Goal: Task Accomplishment & Management: Complete application form

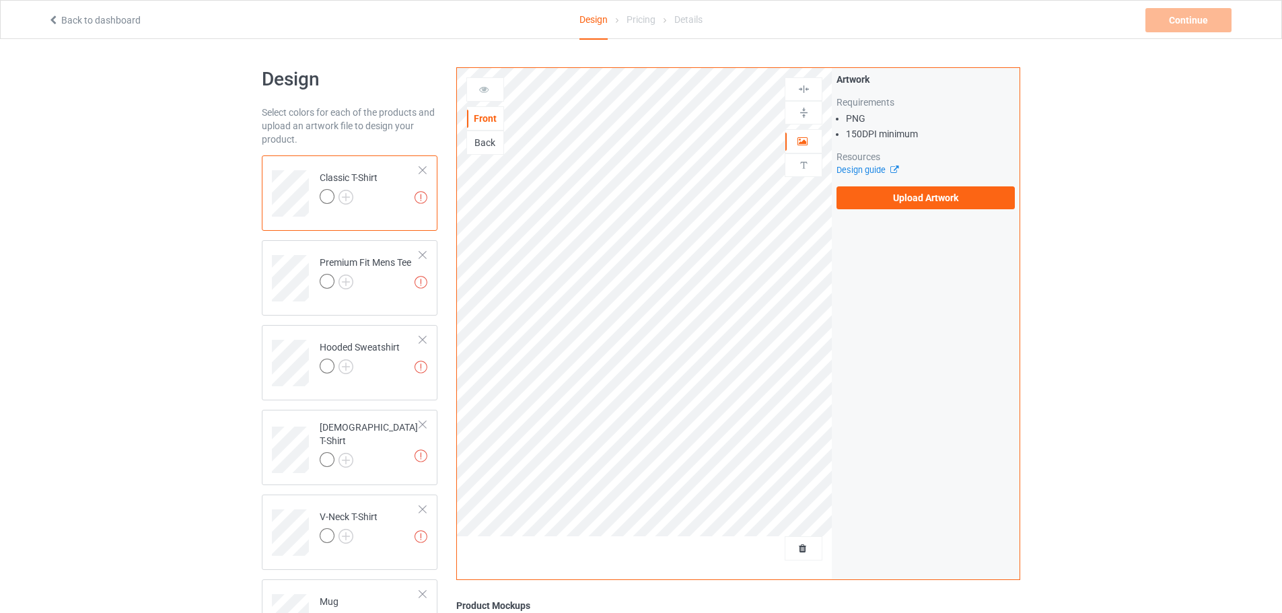
click at [873, 182] on div "Artwork Requirements PNG 150 DPI minimum Resources Design guide Upload Artwork" at bounding box center [926, 141] width 178 height 137
click at [880, 191] on label "Upload Artwork" at bounding box center [926, 197] width 178 height 23
click at [0, 0] on input "Upload Artwork" at bounding box center [0, 0] width 0 height 0
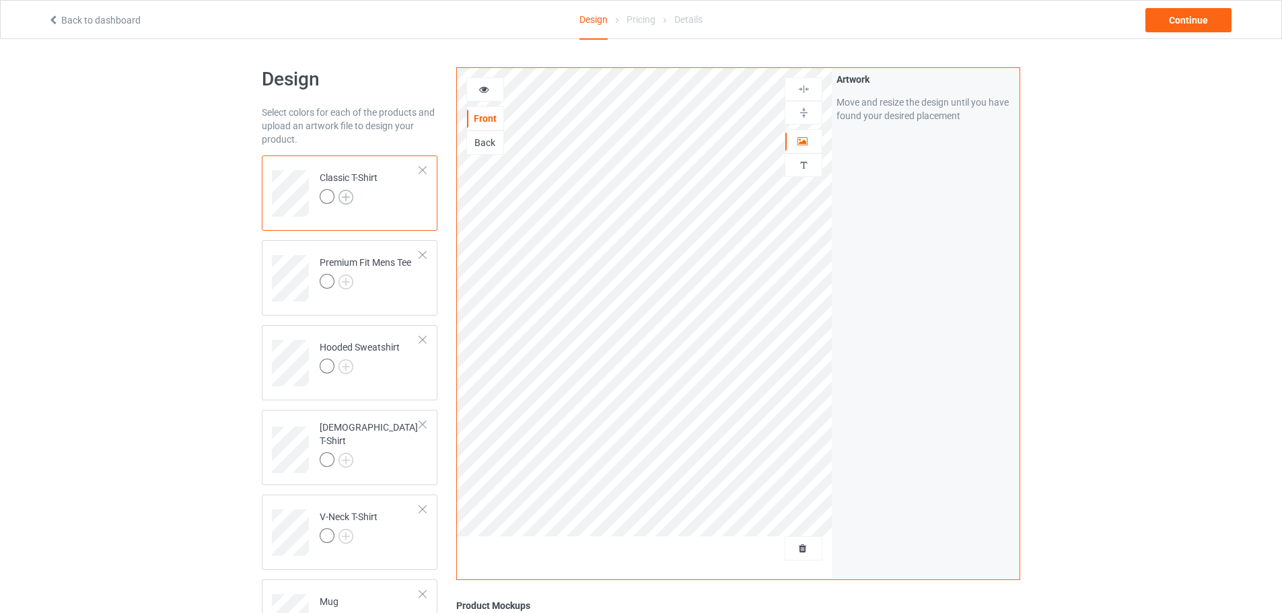
click at [339, 199] on img at bounding box center [346, 197] width 15 height 15
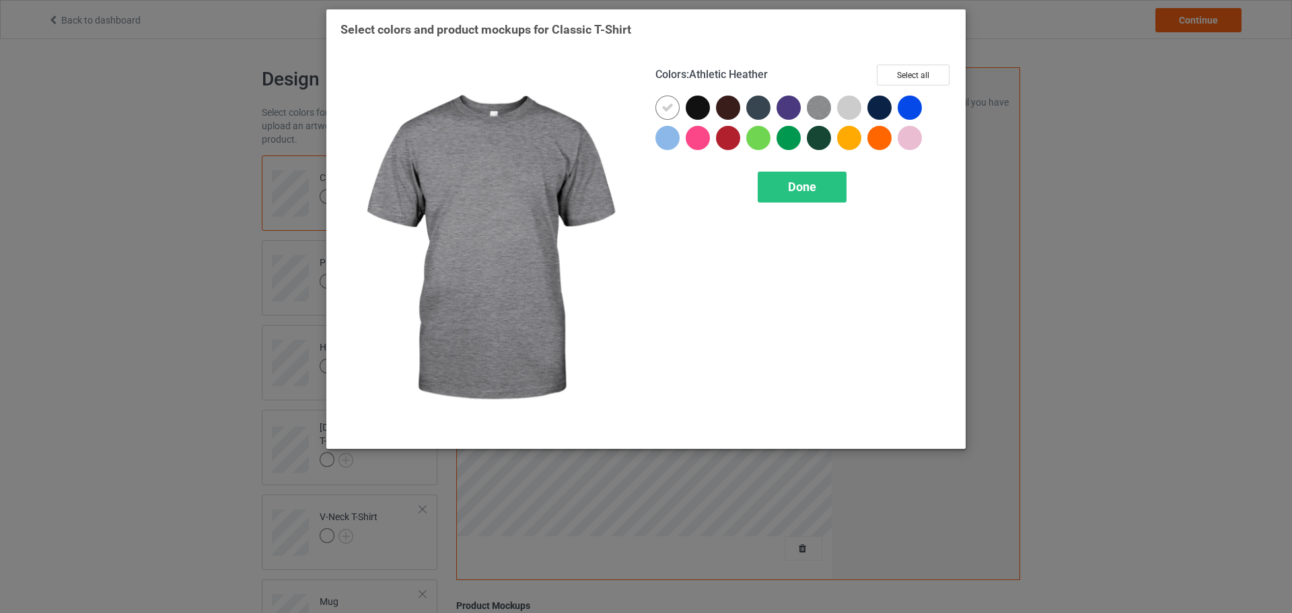
click at [816, 114] on img at bounding box center [819, 108] width 24 height 24
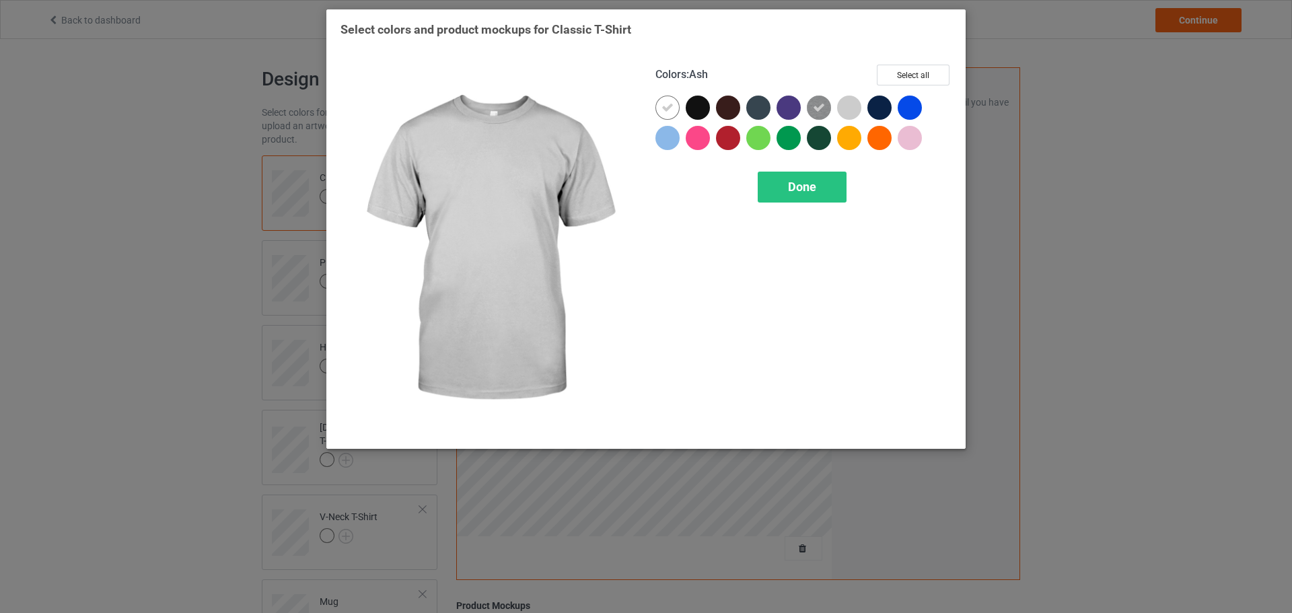
click at [847, 114] on div at bounding box center [849, 108] width 24 height 24
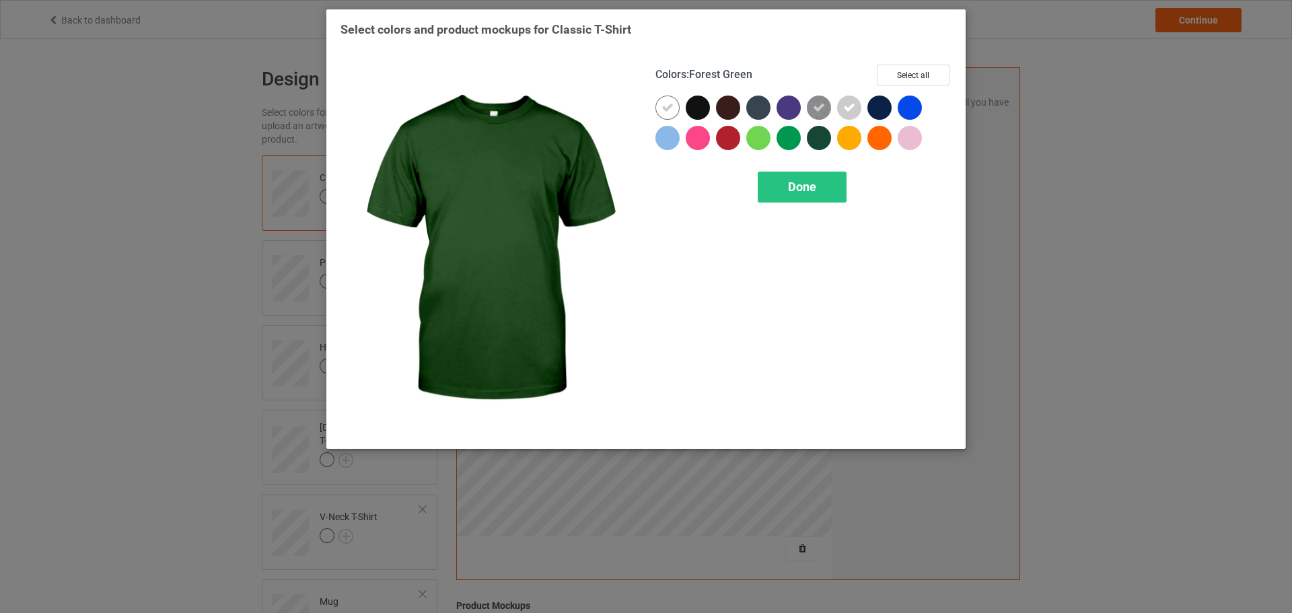
click at [660, 146] on div at bounding box center [668, 138] width 24 height 24
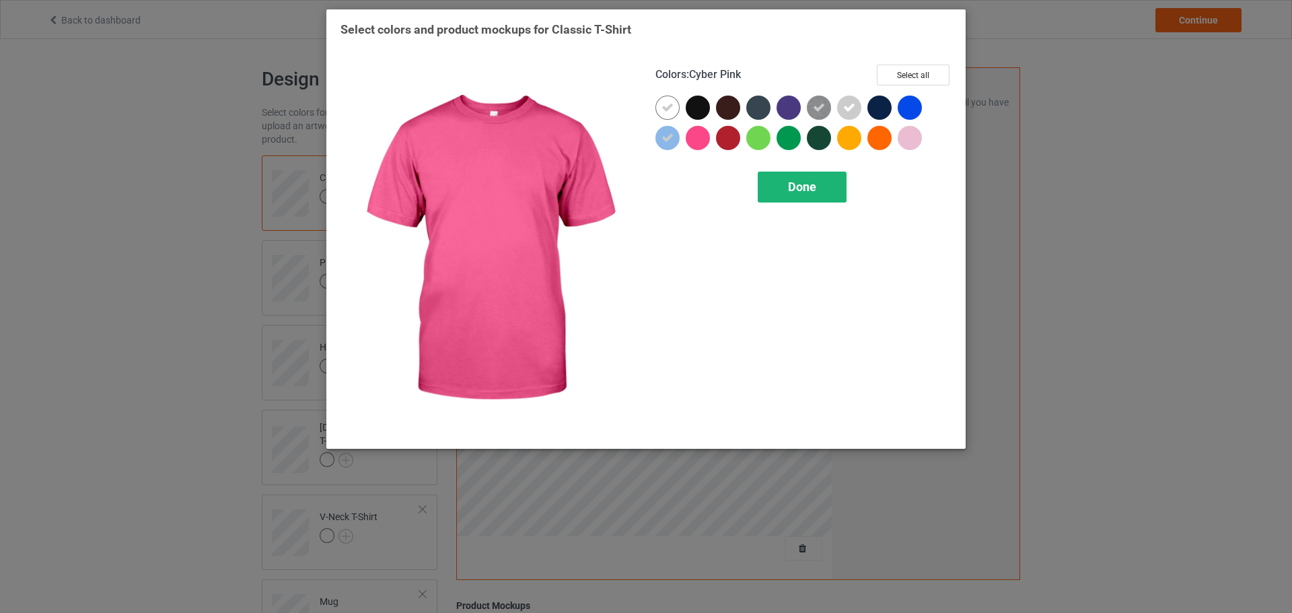
click at [794, 181] on span "Done" at bounding box center [802, 187] width 28 height 14
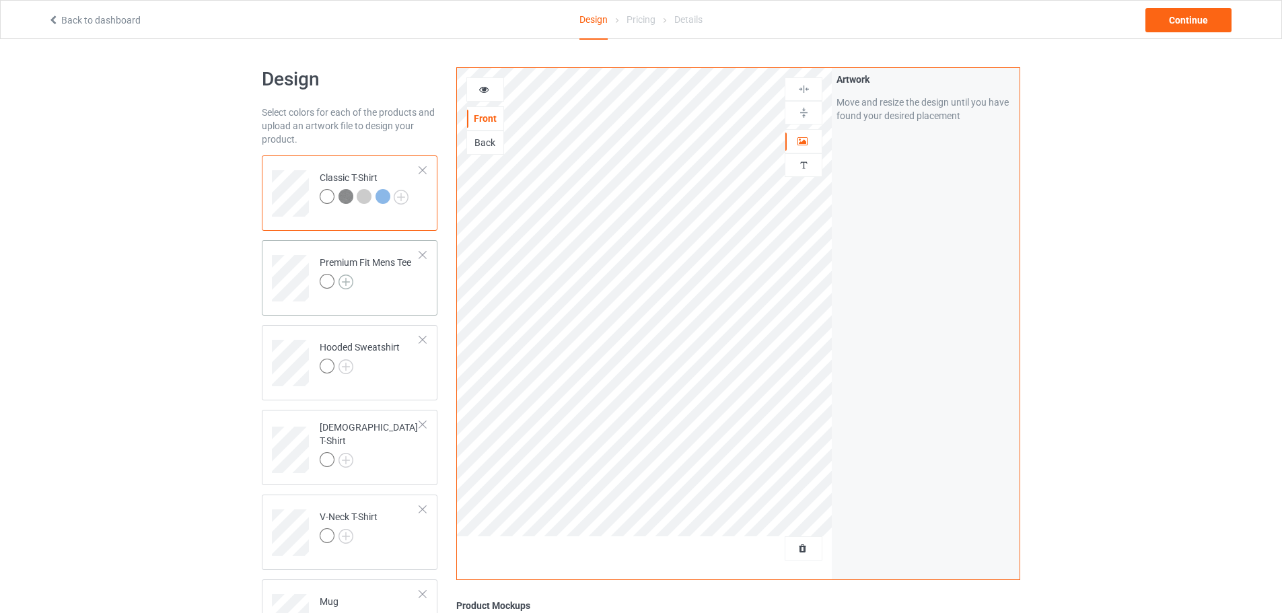
click at [350, 283] on img at bounding box center [346, 282] width 15 height 15
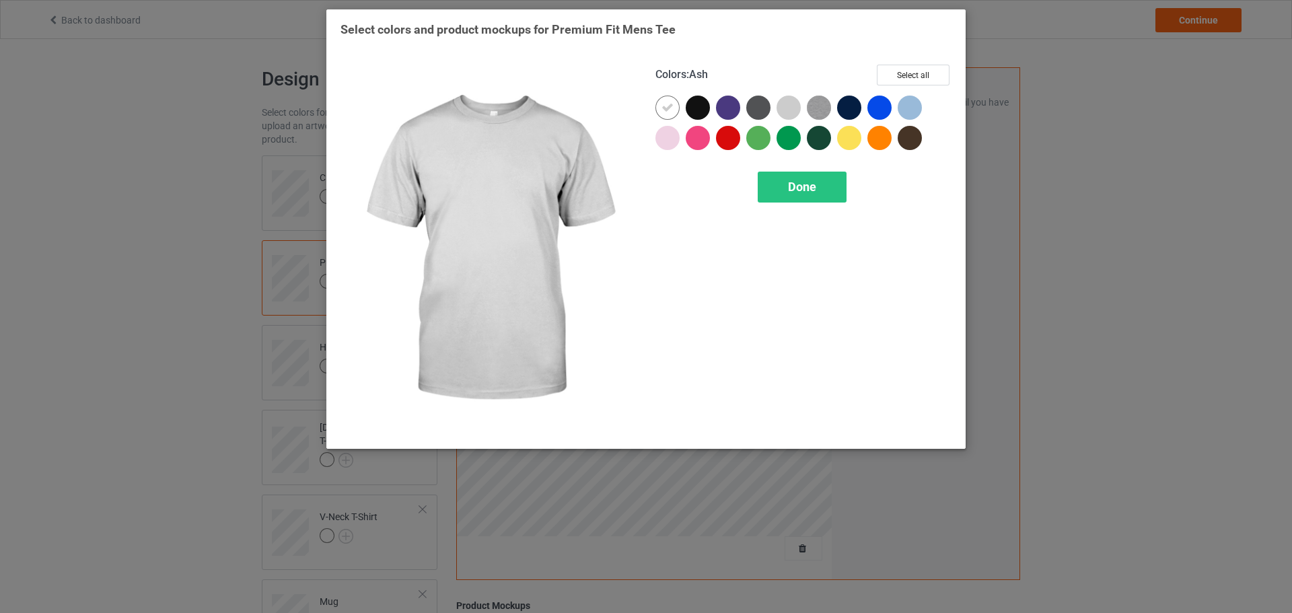
drag, startPoint x: 794, startPoint y: 108, endPoint x: 832, endPoint y: 108, distance: 38.4
click at [794, 108] on div at bounding box center [789, 108] width 24 height 24
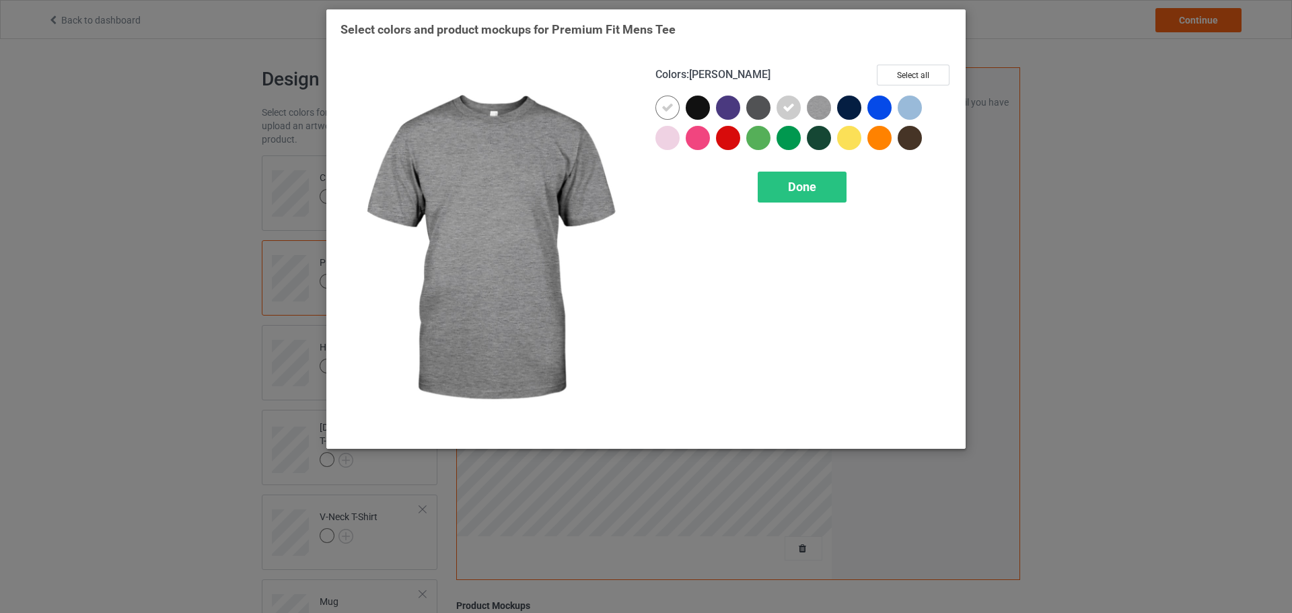
click at [833, 108] on div at bounding box center [822, 111] width 30 height 30
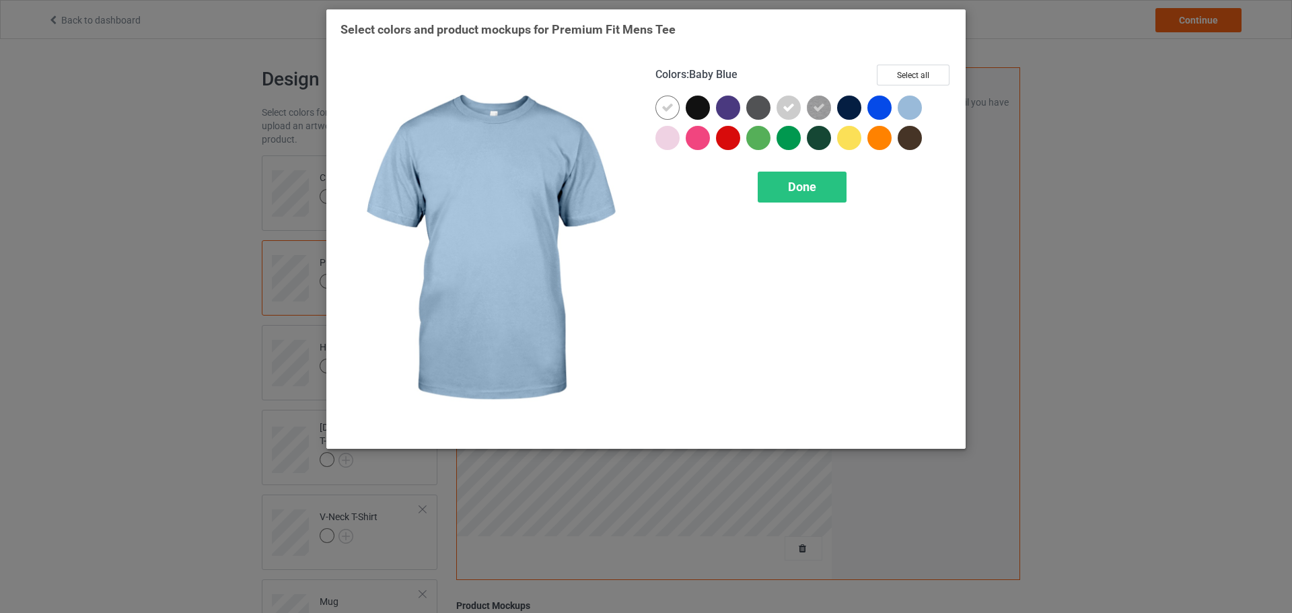
click at [917, 108] on div at bounding box center [910, 108] width 24 height 24
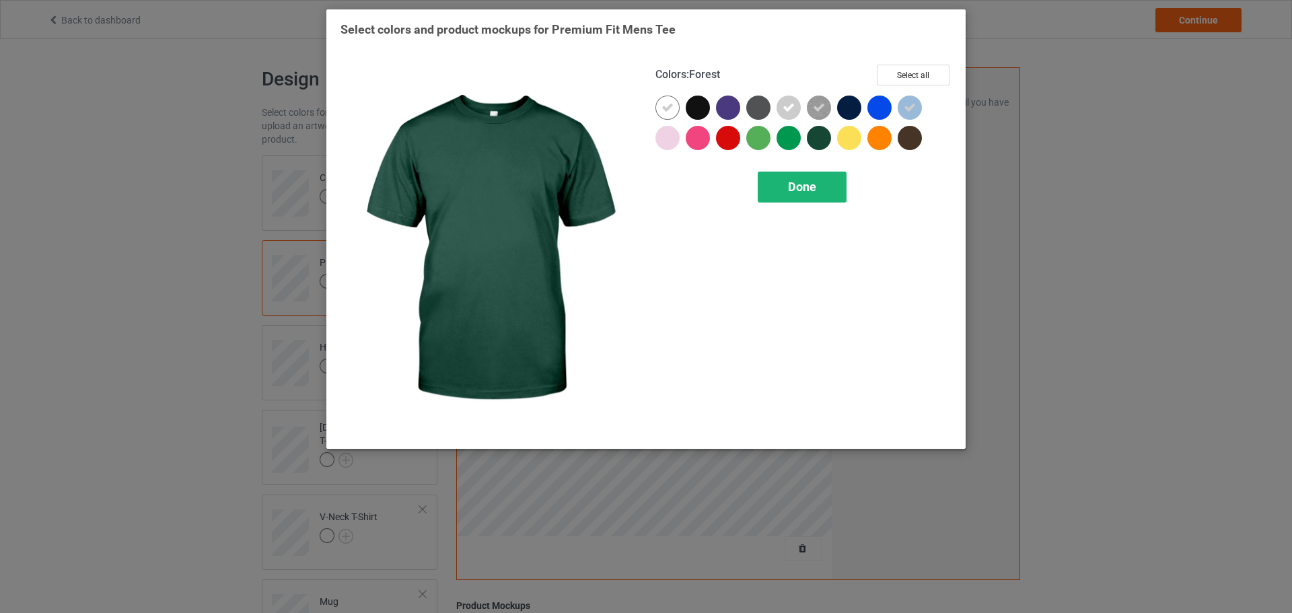
click at [791, 180] on span "Done" at bounding box center [802, 187] width 28 height 14
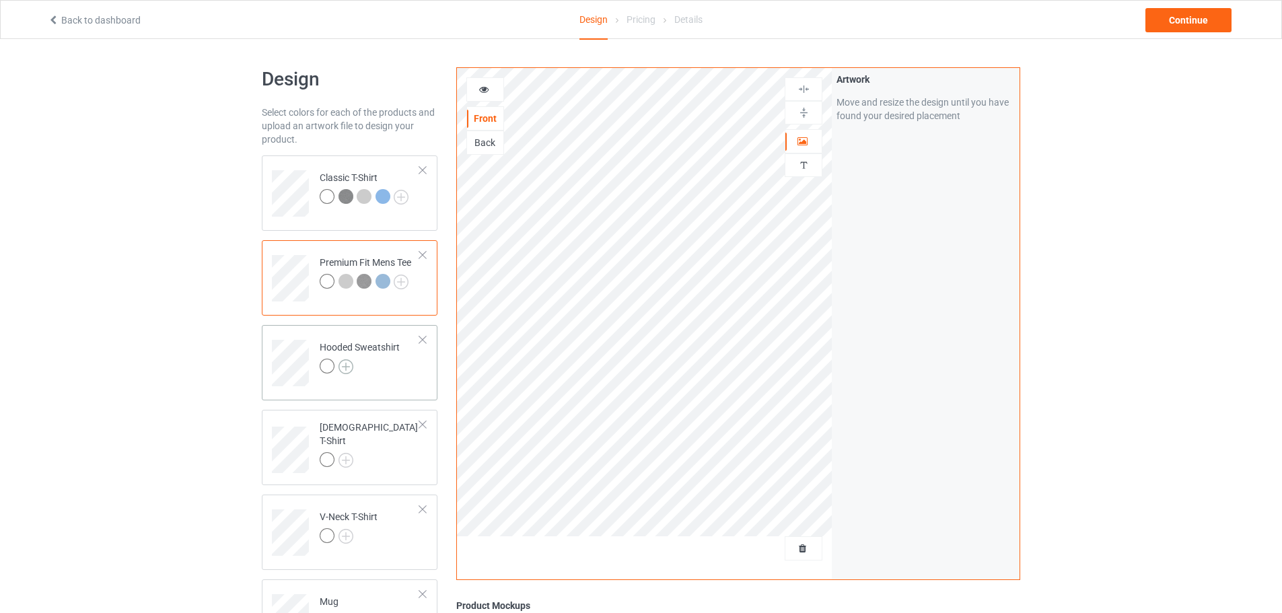
click at [348, 362] on img at bounding box center [346, 366] width 15 height 15
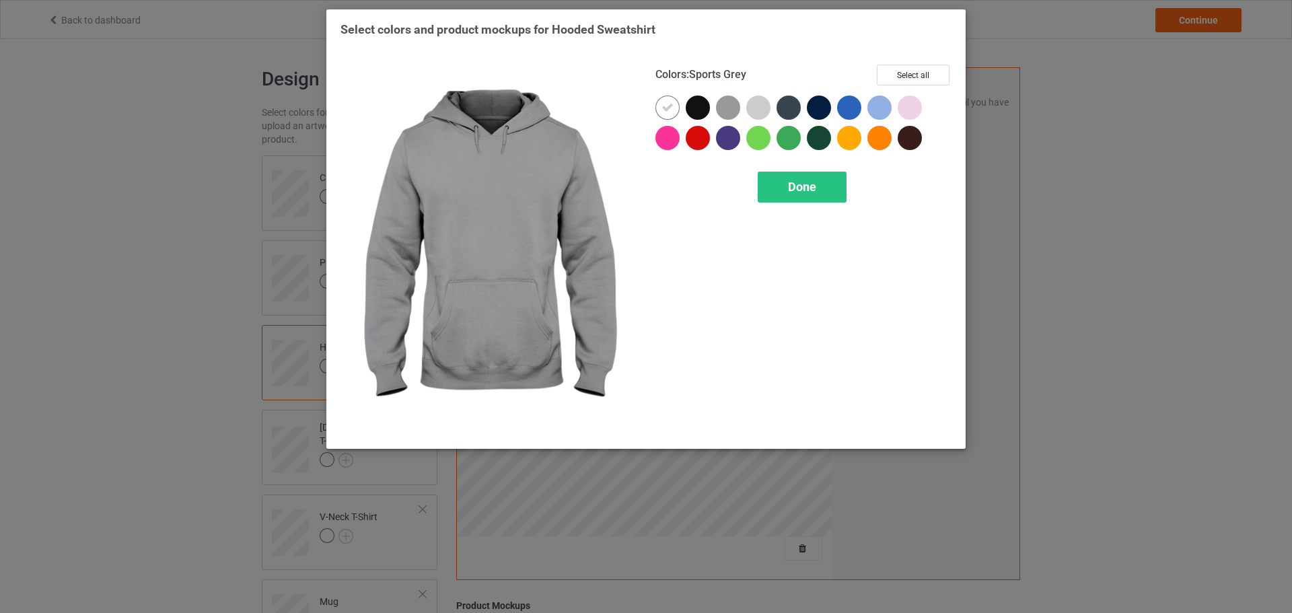
drag, startPoint x: 732, startPoint y: 111, endPoint x: 754, endPoint y: 108, distance: 22.5
click at [736, 111] on div at bounding box center [728, 108] width 24 height 24
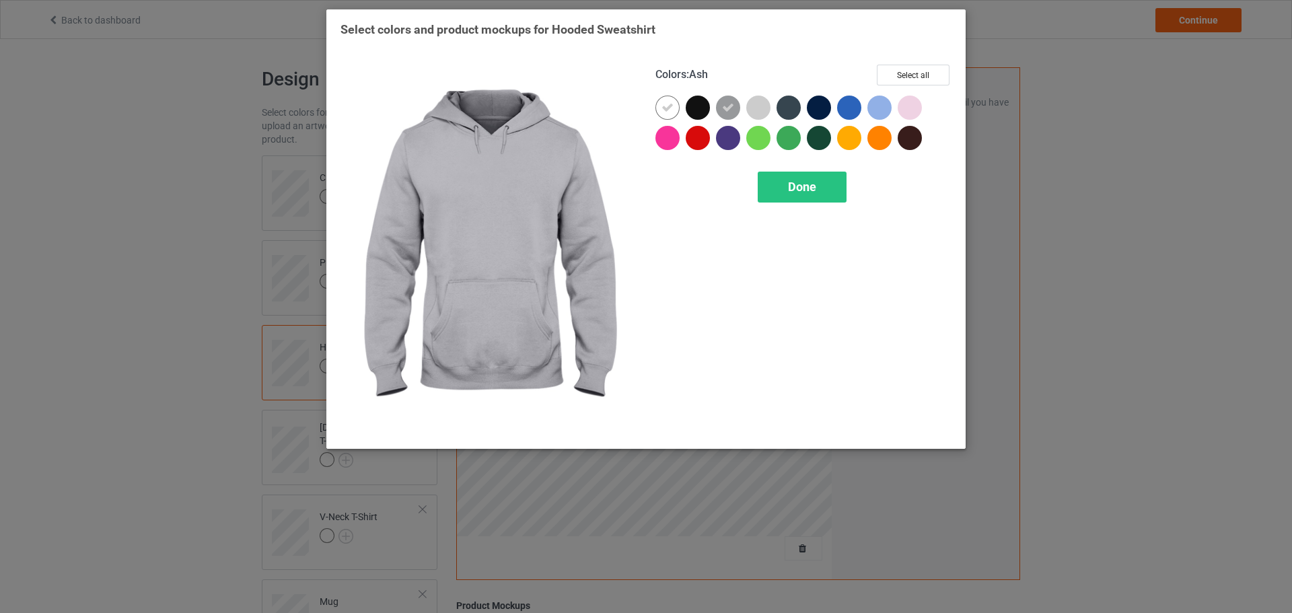
click at [754, 108] on div at bounding box center [758, 108] width 24 height 24
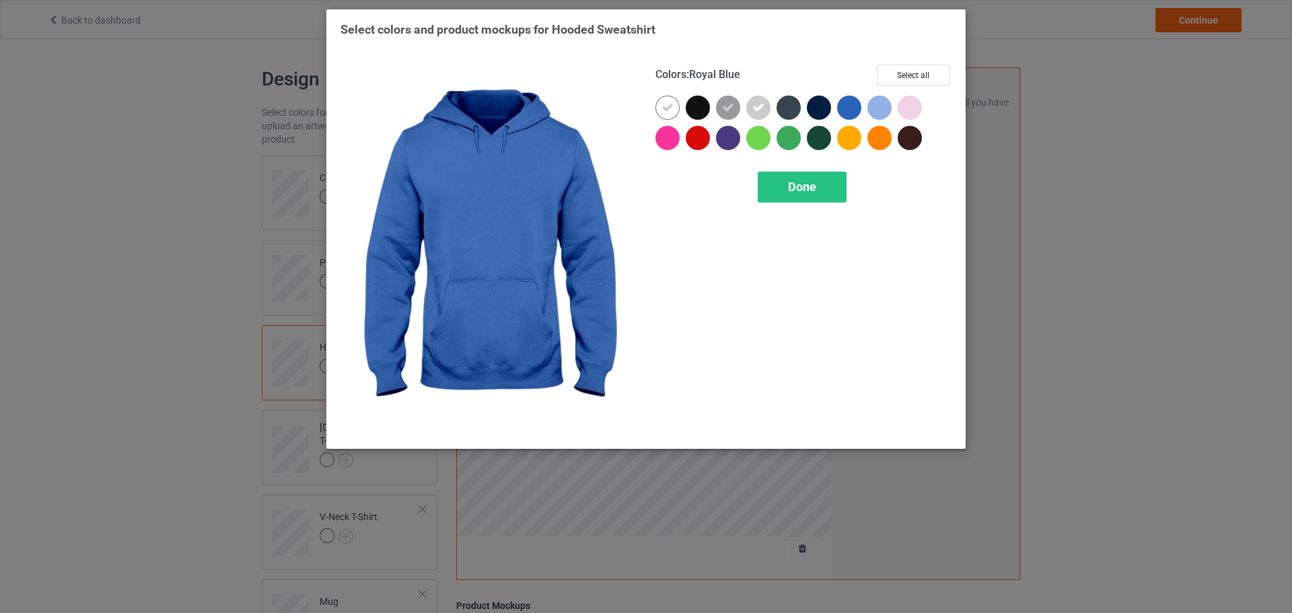
click at [885, 105] on div at bounding box center [880, 108] width 24 height 24
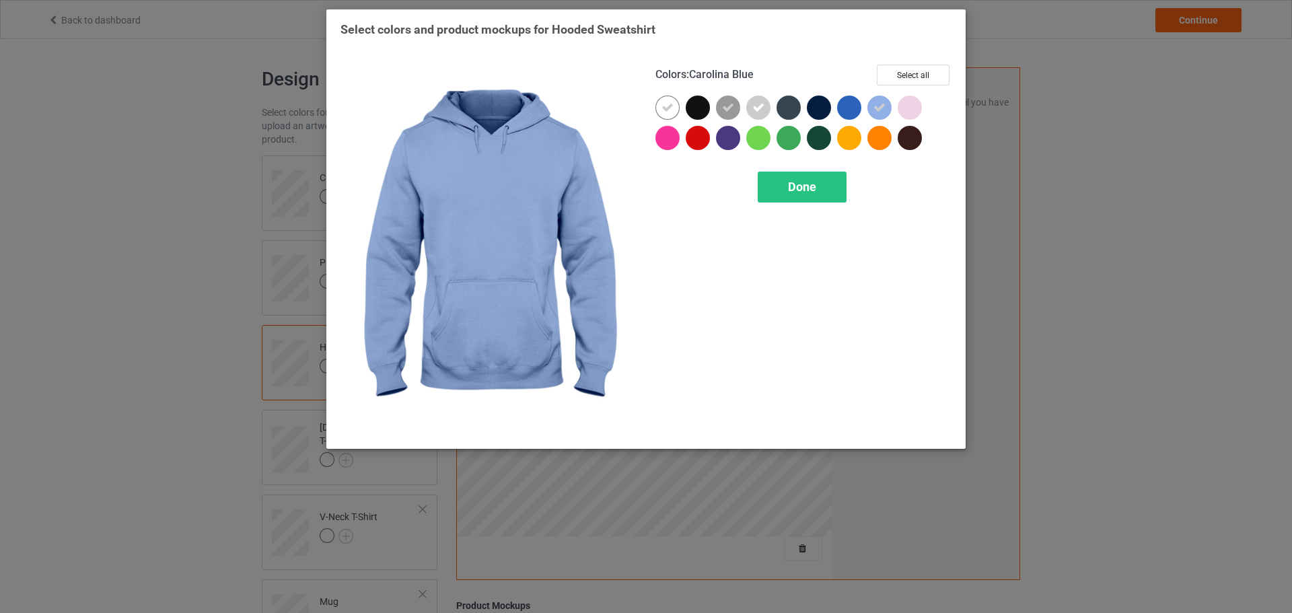
click at [908, 105] on div at bounding box center [910, 108] width 24 height 24
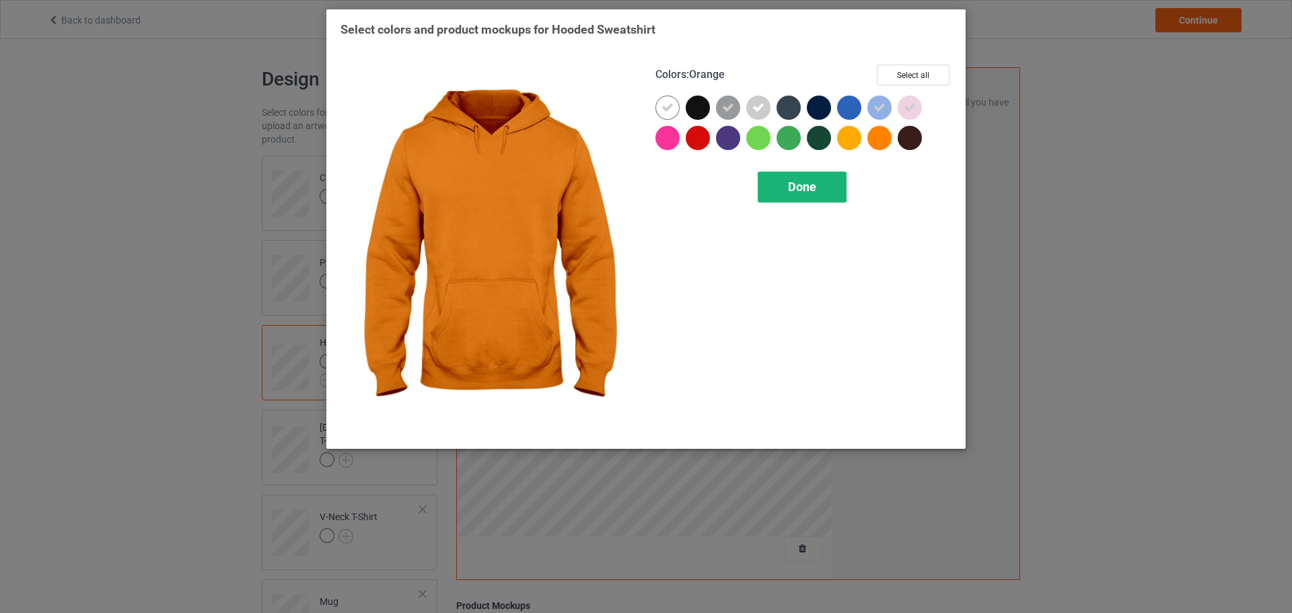
click at [789, 197] on div "Done" at bounding box center [802, 187] width 89 height 31
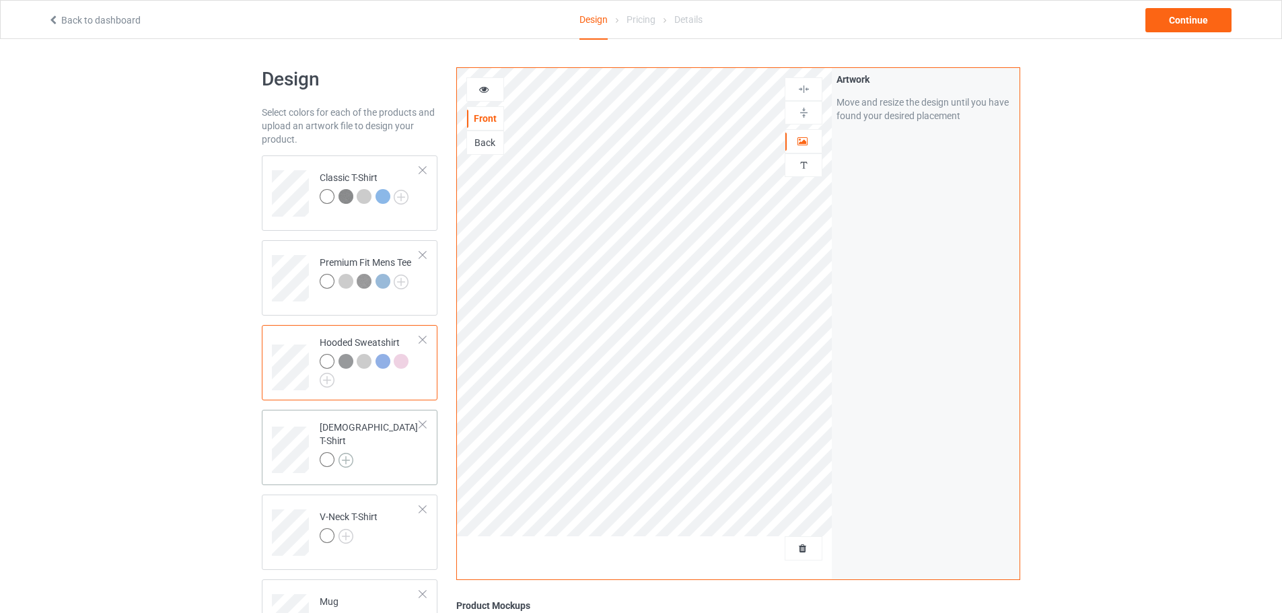
click at [344, 457] on img at bounding box center [346, 460] width 15 height 15
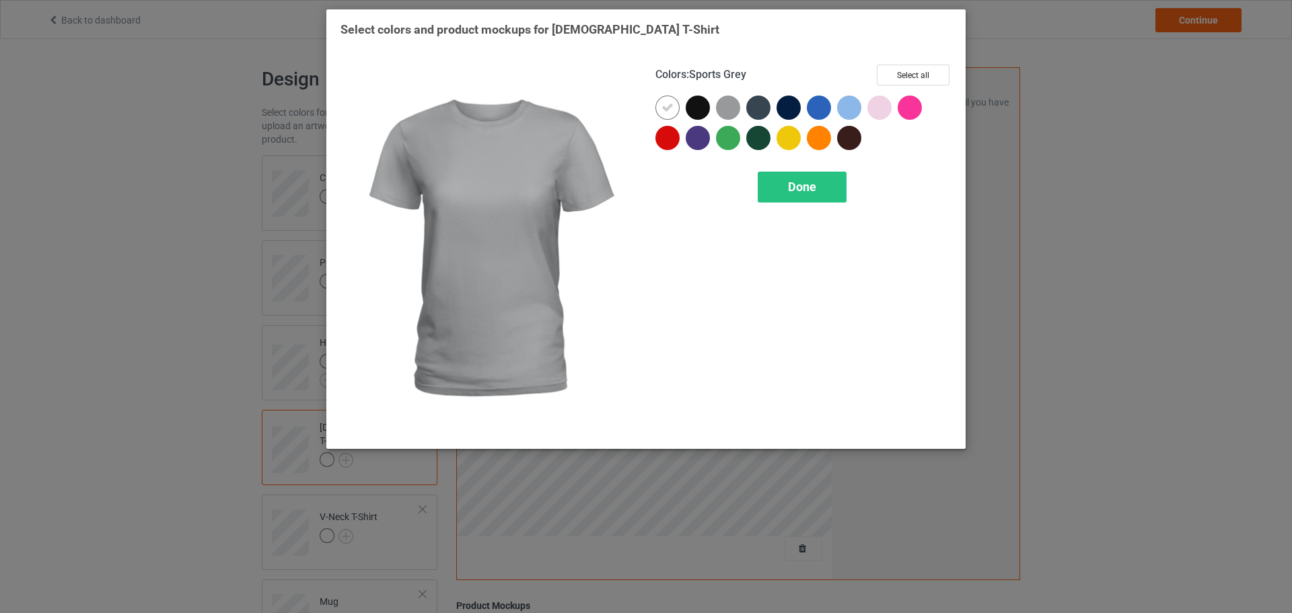
click at [739, 112] on div at bounding box center [731, 111] width 30 height 30
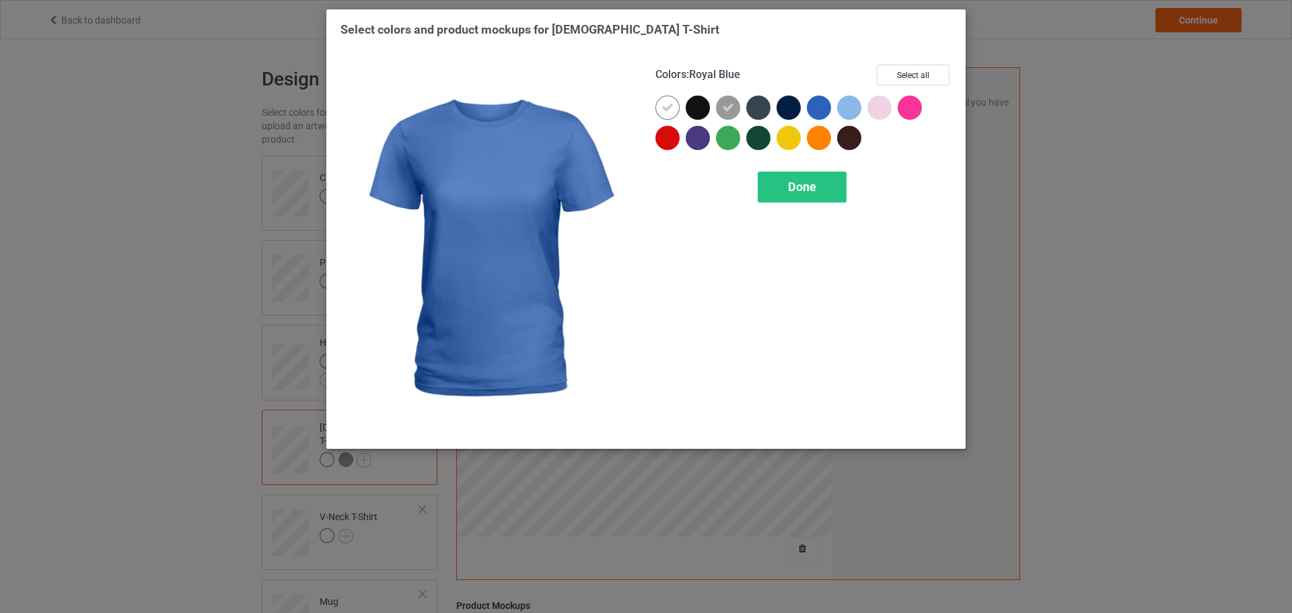
click at [835, 110] on div at bounding box center [822, 111] width 30 height 30
click at [834, 106] on div at bounding box center [822, 111] width 30 height 30
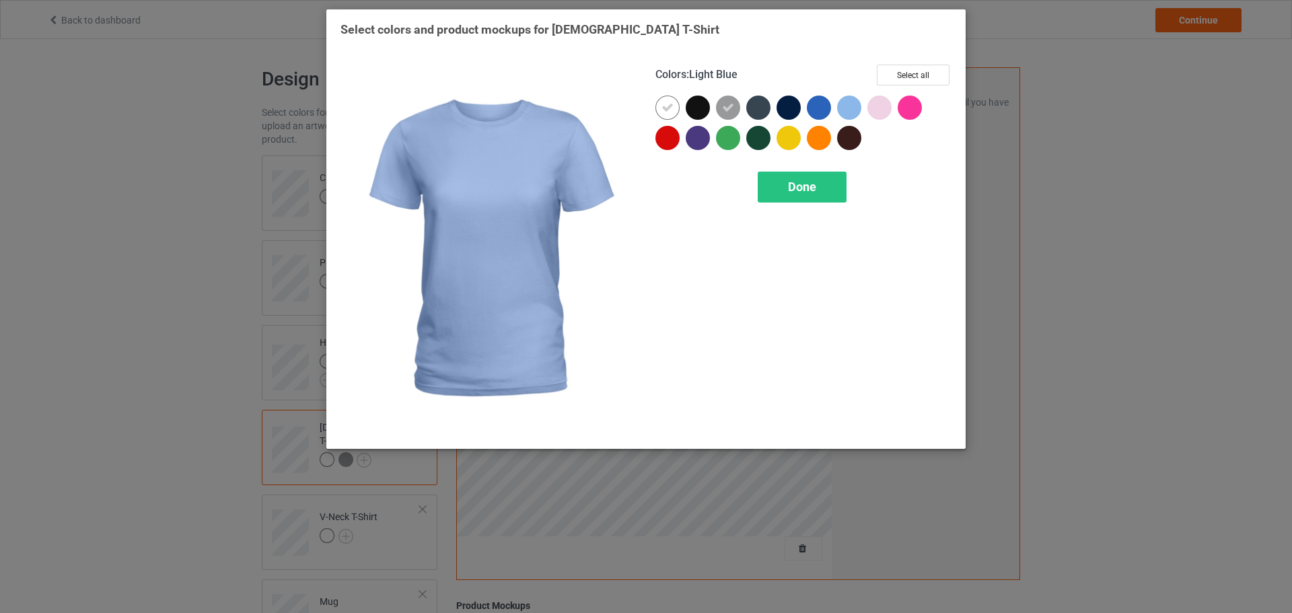
click at [862, 105] on div at bounding box center [852, 111] width 30 height 30
click at [884, 105] on div at bounding box center [880, 108] width 24 height 24
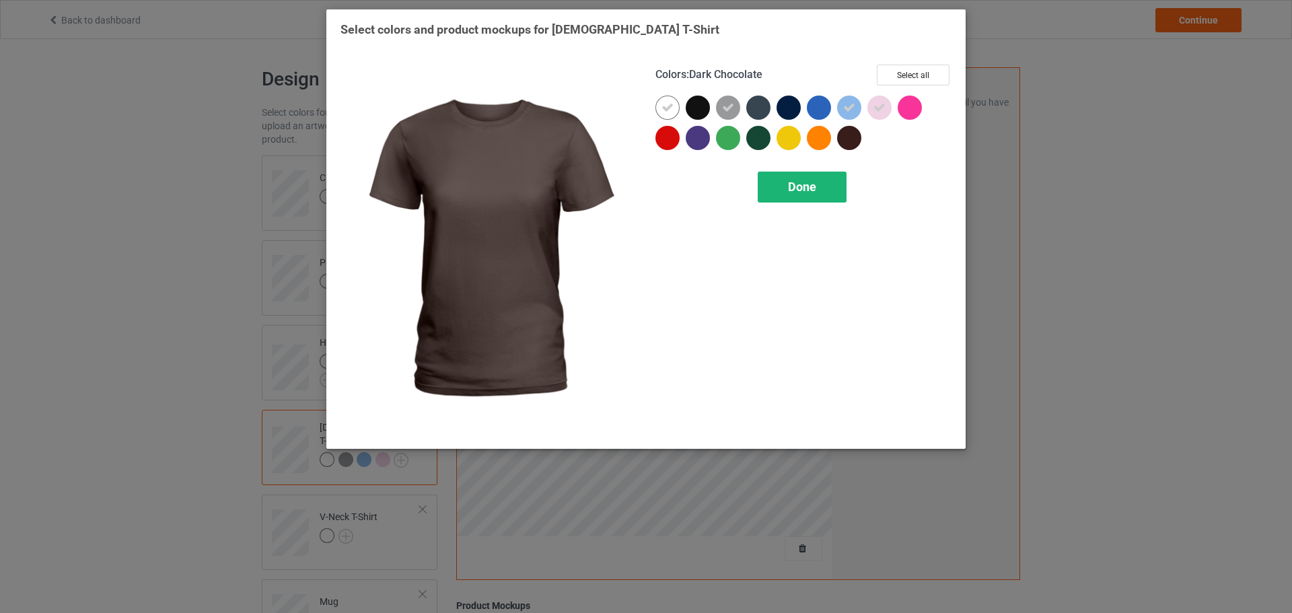
click at [827, 183] on div "Done" at bounding box center [802, 187] width 89 height 31
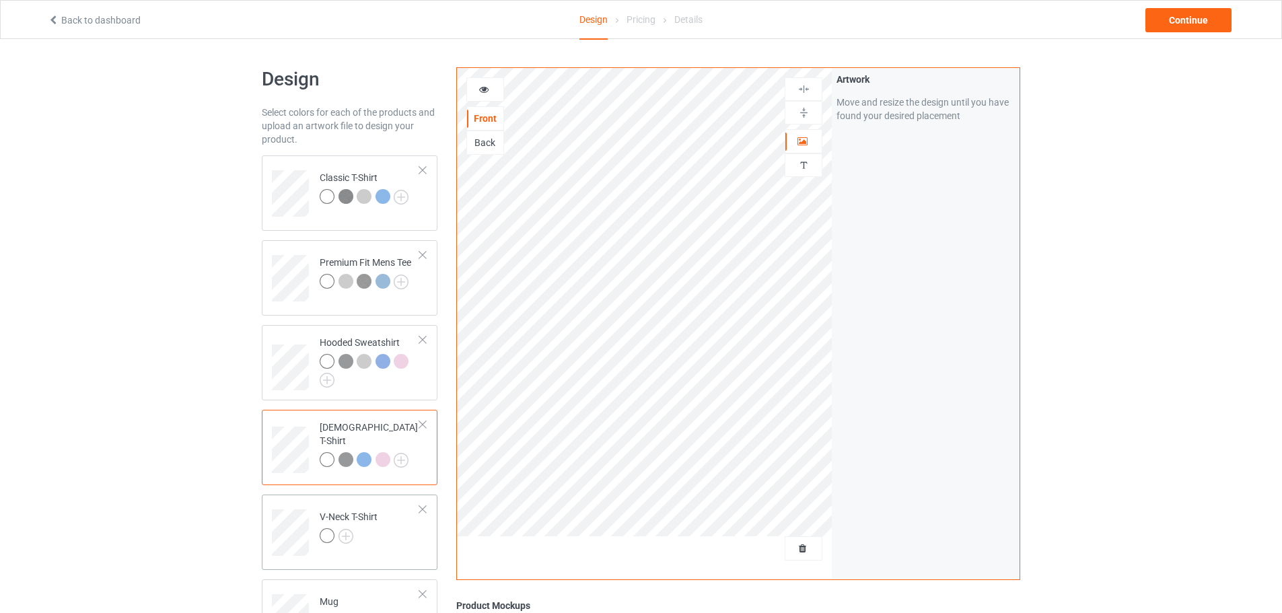
click at [353, 538] on div at bounding box center [349, 537] width 58 height 19
click at [350, 538] on img at bounding box center [346, 536] width 15 height 15
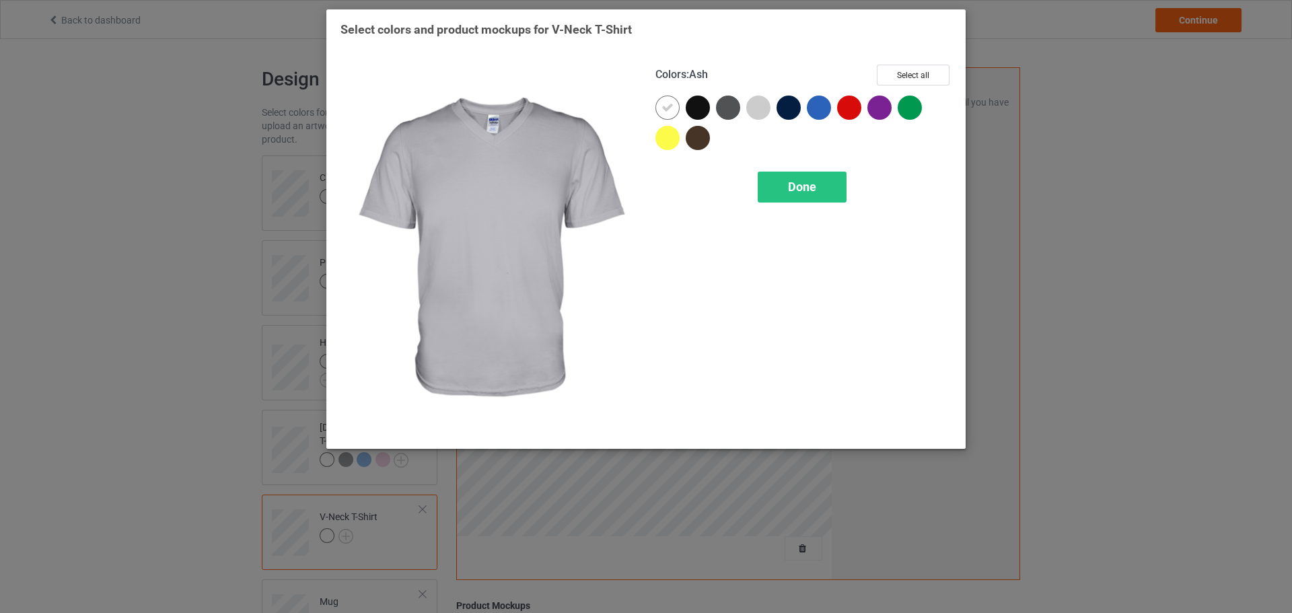
click at [764, 105] on div at bounding box center [758, 108] width 24 height 24
click at [800, 189] on span "Done" at bounding box center [802, 187] width 28 height 14
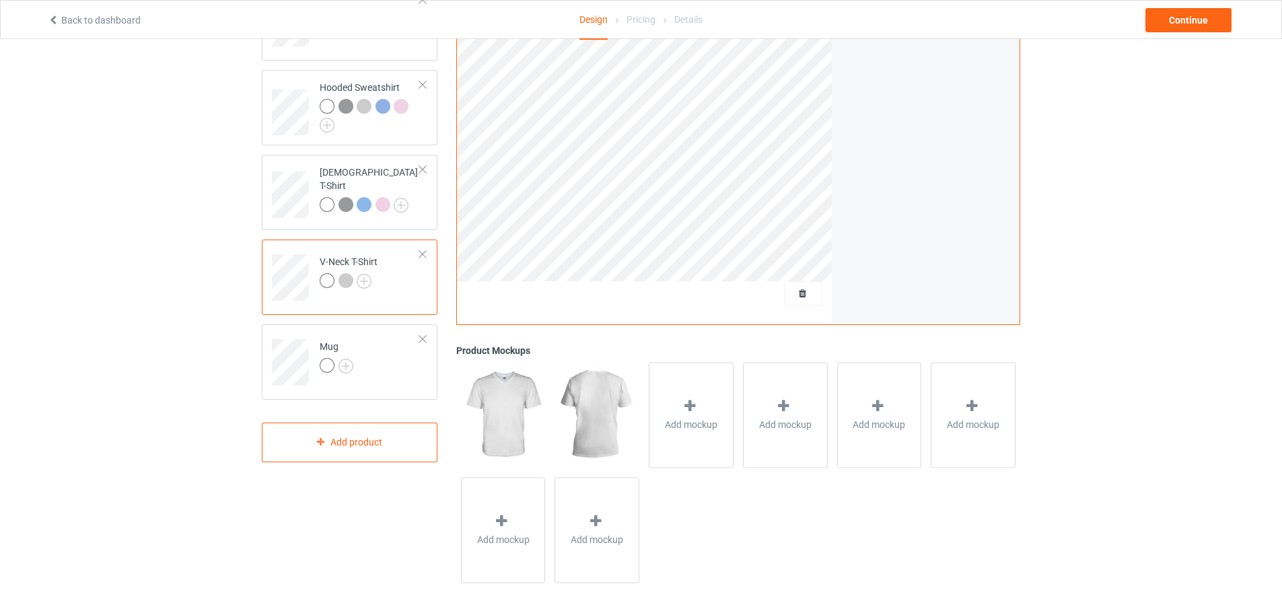
scroll to position [259, 0]
click at [347, 359] on img at bounding box center [346, 362] width 15 height 15
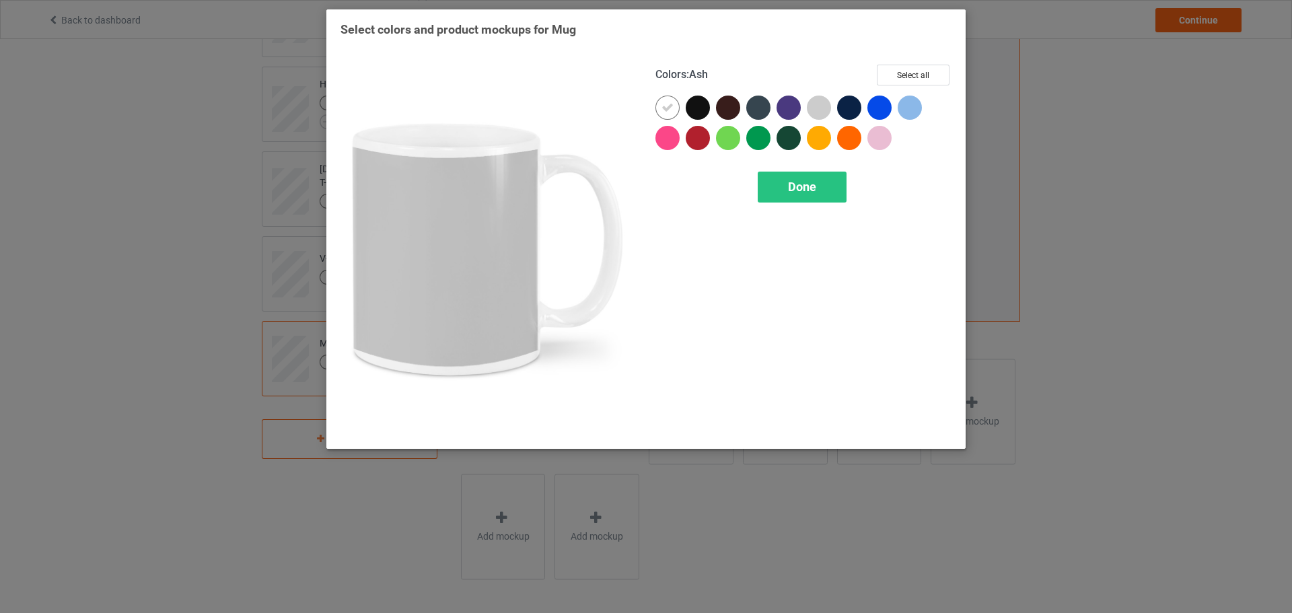
click at [822, 103] on div at bounding box center [819, 108] width 24 height 24
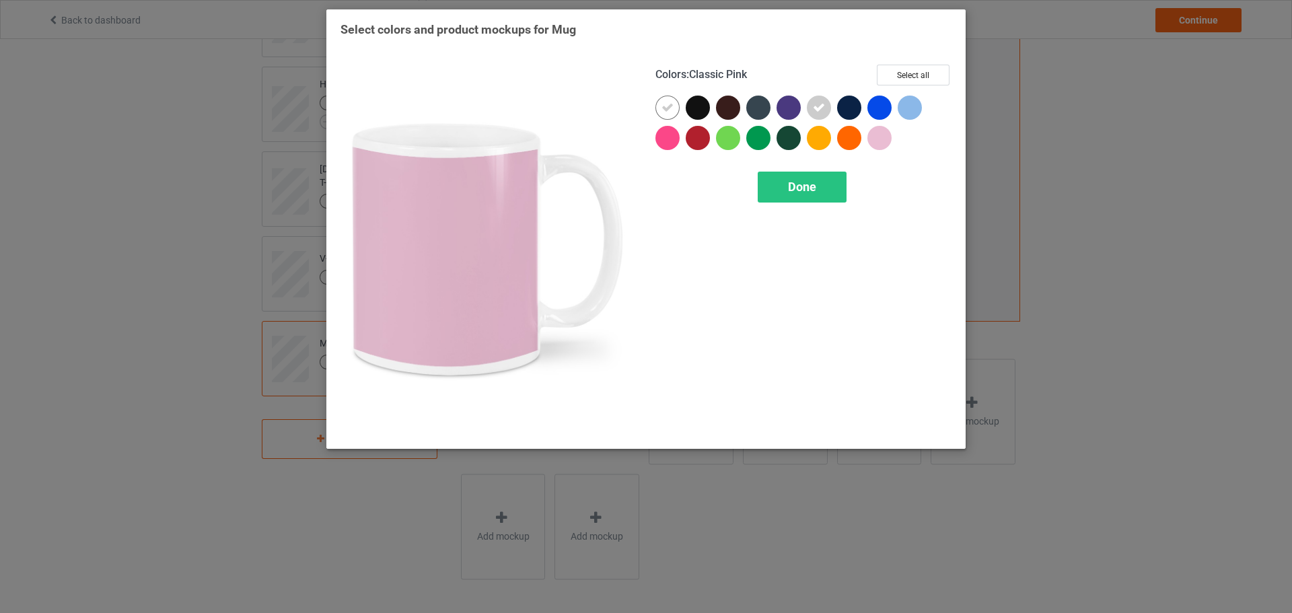
click at [874, 133] on div at bounding box center [880, 138] width 24 height 24
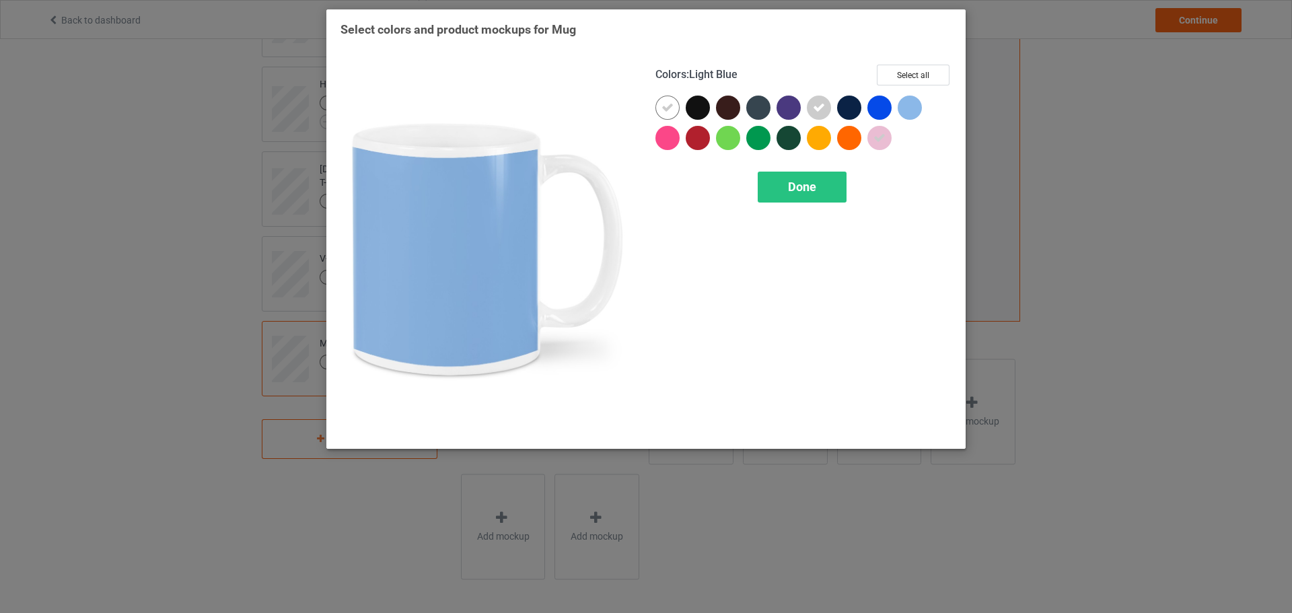
click at [922, 104] on div at bounding box center [913, 111] width 30 height 30
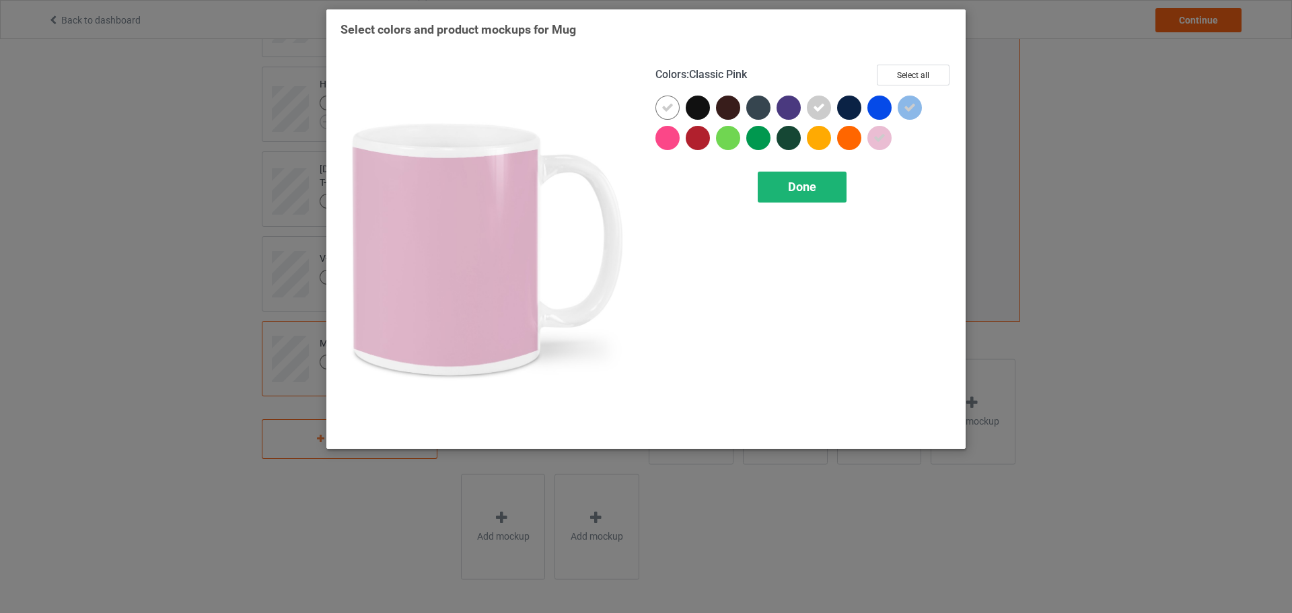
click at [821, 188] on div "Done" at bounding box center [802, 187] width 89 height 31
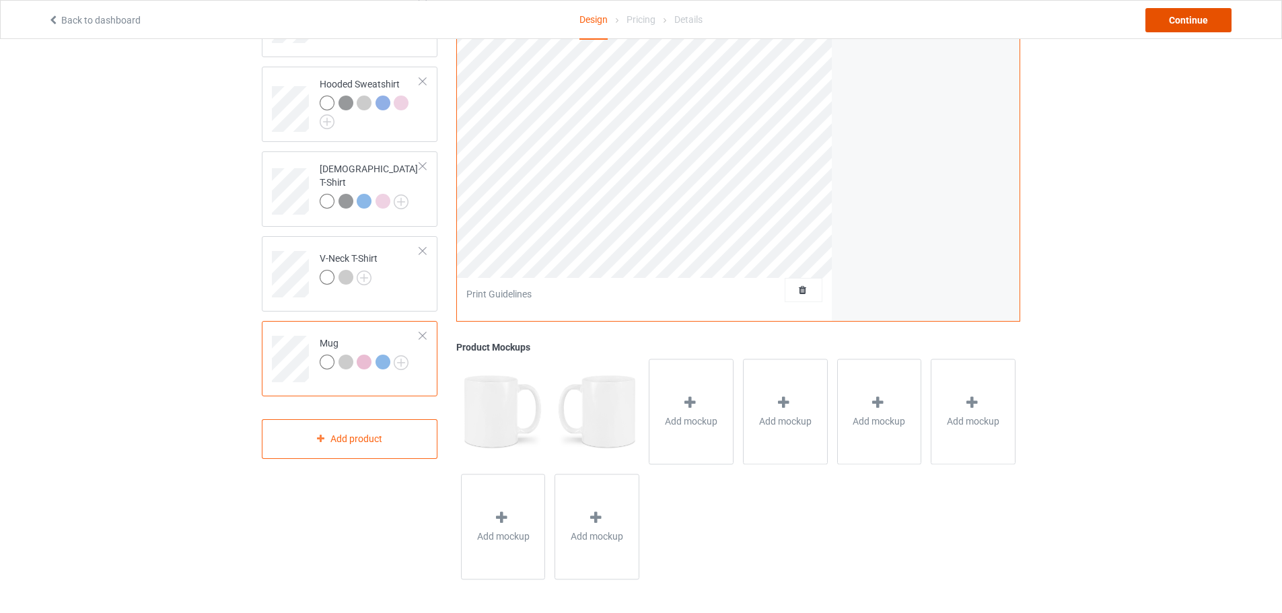
click at [1197, 23] on div "Continue" at bounding box center [1189, 20] width 86 height 24
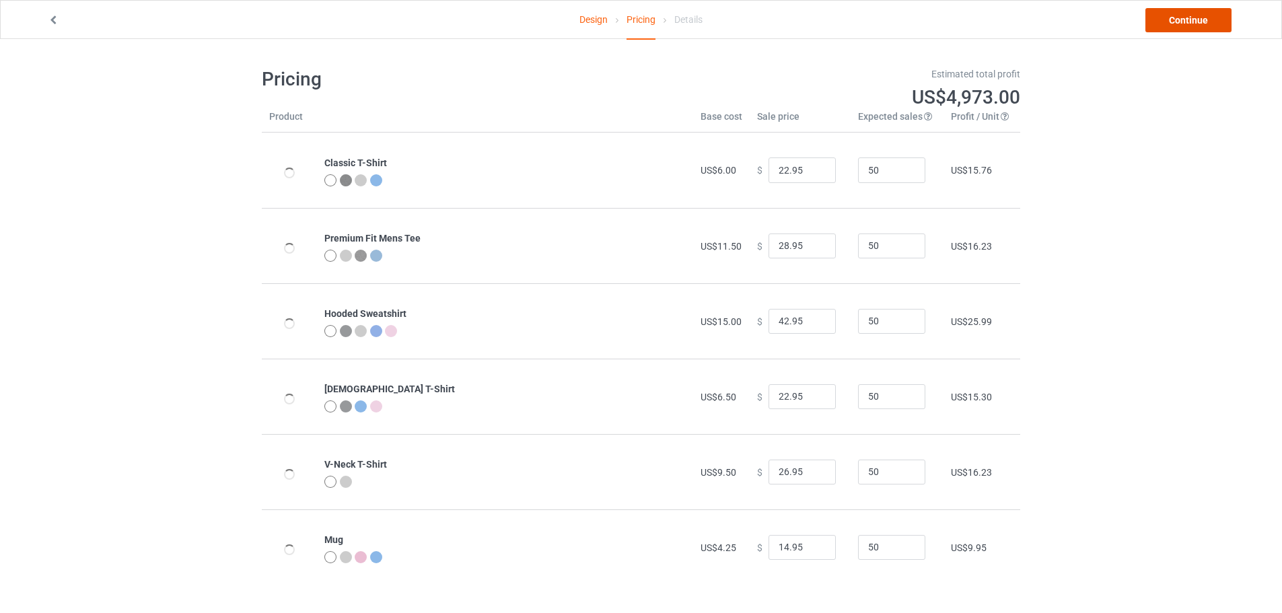
click at [1186, 25] on link "Continue" at bounding box center [1189, 20] width 86 height 24
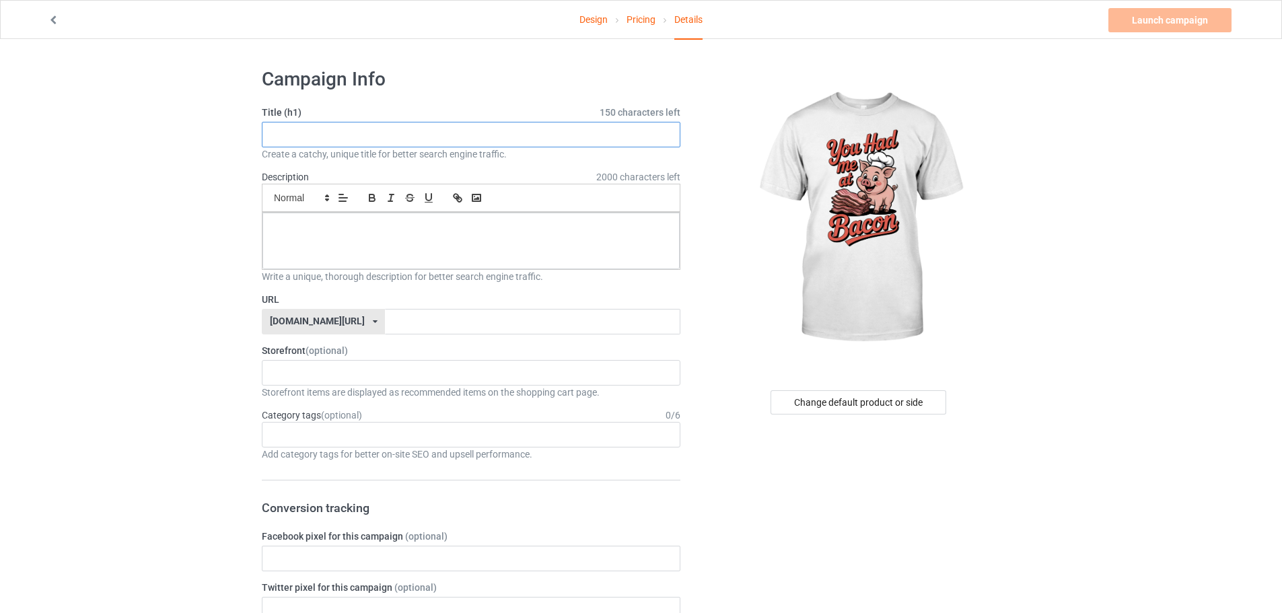
click at [295, 136] on input "text" at bounding box center [471, 135] width 419 height 26
paste input "You Had Me At Bacon T-Shirt"
type input "You Had Me At Bacon T-Shirt"
drag, startPoint x: 369, startPoint y: 326, endPoint x: 390, endPoint y: 324, distance: 21.0
click at [385, 325] on input "text" at bounding box center [532, 322] width 295 height 26
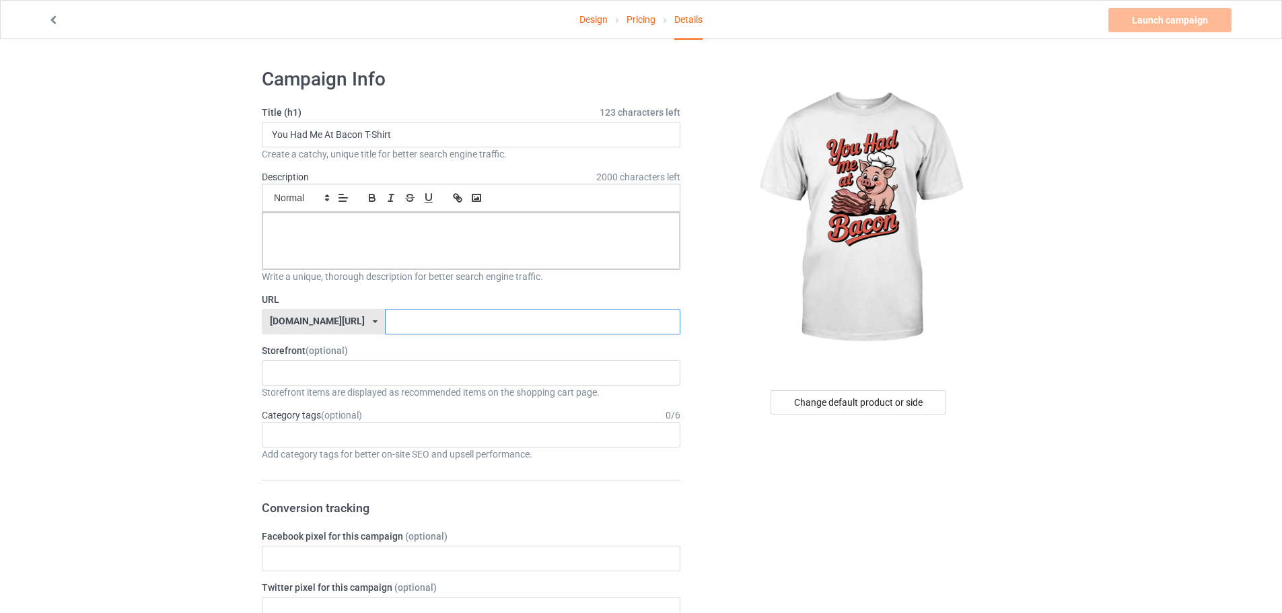
paste input "You Had Me At Bacon T-Shirt"
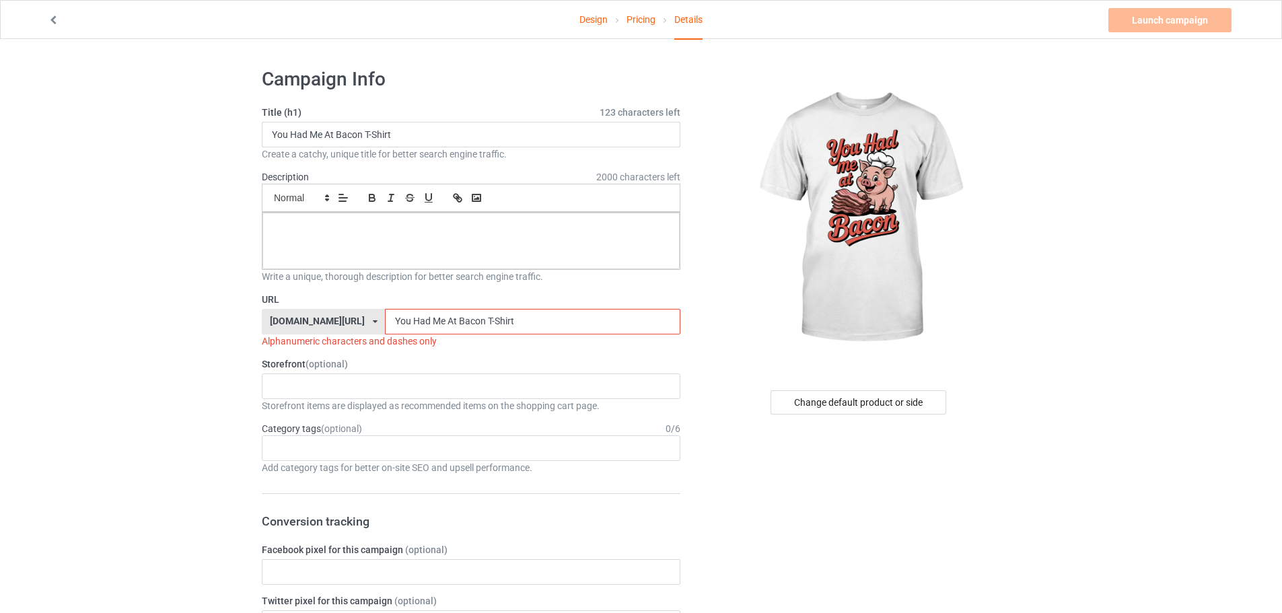
type input "You Had Me At Bacon T-Shirt"
click at [346, 270] on div "Write a unique, thorough description for better search engine traffic." at bounding box center [471, 276] width 419 height 13
click at [360, 254] on div at bounding box center [470, 241] width 417 height 57
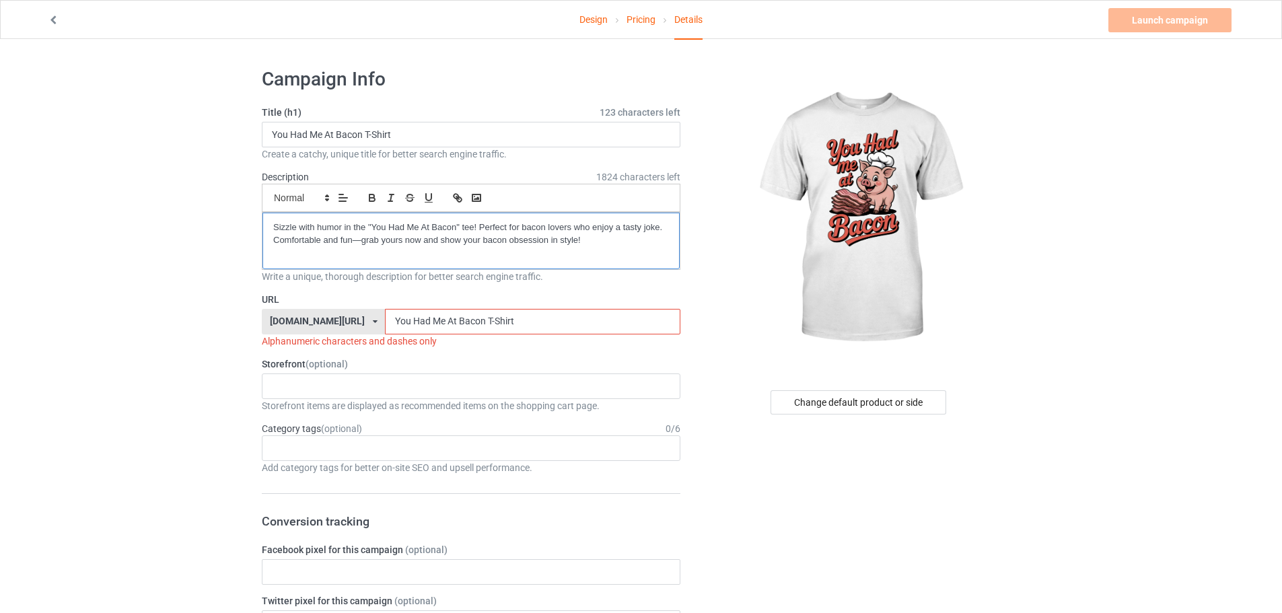
click at [274, 227] on p "Sizzle with humor in the "You Had Me At Bacon" tee! Perfect for bacon lovers wh…" at bounding box center [471, 233] width 396 height 25
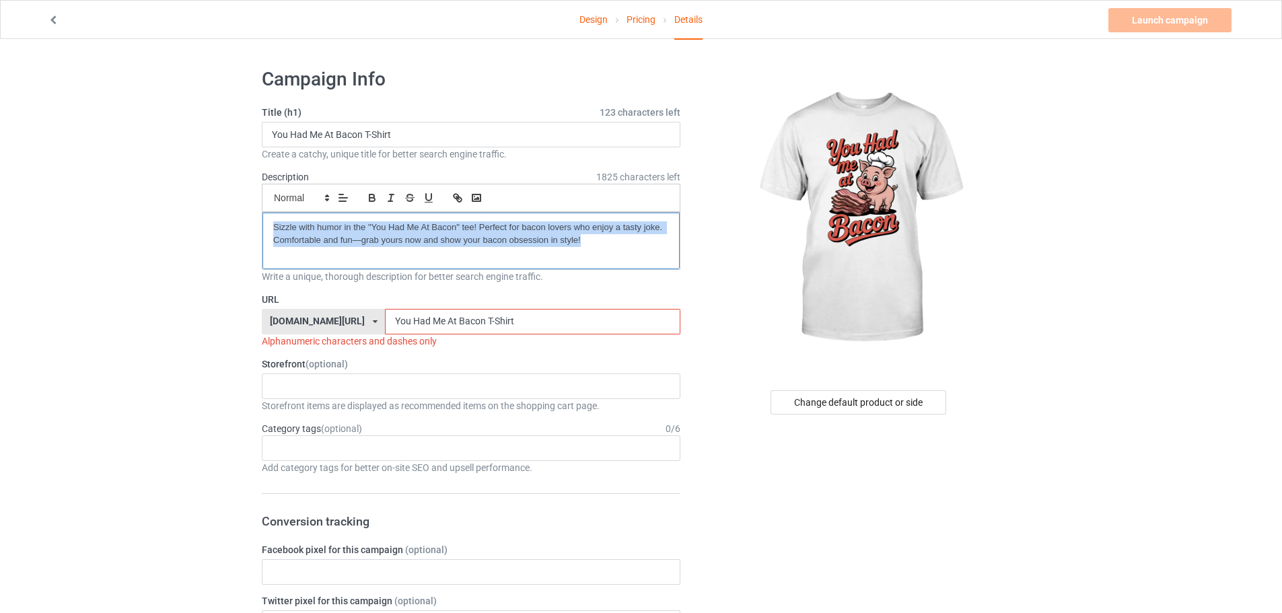
drag, startPoint x: 602, startPoint y: 243, endPoint x: 186, endPoint y: 208, distance: 416.7
copy p "Sizzle with humor in the "You Had Me At Bacon" tee! Perfect for bacon lovers wh…"
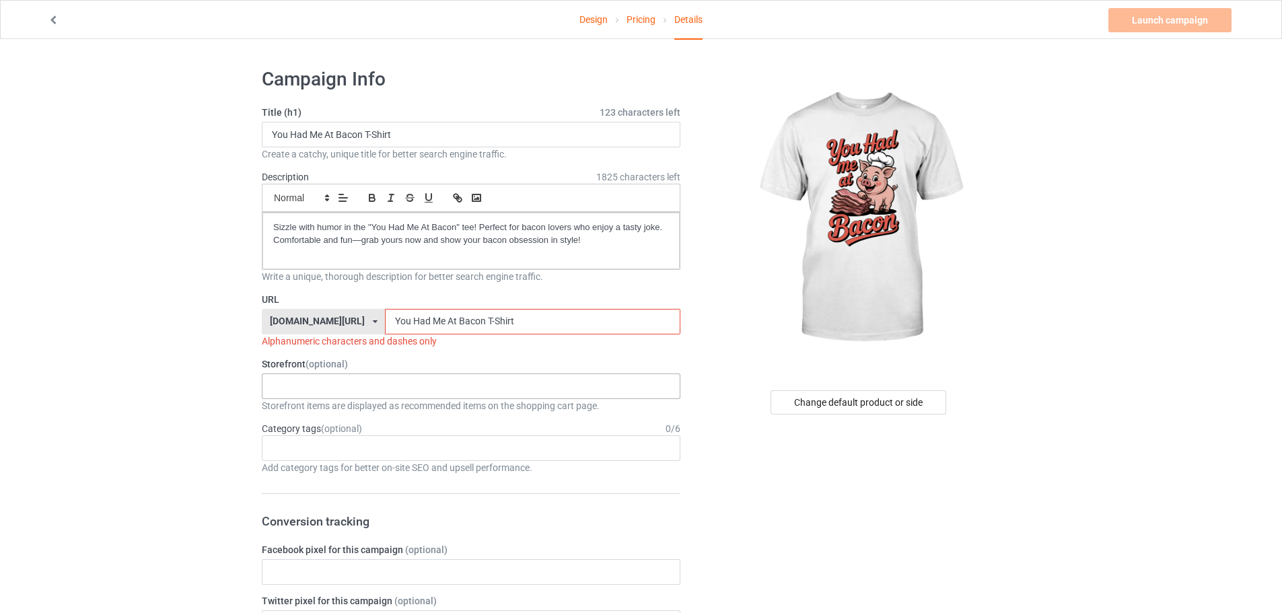
click at [294, 396] on div "KIOTA Gaming Finish Line Fitness Mi-Tees 6767c36548d7ee002e084532 651a982803c4d…" at bounding box center [471, 387] width 419 height 26
click at [302, 454] on div "Mi-Tees" at bounding box center [470, 460] width 417 height 25
click at [334, 455] on div "Age > [DEMOGRAPHIC_DATA] > 1 Age > [DEMOGRAPHIC_DATA] Months > 1 Month Age > [D…" at bounding box center [471, 448] width 419 height 26
type input "baco"
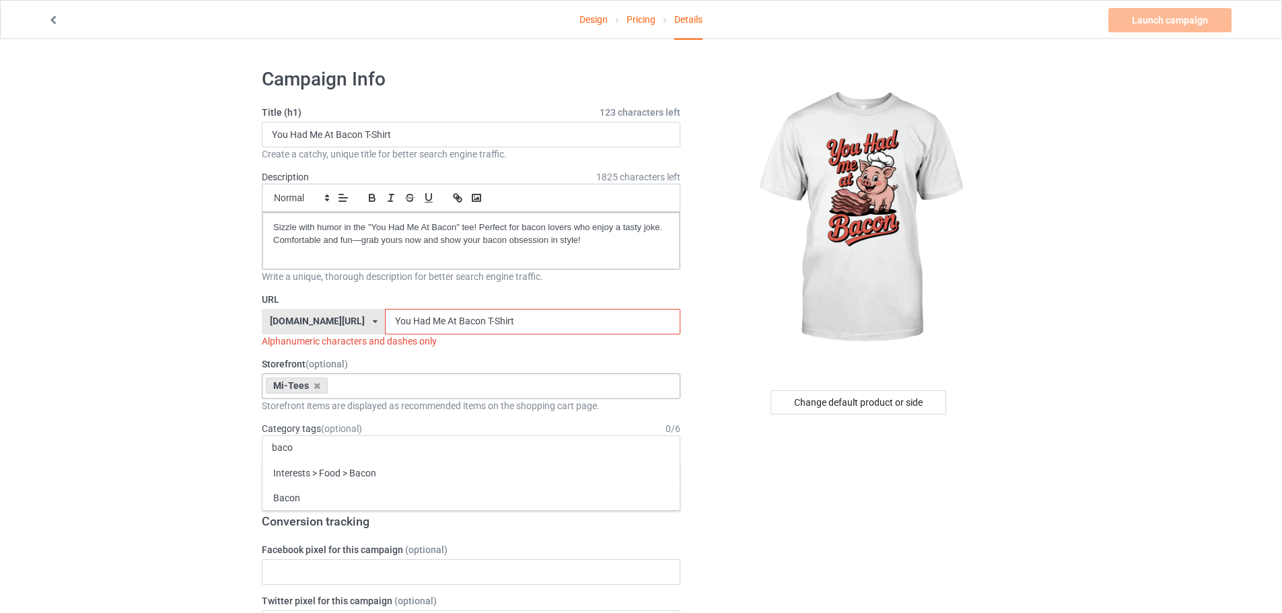
click at [330, 466] on div "Interests > Food > Bacon" at bounding box center [470, 472] width 417 height 25
drag, startPoint x: 375, startPoint y: 317, endPoint x: 371, endPoint y: 334, distance: 17.3
click at [371, 334] on div "URL teechip.com/ teechip.com/ 587d0d41cee36fd012c64a69 You Had Me At Bacon T-Sh…" at bounding box center [471, 320] width 419 height 55
drag, startPoint x: 394, startPoint y: 320, endPoint x: 392, endPoint y: 335, distance: 14.3
click at [392, 335] on div "URL teechip.com/ teechip.com/ 587d0d41cee36fd012c64a69 You-Had Me At Bacon T-Sh…" at bounding box center [471, 320] width 419 height 55
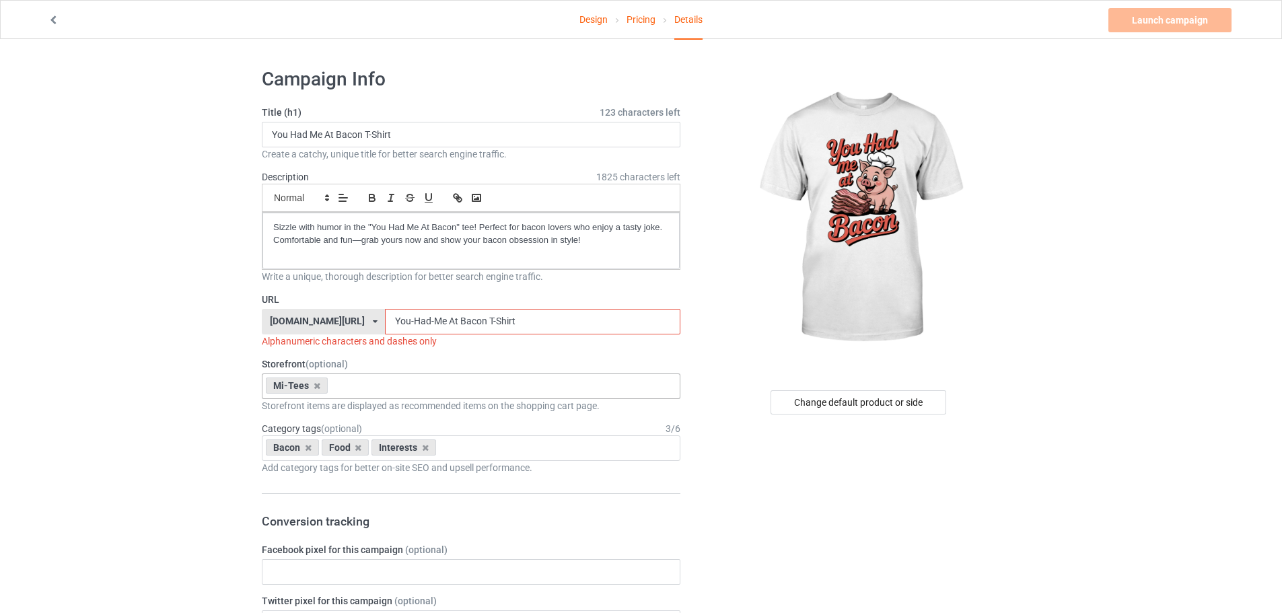
drag, startPoint x: 411, startPoint y: 321, endPoint x: 407, endPoint y: 329, distance: 8.7
click at [407, 329] on input "You-Had-Me At Bacon T-Shirt" at bounding box center [532, 322] width 295 height 26
drag, startPoint x: 446, startPoint y: 318, endPoint x: 565, endPoint y: 343, distance: 122.2
click at [551, 339] on div "URL teechip.com/ teechip.com/ 587d0d41cee36fd012c64a69 You-Had-Me-At Bacon T-Sh…" at bounding box center [471, 320] width 419 height 55
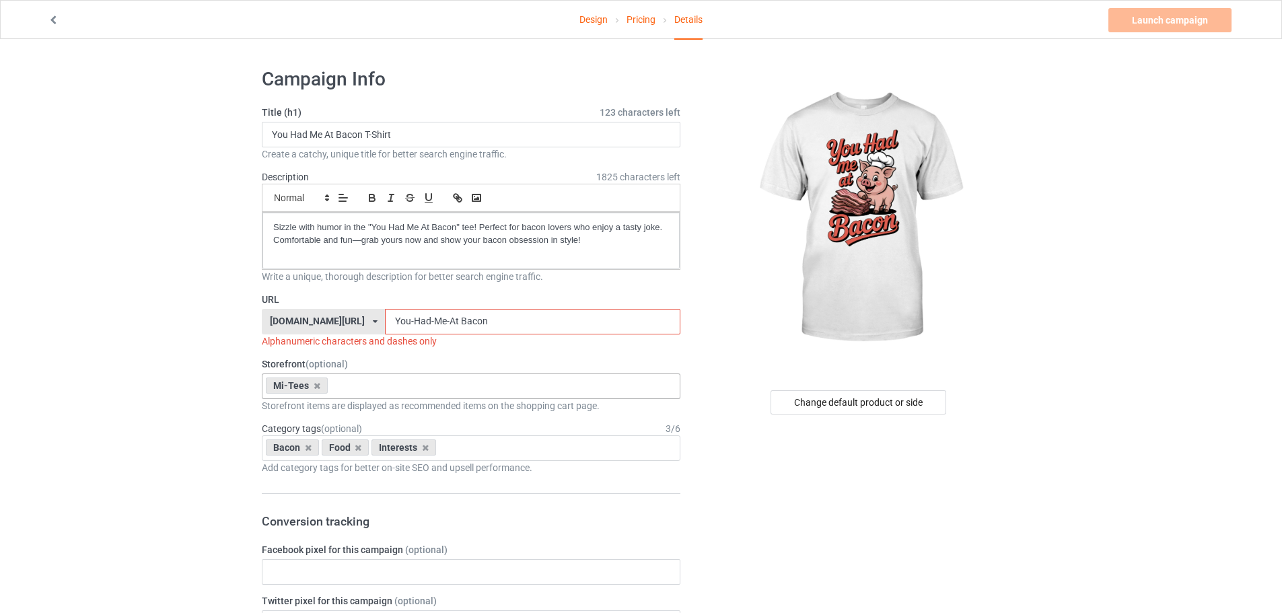
drag, startPoint x: 420, startPoint y: 322, endPoint x: 421, endPoint y: 330, distance: 8.2
click at [421, 330] on input "You-Had-Me-At Bacon" at bounding box center [532, 322] width 295 height 26
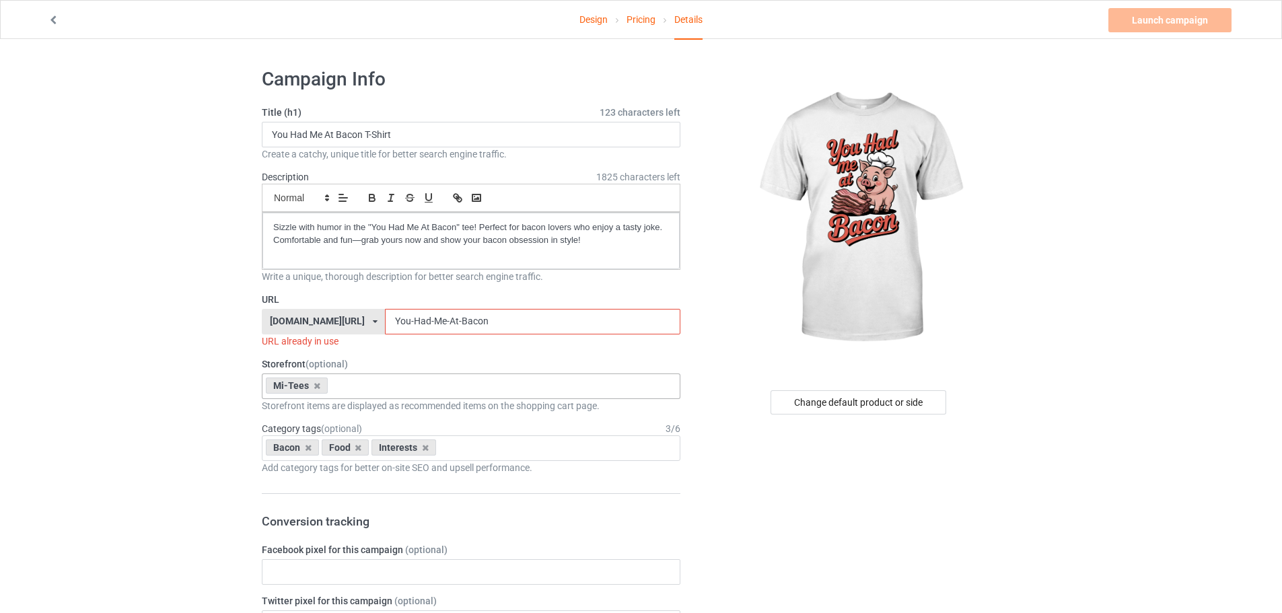
click at [526, 328] on input "You-Had-Me-At-Bacon" at bounding box center [532, 322] width 295 height 26
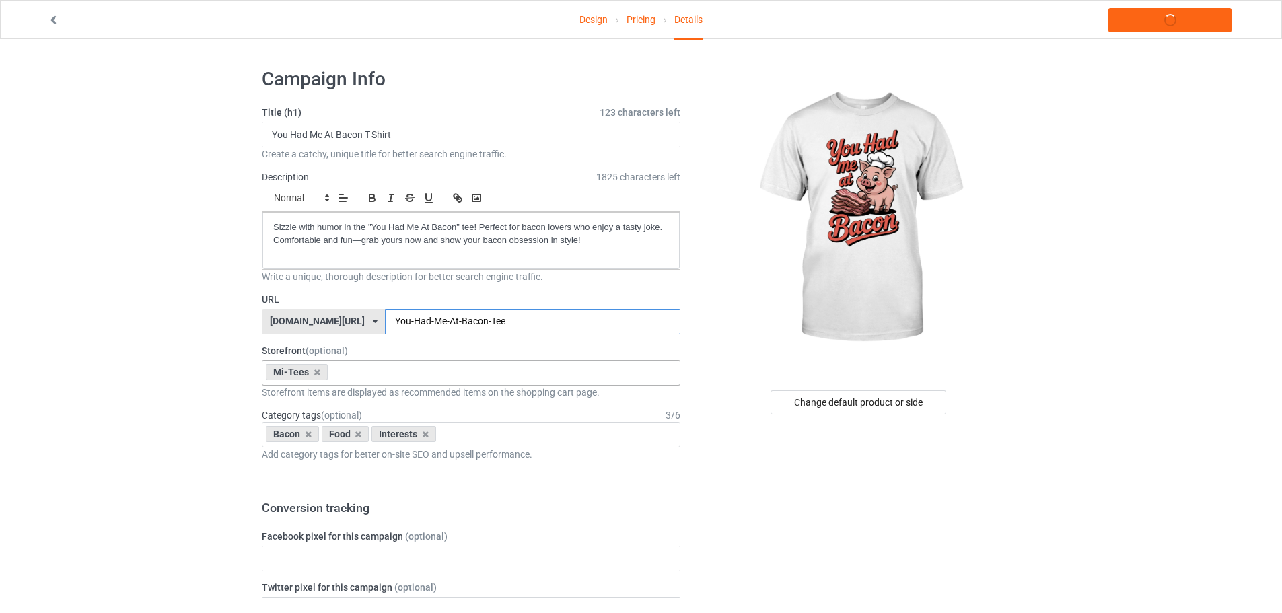
type input "You-Had-Me-At-Bacon-Tee"
drag, startPoint x: 416, startPoint y: 320, endPoint x: 285, endPoint y: 322, distance: 130.6
click at [288, 322] on div "teechip.com/ teechip.com/ 587d0d41cee36fd012c64a69 You-Had-Me-At-Bacon-Tee" at bounding box center [471, 322] width 419 height 26
click at [1164, 34] on div "Design Pricing Details Launch campaign" at bounding box center [640, 20] width 1205 height 38
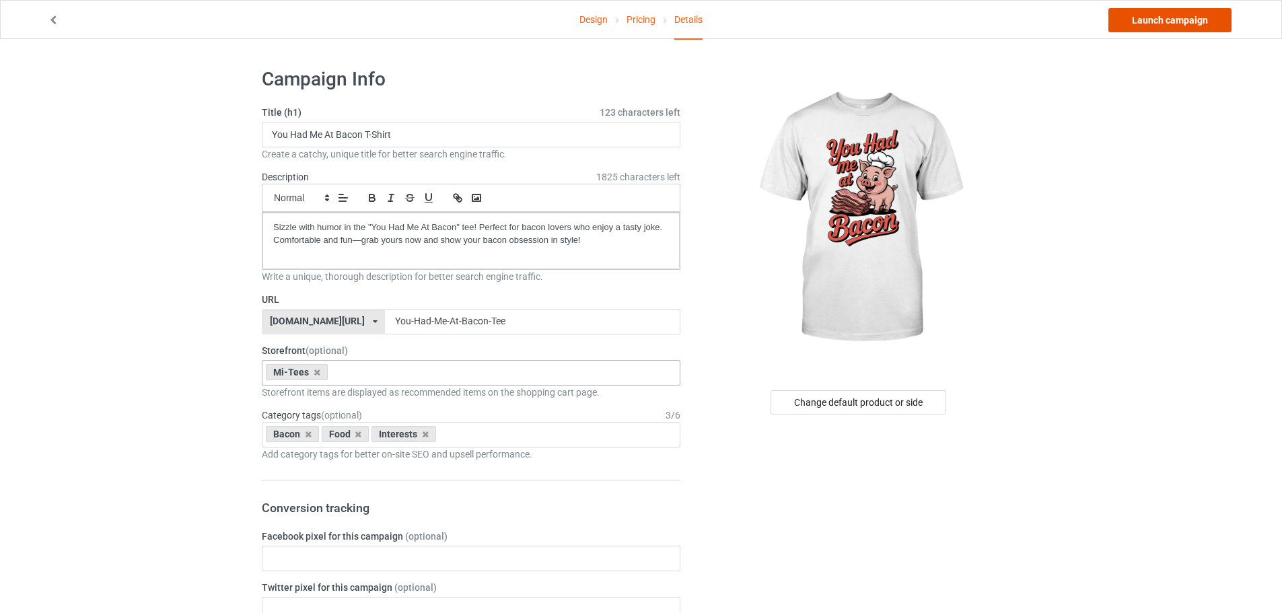
click at [1146, 24] on link "Launch campaign" at bounding box center [1169, 20] width 123 height 24
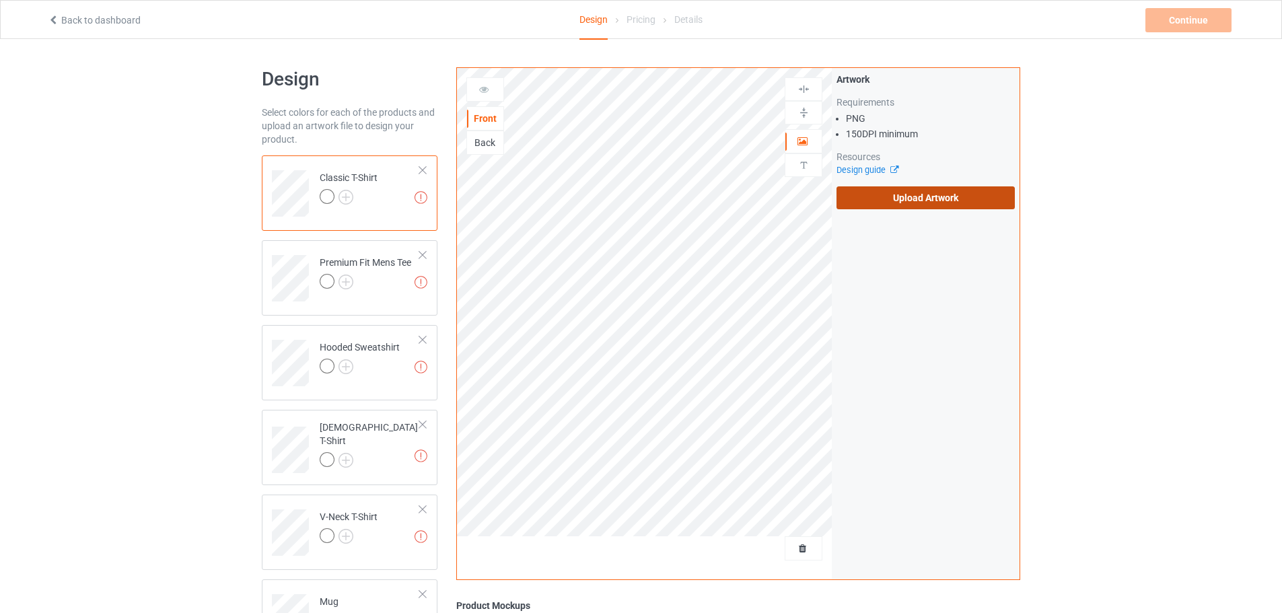
click at [887, 198] on label "Upload Artwork" at bounding box center [926, 197] width 178 height 23
click at [0, 0] on input "Upload Artwork" at bounding box center [0, 0] width 0 height 0
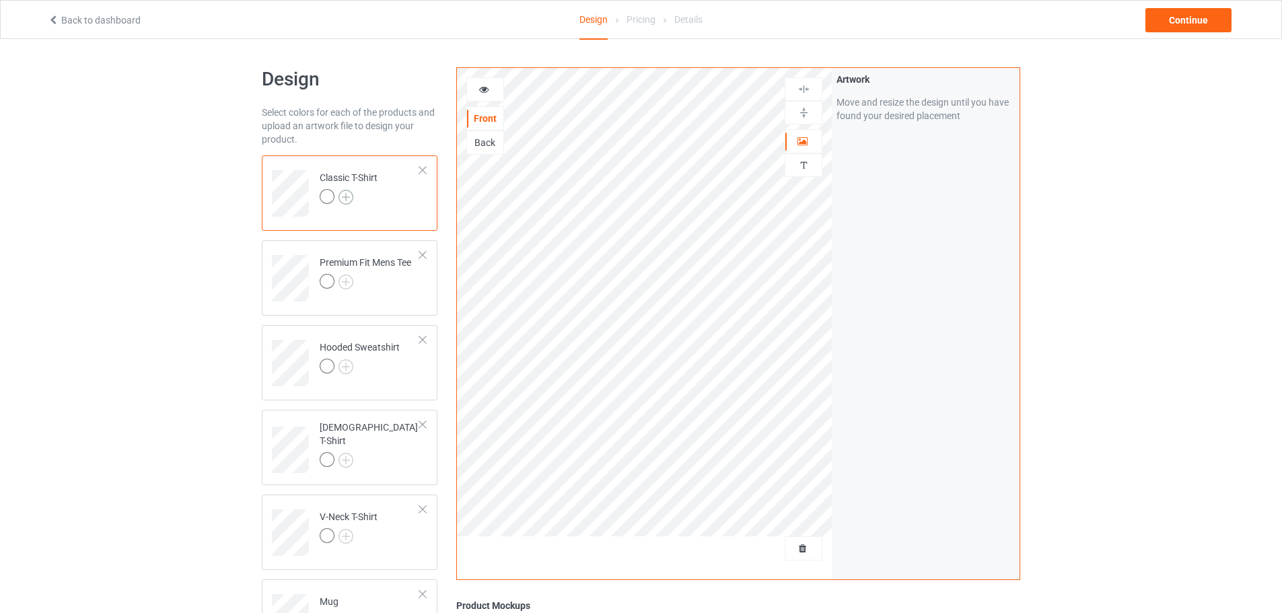
click at [343, 195] on img at bounding box center [346, 197] width 15 height 15
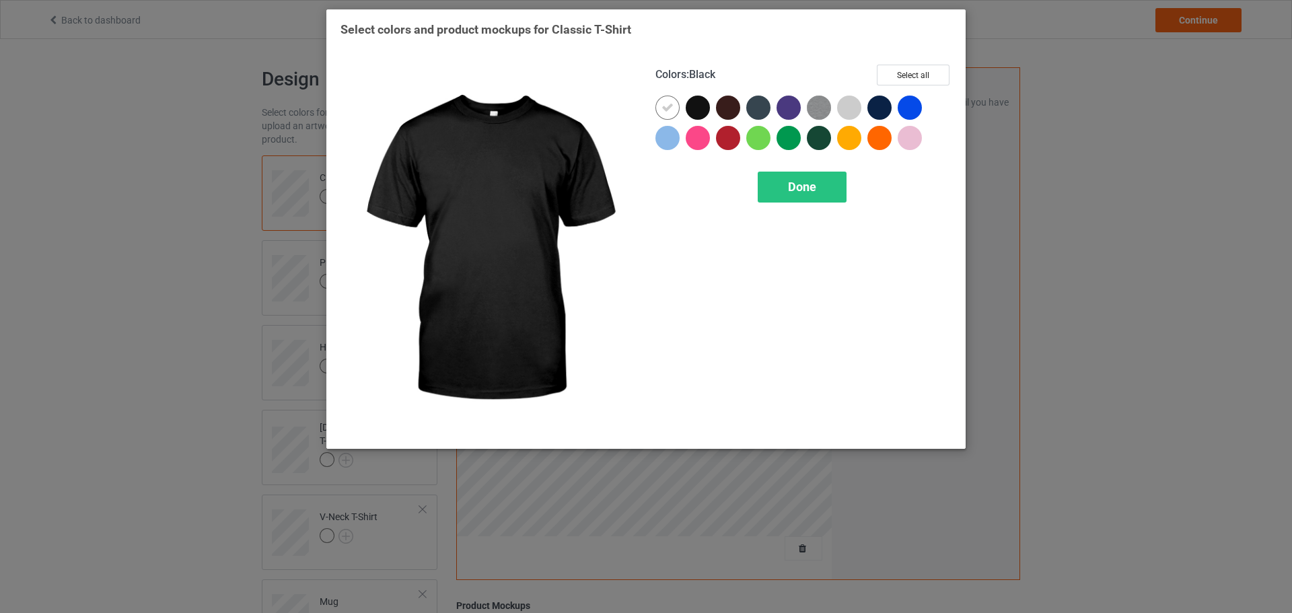
click at [701, 114] on div at bounding box center [698, 108] width 24 height 24
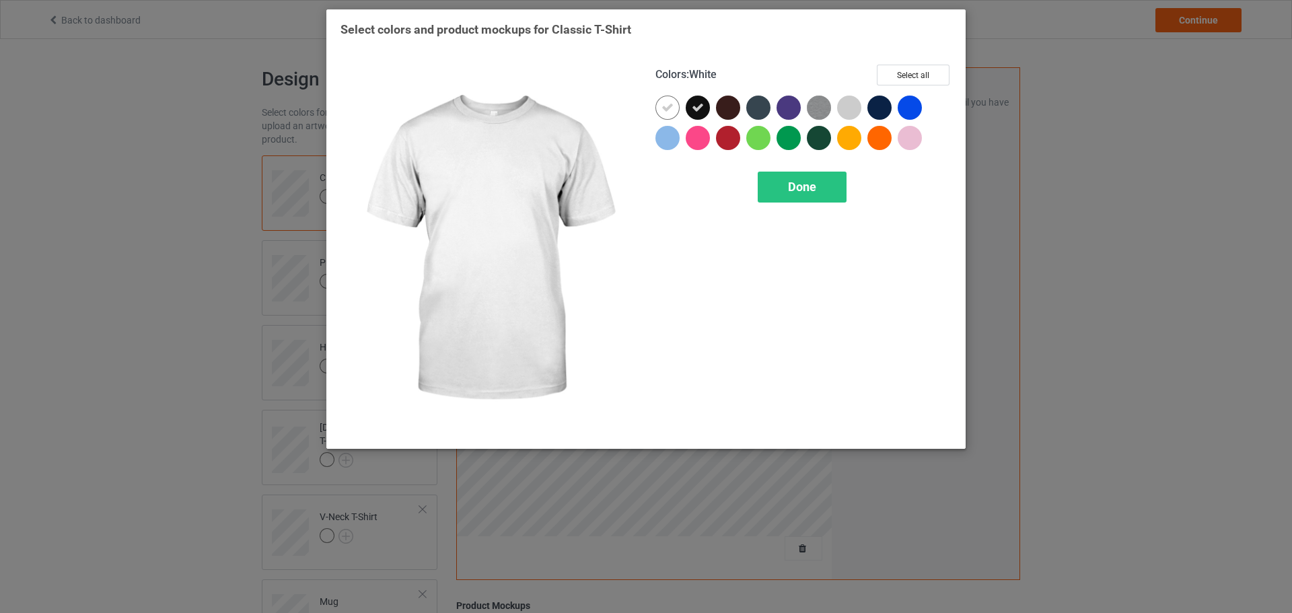
click at [676, 113] on div at bounding box center [671, 111] width 30 height 30
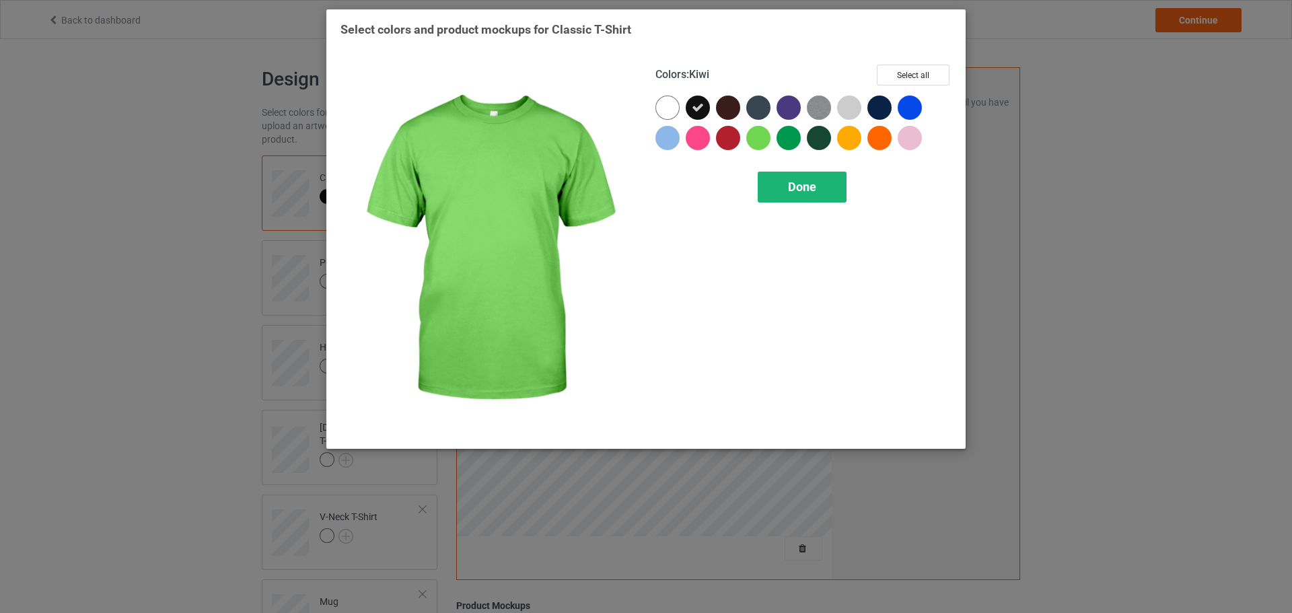
click at [788, 182] on span "Done" at bounding box center [802, 187] width 28 height 14
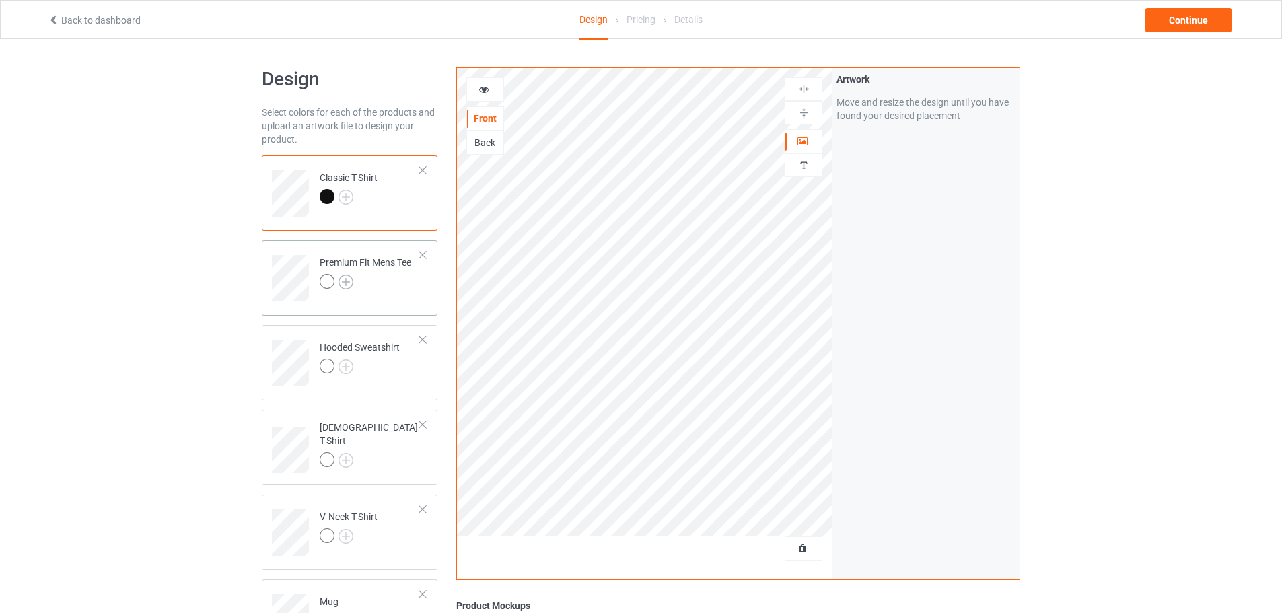
click at [349, 279] on img at bounding box center [346, 282] width 15 height 15
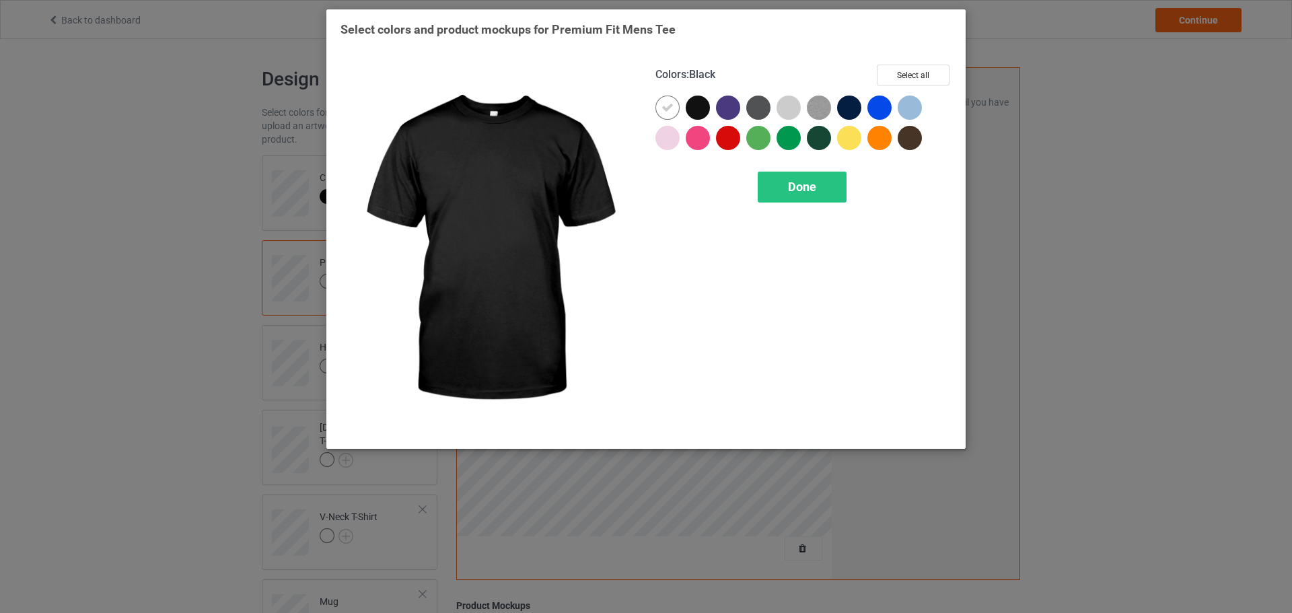
click at [691, 104] on div at bounding box center [698, 108] width 24 height 24
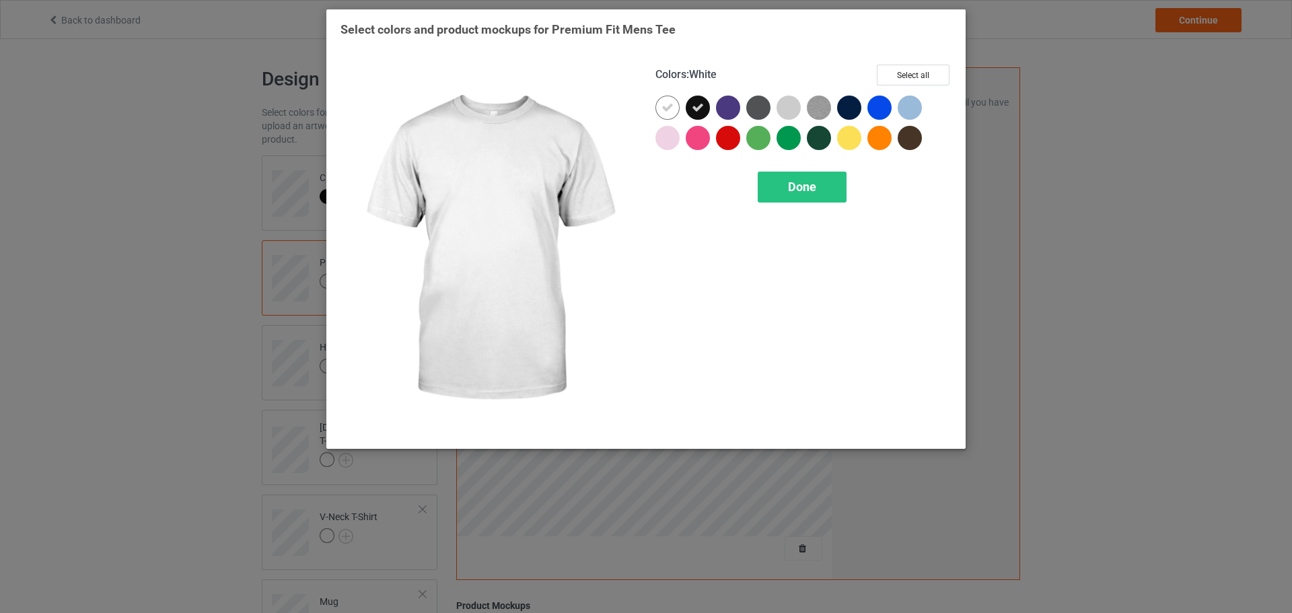
drag, startPoint x: 660, startPoint y: 109, endPoint x: 671, endPoint y: 111, distance: 11.0
click at [662, 110] on div at bounding box center [668, 108] width 24 height 24
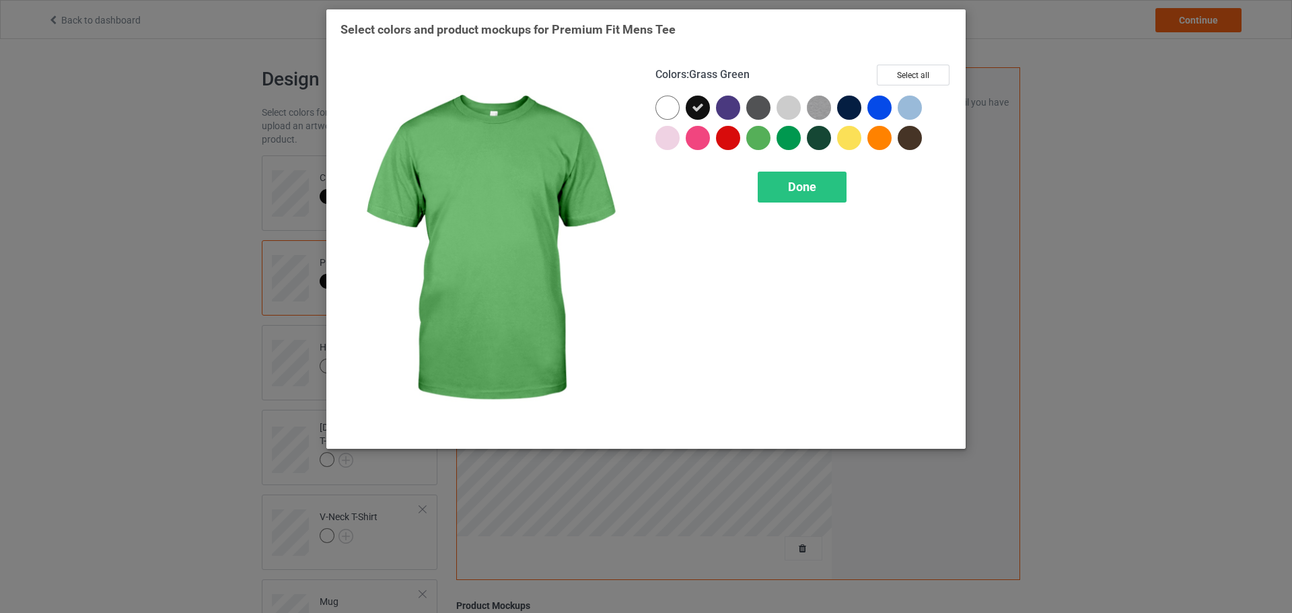
click at [794, 180] on span "Done" at bounding box center [802, 187] width 28 height 14
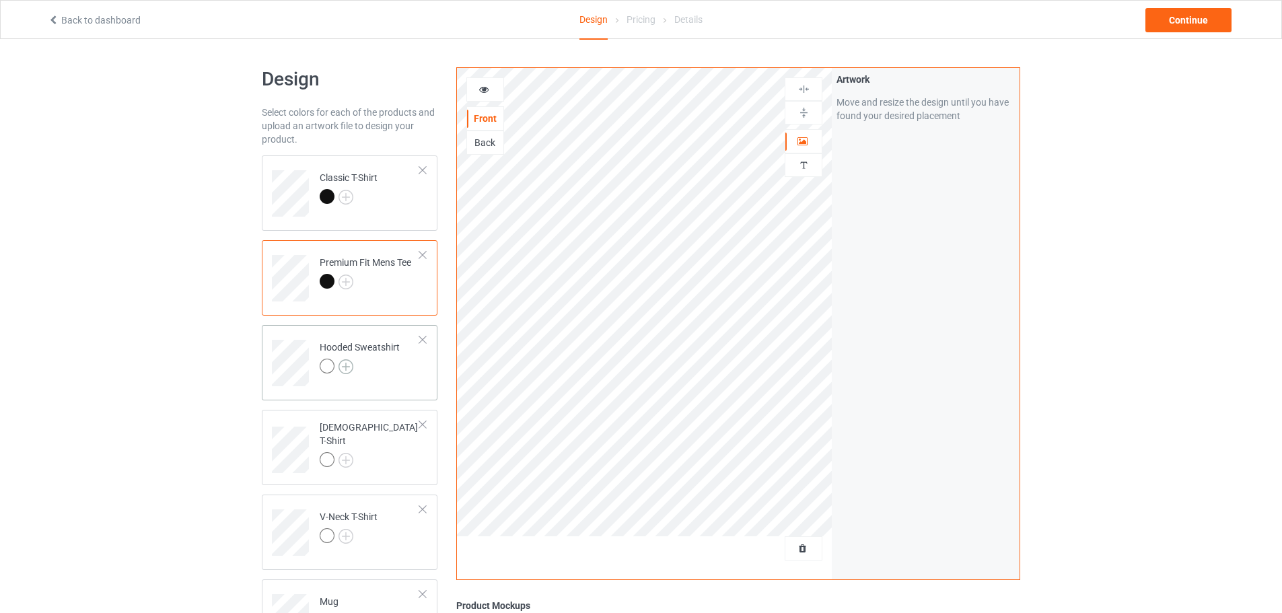
click at [345, 362] on img at bounding box center [346, 366] width 15 height 15
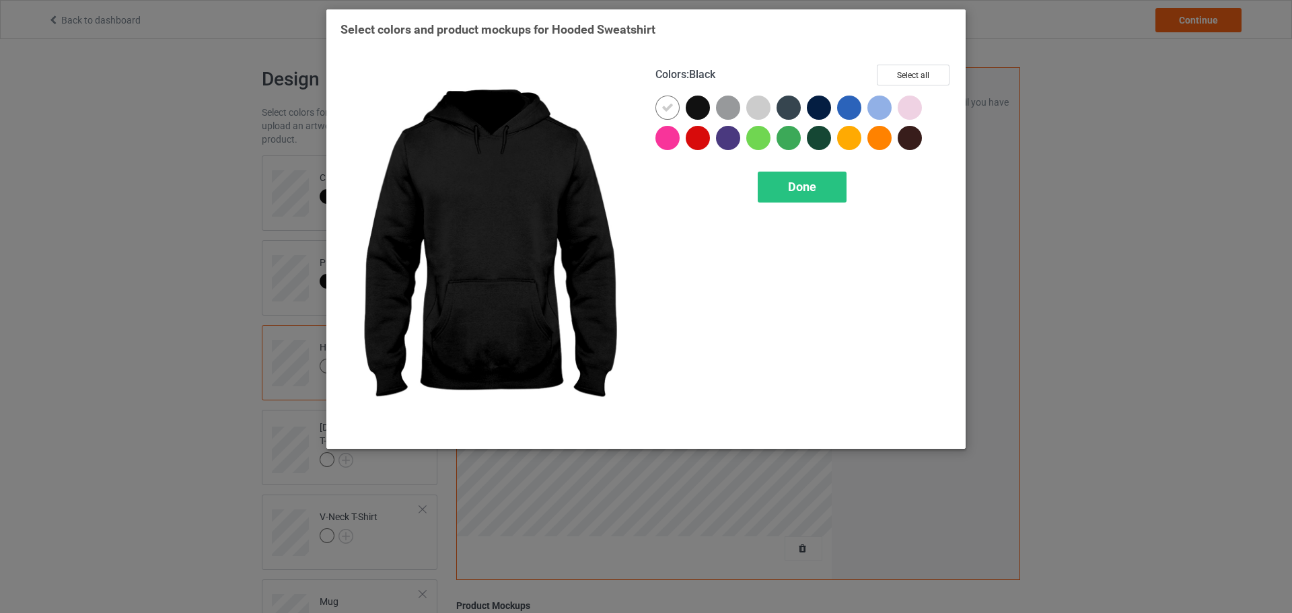
click at [707, 118] on div at bounding box center [701, 111] width 30 height 30
click at [676, 112] on div at bounding box center [668, 108] width 24 height 24
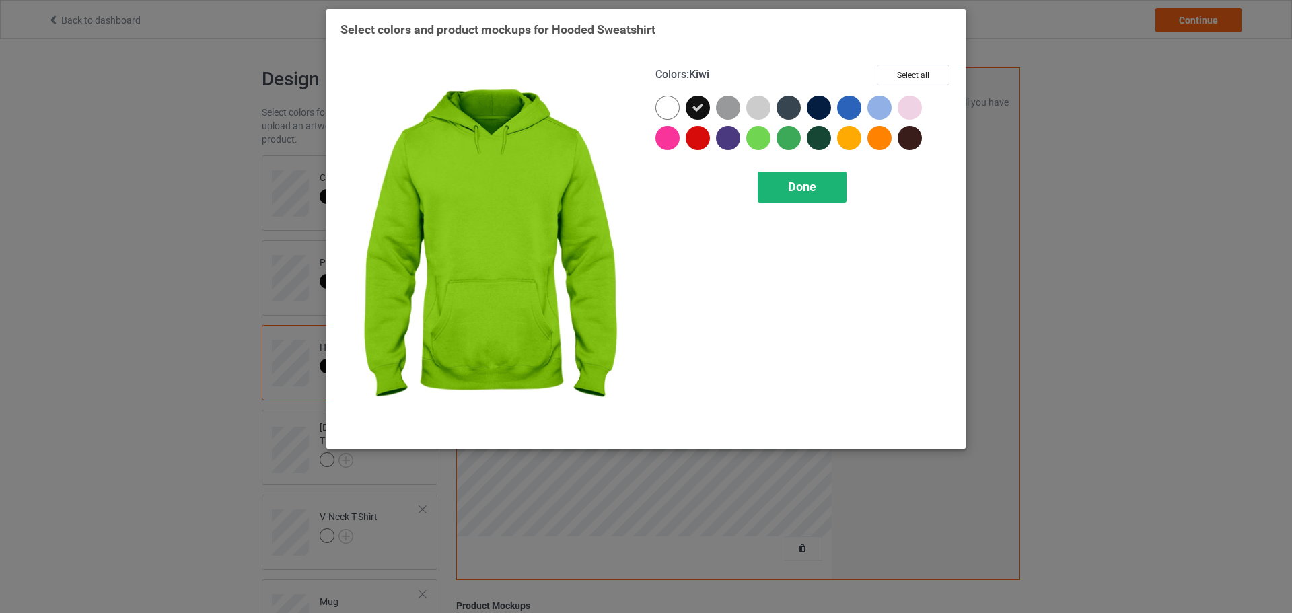
click at [777, 177] on div "Done" at bounding box center [802, 187] width 89 height 31
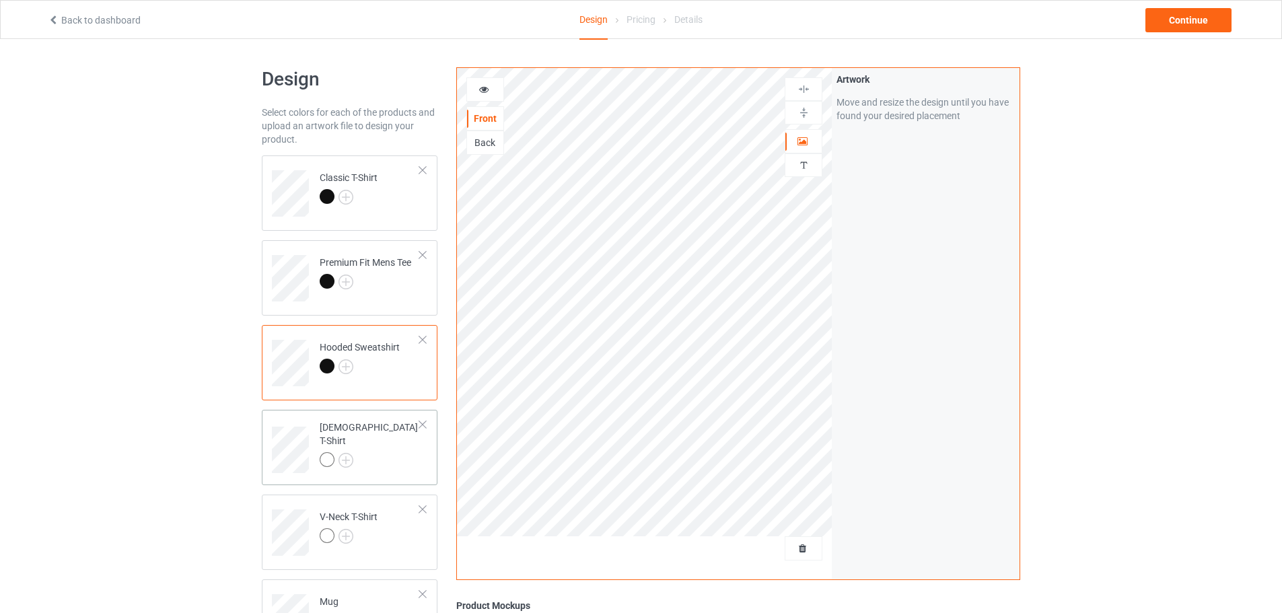
click at [356, 452] on div at bounding box center [370, 461] width 100 height 19
click at [348, 453] on img at bounding box center [346, 460] width 15 height 15
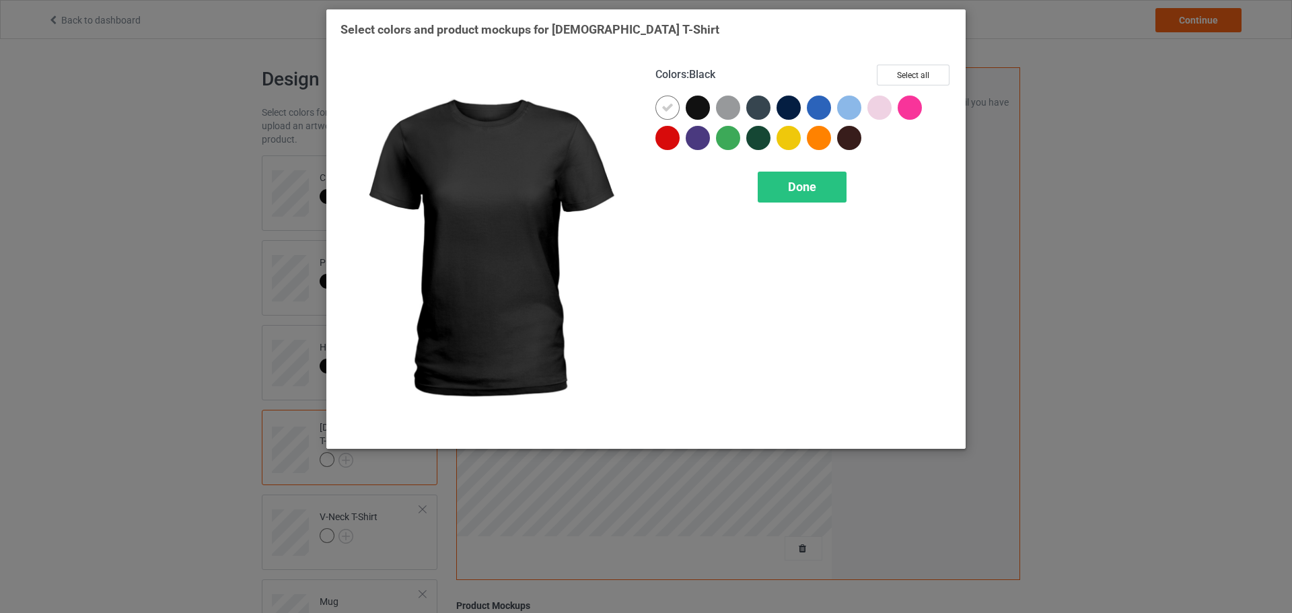
click at [691, 90] on div "Colors : Black Select all" at bounding box center [804, 80] width 296 height 31
click at [693, 110] on div at bounding box center [698, 108] width 24 height 24
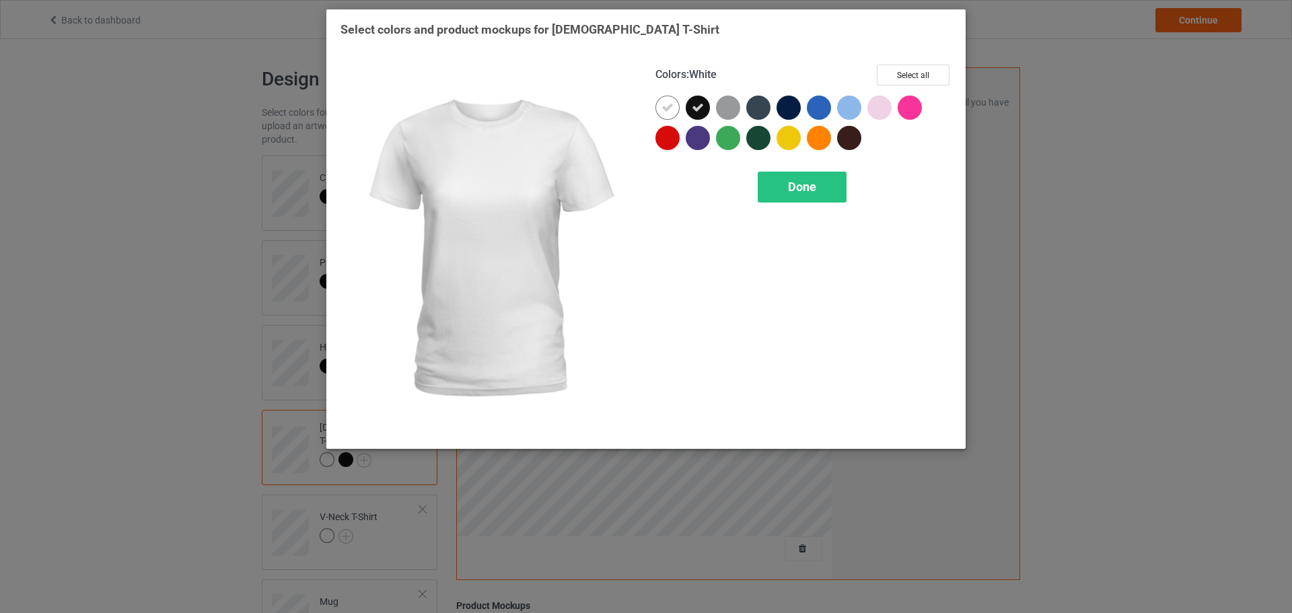
drag, startPoint x: 664, startPoint y: 112, endPoint x: 726, endPoint y: 151, distance: 72.6
click at [666, 112] on icon at bounding box center [668, 108] width 12 height 12
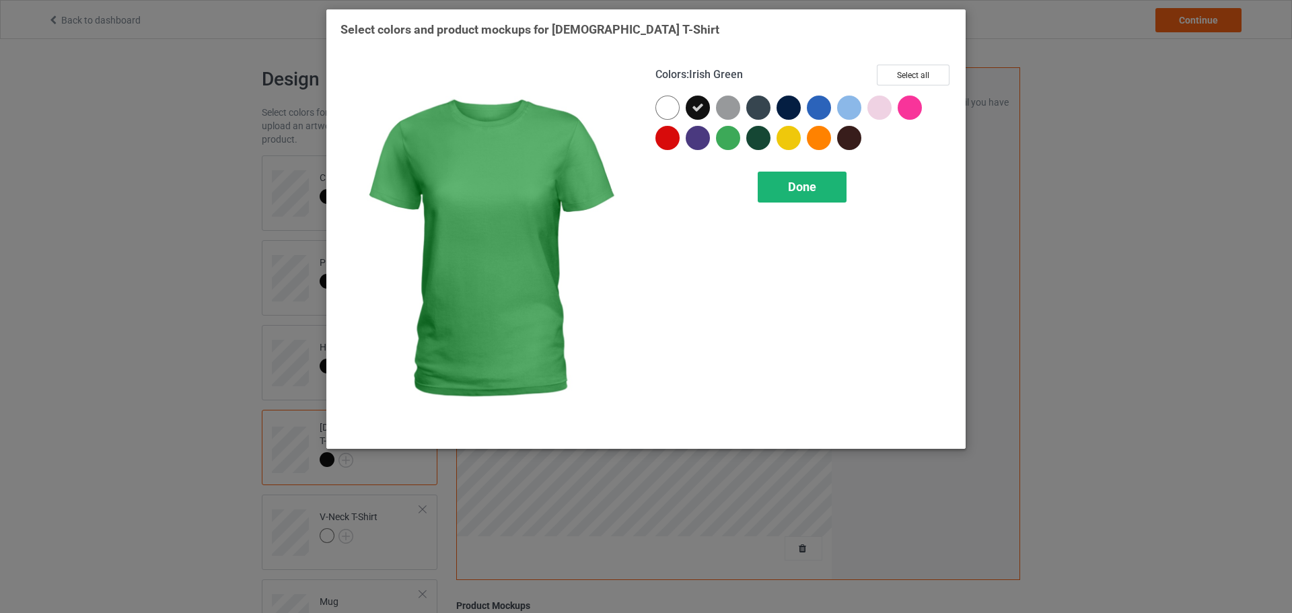
click at [786, 184] on div "Done" at bounding box center [802, 187] width 89 height 31
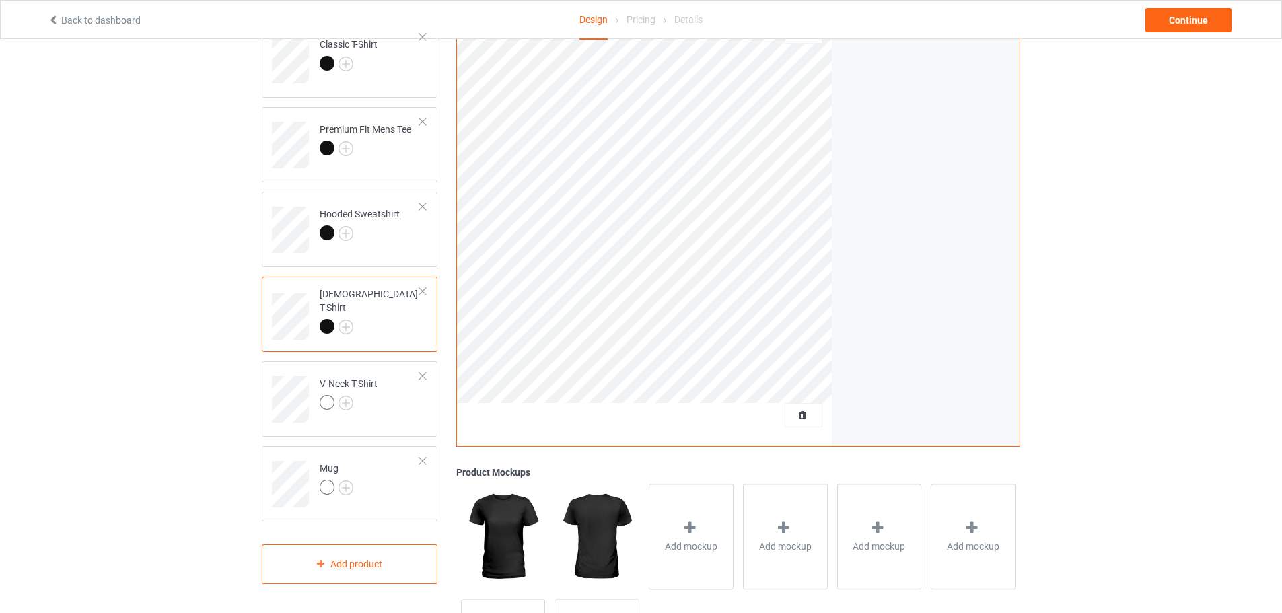
scroll to position [202, 0]
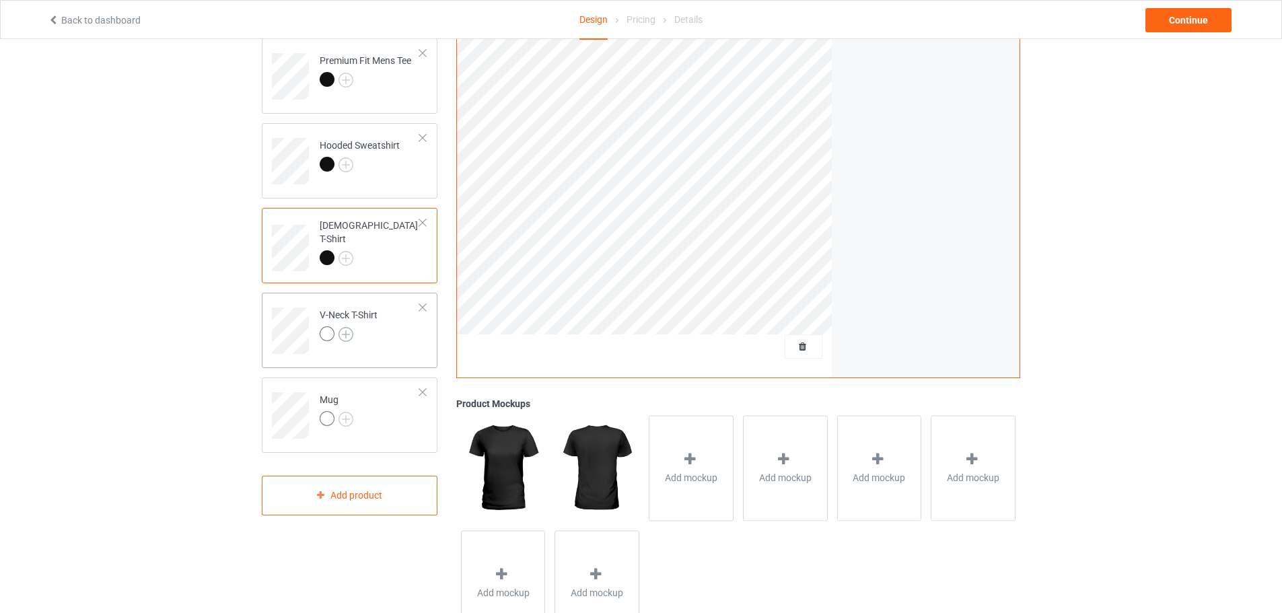
click at [344, 340] on img at bounding box center [346, 334] width 15 height 15
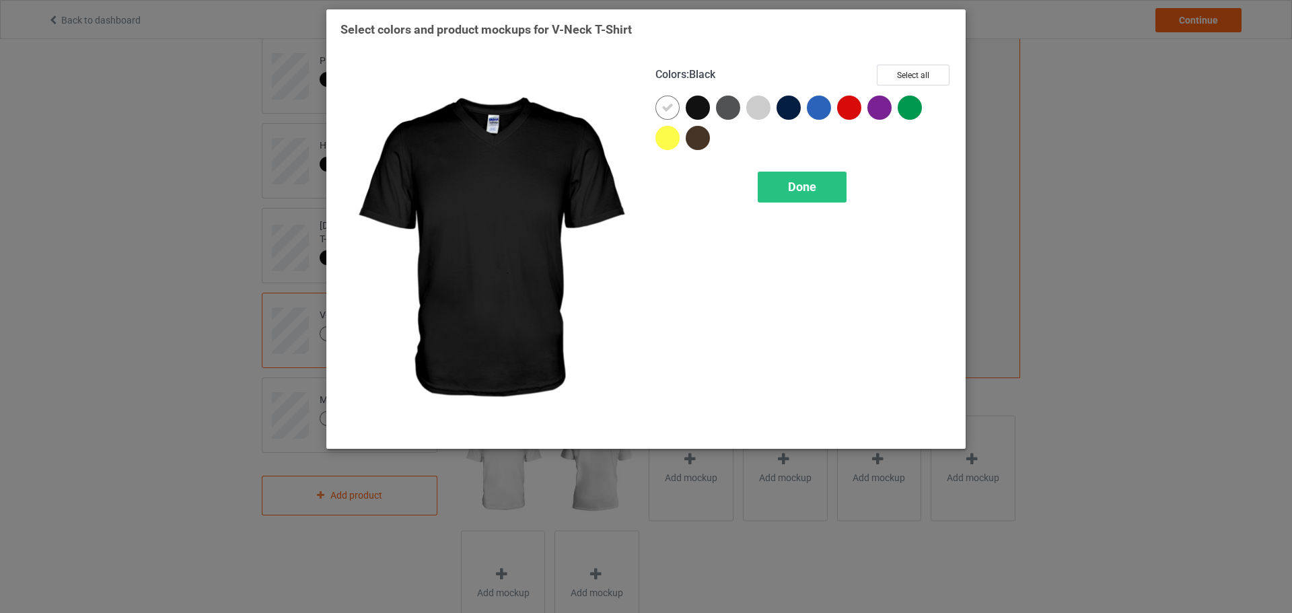
click at [687, 111] on div at bounding box center [698, 108] width 24 height 24
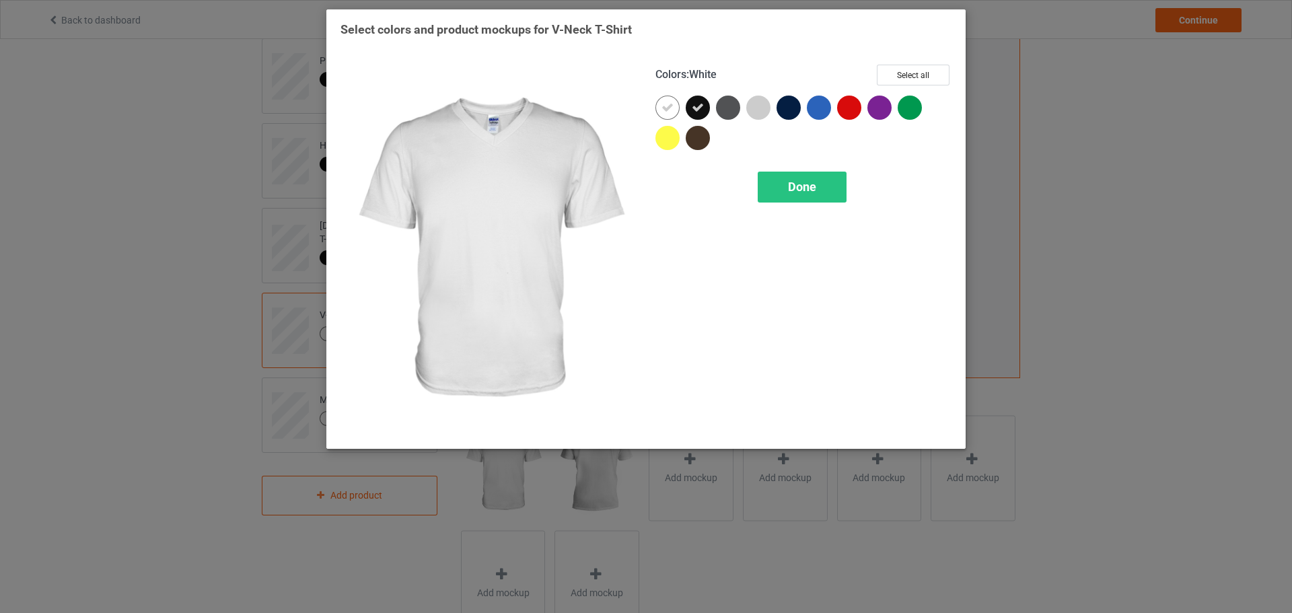
click at [669, 110] on icon at bounding box center [668, 108] width 12 height 12
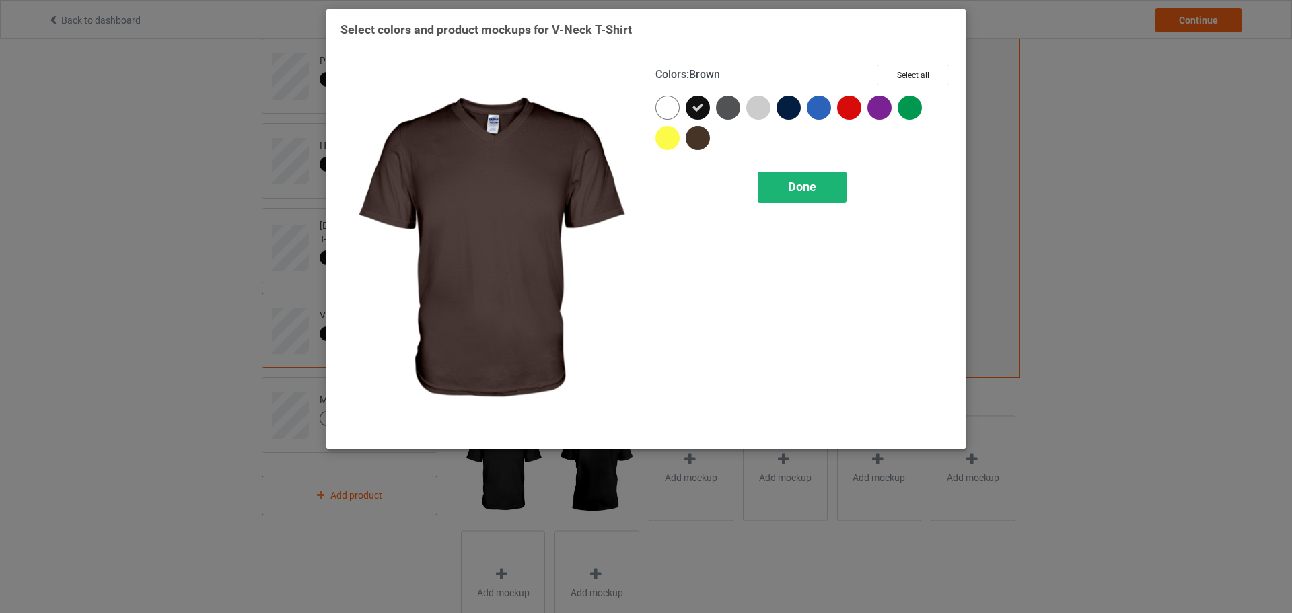
click at [793, 184] on span "Done" at bounding box center [802, 187] width 28 height 14
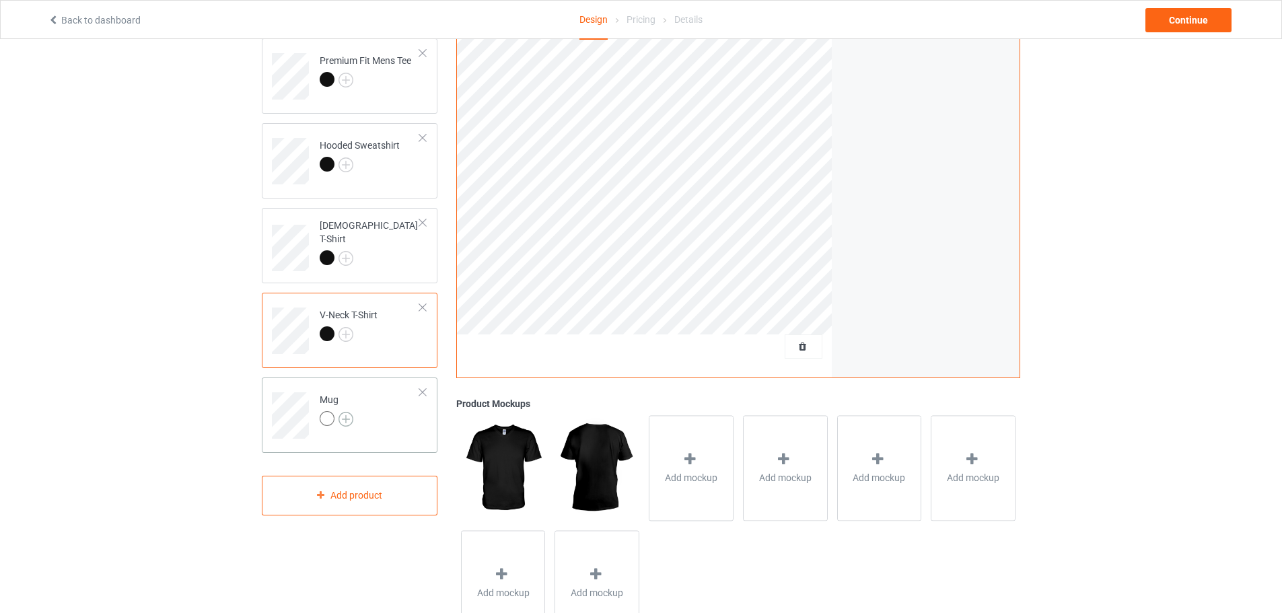
click at [348, 417] on img at bounding box center [346, 419] width 15 height 15
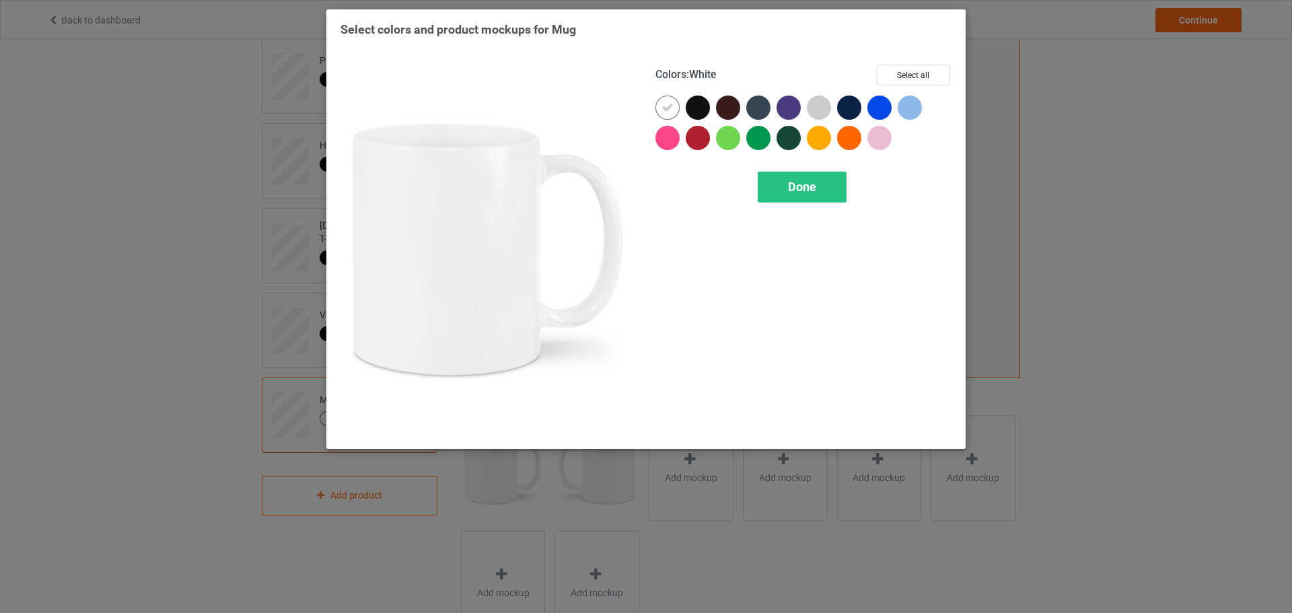
click at [693, 102] on div at bounding box center [698, 108] width 24 height 24
click at [670, 105] on icon at bounding box center [668, 108] width 12 height 12
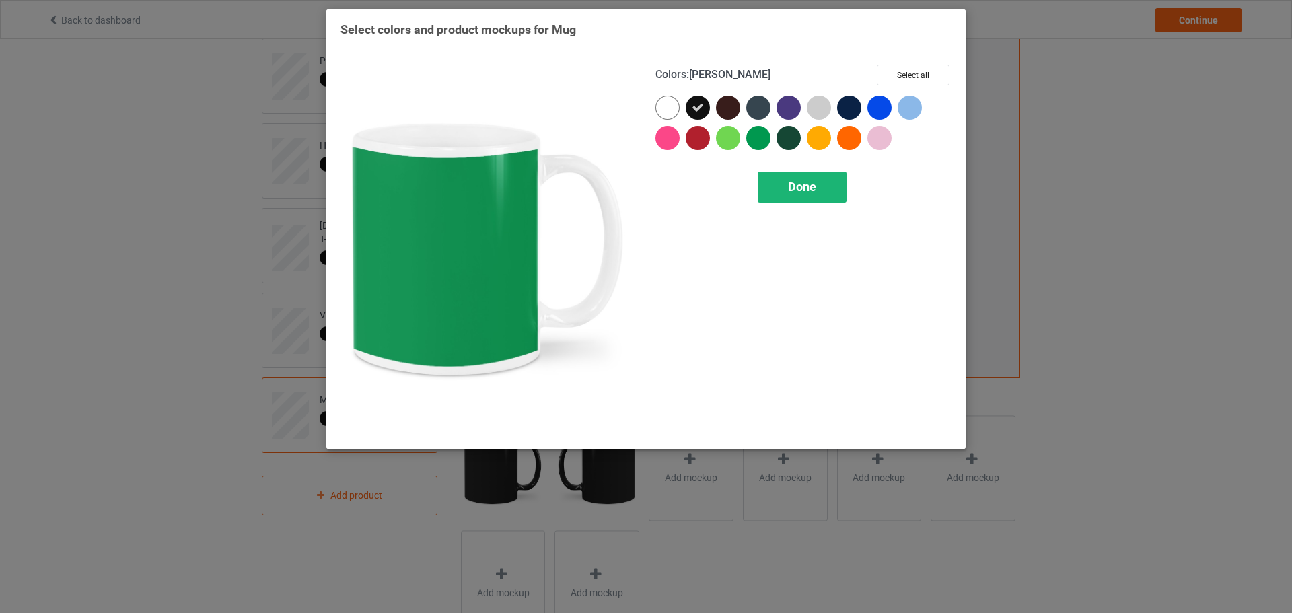
click at [803, 184] on span "Done" at bounding box center [802, 187] width 28 height 14
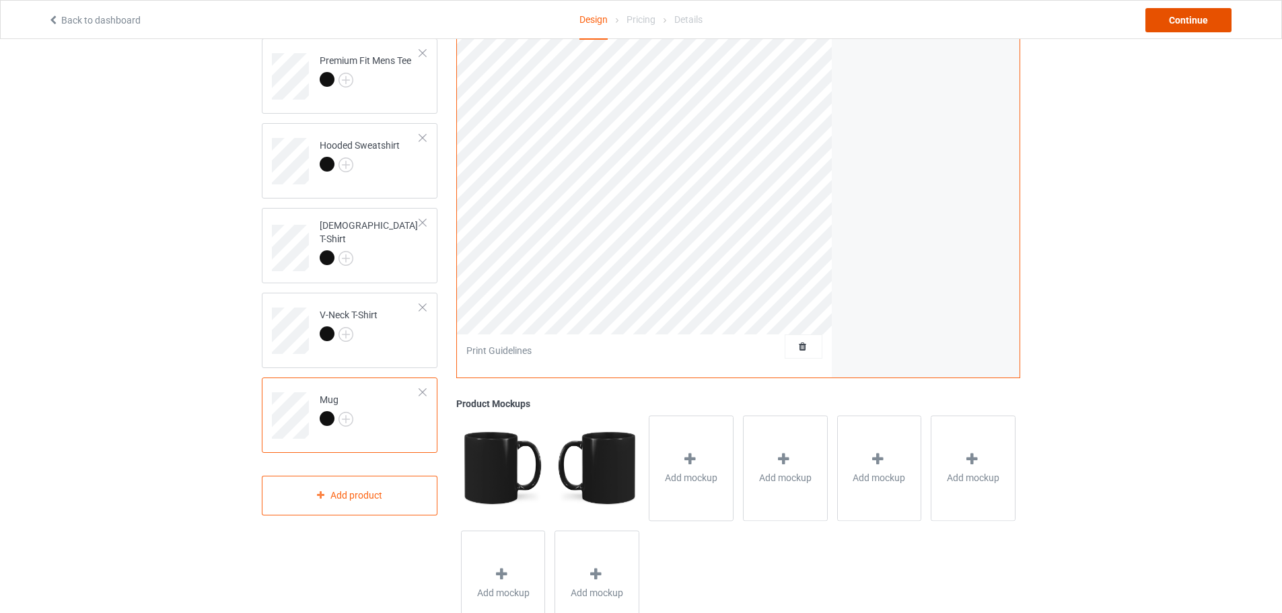
click at [1181, 26] on div "Continue" at bounding box center [1189, 20] width 86 height 24
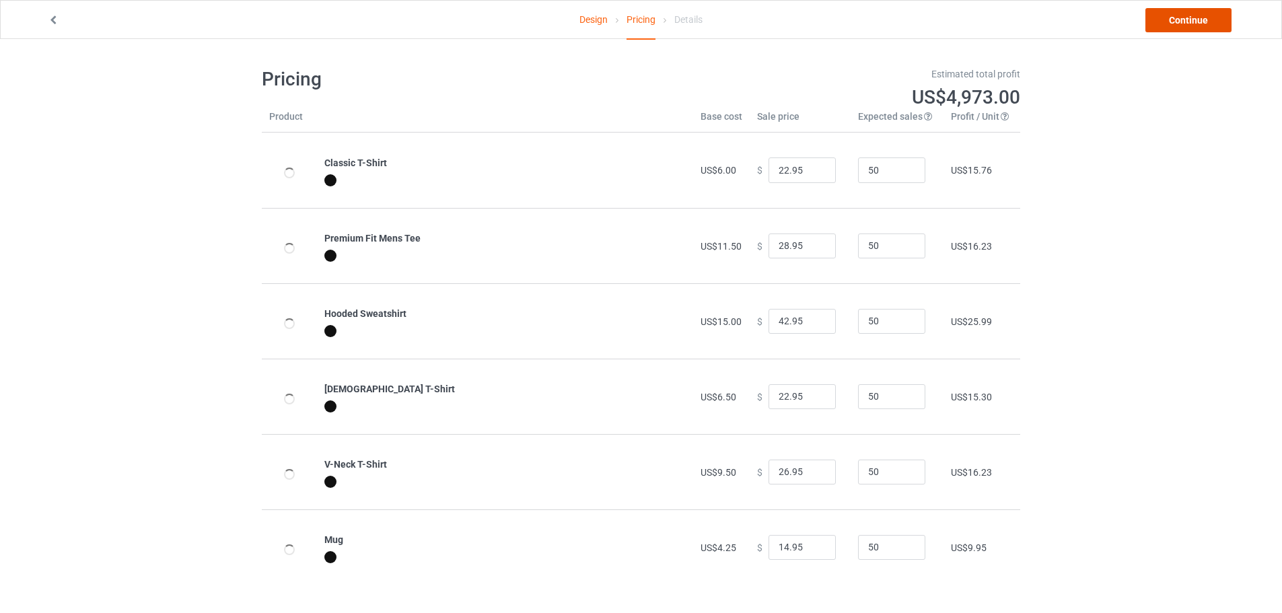
click at [1192, 19] on link "Continue" at bounding box center [1189, 20] width 86 height 24
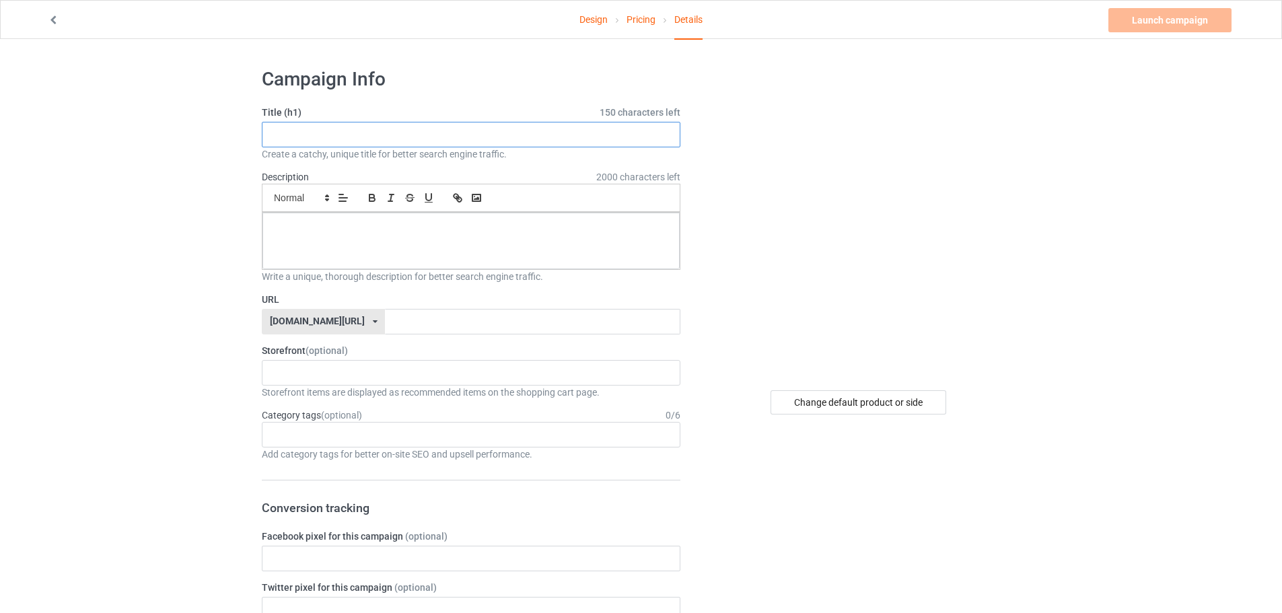
click at [328, 137] on input "text" at bounding box center [471, 135] width 419 height 26
paste input "Eat Sleep Game Repeat Gaming Gamer T-Shirt"
type input "Eat Sleep Game Repeat Gaming Gamer T-Shirt"
click at [397, 317] on input "text" at bounding box center [532, 322] width 295 height 26
paste input "Eat Sleep Game Repeat Gaming Gamer T-Shirt"
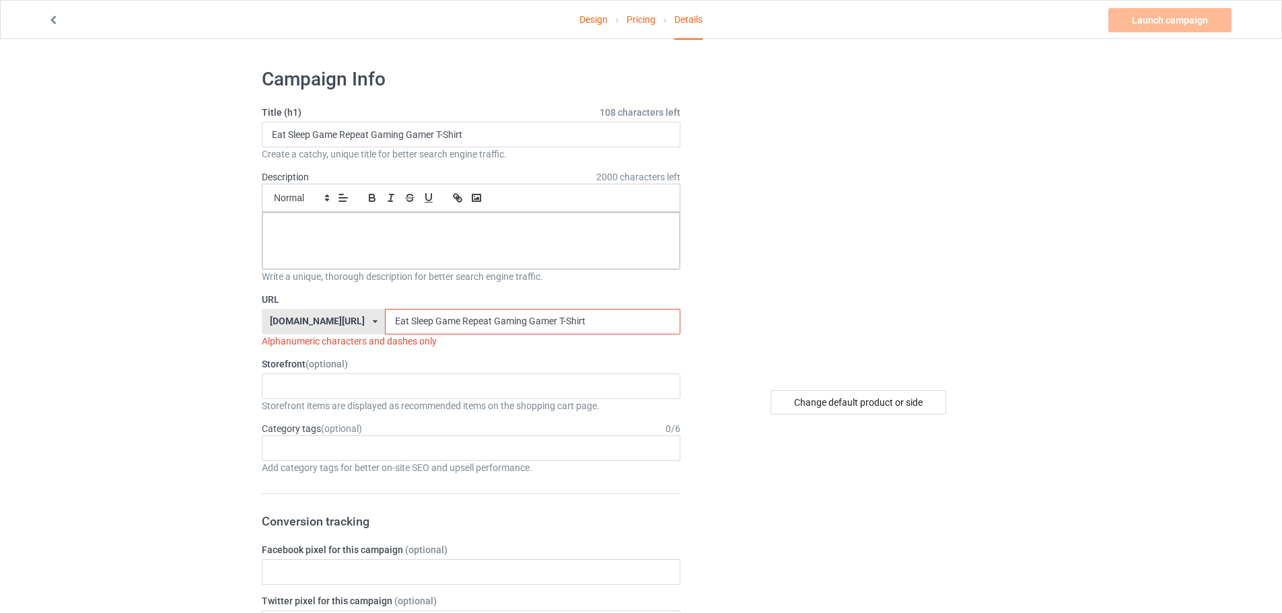
drag, startPoint x: 370, startPoint y: 323, endPoint x: 372, endPoint y: 335, distance: 12.3
click at [372, 335] on div "URL teechip.com/ teechip.com/ 587d0d41cee36fd012c64a69 Eat Sleep Game Repeat Ga…" at bounding box center [471, 320] width 419 height 55
drag, startPoint x: 397, startPoint y: 319, endPoint x: 394, endPoint y: 336, distance: 17.2
click at [394, 336] on div "URL teechip.com/ teechip.com/ 587d0d41cee36fd012c64a69 Eat-Sleep Game Repeat Ga…" at bounding box center [471, 320] width 419 height 55
drag, startPoint x: 425, startPoint y: 321, endPoint x: 423, endPoint y: 334, distance: 13.1
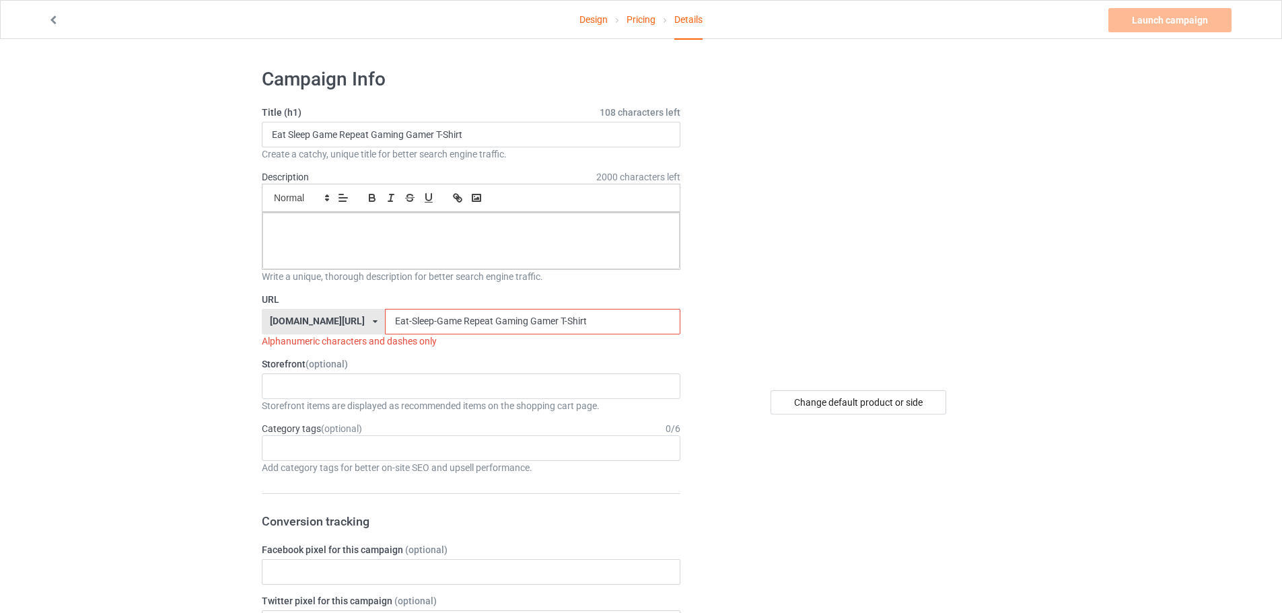
click at [423, 334] on div "URL teechip.com/ teechip.com/ 587d0d41cee36fd012c64a69 Eat-Sleep-Game Repeat Ga…" at bounding box center [471, 320] width 419 height 55
drag, startPoint x: 456, startPoint y: 318, endPoint x: 454, endPoint y: 332, distance: 14.4
click at [454, 332] on input "Eat-Sleep-Game-Repeat Gaming Gamer T-Shirt" at bounding box center [532, 322] width 295 height 26
drag, startPoint x: 489, startPoint y: 318, endPoint x: 492, endPoint y: 332, distance: 15.0
click at [492, 332] on input "Eat-Sleep-Game-Repeat-Gaming Gamer T-Shirt" at bounding box center [532, 322] width 295 height 26
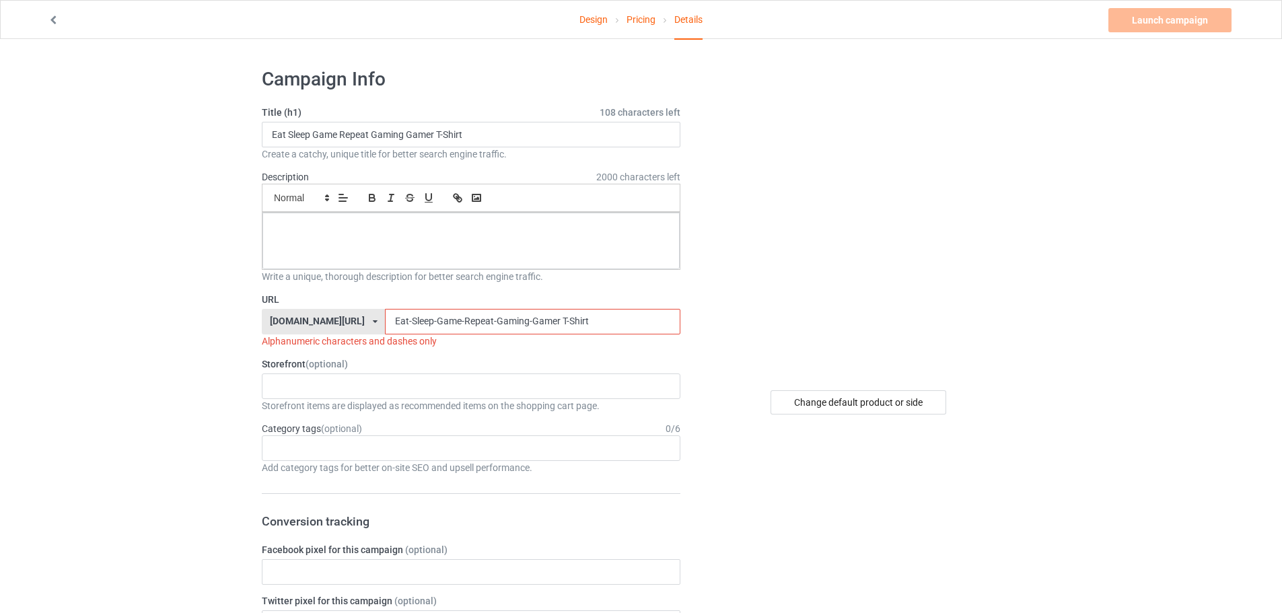
drag, startPoint x: 522, startPoint y: 320, endPoint x: 605, endPoint y: 335, distance: 84.8
click at [600, 334] on div "URL teechip.com/ teechip.com/ 587d0d41cee36fd012c64a69 Eat-Sleep-Game-Repeat-Ga…" at bounding box center [471, 320] width 419 height 55
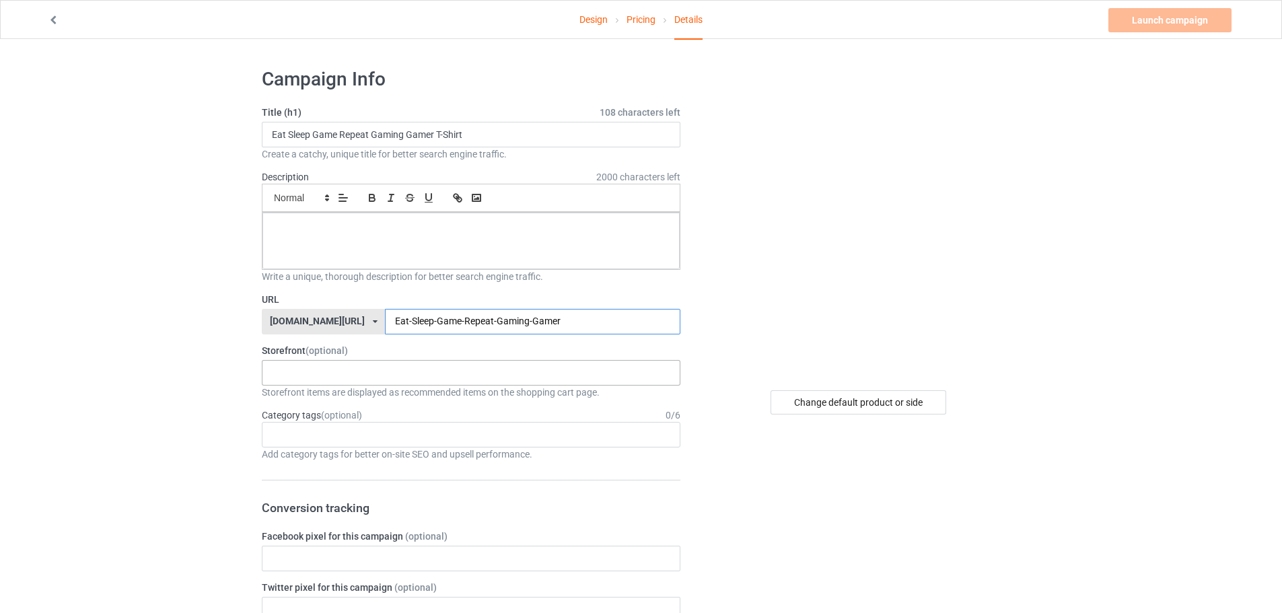
type input "Eat-Sleep-Game-Repeat-Gaming-Gamer"
click at [281, 368] on div at bounding box center [280, 367] width 23 height 4
drag, startPoint x: 277, startPoint y: 432, endPoint x: 278, endPoint y: 442, distance: 10.1
click at [278, 442] on div "KIOTA Gaming Finish Line Fitness Mi-Tees" at bounding box center [471, 422] width 419 height 75
click at [278, 442] on div "Mi-Tees" at bounding box center [470, 447] width 417 height 25
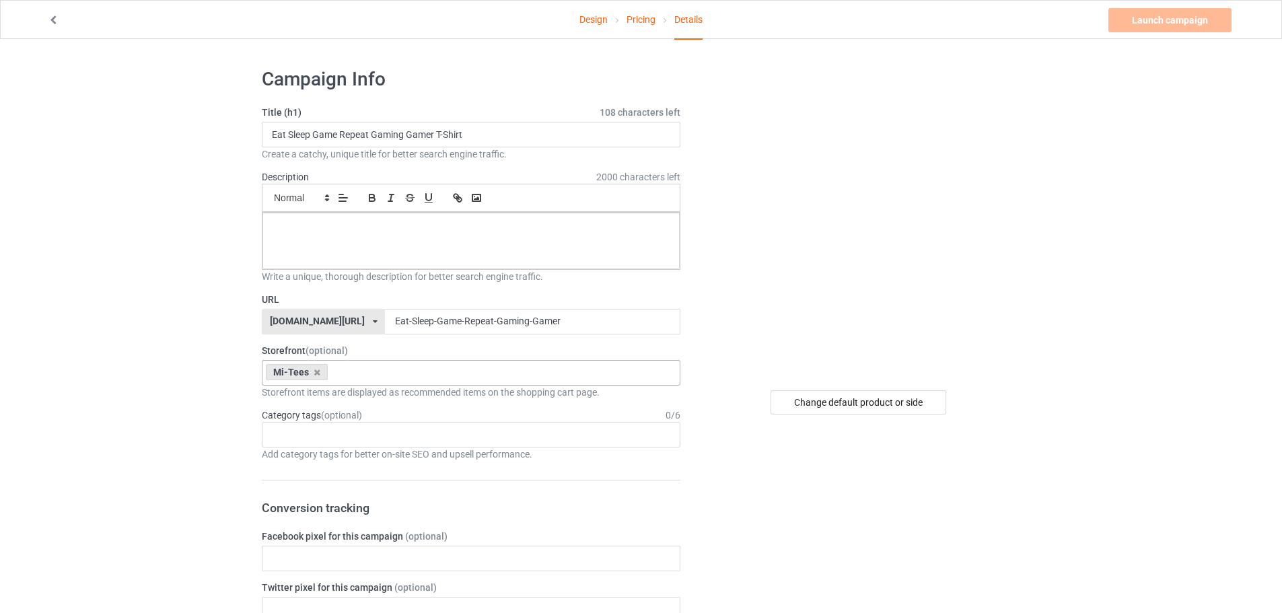
click at [316, 434] on div "Age > [DEMOGRAPHIC_DATA] > 1 Age > [DEMOGRAPHIC_DATA] Months > 1 Month Age > [D…" at bounding box center [471, 435] width 419 height 26
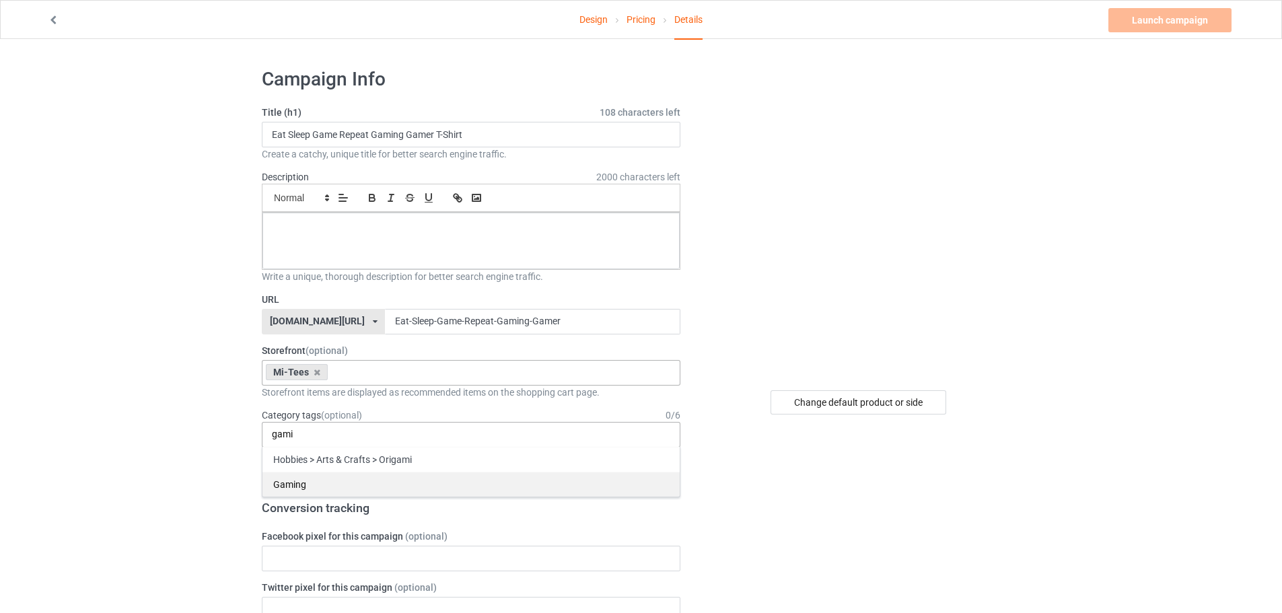
type input "gami"
click at [332, 480] on div "Gaming" at bounding box center [470, 484] width 417 height 25
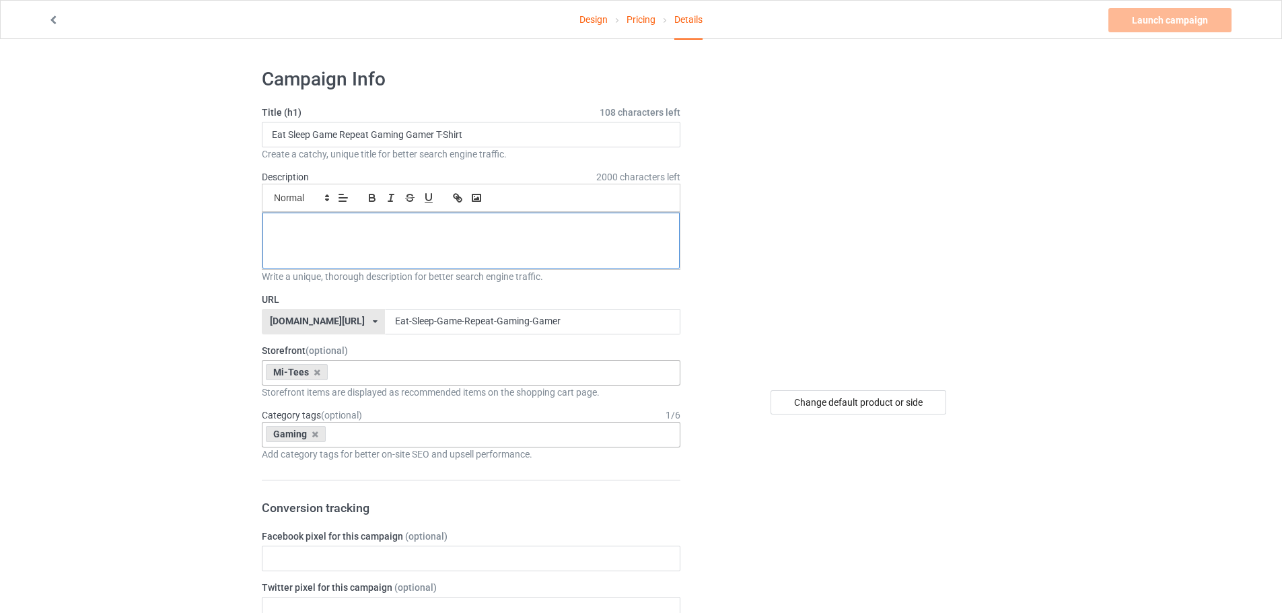
click at [419, 244] on div at bounding box center [470, 241] width 417 height 57
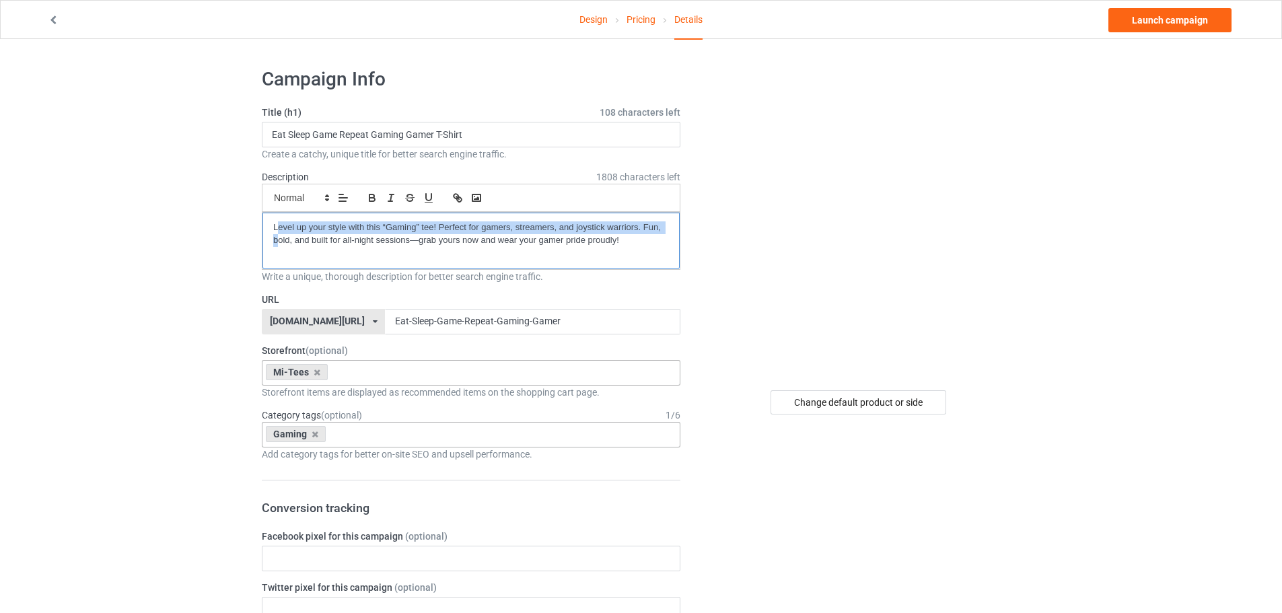
drag, startPoint x: 275, startPoint y: 228, endPoint x: 245, endPoint y: 237, distance: 31.5
click at [262, 234] on div "Level up your style with this “Gaming” tee! Perfect for gamers, streamers, and …" at bounding box center [471, 241] width 419 height 58
click at [262, 225] on div "Level up your style with this “Gaming” tee! Perfect for gamers, streamers, and …" at bounding box center [471, 241] width 419 height 58
click at [264, 224] on div "Level up your style with this “Gaming” tee! Perfect for gamers, streamers, and …" at bounding box center [470, 241] width 417 height 57
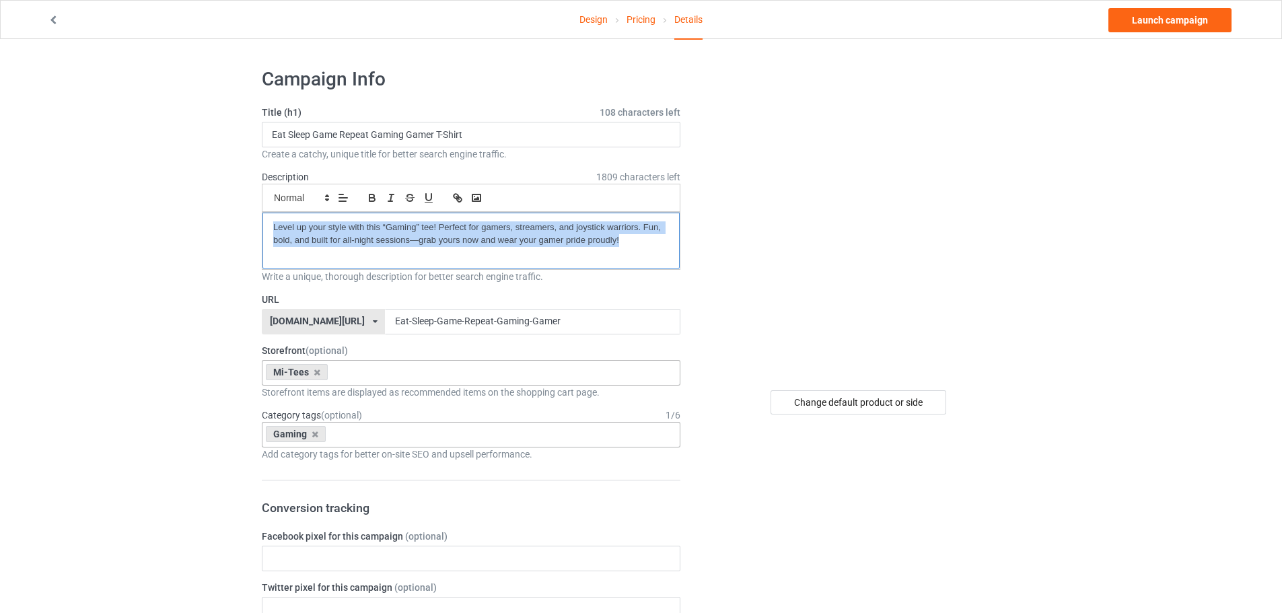
copy p "Level up your style with this “Gaming” tee! Perfect for gamers, streamers, and …"
click at [1168, 26] on link "Launch campaign" at bounding box center [1169, 20] width 123 height 24
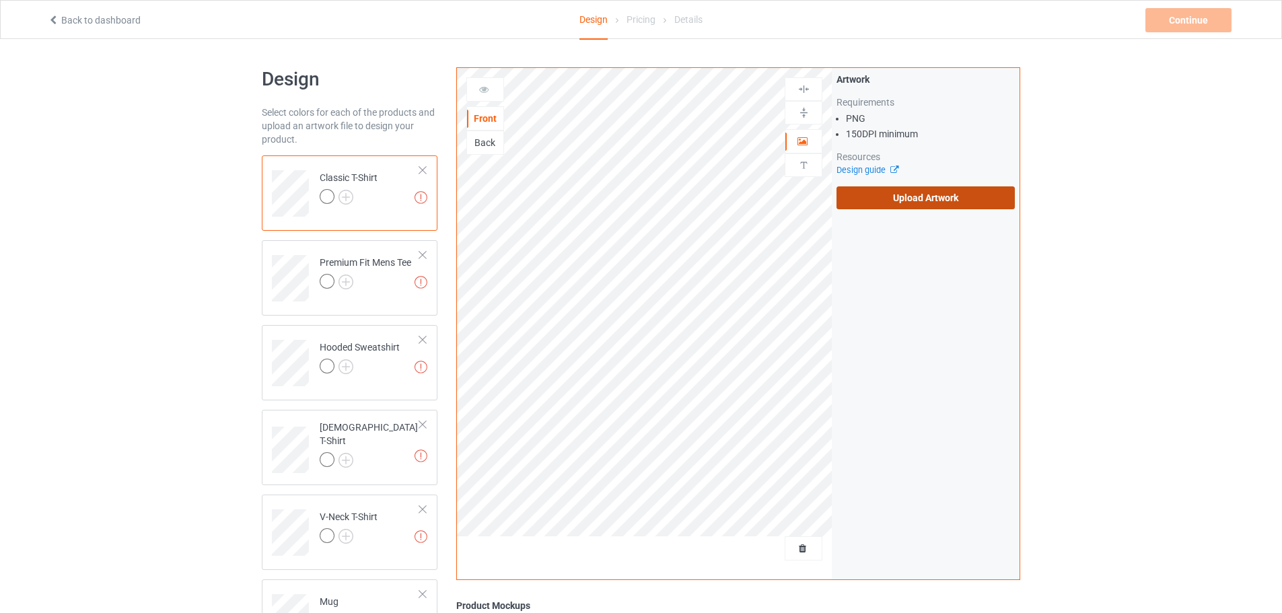
click at [927, 200] on label "Upload Artwork" at bounding box center [926, 197] width 178 height 23
click at [0, 0] on input "Upload Artwork" at bounding box center [0, 0] width 0 height 0
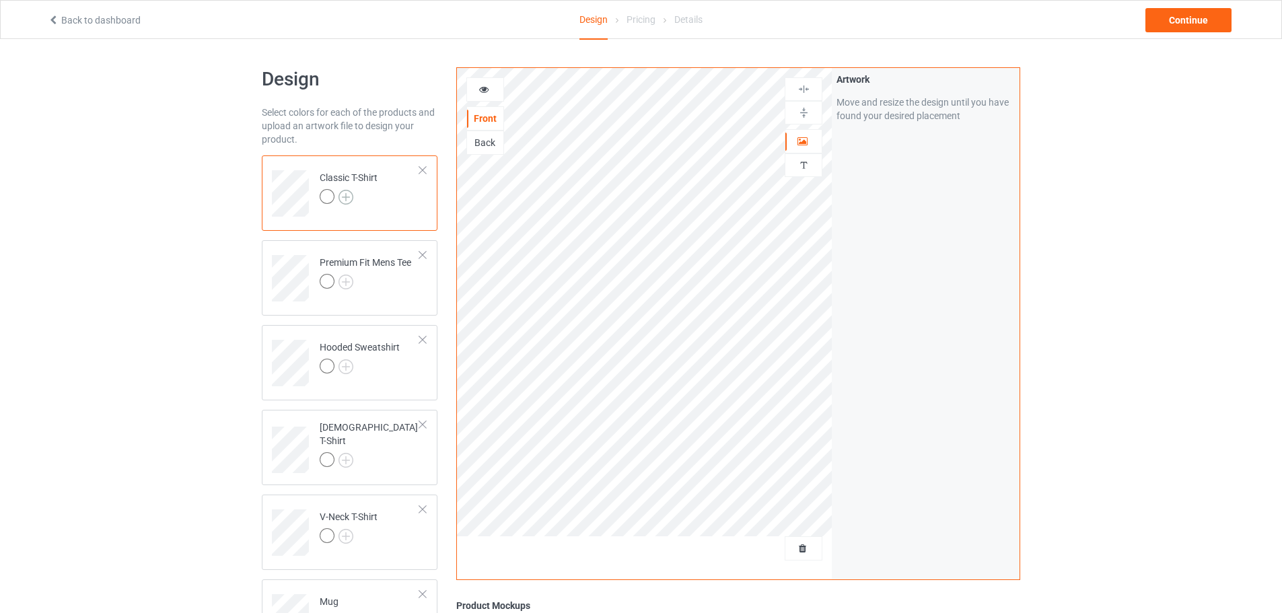
click at [351, 197] on img at bounding box center [346, 197] width 15 height 15
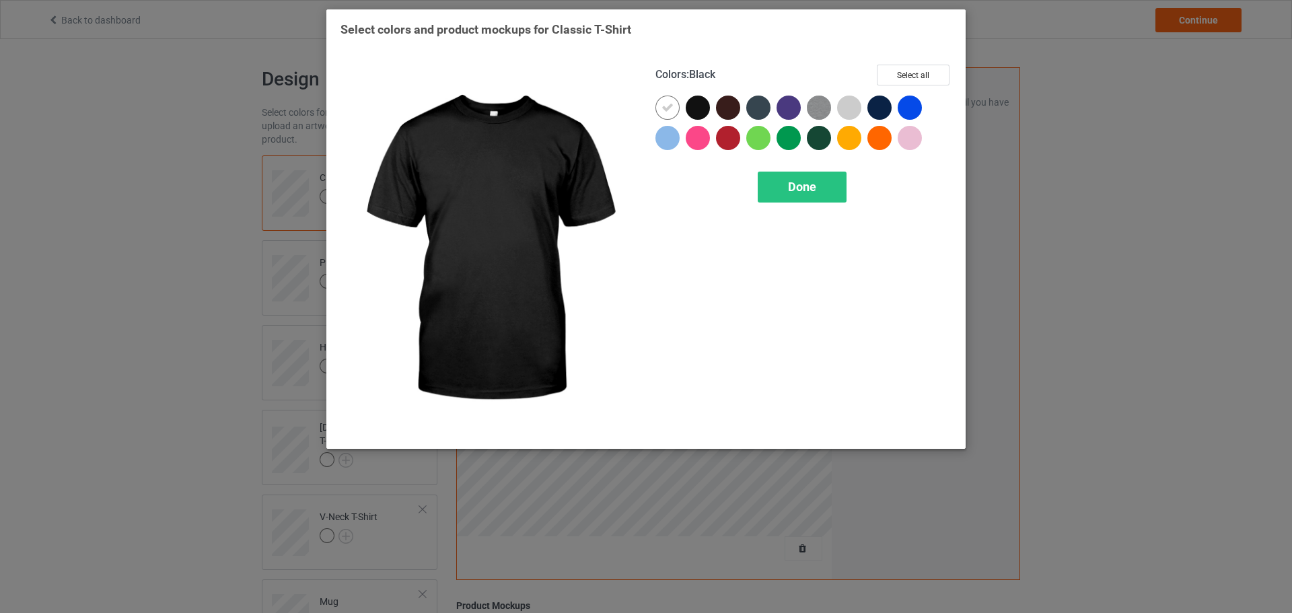
click at [697, 114] on div at bounding box center [698, 108] width 24 height 24
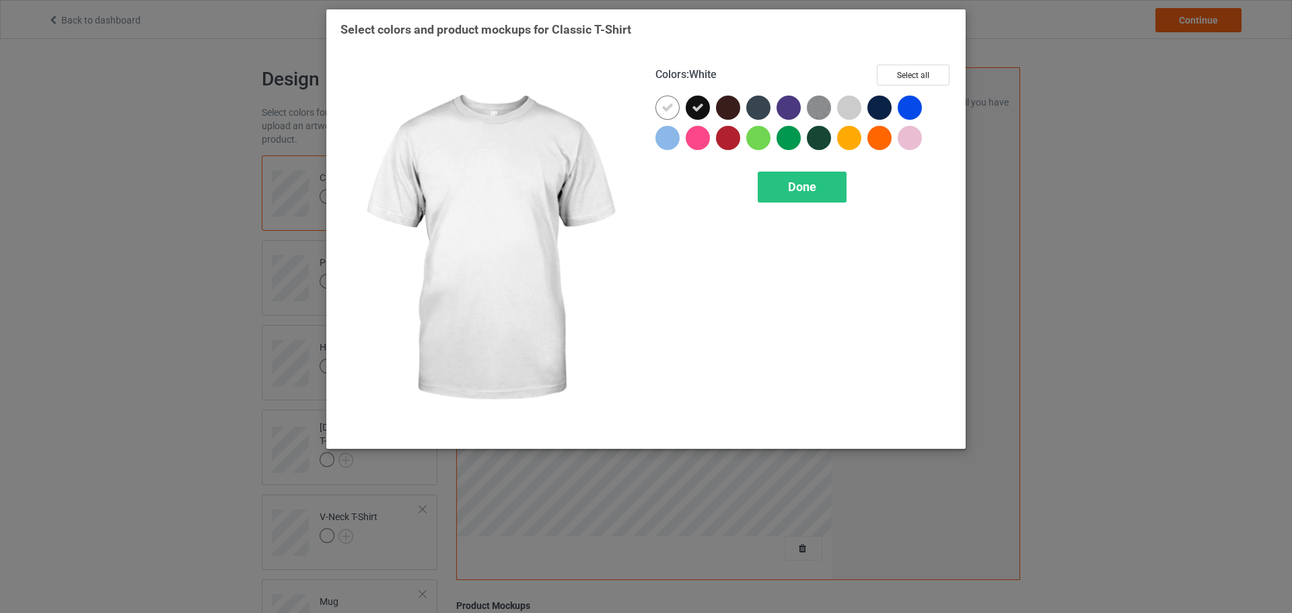
click at [670, 111] on icon at bounding box center [668, 108] width 12 height 12
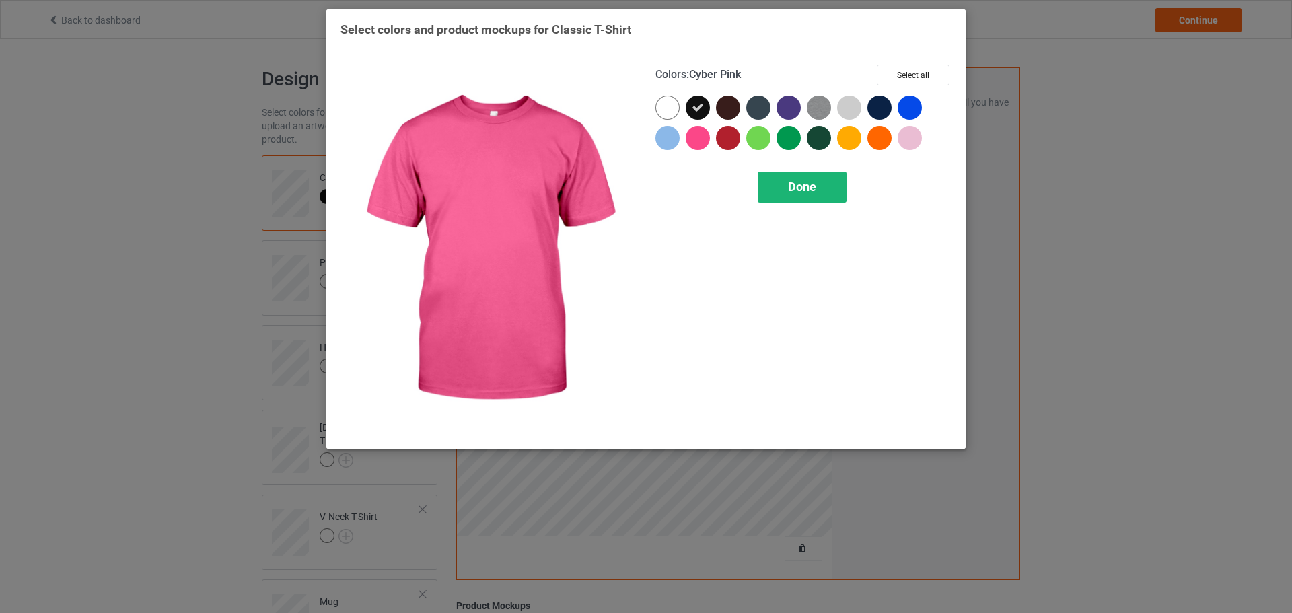
click at [789, 186] on span "Done" at bounding box center [802, 187] width 28 height 14
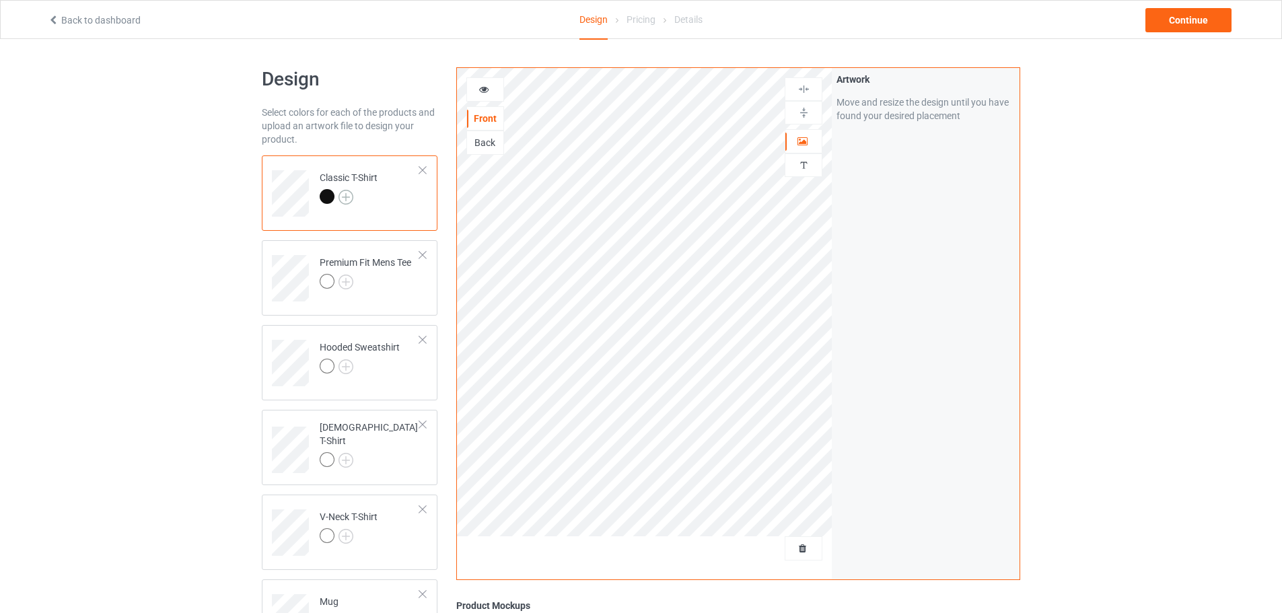
click at [343, 197] on img at bounding box center [346, 197] width 15 height 15
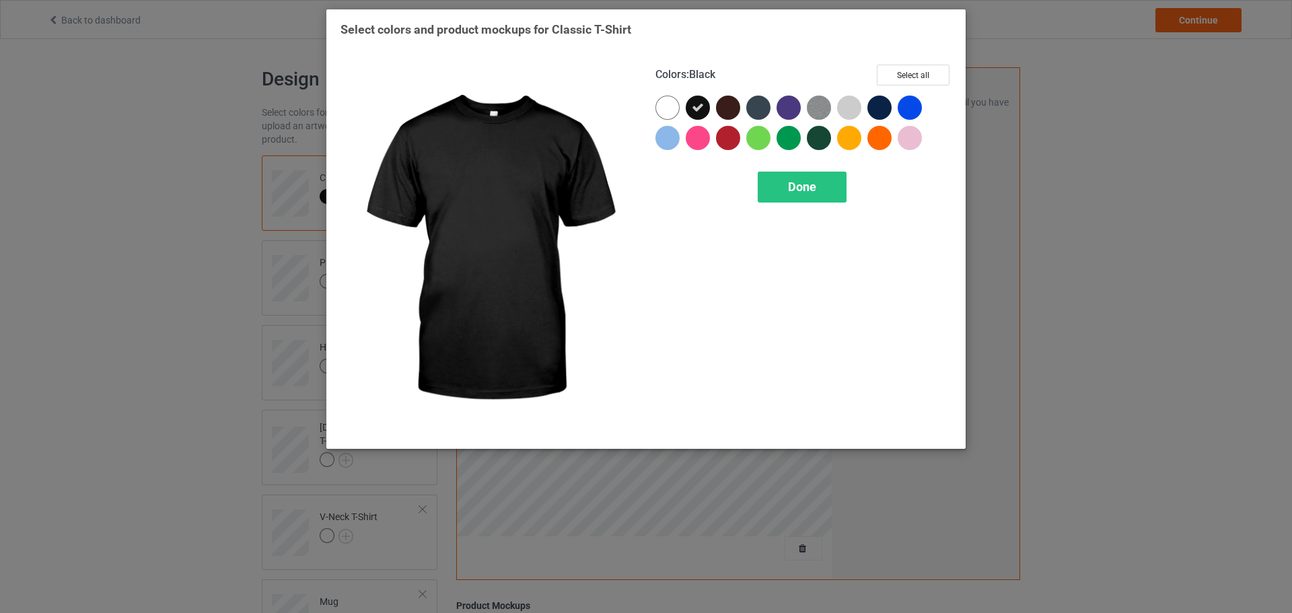
drag, startPoint x: 660, startPoint y: 116, endPoint x: 667, endPoint y: 114, distance: 7.7
click at [662, 115] on div at bounding box center [668, 108] width 24 height 24
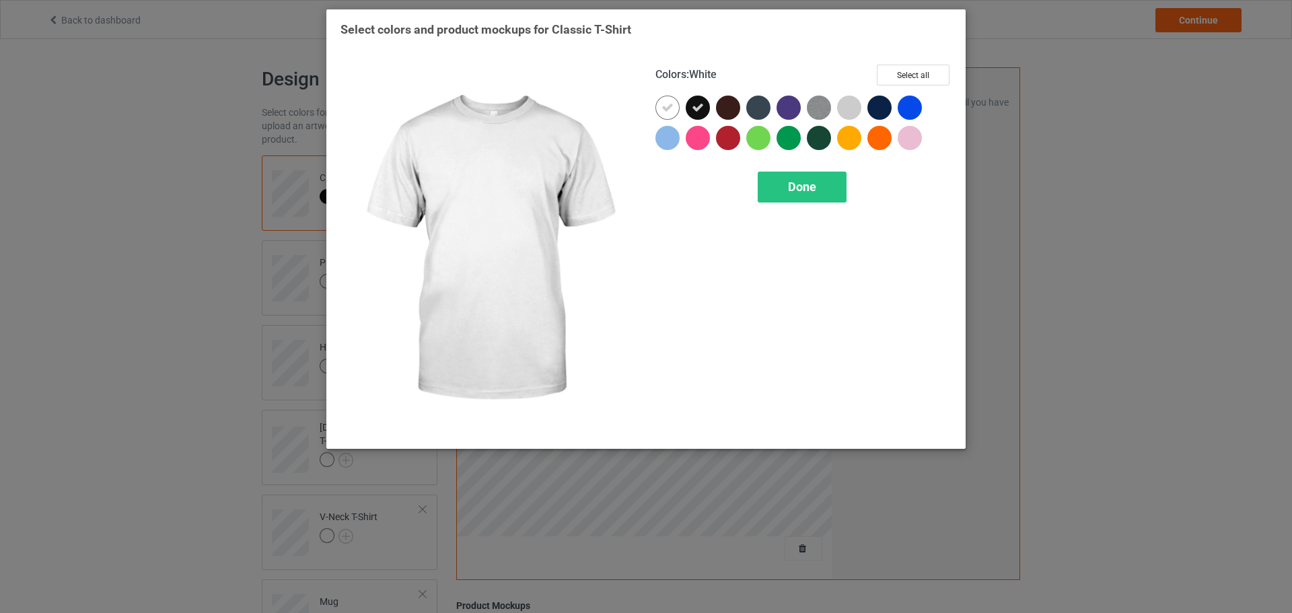
click at [689, 112] on div at bounding box center [698, 108] width 24 height 24
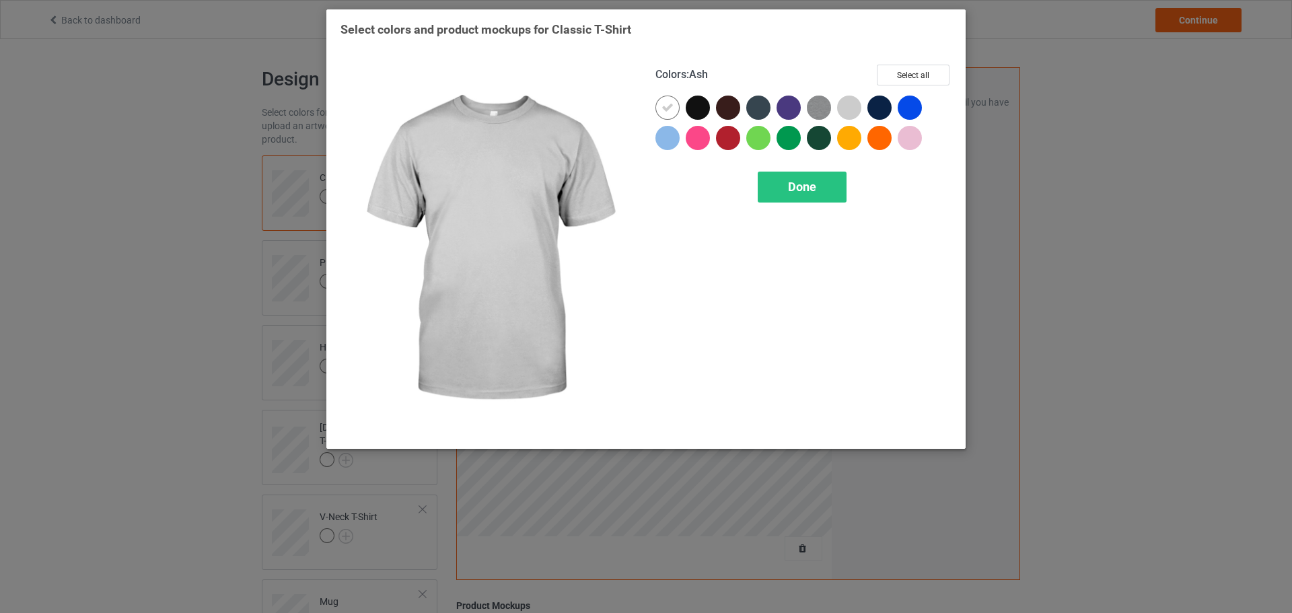
click at [843, 104] on div at bounding box center [849, 108] width 24 height 24
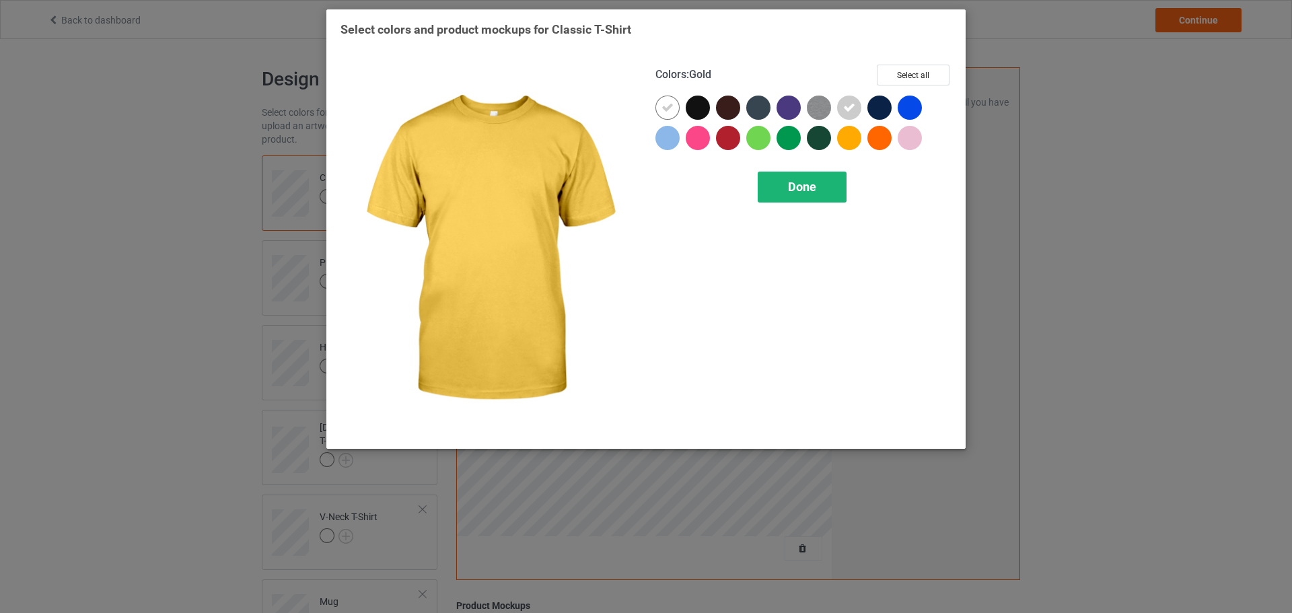
click at [833, 187] on div "Done" at bounding box center [802, 187] width 89 height 31
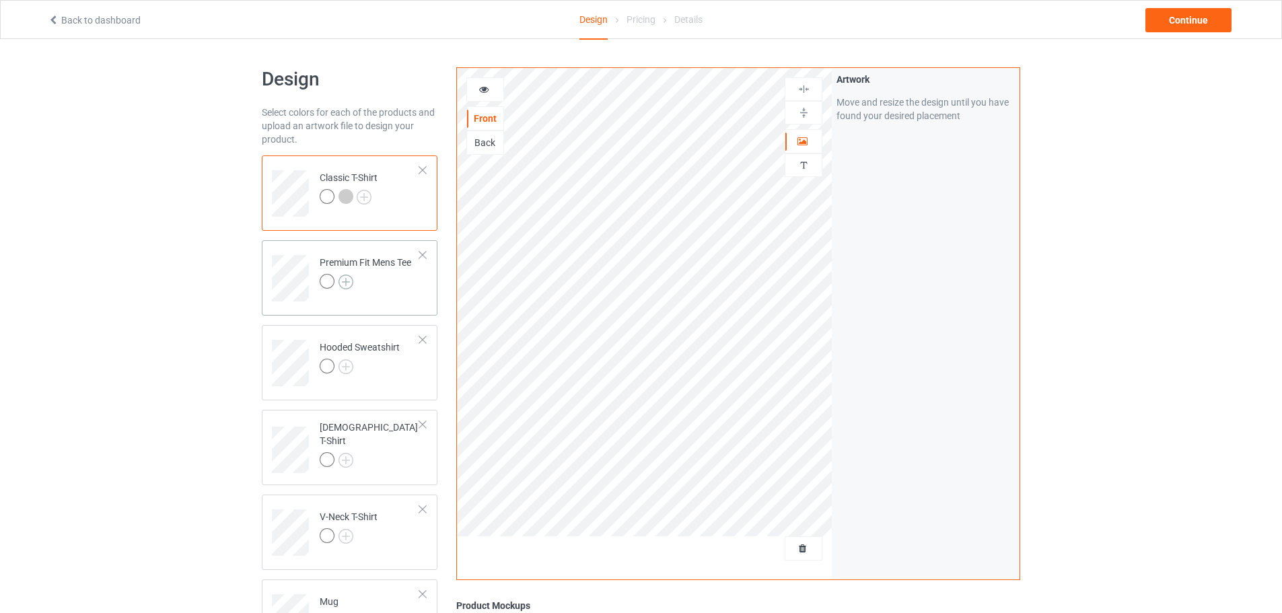
click at [344, 285] on img at bounding box center [346, 282] width 15 height 15
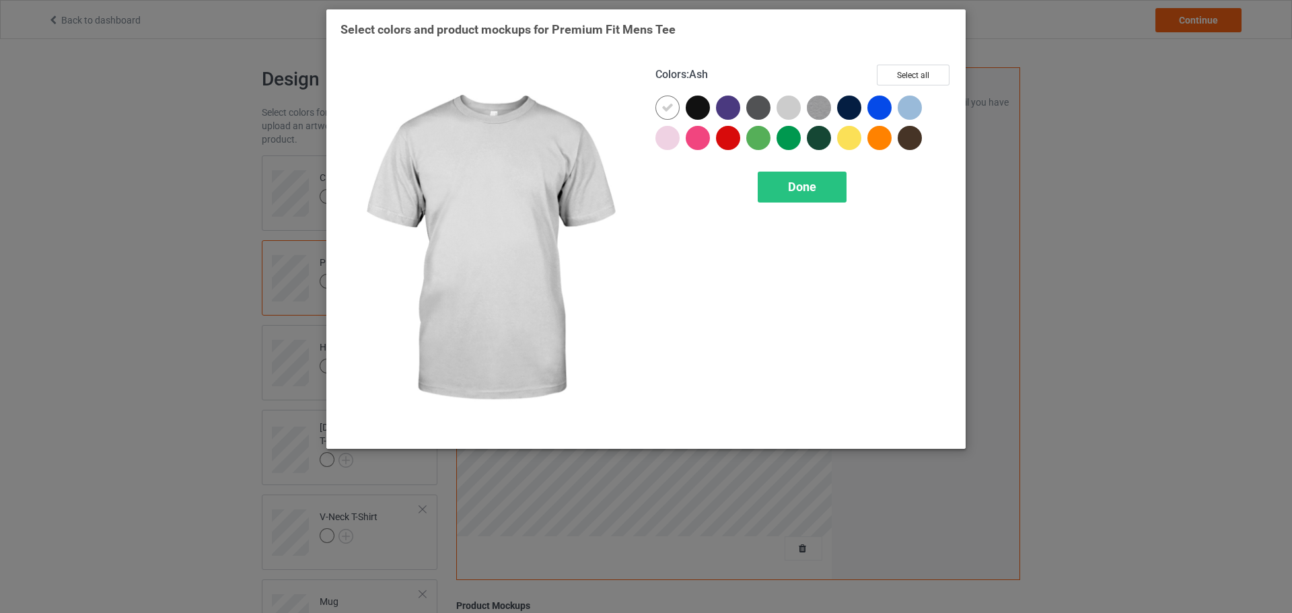
click at [796, 108] on div at bounding box center [789, 108] width 24 height 24
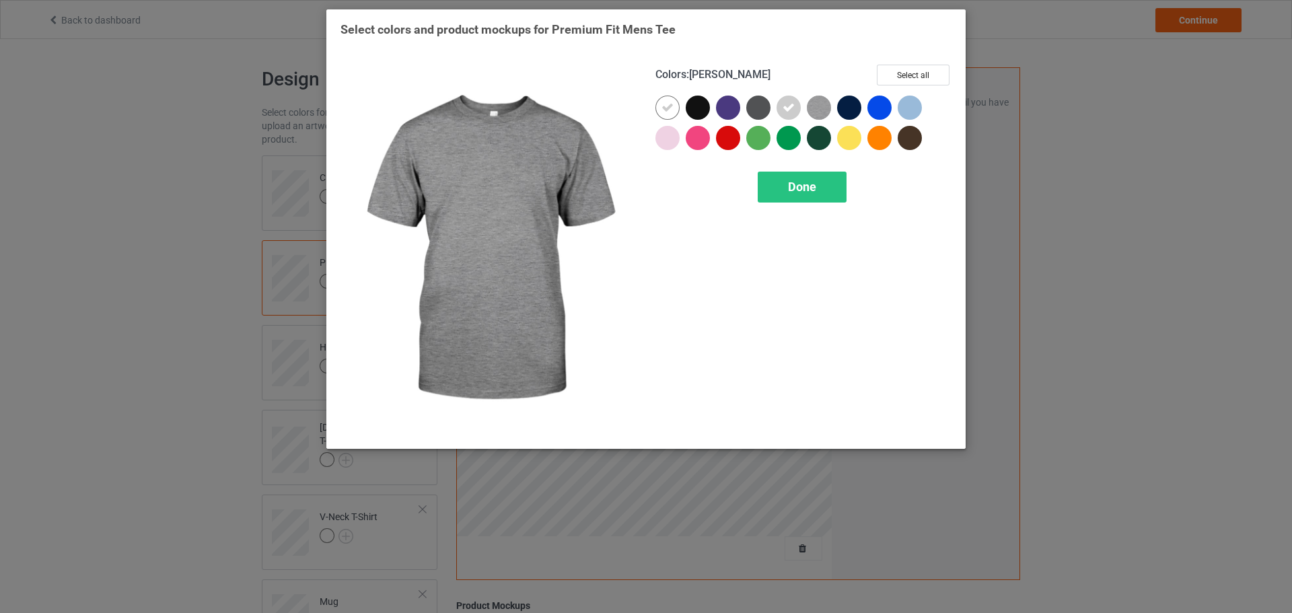
click at [820, 108] on img at bounding box center [819, 108] width 24 height 24
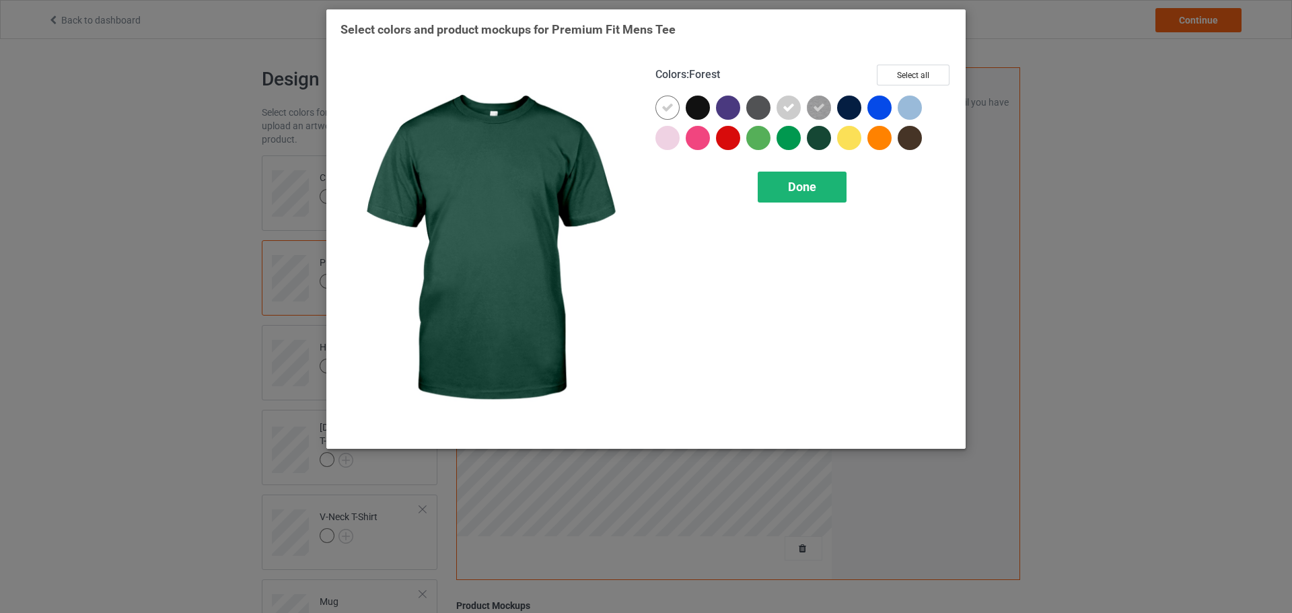
click at [816, 200] on div "Done" at bounding box center [802, 187] width 89 height 31
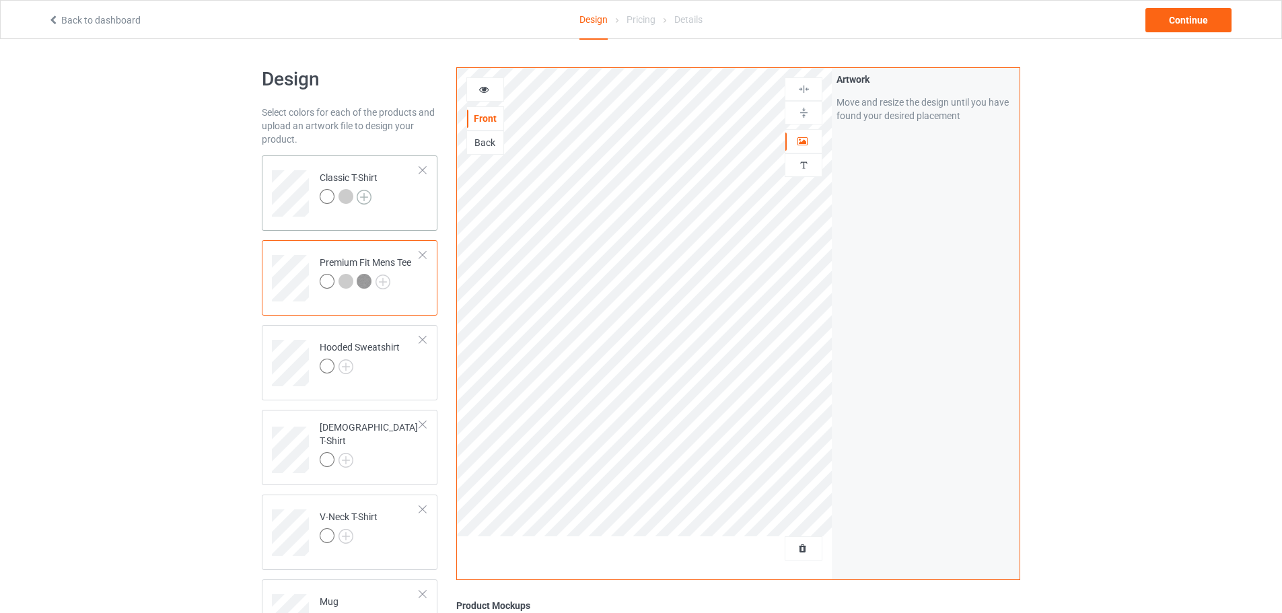
click at [365, 196] on img at bounding box center [364, 197] width 15 height 15
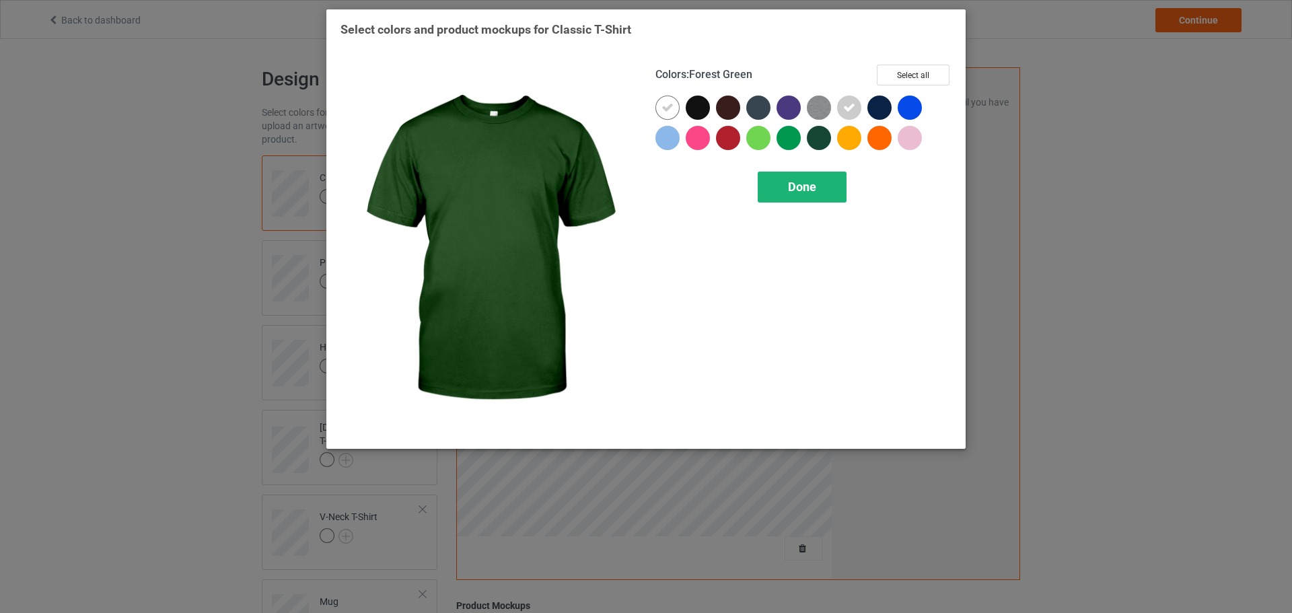
click at [821, 187] on div "Done" at bounding box center [802, 187] width 89 height 31
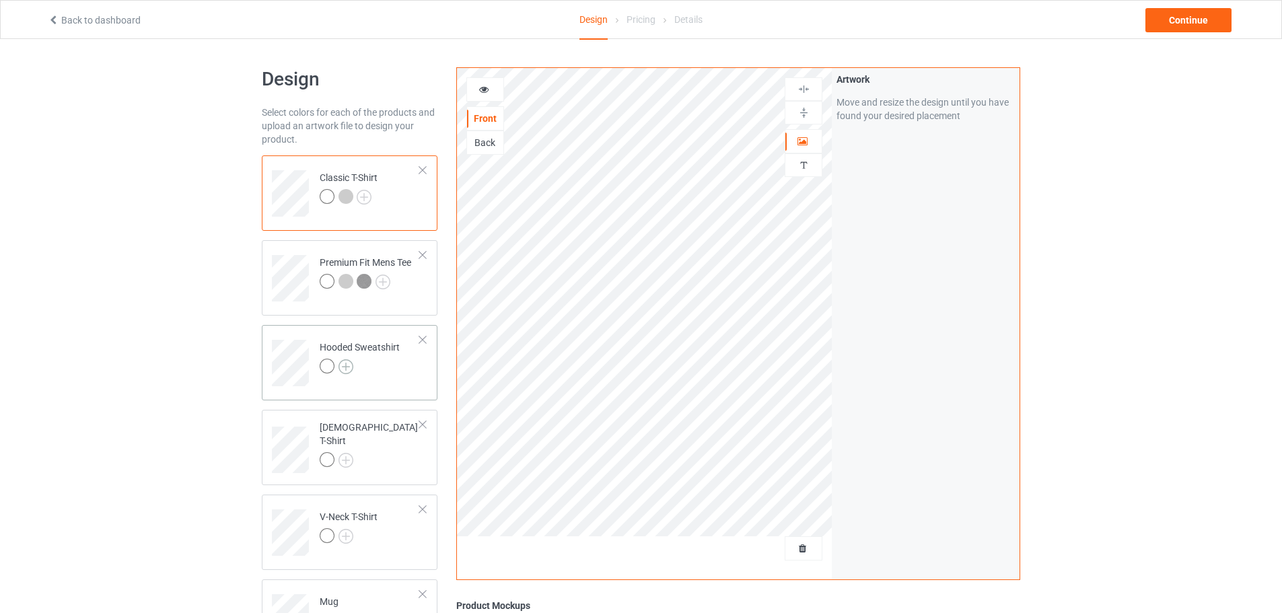
click at [345, 368] on img at bounding box center [346, 366] width 15 height 15
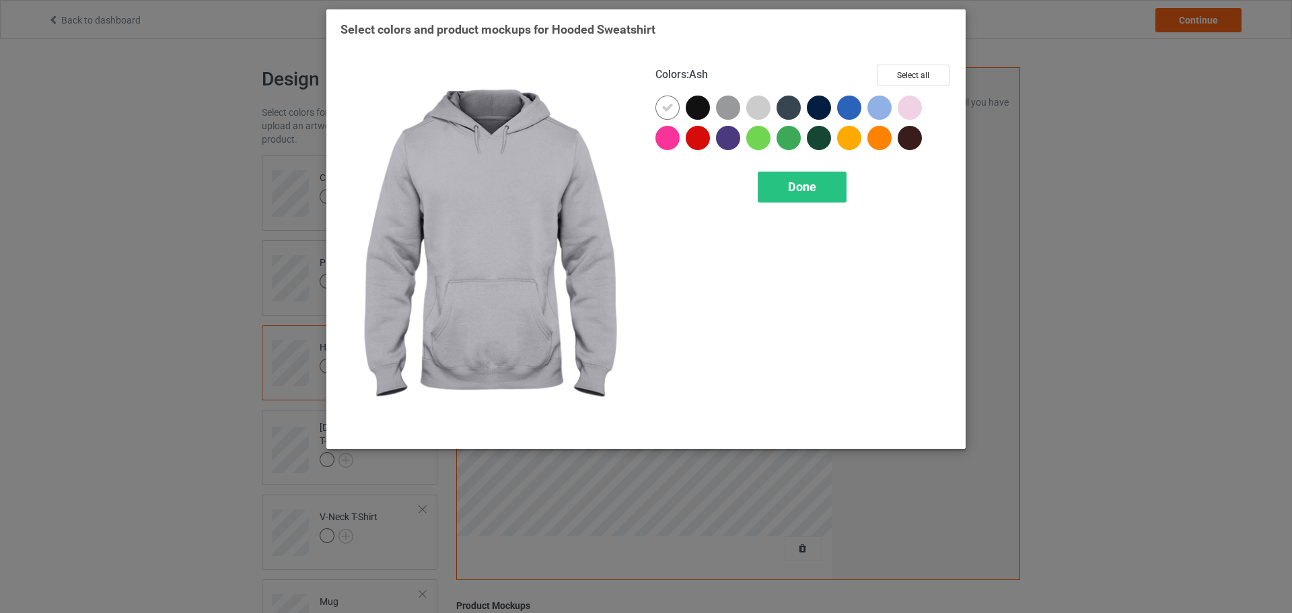
click at [758, 114] on div at bounding box center [758, 108] width 24 height 24
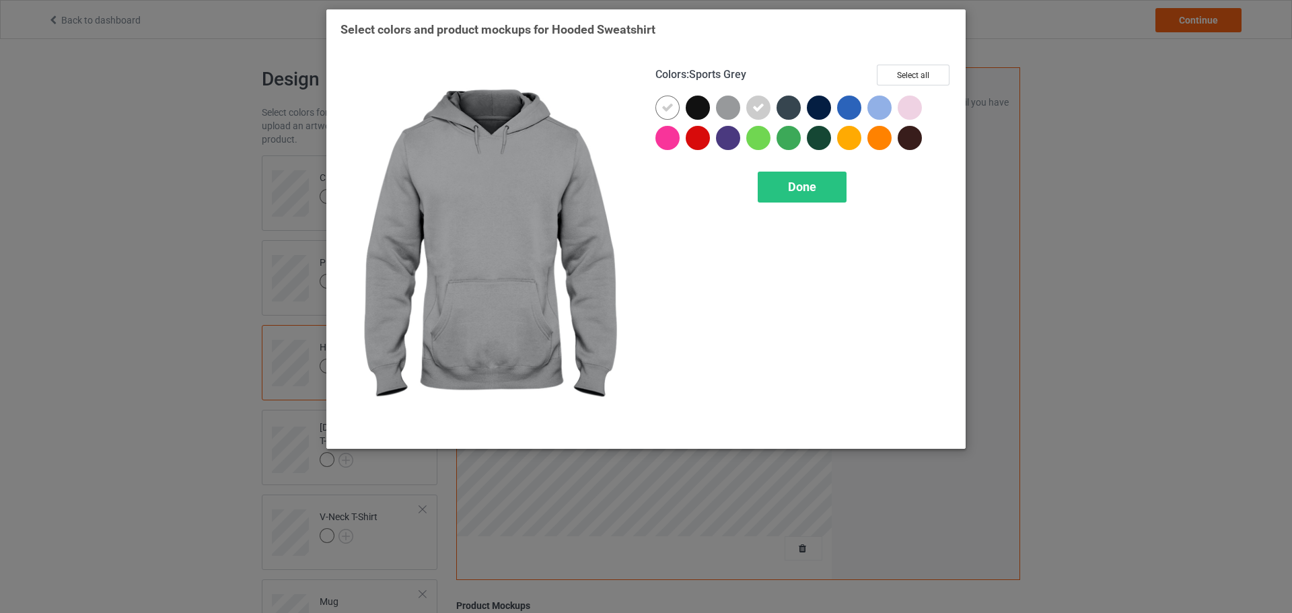
click at [732, 116] on div at bounding box center [728, 108] width 24 height 24
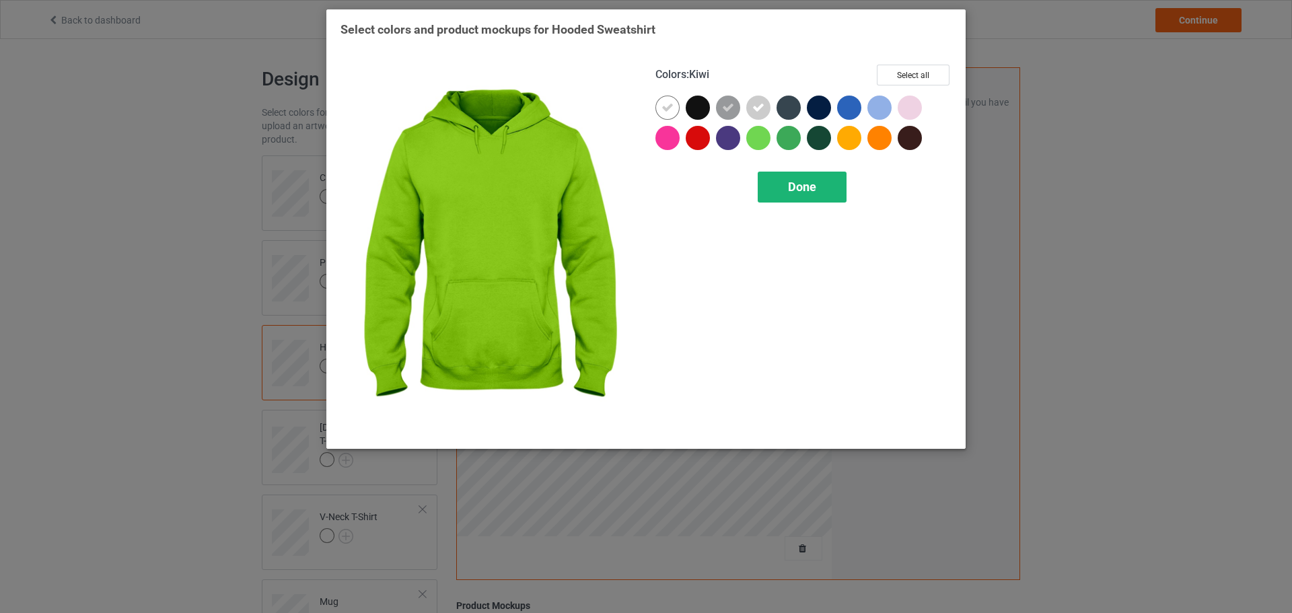
click at [796, 185] on span "Done" at bounding box center [802, 187] width 28 height 14
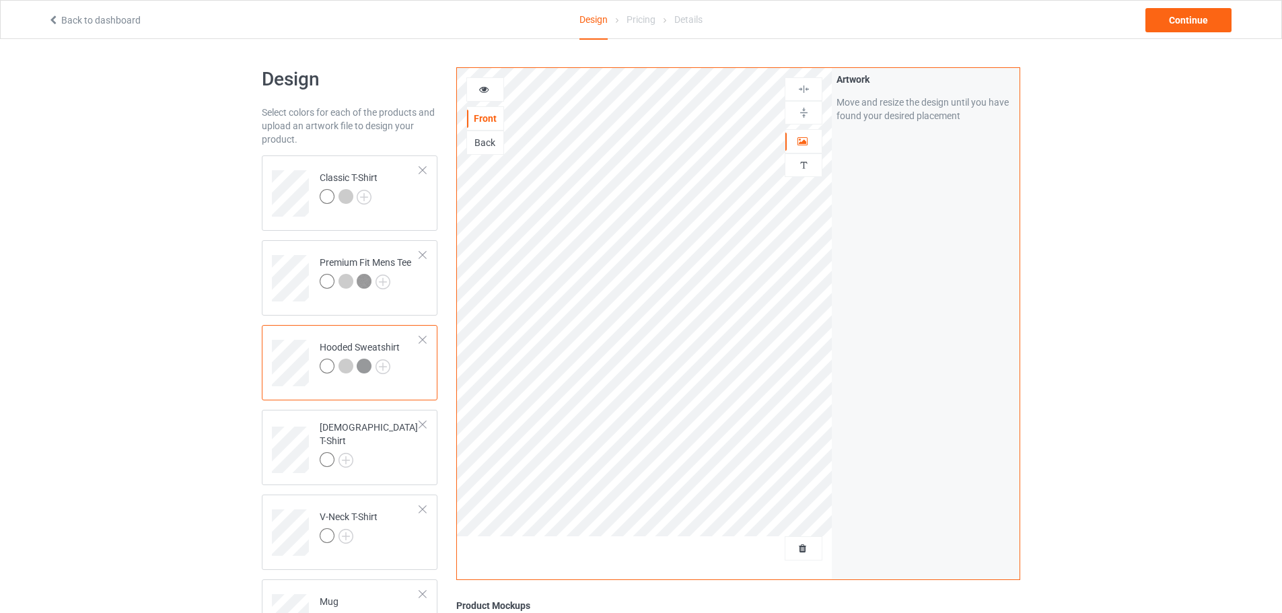
click at [385, 375] on div at bounding box center [360, 368] width 80 height 19
click at [386, 372] on img at bounding box center [383, 366] width 15 height 15
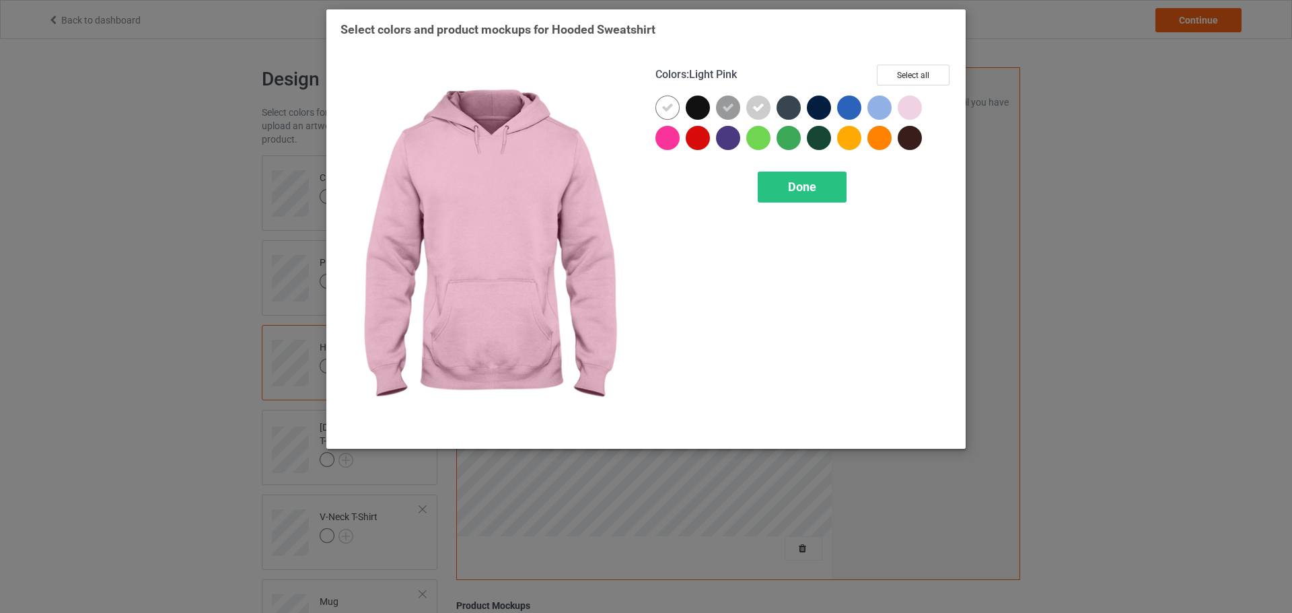
click at [913, 108] on div at bounding box center [910, 108] width 24 height 24
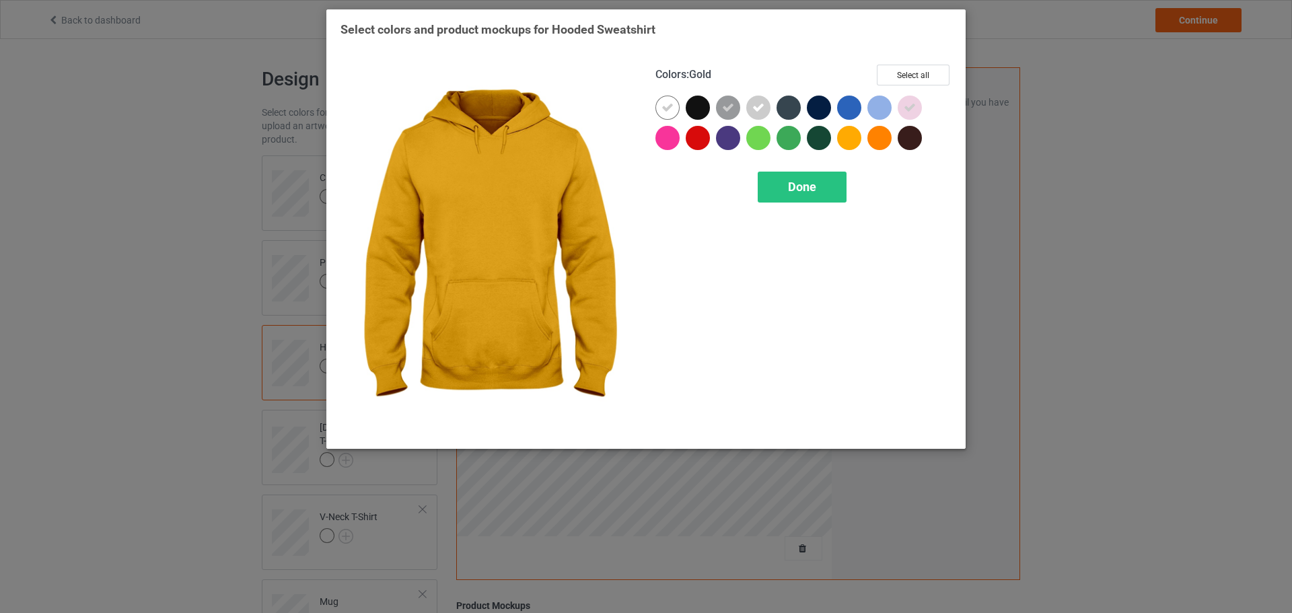
click at [788, 215] on div "Colors : Gold Select all Done" at bounding box center [803, 249] width 315 height 389
click at [799, 186] on span "Done" at bounding box center [802, 187] width 28 height 14
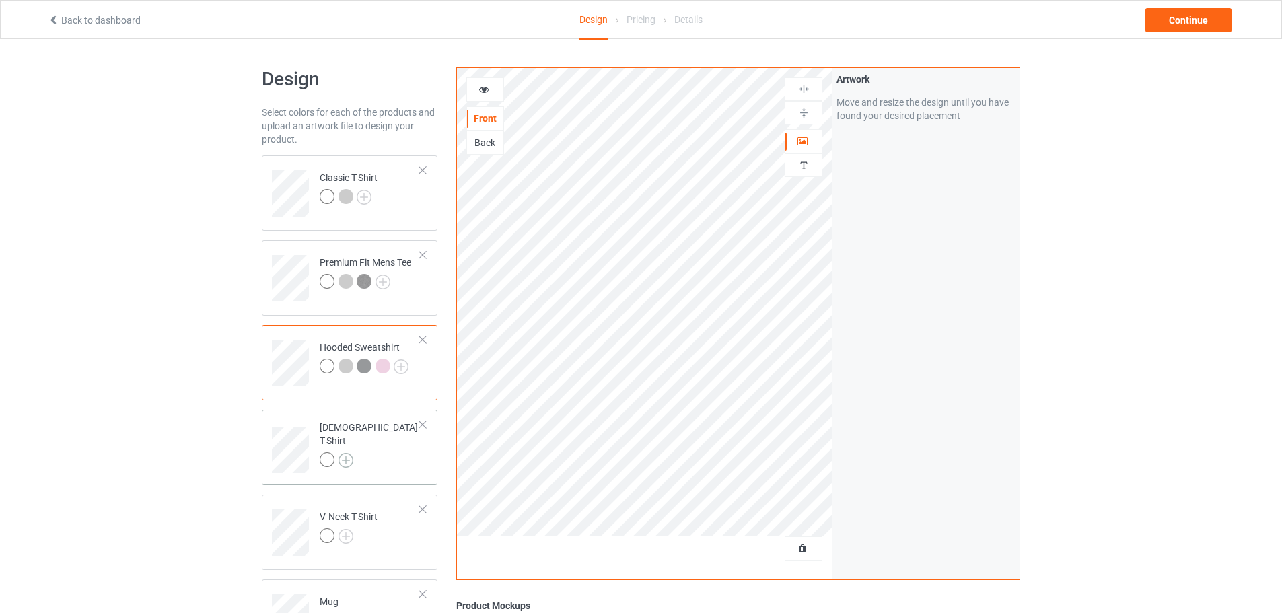
click at [345, 453] on img at bounding box center [346, 460] width 15 height 15
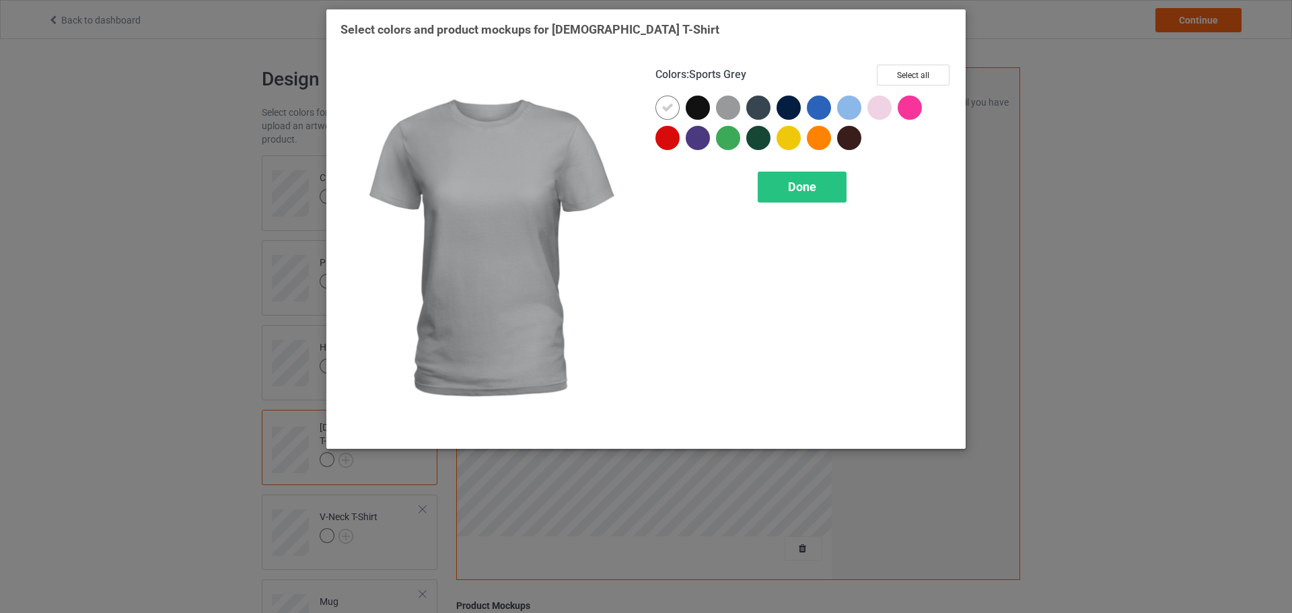
drag, startPoint x: 728, startPoint y: 108, endPoint x: 761, endPoint y: 109, distance: 32.3
click at [728, 109] on div at bounding box center [728, 108] width 24 height 24
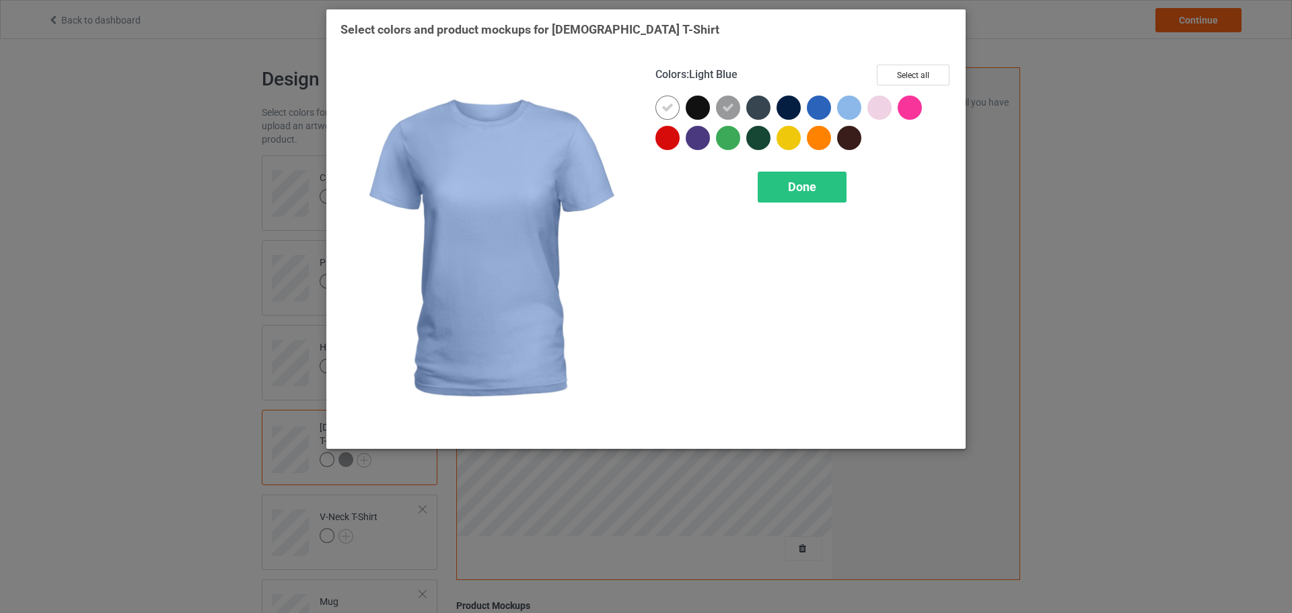
click at [876, 104] on div at bounding box center [880, 108] width 24 height 24
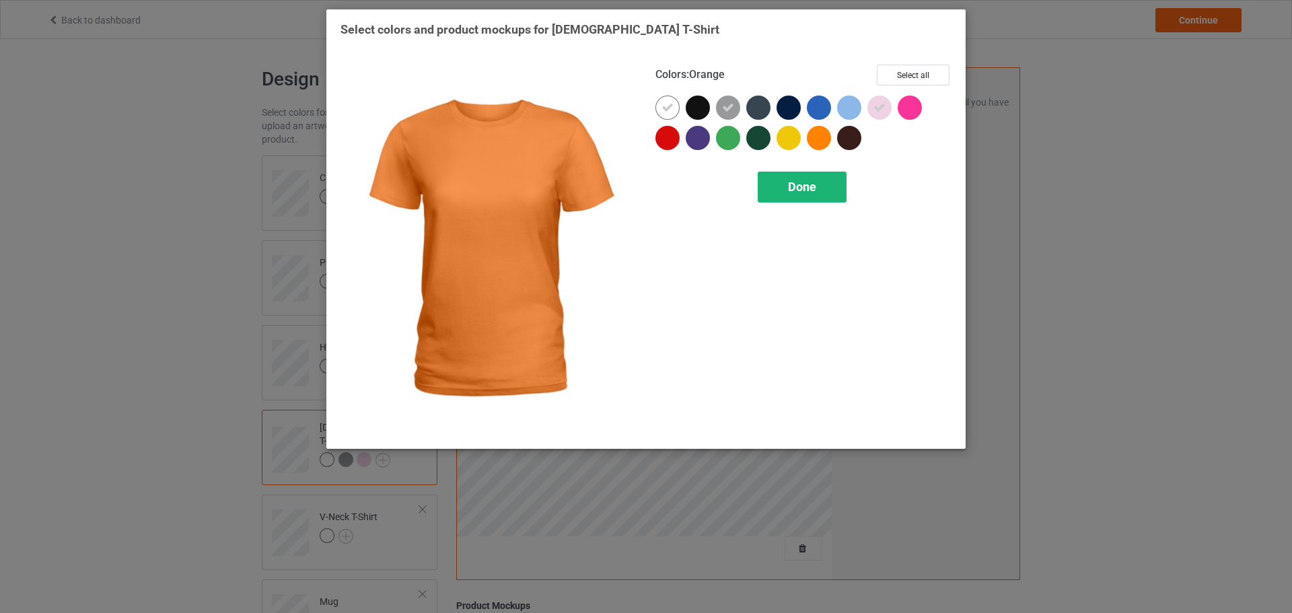
click at [812, 190] on span "Done" at bounding box center [802, 187] width 28 height 14
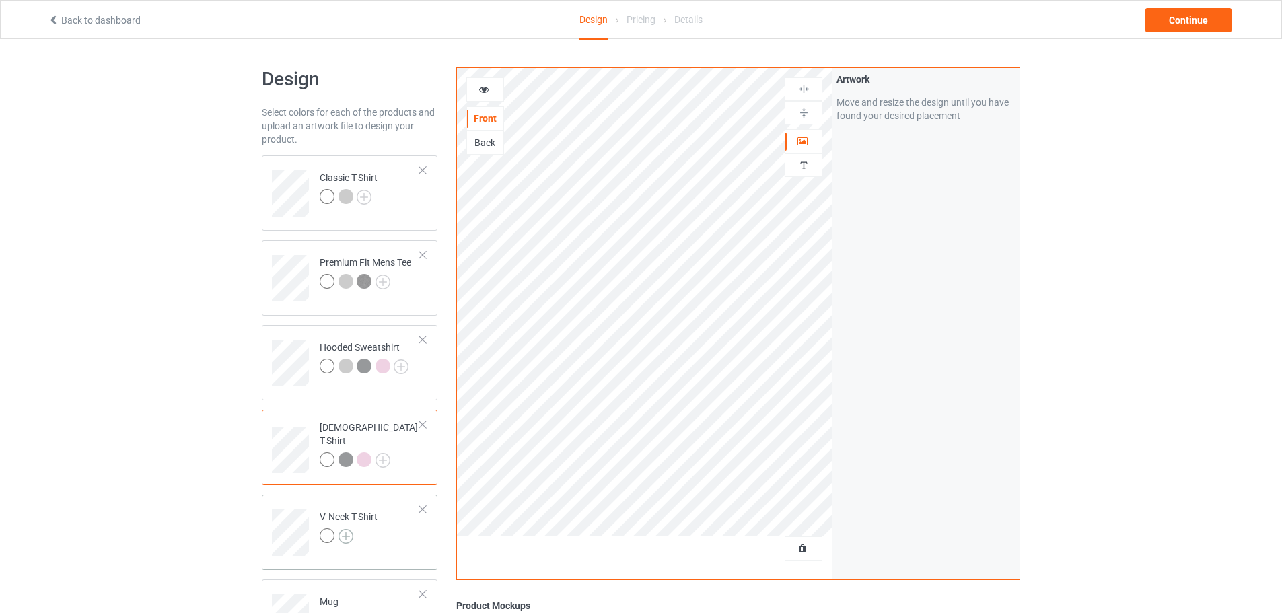
click at [349, 534] on img at bounding box center [346, 536] width 15 height 15
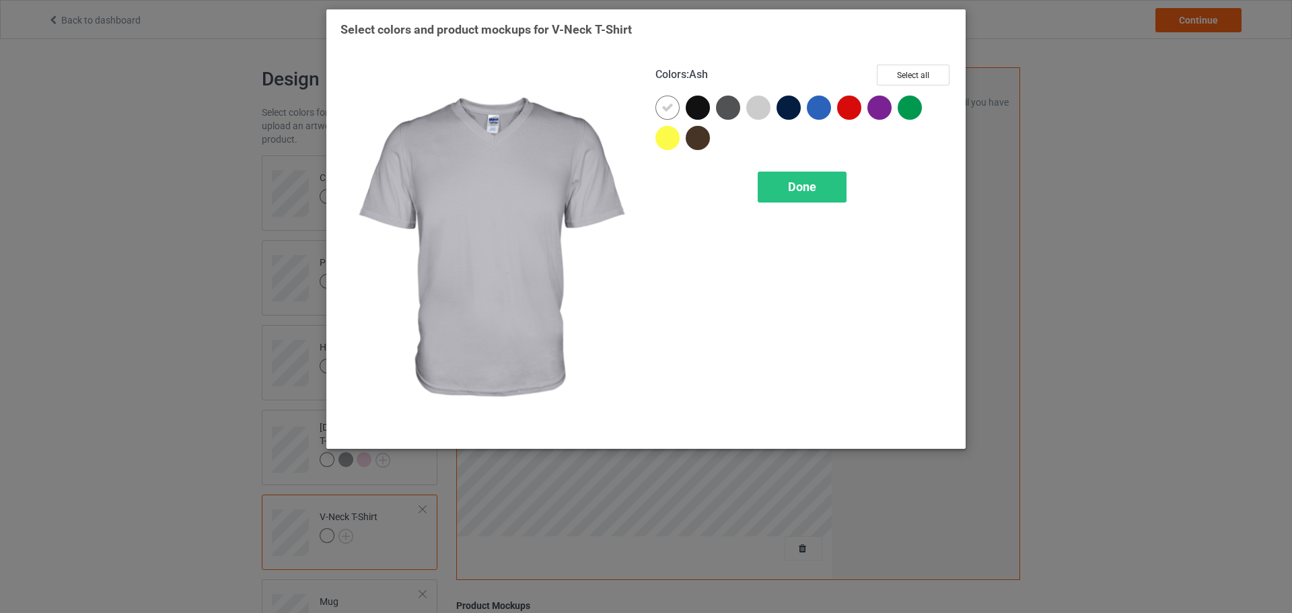
click at [761, 107] on div at bounding box center [758, 108] width 24 height 24
click at [788, 205] on div "Colors : Ash Select all Done" at bounding box center [803, 249] width 315 height 389
click at [790, 197] on div "Done" at bounding box center [802, 187] width 89 height 31
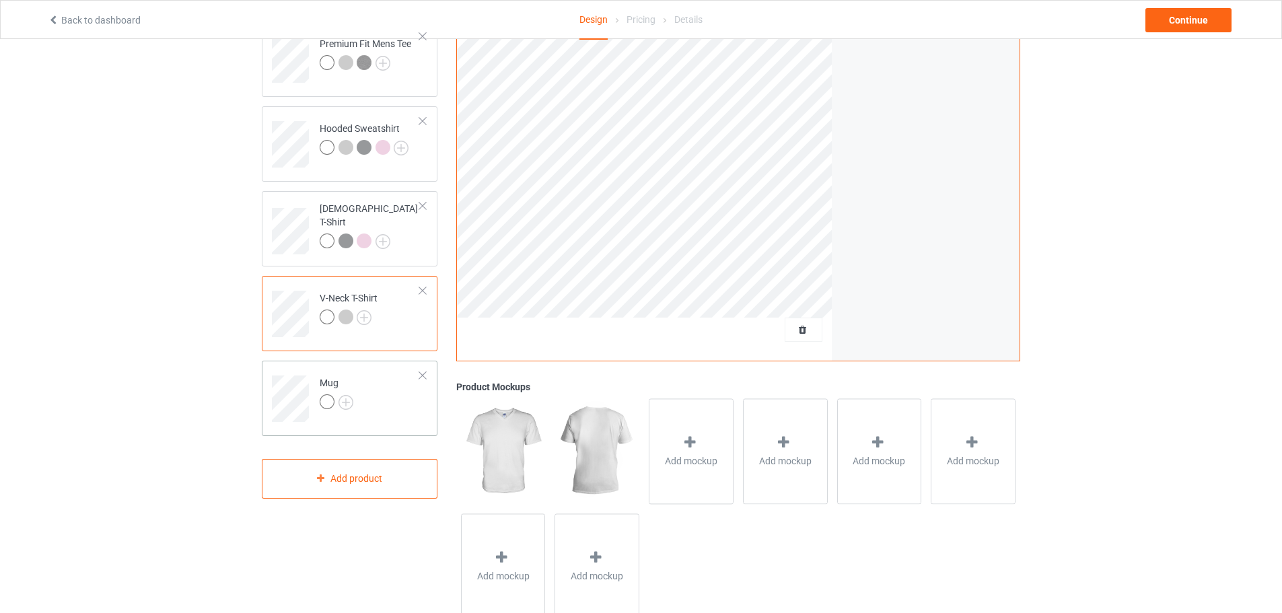
scroll to position [259, 0]
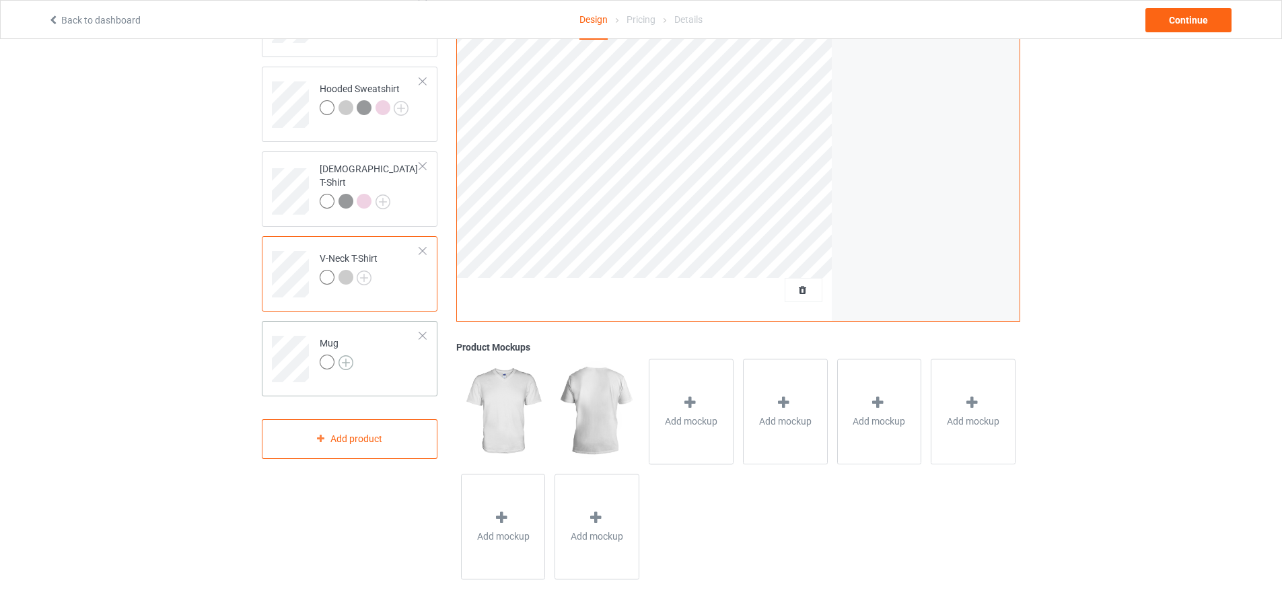
click at [346, 363] on img at bounding box center [346, 362] width 15 height 15
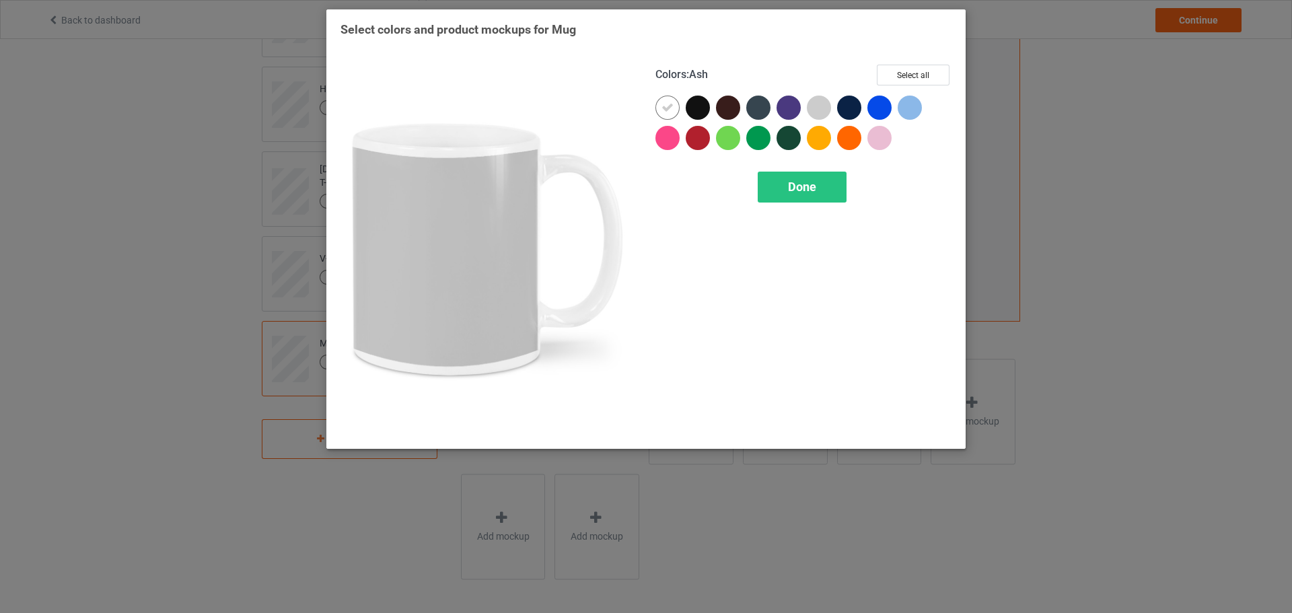
click at [826, 106] on div at bounding box center [819, 108] width 24 height 24
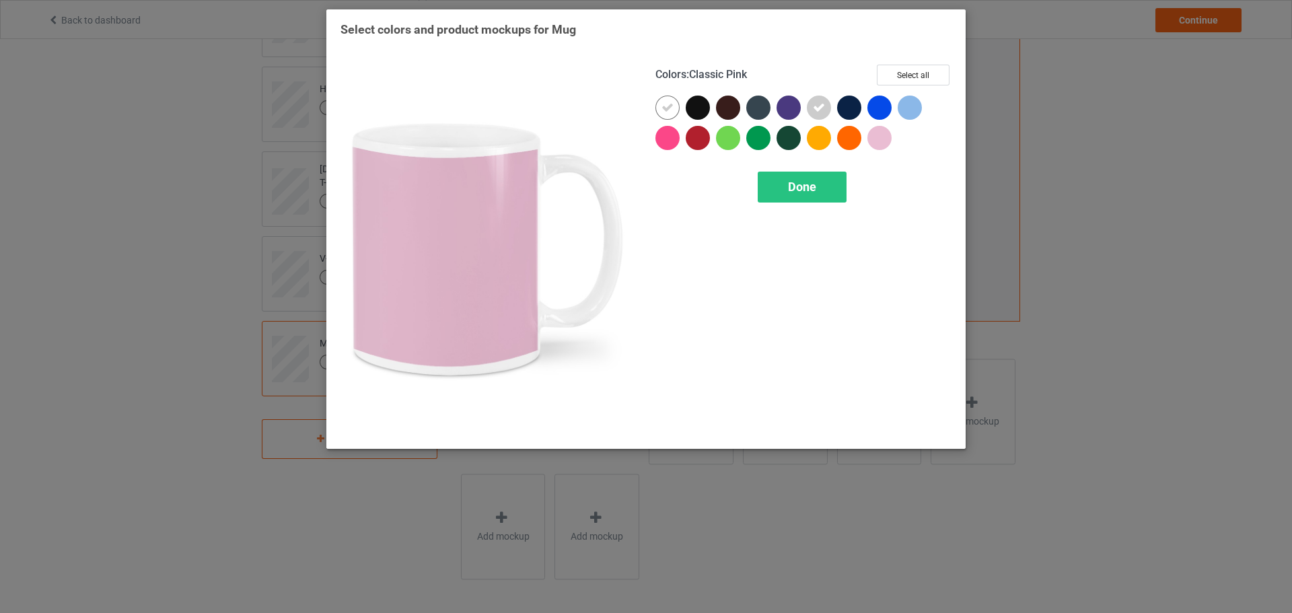
click at [882, 137] on div at bounding box center [880, 138] width 24 height 24
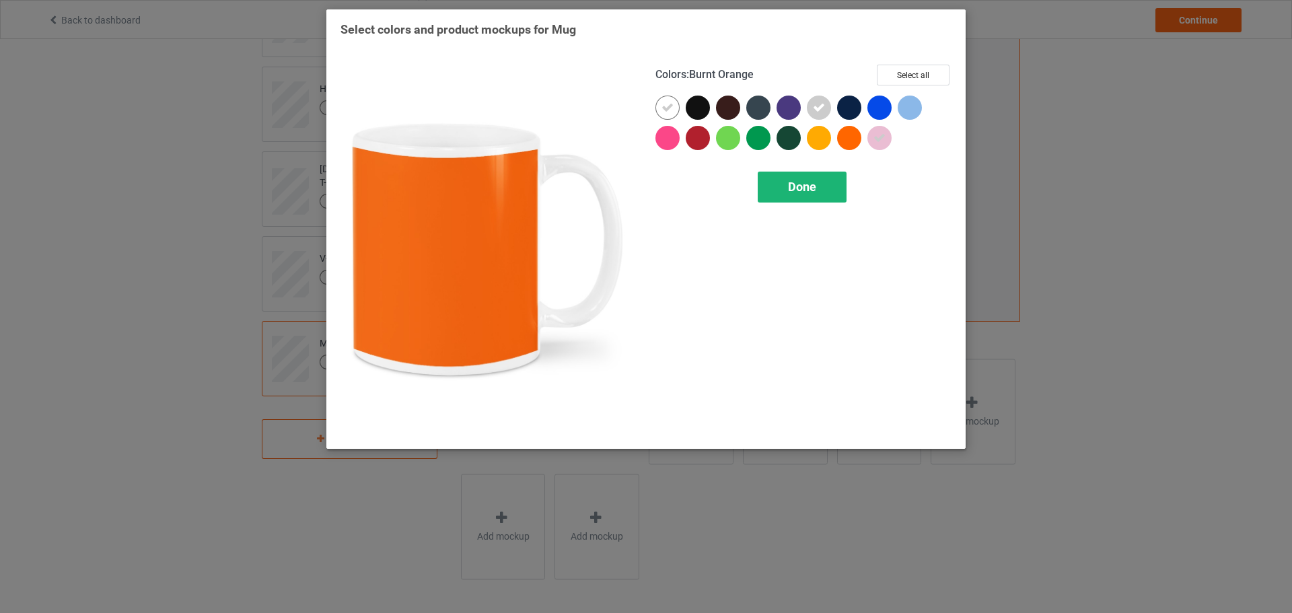
click at [790, 182] on span "Done" at bounding box center [802, 187] width 28 height 14
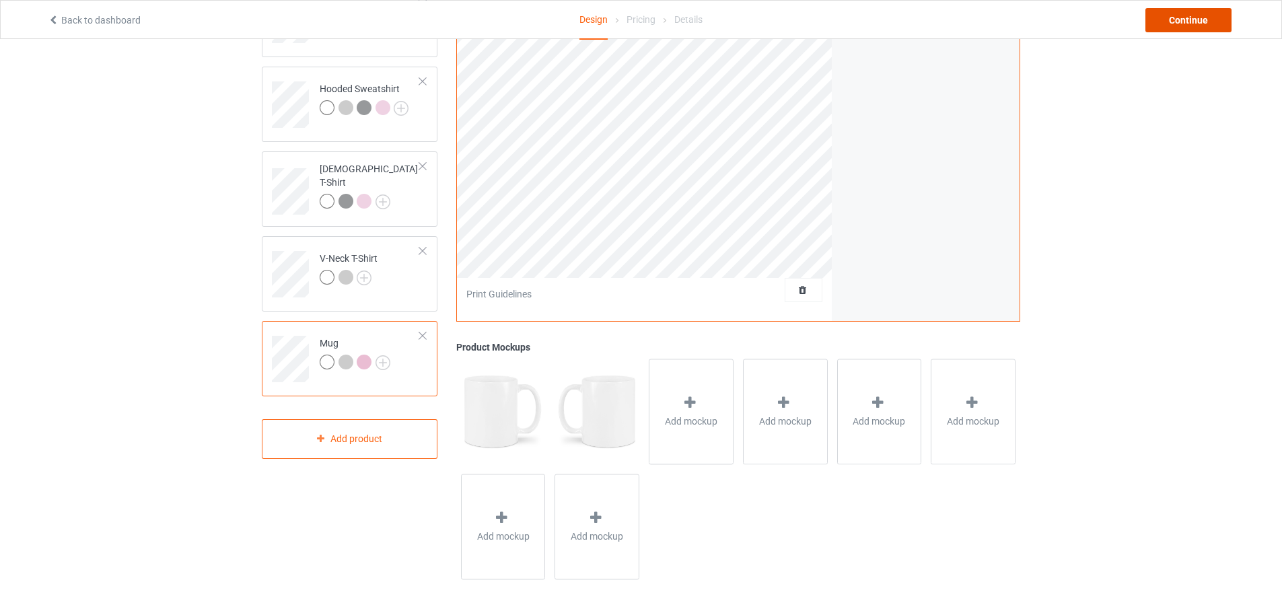
click at [1175, 17] on div "Continue" at bounding box center [1189, 20] width 86 height 24
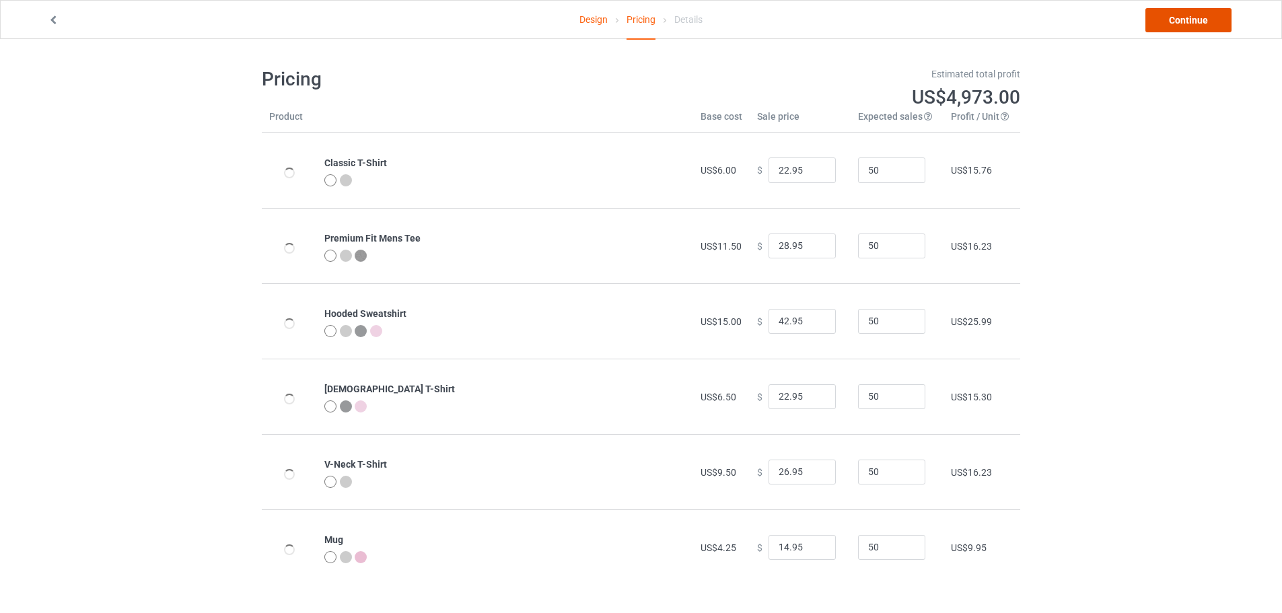
click at [1195, 20] on link "Continue" at bounding box center [1189, 20] width 86 height 24
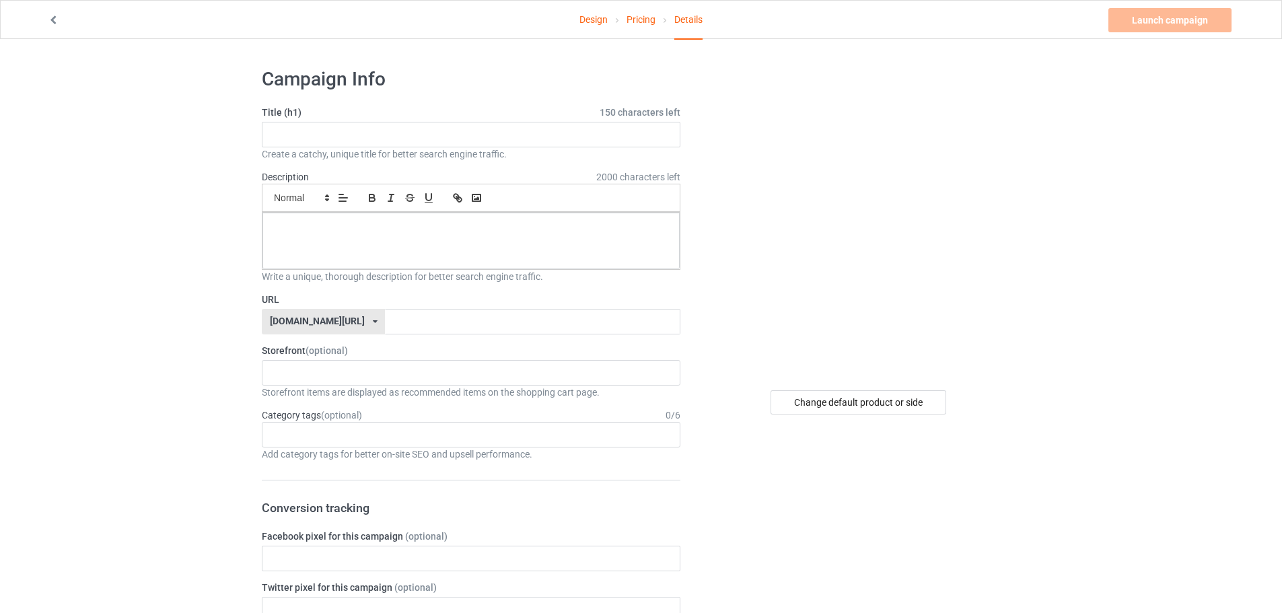
click at [310, 119] on div "Title (h1) 150 characters left Create a catchy, unique title for better search …" at bounding box center [471, 133] width 419 height 55
click at [316, 136] on input "text" at bounding box center [471, 135] width 419 height 26
paste input "Adventure Awaits Hiking T-Shirt"
type input "Adventure Awaits Hiking T-Shirt"
click at [385, 321] on input "text" at bounding box center [532, 322] width 295 height 26
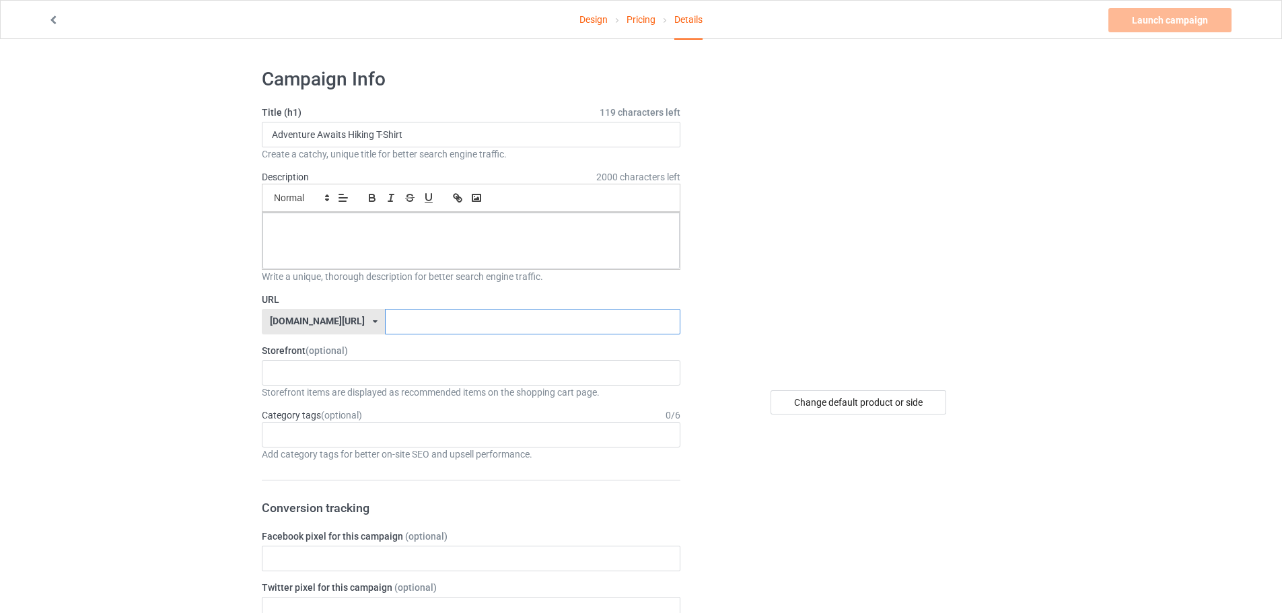
paste input "Adventure Awaits Hiking T-Shirt"
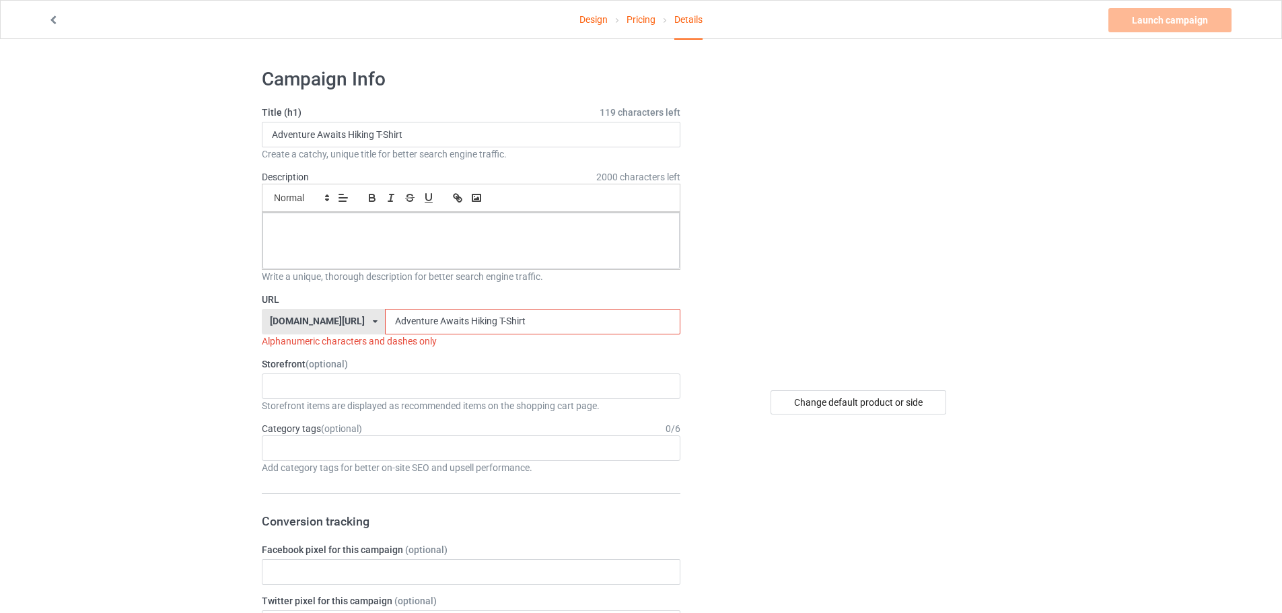
drag, startPoint x: 357, startPoint y: 322, endPoint x: 333, endPoint y: 323, distance: 23.6
click at [333, 323] on div "teechip.com/ teechip.com/ 587d0d41cee36fd012c64a69 Adventure Awaits Hiking T-Sh…" at bounding box center [471, 322] width 419 height 26
click at [355, 242] on div at bounding box center [470, 241] width 417 height 57
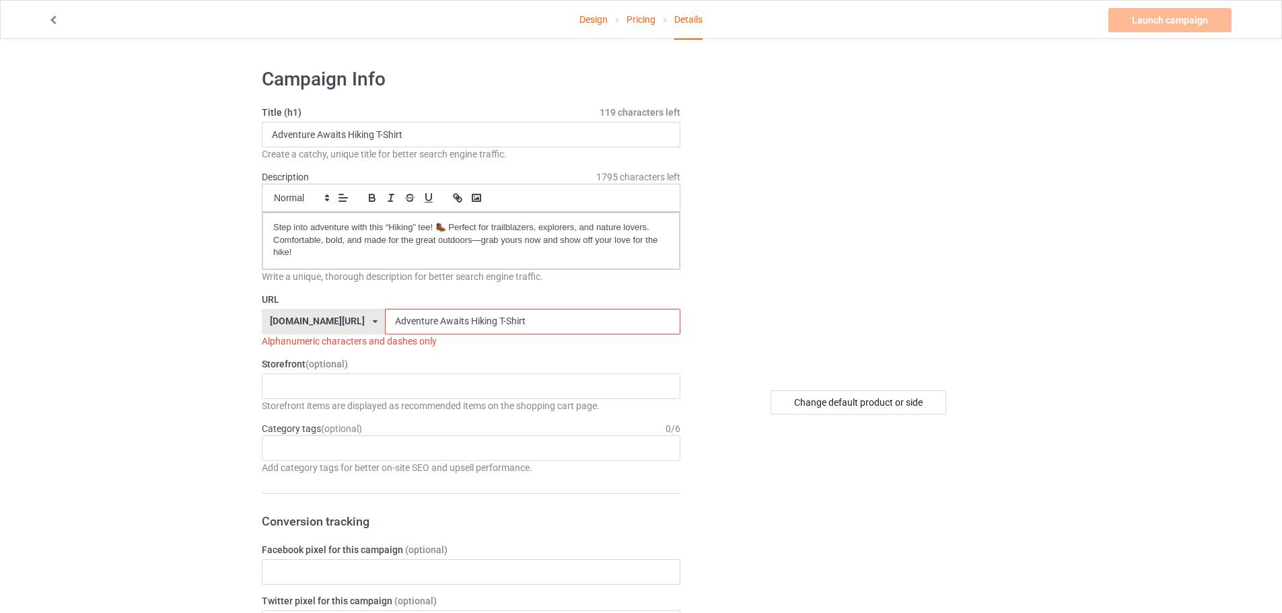
drag, startPoint x: 402, startPoint y: 320, endPoint x: 399, endPoint y: 331, distance: 11.3
click at [399, 331] on input "Adventure Awaits Hiking T-Shirt" at bounding box center [532, 322] width 295 height 26
click at [433, 323] on input "Adventure-Awaits Hiking T-Shirt" at bounding box center [532, 322] width 295 height 26
drag, startPoint x: 460, startPoint y: 317, endPoint x: 462, endPoint y: 328, distance: 11.6
click at [462, 328] on input "Adventure-Awaits-Hiking T-Shirt" at bounding box center [532, 322] width 295 height 26
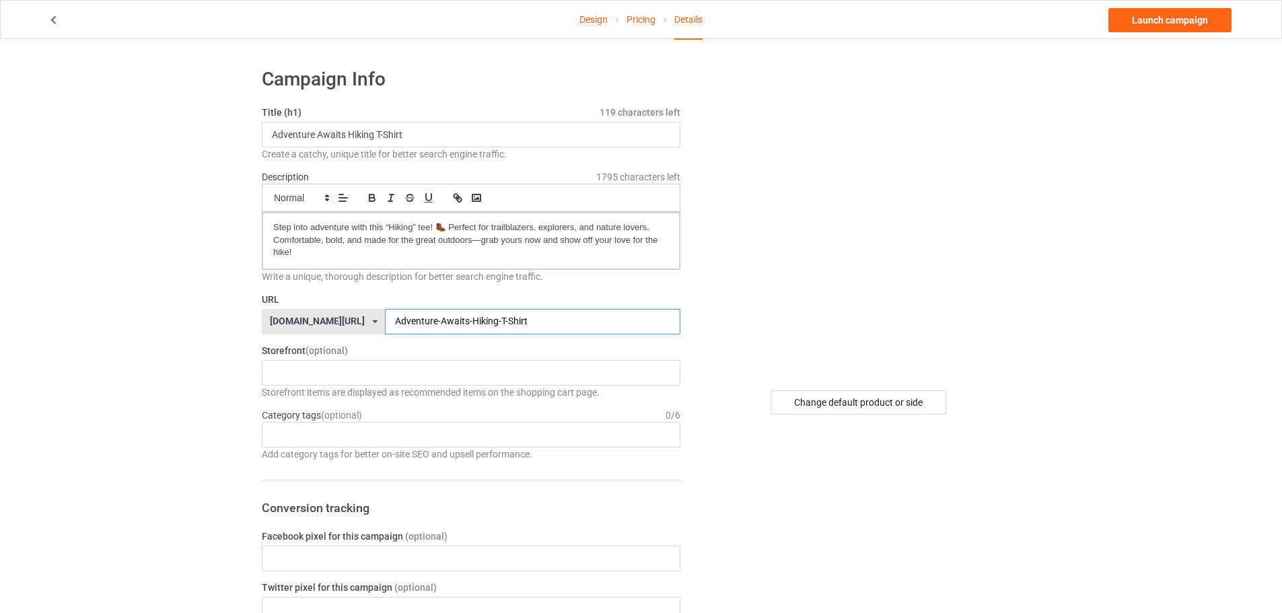
drag, startPoint x: 432, startPoint y: 320, endPoint x: 458, endPoint y: 320, distance: 25.6
click at [458, 320] on input "Adventure-Awaits-Hiking-T-Shirt" at bounding box center [532, 322] width 295 height 26
type input "Adventure-Awaits-Hiking-T-Shirt"
click at [373, 376] on div "KIOTA Gaming Finish Line Fitness Mi-Tees 6767c36548d7ee002e084532 651a982803c4d…" at bounding box center [471, 373] width 419 height 26
click at [318, 442] on div "Mi-Tees" at bounding box center [470, 447] width 417 height 25
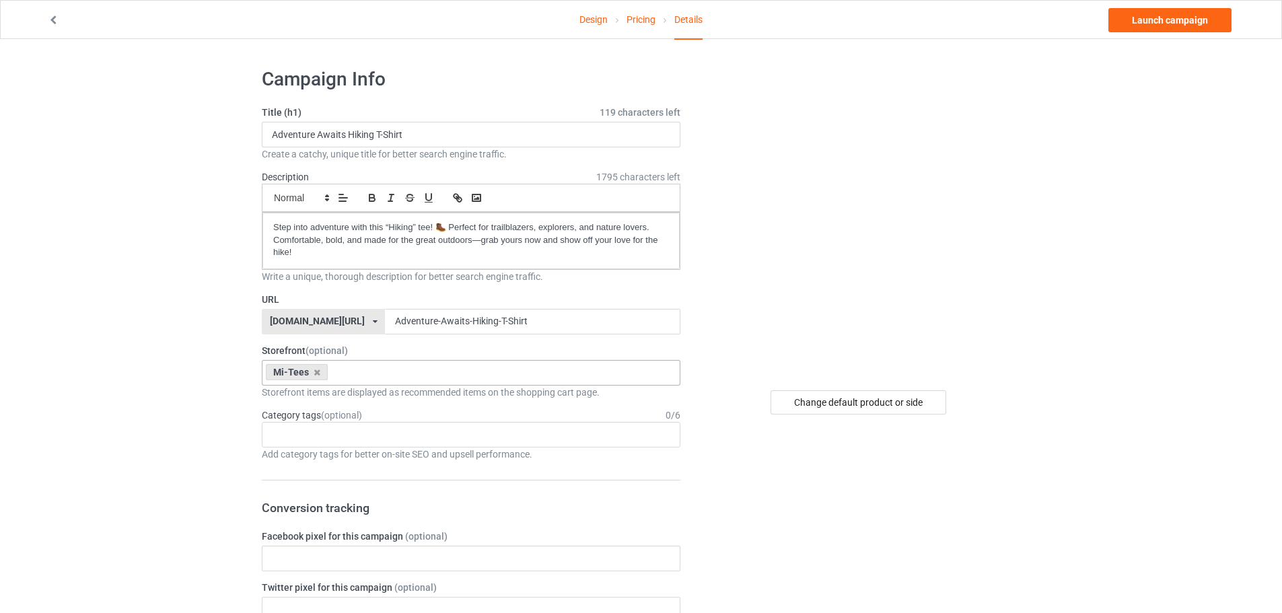
click at [297, 430] on div "Age > [DEMOGRAPHIC_DATA] > 1 Age > [DEMOGRAPHIC_DATA] Months > 1 Month Age > [D…" at bounding box center [471, 435] width 419 height 26
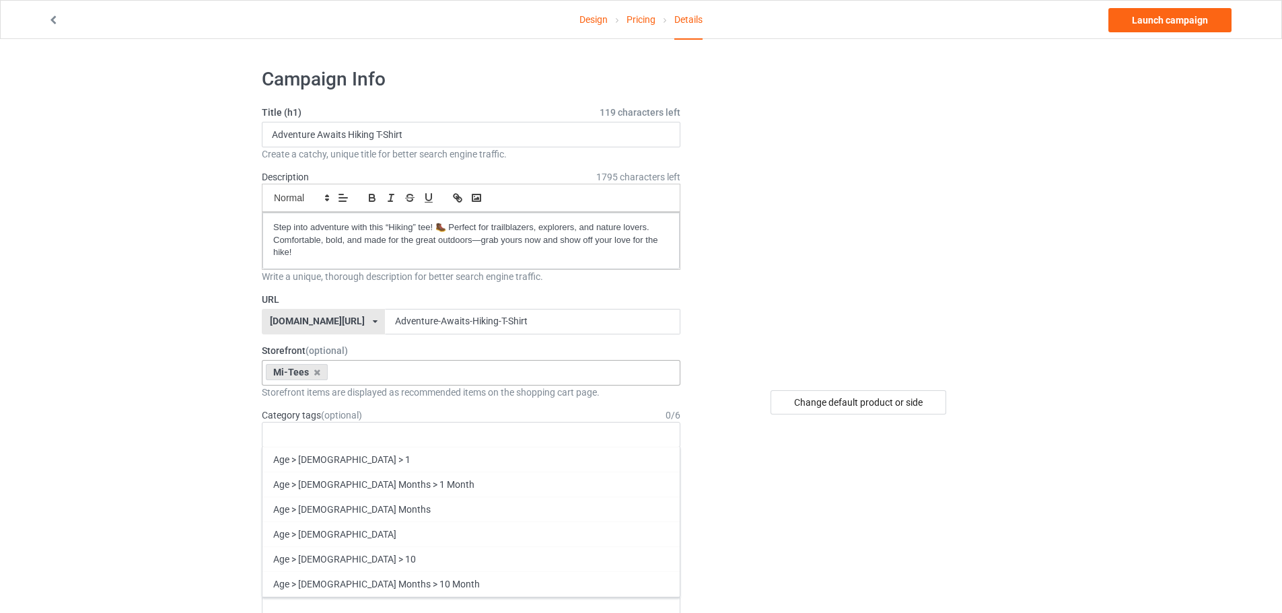
drag, startPoint x: 297, startPoint y: 430, endPoint x: 186, endPoint y: 411, distance: 113.3
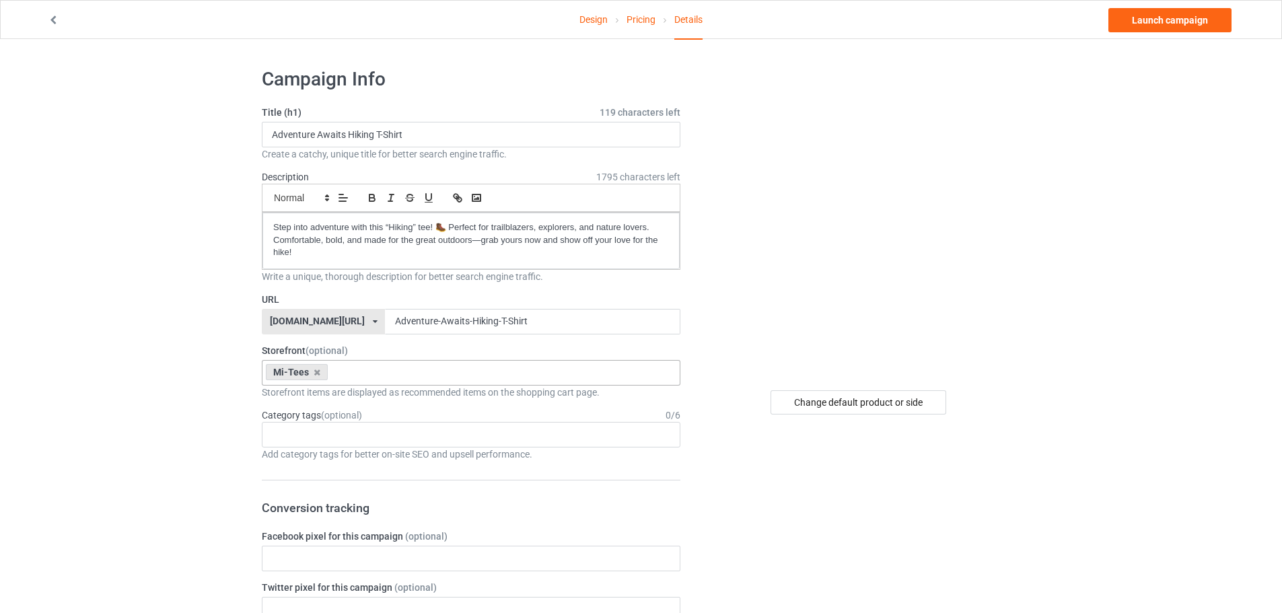
click at [282, 419] on label "Category tags (optional)" at bounding box center [312, 415] width 100 height 13
click at [291, 428] on div at bounding box center [280, 429] width 23 height 4
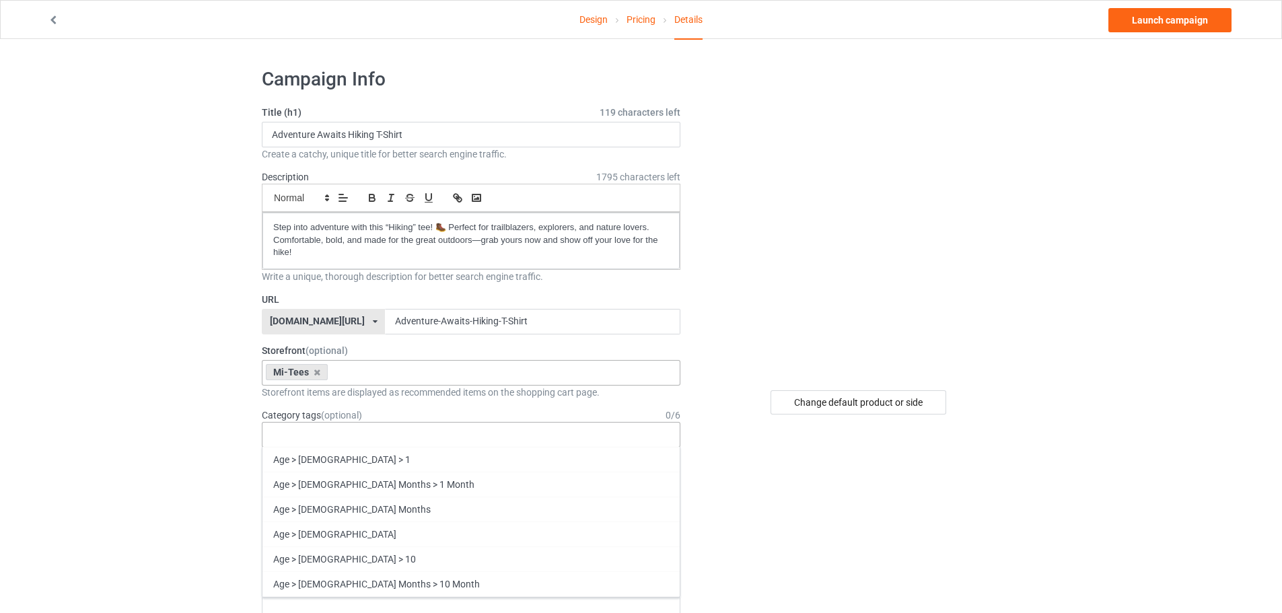
paste input "Hiking"
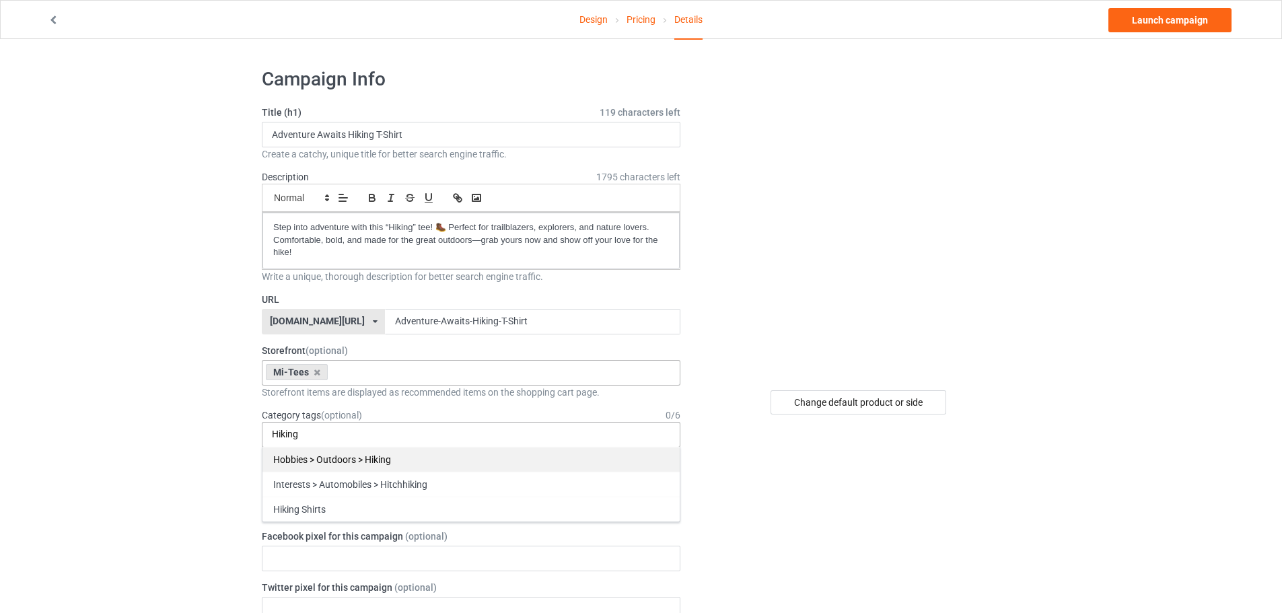
type input "Hiking"
click at [316, 456] on div "Hobbies > Outdoors > Hiking" at bounding box center [470, 459] width 417 height 25
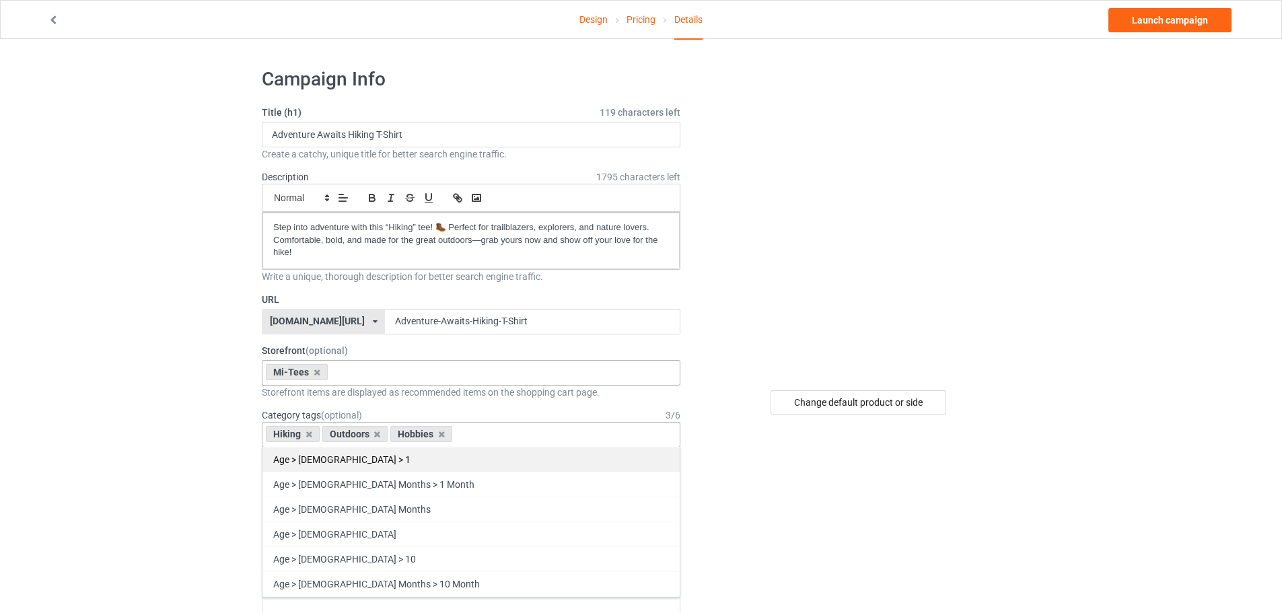
paste input "Hiking"
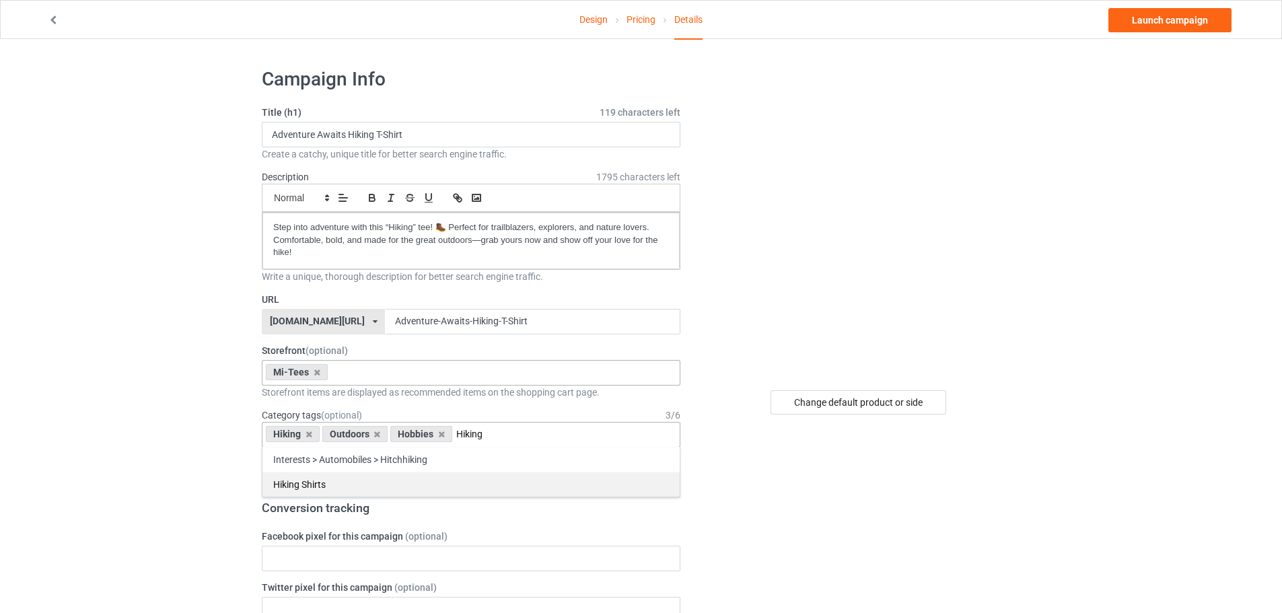
type input "Hiking"
click at [310, 474] on div "Hiking Shirts" at bounding box center [470, 484] width 417 height 25
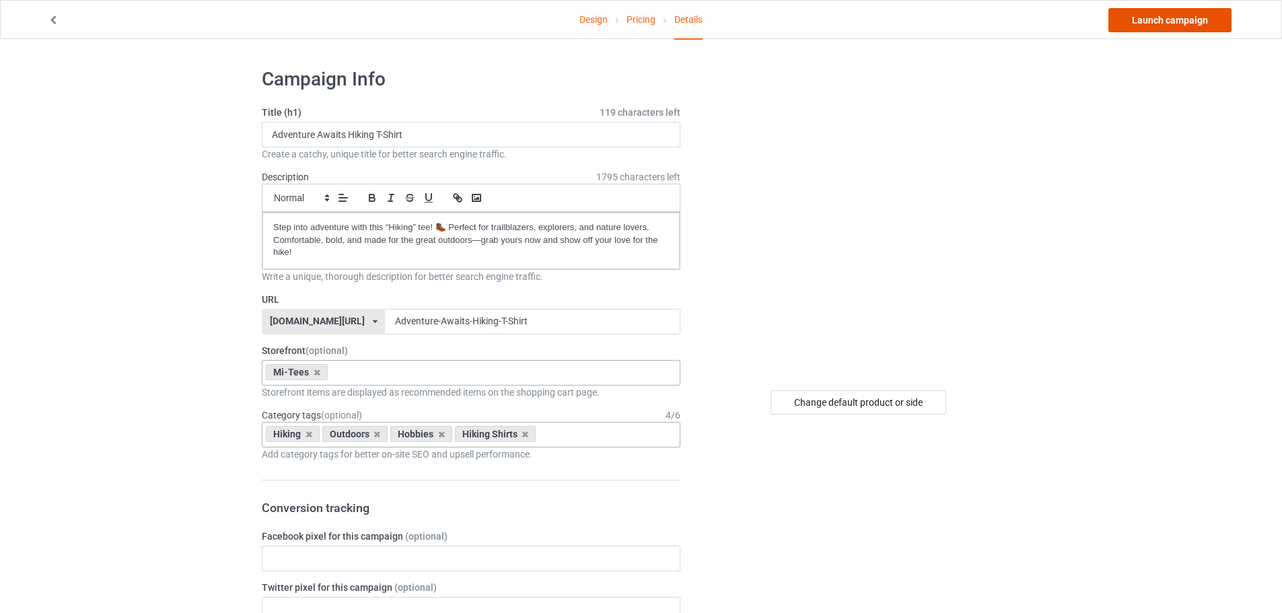
click at [1145, 17] on link "Launch campaign" at bounding box center [1169, 20] width 123 height 24
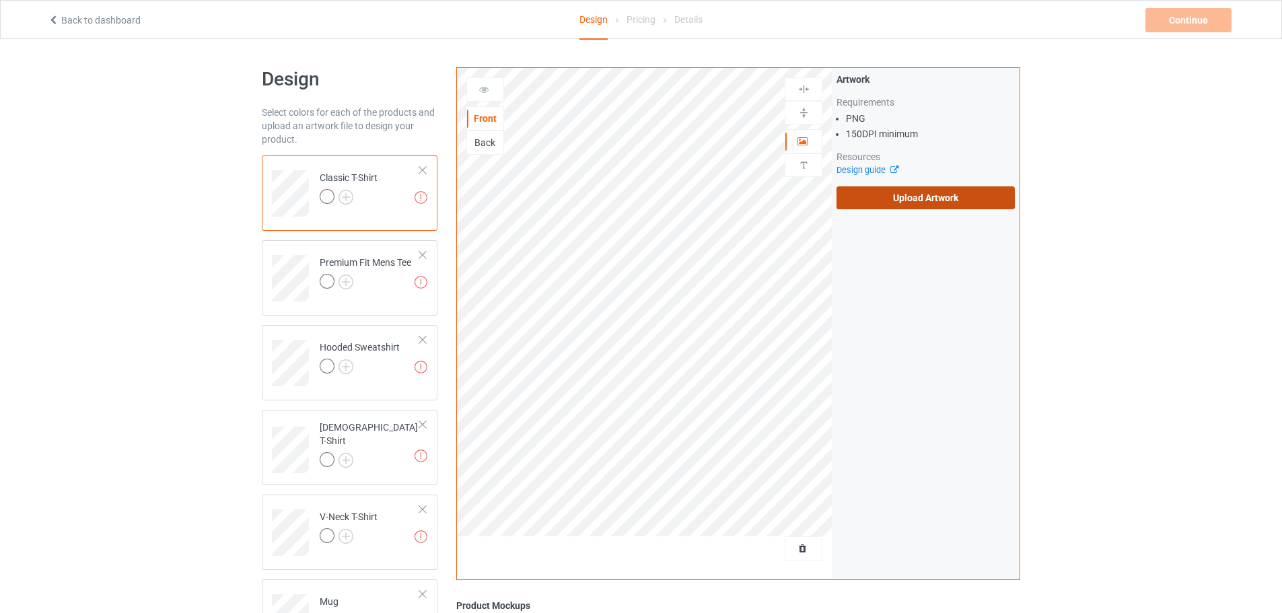
click at [910, 199] on label "Upload Artwork" at bounding box center [926, 197] width 178 height 23
click at [0, 0] on input "Upload Artwork" at bounding box center [0, 0] width 0 height 0
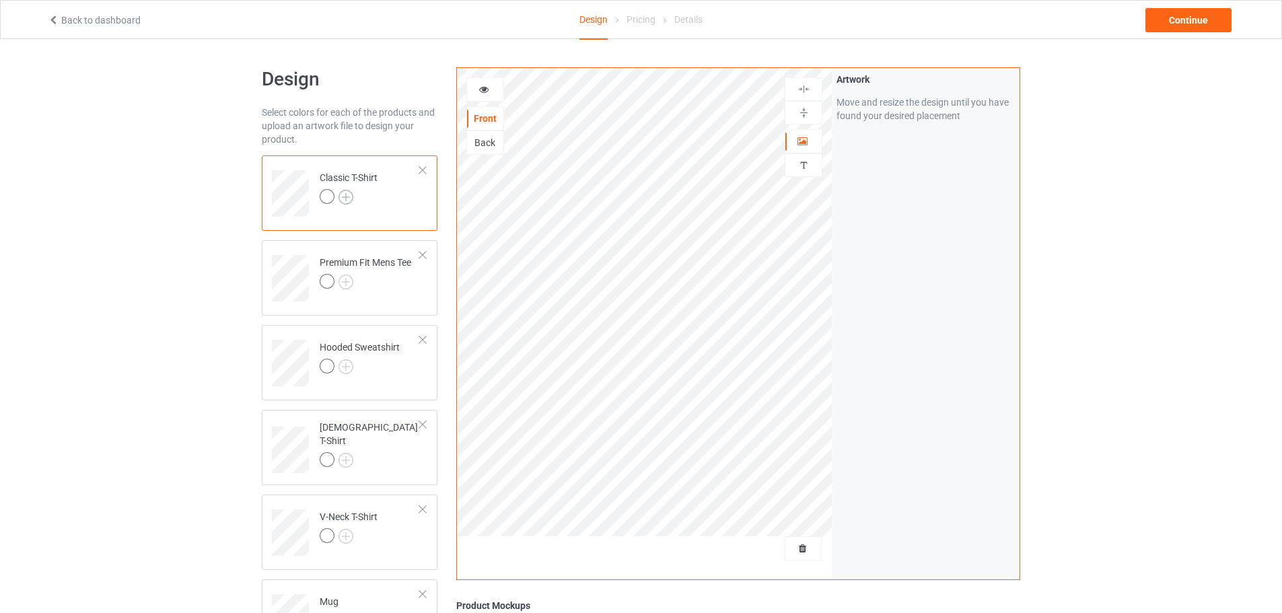
click at [349, 196] on img at bounding box center [346, 197] width 15 height 15
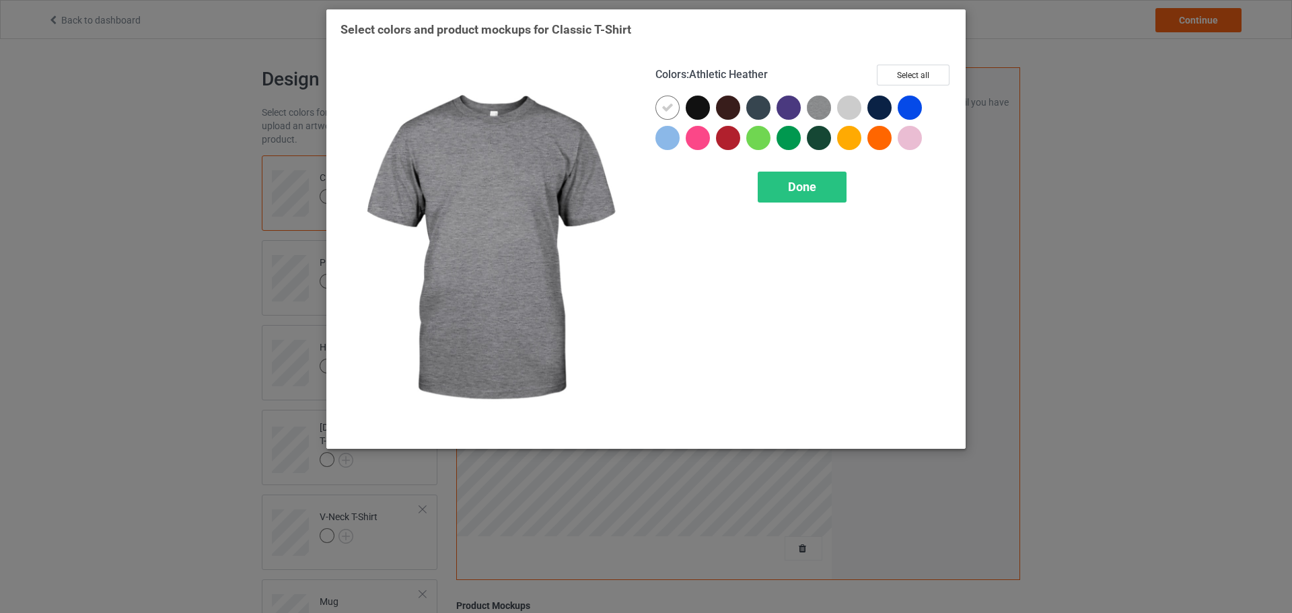
click at [854, 102] on div at bounding box center [849, 108] width 24 height 24
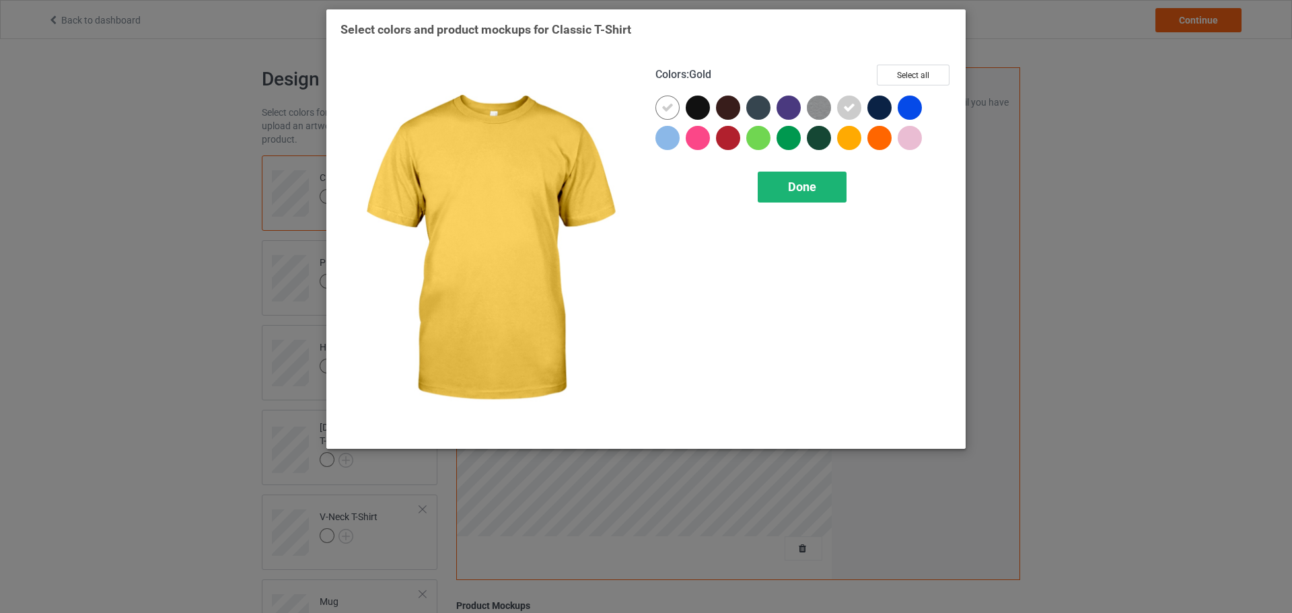
click at [826, 176] on div "Done" at bounding box center [802, 187] width 89 height 31
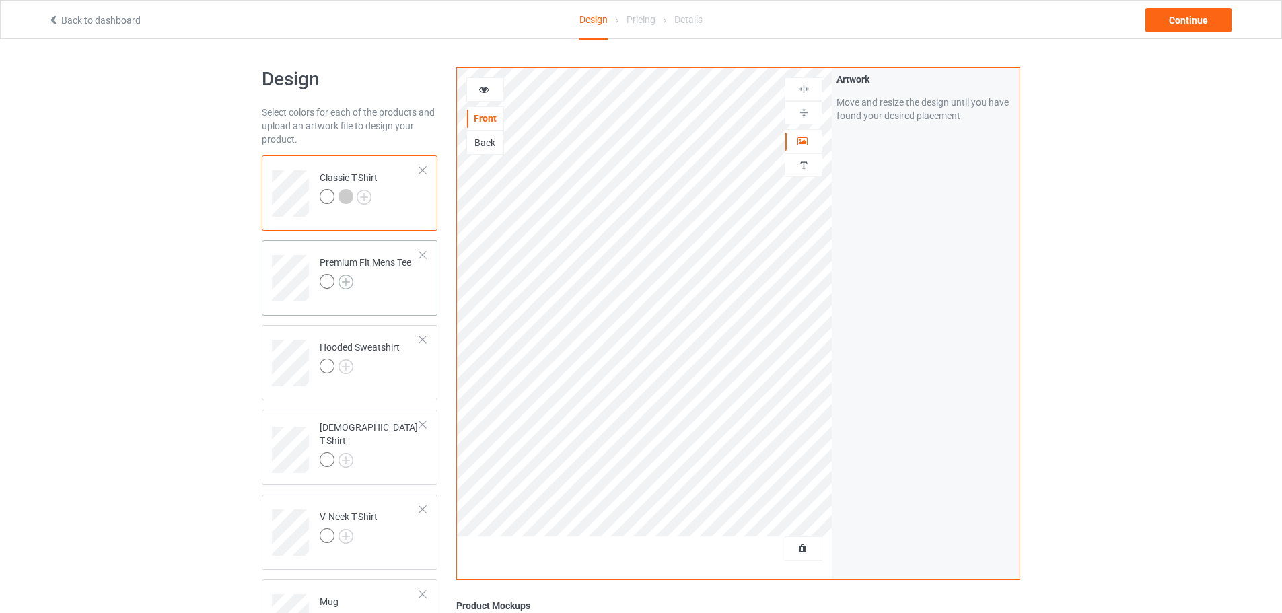
click at [350, 282] on img at bounding box center [346, 282] width 15 height 15
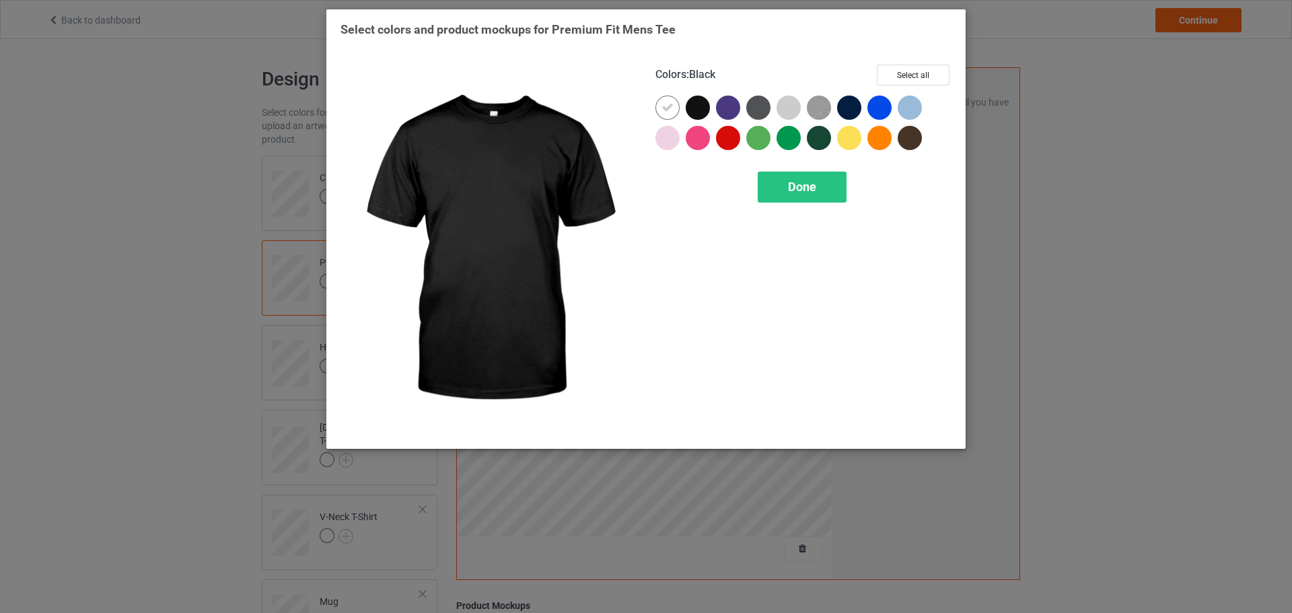
click at [781, 102] on div at bounding box center [789, 108] width 24 height 24
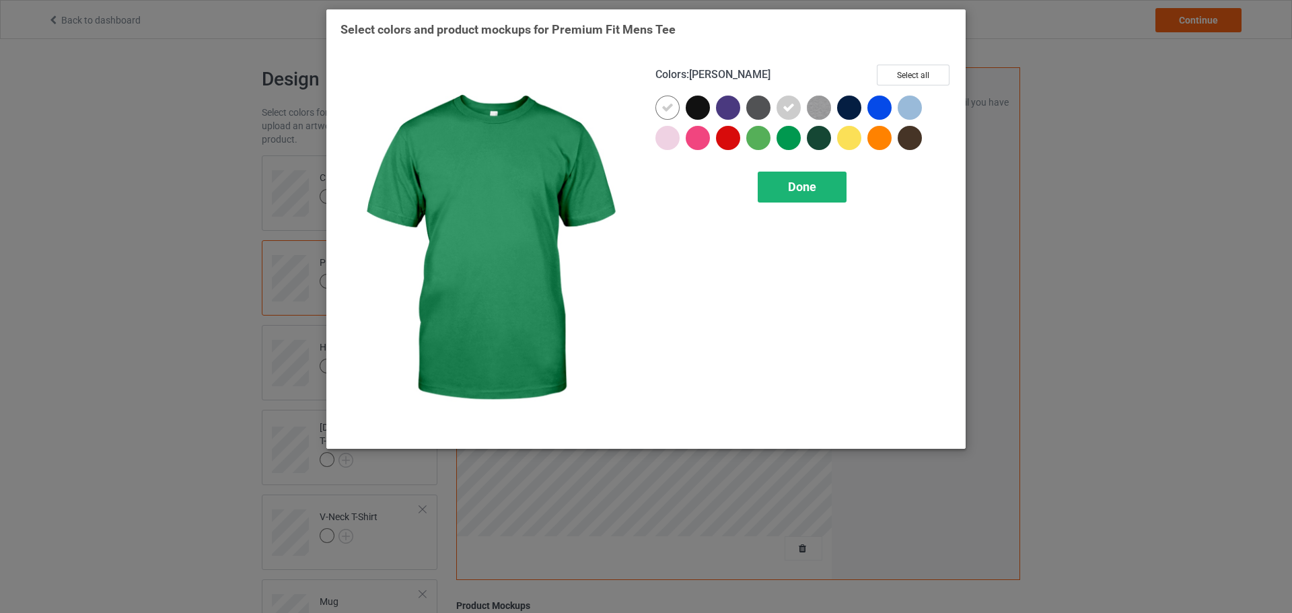
click at [804, 173] on div "Done" at bounding box center [802, 187] width 89 height 31
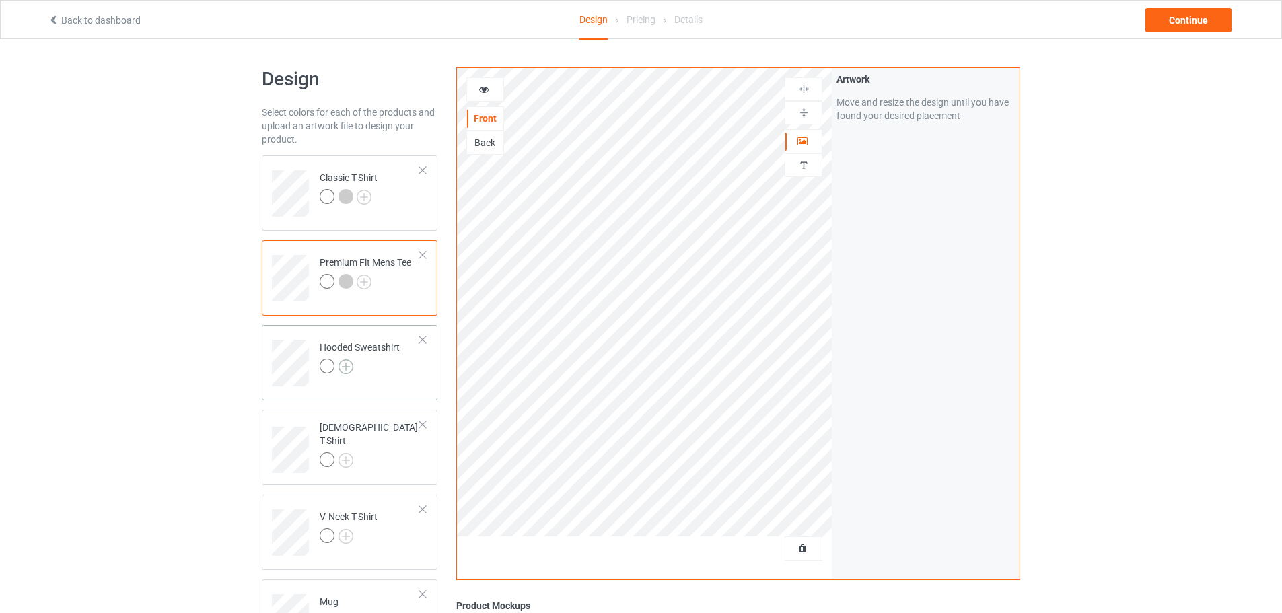
click at [341, 363] on img at bounding box center [346, 366] width 15 height 15
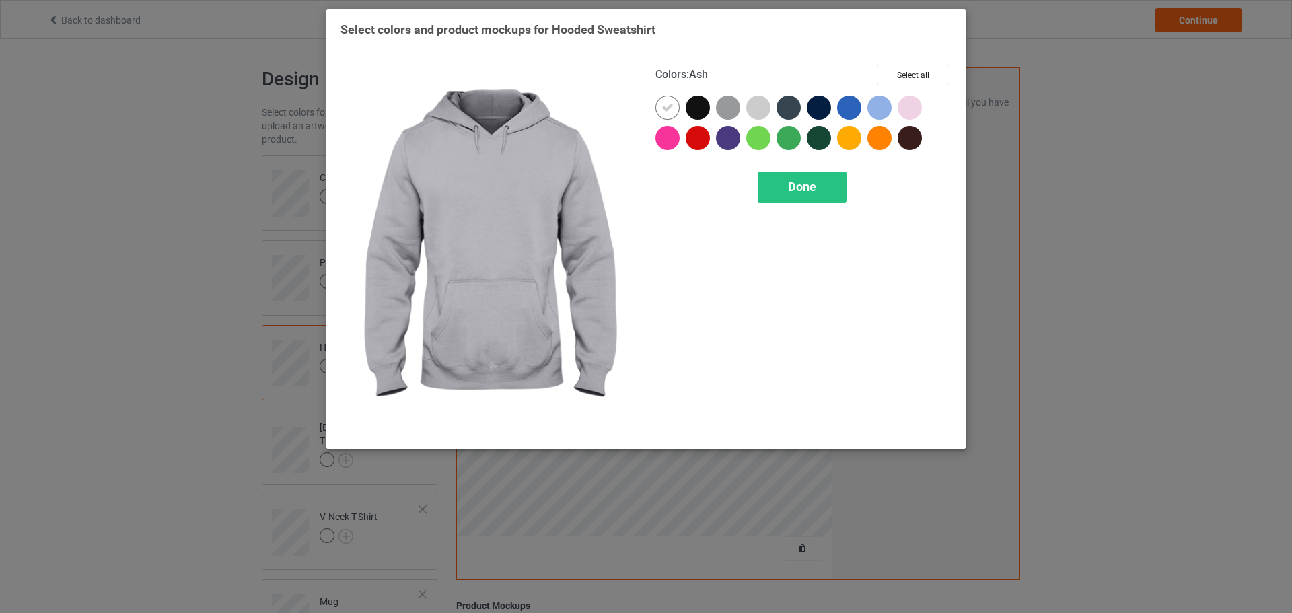
click at [754, 110] on div at bounding box center [758, 108] width 24 height 24
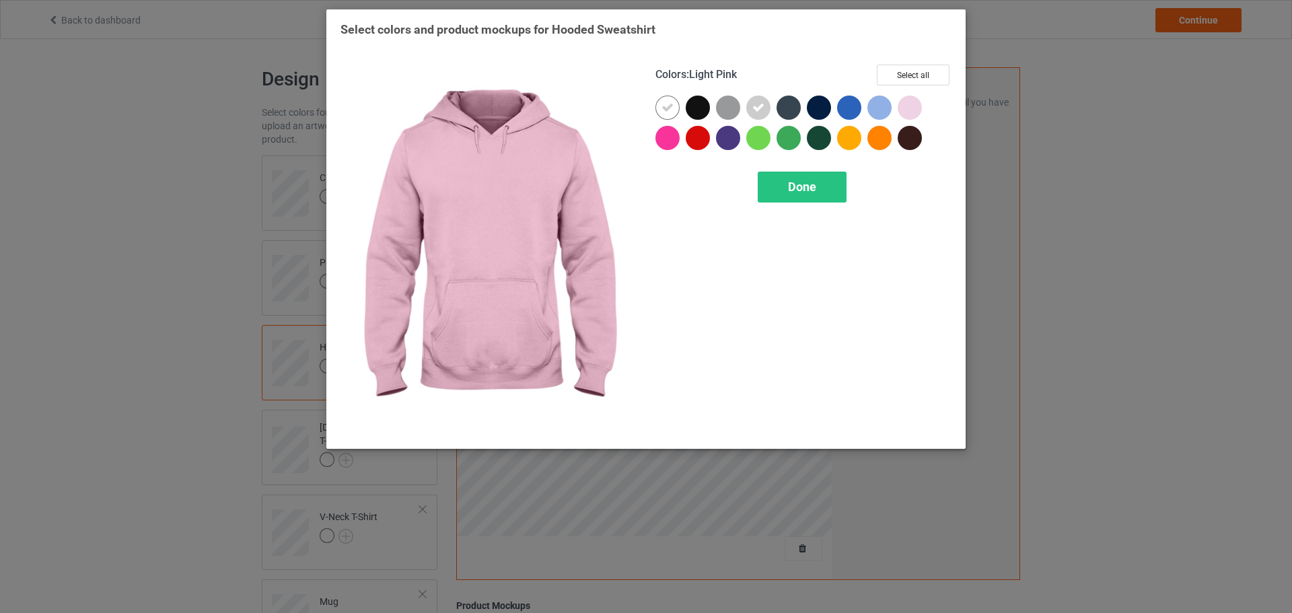
click at [908, 113] on div at bounding box center [910, 108] width 24 height 24
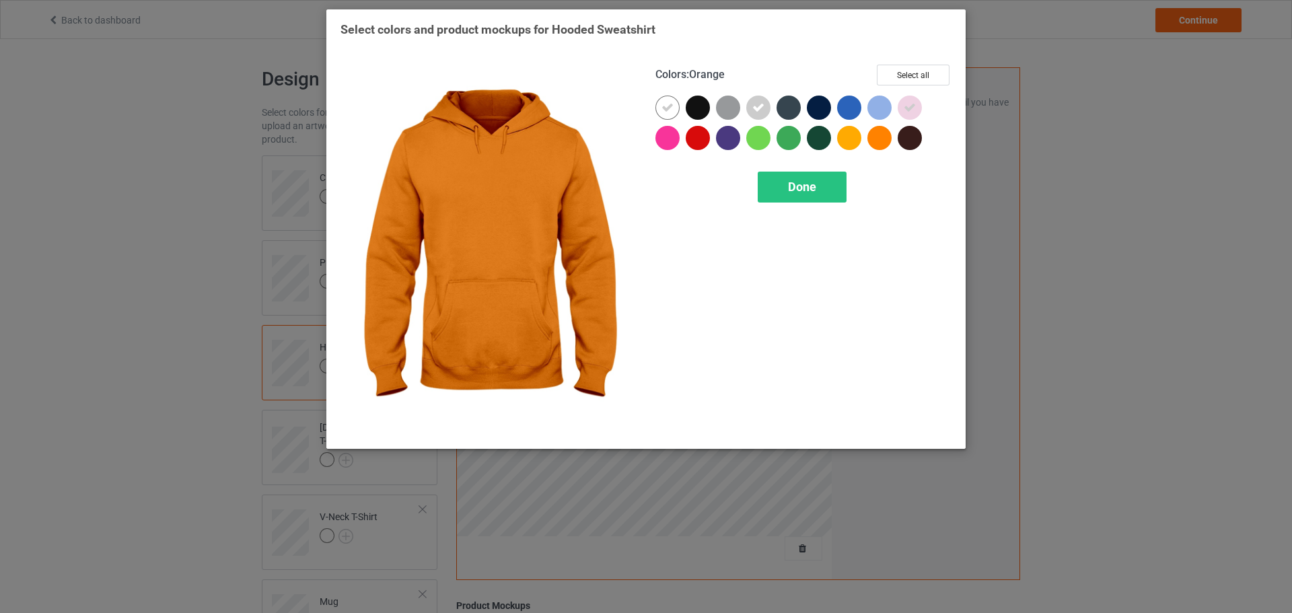
click at [834, 178] on div "Done" at bounding box center [802, 187] width 89 height 31
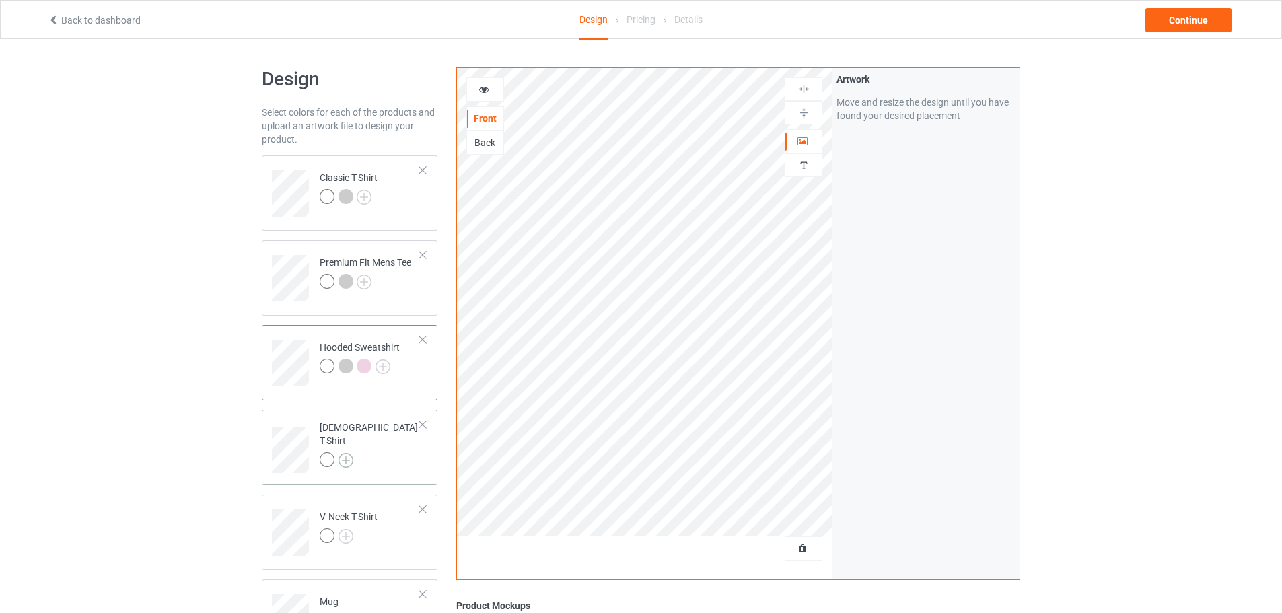
click at [345, 453] on img at bounding box center [346, 460] width 15 height 15
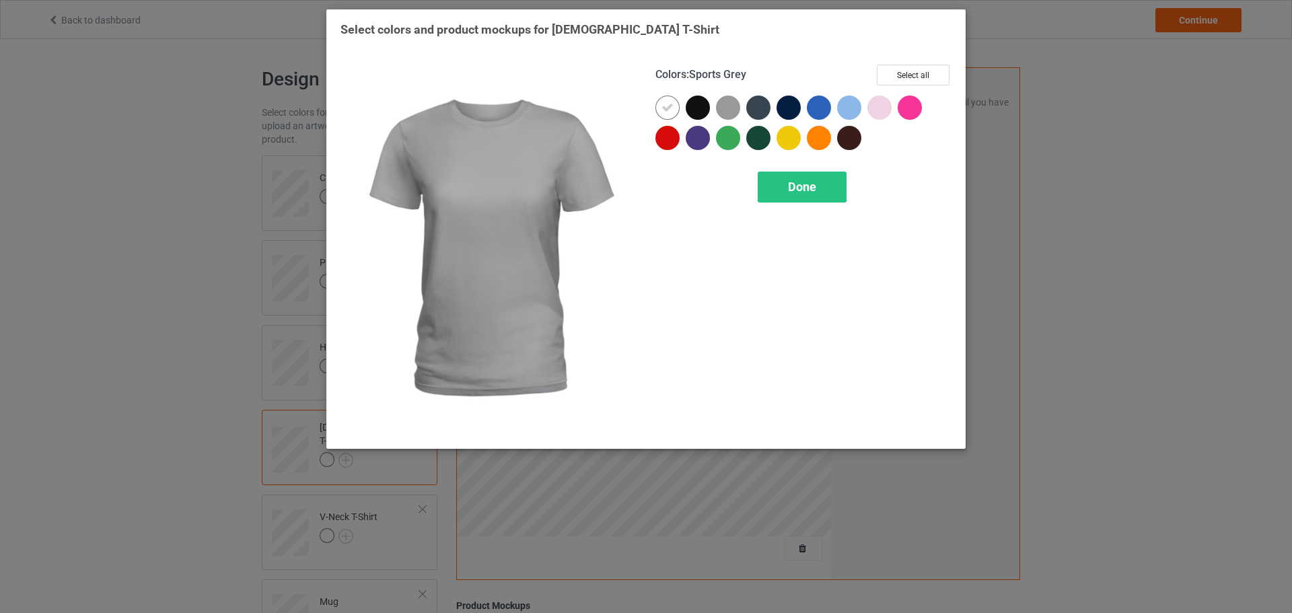
click at [729, 105] on div at bounding box center [728, 108] width 24 height 24
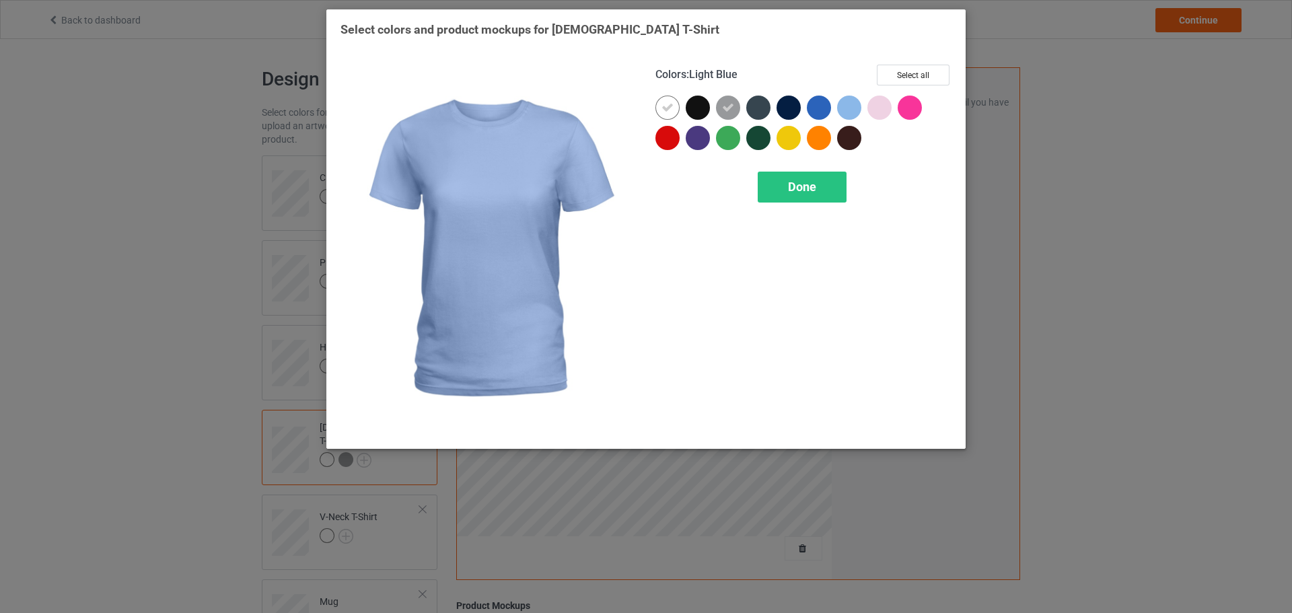
click at [878, 104] on div at bounding box center [880, 108] width 24 height 24
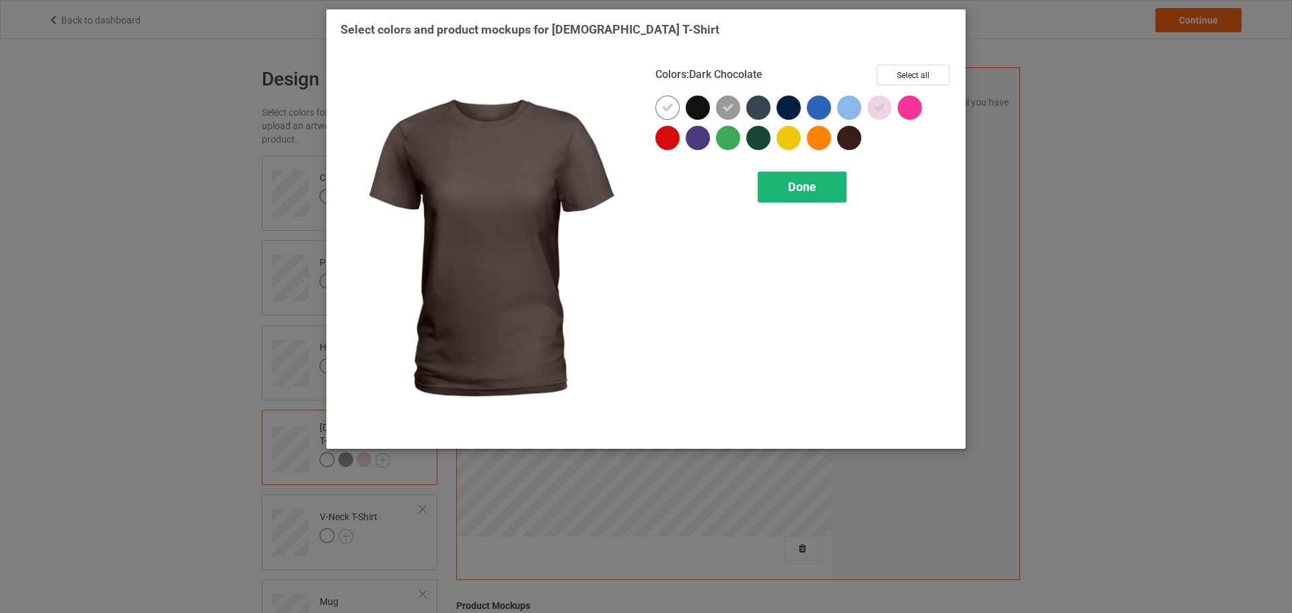
click at [809, 192] on span "Done" at bounding box center [802, 187] width 28 height 14
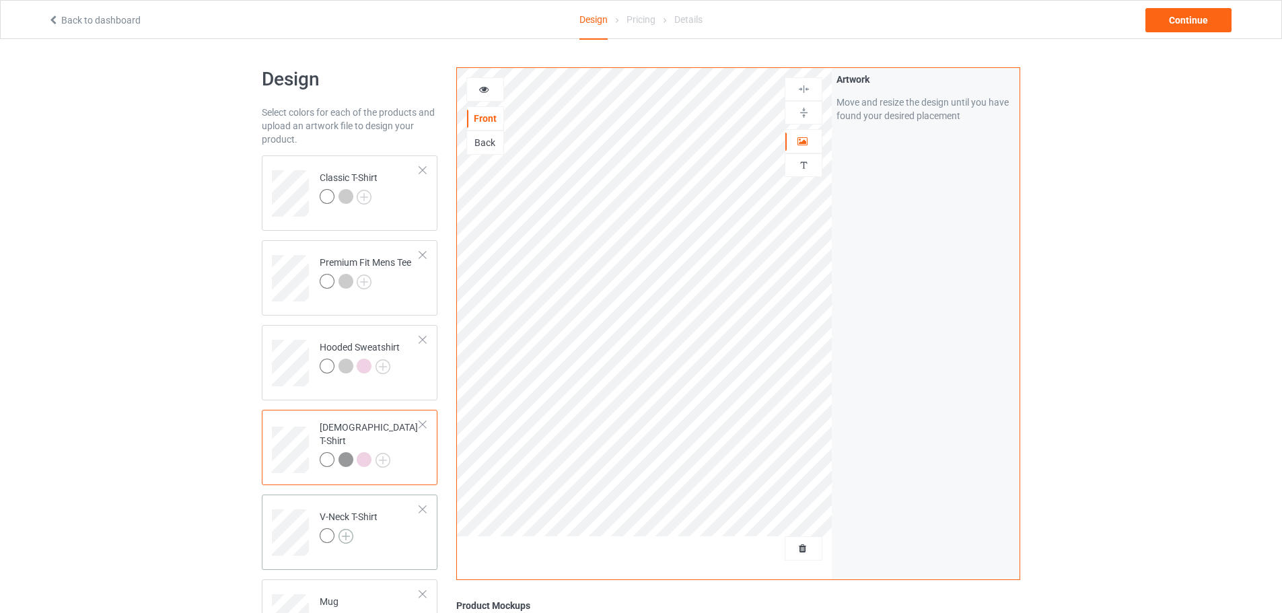
click at [348, 535] on img at bounding box center [346, 536] width 15 height 15
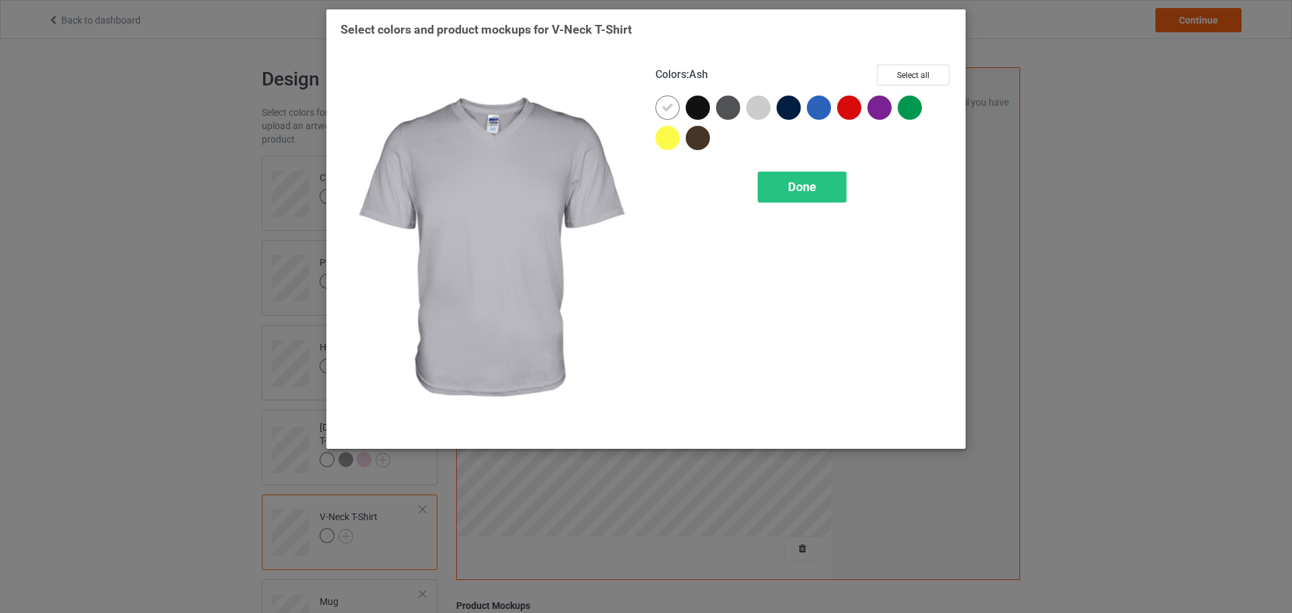
click at [758, 114] on div at bounding box center [758, 108] width 24 height 24
click at [798, 169] on div "Colors : Ash Select all Done" at bounding box center [803, 249] width 315 height 389
click at [790, 188] on span "Done" at bounding box center [802, 187] width 28 height 14
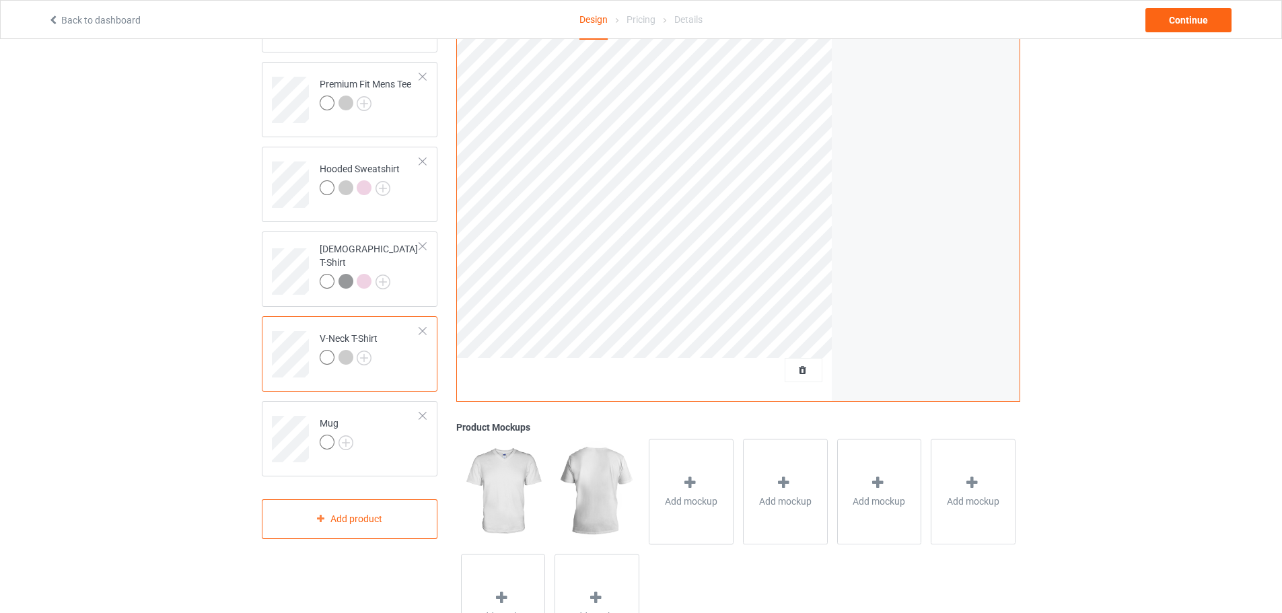
scroll to position [202, 0]
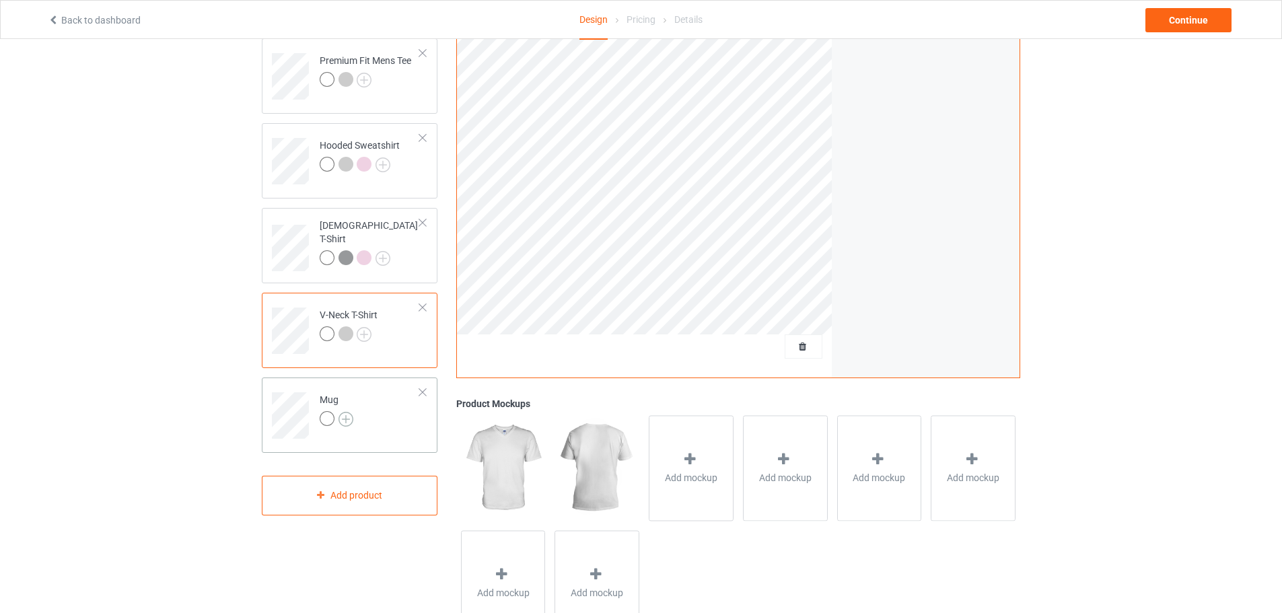
click at [344, 416] on img at bounding box center [346, 419] width 15 height 15
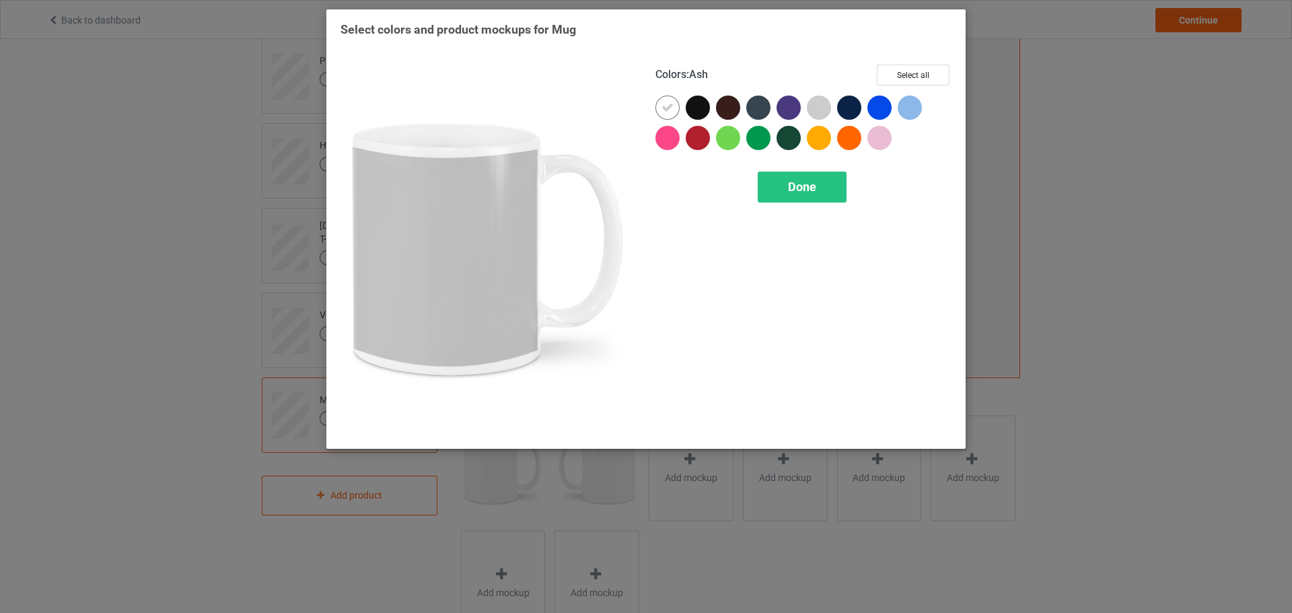
click at [818, 114] on div at bounding box center [819, 108] width 24 height 24
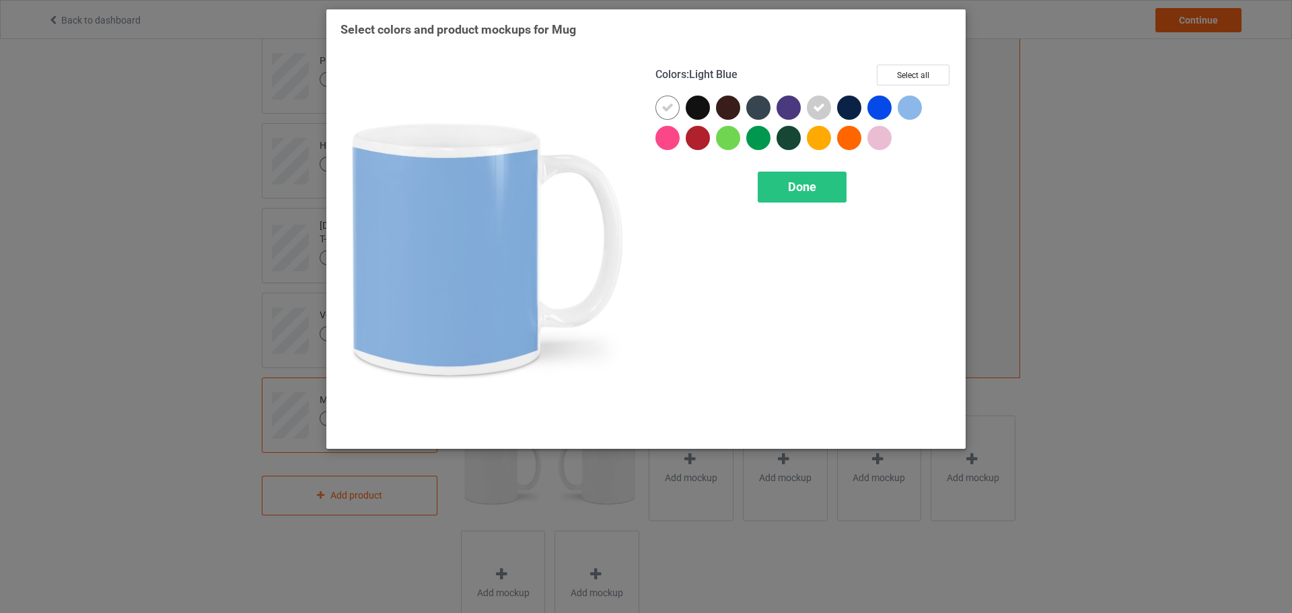
click at [912, 107] on div at bounding box center [910, 108] width 24 height 24
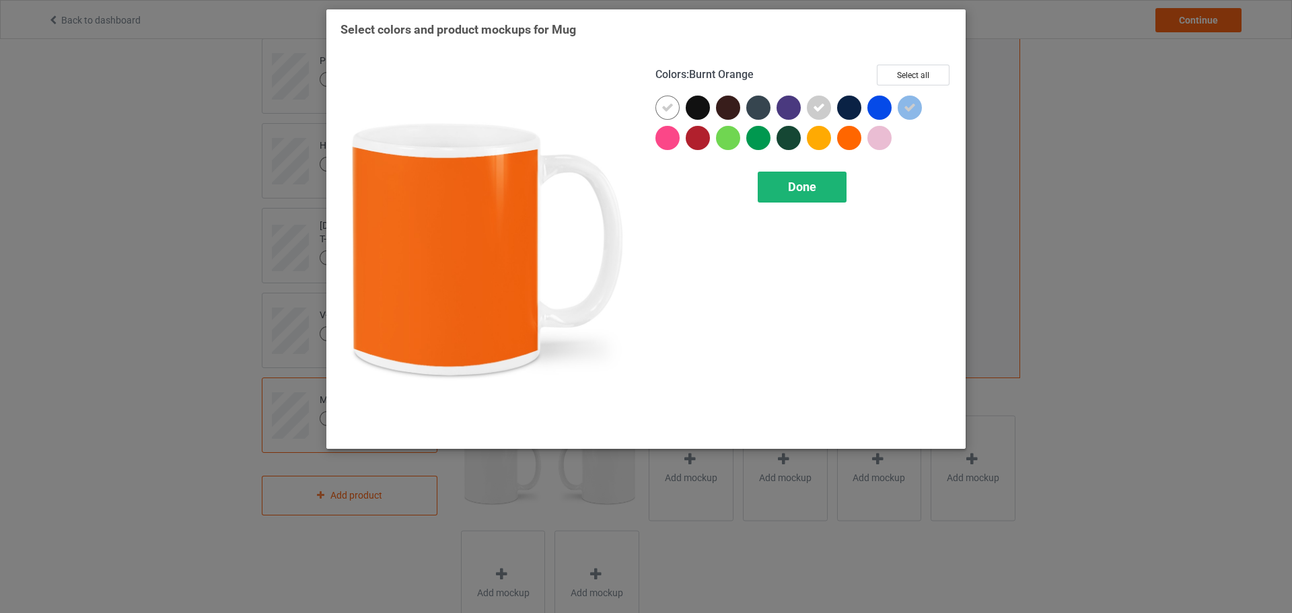
click at [802, 202] on div "Done" at bounding box center [802, 187] width 89 height 31
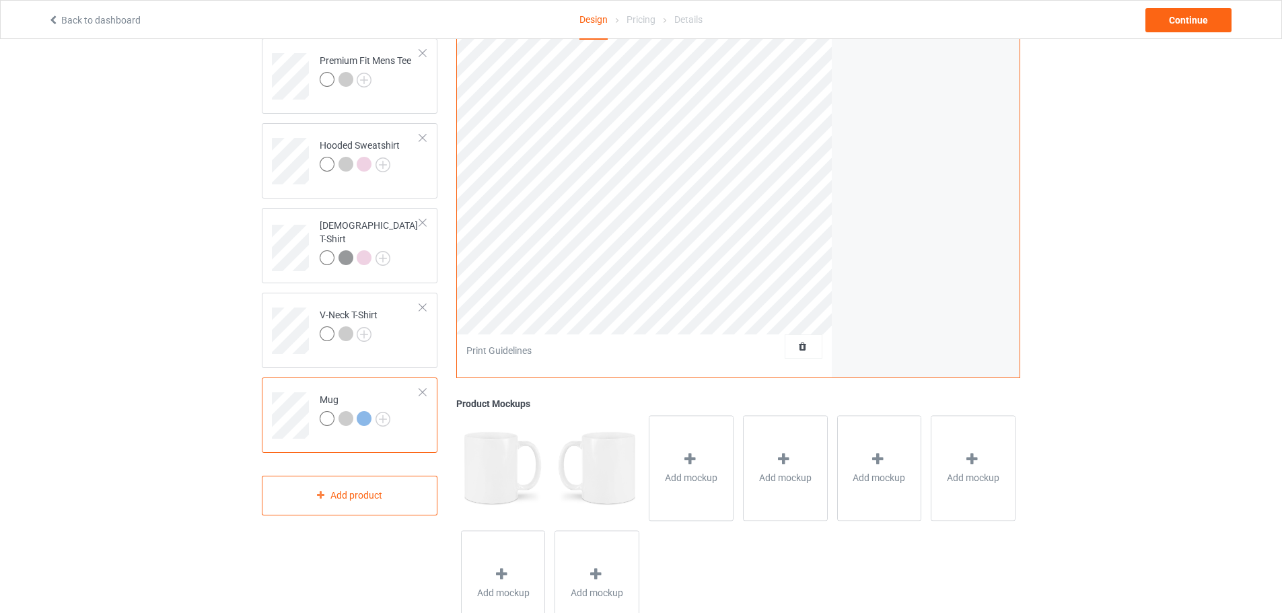
click at [390, 421] on td "Mug" at bounding box center [369, 411] width 115 height 56
click at [383, 421] on img at bounding box center [383, 419] width 15 height 15
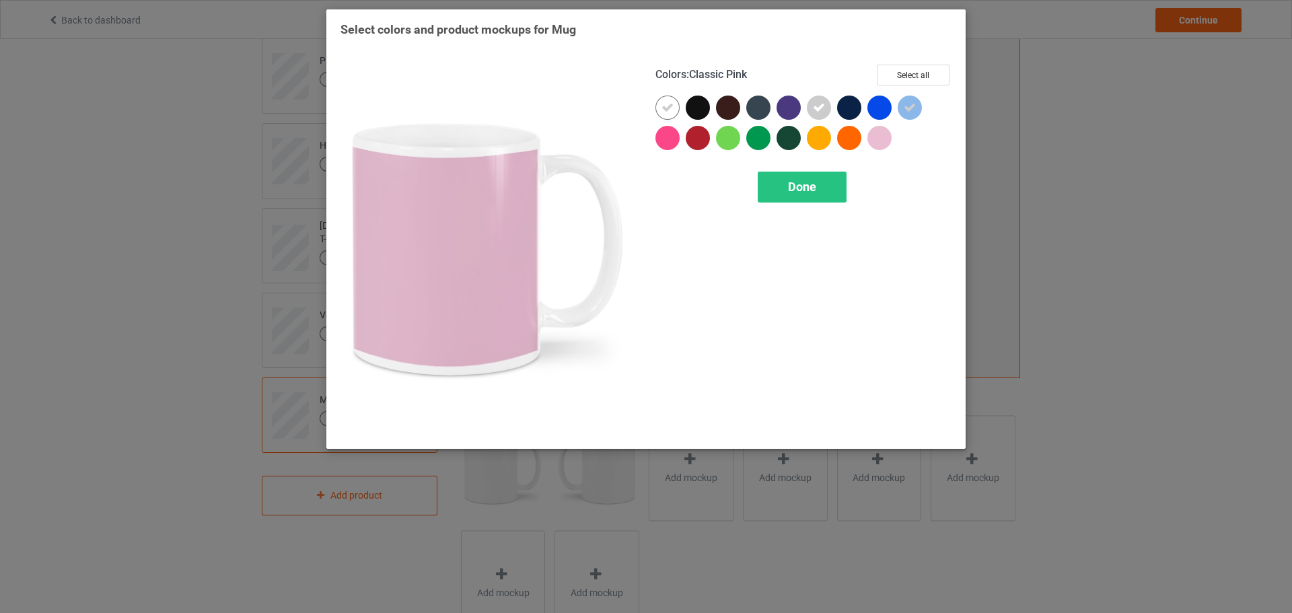
click at [878, 141] on div at bounding box center [880, 138] width 24 height 24
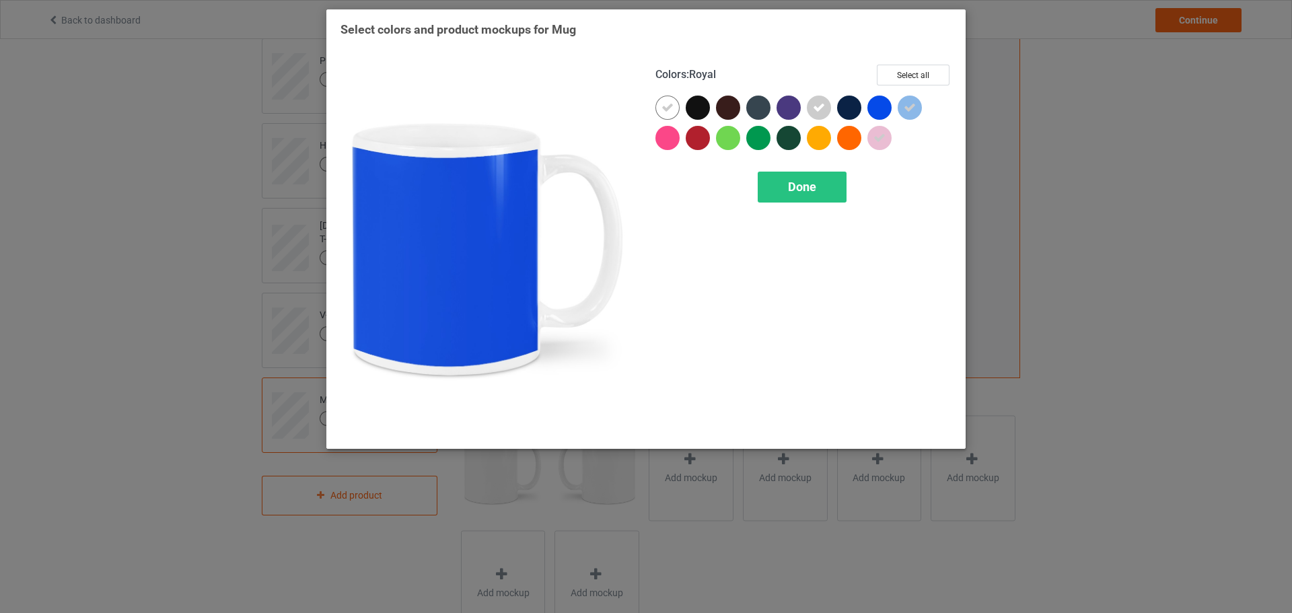
click at [900, 115] on div at bounding box center [910, 108] width 24 height 24
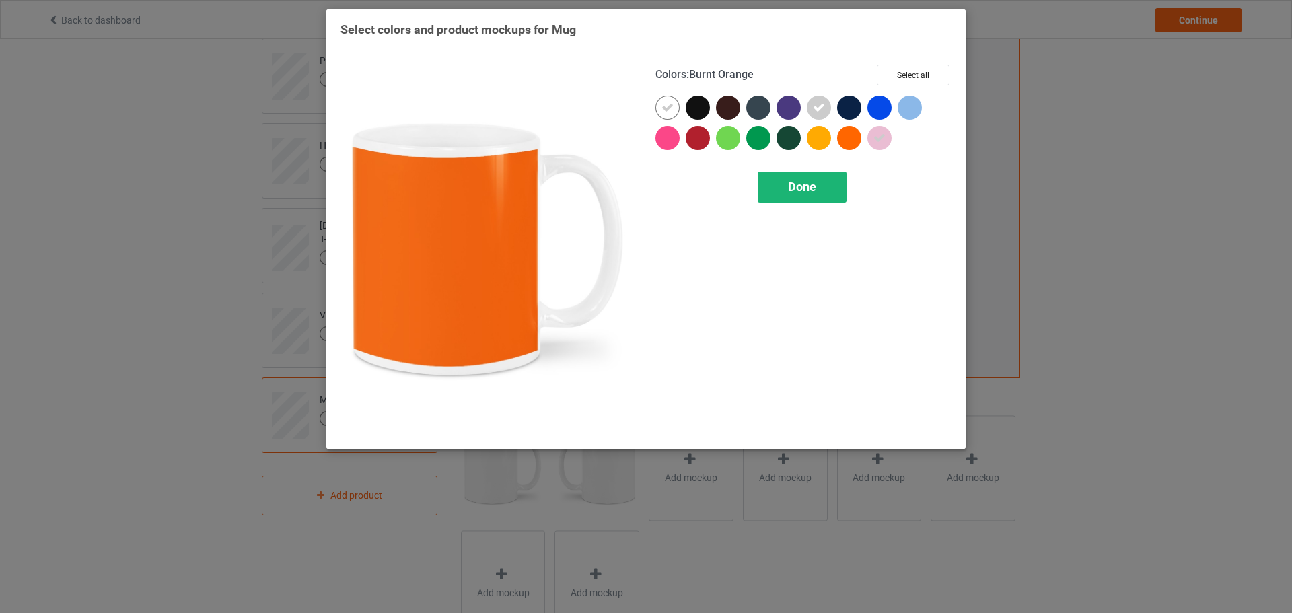
click at [816, 179] on div "Done" at bounding box center [802, 187] width 89 height 31
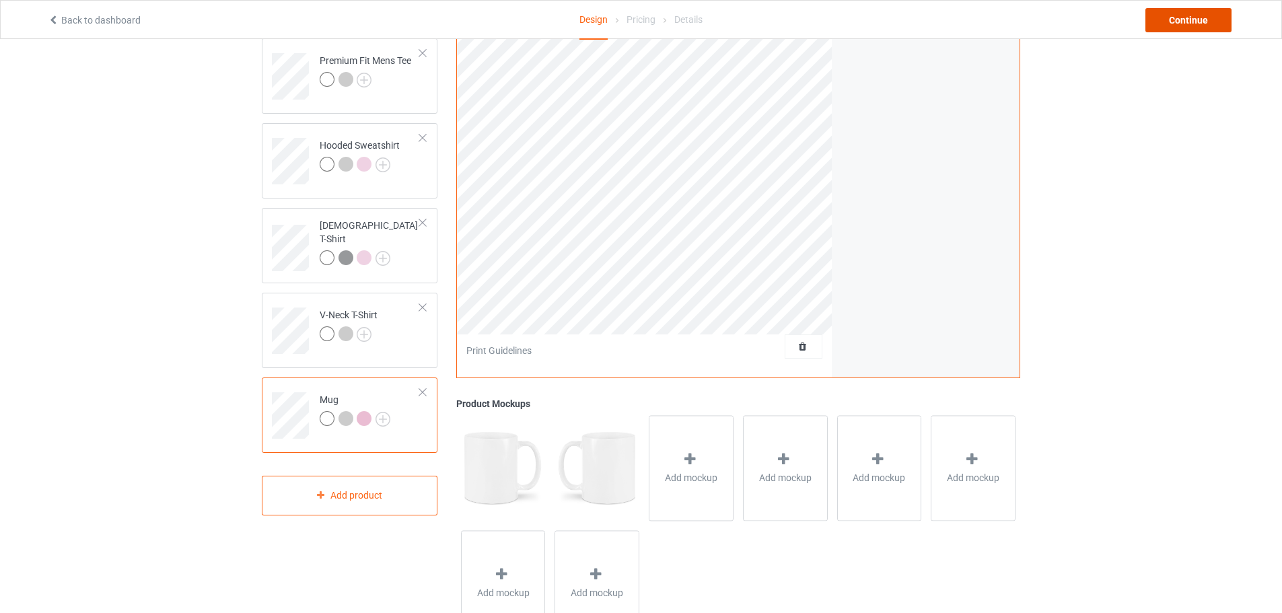
click at [1196, 22] on div "Continue" at bounding box center [1189, 20] width 86 height 24
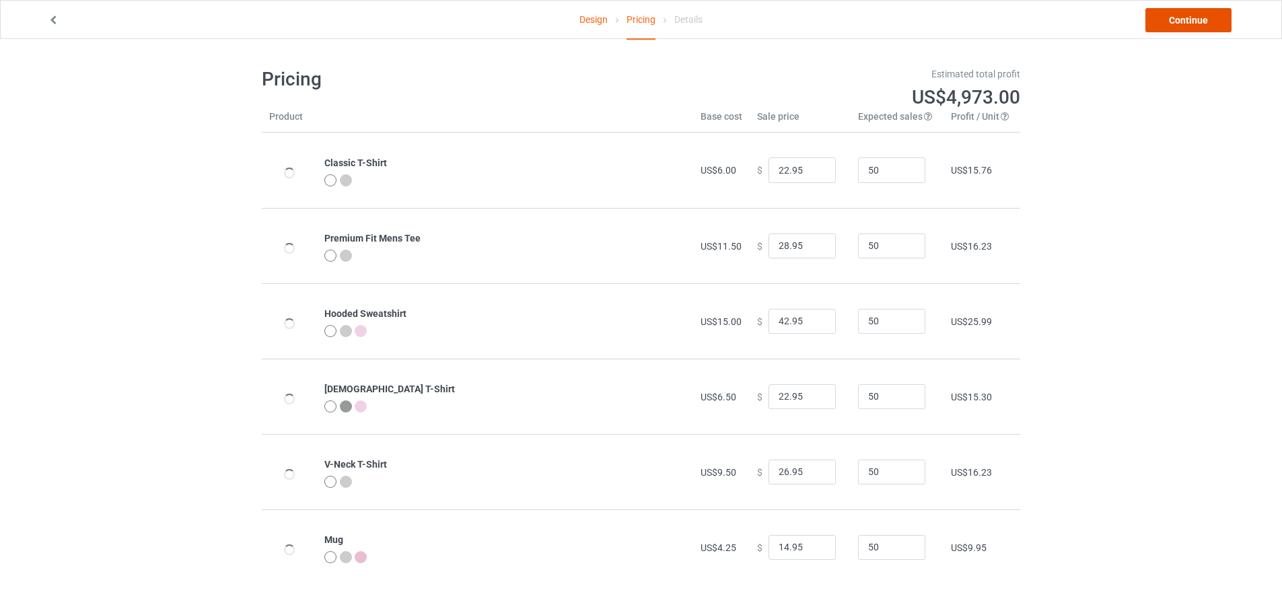
click at [1176, 20] on link "Continue" at bounding box center [1189, 20] width 86 height 24
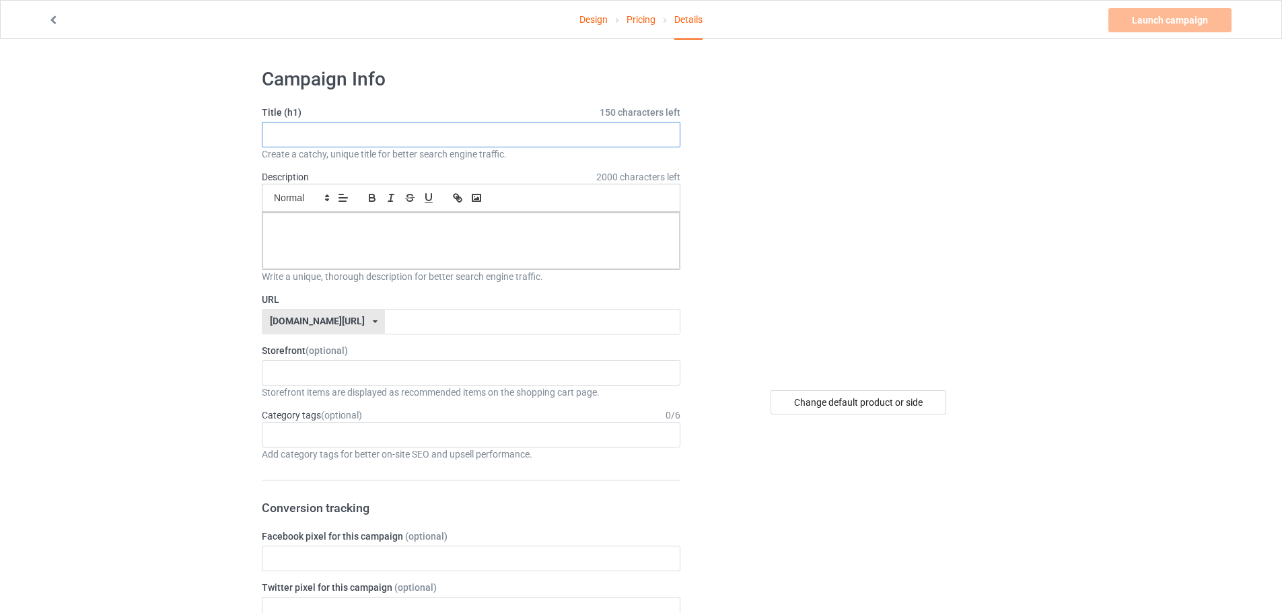
click at [349, 124] on input "text" at bounding box center [471, 135] width 419 height 26
paste input "I Hate People But I Love Camping T-Shirt"
type input "I Hate People But I Love Camping T-Shirt"
click at [392, 323] on input "text" at bounding box center [532, 322] width 295 height 26
paste input "I Hate People But I Love Camping T-Shirt"
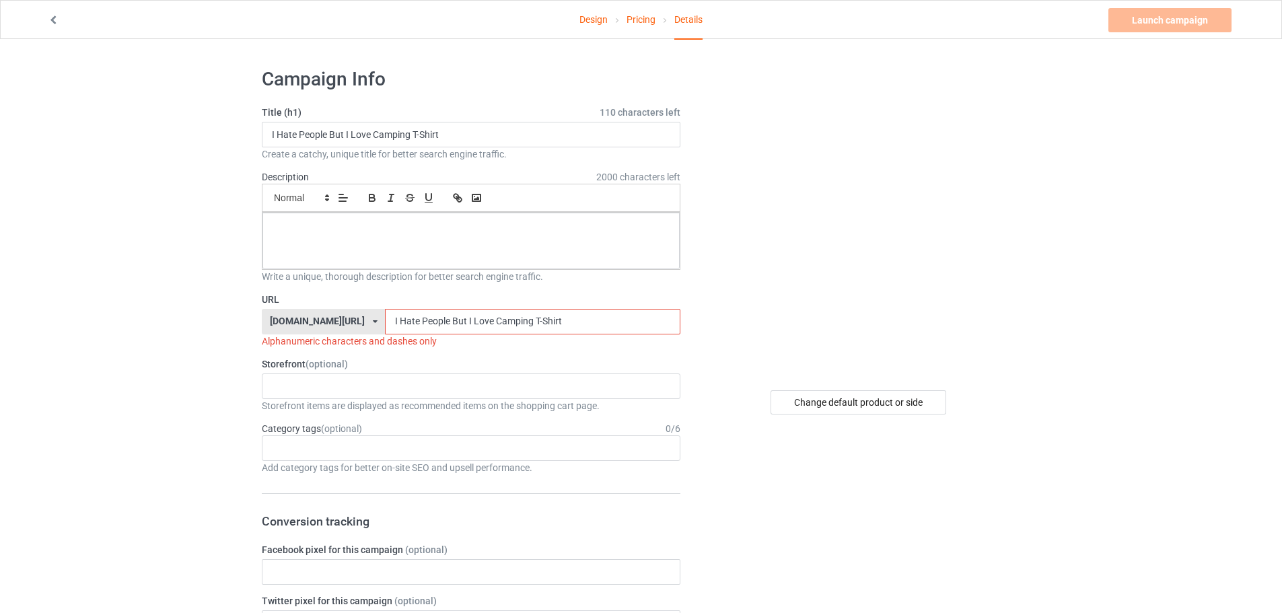
type input "I Hate People But I Love Camping T-Shirt"
click at [308, 384] on div "KIOTA Gaming Finish Line Fitness Mi-Tees 6767c36548d7ee002e084532 651a982803c4d…" at bounding box center [471, 387] width 419 height 26
drag, startPoint x: 304, startPoint y: 440, endPoint x: 304, endPoint y: 454, distance: 14.1
click at [304, 454] on div "KIOTA Gaming Finish Line Fitness Mi-Tees" at bounding box center [471, 435] width 419 height 75
click at [308, 462] on div "Mi-Tees" at bounding box center [470, 460] width 417 height 25
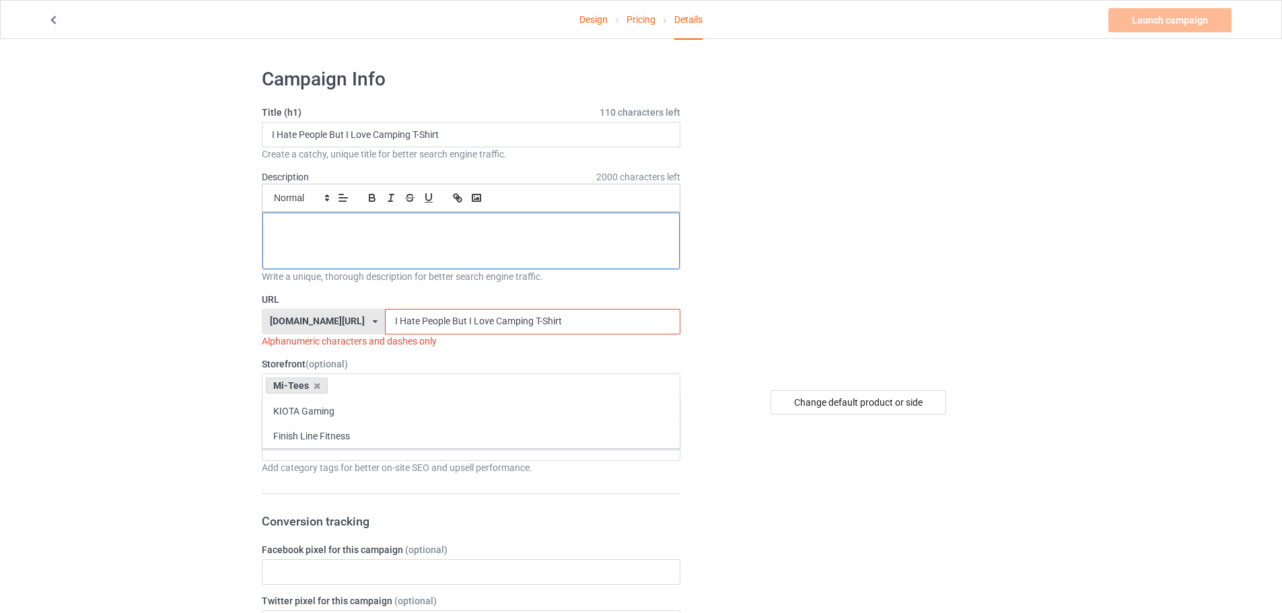
click at [342, 231] on p at bounding box center [471, 227] width 396 height 13
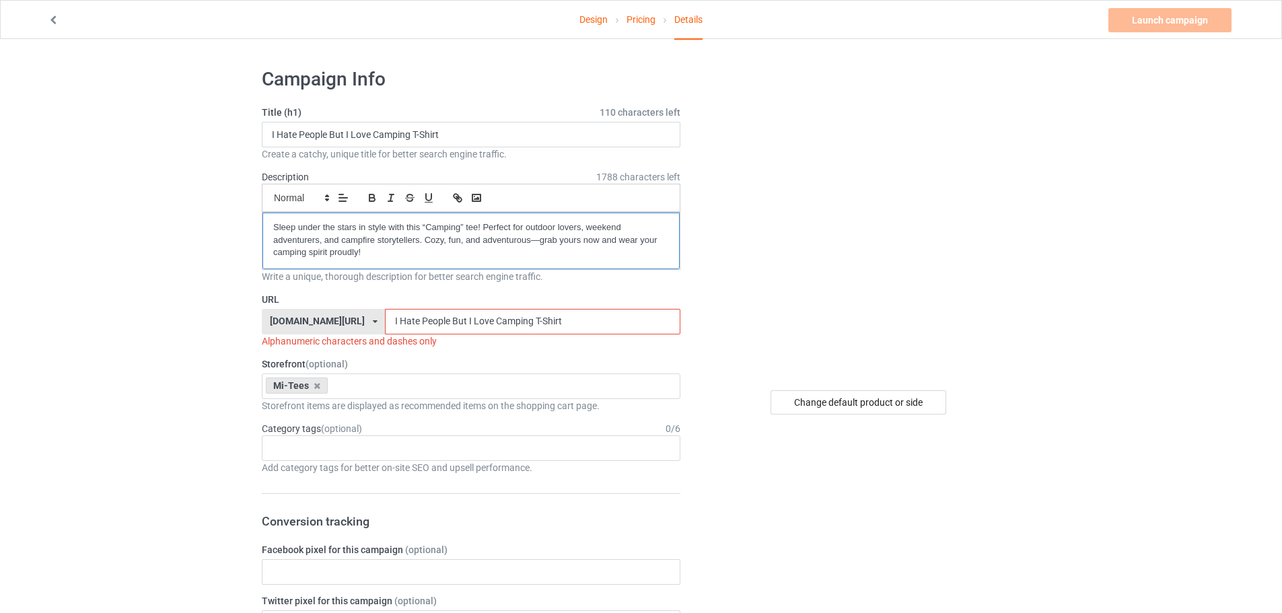
click at [312, 232] on p "Sleep under the stars in style with this “Camping” tee! Perfect for outdoor lov…" at bounding box center [471, 240] width 396 height 38
drag, startPoint x: 277, startPoint y: 228, endPoint x: 236, endPoint y: 235, distance: 40.9
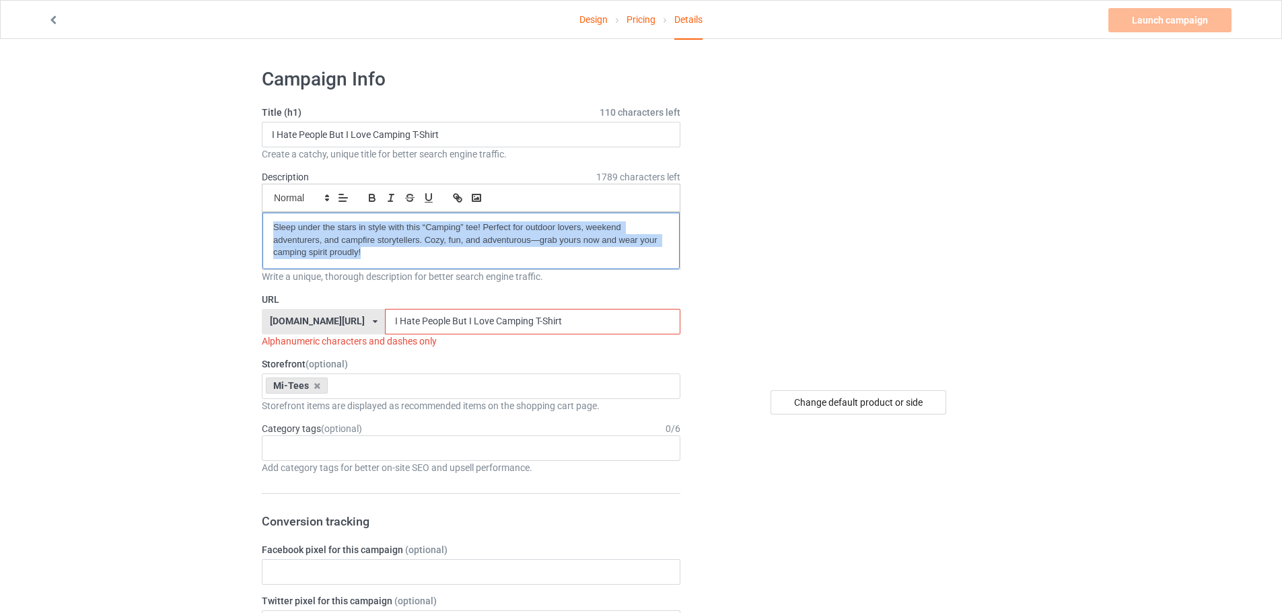
copy p "Sleep under the stars in style with this “Camping” tee! Perfect for outdoor lov…"
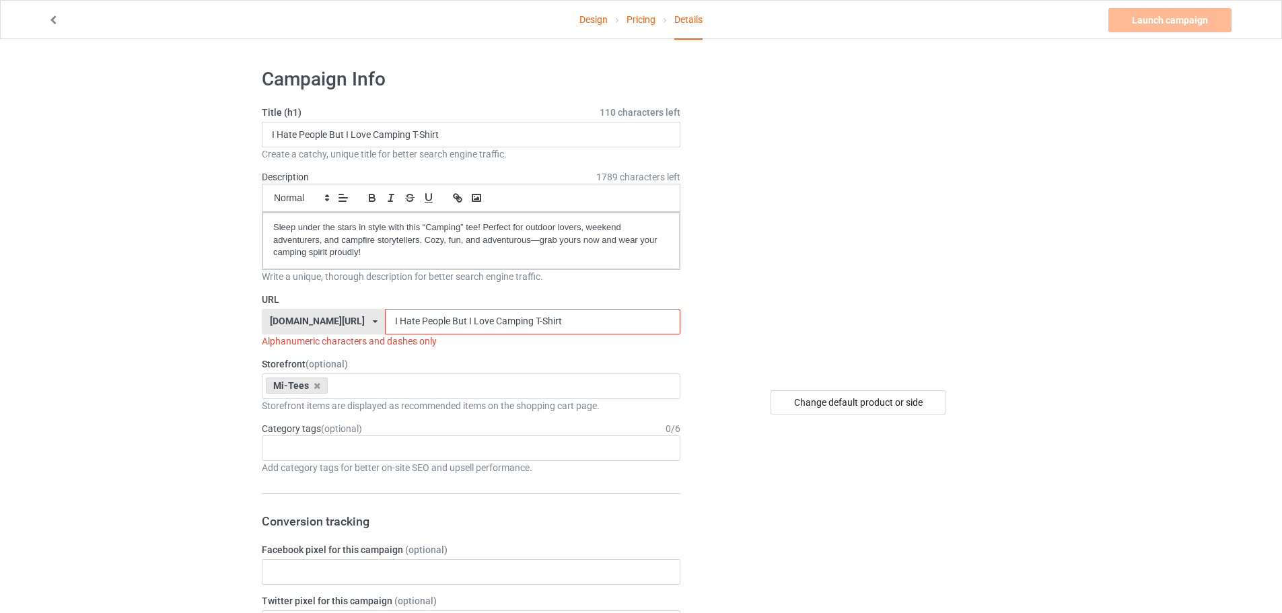
drag, startPoint x: 363, startPoint y: 324, endPoint x: 359, endPoint y: 336, distance: 11.9
click at [359, 336] on div "URL teechip.com/ teechip.com/ 587d0d41cee36fd012c64a69 I Hate People But I Love…" at bounding box center [471, 320] width 419 height 55
click at [385, 324] on input "I-Hate People But I Love Camping T-Shirt" at bounding box center [532, 322] width 295 height 26
drag, startPoint x: 380, startPoint y: 322, endPoint x: 384, endPoint y: 330, distance: 9.6
click at [385, 330] on input "I-Hate People But I Love Camping T-Shirt" at bounding box center [532, 322] width 295 height 26
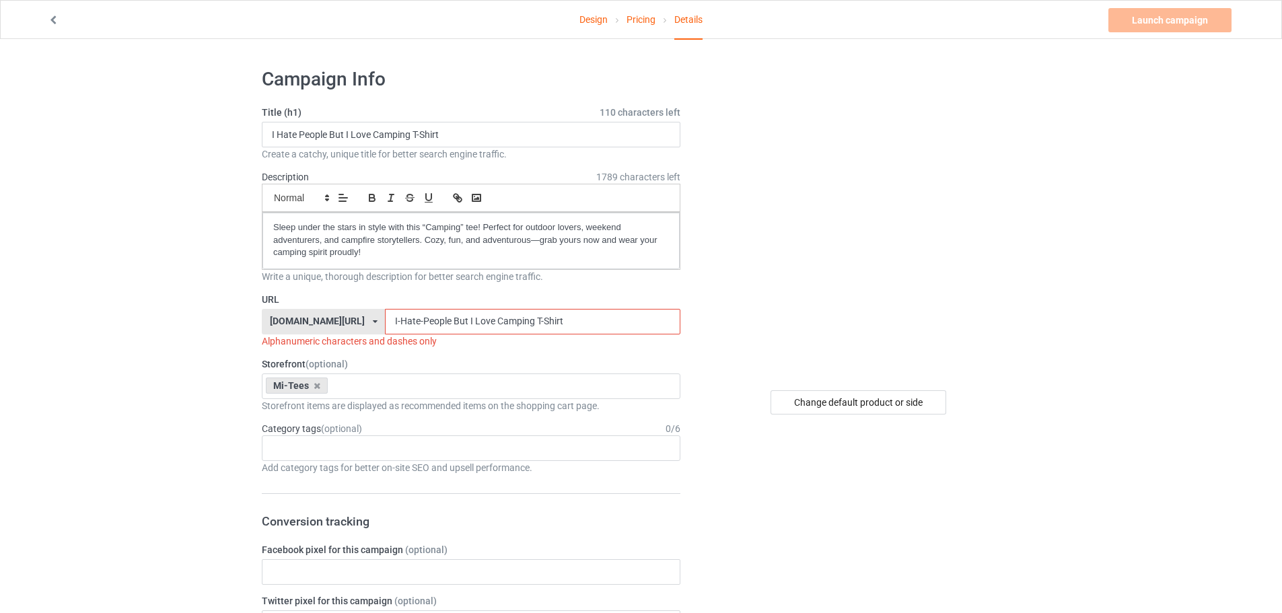
drag, startPoint x: 411, startPoint y: 318, endPoint x: 415, endPoint y: 332, distance: 14.5
click at [415, 332] on input "I-Hate-People But I Love Camping T-Shirt" at bounding box center [532, 322] width 295 height 26
drag, startPoint x: 430, startPoint y: 319, endPoint x: 433, endPoint y: 340, distance: 21.0
click at [433, 340] on div "URL teechip.com/ teechip.com/ 587d0d41cee36fd012c64a69 I-Hate-People-But I Love…" at bounding box center [471, 320] width 419 height 55
drag, startPoint x: 436, startPoint y: 324, endPoint x: 435, endPoint y: 339, distance: 15.5
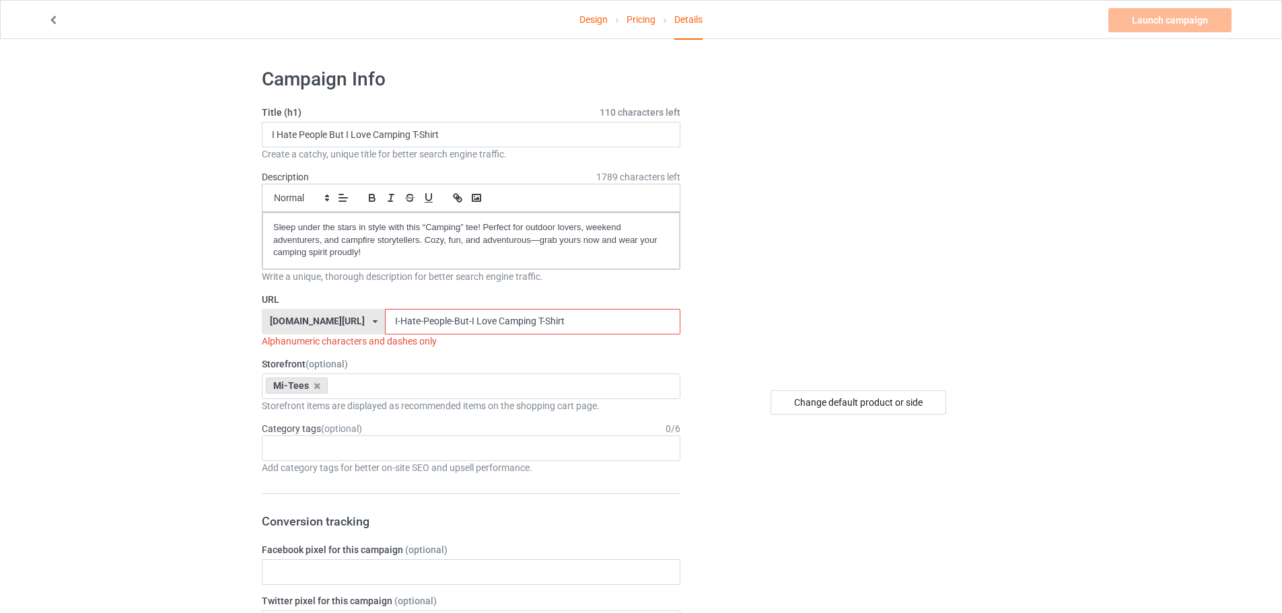
click at [435, 339] on div "URL teechip.com/ teechip.com/ 587d0d41cee36fd012c64a69 I-Hate-People-But-I Love…" at bounding box center [471, 320] width 419 height 55
drag, startPoint x: 456, startPoint y: 320, endPoint x: 462, endPoint y: 340, distance: 21.1
click at [462, 340] on div "URL teechip.com/ teechip.com/ 587d0d41cee36fd012c64a69 I-Hate-People-But-I-Love…" at bounding box center [471, 320] width 419 height 55
drag, startPoint x: 497, startPoint y: 318, endPoint x: 577, endPoint y: 349, distance: 86.3
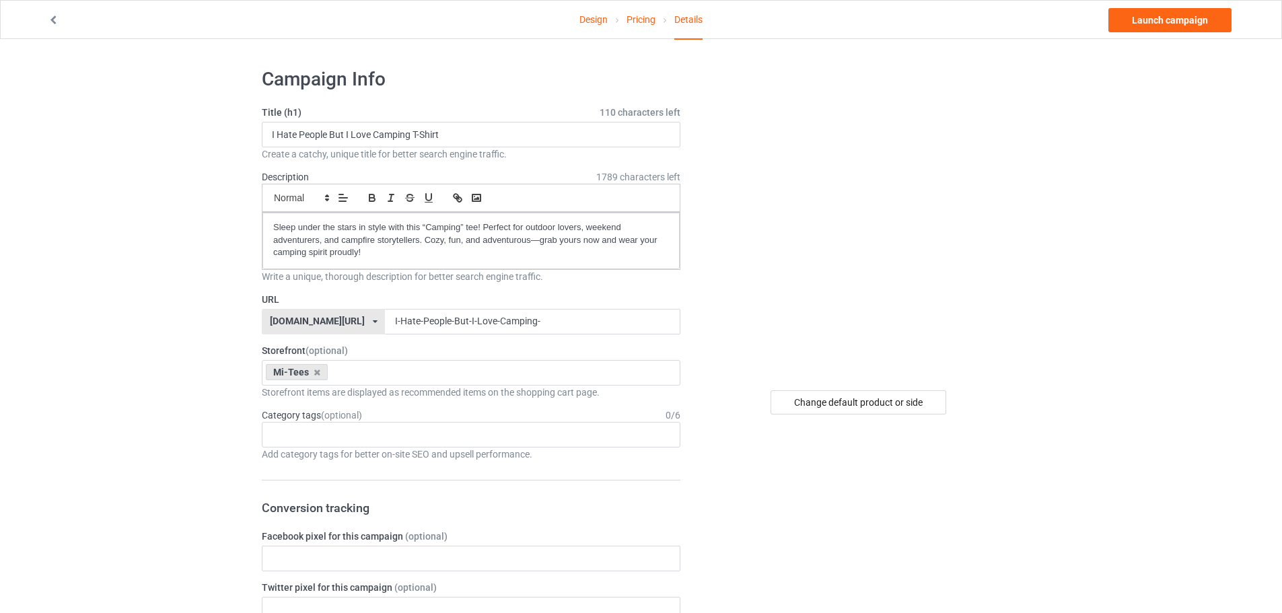
click at [499, 326] on input "I-Hate-People-But-I-Love-Camping-" at bounding box center [532, 322] width 295 height 26
type input "I-Hate-People-But-I-Love-Camping"
drag, startPoint x: 528, startPoint y: 323, endPoint x: 318, endPoint y: 327, distance: 210.0
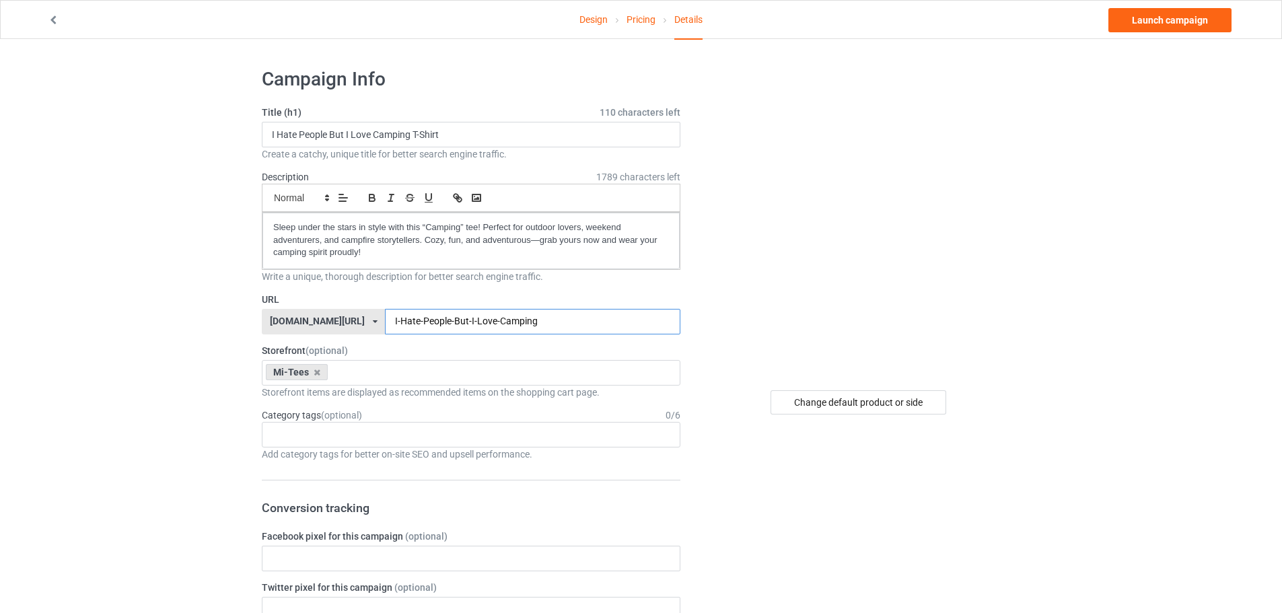
click at [318, 327] on div "teechip.com/ teechip.com/ 587d0d41cee36fd012c64a69 I-Hate-People-But-I-Love-Cam…" at bounding box center [471, 322] width 419 height 26
click at [374, 437] on div "Age > [DEMOGRAPHIC_DATA] > 1 Age > [DEMOGRAPHIC_DATA] Months > 1 Month Age > [D…" at bounding box center [471, 435] width 419 height 26
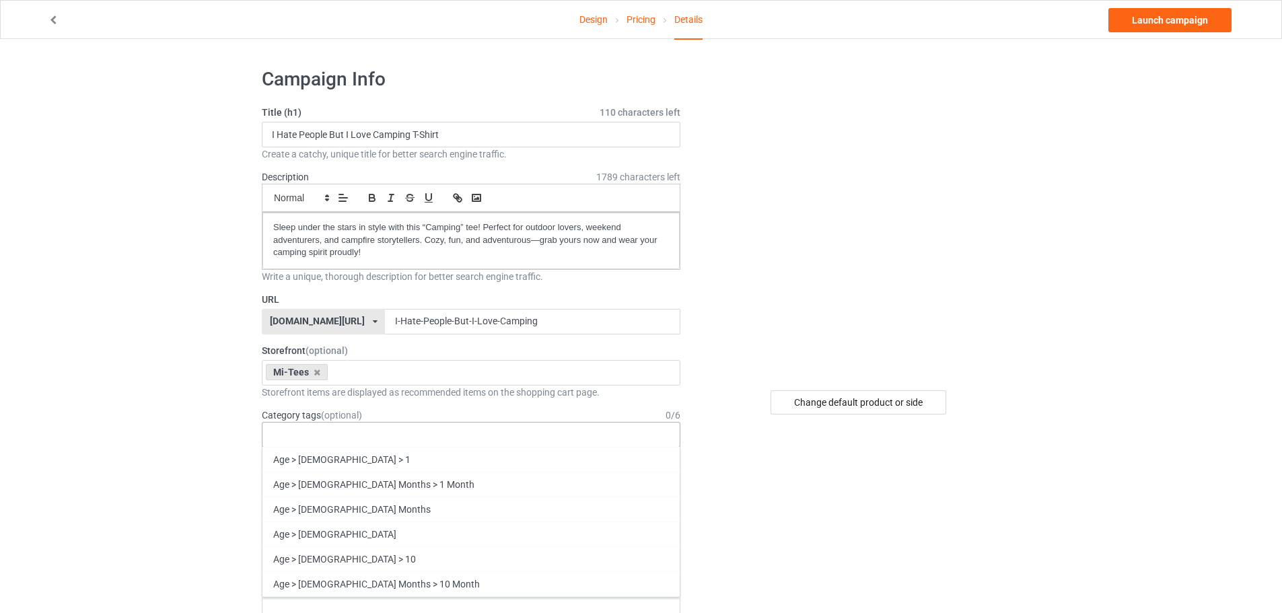
paste input "camp"
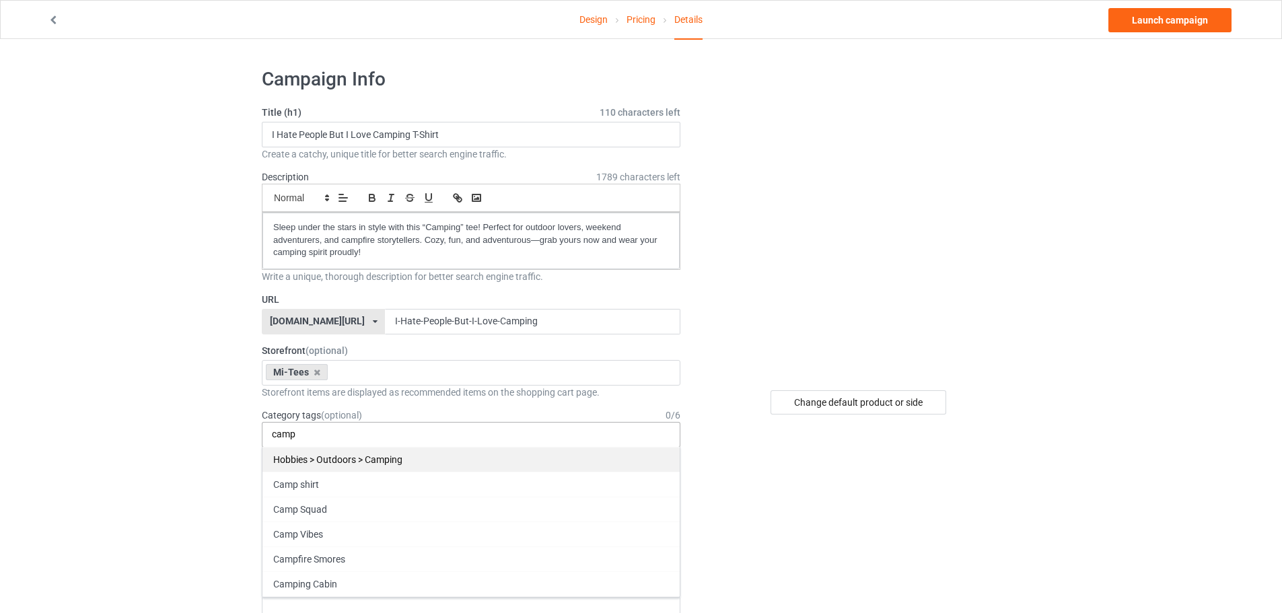
type input "camp"
click at [363, 459] on div "Hobbies > Outdoors > Camping" at bounding box center [470, 459] width 417 height 25
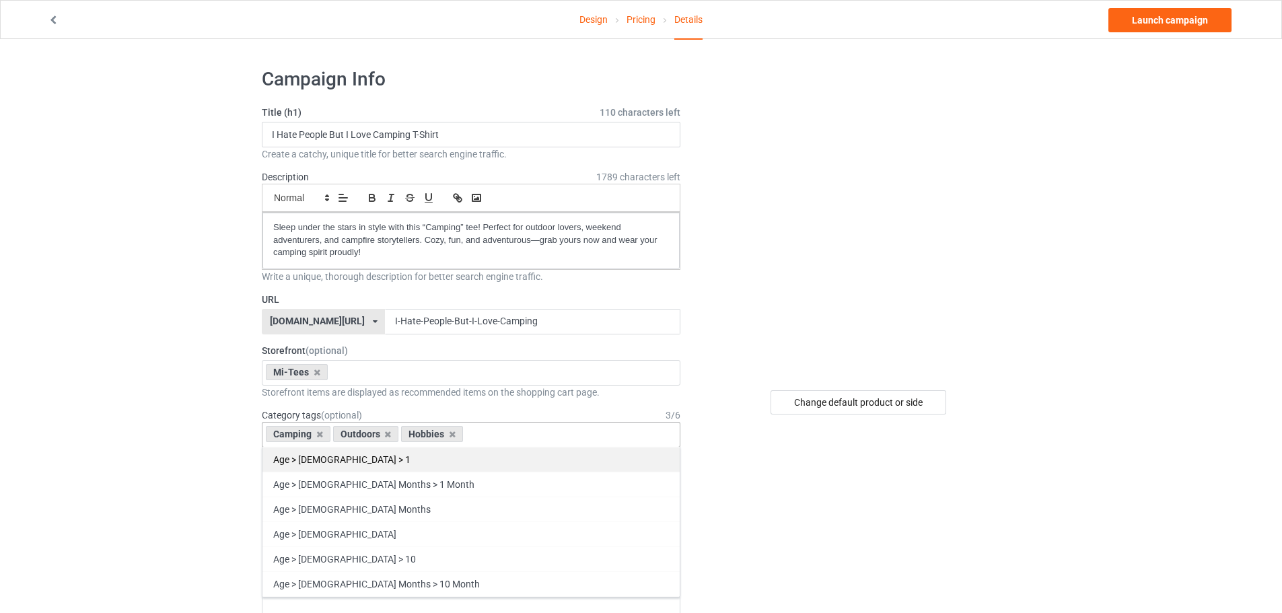
paste input "camp"
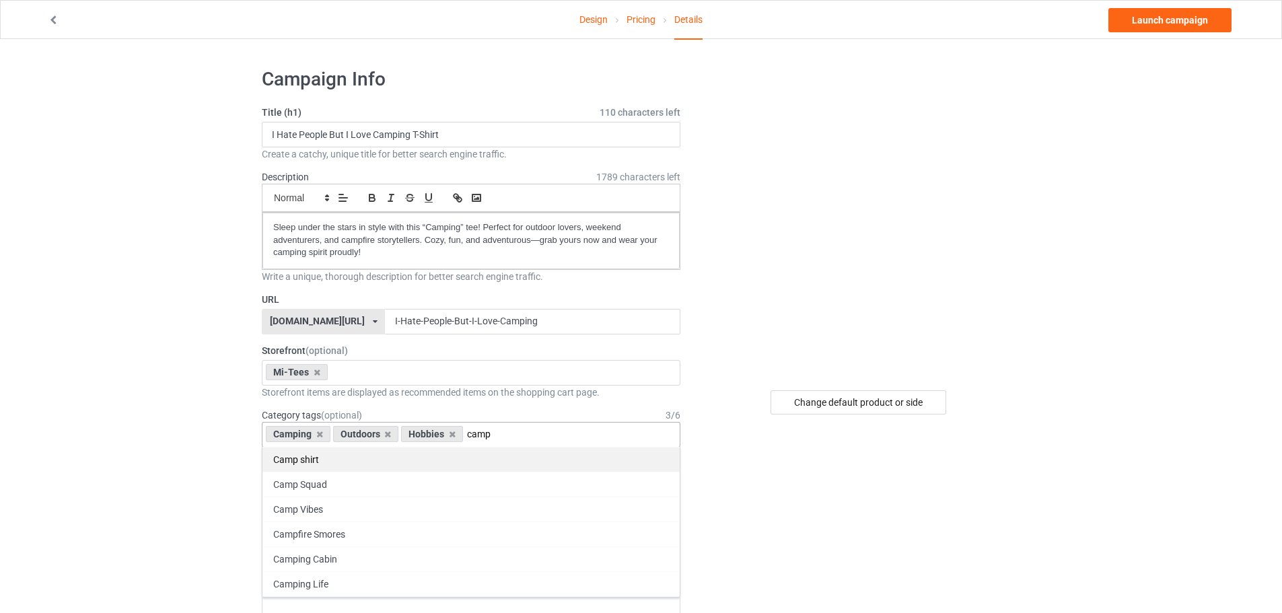
type input "camp"
click at [349, 460] on div "Camp shirt" at bounding box center [470, 459] width 417 height 25
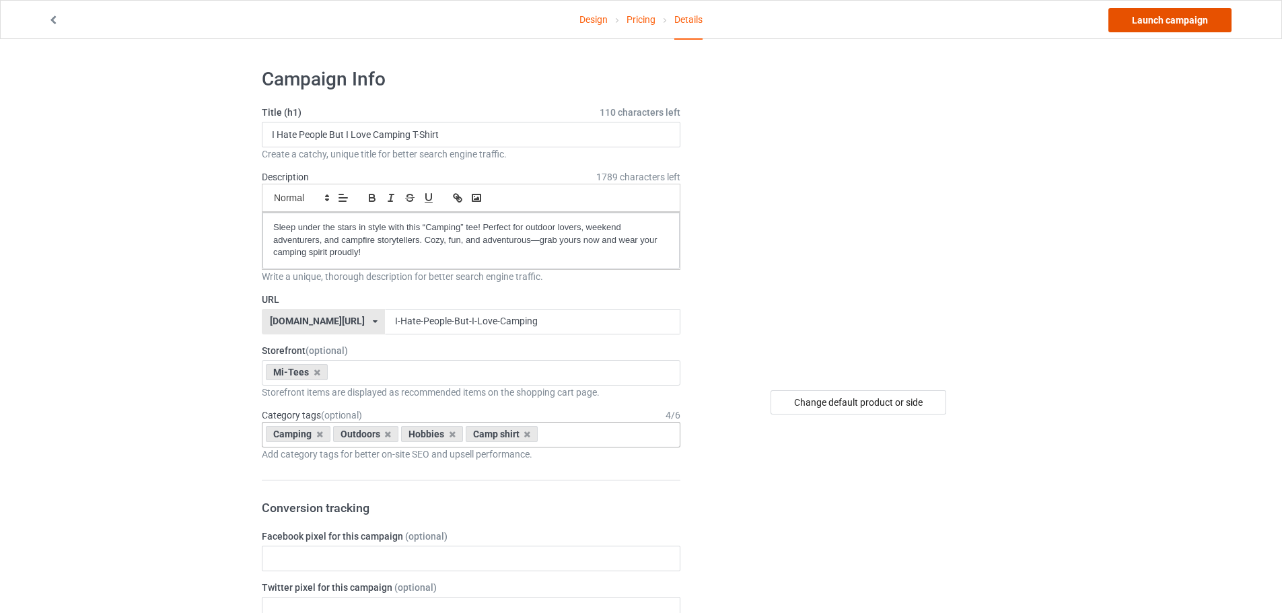
click at [1155, 23] on link "Launch campaign" at bounding box center [1169, 20] width 123 height 24
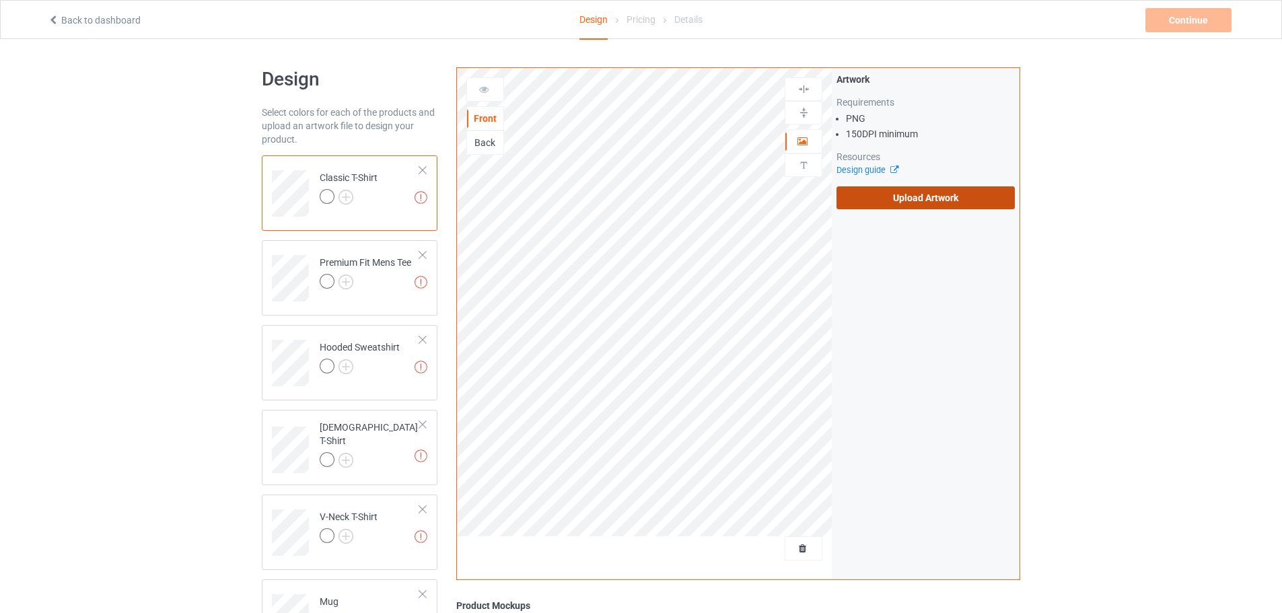
click at [899, 203] on label "Upload Artwork" at bounding box center [926, 197] width 178 height 23
click at [0, 0] on input "Upload Artwork" at bounding box center [0, 0] width 0 height 0
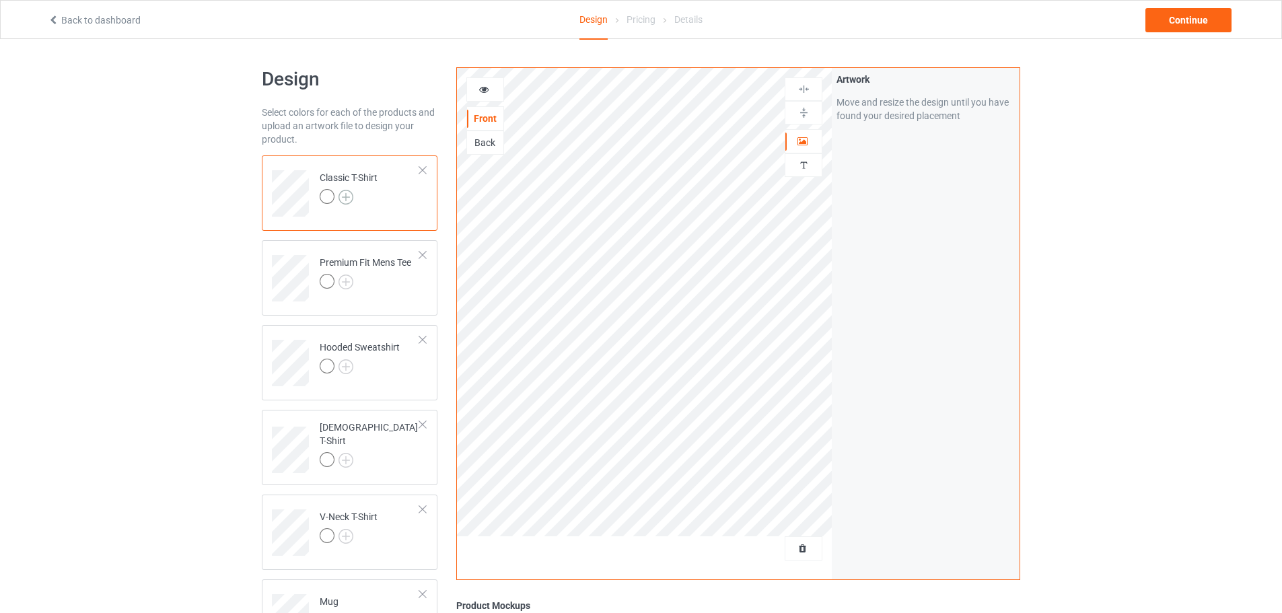
click at [346, 199] on img at bounding box center [346, 197] width 15 height 15
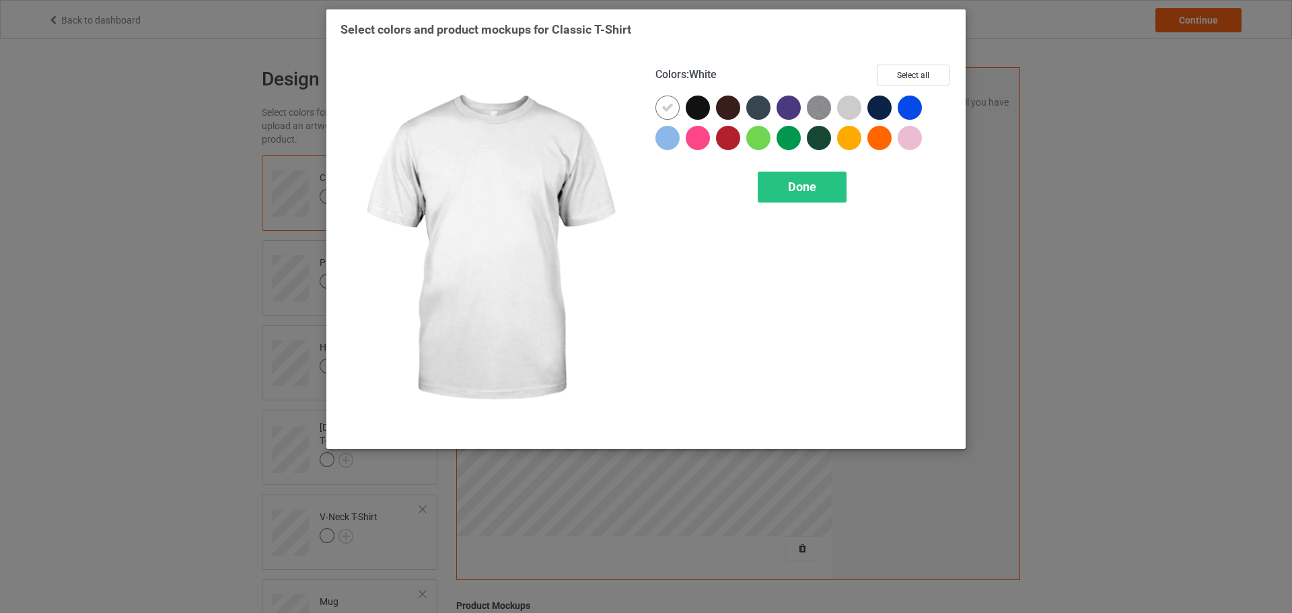
click at [690, 112] on div at bounding box center [698, 108] width 24 height 24
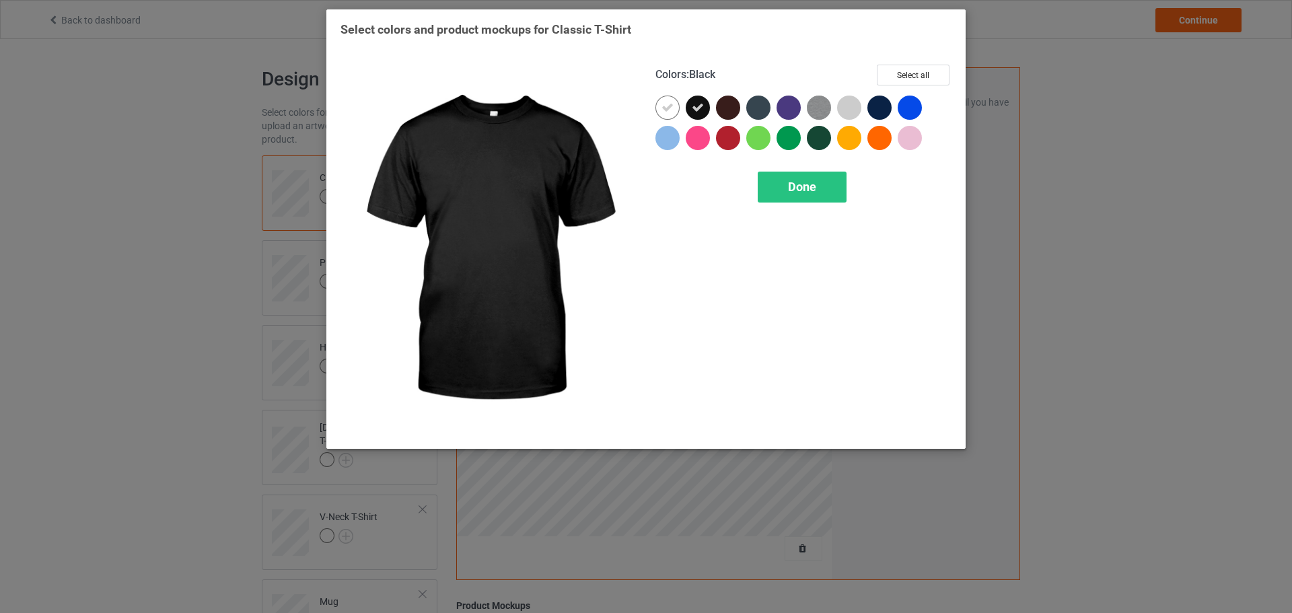
click at [671, 111] on icon at bounding box center [668, 108] width 12 height 12
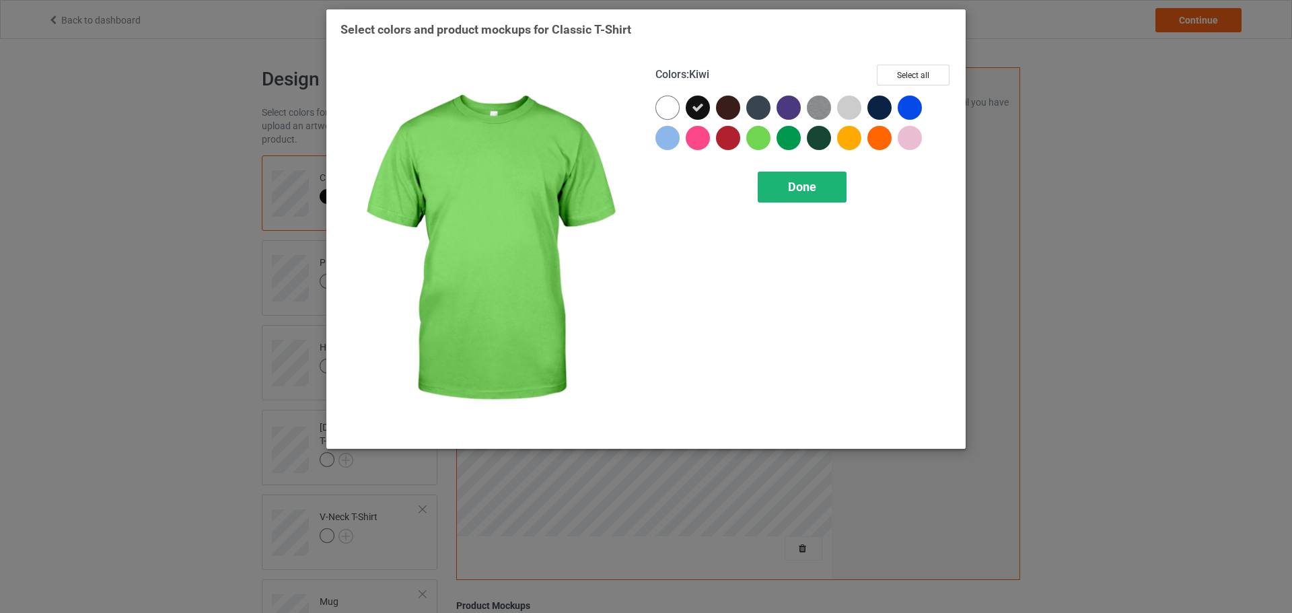
click at [798, 183] on span "Done" at bounding box center [802, 187] width 28 height 14
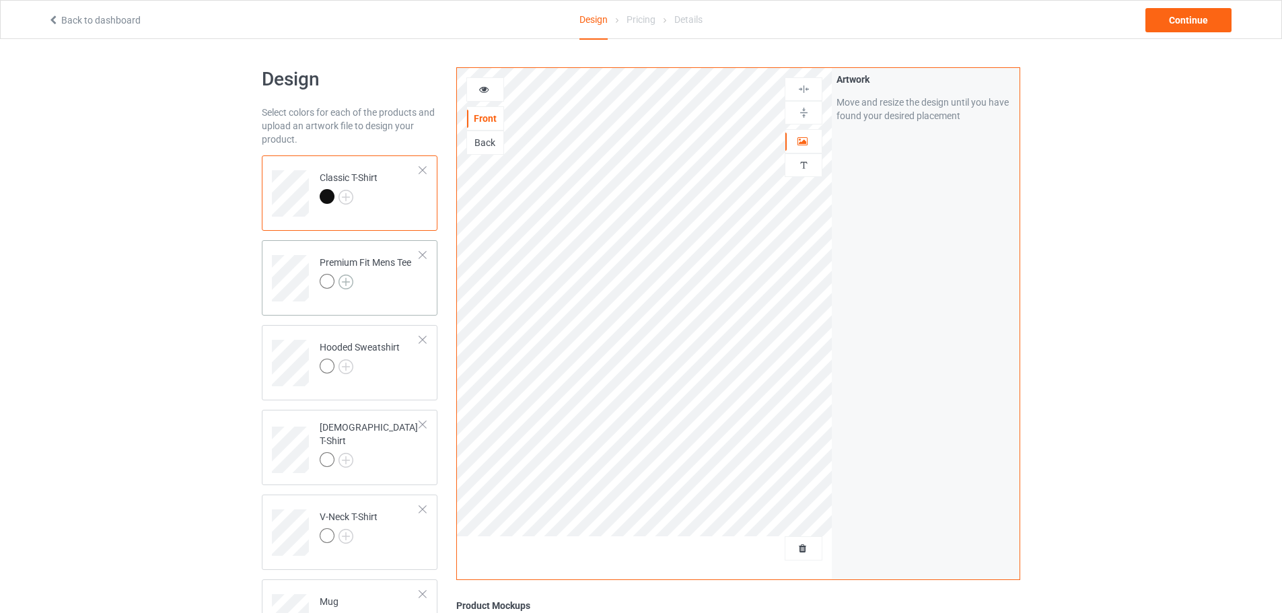
click at [345, 282] on img at bounding box center [346, 282] width 15 height 15
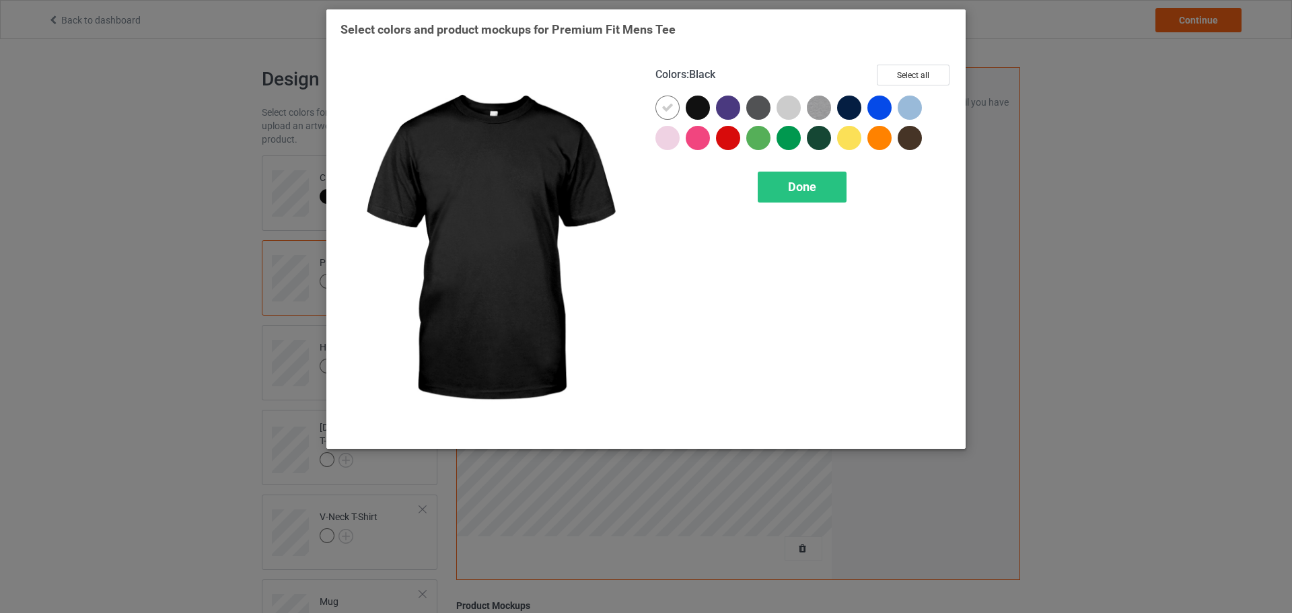
click at [695, 106] on div at bounding box center [698, 108] width 24 height 24
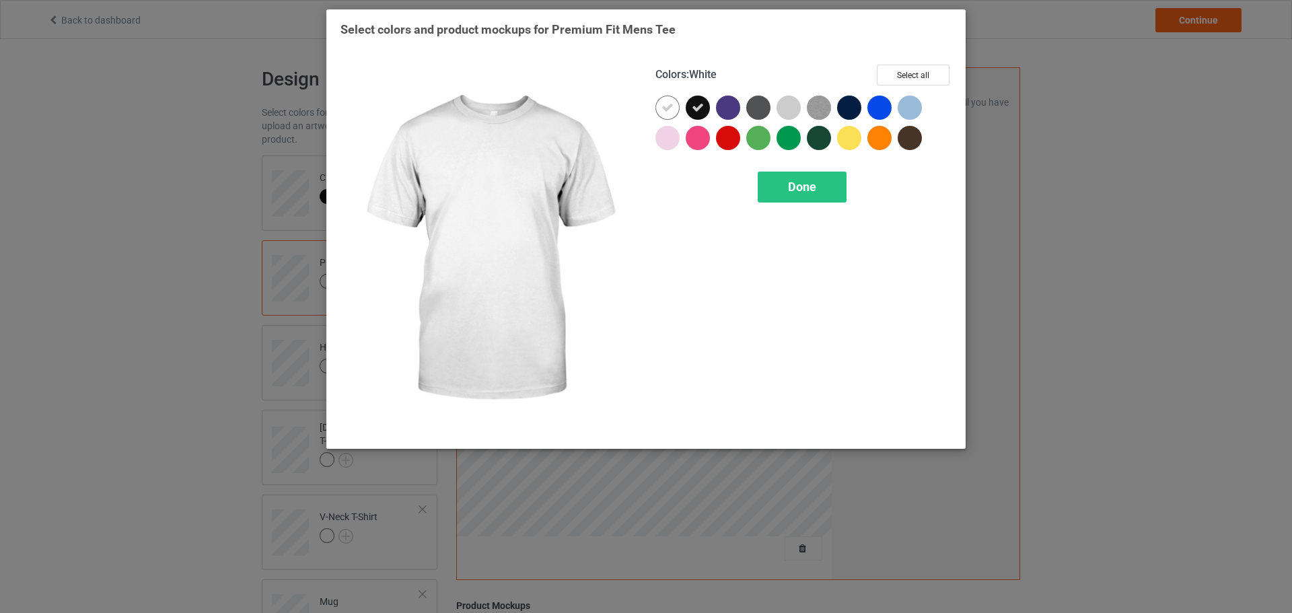
click at [662, 110] on icon at bounding box center [668, 108] width 12 height 12
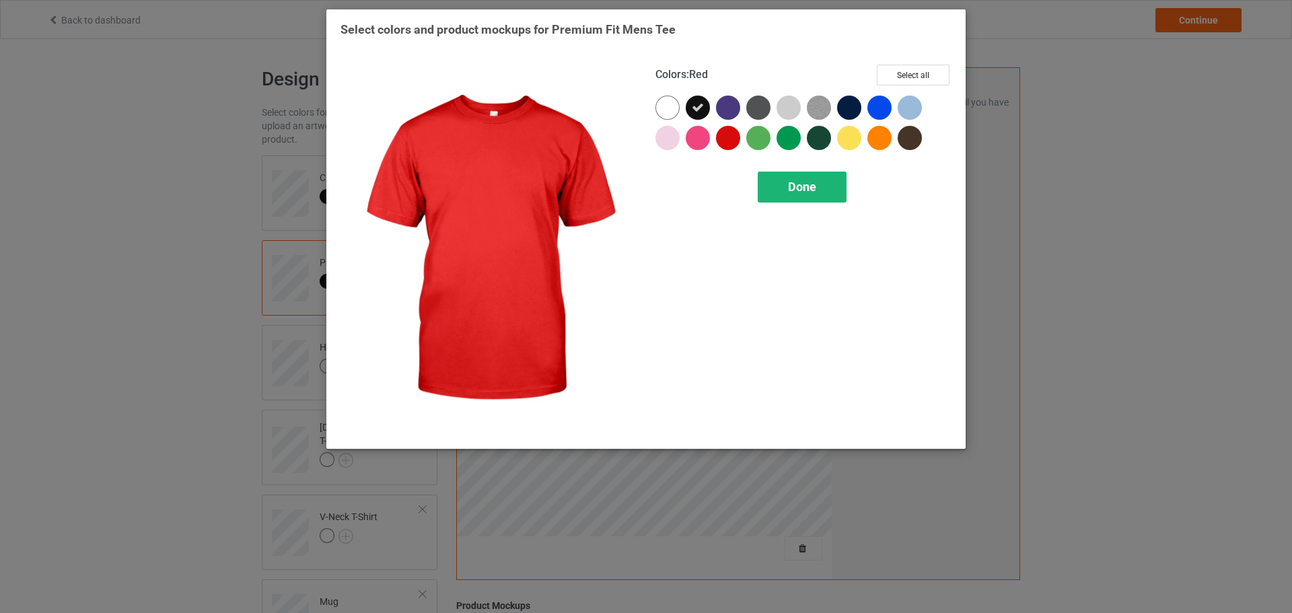
click at [795, 183] on span "Done" at bounding box center [802, 187] width 28 height 14
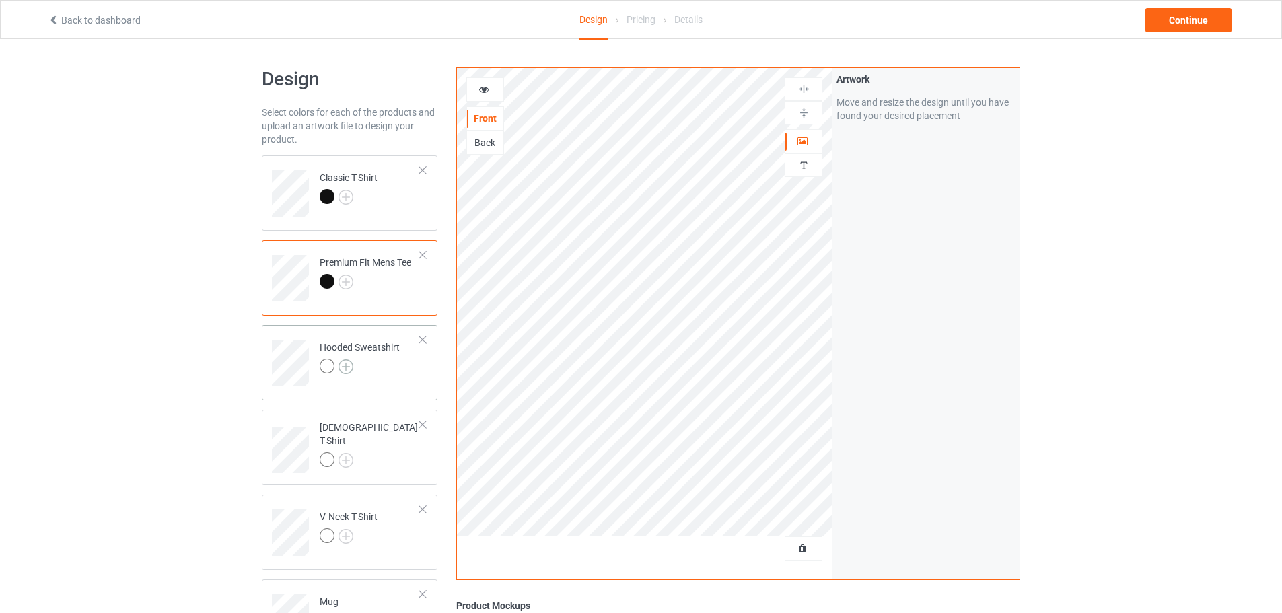
click at [351, 361] on img at bounding box center [346, 366] width 15 height 15
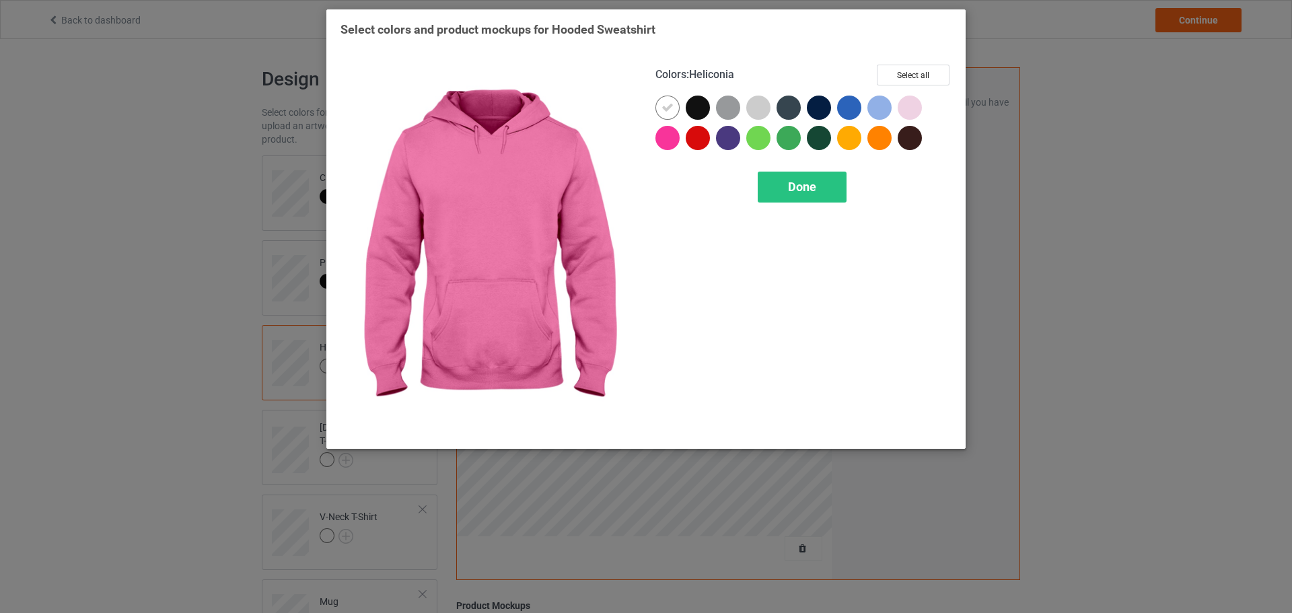
click at [690, 116] on div at bounding box center [698, 108] width 24 height 24
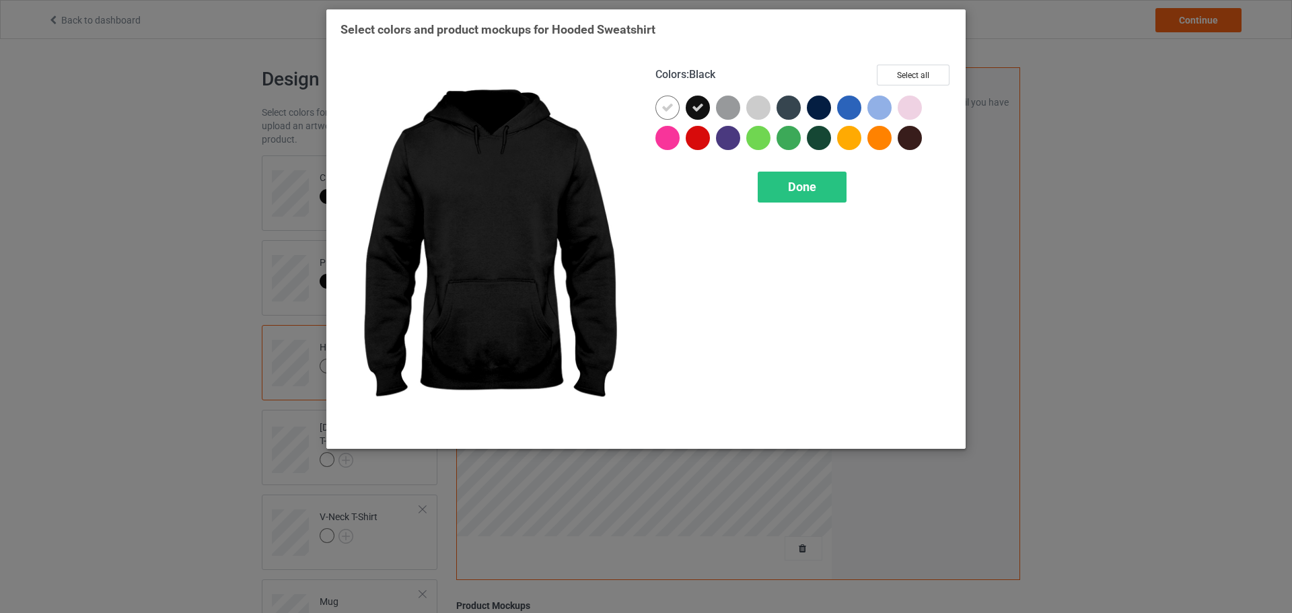
click at [660, 116] on div at bounding box center [668, 108] width 24 height 24
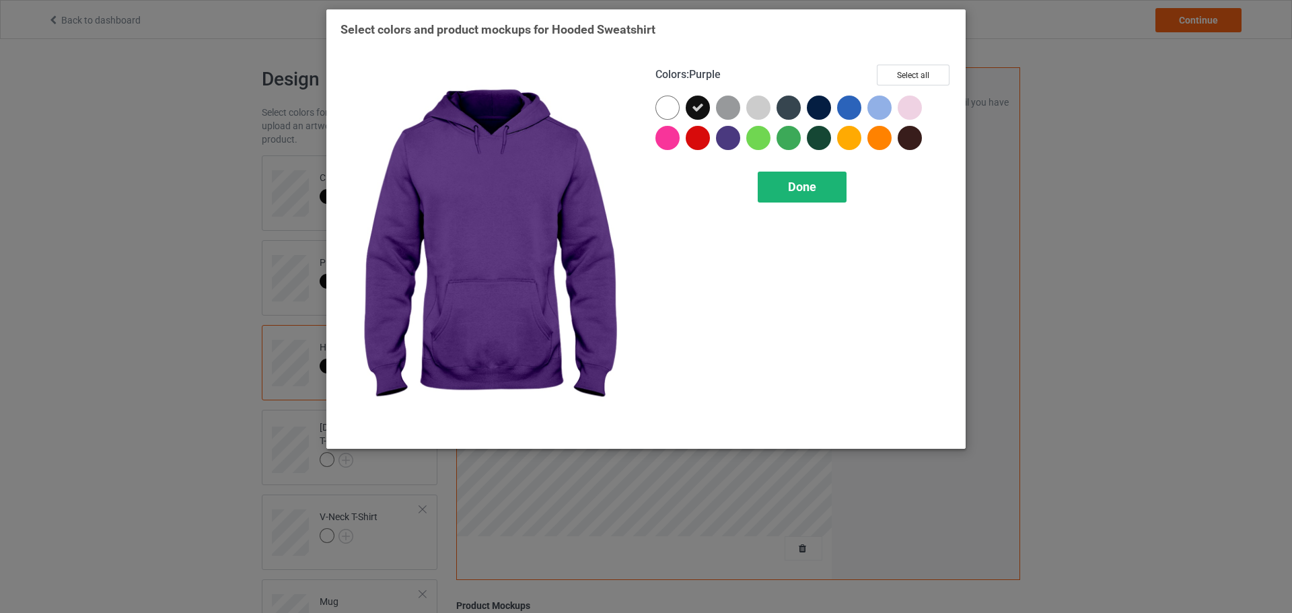
click at [798, 188] on span "Done" at bounding box center [802, 187] width 28 height 14
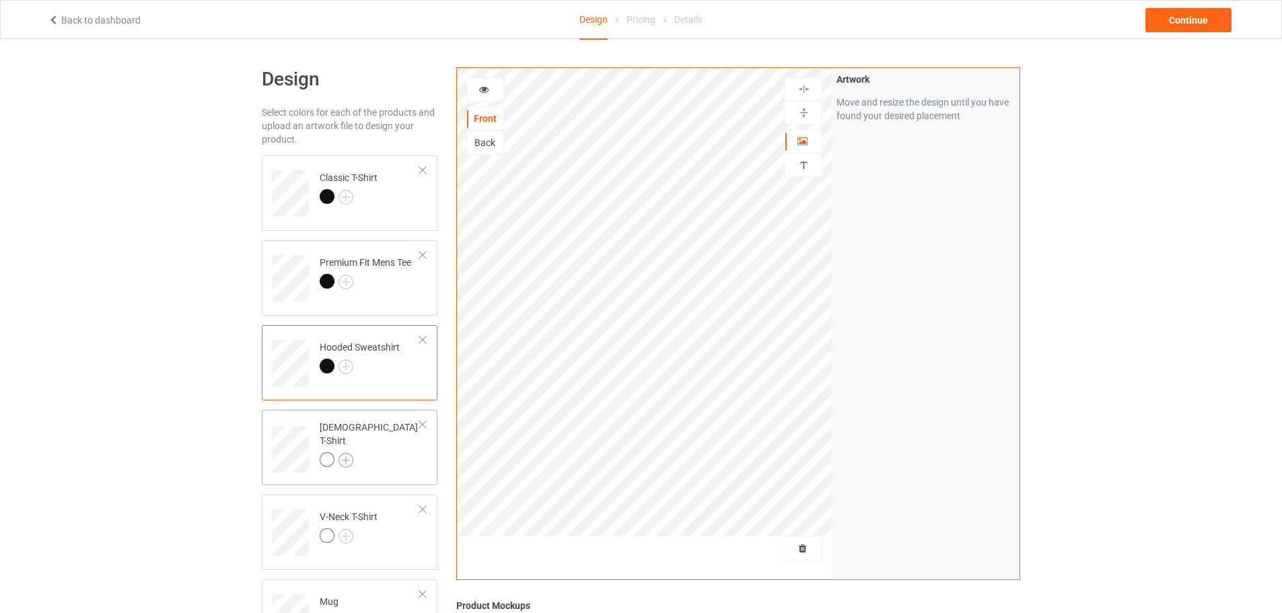
click at [349, 453] on img at bounding box center [346, 460] width 15 height 15
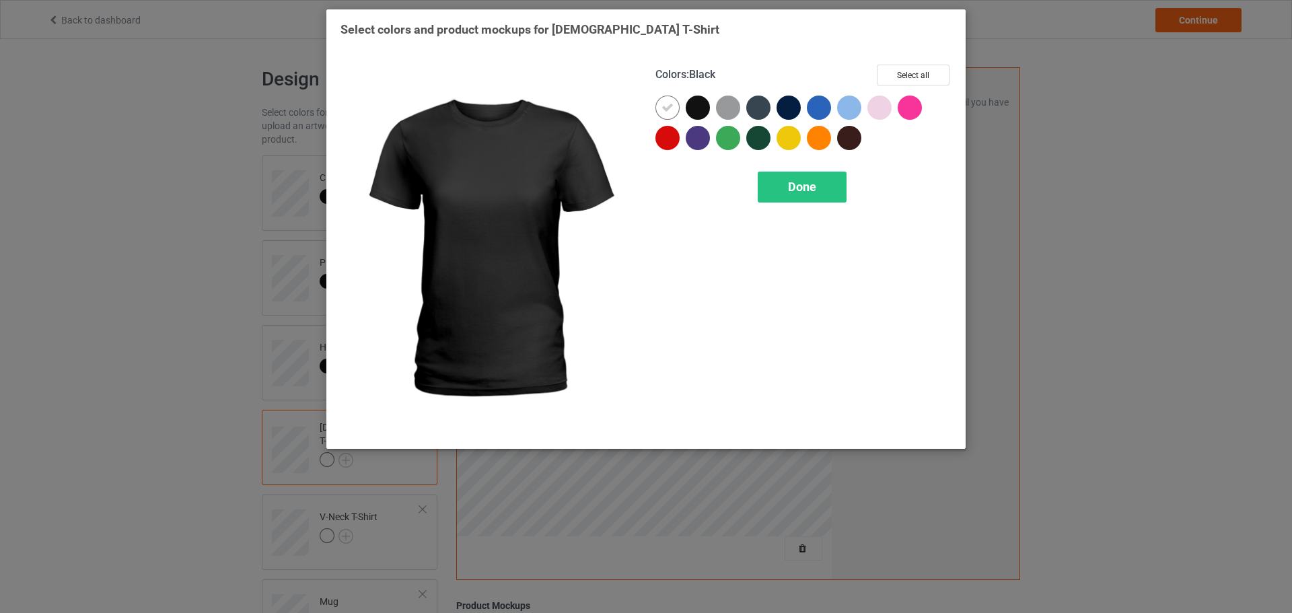
click at [702, 110] on div at bounding box center [698, 108] width 24 height 24
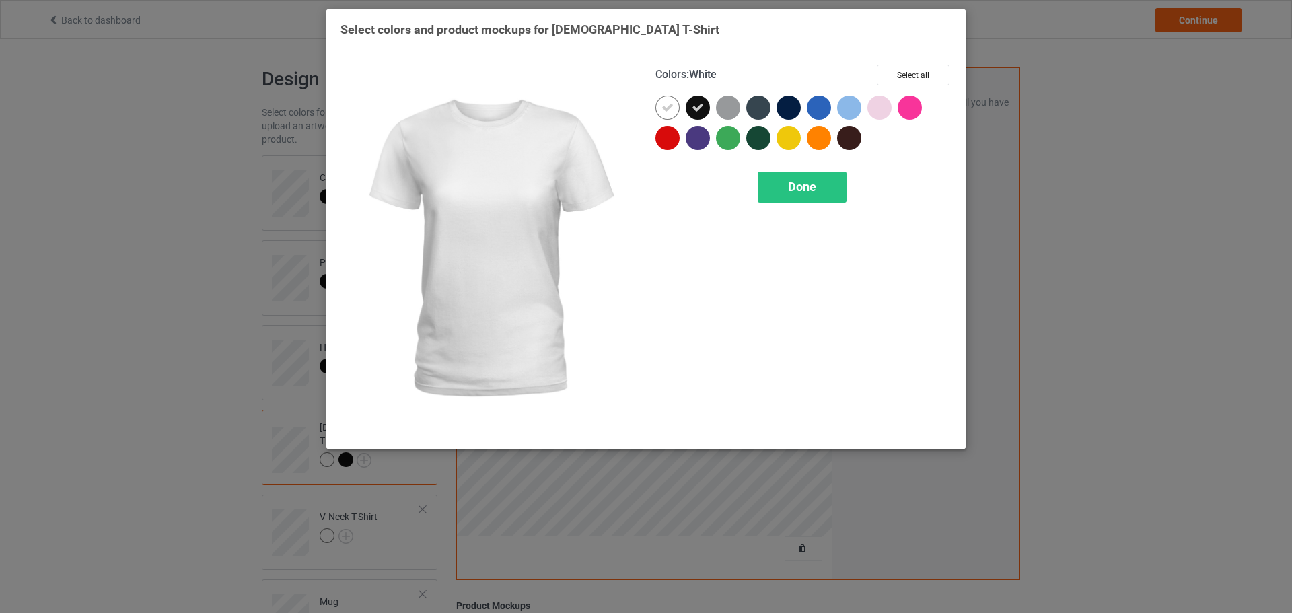
click at [679, 113] on div at bounding box center [671, 111] width 30 height 30
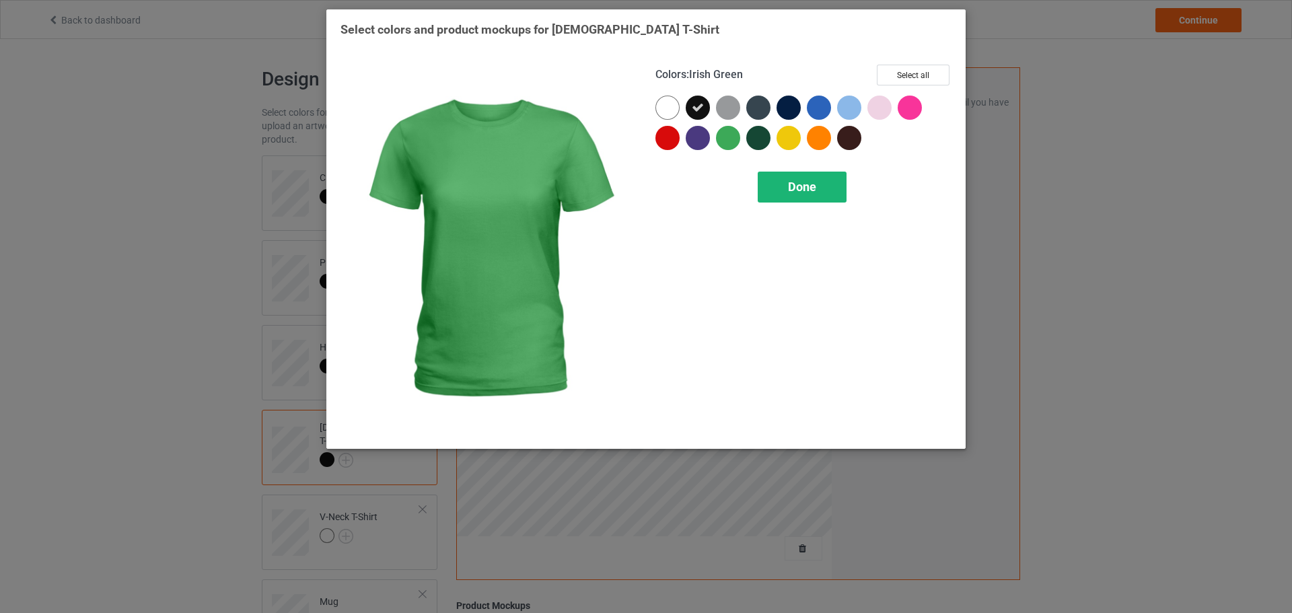
click at [783, 179] on div "Done" at bounding box center [802, 187] width 89 height 31
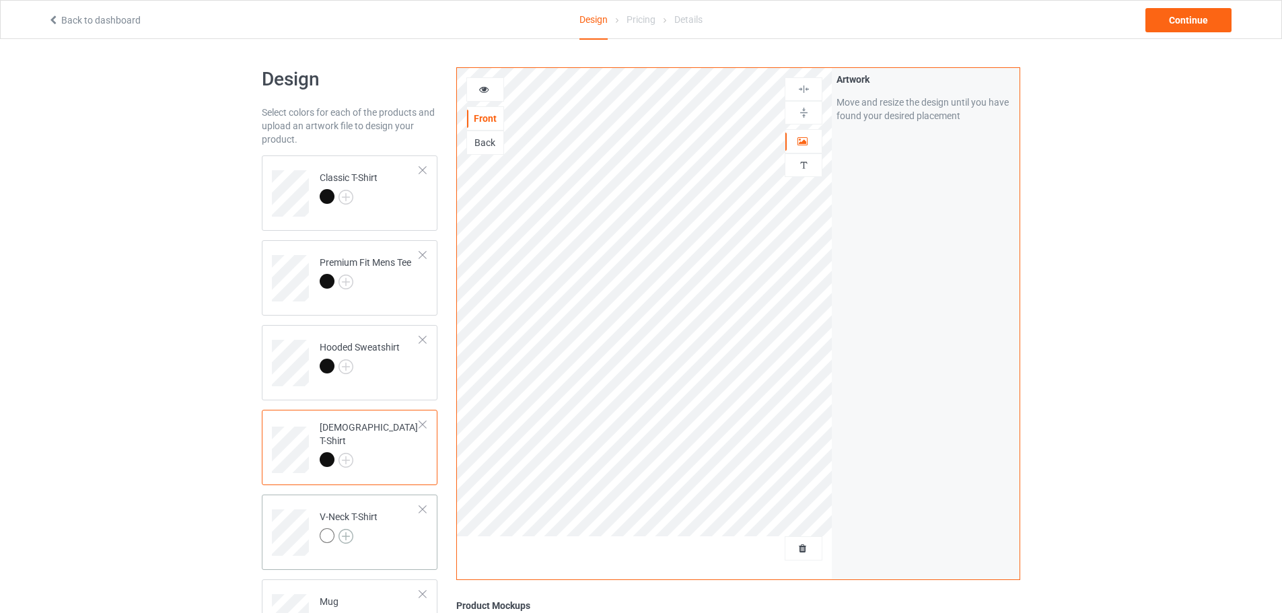
click at [345, 534] on img at bounding box center [346, 536] width 15 height 15
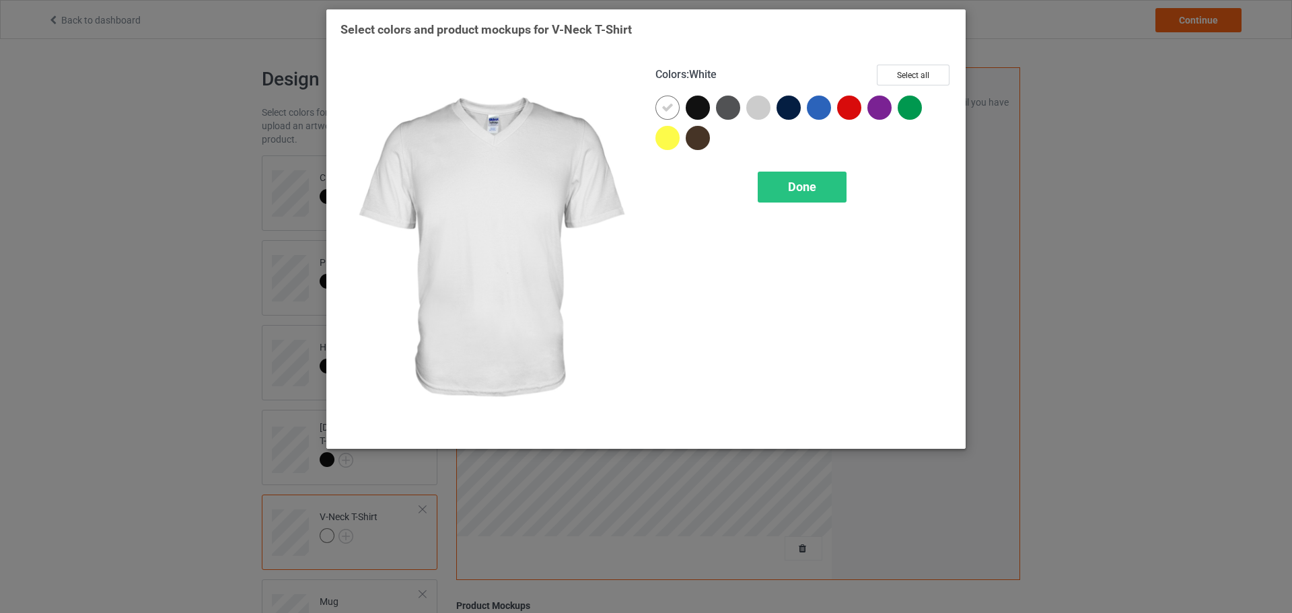
click at [692, 110] on div at bounding box center [698, 108] width 24 height 24
click at [673, 109] on div at bounding box center [668, 108] width 24 height 24
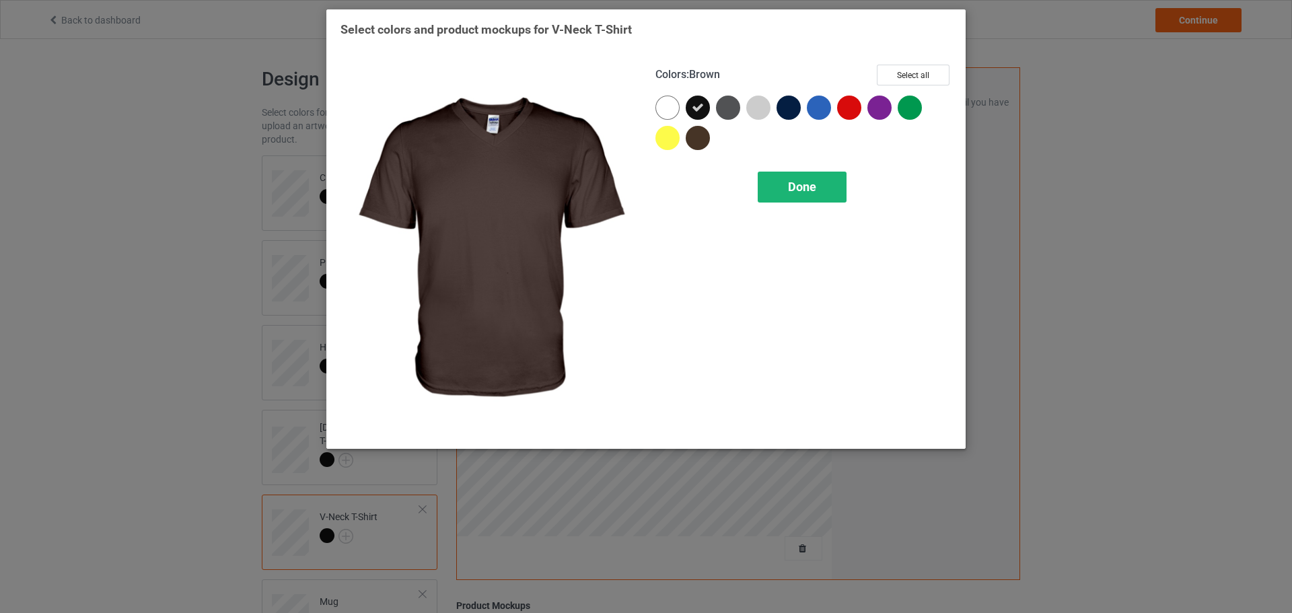
click at [777, 178] on div "Done" at bounding box center [802, 187] width 89 height 31
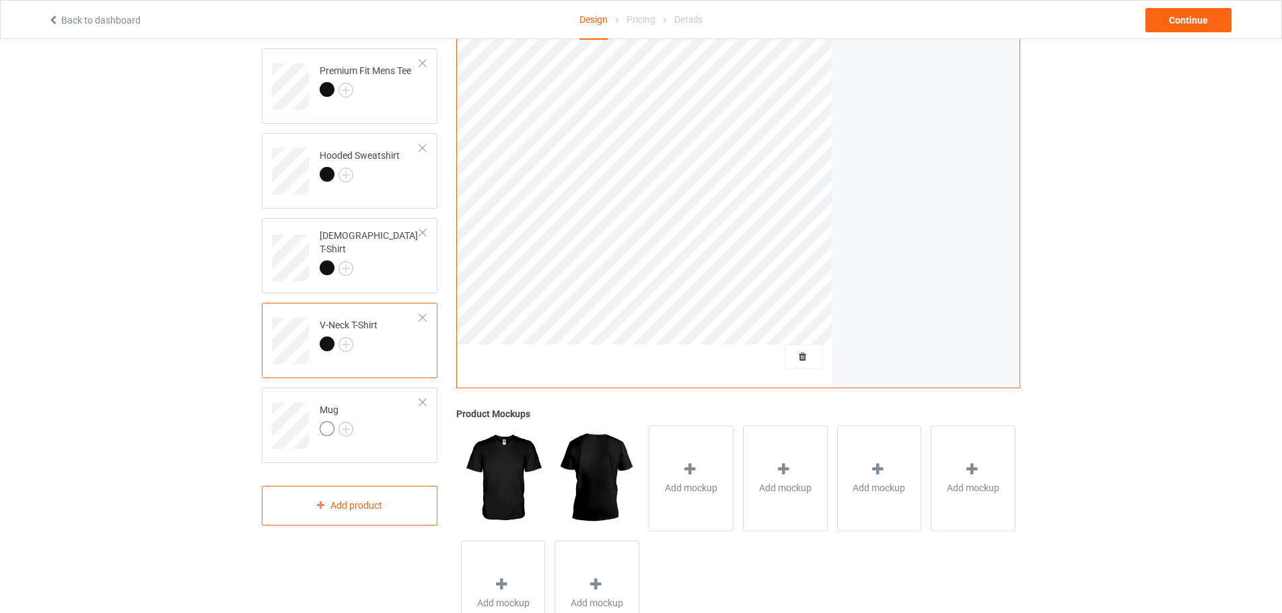
scroll to position [259, 0]
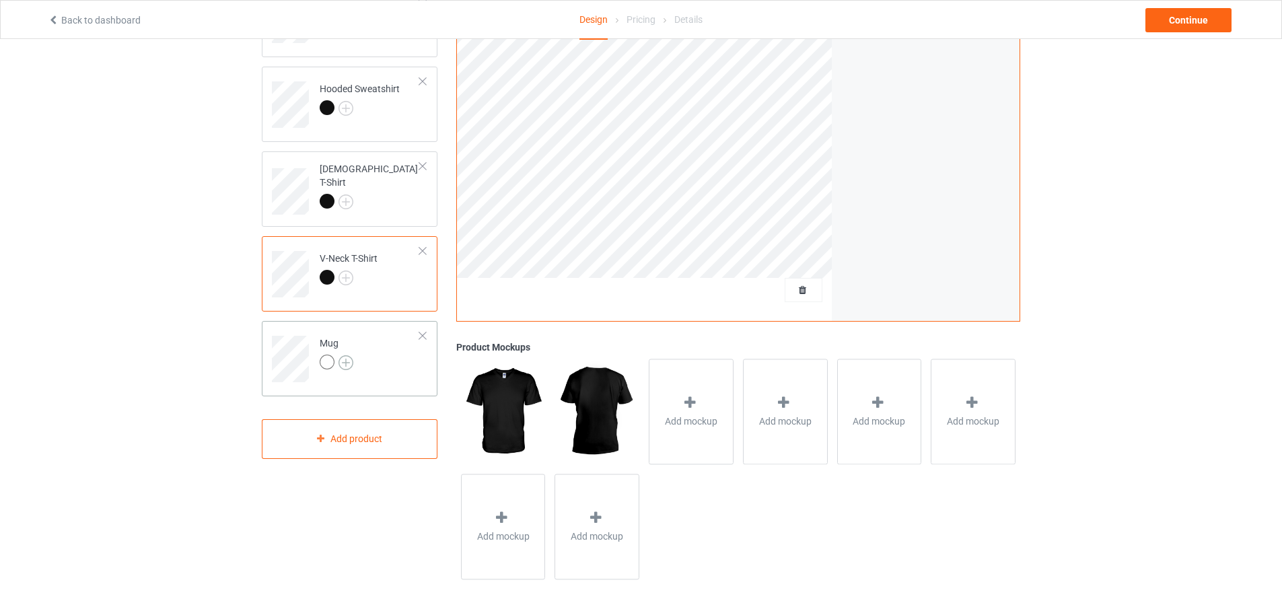
click at [343, 360] on img at bounding box center [346, 362] width 15 height 15
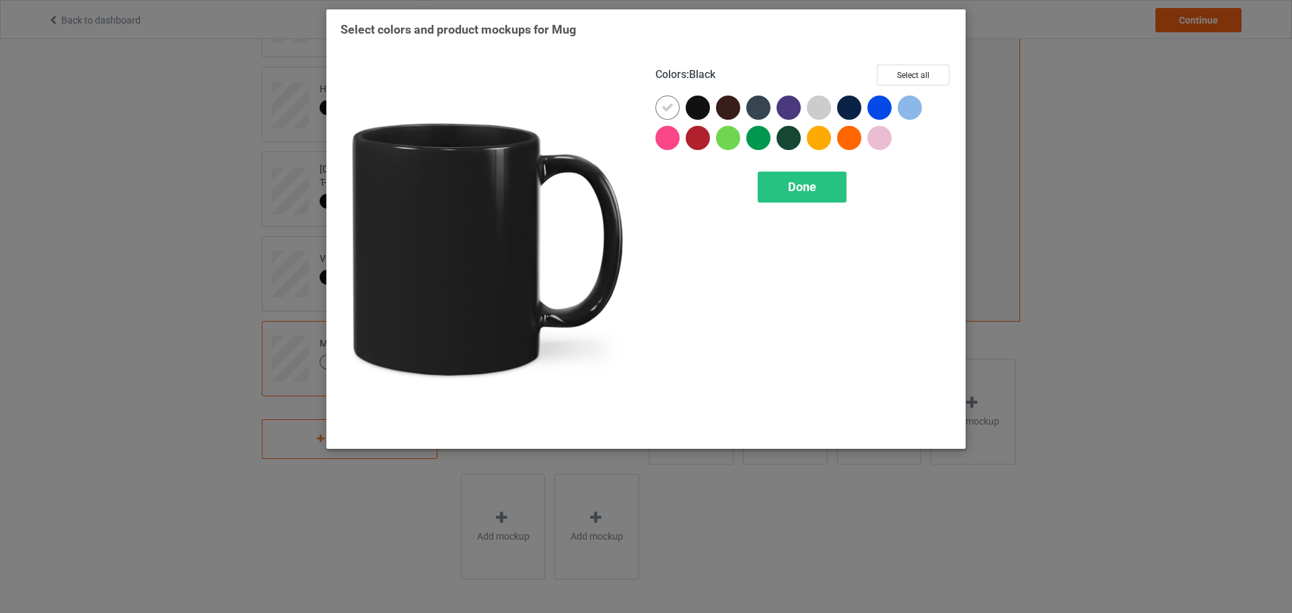
click at [697, 111] on div at bounding box center [698, 108] width 24 height 24
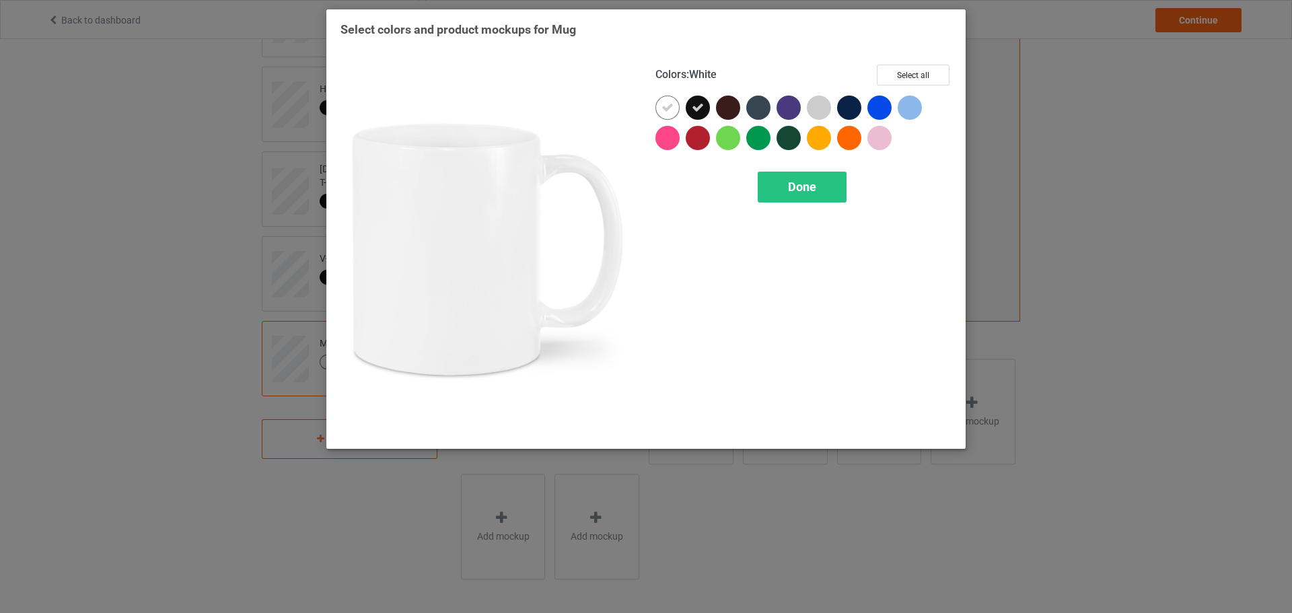
click at [661, 110] on div at bounding box center [668, 108] width 24 height 24
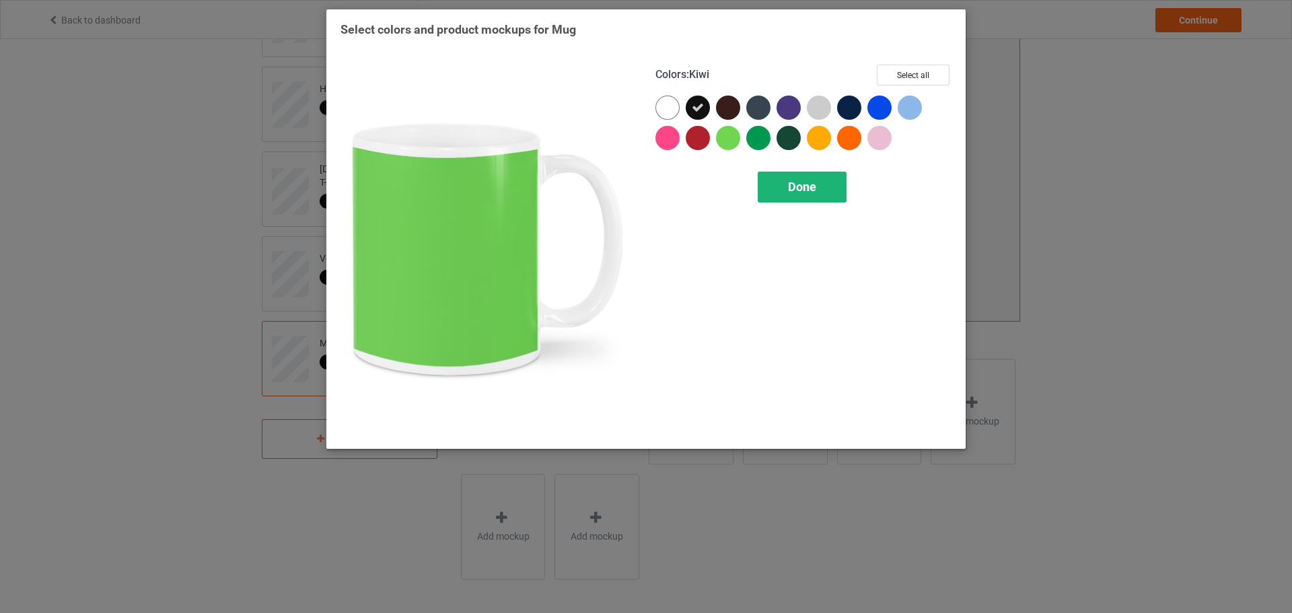
click at [779, 192] on div "Done" at bounding box center [802, 187] width 89 height 31
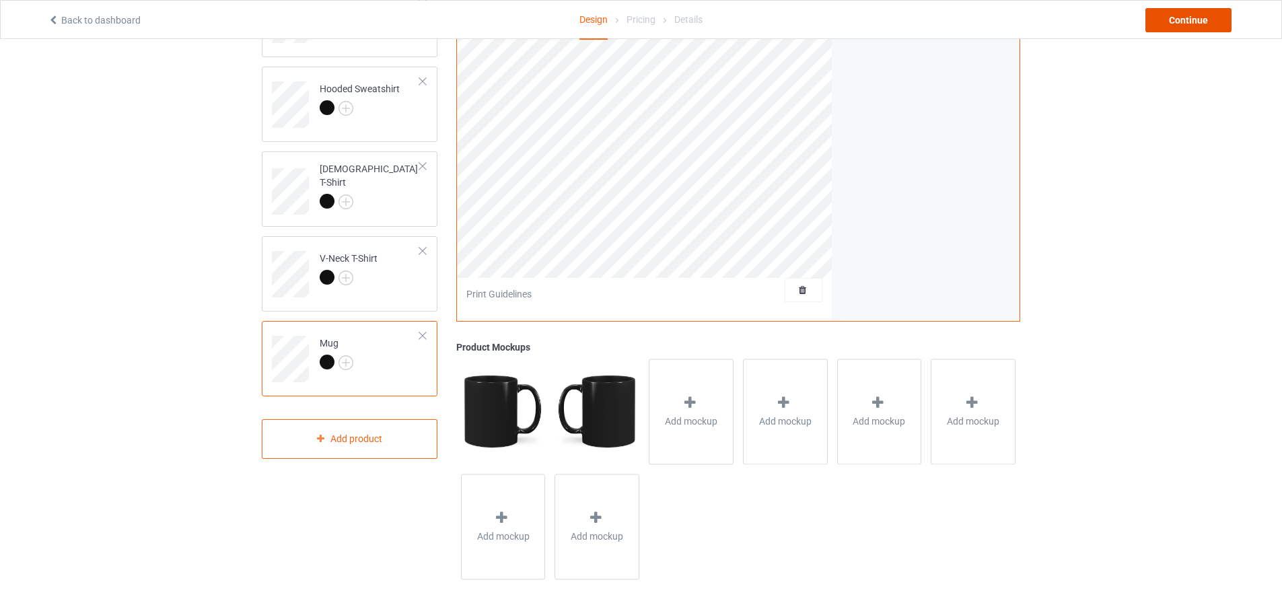
click at [1193, 15] on div "Continue" at bounding box center [1189, 20] width 86 height 24
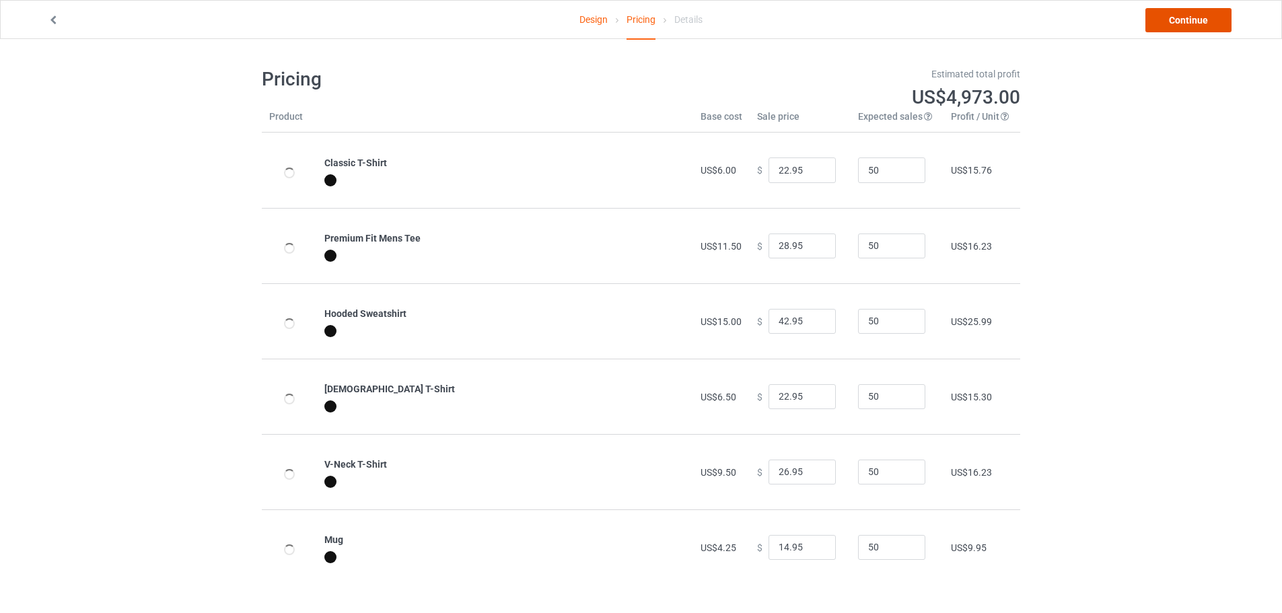
drag, startPoint x: 1193, startPoint y: 15, endPoint x: 1171, endPoint y: 14, distance: 21.5
click at [1171, 14] on link "Continue" at bounding box center [1189, 20] width 86 height 24
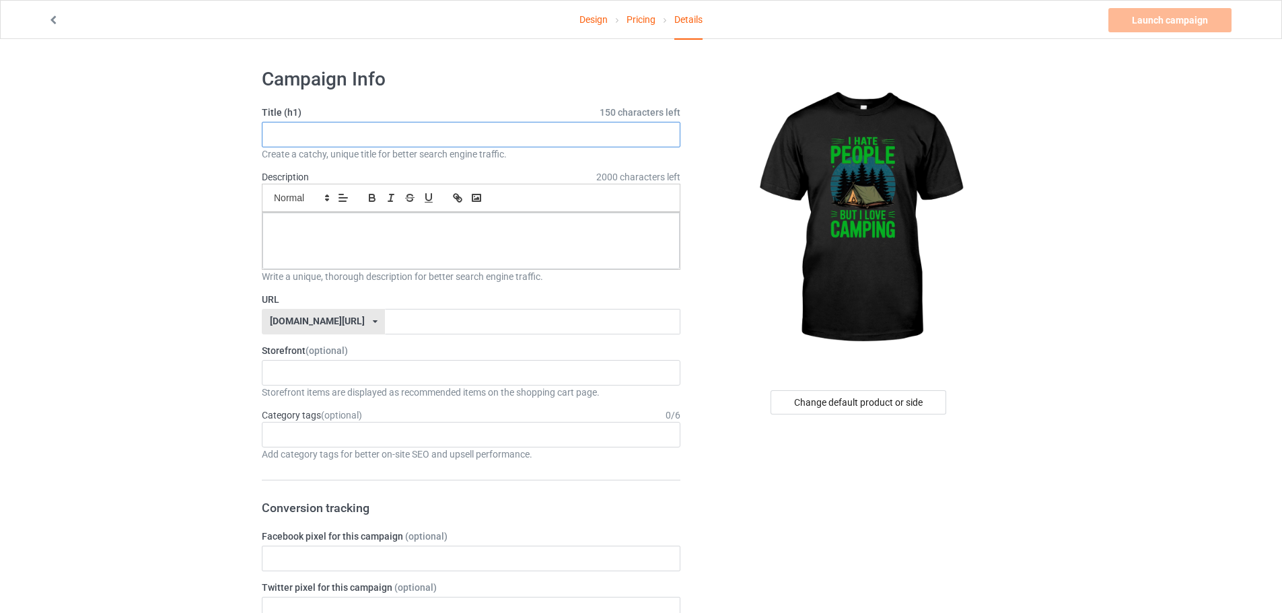
click at [387, 136] on input "text" at bounding box center [471, 135] width 419 height 26
paste input "I Hate People But I Love Camping T-Shirt"
type input "I Hate People But I Love Camping T-Shirt"
click at [323, 376] on div "KIOTA Gaming Finish Line Fitness Mi-Tees 6767c36548d7ee002e084532 651a982803c4d…" at bounding box center [471, 373] width 419 height 26
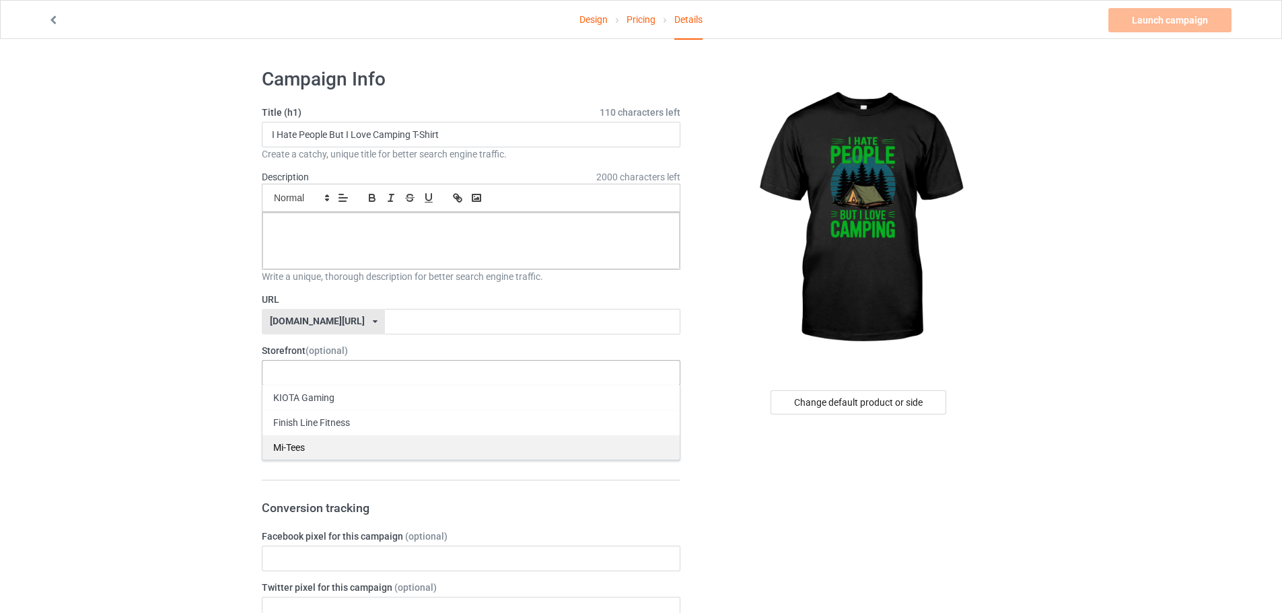
drag, startPoint x: 320, startPoint y: 432, endPoint x: 320, endPoint y: 445, distance: 12.8
click at [320, 445] on div "KIOTA Gaming Finish Line Fitness Mi-Tees" at bounding box center [471, 422] width 419 height 75
click at [320, 446] on div "Mi-Tees" at bounding box center [470, 447] width 417 height 25
click at [354, 206] on div "Small Normal Large Big Huge" at bounding box center [471, 198] width 419 height 28
click at [337, 257] on div at bounding box center [470, 241] width 417 height 57
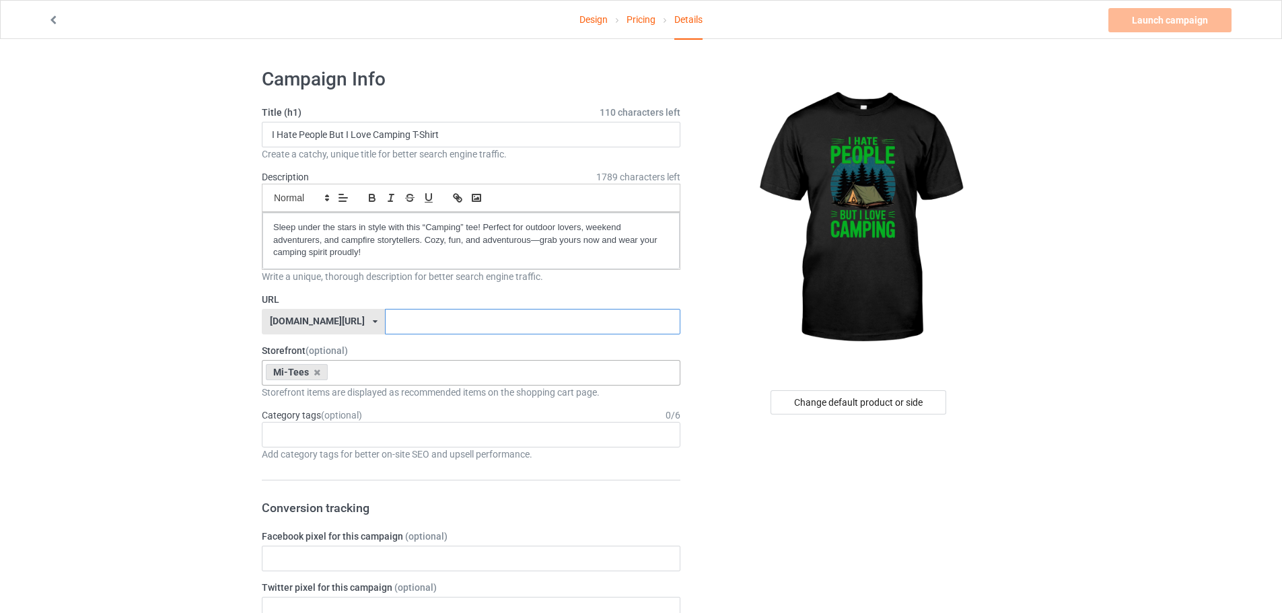
click at [385, 331] on input "text" at bounding box center [532, 322] width 295 height 26
paste input "I-Hate-People-But-I-Love-Camping"
type input "I-Hate-People-But-I-Love-Camping2"
click at [400, 446] on div "Age > [DEMOGRAPHIC_DATA] > 1 Age > [DEMOGRAPHIC_DATA] Months > 1 Month Age > [D…" at bounding box center [471, 435] width 419 height 26
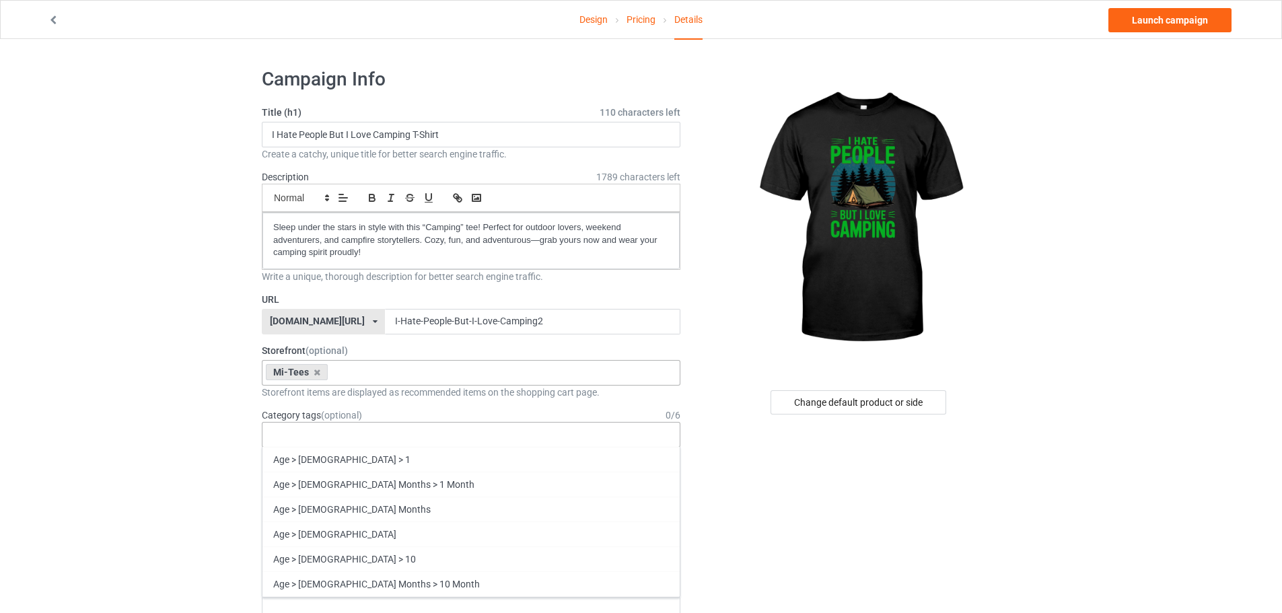
paste input "camp"
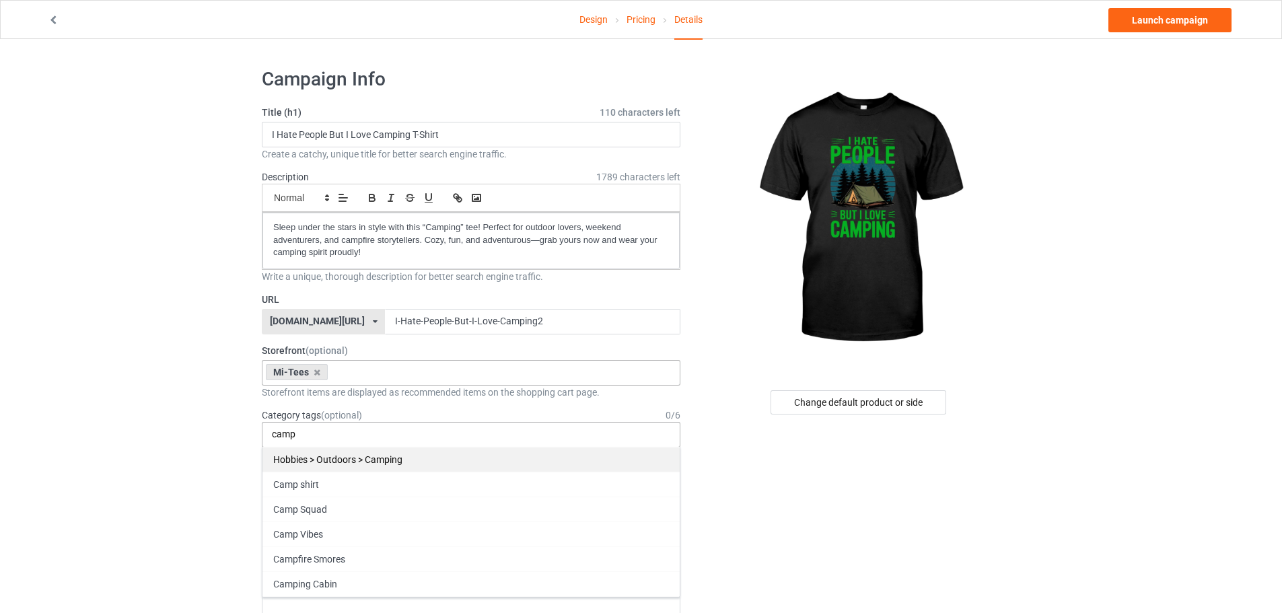
type input "camp"
click at [389, 450] on div "Hobbies > Outdoors > Camping" at bounding box center [470, 459] width 417 height 25
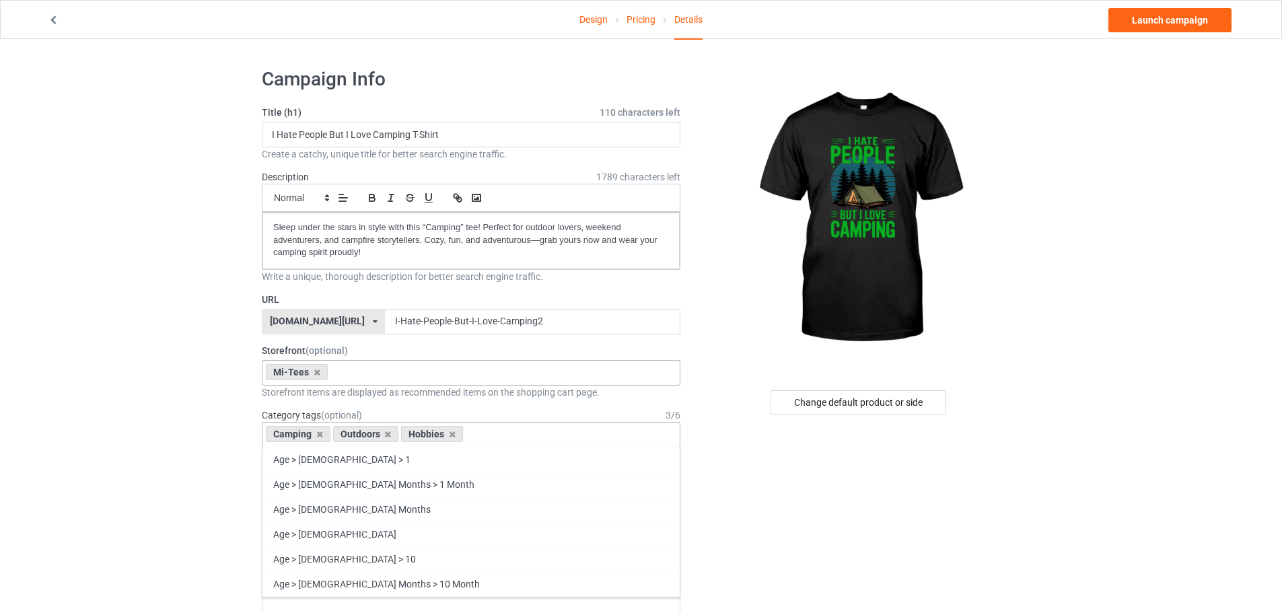
paste input "camp"
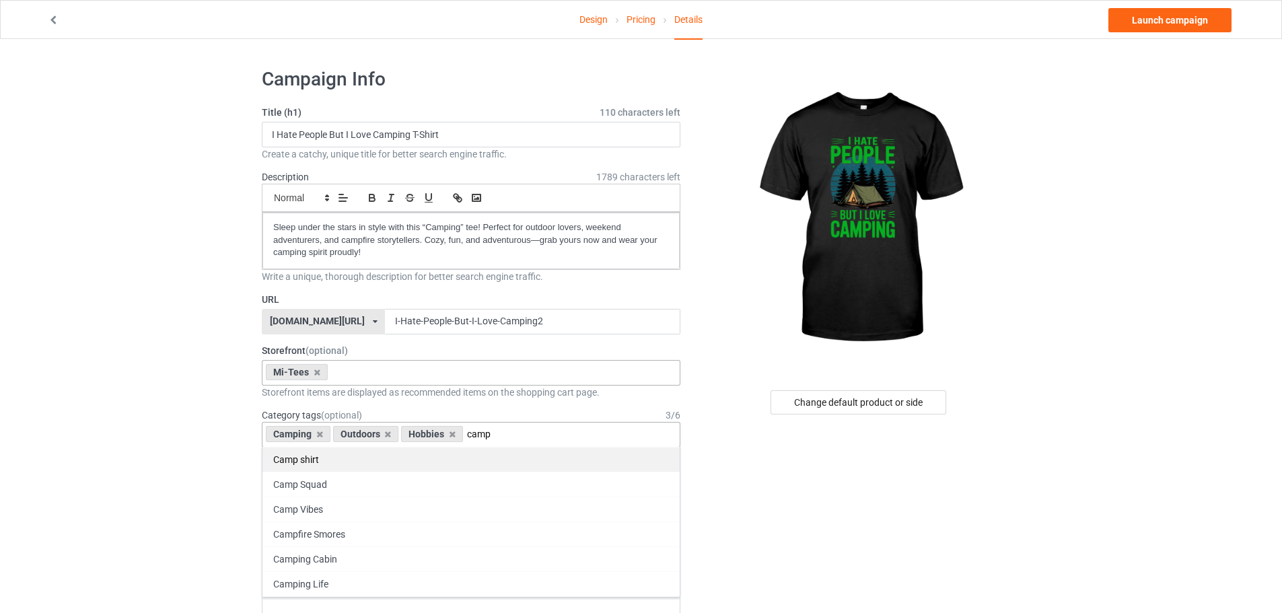
type input "camp"
click at [374, 463] on div "Camp shirt" at bounding box center [470, 459] width 417 height 25
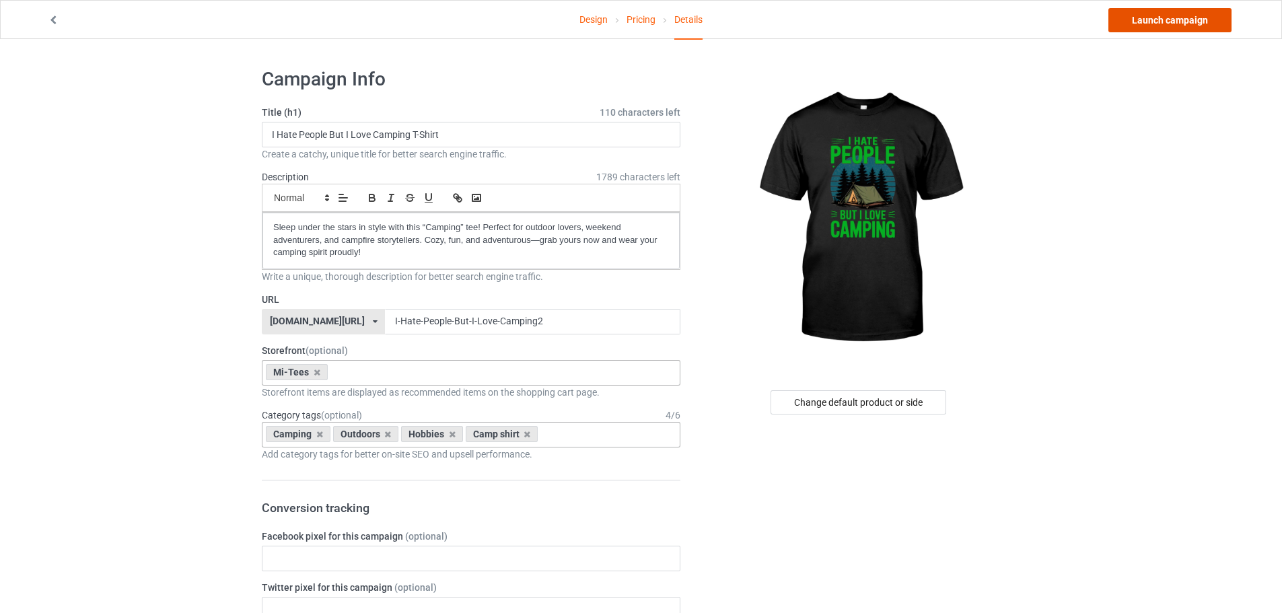
click at [1180, 23] on link "Launch campaign" at bounding box center [1169, 20] width 123 height 24
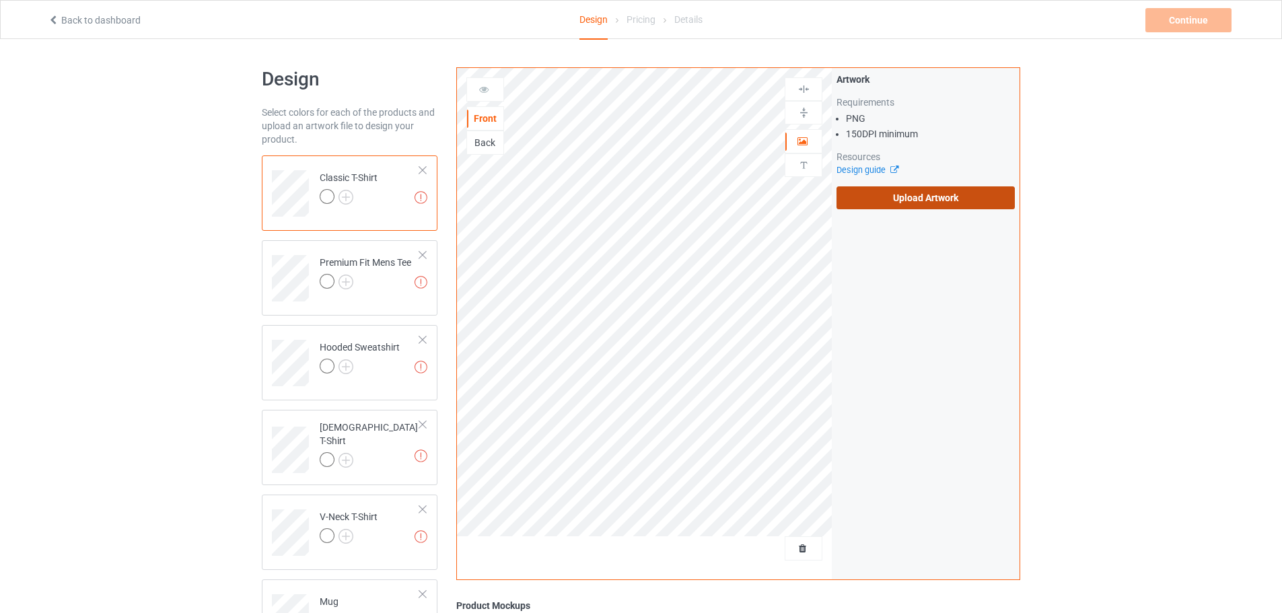
click at [893, 199] on label "Upload Artwork" at bounding box center [926, 197] width 178 height 23
click at [0, 0] on input "Upload Artwork" at bounding box center [0, 0] width 0 height 0
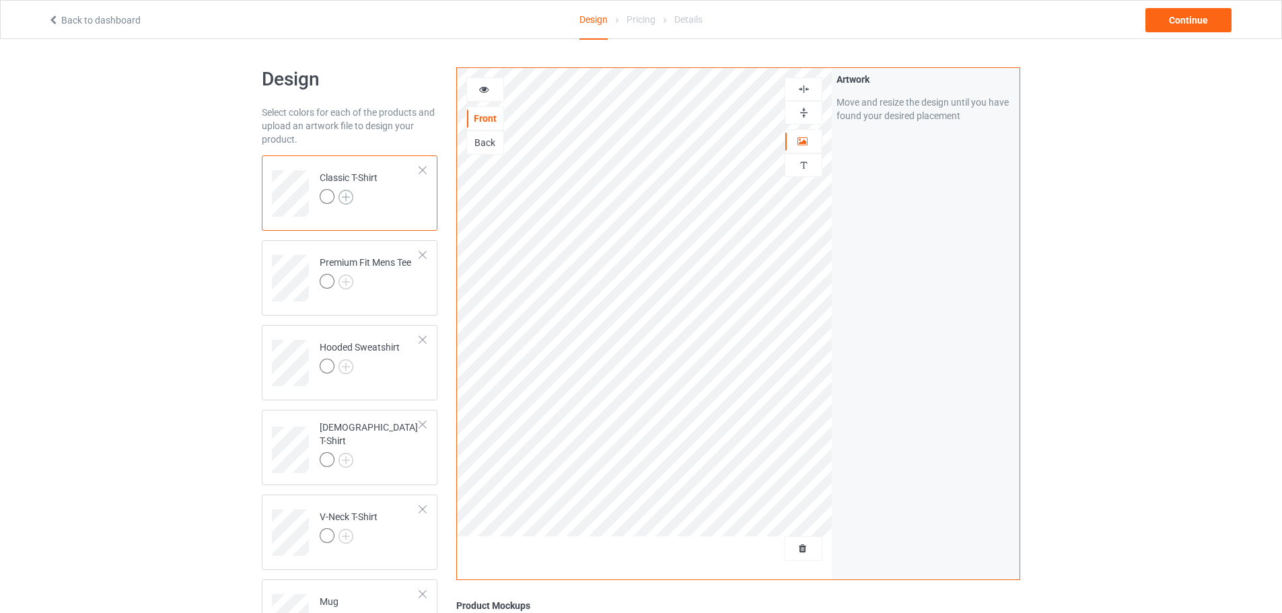
click at [347, 198] on img at bounding box center [346, 197] width 15 height 15
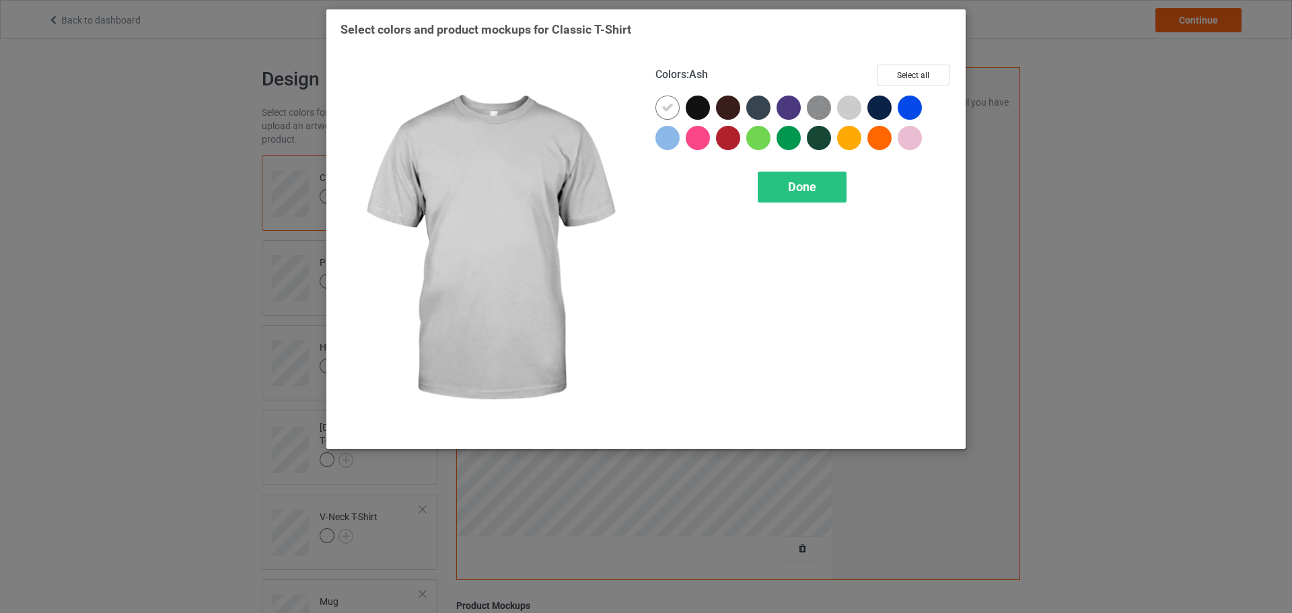
click at [853, 103] on div at bounding box center [849, 108] width 24 height 24
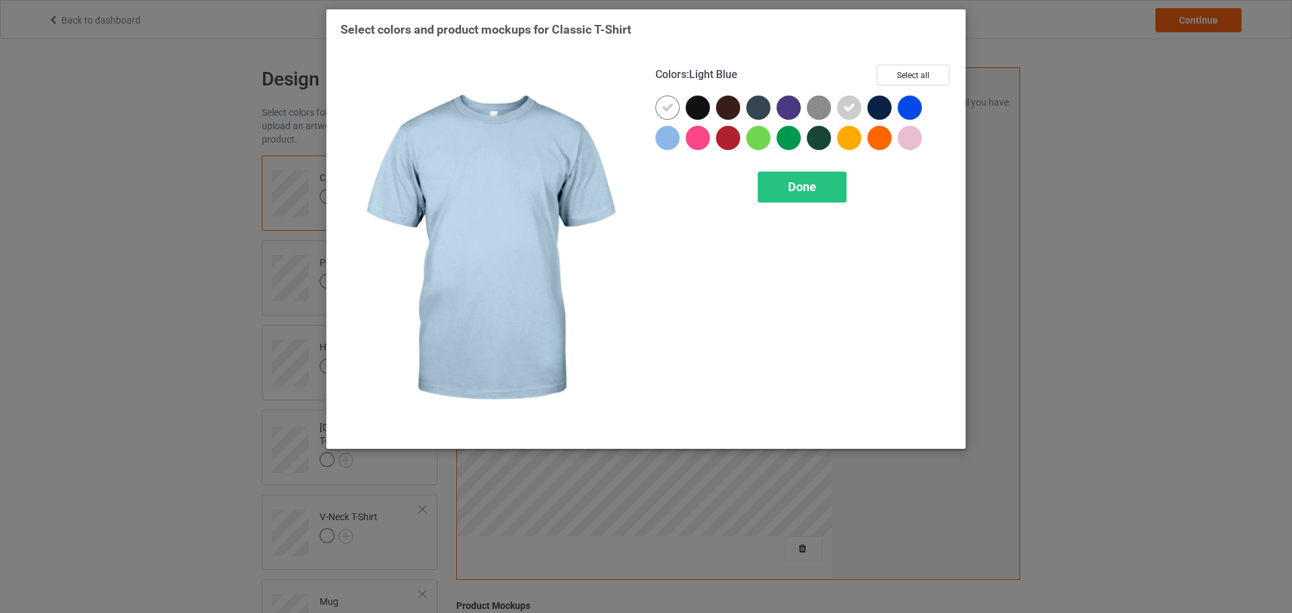
click at [662, 143] on div at bounding box center [668, 138] width 24 height 24
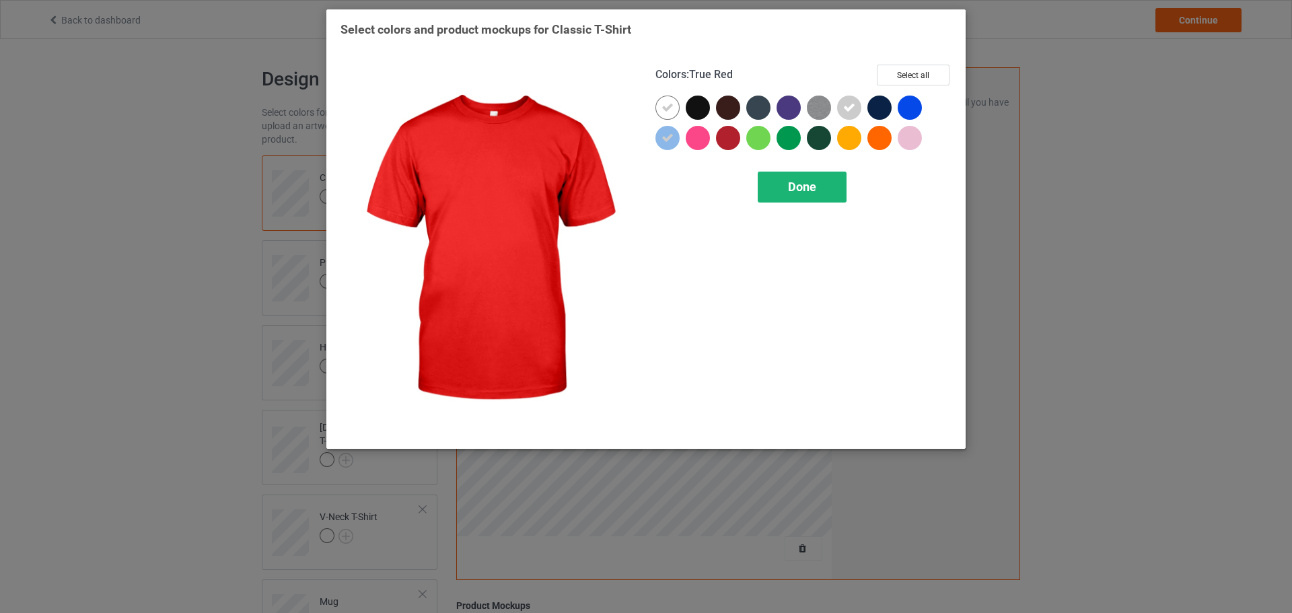
click at [776, 185] on div "Done" at bounding box center [802, 187] width 89 height 31
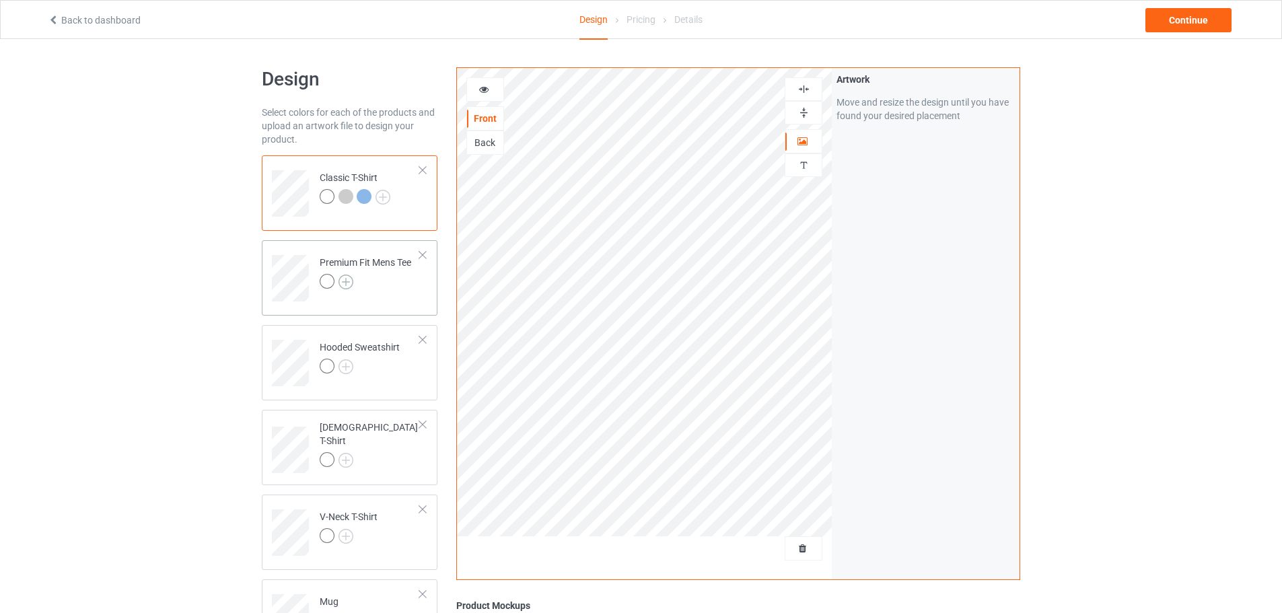
click at [350, 281] on img at bounding box center [346, 282] width 15 height 15
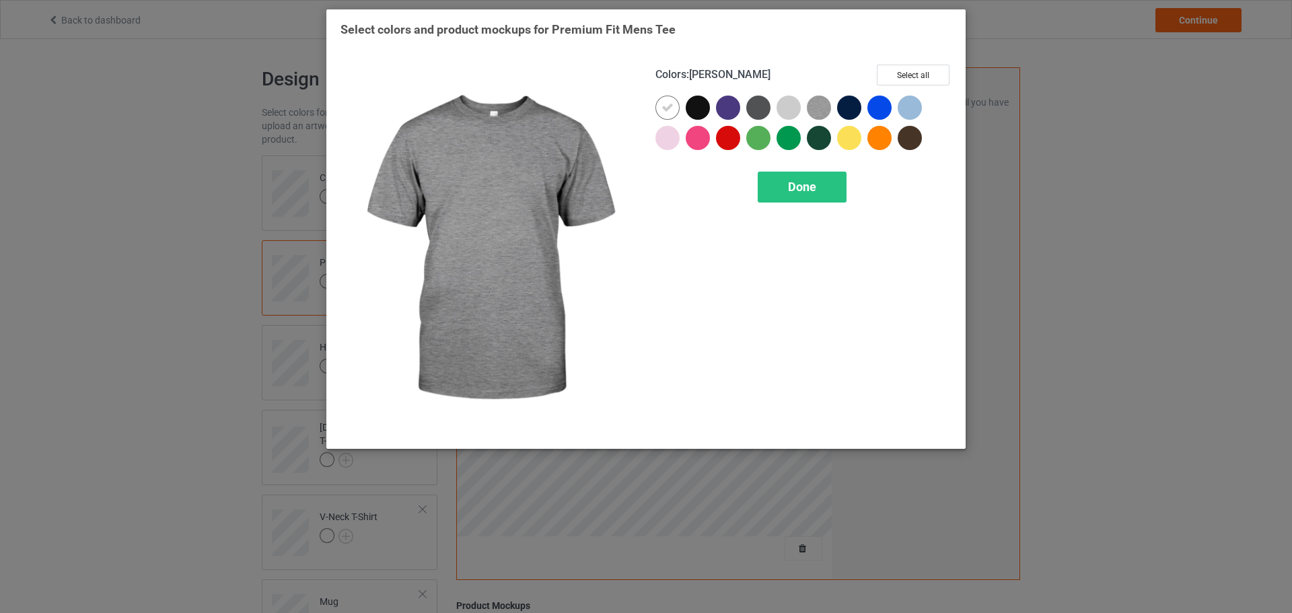
click at [794, 113] on div at bounding box center [789, 108] width 24 height 24
click at [808, 114] on img at bounding box center [819, 108] width 24 height 24
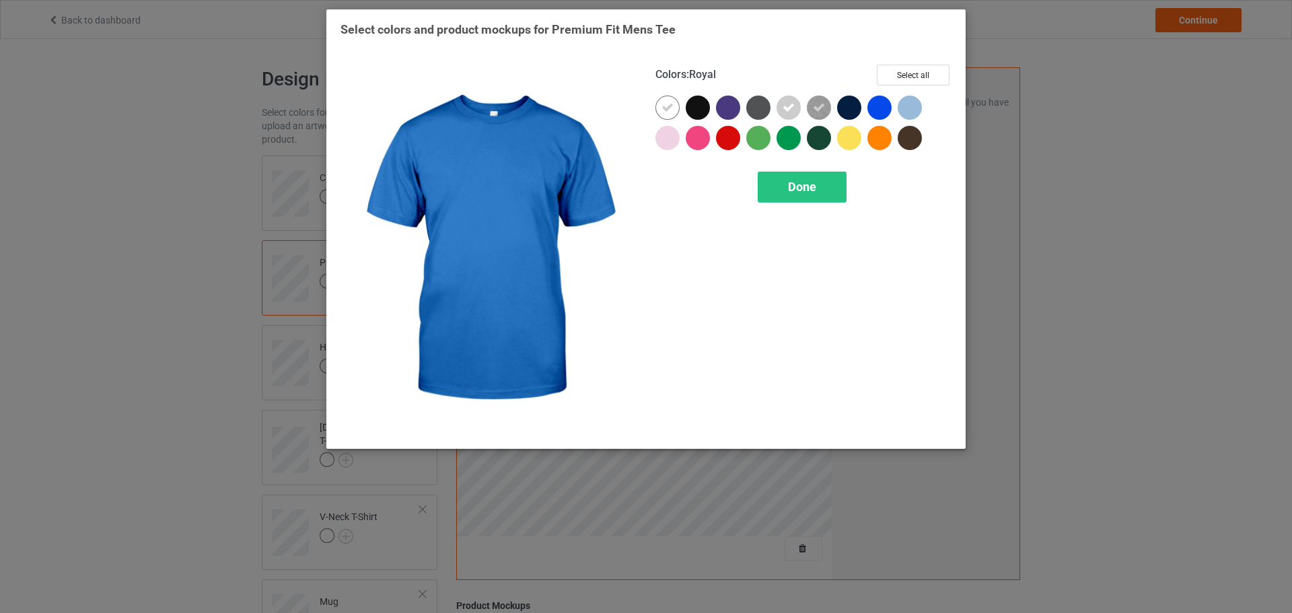
click at [907, 107] on div at bounding box center [910, 108] width 24 height 24
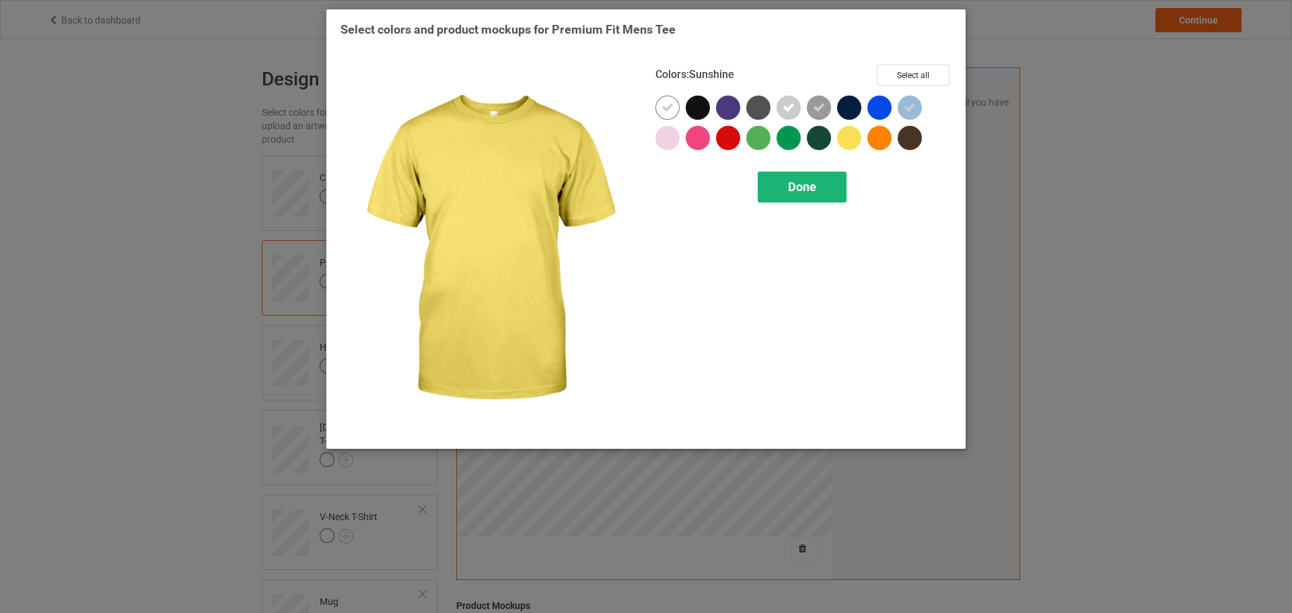
click at [830, 177] on div "Done" at bounding box center [802, 187] width 89 height 31
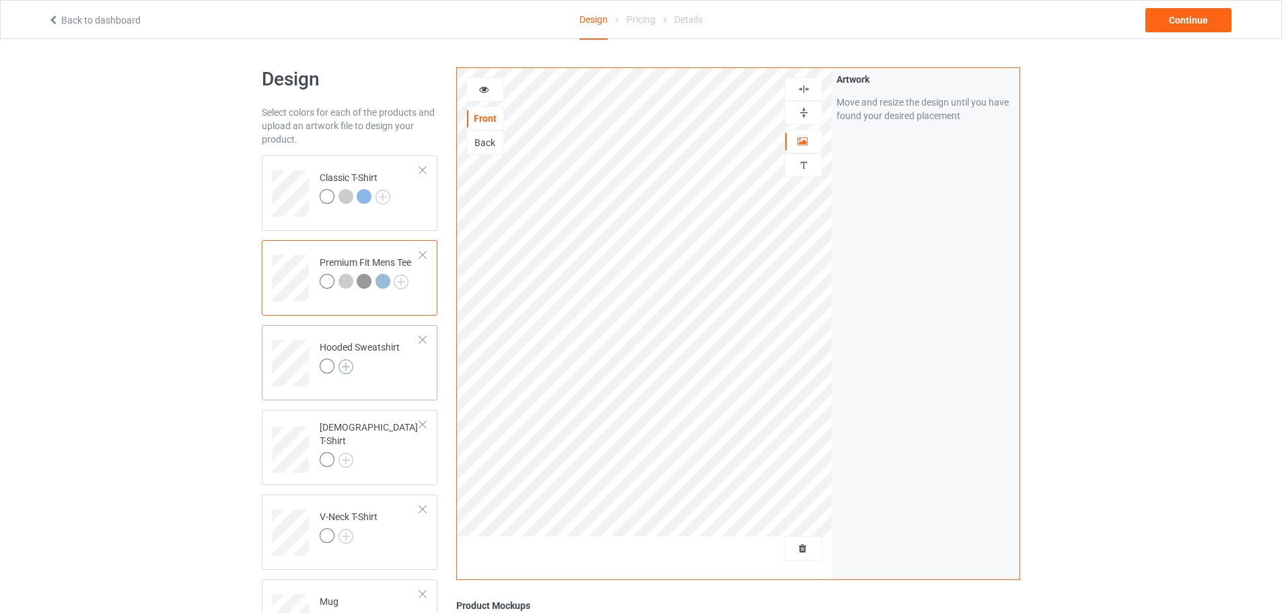
click at [349, 368] on img at bounding box center [346, 366] width 15 height 15
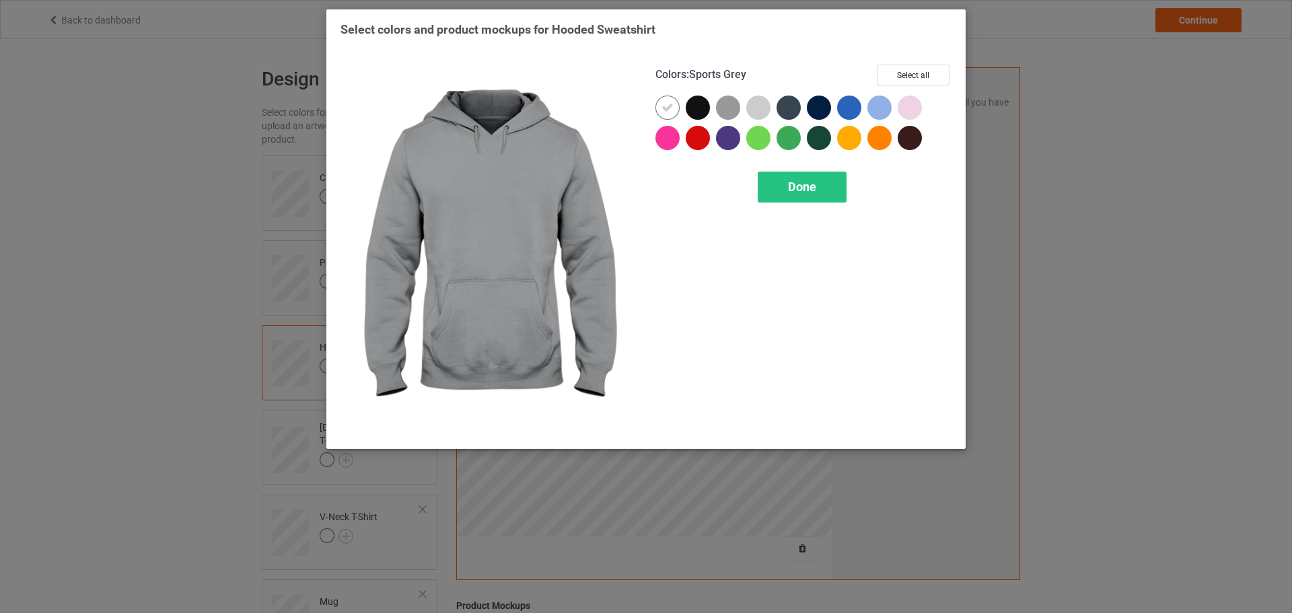
click at [736, 112] on div at bounding box center [728, 108] width 24 height 24
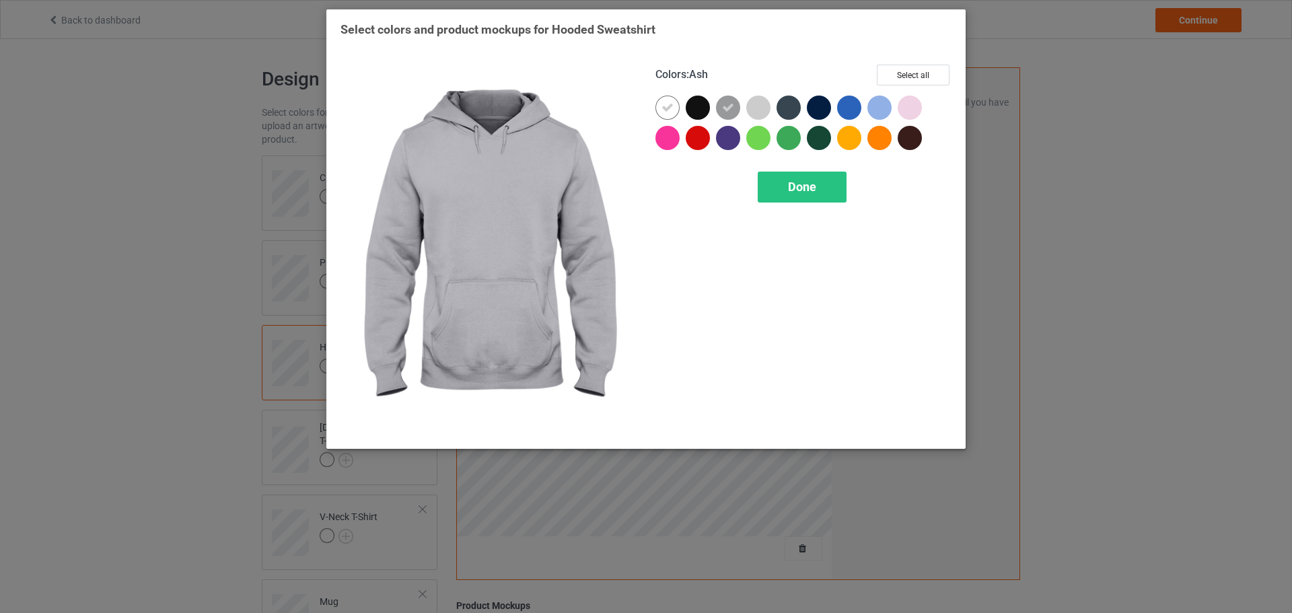
click at [755, 112] on div at bounding box center [758, 108] width 24 height 24
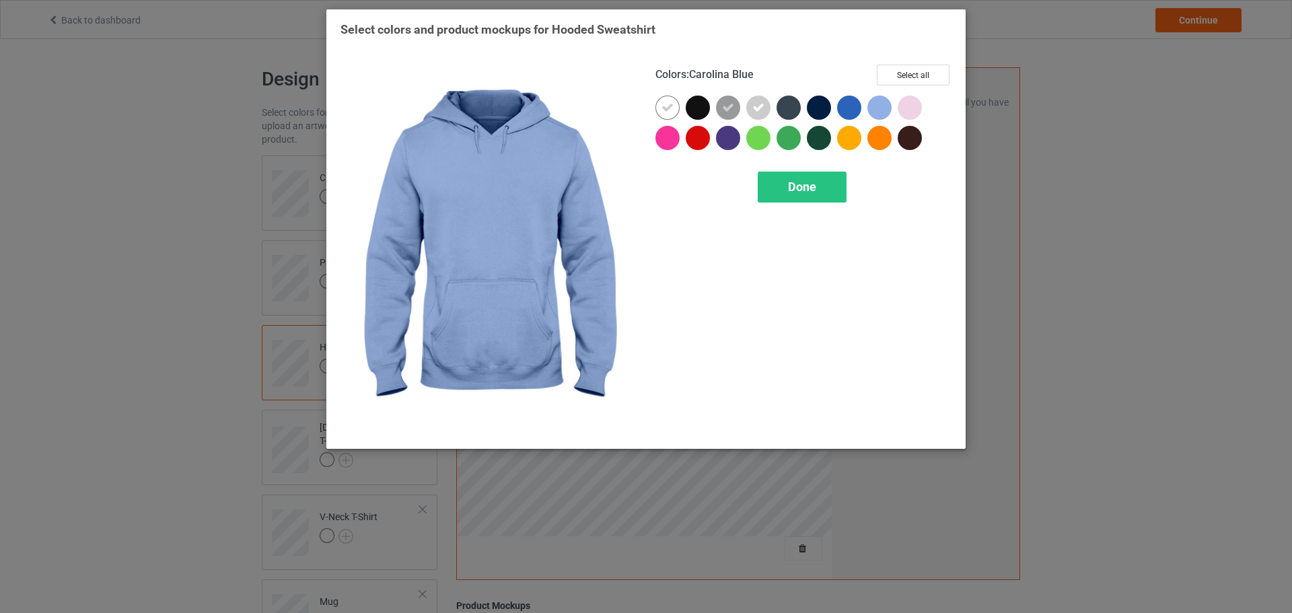
click at [880, 106] on div at bounding box center [880, 108] width 24 height 24
click at [912, 107] on div at bounding box center [910, 108] width 24 height 24
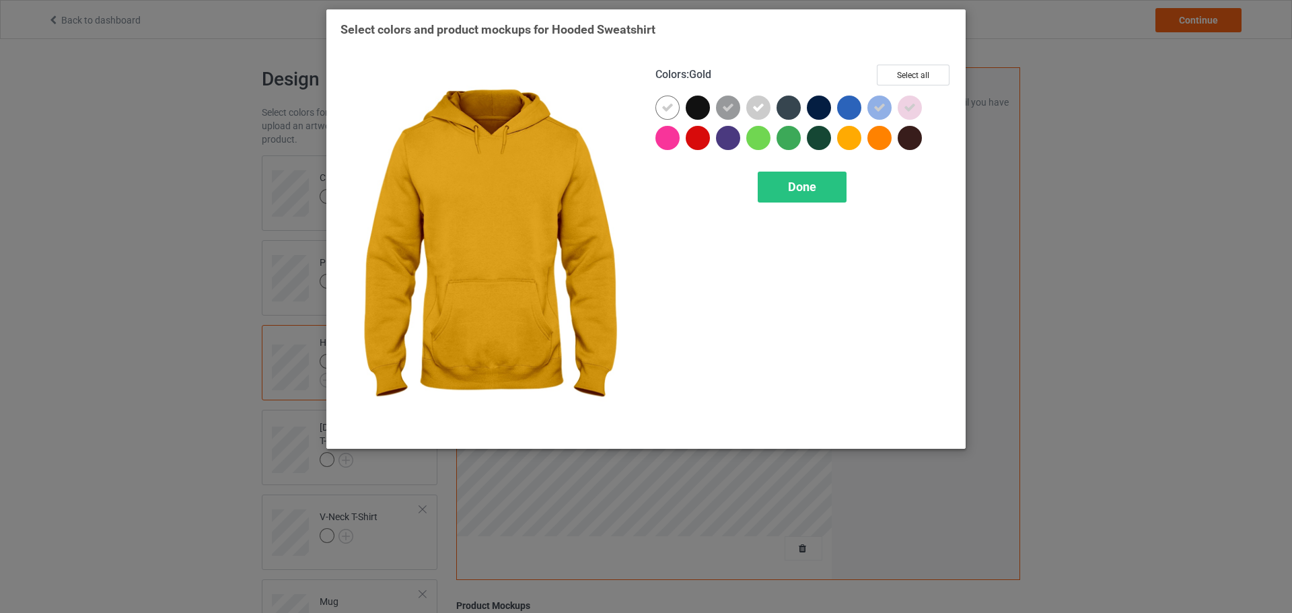
click at [825, 174] on div "Done" at bounding box center [802, 187] width 89 height 31
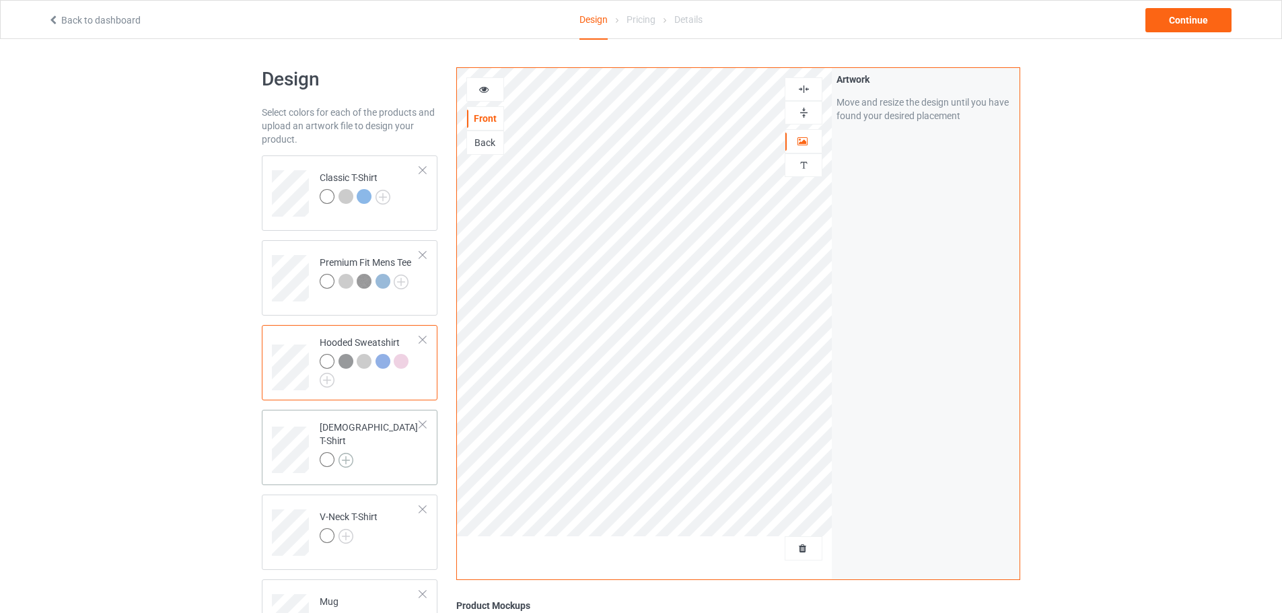
click at [351, 456] on img at bounding box center [346, 460] width 15 height 15
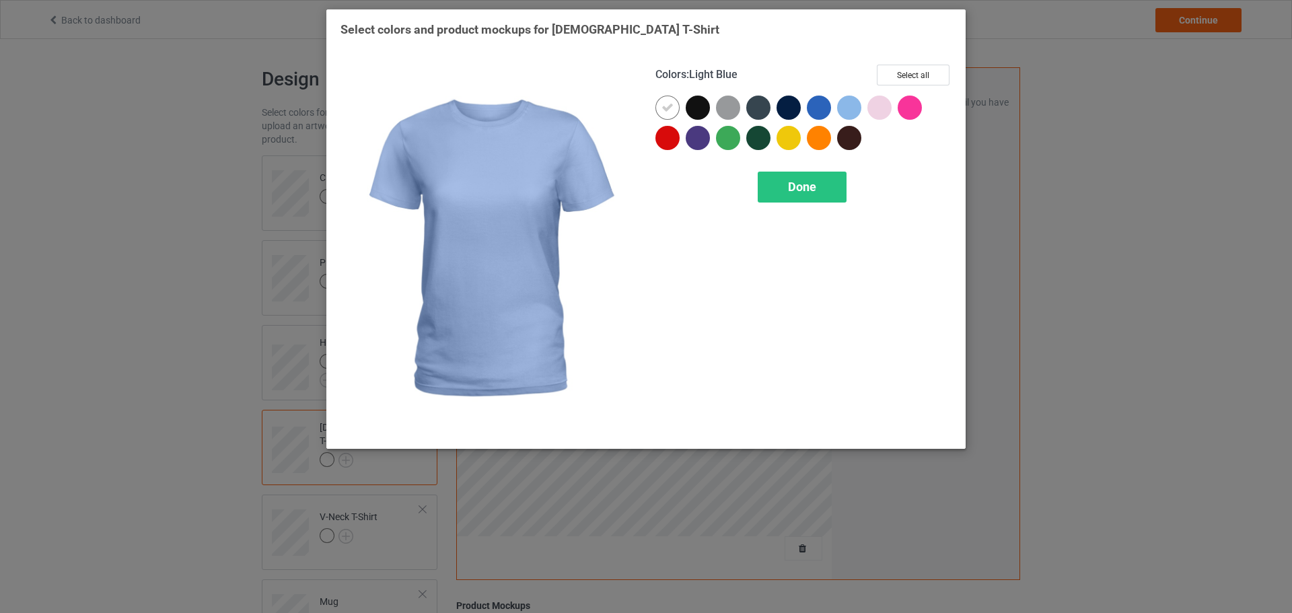
click at [849, 106] on div at bounding box center [849, 108] width 24 height 24
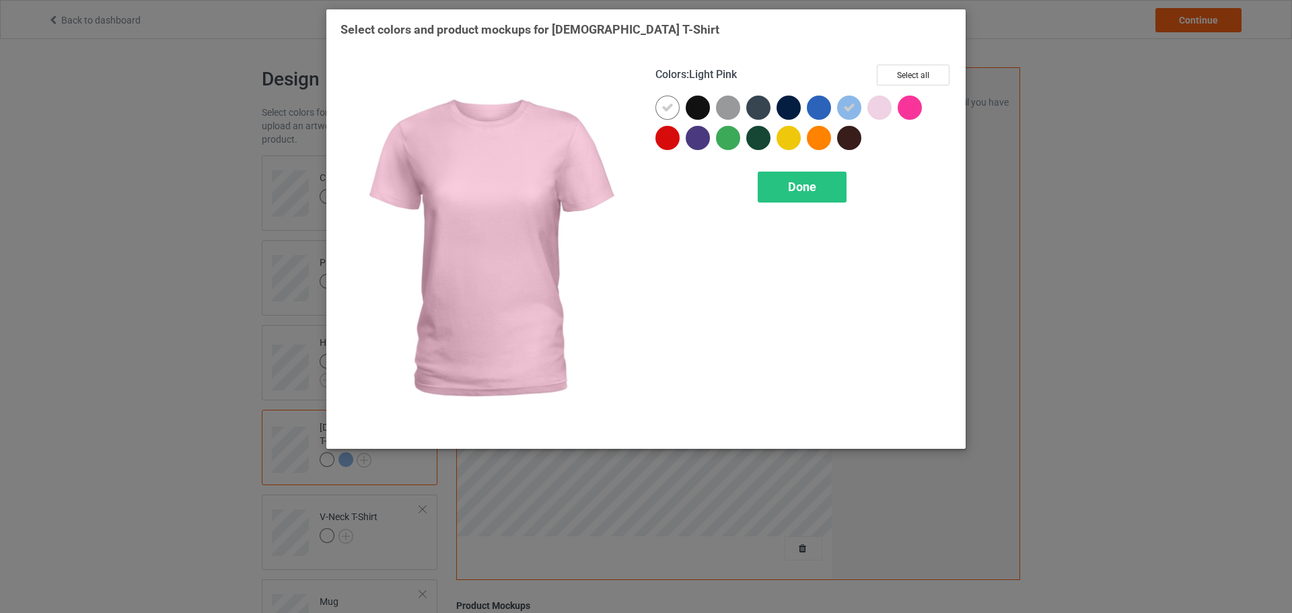
click at [875, 106] on div at bounding box center [880, 108] width 24 height 24
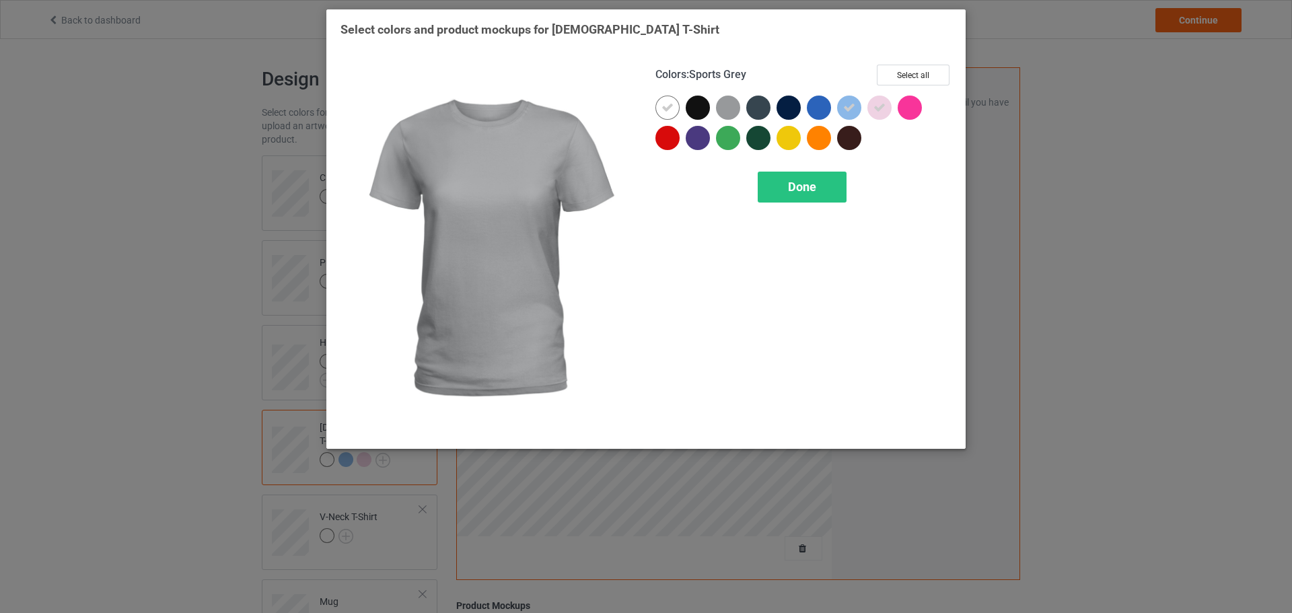
click at [734, 106] on div at bounding box center [728, 108] width 24 height 24
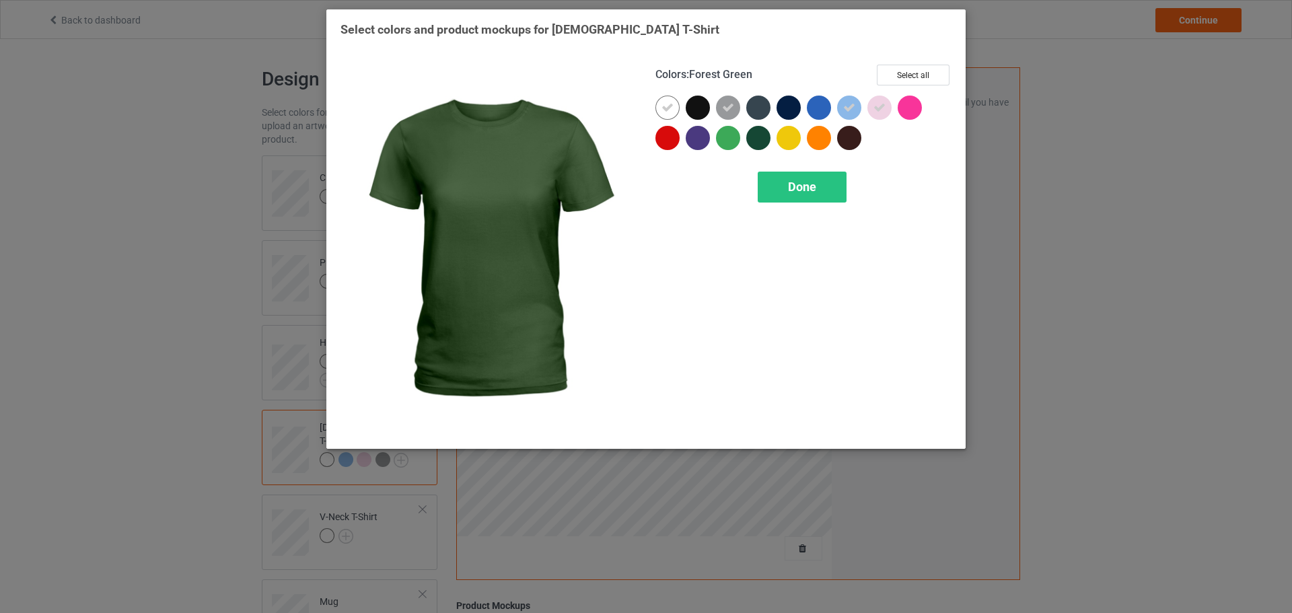
click at [788, 177] on div "Done" at bounding box center [802, 187] width 89 height 31
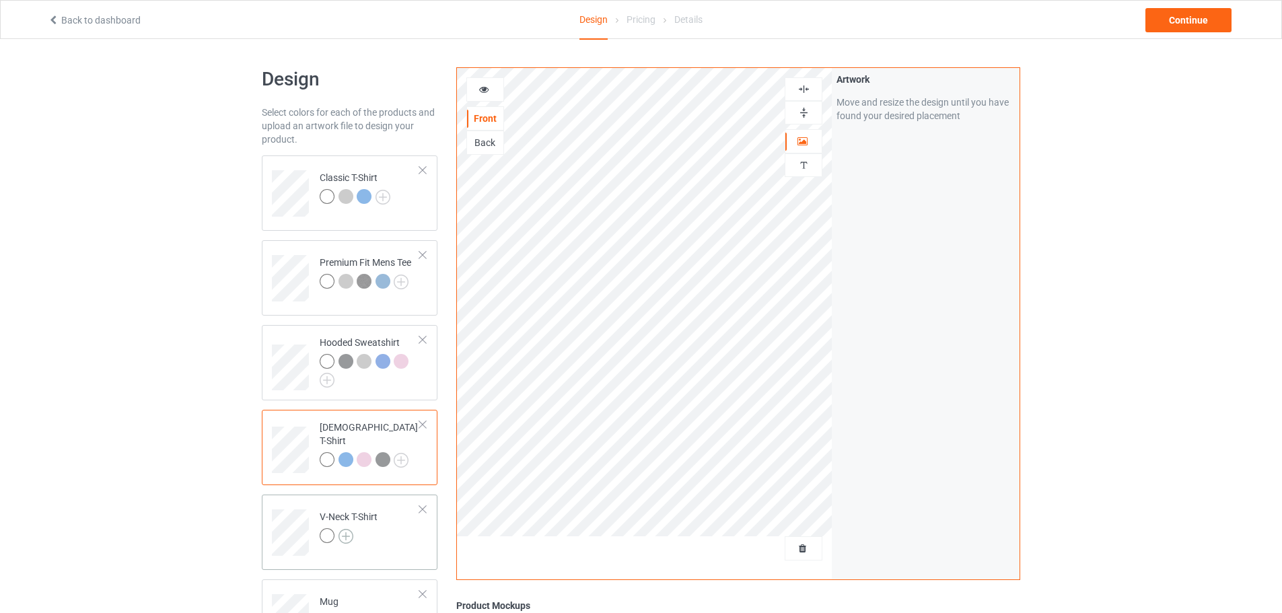
click at [349, 538] on img at bounding box center [346, 536] width 15 height 15
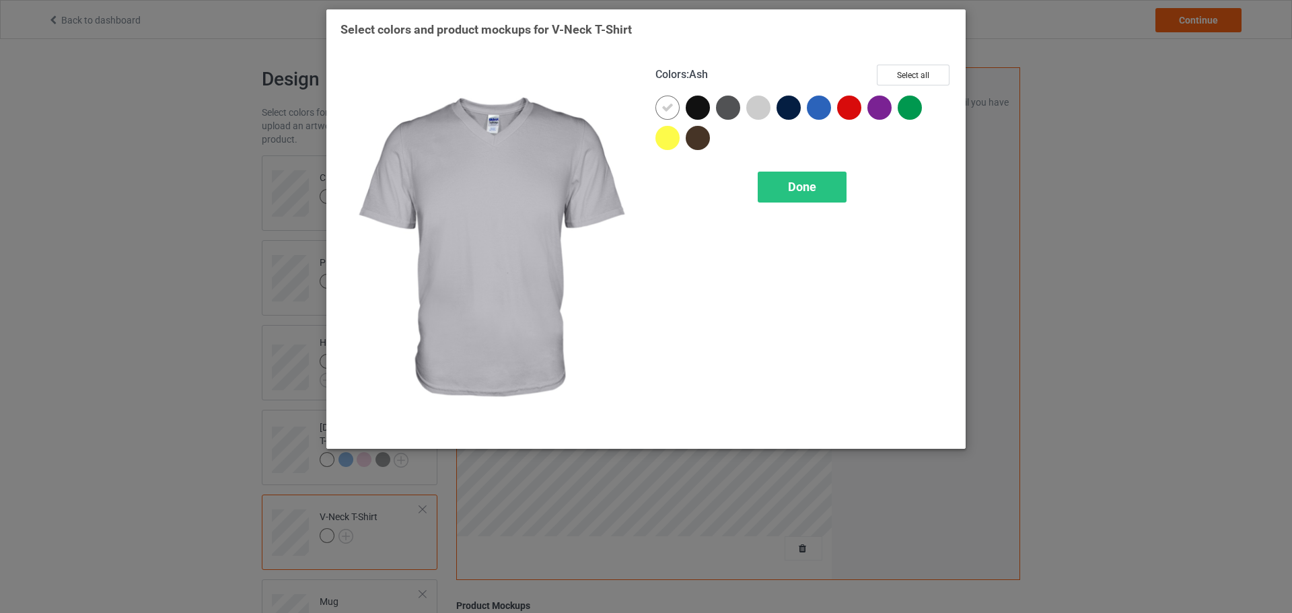
click at [752, 106] on div at bounding box center [758, 108] width 24 height 24
click at [778, 180] on div "Done" at bounding box center [802, 187] width 89 height 31
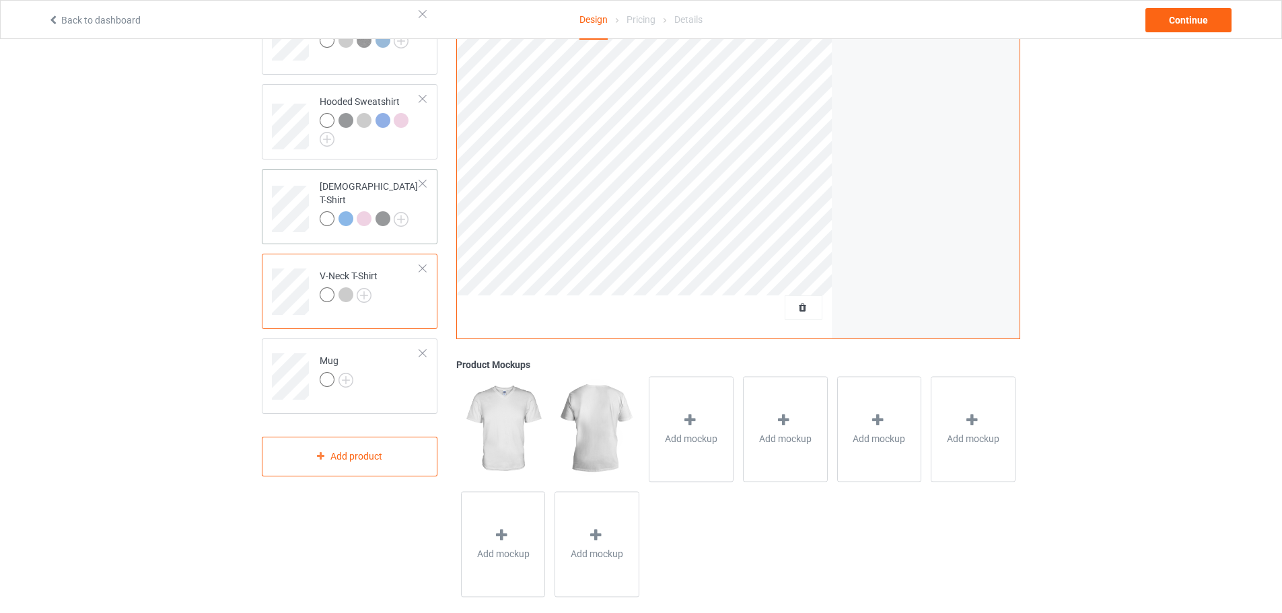
scroll to position [259, 0]
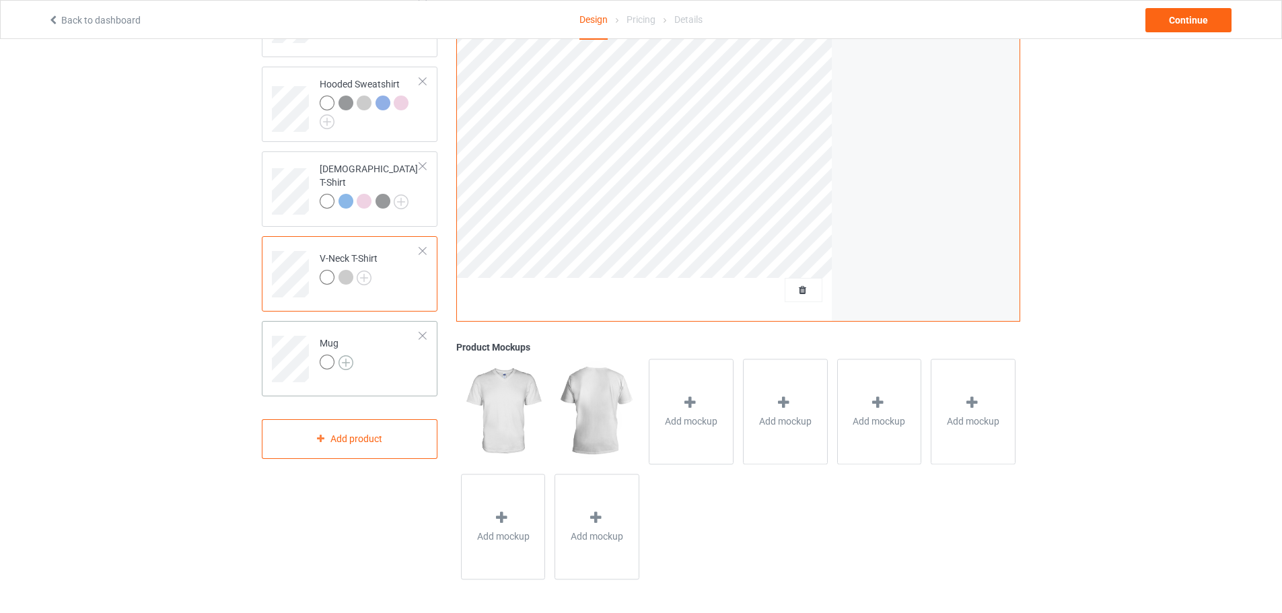
click at [347, 359] on img at bounding box center [346, 362] width 15 height 15
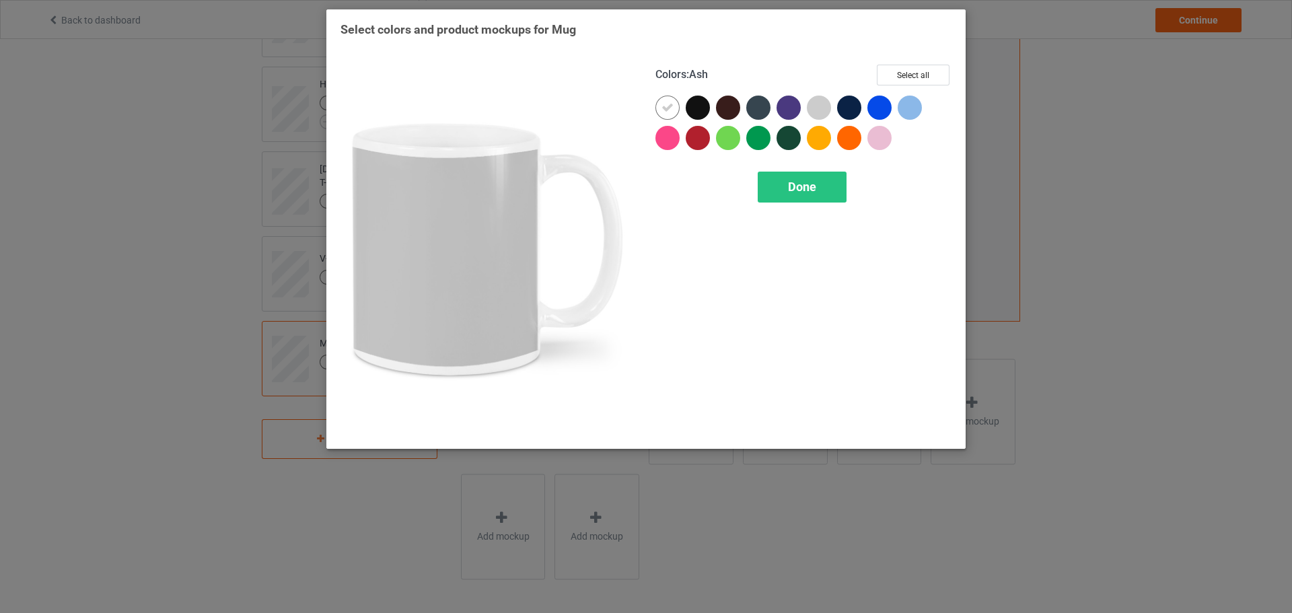
click at [822, 105] on div at bounding box center [819, 108] width 24 height 24
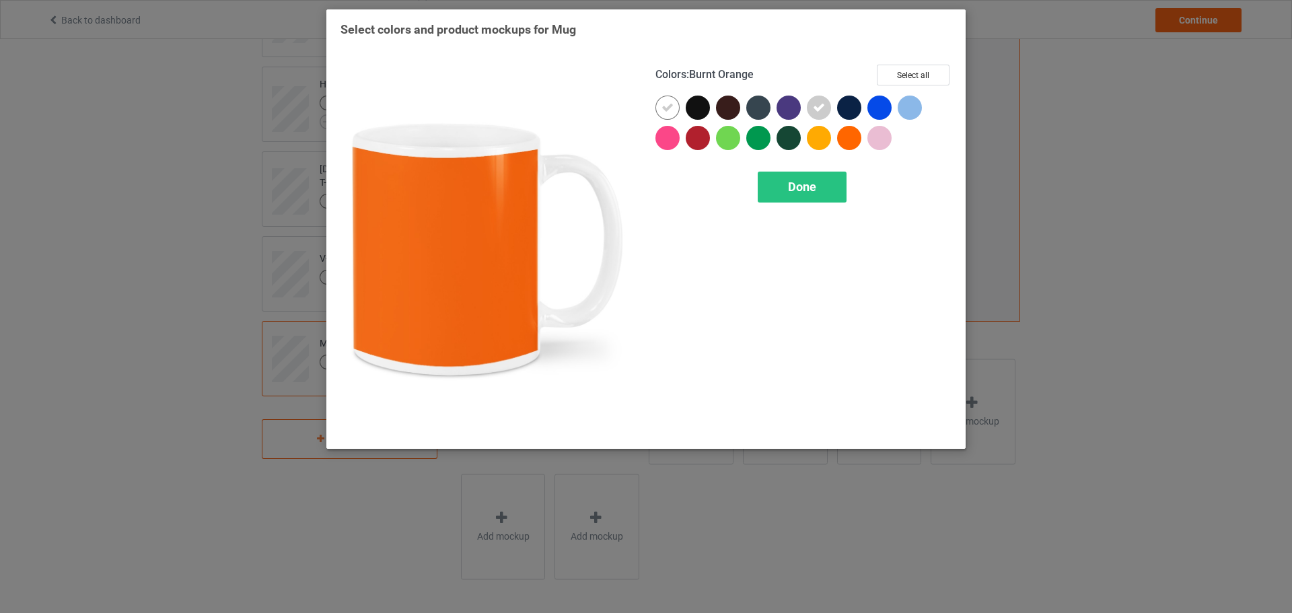
click at [877, 135] on div at bounding box center [880, 138] width 24 height 24
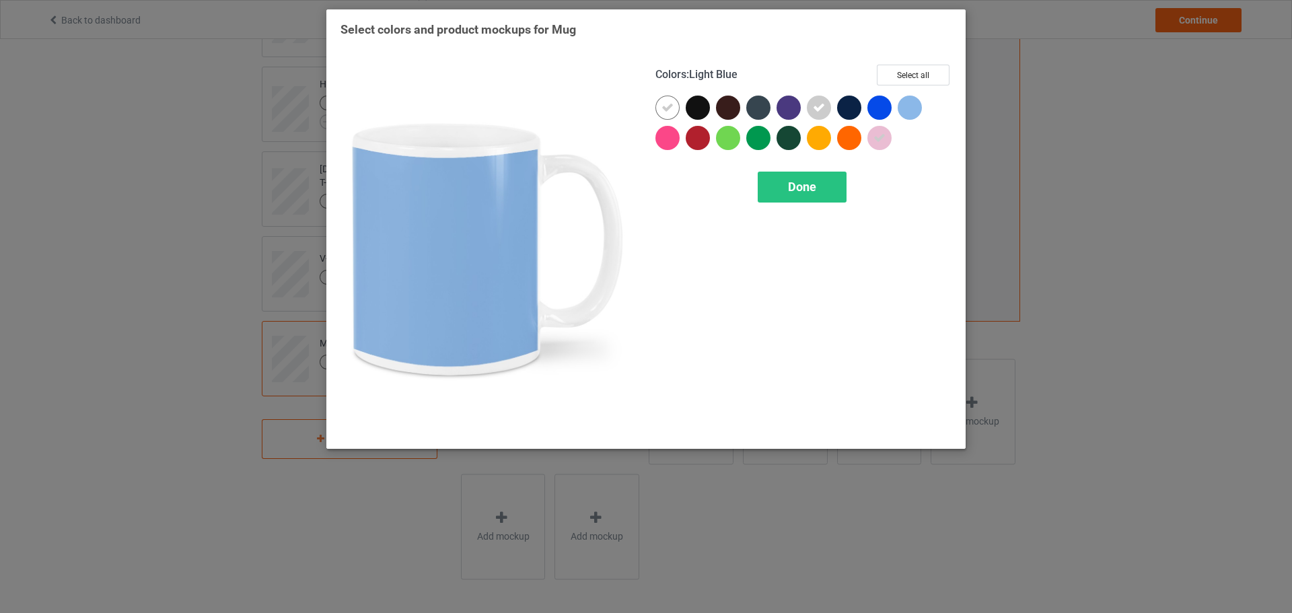
click at [913, 100] on div at bounding box center [910, 108] width 24 height 24
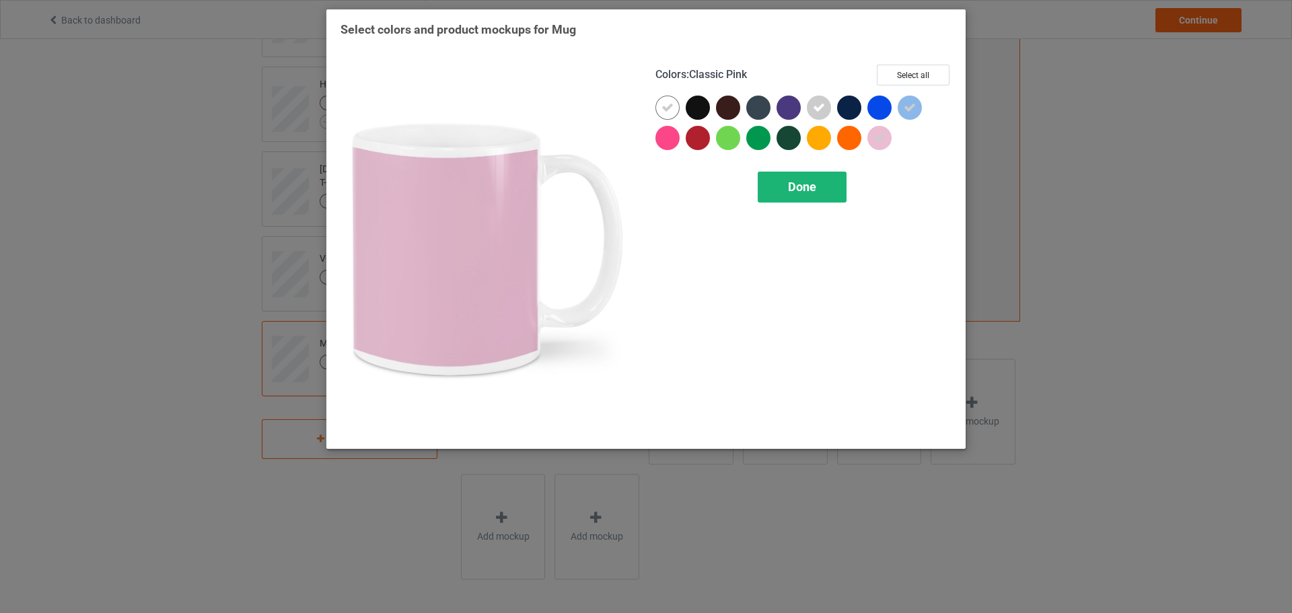
click at [822, 185] on div "Done" at bounding box center [802, 187] width 89 height 31
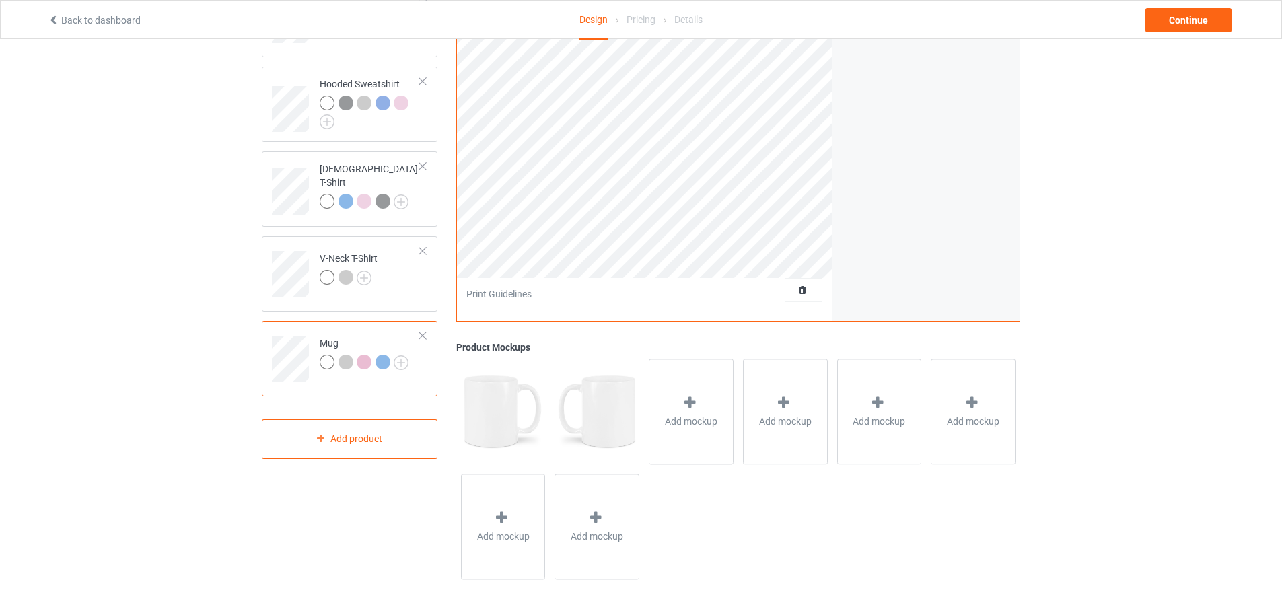
click at [1203, 7] on div "Back to dashboard Design Pricing Details Continue" at bounding box center [640, 20] width 1205 height 38
click at [1182, 24] on div "Continue" at bounding box center [1189, 20] width 86 height 24
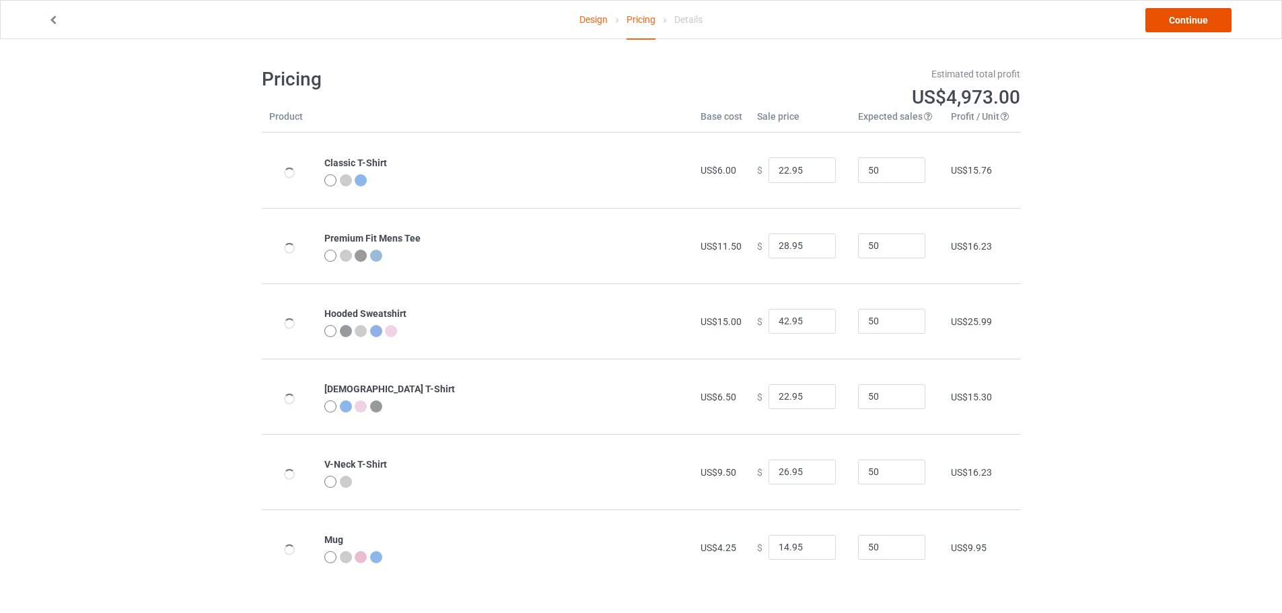
click at [1197, 22] on link "Continue" at bounding box center [1189, 20] width 86 height 24
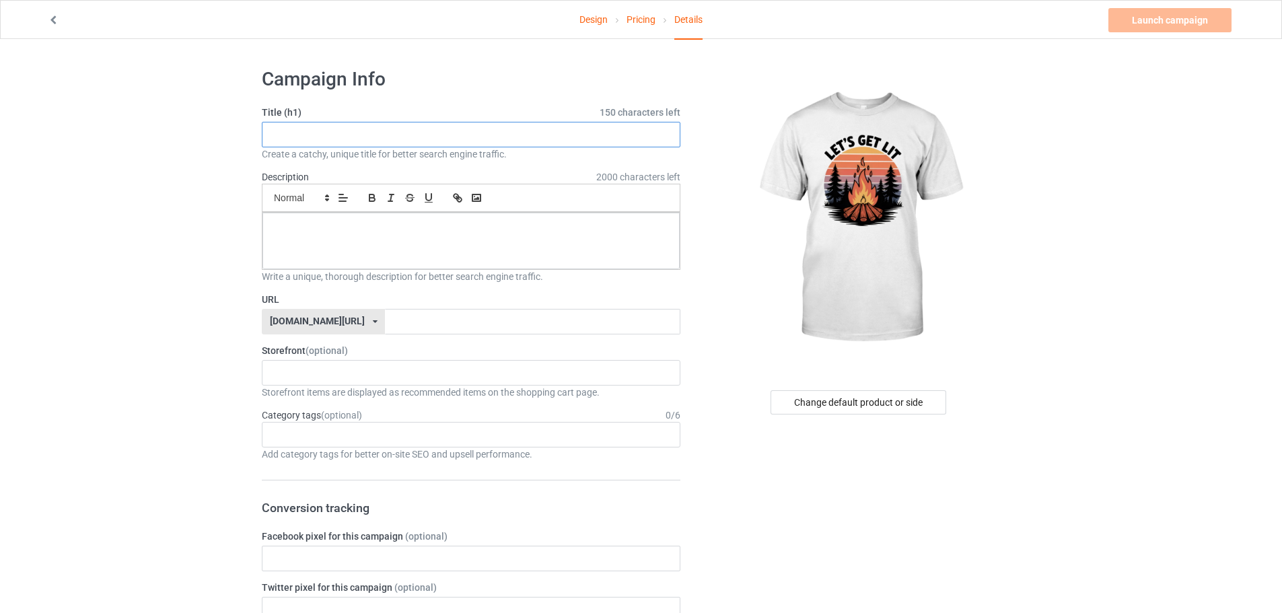
click at [335, 131] on input "text" at bounding box center [471, 135] width 419 height 26
paste input "Let's Get Lit Camping T-Shirt"
type input "Let's Get Lit Camping T-Shirt"
click at [385, 318] on input "text" at bounding box center [532, 322] width 295 height 26
paste input "Let's Get Lit Camping T-Shirt"
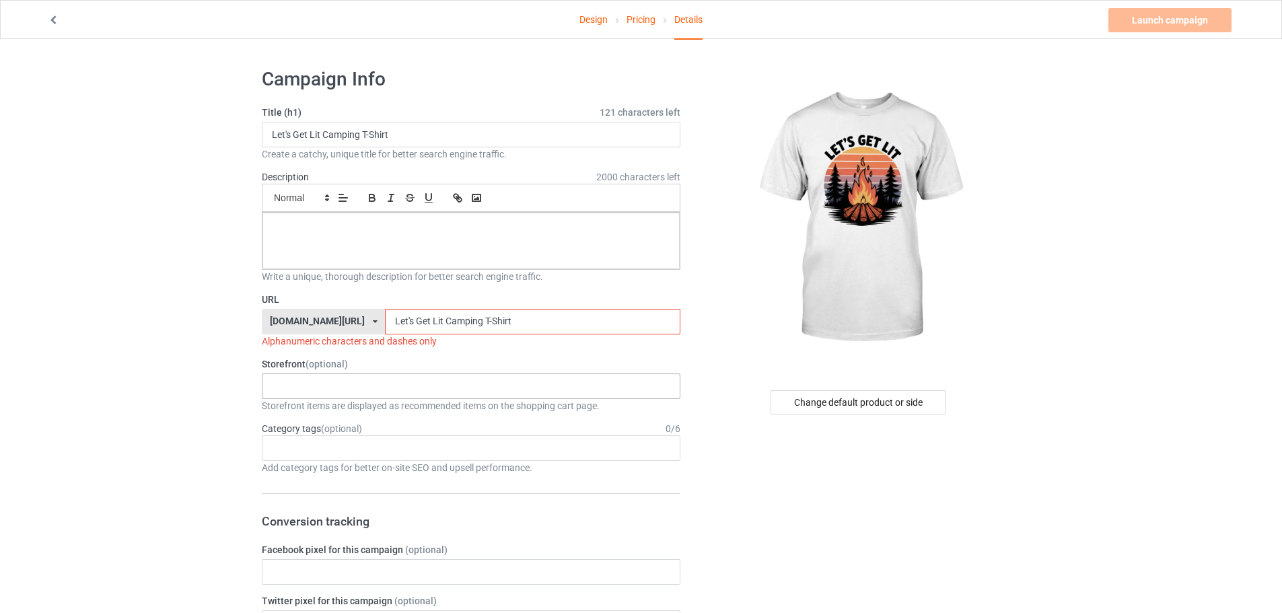
click at [404, 392] on div "KIOTA Gaming Finish Line Fitness Mi-Tees 6767c36548d7ee002e084532 651a982803c4d…" at bounding box center [471, 387] width 419 height 26
click at [349, 461] on div "Mi-Tees" at bounding box center [470, 460] width 417 height 25
click at [392, 245] on div at bounding box center [470, 241] width 417 height 57
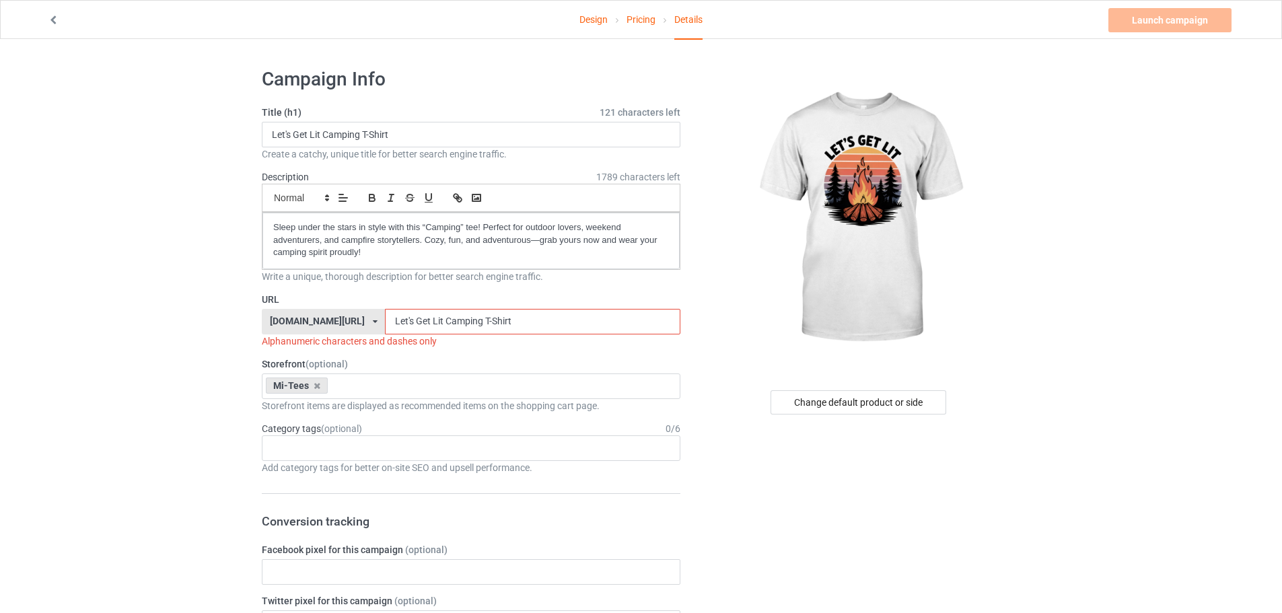
drag, startPoint x: 379, startPoint y: 319, endPoint x: 376, endPoint y: 335, distance: 16.5
click at [376, 335] on div "URL teechip.com/ teechip.com/ 587d0d41cee36fd012c64a69 Let's Get Lit Camping T-…" at bounding box center [471, 320] width 419 height 55
click at [385, 320] on input "Let's Get Lit Camping T-Shirt" at bounding box center [532, 322] width 295 height 26
click at [385, 319] on input "Lets Get Lit Camping T-Shirt" at bounding box center [532, 322] width 295 height 26
drag, startPoint x: 392, startPoint y: 321, endPoint x: 395, endPoint y: 341, distance: 20.4
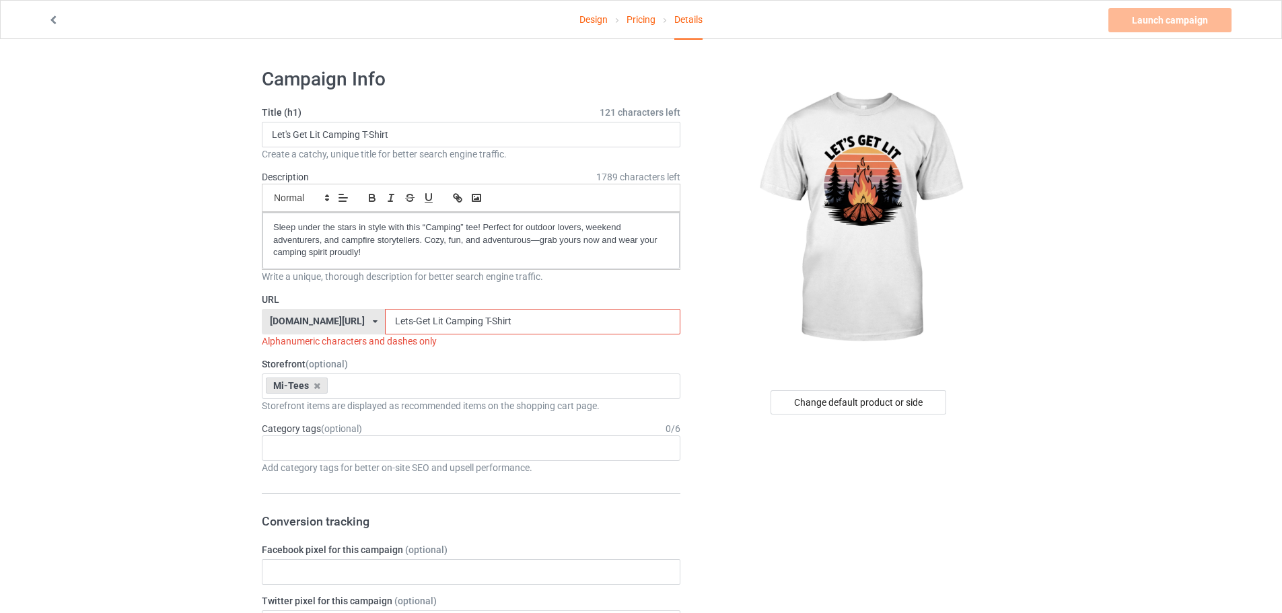
click at [395, 341] on div "URL teechip.com/ teechip.com/ 587d0d41cee36fd012c64a69 Lets-Get Lit Camping T-S…" at bounding box center [471, 320] width 419 height 55
drag, startPoint x: 407, startPoint y: 320, endPoint x: 404, endPoint y: 335, distance: 15.2
click at [404, 335] on div "URL teechip.com/ teechip.com/ 587d0d41cee36fd012c64a69 Lets-Get-Lit Camping T-S…" at bounding box center [471, 320] width 419 height 55
drag, startPoint x: 443, startPoint y: 321, endPoint x: 608, endPoint y: 344, distance: 167.1
click at [602, 343] on div "URL teechip.com/ teechip.com/ 587d0d41cee36fd012c64a69 Lets-Get-Lit-Camping T-S…" at bounding box center [471, 320] width 419 height 55
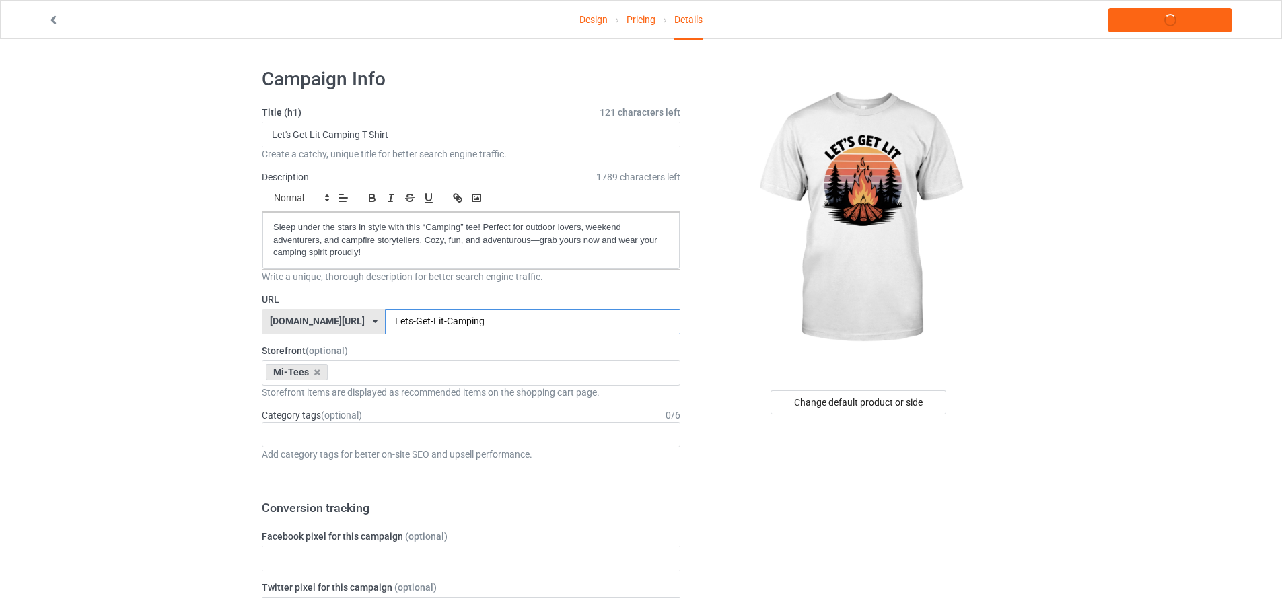
type input "Lets-Get-Lit-Camping"
click at [312, 434] on div "Age > [DEMOGRAPHIC_DATA] > 1 Age > [DEMOGRAPHIC_DATA] Months > 1 Month Age > [D…" at bounding box center [471, 435] width 419 height 26
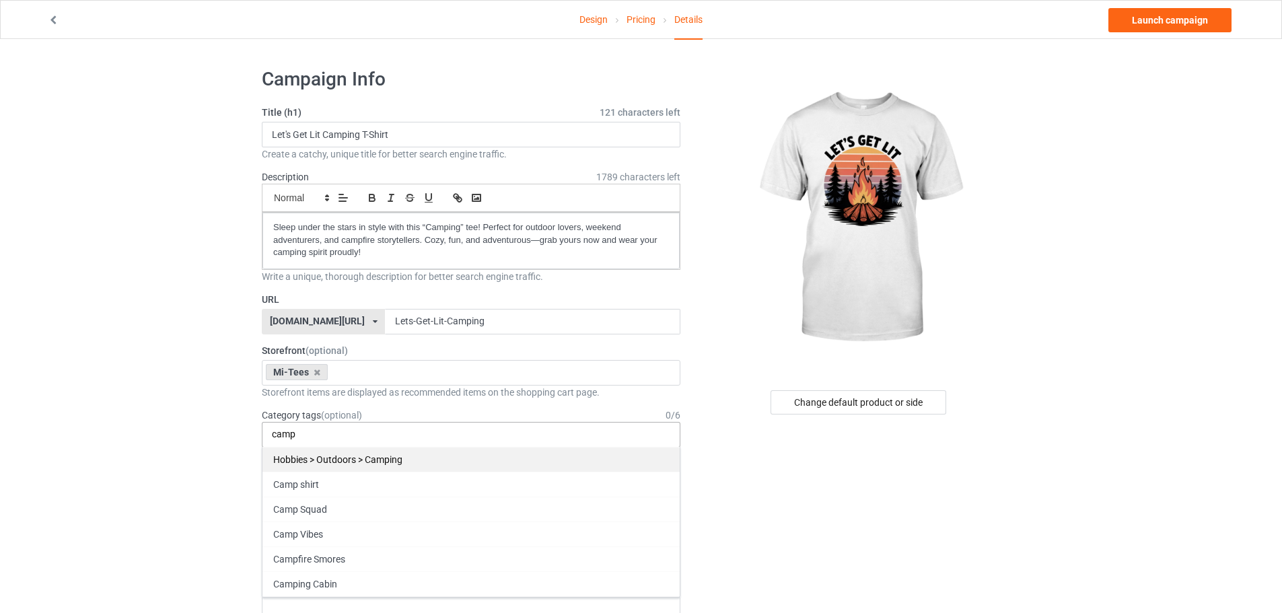
type input "camp"
click at [360, 456] on div "Hobbies > Outdoors > Camping" at bounding box center [470, 459] width 417 height 25
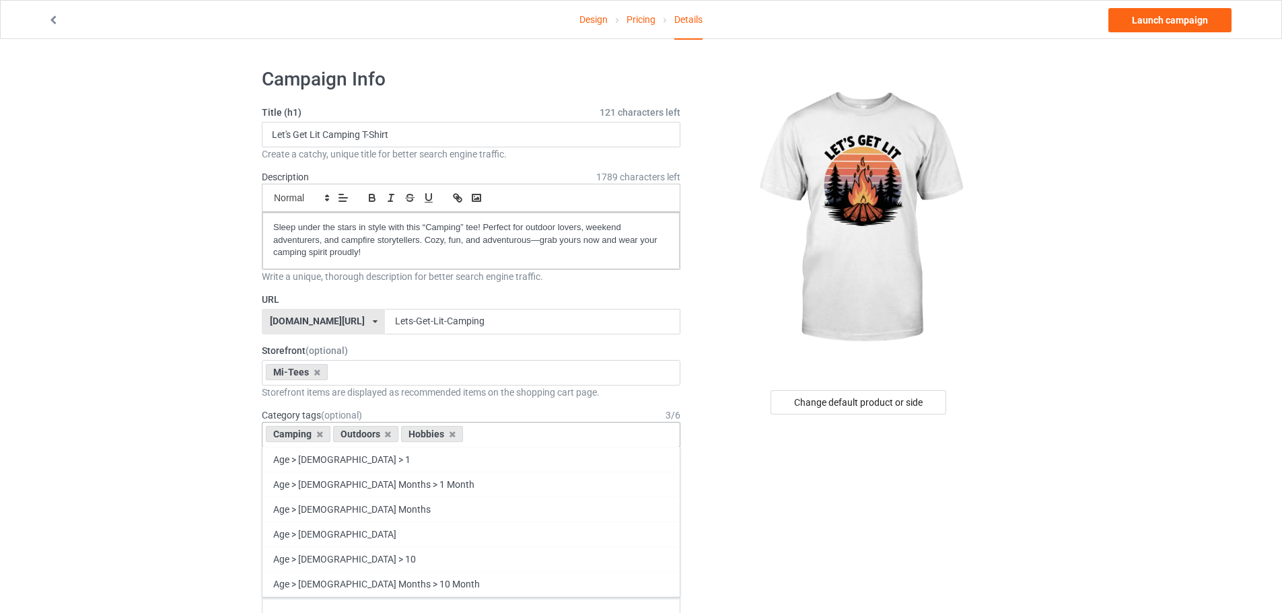
paste input "camp"
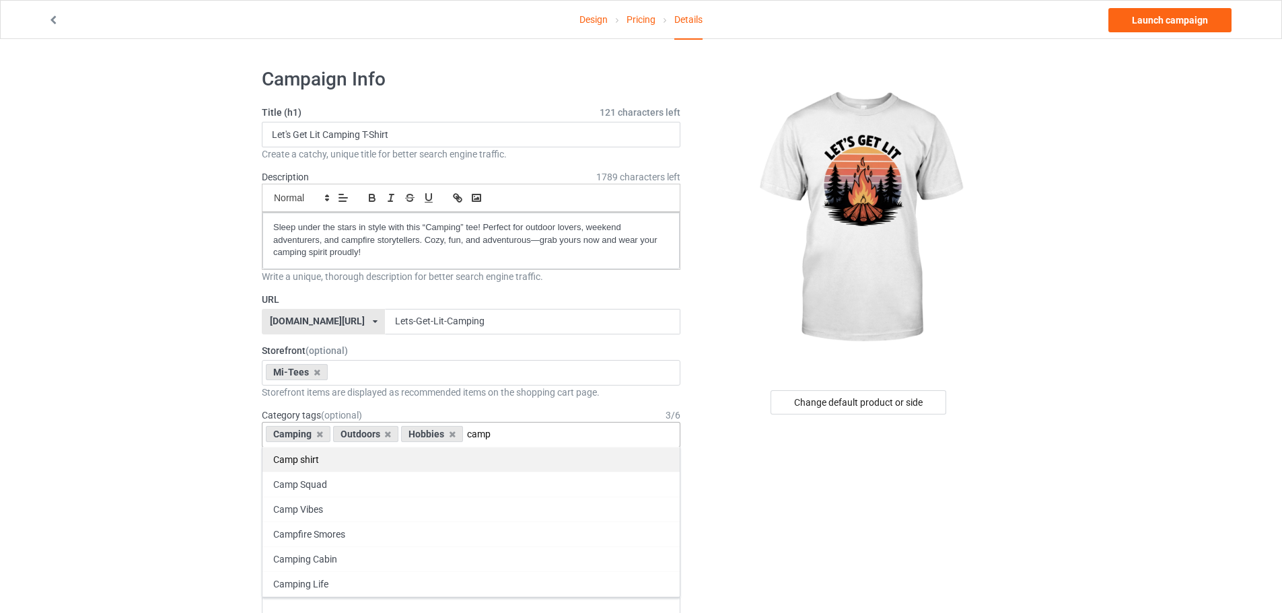
type input "camp"
click at [326, 457] on div "Camp shirt" at bounding box center [470, 459] width 417 height 25
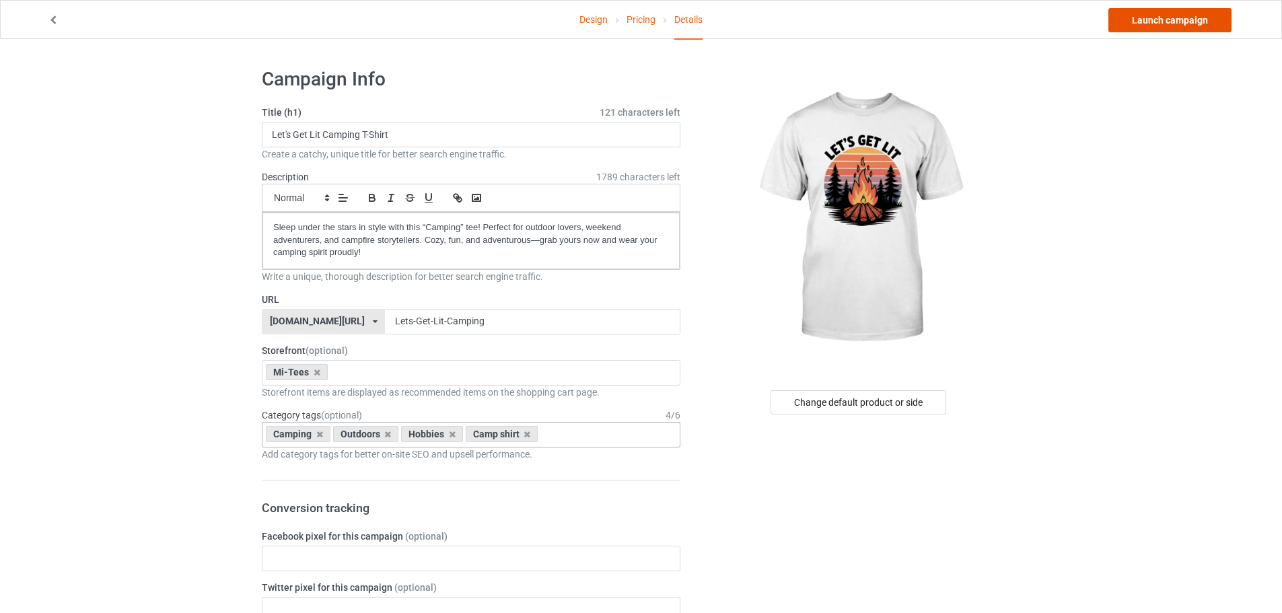
click at [1212, 20] on link "Launch campaign" at bounding box center [1169, 20] width 123 height 24
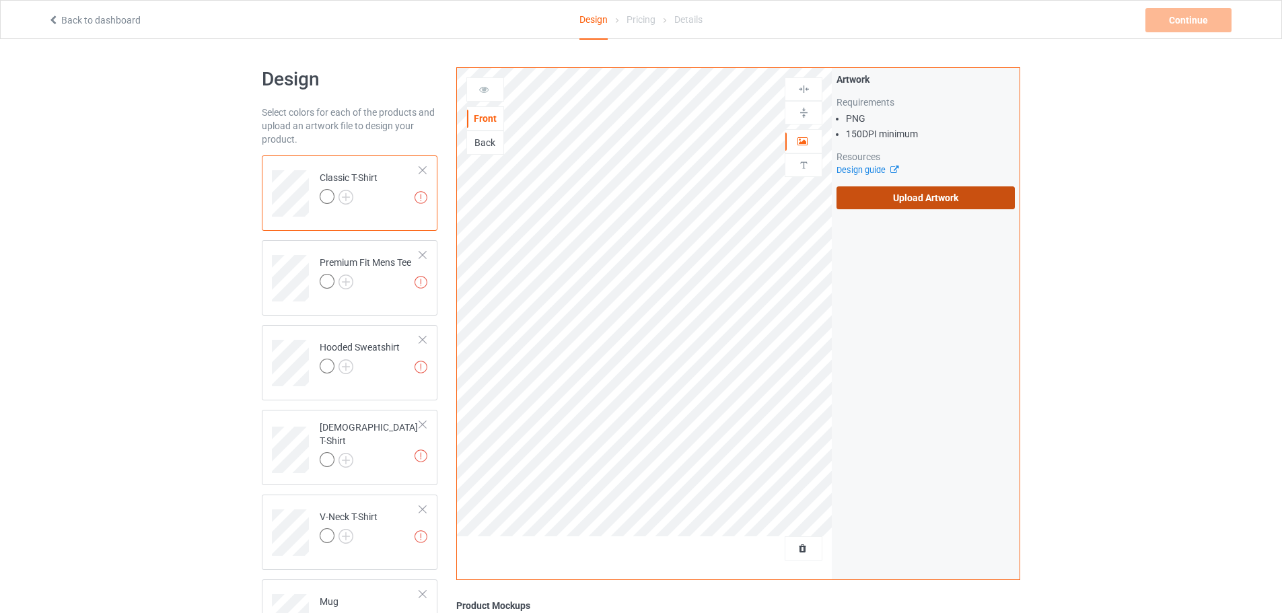
click at [907, 199] on label "Upload Artwork" at bounding box center [926, 197] width 178 height 23
click at [0, 0] on input "Upload Artwork" at bounding box center [0, 0] width 0 height 0
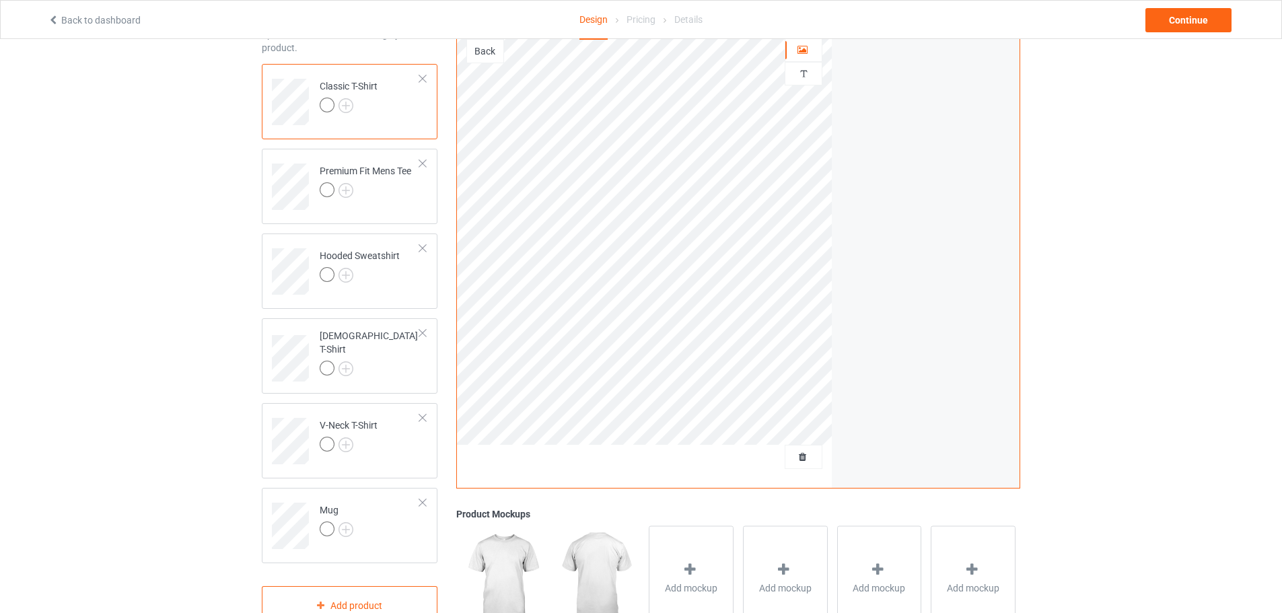
scroll to position [67, 0]
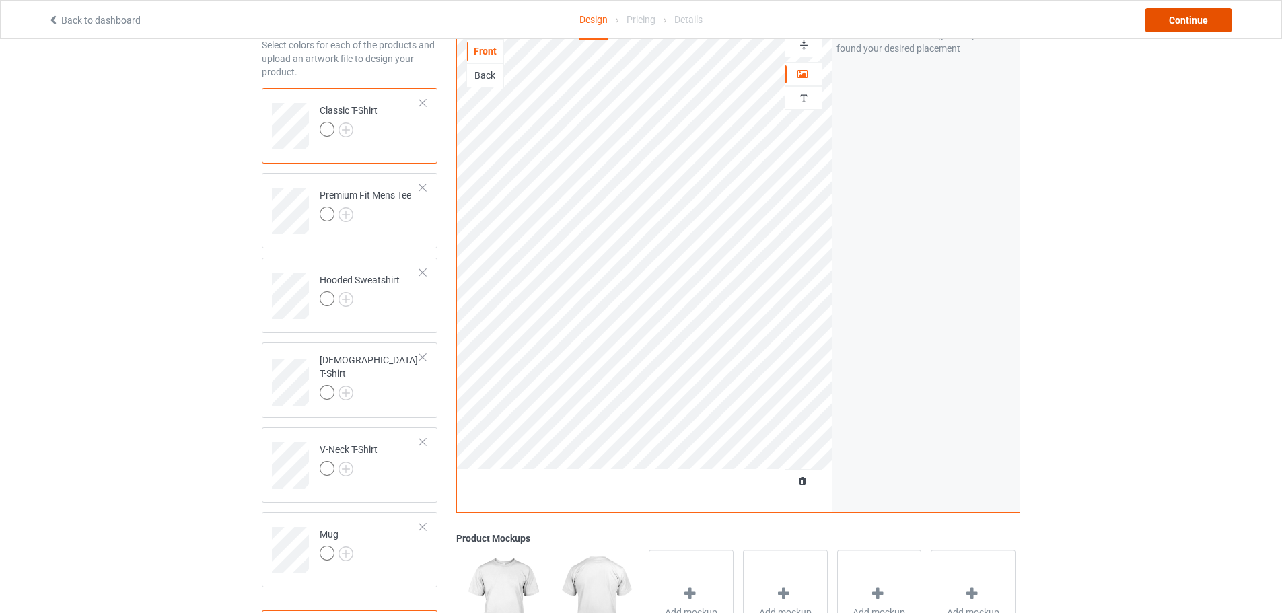
click at [1188, 21] on div "Continue" at bounding box center [1189, 20] width 86 height 24
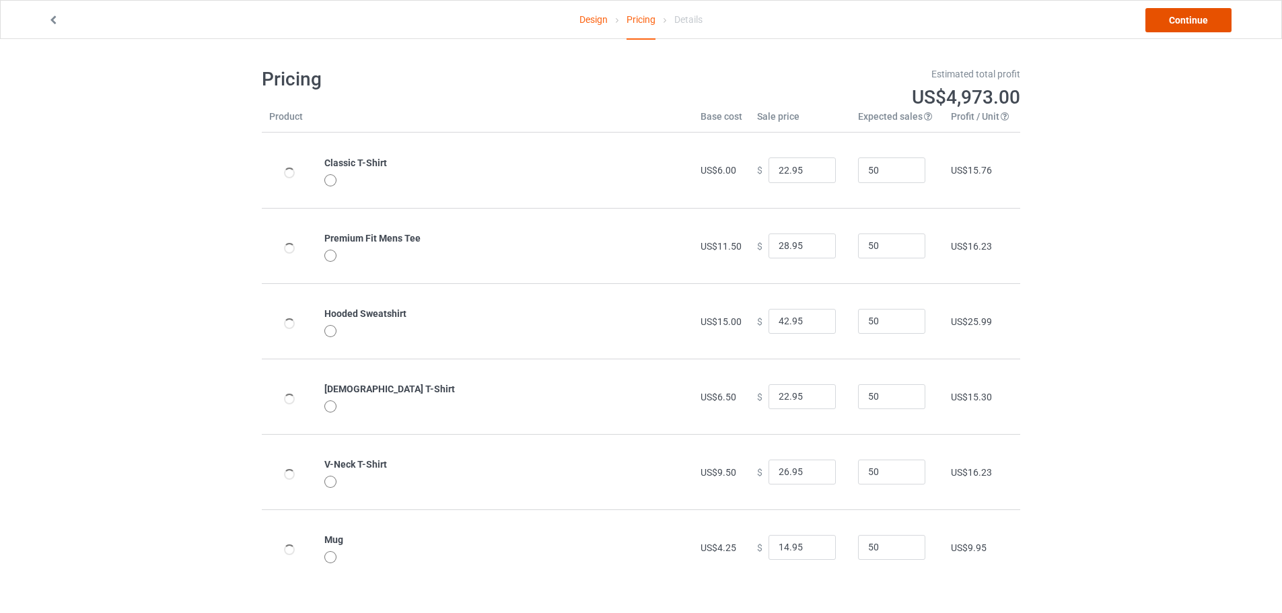
click at [1181, 20] on link "Continue" at bounding box center [1189, 20] width 86 height 24
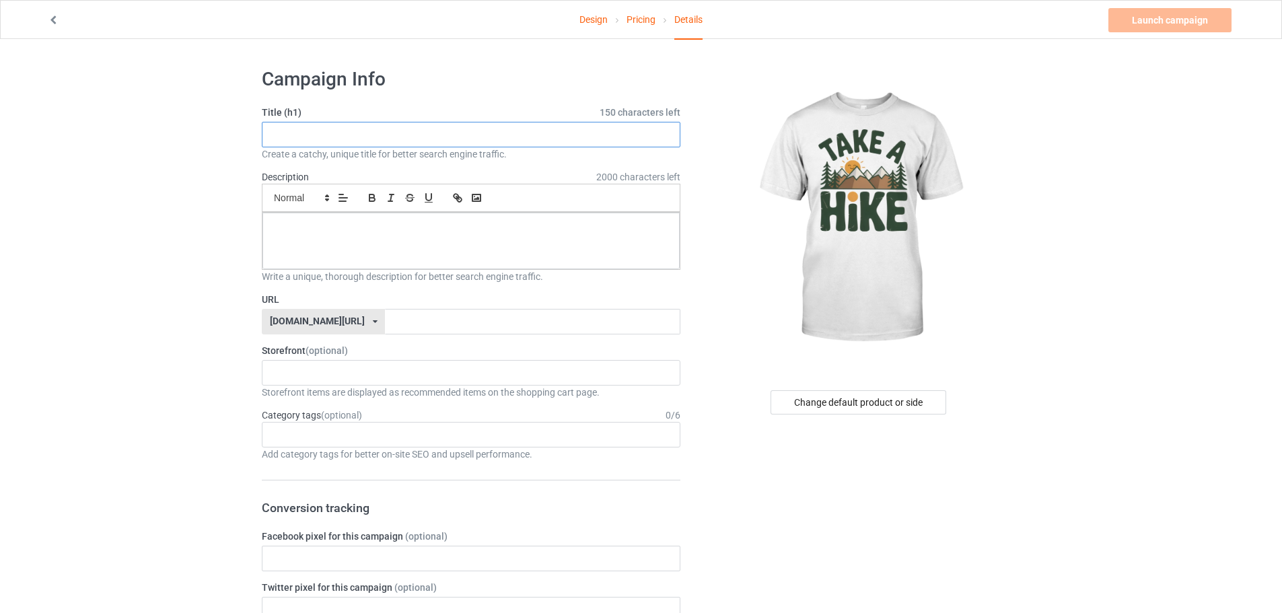
click at [448, 130] on input "text" at bounding box center [471, 135] width 419 height 26
paste input "Take A Hike T-Shirt"
type input "Take A Hike T-Shirt"
click at [409, 323] on input "text" at bounding box center [532, 322] width 295 height 26
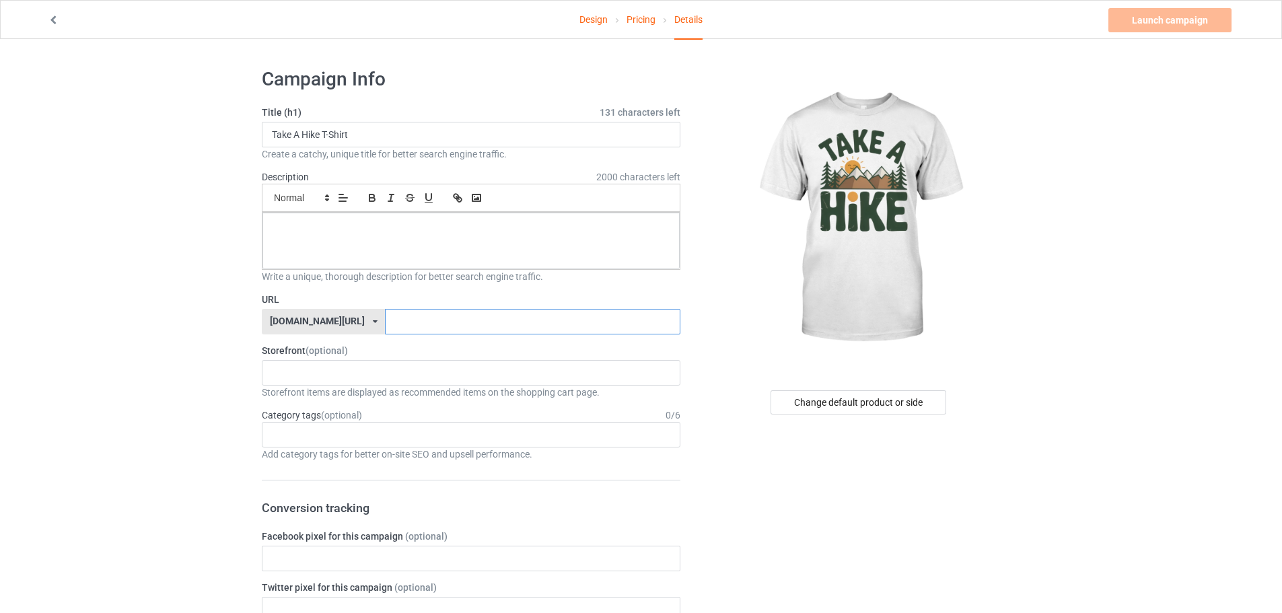
paste input "Take A Hike T-Shirt"
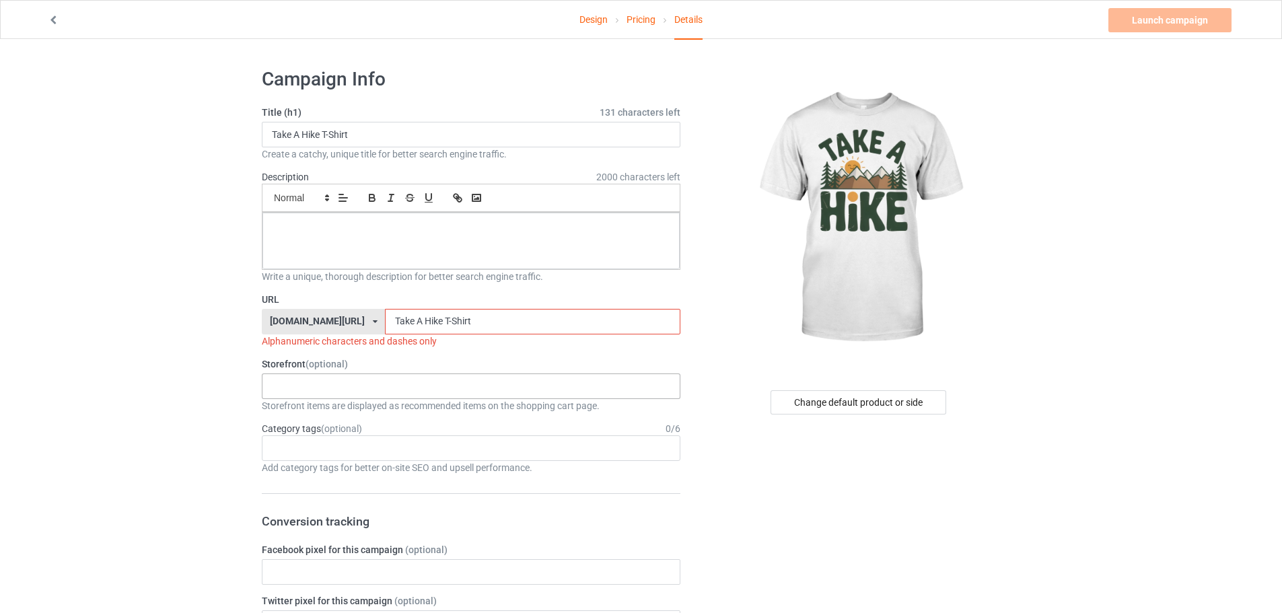
type input "Take A Hike T-Shirt"
click at [312, 386] on div "KIOTA Gaming Finish Line Fitness Mi-Tees 6767c36548d7ee002e084532 651a982803c4d…" at bounding box center [471, 387] width 419 height 26
drag, startPoint x: 319, startPoint y: 444, endPoint x: 320, endPoint y: 455, distance: 10.8
click at [320, 455] on div "KIOTA Gaming Finish Line Fitness Mi-Tees" at bounding box center [471, 435] width 419 height 75
click at [320, 455] on div "Mi-Tees" at bounding box center [470, 460] width 417 height 25
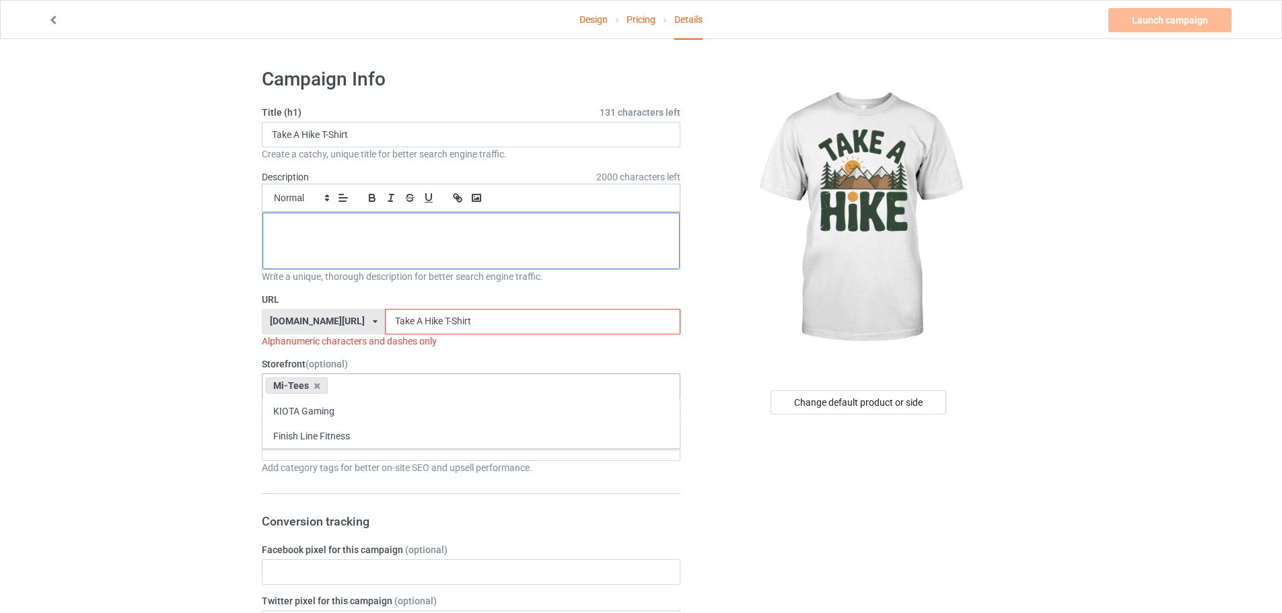
click at [425, 246] on div at bounding box center [470, 241] width 417 height 57
click at [431, 234] on p at bounding box center [471, 227] width 396 height 13
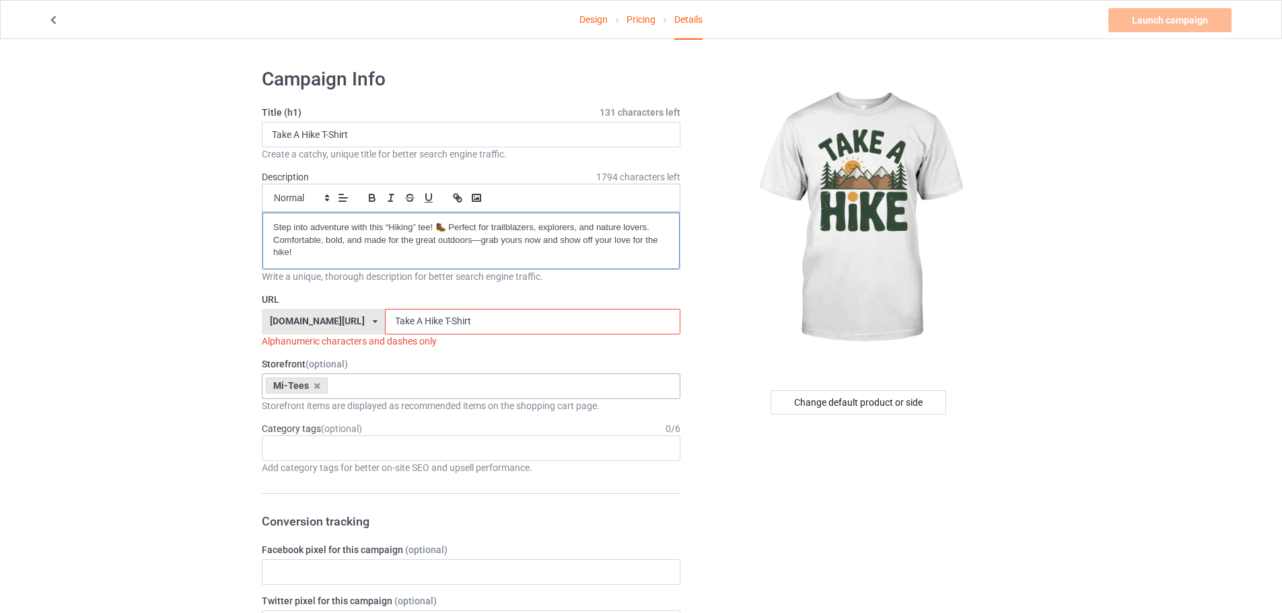
drag, startPoint x: 275, startPoint y: 230, endPoint x: 267, endPoint y: 230, distance: 8.1
click at [267, 230] on div "Step into adventure with this “Hiking” tee! 🥾 Perfect for trailblazers, explore…" at bounding box center [470, 241] width 417 height 57
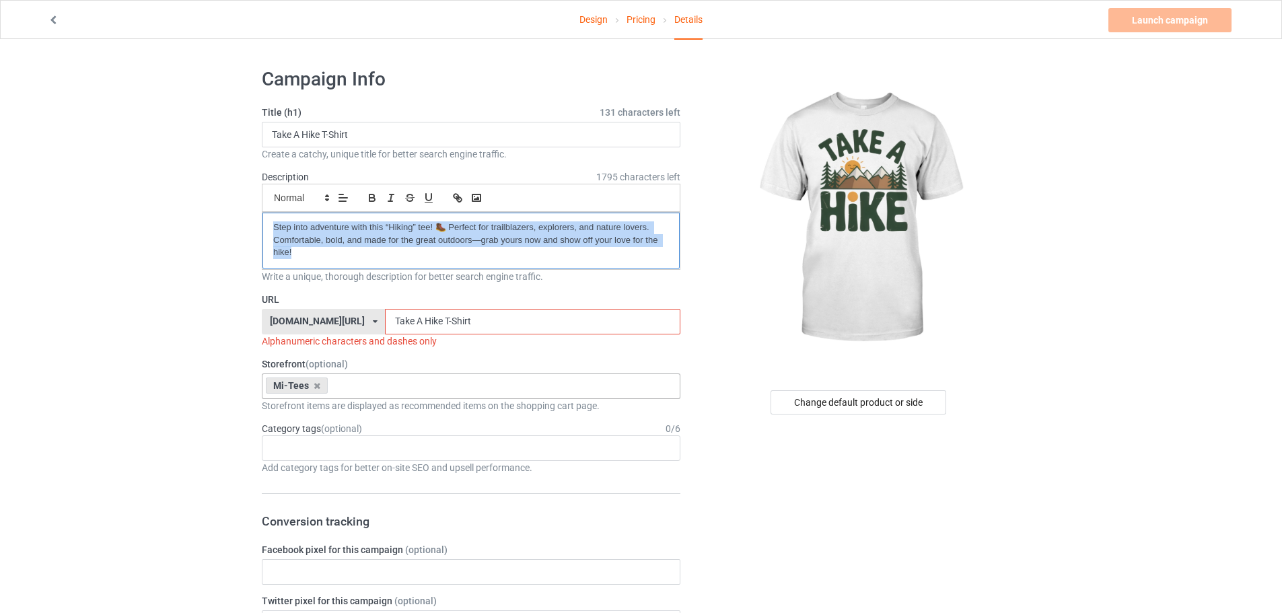
copy p "Step into adventure with this “Hiking” tee! 🥾 Perfect for trailblazers, explore…"
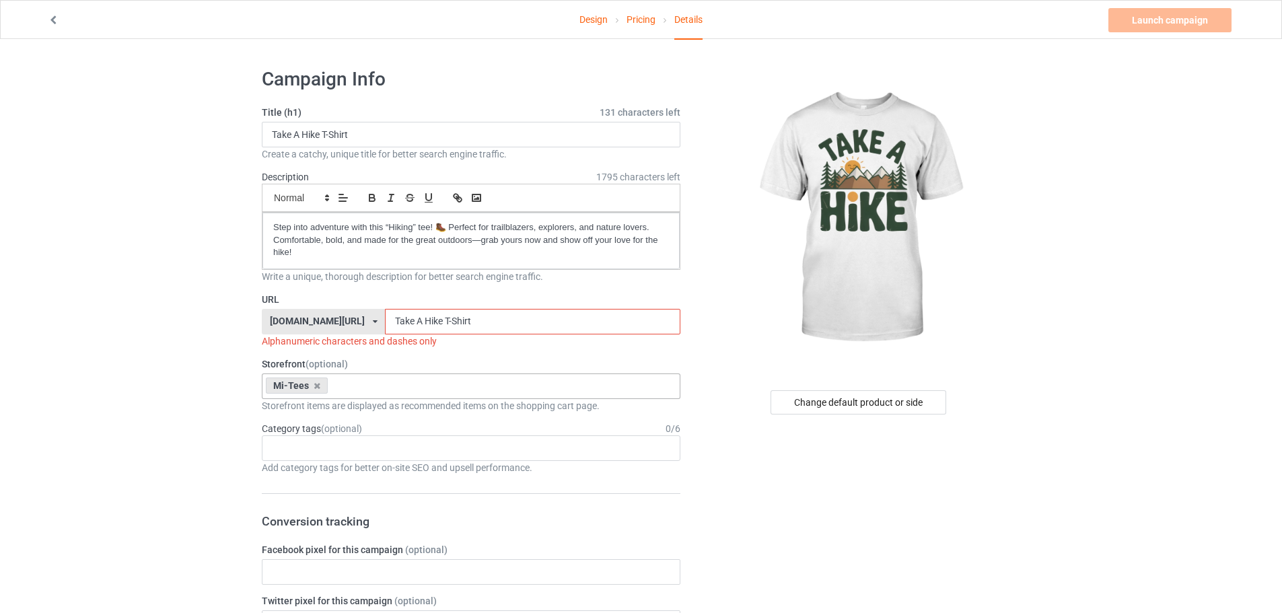
click at [355, 384] on div "Mi-Tees KIOTA Gaming Finish Line Fitness 6767c36548d7ee002e084532 651a982803c4d…" at bounding box center [471, 387] width 419 height 26
click at [312, 457] on div "Age > [DEMOGRAPHIC_DATA] > 1 Age > [DEMOGRAPHIC_DATA] Months > 1 Month Age > [D…" at bounding box center [471, 448] width 419 height 26
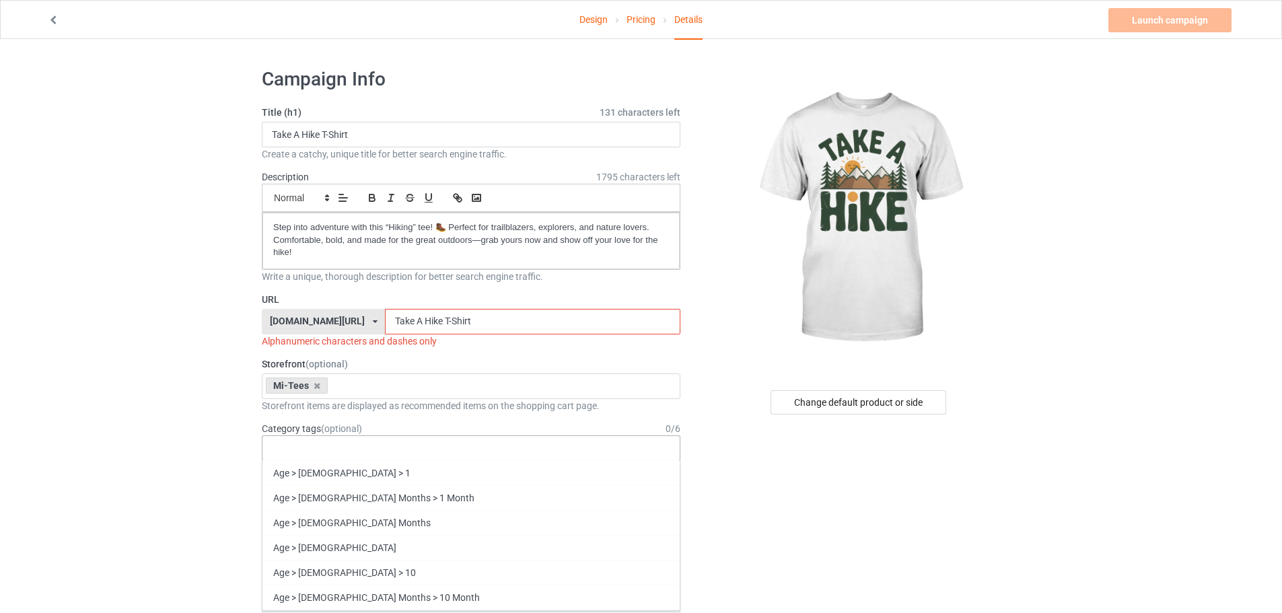
click at [312, 456] on div "Age > [DEMOGRAPHIC_DATA] > 1 Age > [DEMOGRAPHIC_DATA] Months > 1 Month Age > [D…" at bounding box center [471, 448] width 419 height 26
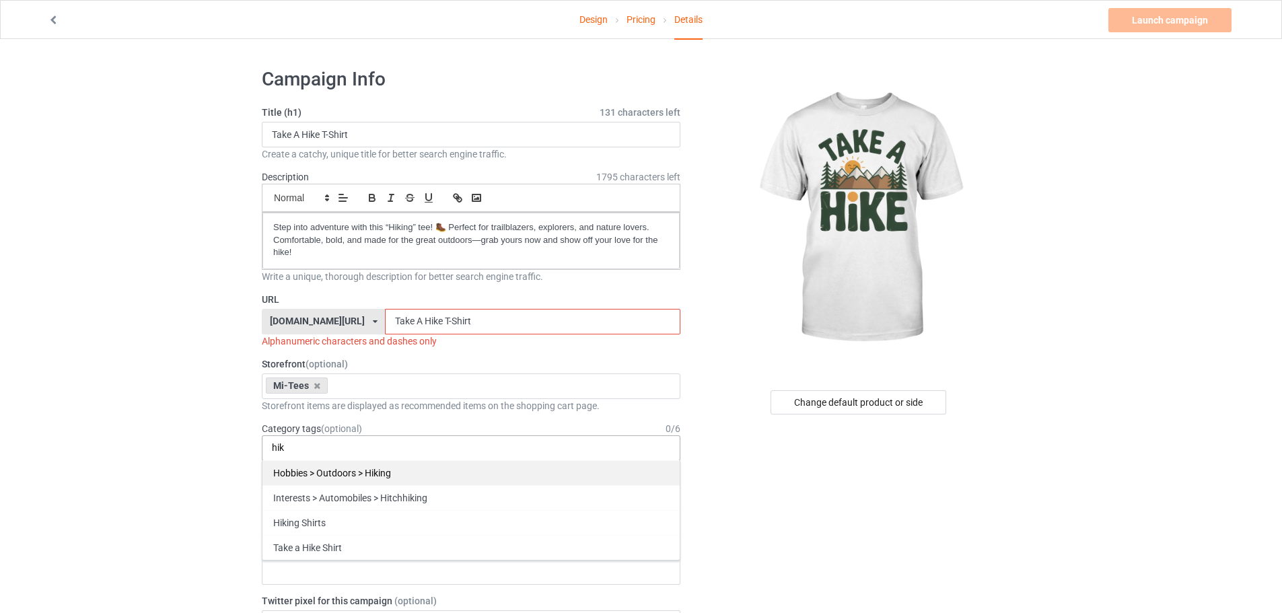
type input "hik"
click at [346, 470] on div "Hobbies > Outdoors > Hiking" at bounding box center [470, 472] width 417 height 25
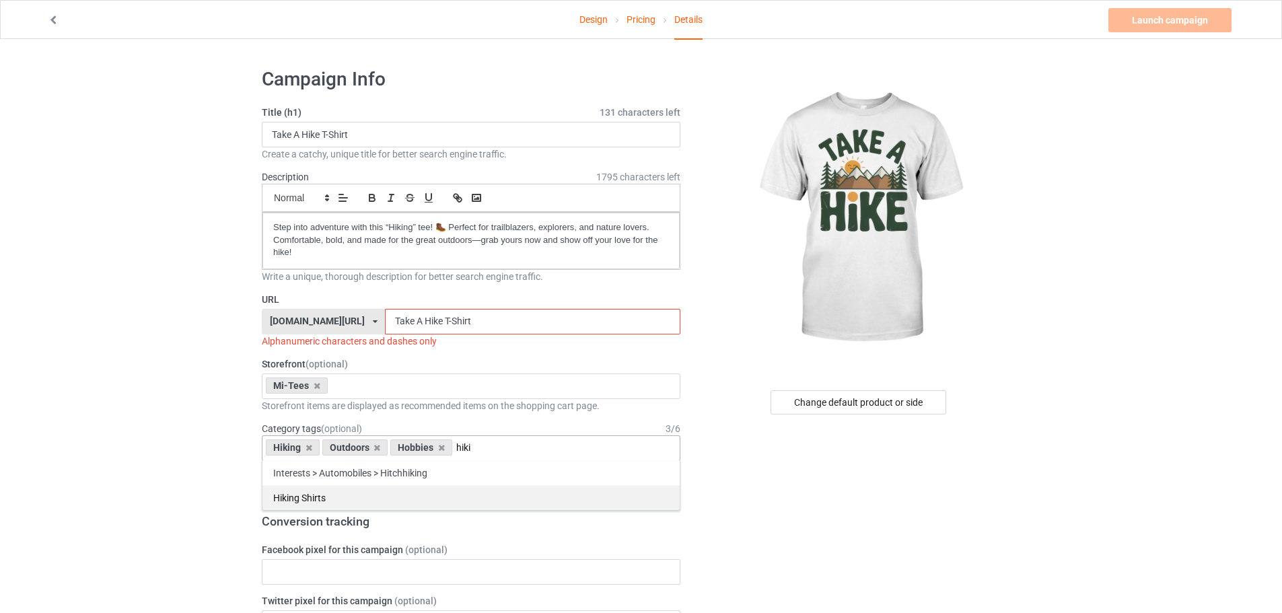
type input "hiki"
click at [339, 493] on div "Hiking Shirts" at bounding box center [470, 497] width 417 height 25
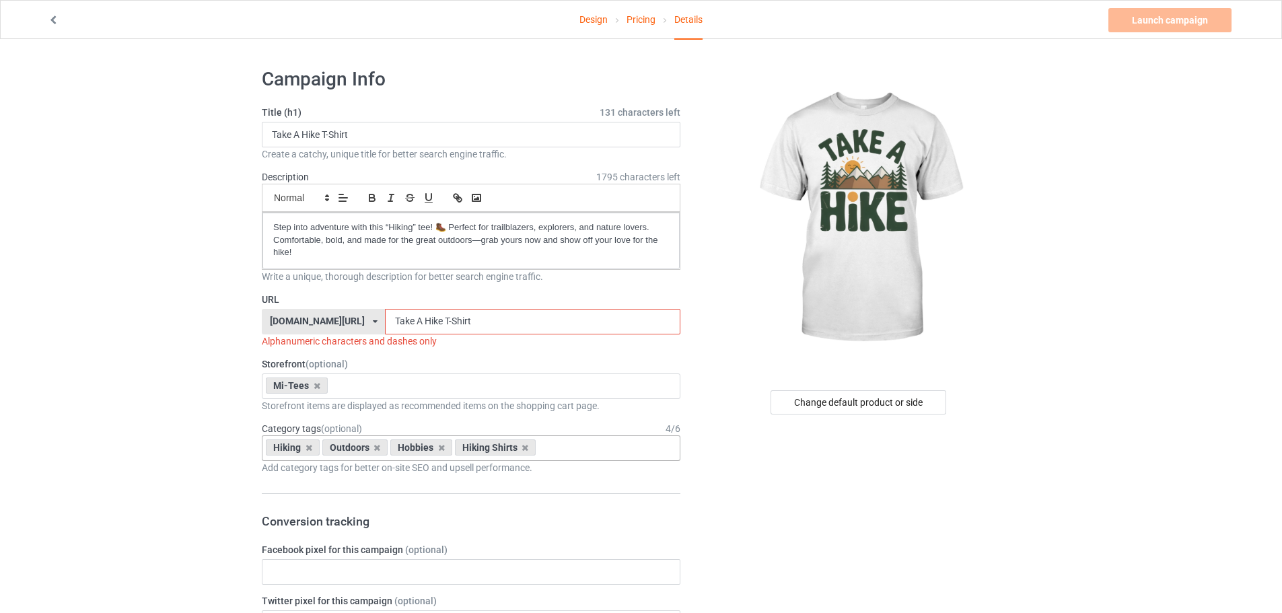
drag, startPoint x: 376, startPoint y: 321, endPoint x: 378, endPoint y: 331, distance: 10.3
click at [385, 331] on input "Take A Hike T-Shirt" at bounding box center [532, 322] width 295 height 26
drag, startPoint x: 385, startPoint y: 325, endPoint x: 388, endPoint y: 333, distance: 8.7
click at [388, 333] on input "Take-A Hike T-Shirt" at bounding box center [532, 322] width 295 height 26
drag, startPoint x: 404, startPoint y: 322, endPoint x: 408, endPoint y: 337, distance: 15.8
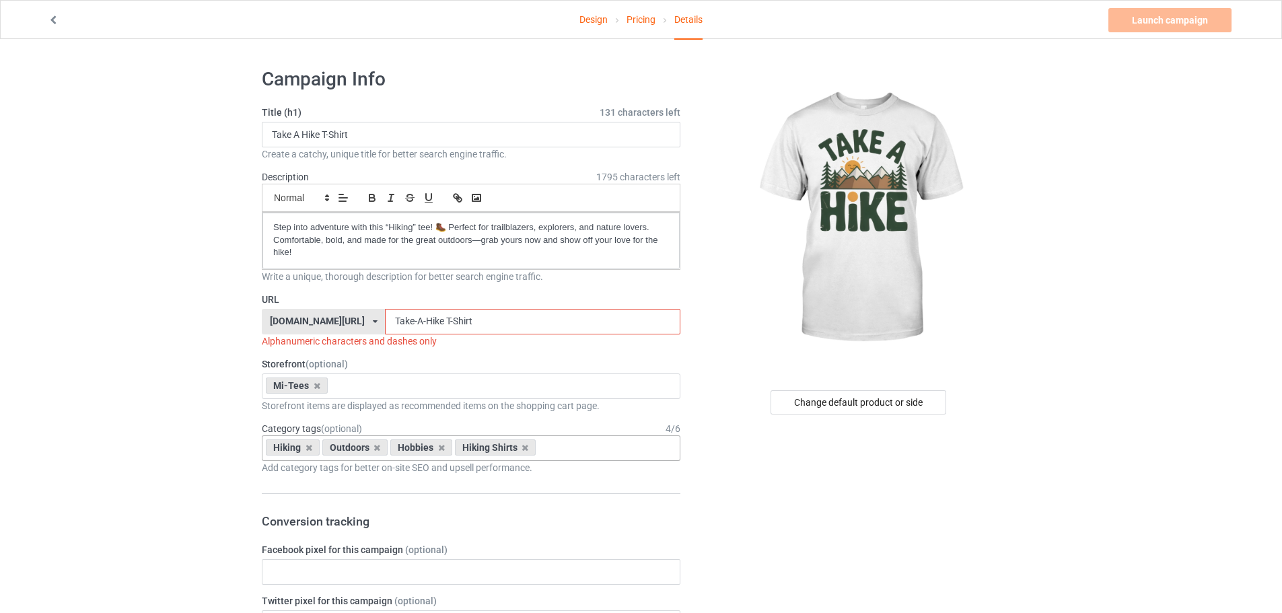
click at [408, 337] on div "URL teechip.com/ teechip.com/ 587d0d41cee36fd012c64a69 Take-A-Hike T-Shirt Alph…" at bounding box center [471, 320] width 419 height 55
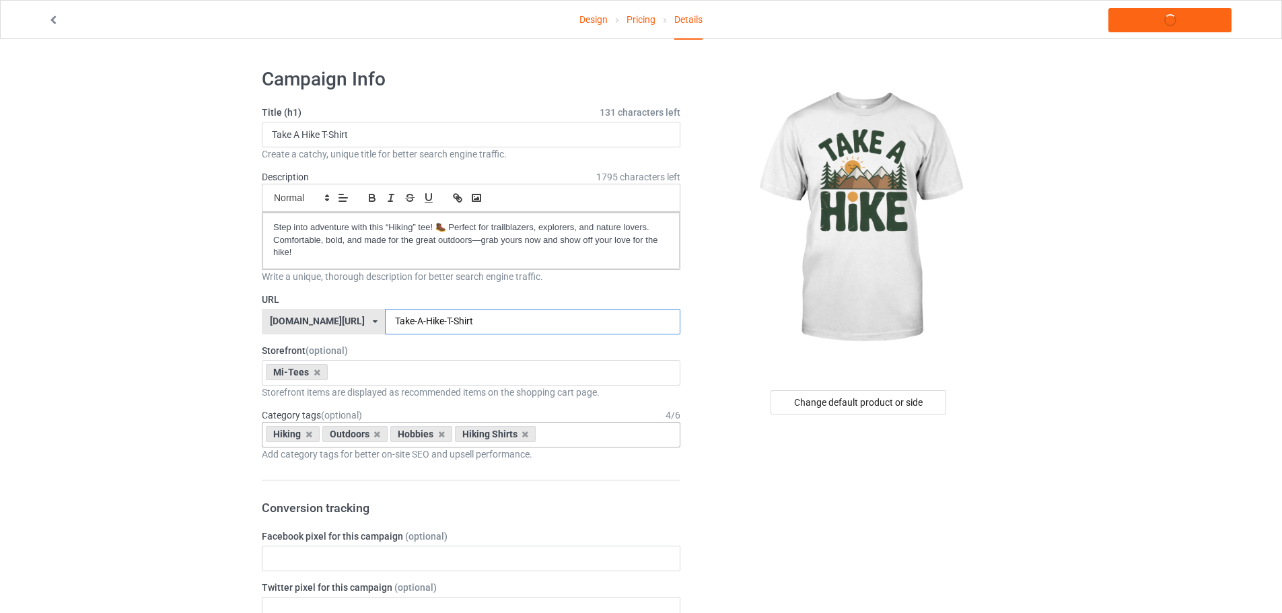
type input "Take-A-Hike-T-Shirt"
click at [1160, 24] on link "Launch campaign" at bounding box center [1169, 20] width 123 height 24
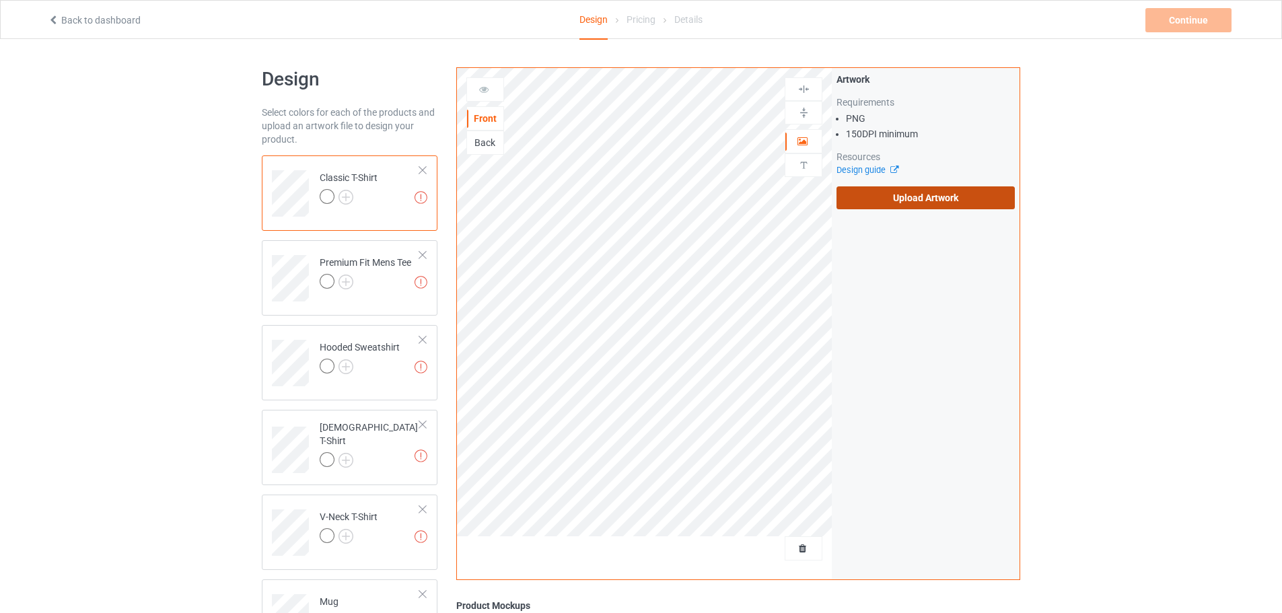
click at [884, 190] on label "Upload Artwork" at bounding box center [926, 197] width 178 height 23
click at [0, 0] on input "Upload Artwork" at bounding box center [0, 0] width 0 height 0
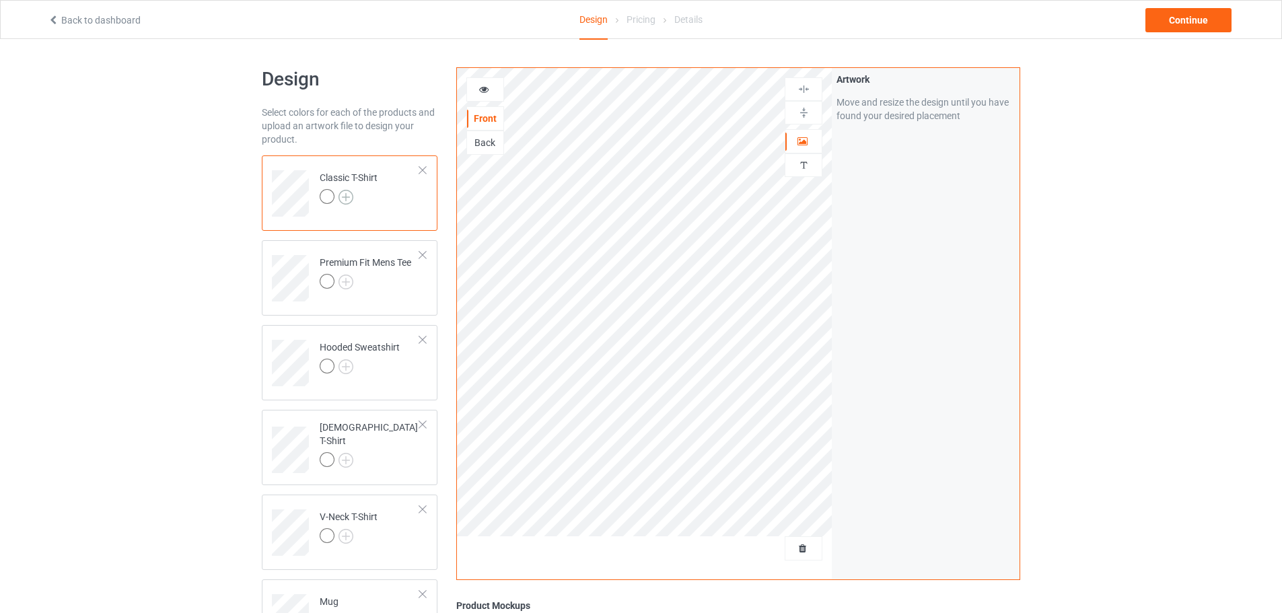
click at [346, 198] on img at bounding box center [346, 197] width 15 height 15
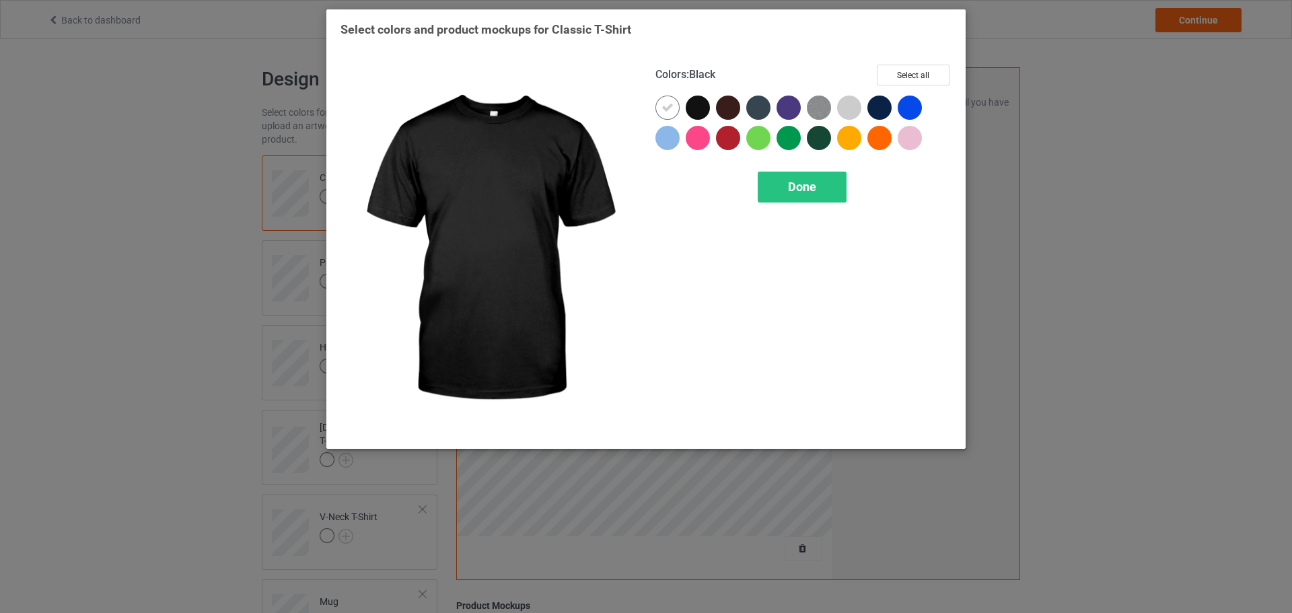
click at [695, 107] on div at bounding box center [698, 108] width 24 height 24
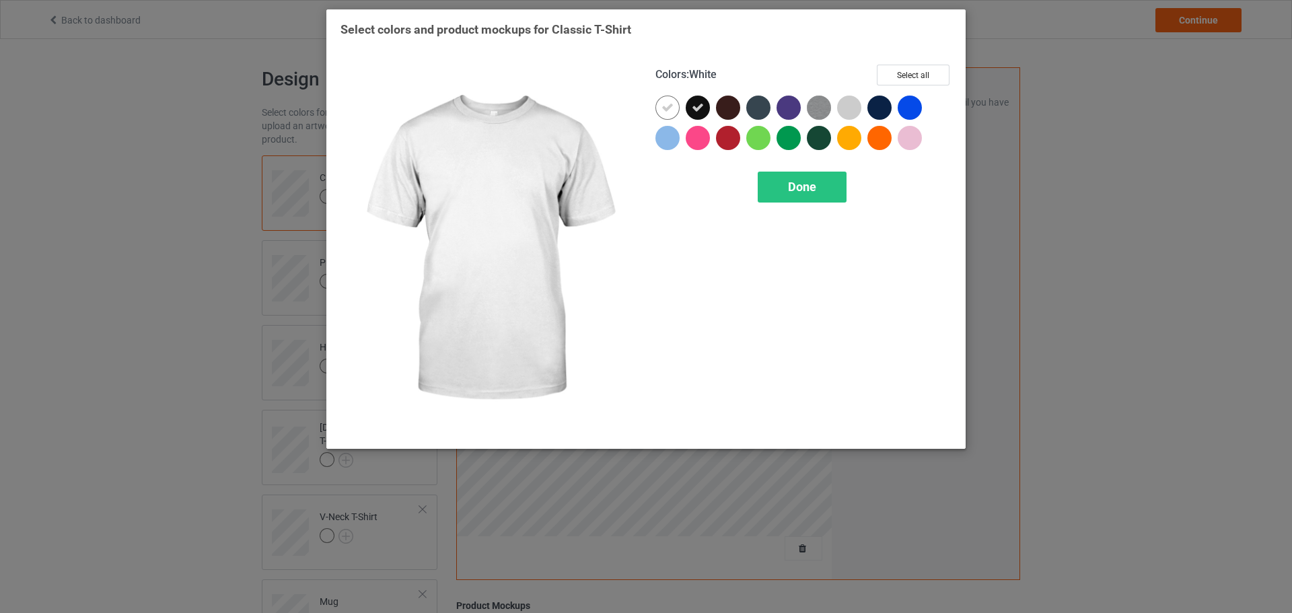
click at [675, 113] on div at bounding box center [668, 108] width 24 height 24
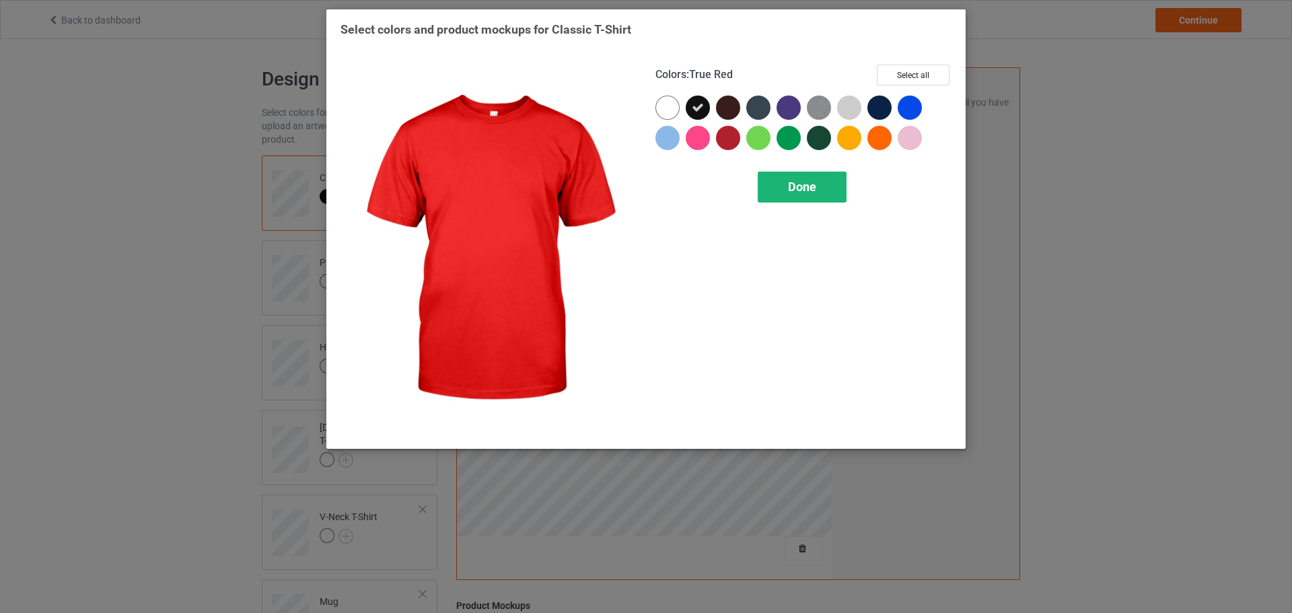
click at [782, 182] on div "Done" at bounding box center [802, 187] width 89 height 31
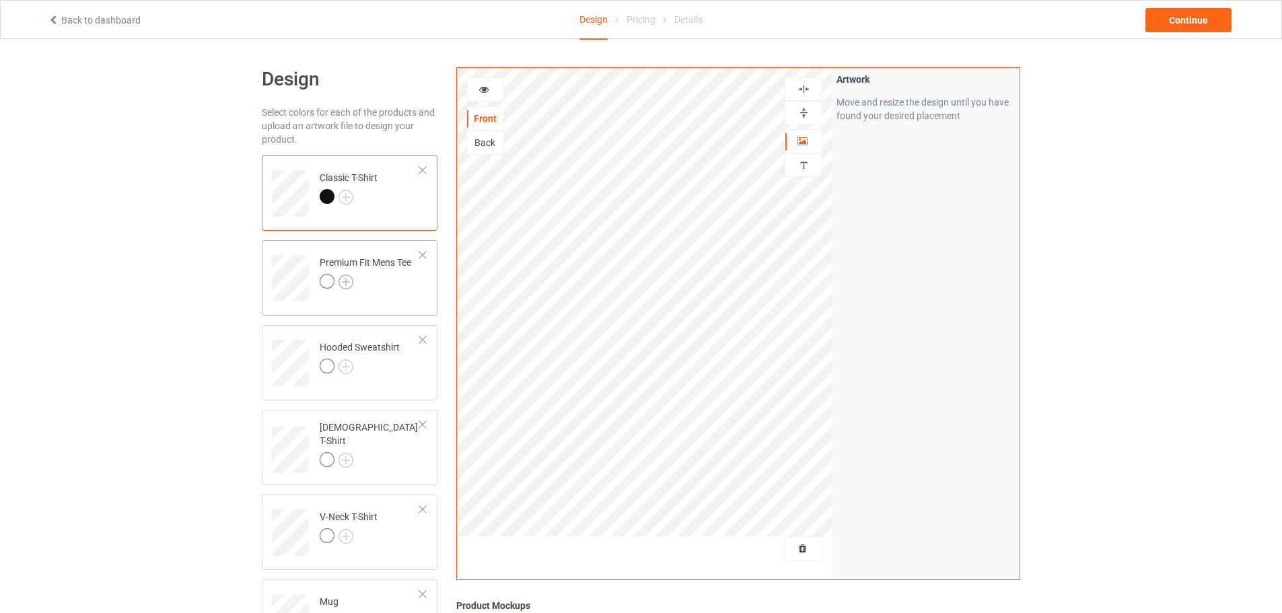
click at [349, 283] on img at bounding box center [346, 282] width 15 height 15
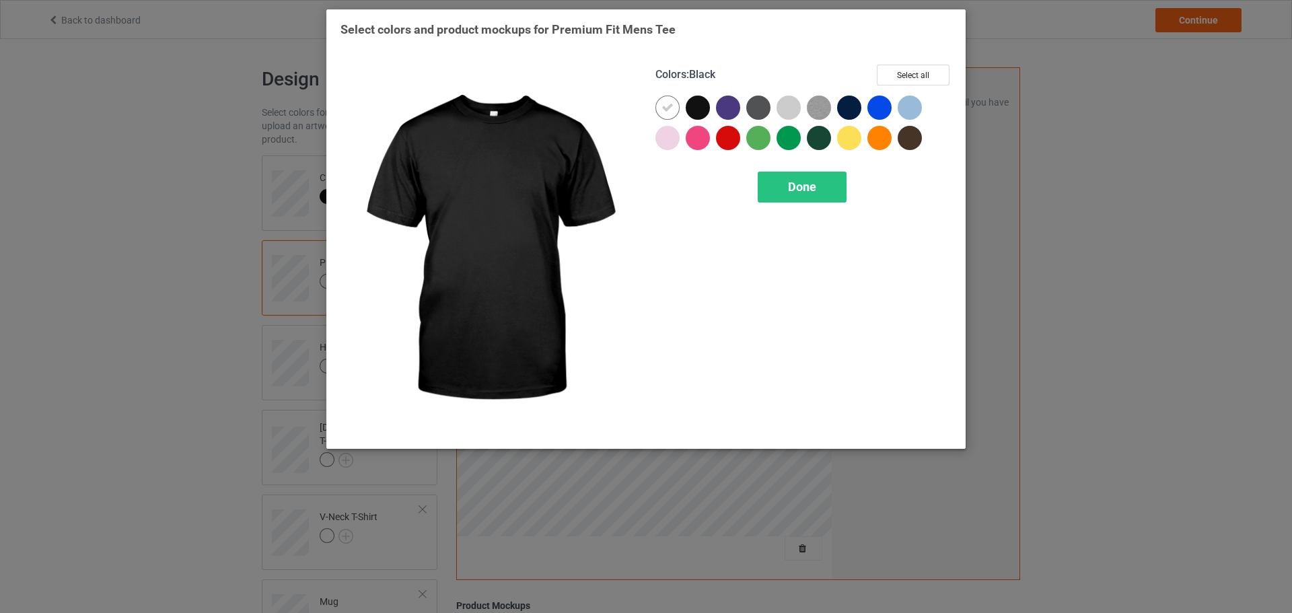
click at [694, 108] on div at bounding box center [698, 108] width 24 height 24
click at [662, 113] on icon at bounding box center [668, 108] width 12 height 12
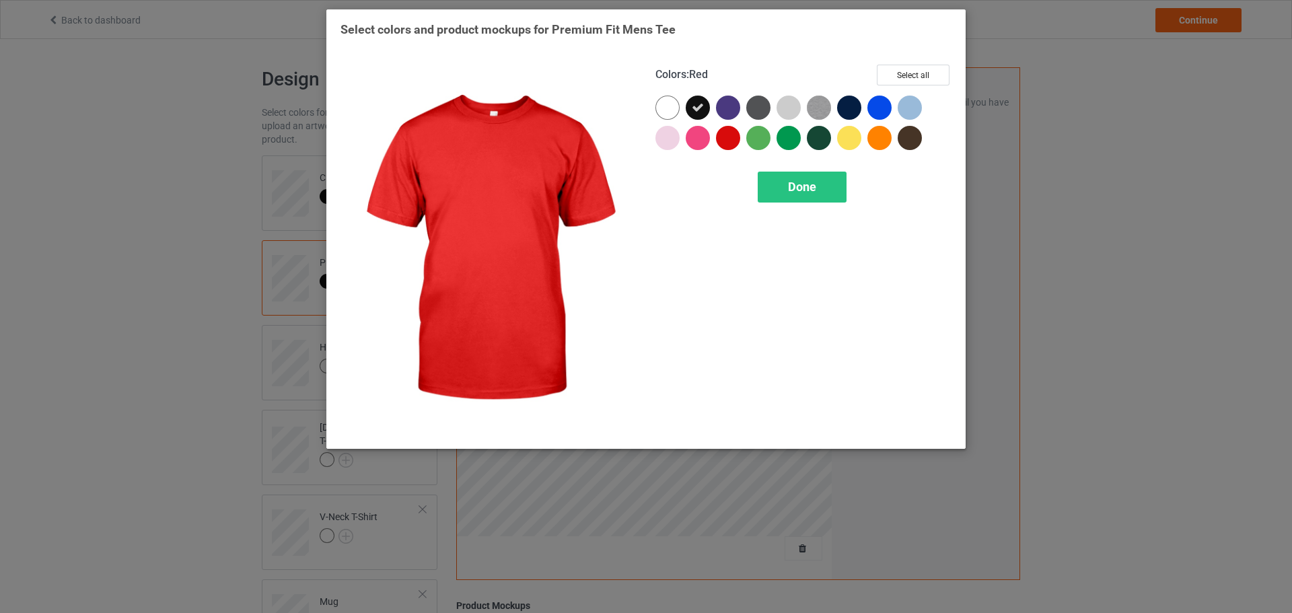
click at [832, 217] on div "Colors : Red Select all Done" at bounding box center [803, 249] width 315 height 389
click at [817, 192] on div "Done" at bounding box center [802, 187] width 89 height 31
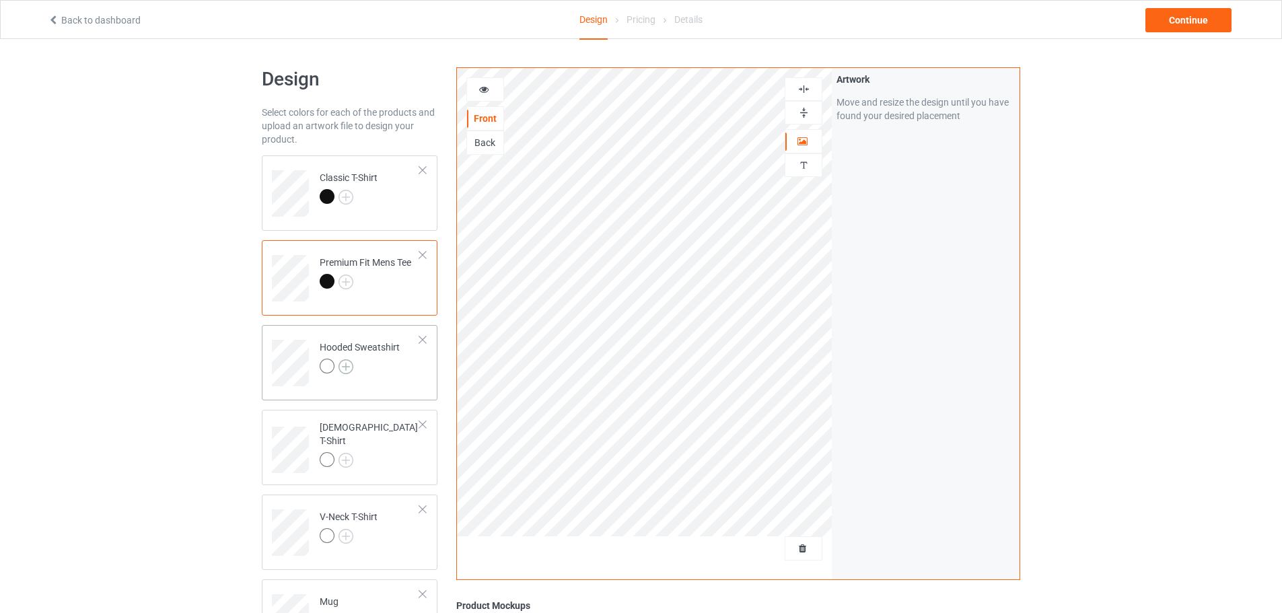
click at [345, 367] on img at bounding box center [346, 366] width 15 height 15
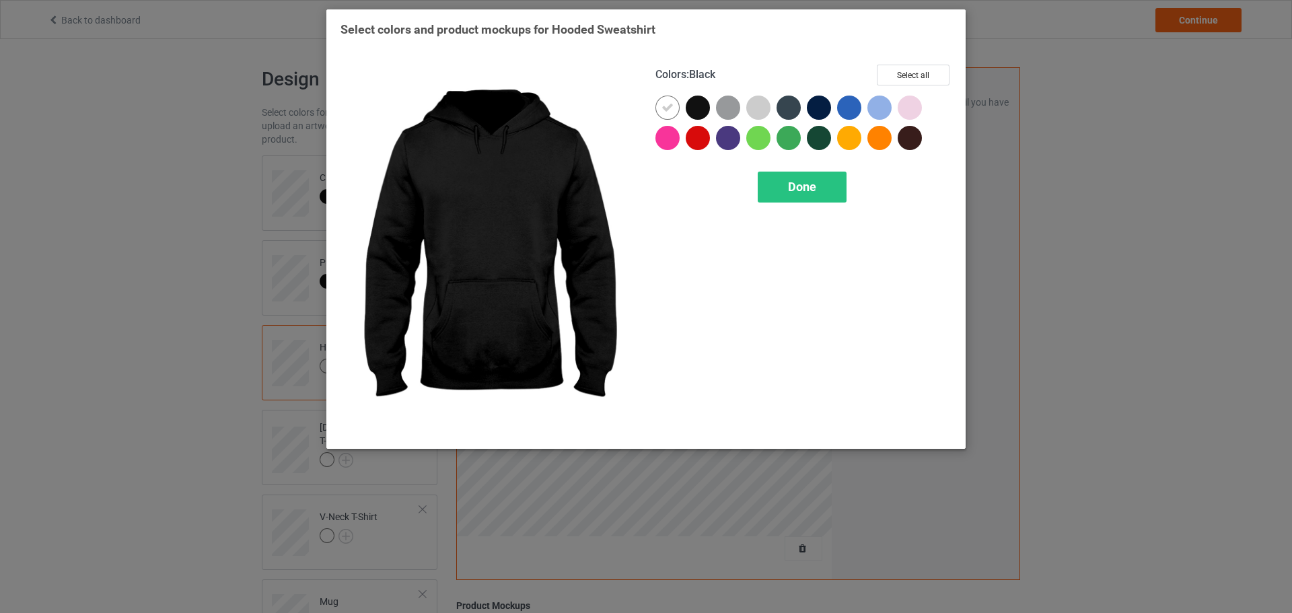
click at [690, 111] on div at bounding box center [698, 108] width 24 height 24
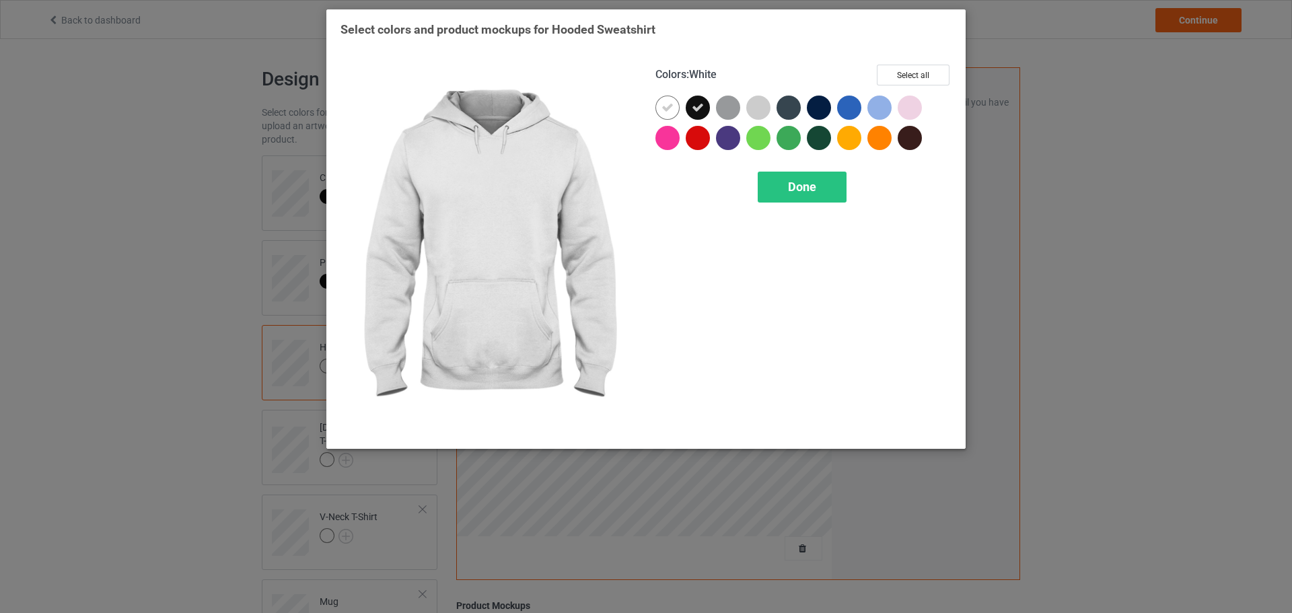
click at [672, 108] on icon at bounding box center [668, 108] width 12 height 12
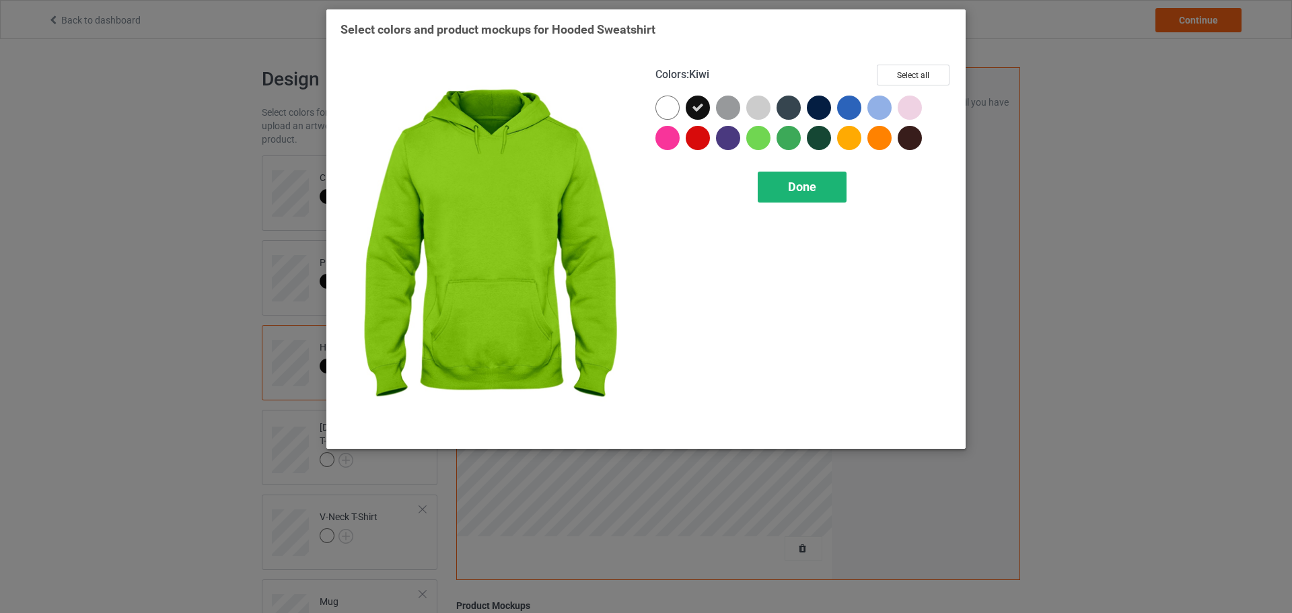
click at [783, 180] on div "Done" at bounding box center [802, 187] width 89 height 31
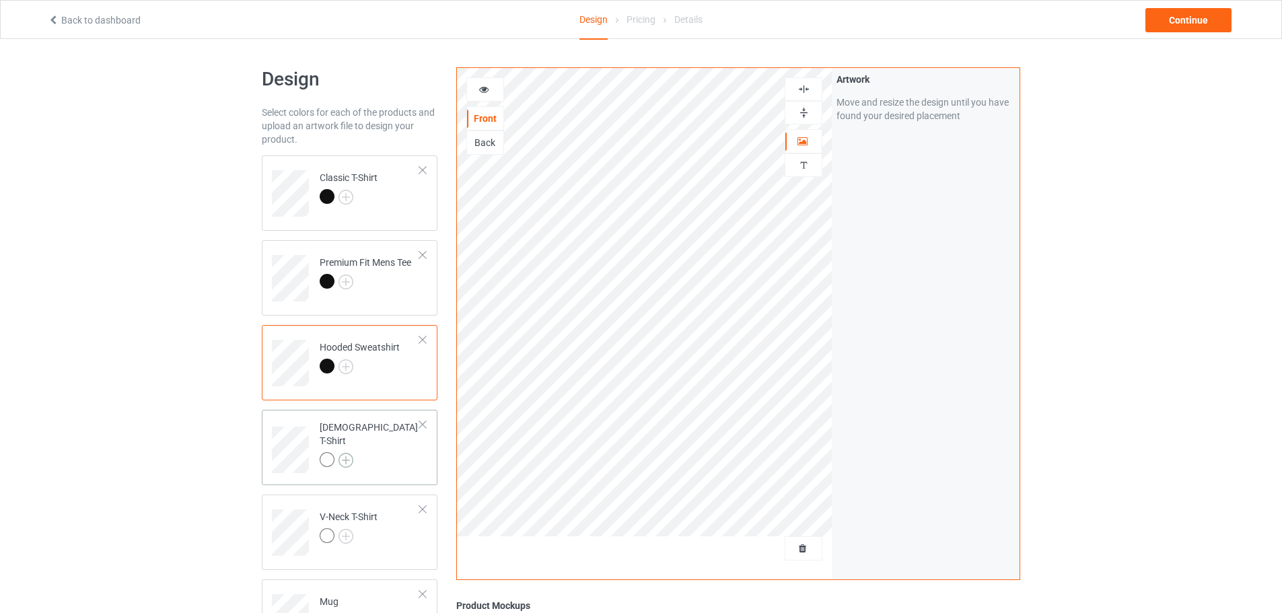
click at [348, 453] on img at bounding box center [346, 460] width 15 height 15
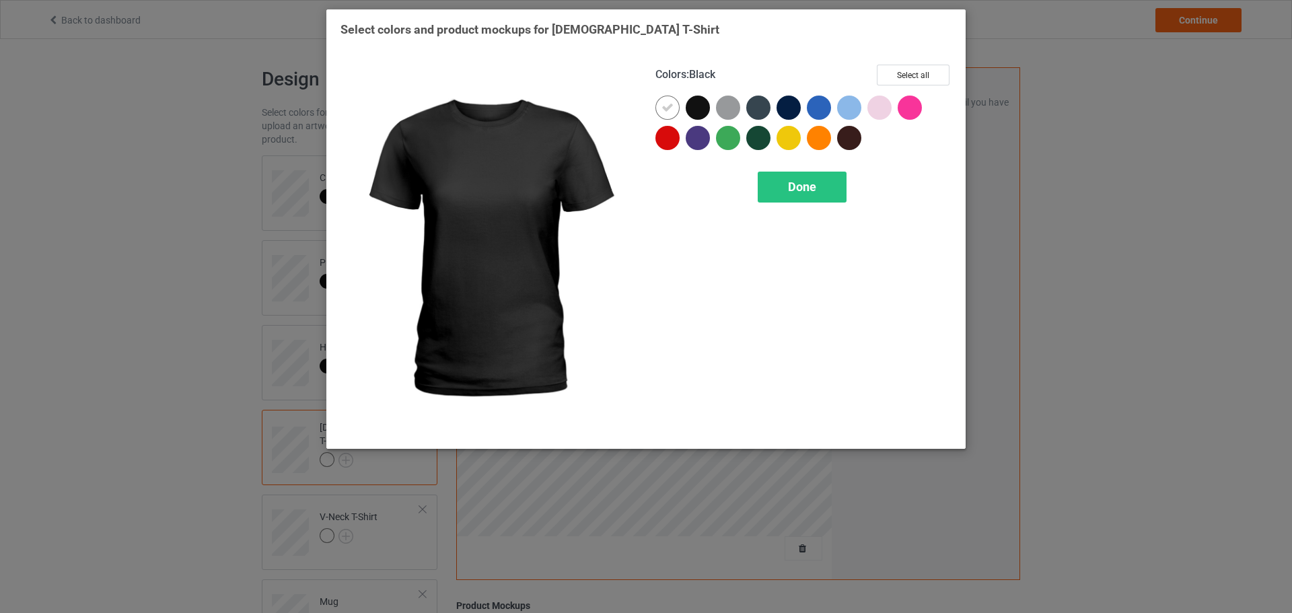
click at [701, 115] on div at bounding box center [698, 108] width 24 height 24
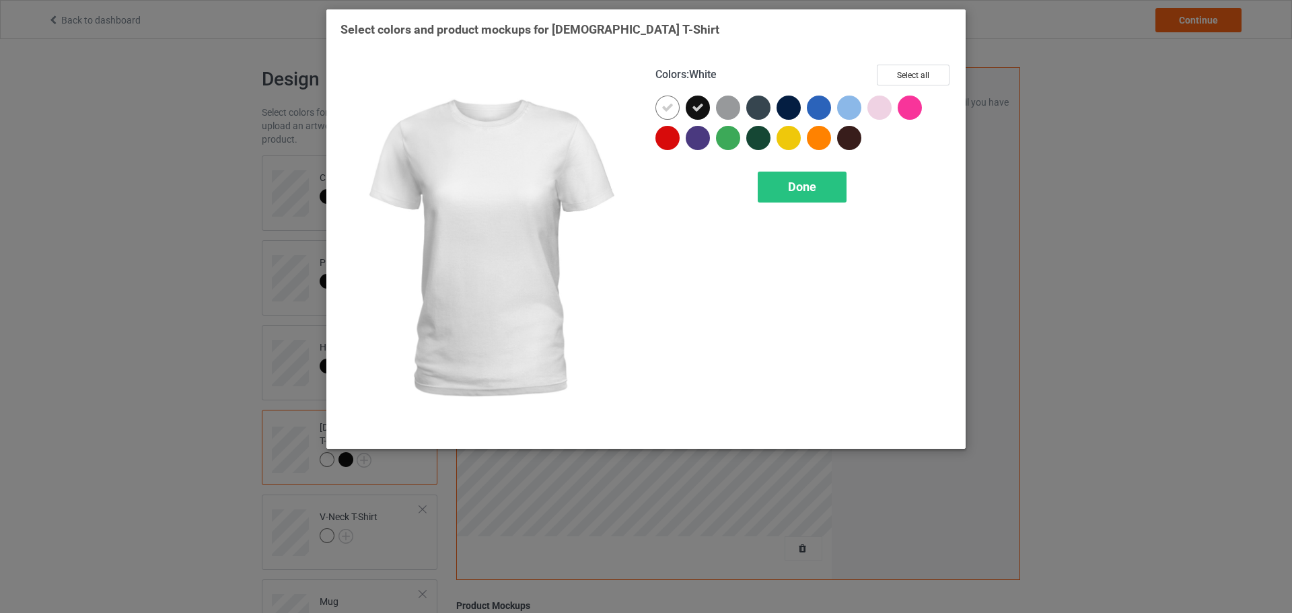
click at [676, 111] on div at bounding box center [668, 108] width 24 height 24
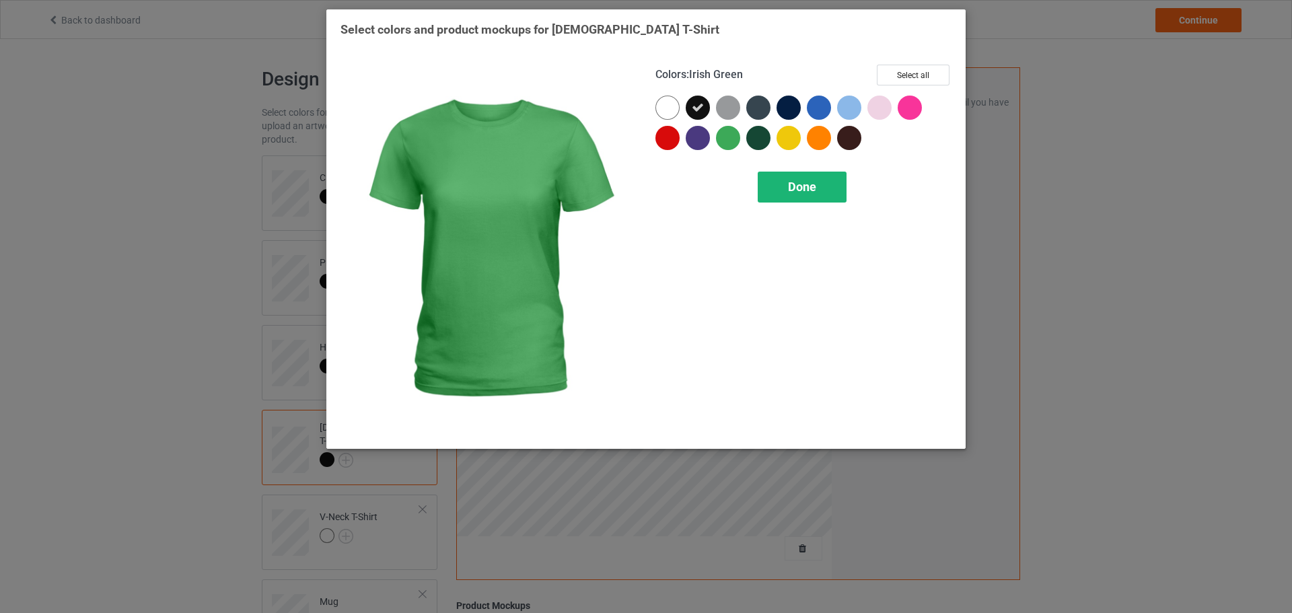
click at [781, 188] on div "Done" at bounding box center [802, 187] width 89 height 31
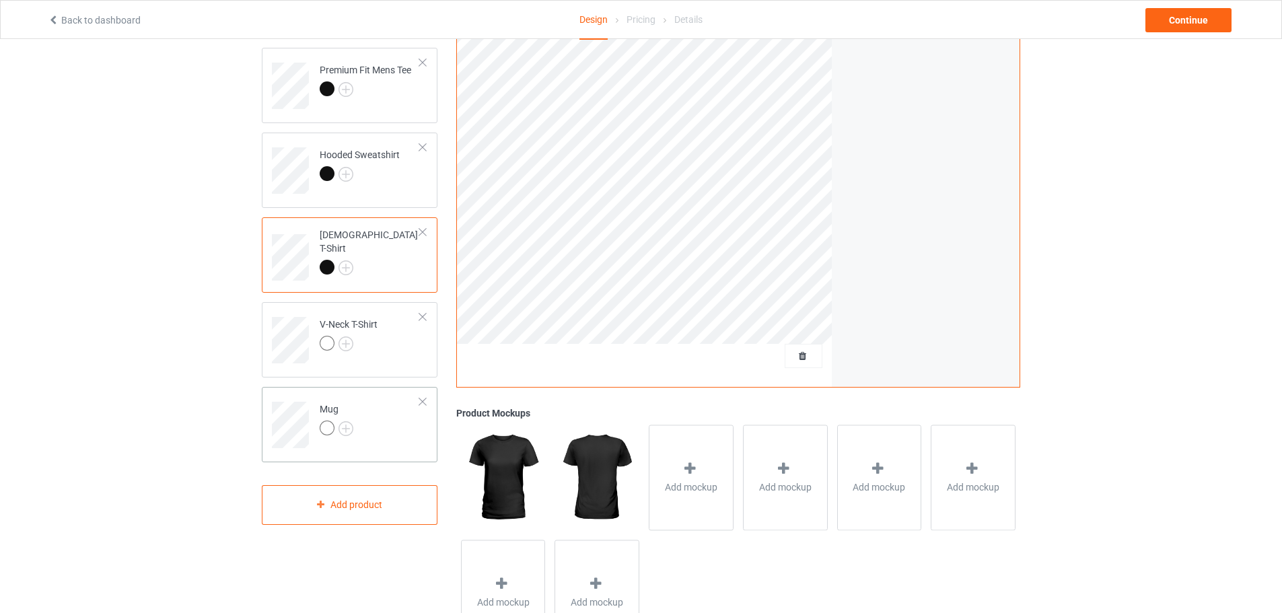
scroll to position [202, 0]
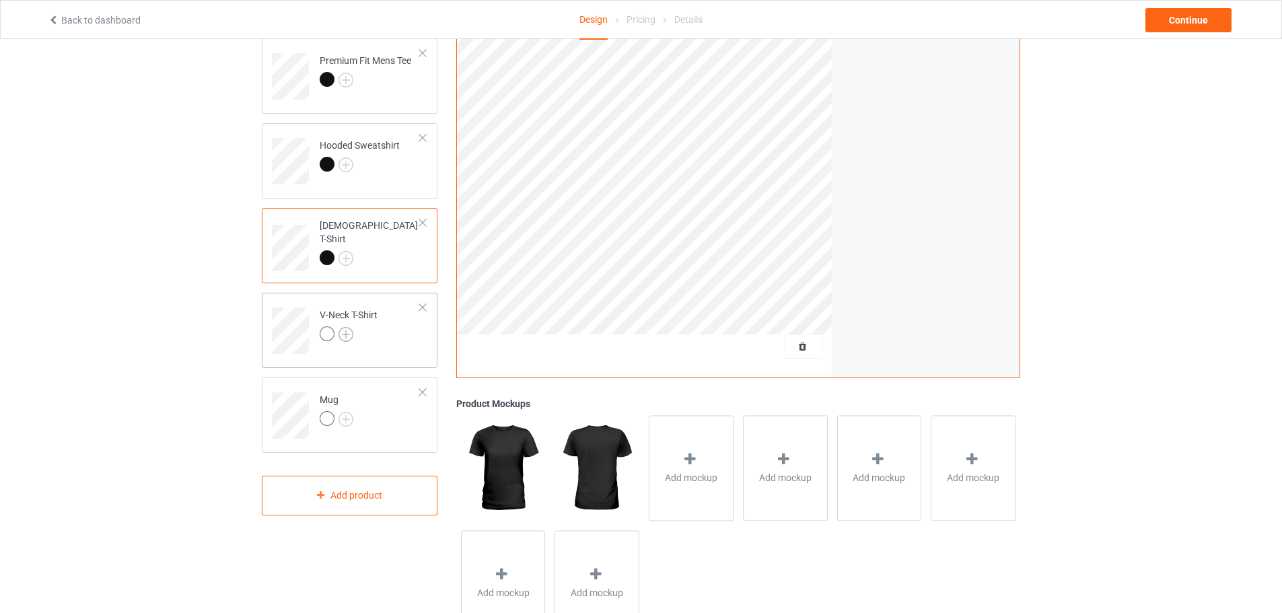
click at [350, 330] on img at bounding box center [346, 334] width 15 height 15
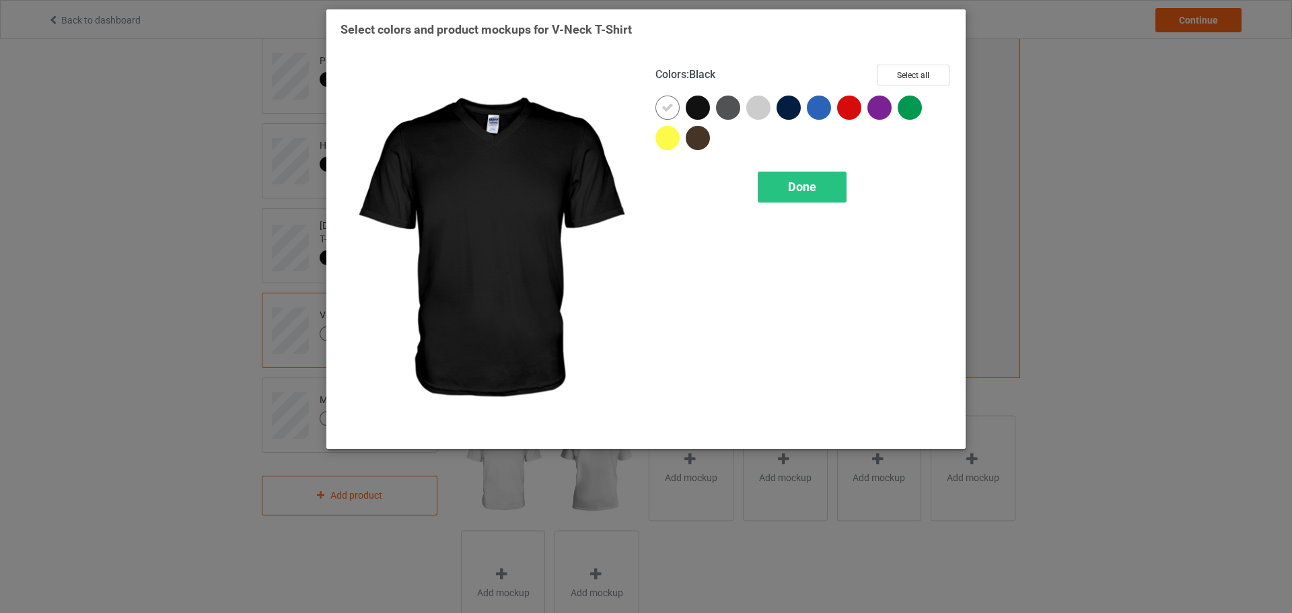
click at [703, 104] on div at bounding box center [698, 108] width 24 height 24
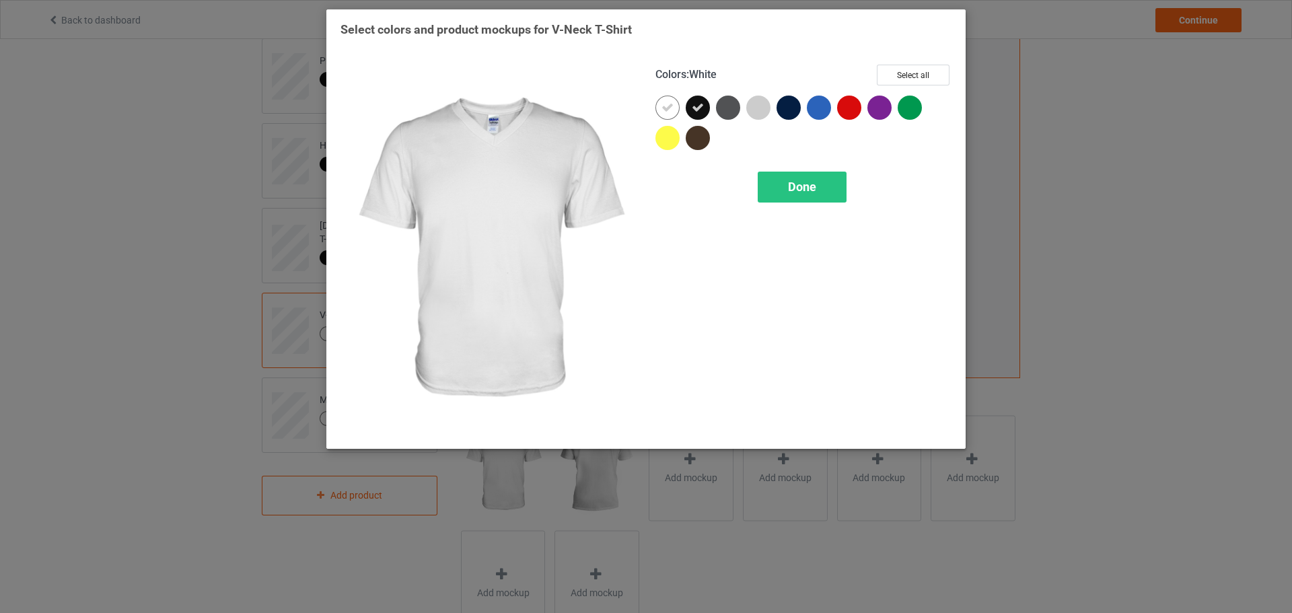
click at [675, 105] on div at bounding box center [668, 108] width 24 height 24
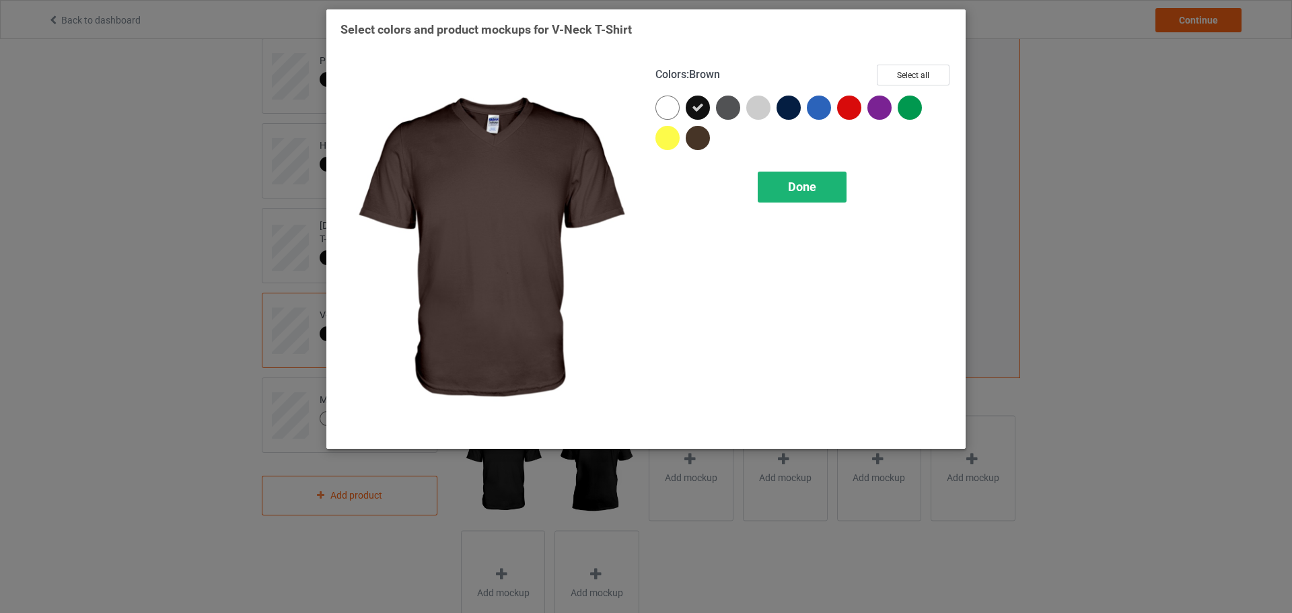
click at [770, 172] on div "Done" at bounding box center [802, 187] width 89 height 31
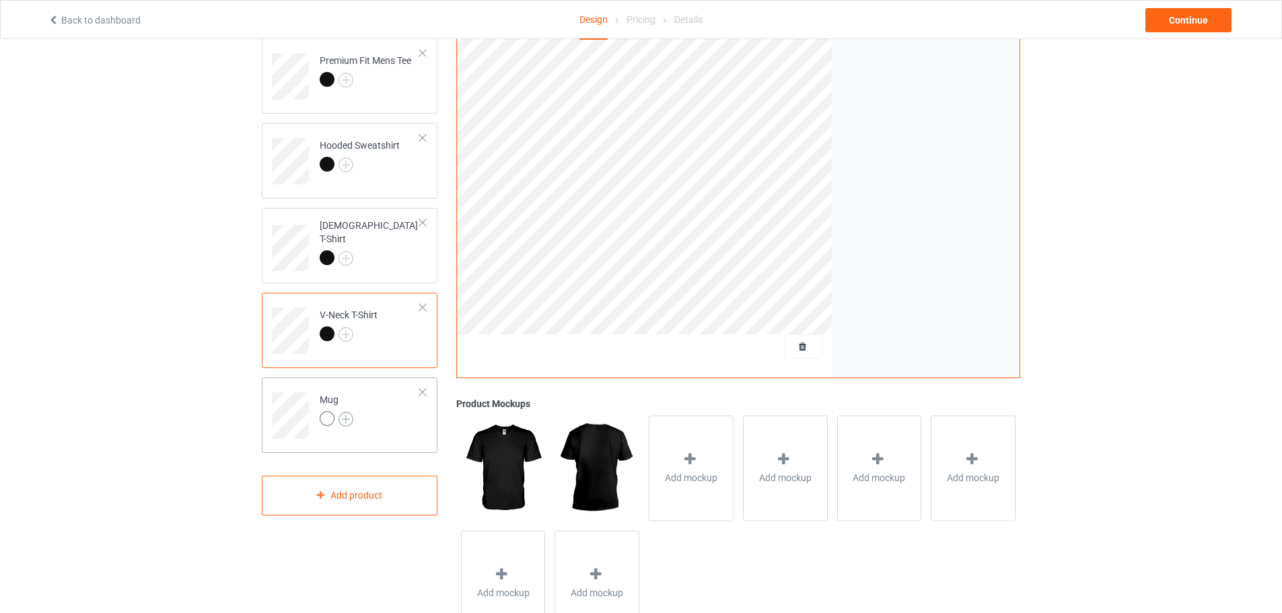
click at [350, 414] on img at bounding box center [346, 419] width 15 height 15
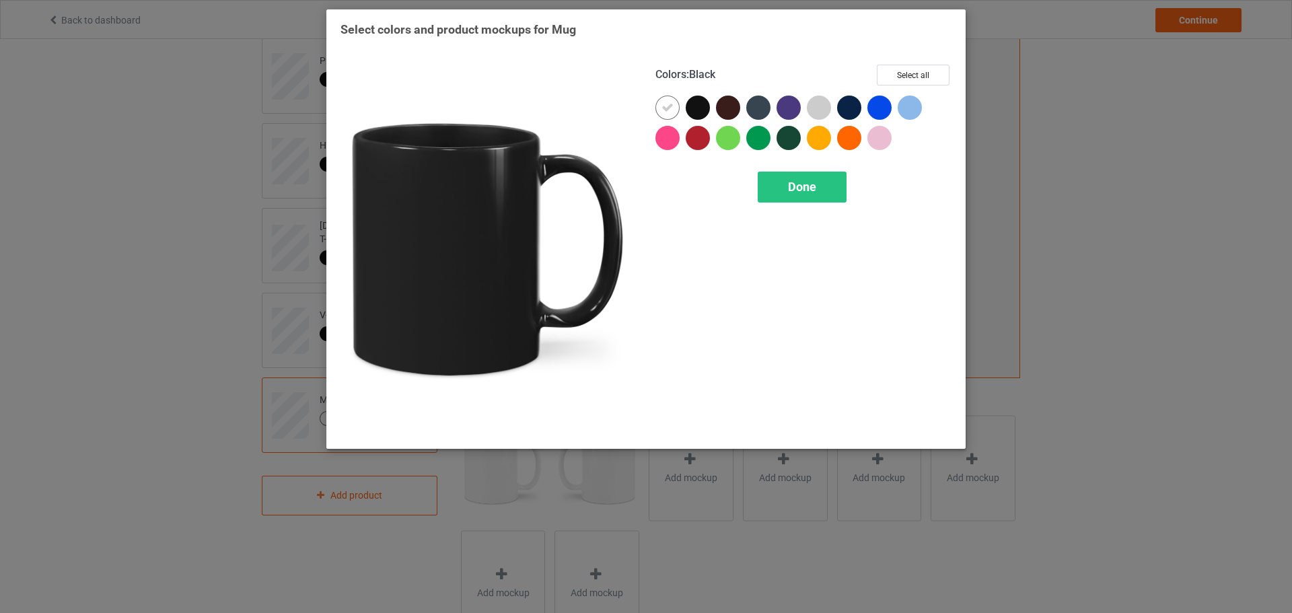
click at [715, 108] on div at bounding box center [701, 111] width 30 height 30
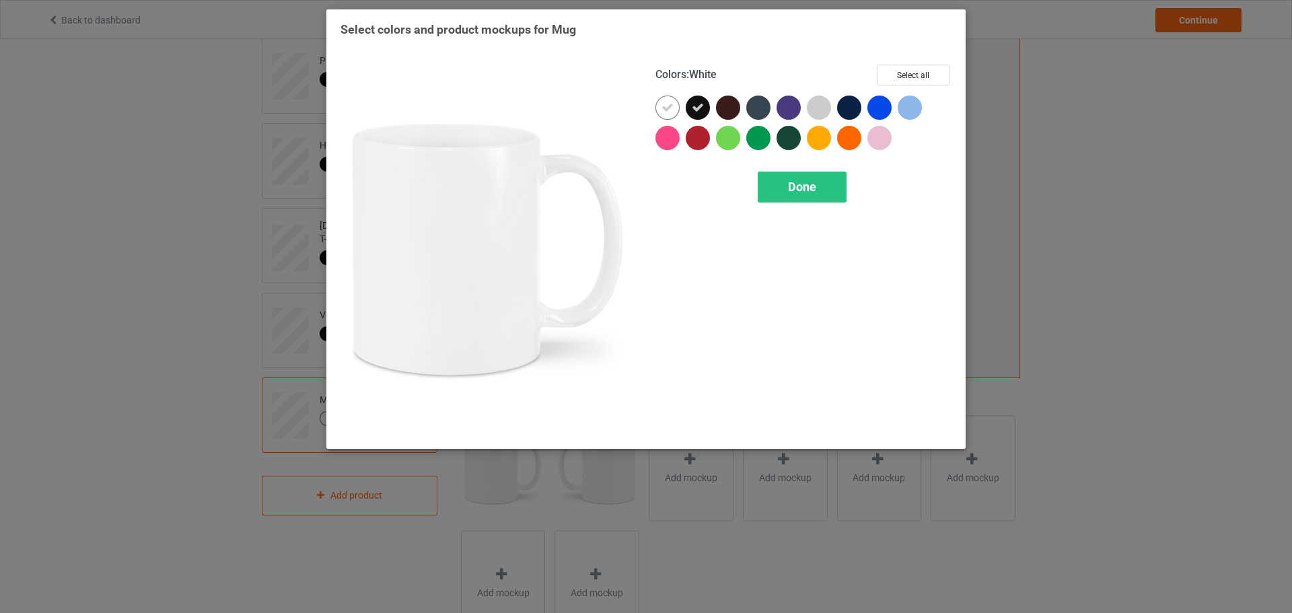
click at [656, 108] on div at bounding box center [668, 108] width 24 height 24
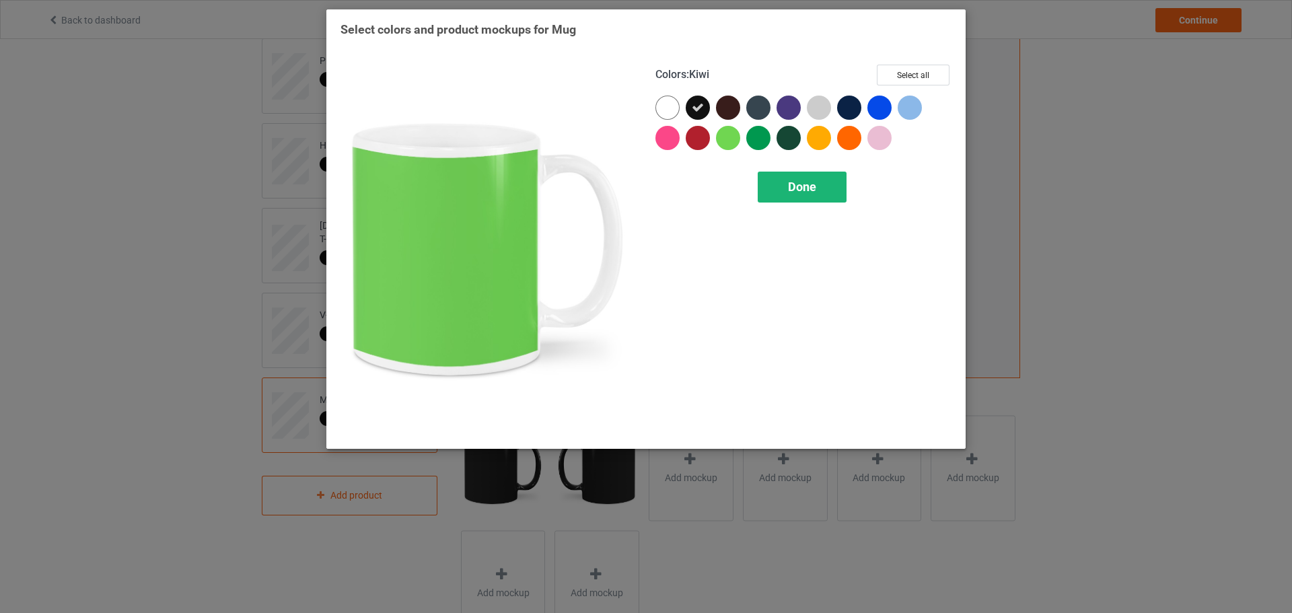
click at [810, 196] on div "Done" at bounding box center [802, 187] width 89 height 31
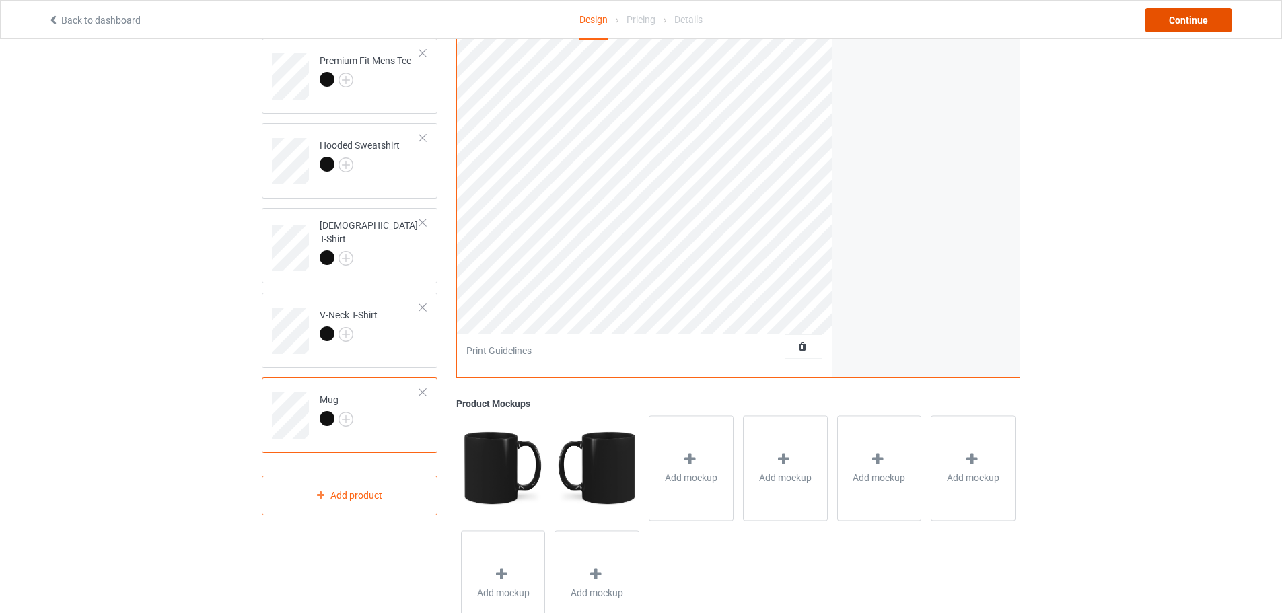
click at [1163, 24] on div "Continue" at bounding box center [1189, 20] width 86 height 24
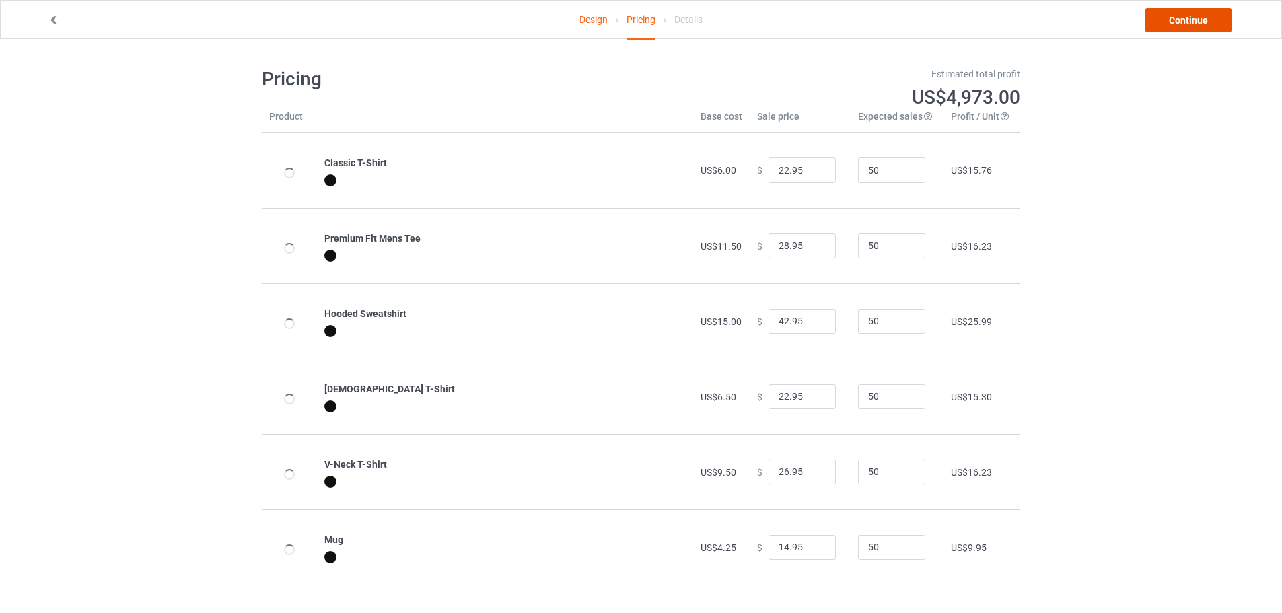
click at [1200, 22] on link "Continue" at bounding box center [1189, 20] width 86 height 24
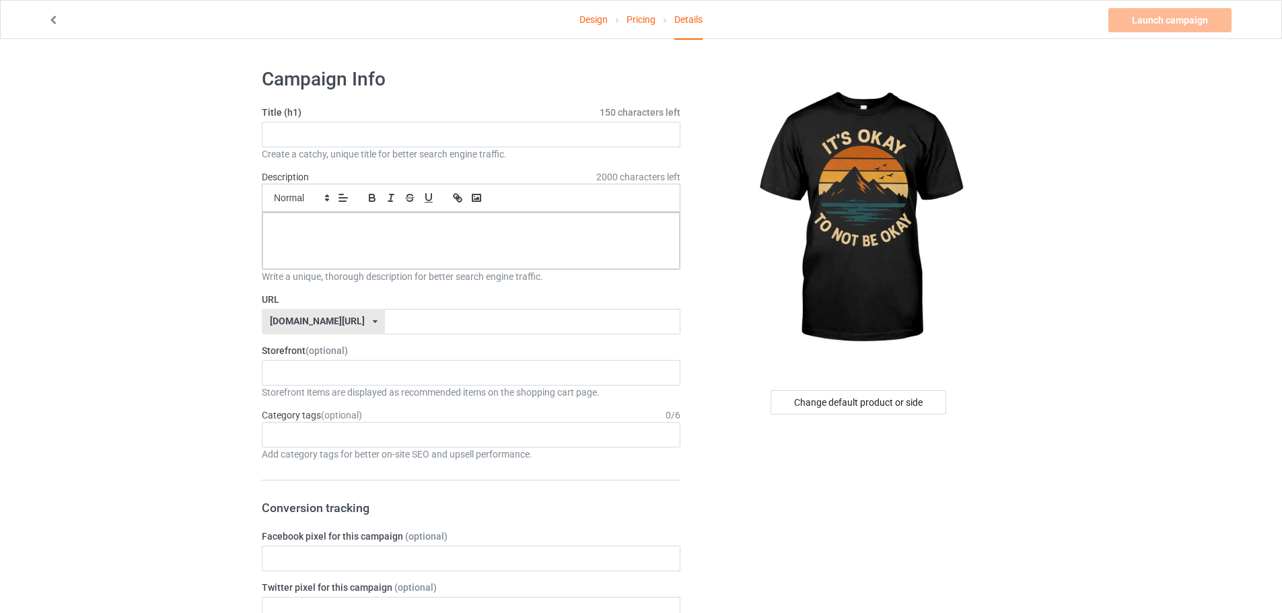
click at [334, 146] on div "Title (h1) 150 characters left Create a catchy, unique title for better search …" at bounding box center [471, 133] width 419 height 55
click at [336, 136] on input "text" at bounding box center [471, 135] width 419 height 26
paste input "It’s Okay To Not Be Okay T-Shirt"
type input "It’s Okay To Not Be Okay T-Shirt"
click at [413, 326] on input "text" at bounding box center [532, 322] width 295 height 26
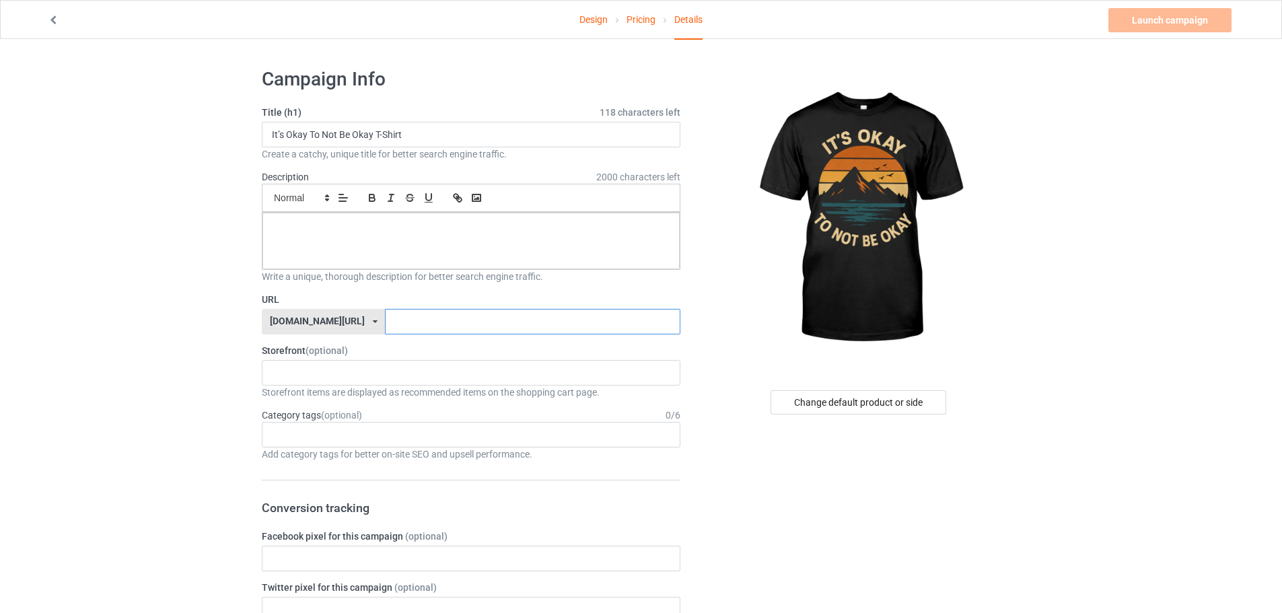
paste input "It’s Okay To Not Be Okay T-Shirt"
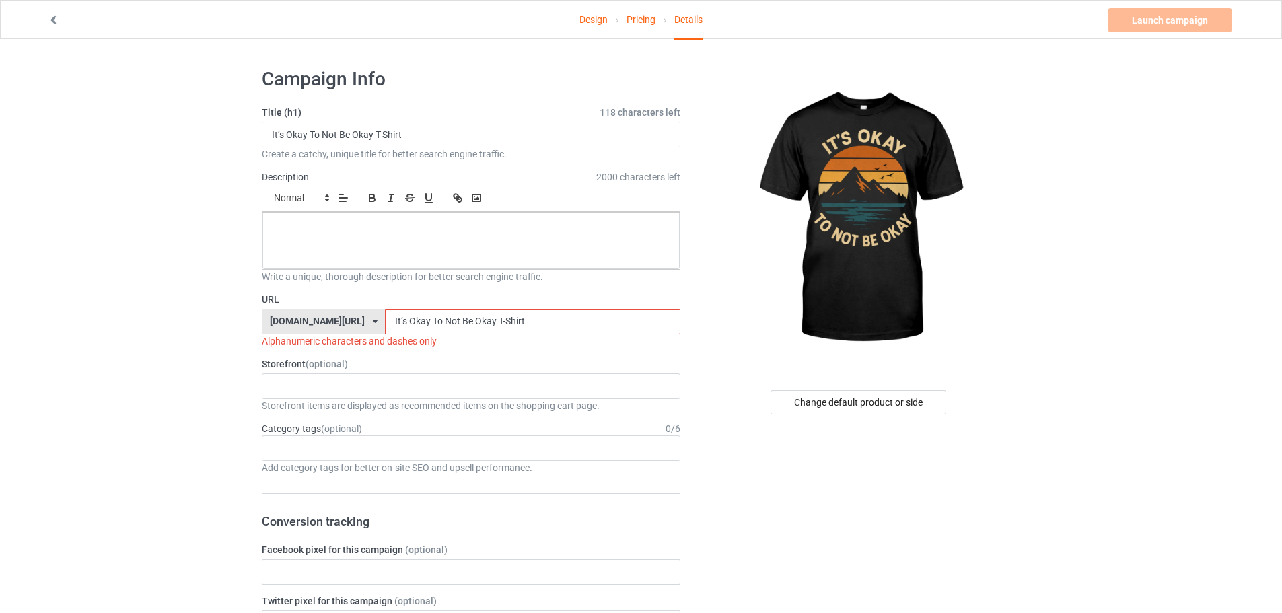
click at [385, 322] on input "It’s Okay To Not Be Okay T-Shirt" at bounding box center [532, 322] width 295 height 26
drag, startPoint x: 366, startPoint y: 317, endPoint x: 369, endPoint y: 335, distance: 17.8
click at [369, 335] on div "URL [DOMAIN_NAME][URL] [DOMAIN_NAME][URL] 587d0d41cee36fd012c64a69 Its Okay To …" at bounding box center [471, 320] width 419 height 55
drag, startPoint x: 390, startPoint y: 318, endPoint x: 393, endPoint y: 333, distance: 15.8
click at [392, 333] on input "Its-Okay To Not Be Okay T-Shirt" at bounding box center [532, 322] width 295 height 26
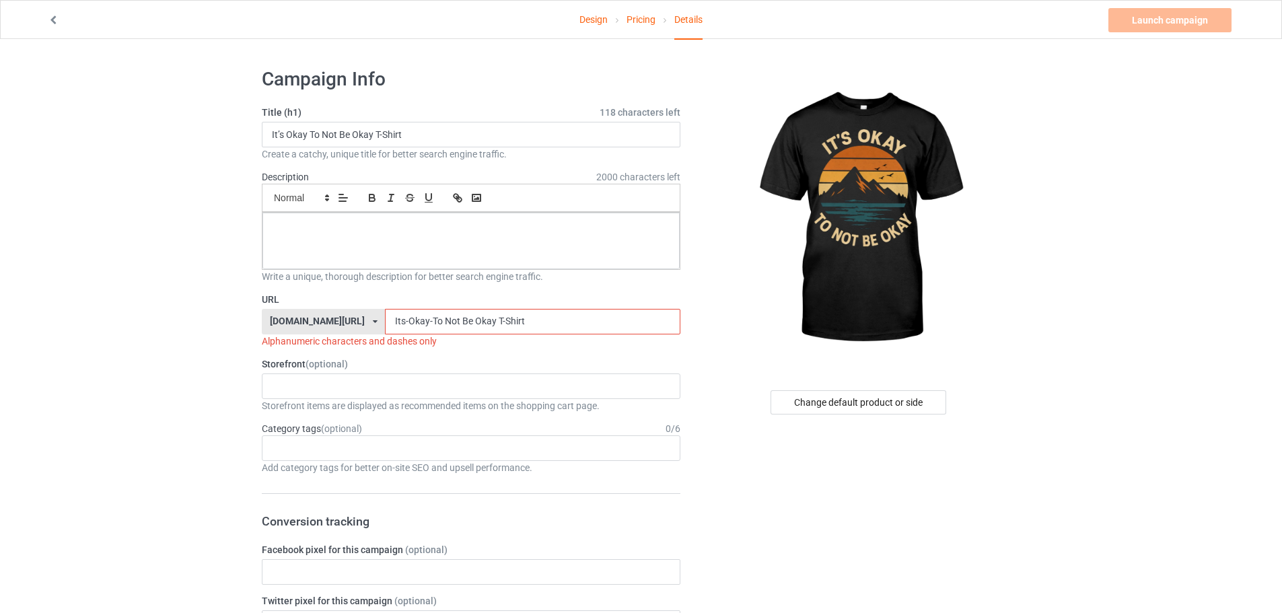
drag, startPoint x: 404, startPoint y: 316, endPoint x: 402, endPoint y: 335, distance: 19.7
click at [402, 335] on div "URL [DOMAIN_NAME][URL] [DOMAIN_NAME][URL] 587d0d41cee36fd012c64a69 Its-Okay-To …" at bounding box center [471, 320] width 419 height 55
drag, startPoint x: 419, startPoint y: 320, endPoint x: 423, endPoint y: 326, distance: 7.5
click at [423, 326] on input "Its-Okay-To-Not Be Okay T-Shirt" at bounding box center [532, 322] width 295 height 26
click at [423, 320] on input "Its-Okay-To-Not Be Okay T-Shirt" at bounding box center [532, 322] width 295 height 26
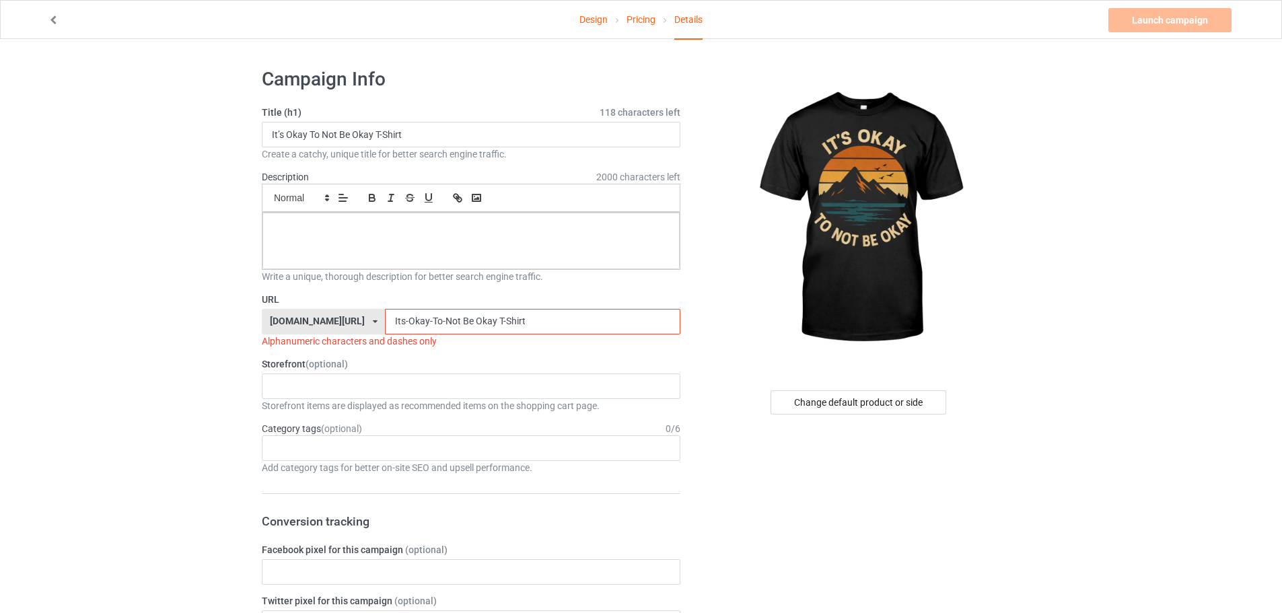
click at [421, 326] on input "Its-Okay-To-Not Be Okay T-Shirt" at bounding box center [532, 322] width 295 height 26
drag, startPoint x: 433, startPoint y: 320, endPoint x: 438, endPoint y: 341, distance: 20.7
click at [438, 341] on div "URL [DOMAIN_NAME][URL] [DOMAIN_NAME][URL] 587d0d41cee36fd012c64a69 Its-Okay-To-…" at bounding box center [471, 320] width 419 height 55
drag, startPoint x: 457, startPoint y: 319, endPoint x: 461, endPoint y: 337, distance: 18.6
click at [461, 337] on div "URL [DOMAIN_NAME][URL] [DOMAIN_NAME][URL] 587d0d41cee36fd012c64a69 Its-Okay-To-…" at bounding box center [471, 320] width 419 height 55
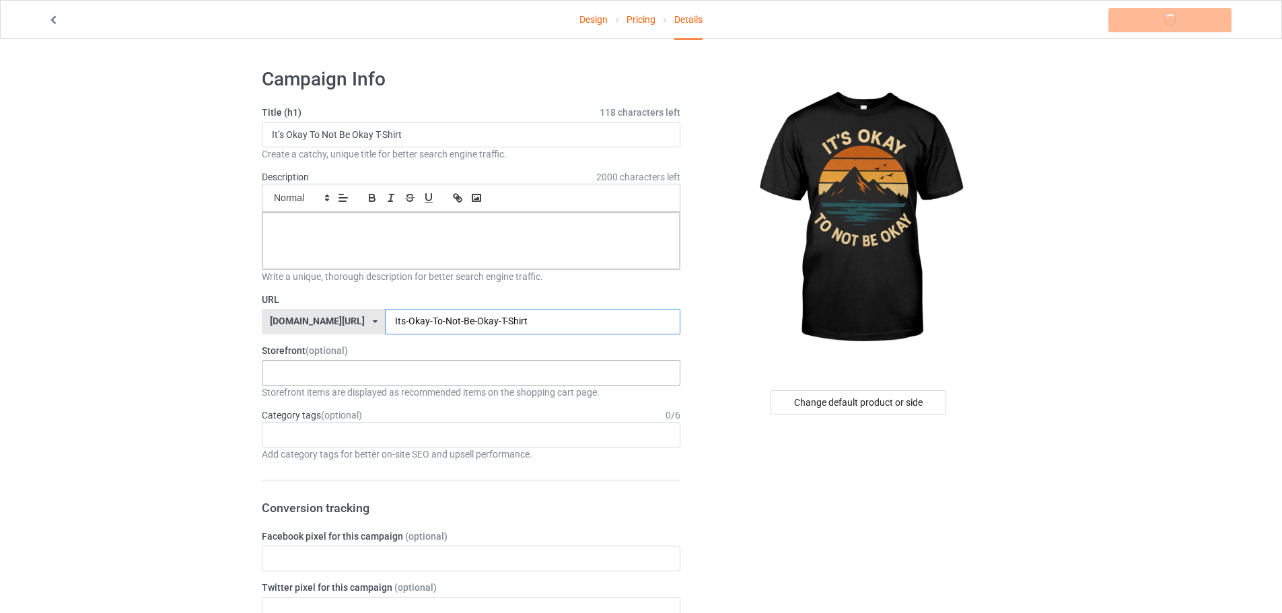
type input "Its-Okay-To-Not-Be-Okay-T-Shirt"
click at [359, 374] on div "KIOTA Gaming Finish Line Fitness Mi-Tees 6767c36548d7ee002e084532 651a982803c4d…" at bounding box center [471, 373] width 419 height 26
click at [332, 446] on div "Mi-Tees" at bounding box center [470, 447] width 417 height 25
click at [307, 431] on div "Age > [DEMOGRAPHIC_DATA] > 1 Age > [DEMOGRAPHIC_DATA] Months > 1 Month Age > [D…" at bounding box center [471, 435] width 419 height 26
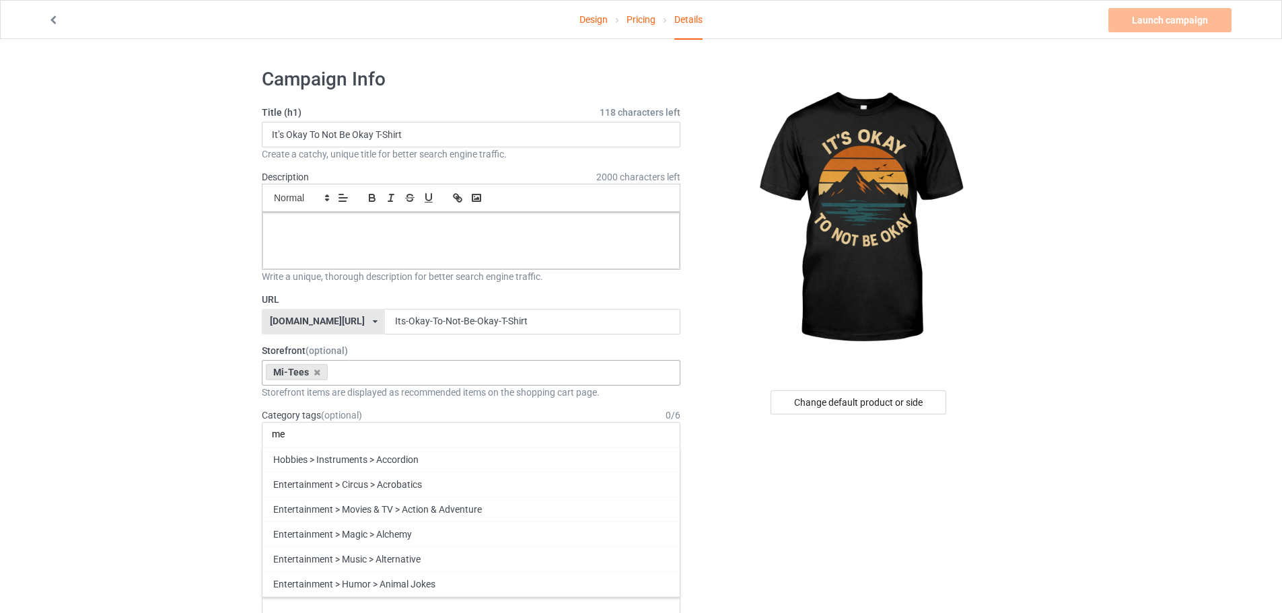
type input "m"
click at [418, 239] on div at bounding box center [470, 241] width 417 height 57
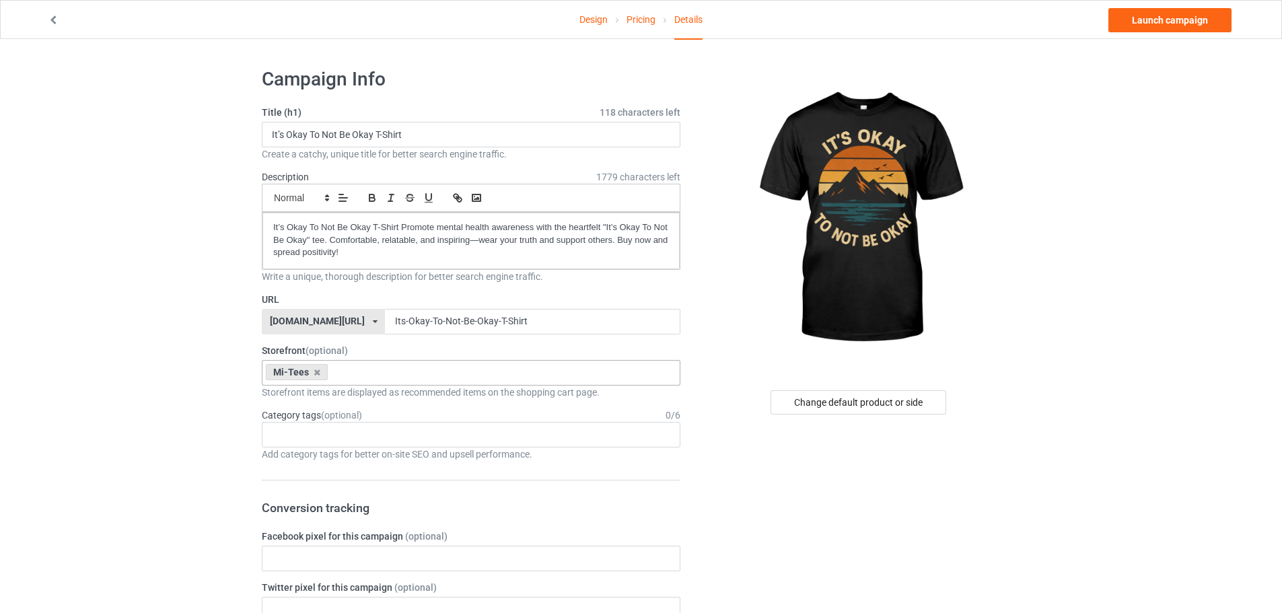
click at [265, 226] on div "It’s Okay To Not Be Okay T-Shirt Promote mental health awareness with the heart…" at bounding box center [470, 241] width 417 height 57
click at [1197, 32] on div "Design Pricing Details Launch campaign" at bounding box center [640, 20] width 1205 height 38
click at [1193, 30] on link "Launch campaign" at bounding box center [1169, 20] width 123 height 24
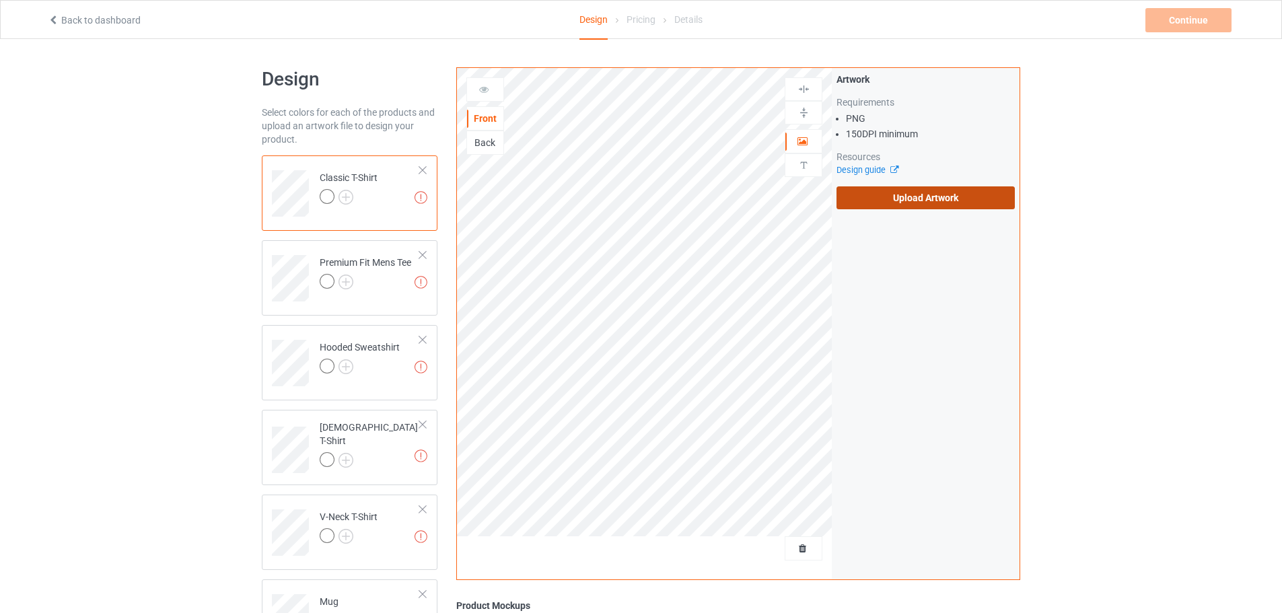
click at [915, 199] on label "Upload Artwork" at bounding box center [926, 197] width 178 height 23
click at [0, 0] on input "Upload Artwork" at bounding box center [0, 0] width 0 height 0
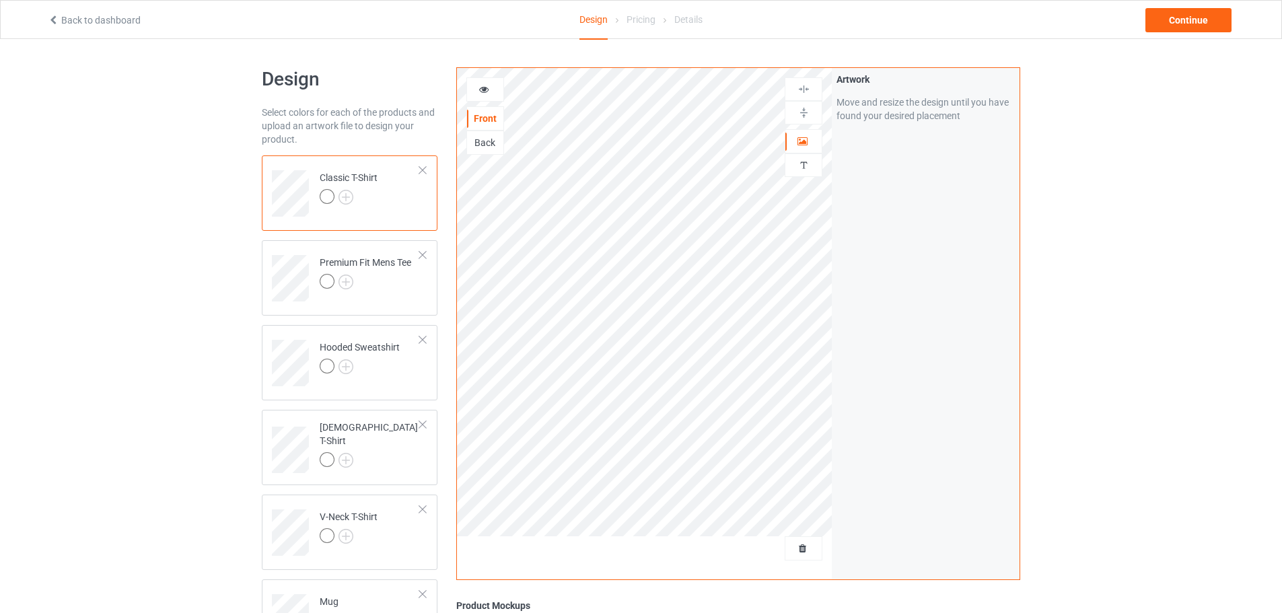
click at [425, 171] on div at bounding box center [422, 170] width 9 height 9
click at [425, 336] on div at bounding box center [422, 339] width 9 height 9
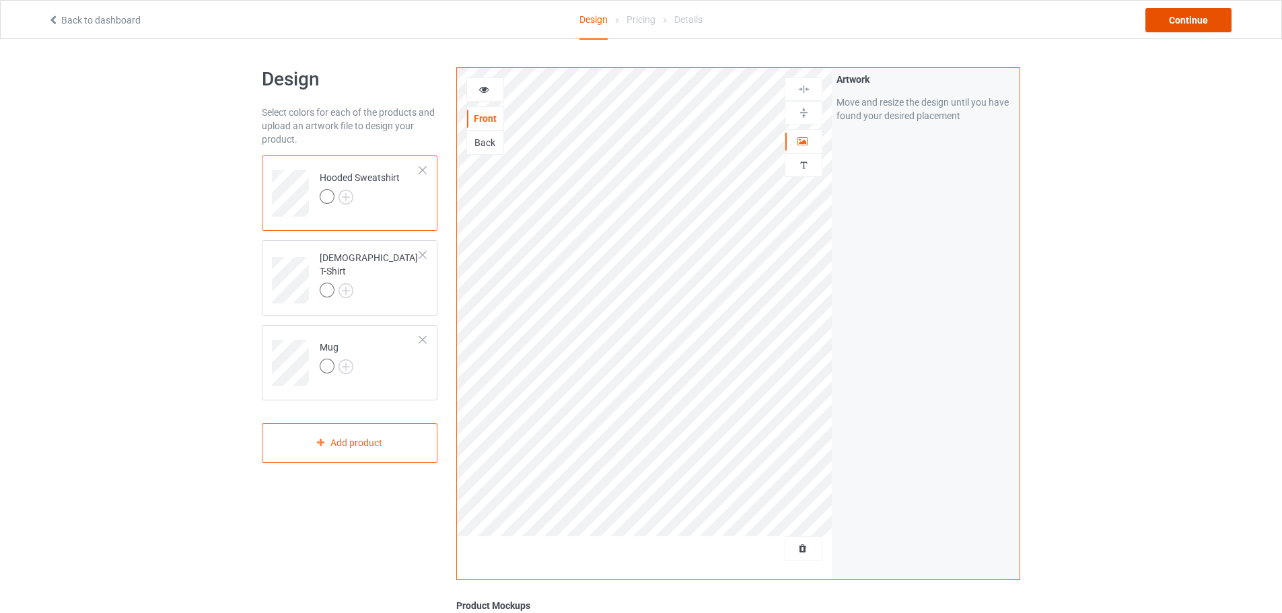
click at [1191, 24] on div "Continue" at bounding box center [1189, 20] width 86 height 24
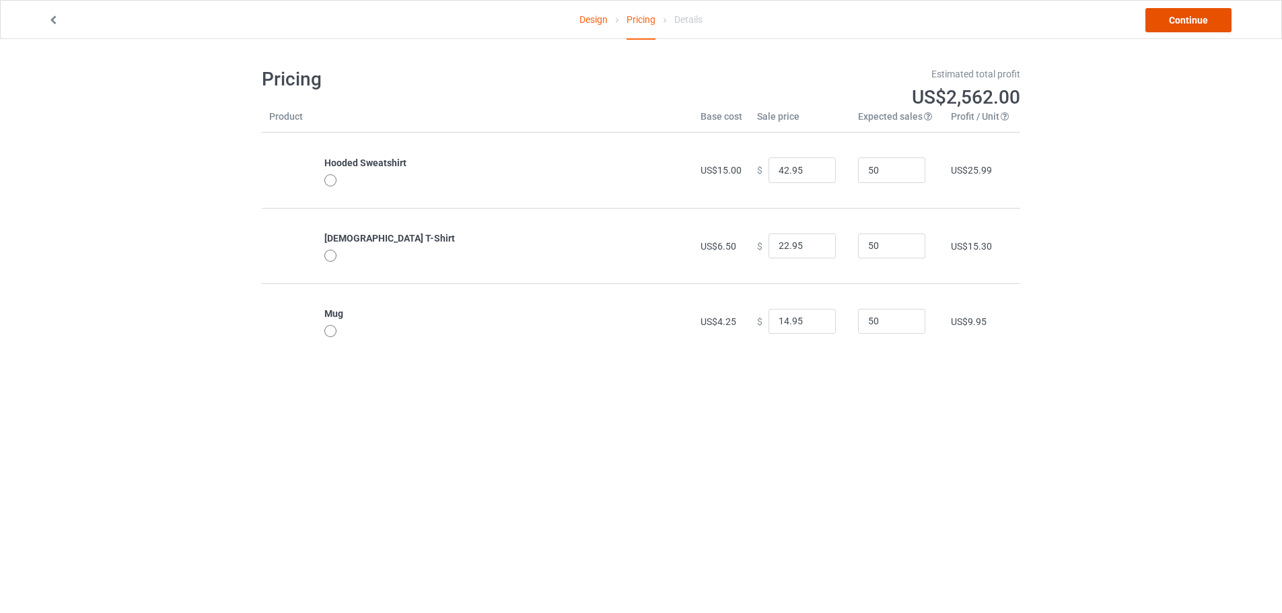
click at [1189, 14] on link "Continue" at bounding box center [1189, 20] width 86 height 24
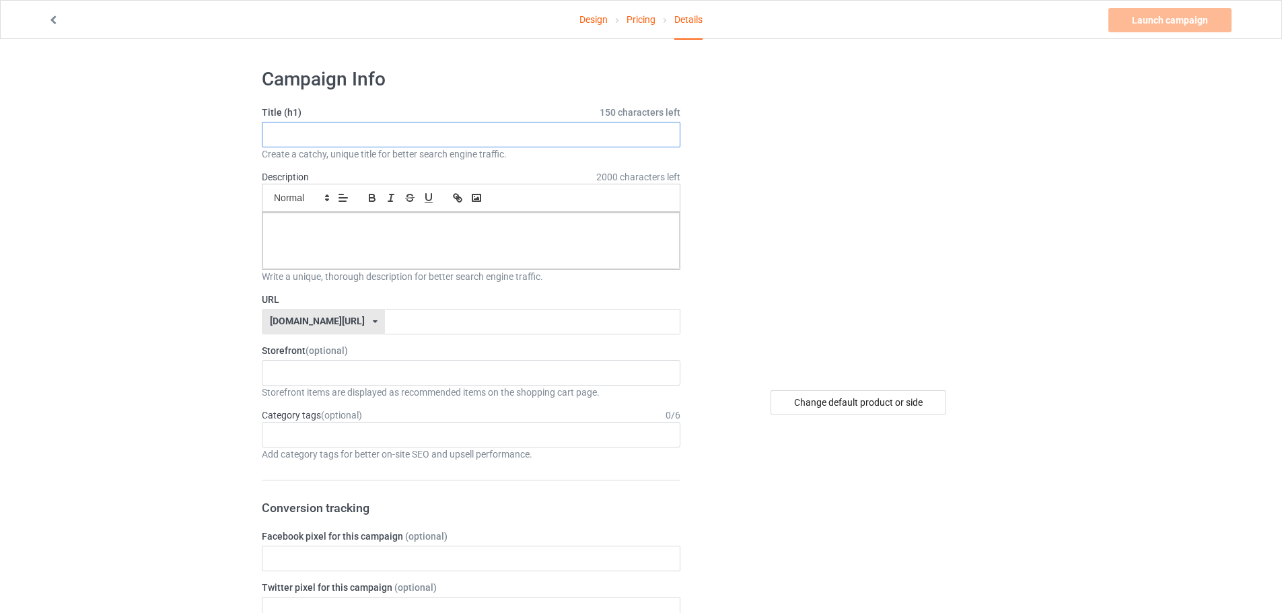
click at [325, 128] on input "text" at bounding box center [471, 135] width 419 height 26
paste input "Just A Girl Who Loves Snakes"
type input "Just A Girl Who Loves Snakes"
click at [385, 326] on input "text" at bounding box center [532, 322] width 295 height 26
paste input "Just A Girl Who Loves Snakes"
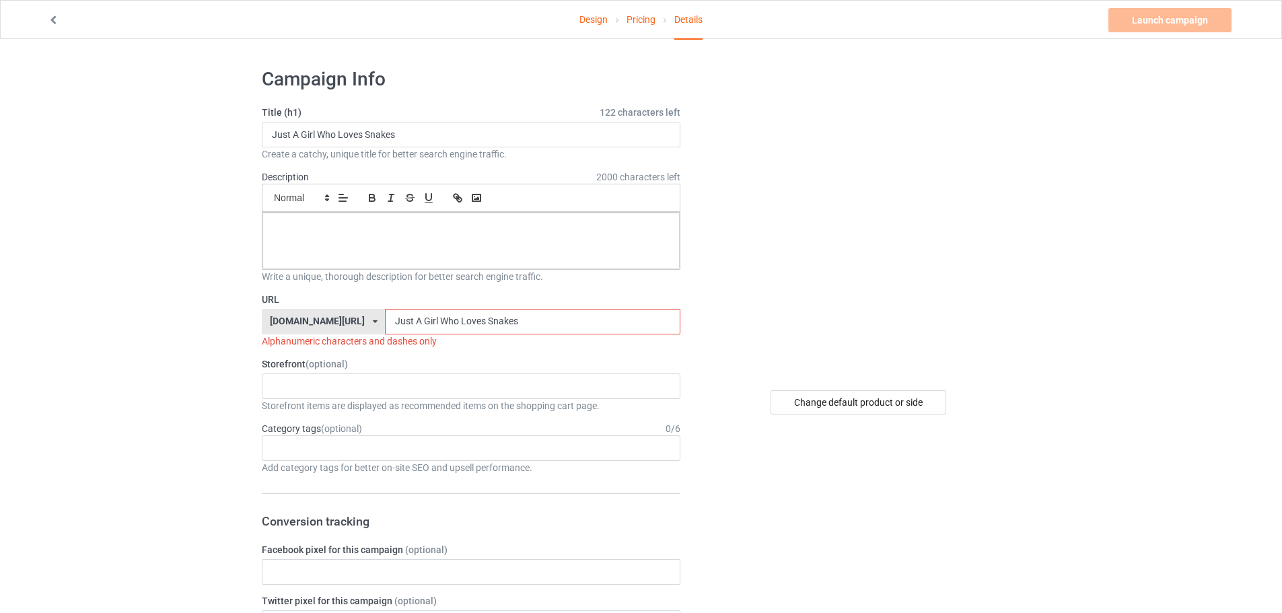
type input "Just A Girl Who Loves Snakes"
click at [297, 243] on div at bounding box center [470, 241] width 417 height 57
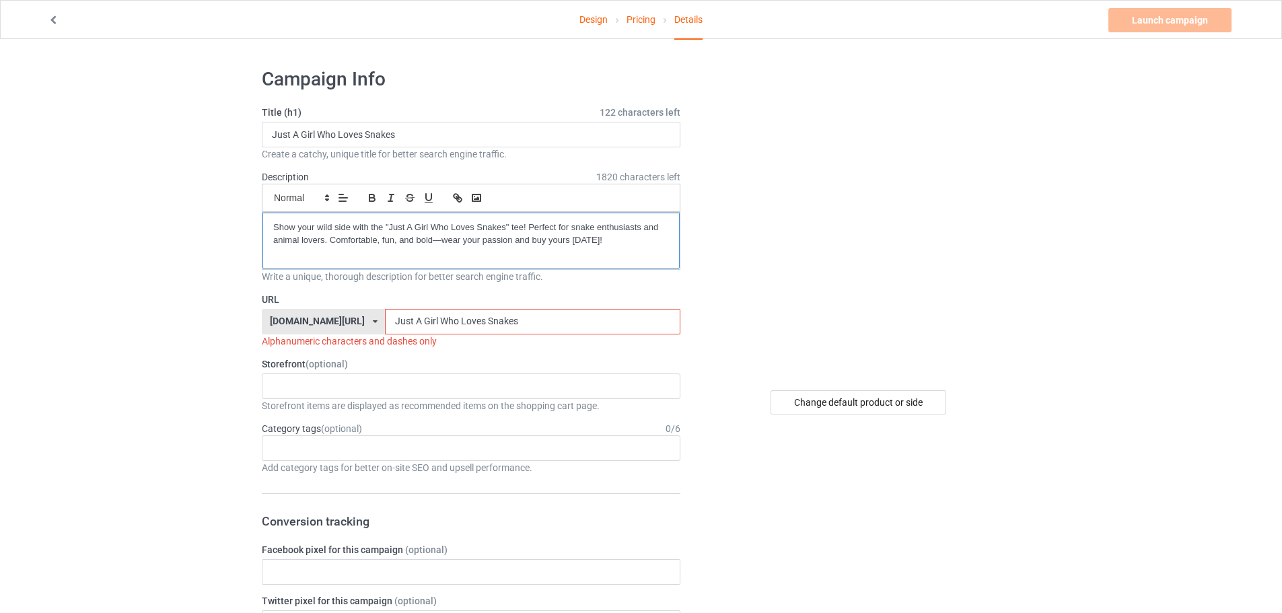
click at [272, 228] on div "Show your wild side with the "Just A Girl Who Loves Snakes" tee! Perfect for sn…" at bounding box center [470, 241] width 417 height 57
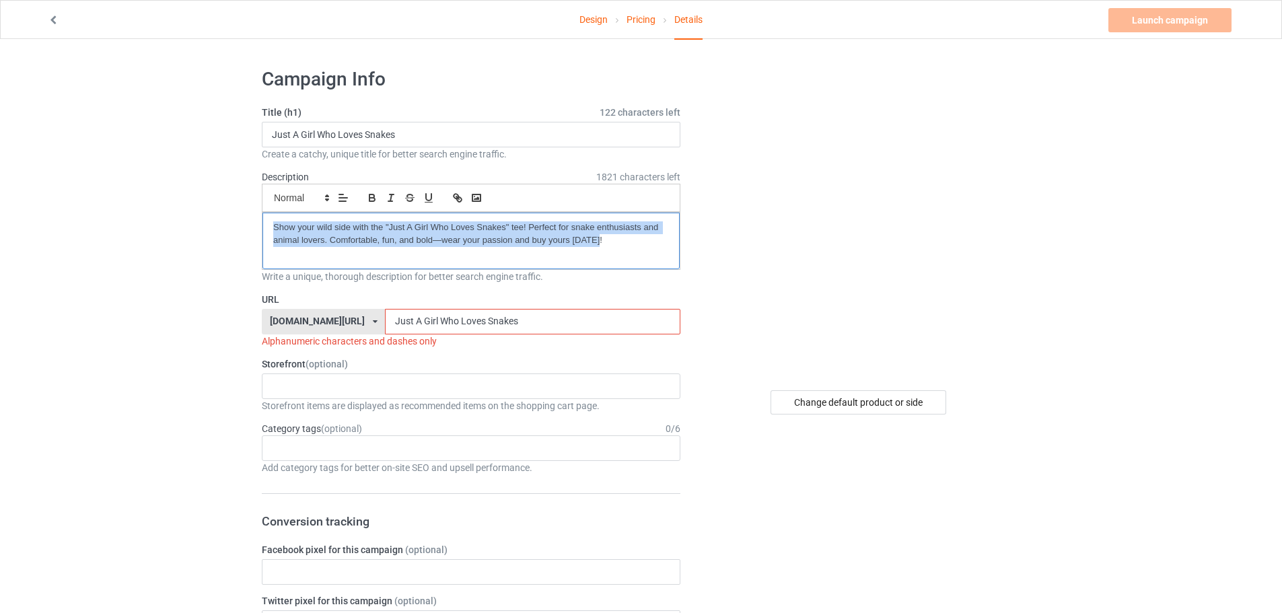
drag, startPoint x: 631, startPoint y: 245, endPoint x: 159, endPoint y: 226, distance: 472.9
copy p "Show your wild side with the "Just A Girl Who Loves Snakes" tee! Perfect for sn…"
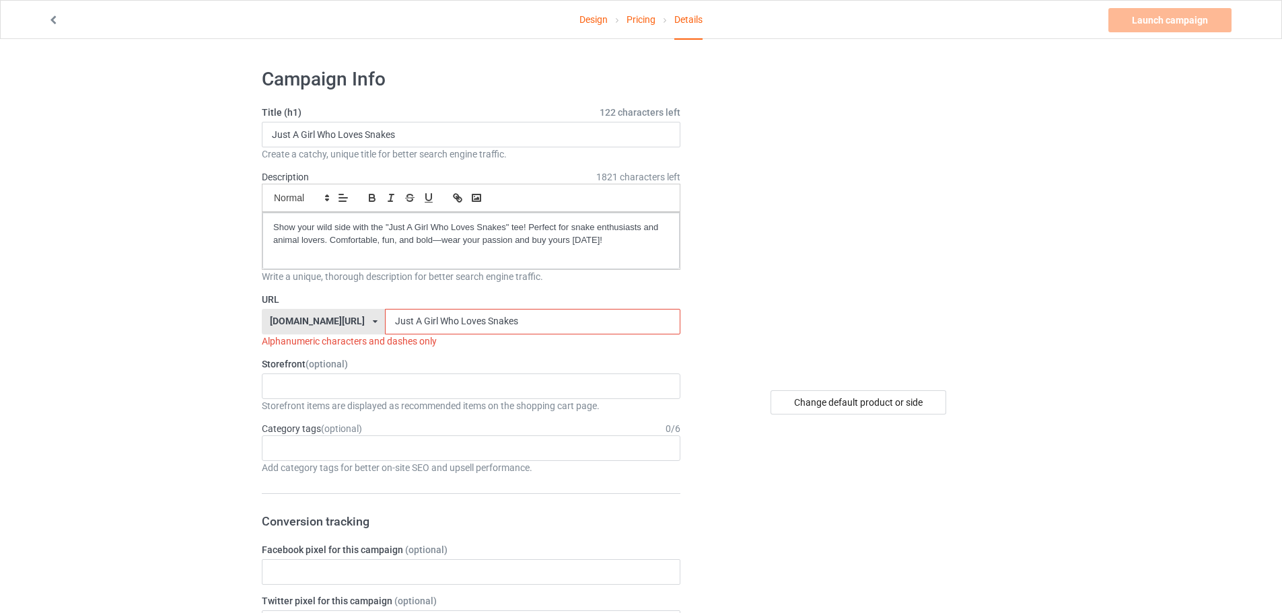
drag, startPoint x: 375, startPoint y: 326, endPoint x: 378, endPoint y: 341, distance: 15.7
click at [378, 341] on div "URL teechip.com/ teechip.com/ 587d0d41cee36fd012c64a69 Just A Girl Who Loves Sn…" at bounding box center [471, 320] width 419 height 55
drag, startPoint x: 384, startPoint y: 318, endPoint x: 387, endPoint y: 342, distance: 23.7
click at [387, 342] on div "URL teechip.com/ teechip.com/ 587d0d41cee36fd012c64a69 Just-A Girl Who Loves Sn…" at bounding box center [471, 320] width 419 height 55
drag, startPoint x: 405, startPoint y: 324, endPoint x: 400, endPoint y: 334, distance: 10.9
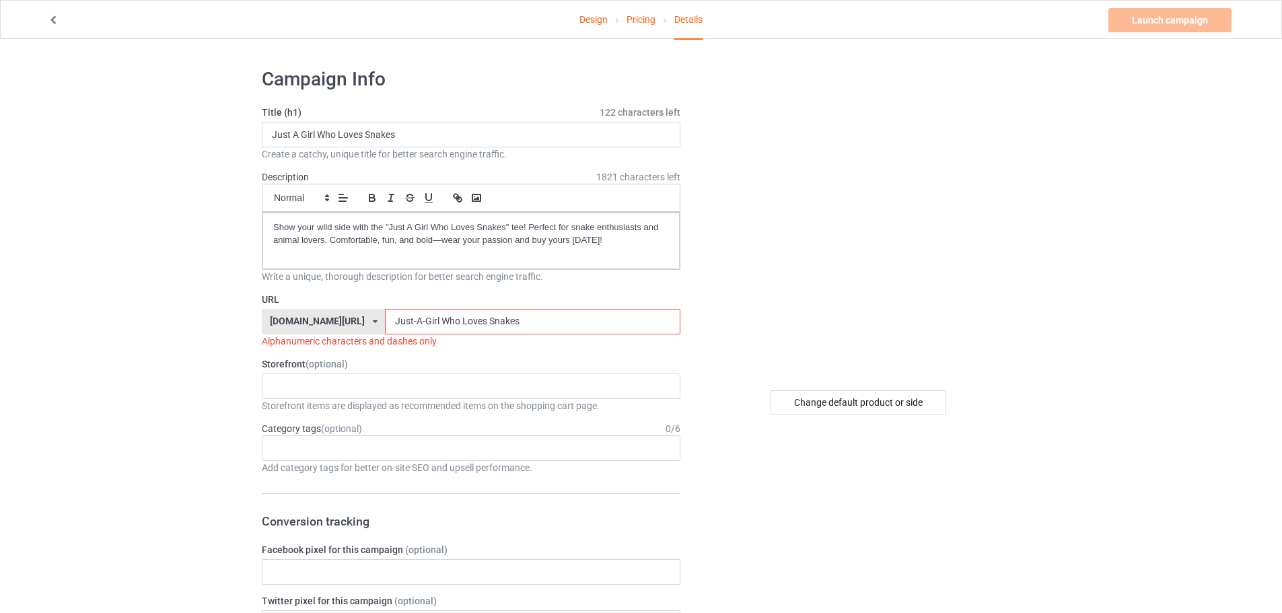
click at [400, 334] on div "URL teechip.com/ teechip.com/ 587d0d41cee36fd012c64a69 Just-A-Girl Who Loves Sn…" at bounding box center [471, 320] width 419 height 55
drag, startPoint x: 420, startPoint y: 322, endPoint x: 424, endPoint y: 331, distance: 10.3
click at [424, 331] on input "Just-A-Girl-Who Loves Snakes" at bounding box center [532, 322] width 295 height 26
drag, startPoint x: 449, startPoint y: 325, endPoint x: 452, endPoint y: 337, distance: 11.9
click at [452, 337] on div "URL teechip.com/ teechip.com/ 587d0d41cee36fd012c64a69 Just-A-Girl-Who-Loves Sn…" at bounding box center [471, 320] width 419 height 55
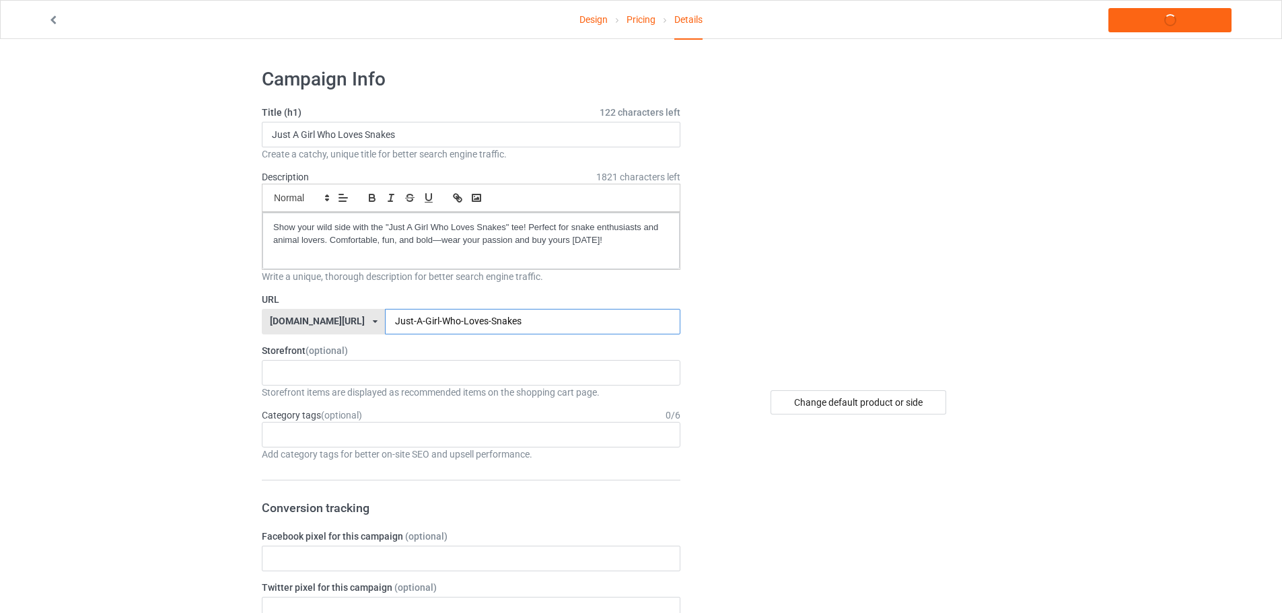
click at [499, 328] on input "Just-A-Girl-Who-Loves-Snakes" at bounding box center [532, 322] width 295 height 26
drag, startPoint x: 526, startPoint y: 326, endPoint x: 305, endPoint y: 330, distance: 221.5
click at [307, 330] on div "teechip.com/ teechip.com/ 587d0d41cee36fd012c64a69 Just-A-Girl-Who-Loves-Snakes…" at bounding box center [471, 322] width 419 height 26
type input "Just-A-Girl-Who-Loves-Snakes-Tee"
click at [341, 376] on div "KIOTA Gaming Finish Line Fitness Mi-Tees 6767c36548d7ee002e084532 651a982803c4d…" at bounding box center [471, 373] width 419 height 26
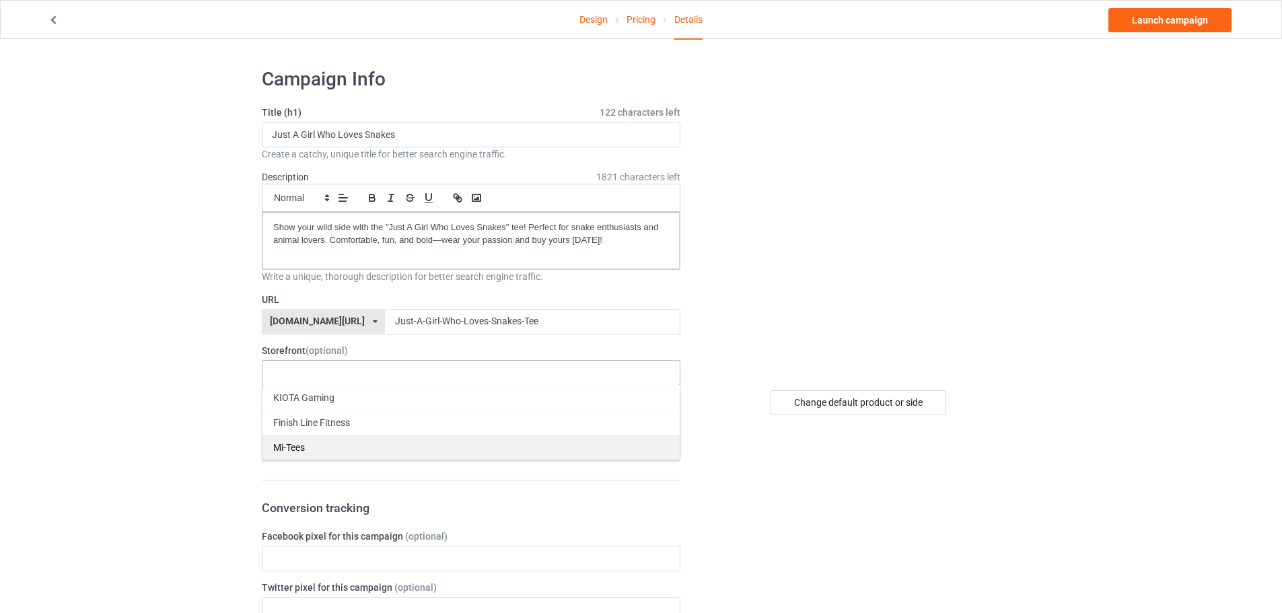
drag, startPoint x: 325, startPoint y: 433, endPoint x: 328, endPoint y: 444, distance: 11.8
click at [328, 444] on div "KIOTA Gaming Finish Line Fitness Mi-Tees" at bounding box center [471, 422] width 419 height 75
click at [290, 456] on div "Mi-Tees" at bounding box center [470, 447] width 417 height 25
click at [307, 438] on div "Age > [DEMOGRAPHIC_DATA] > 1 Age > [DEMOGRAPHIC_DATA] Months > 1 Month Age > [D…" at bounding box center [471, 435] width 419 height 26
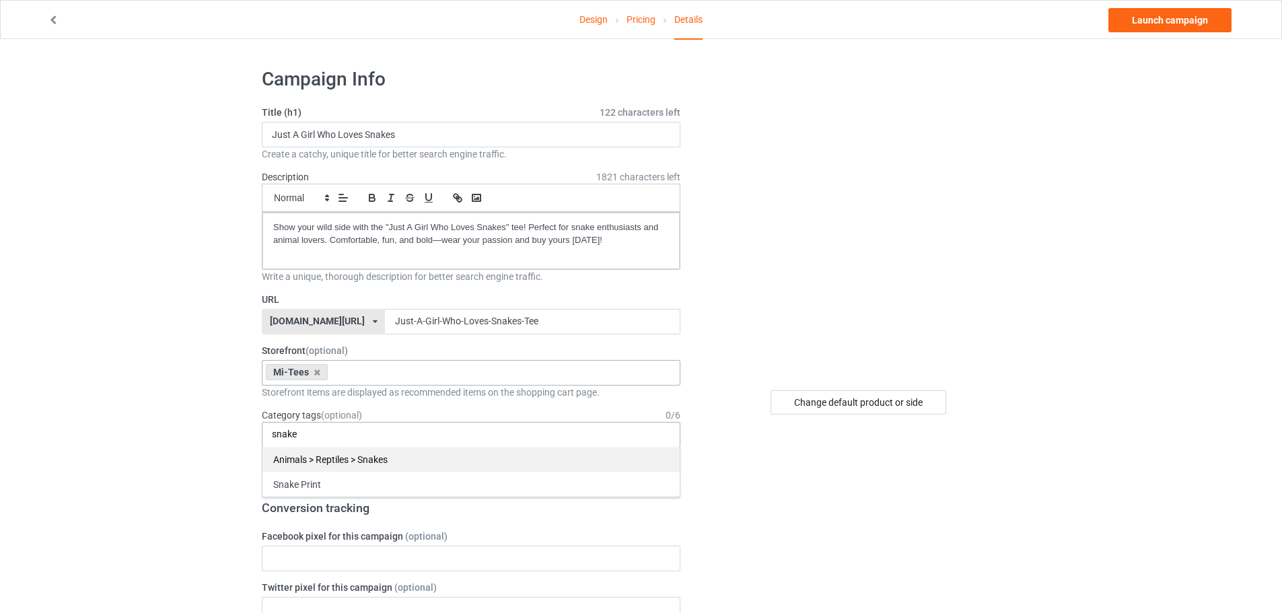
type input "snake"
click at [332, 466] on div "Animals > Reptiles > Snakes" at bounding box center [470, 459] width 417 height 25
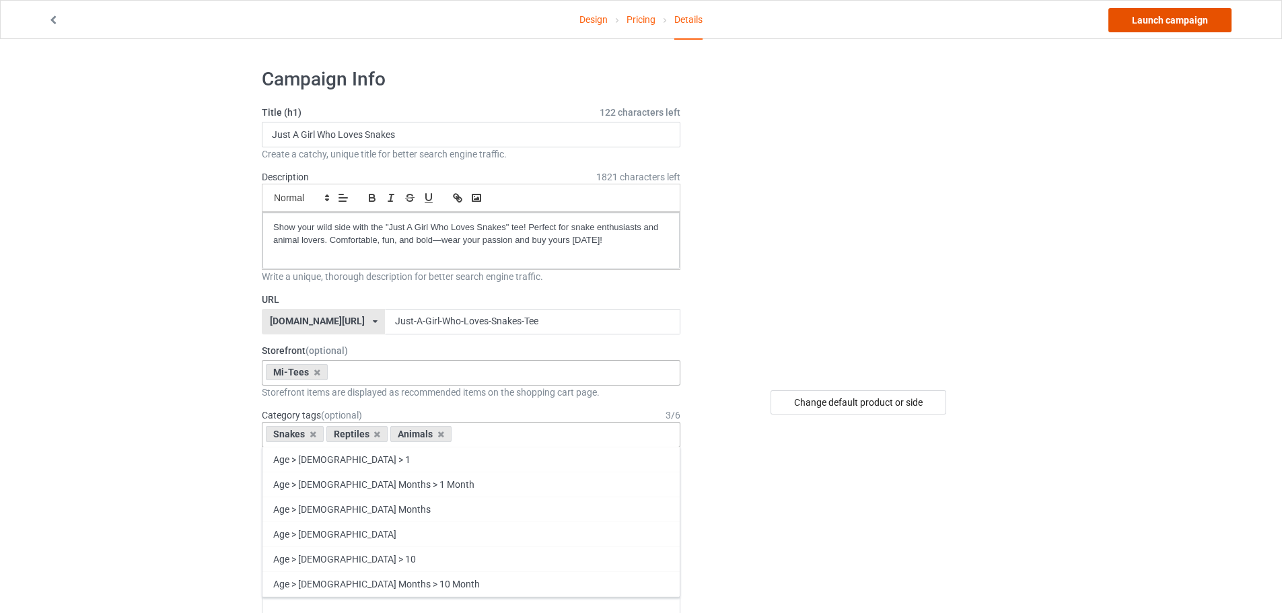
click at [1180, 22] on link "Launch campaign" at bounding box center [1169, 20] width 123 height 24
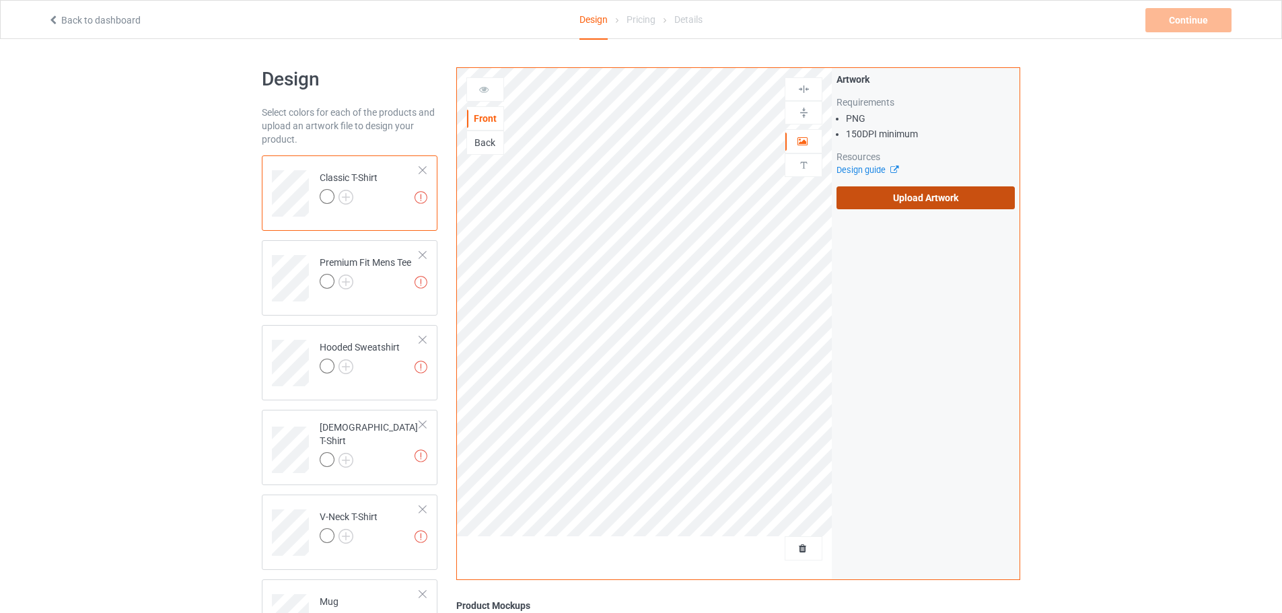
click at [907, 190] on label "Upload Artwork" at bounding box center [926, 197] width 178 height 23
click at [0, 0] on input "Upload Artwork" at bounding box center [0, 0] width 0 height 0
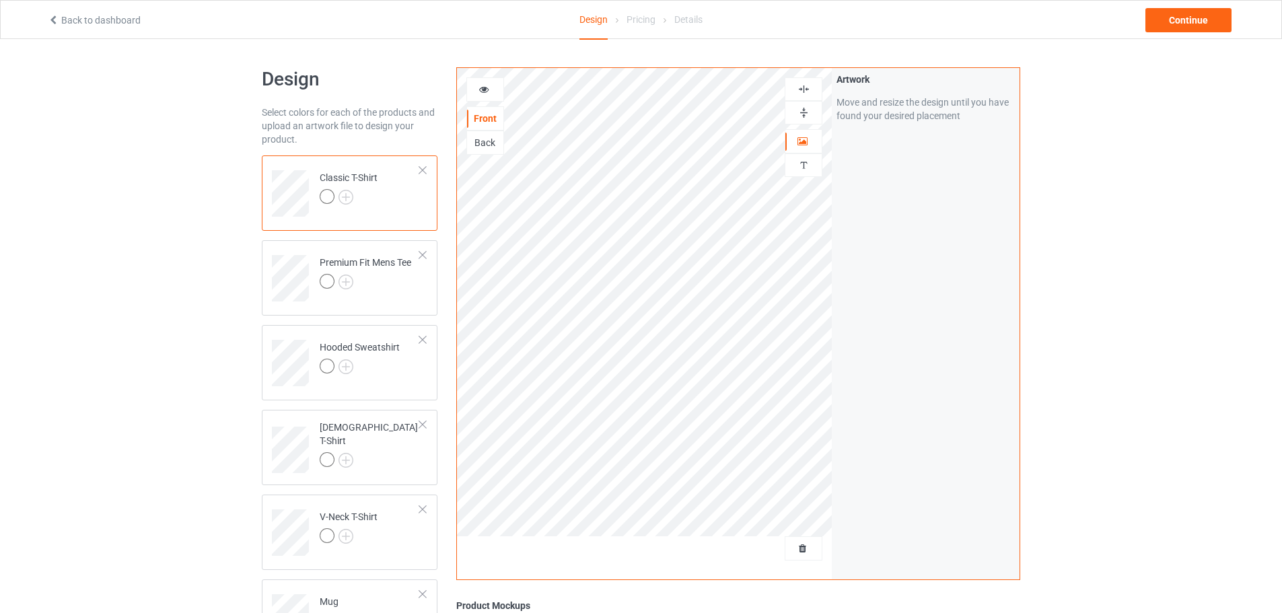
click at [423, 166] on div at bounding box center [422, 170] width 9 height 9
click at [422, 166] on div at bounding box center [422, 170] width 9 height 9
click at [420, 338] on div at bounding box center [422, 339] width 9 height 9
click at [369, 195] on div at bounding box center [360, 198] width 80 height 19
click at [392, 273] on td "[DEMOGRAPHIC_DATA] T-Shirt" at bounding box center [369, 276] width 115 height 60
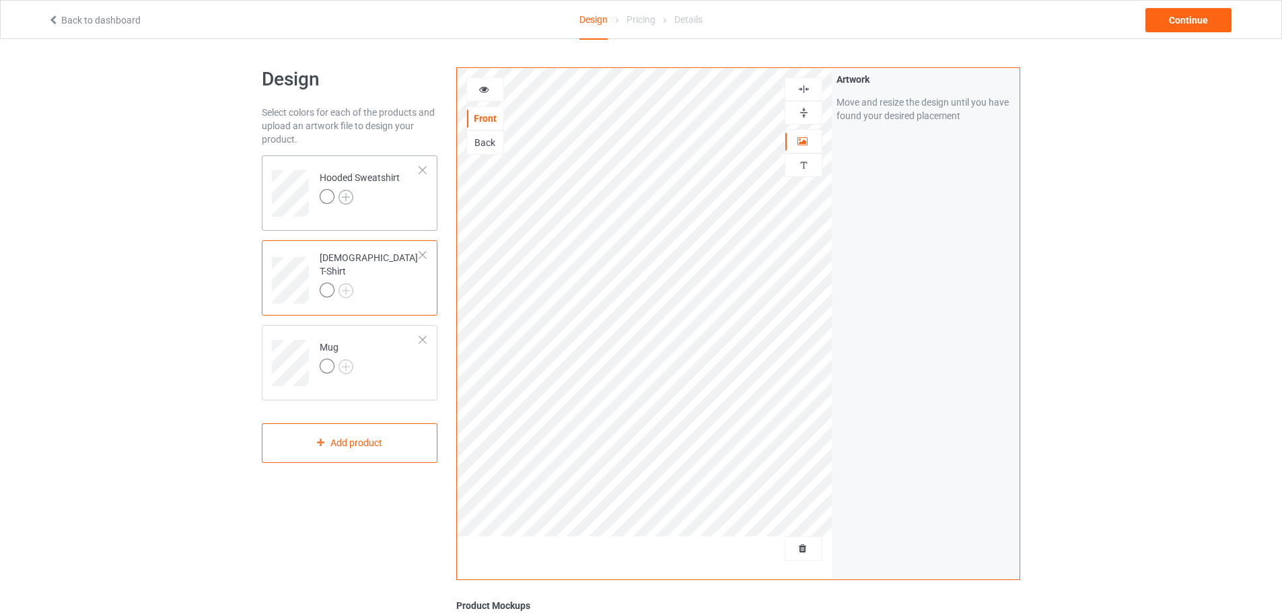
click at [348, 194] on img at bounding box center [346, 197] width 15 height 15
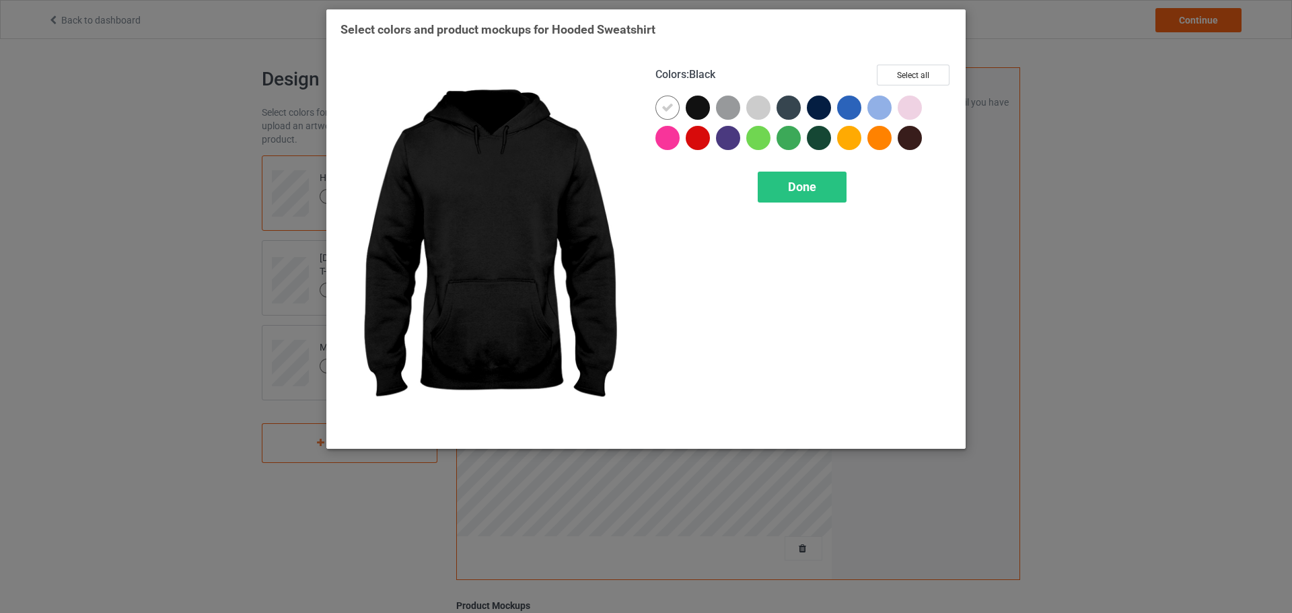
click at [701, 109] on div at bounding box center [698, 108] width 24 height 24
click at [661, 114] on div at bounding box center [668, 108] width 24 height 24
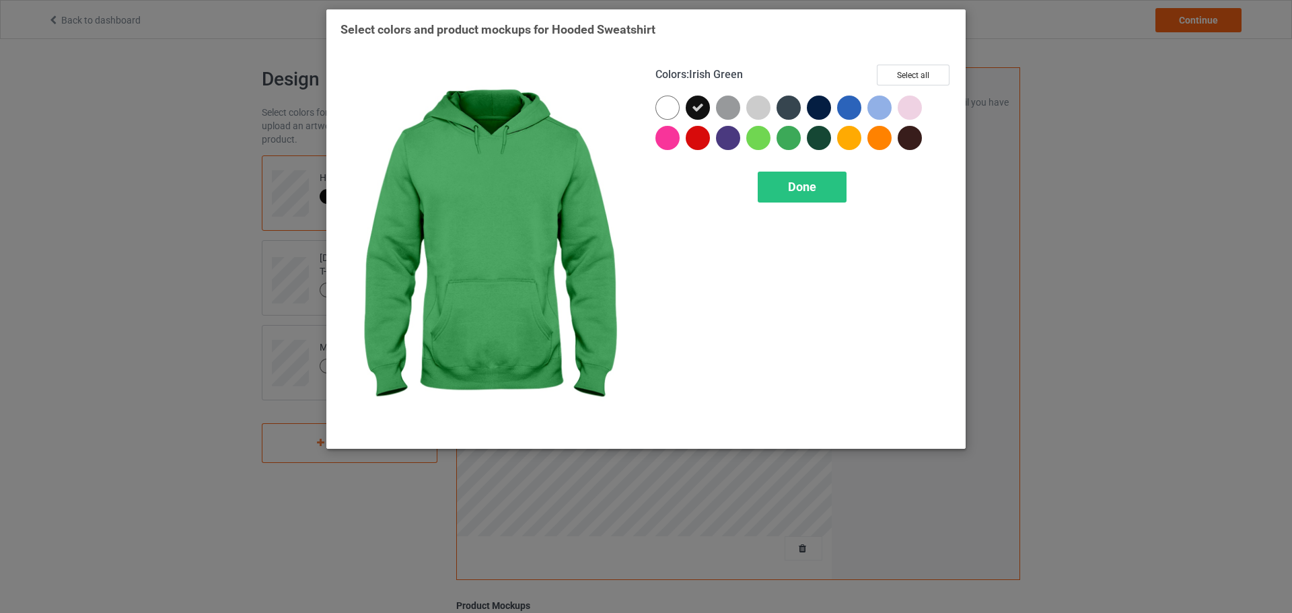
click at [796, 166] on div "Colors : Irish Green Select all Done" at bounding box center [803, 249] width 315 height 389
click at [796, 175] on div "Done" at bounding box center [802, 187] width 89 height 31
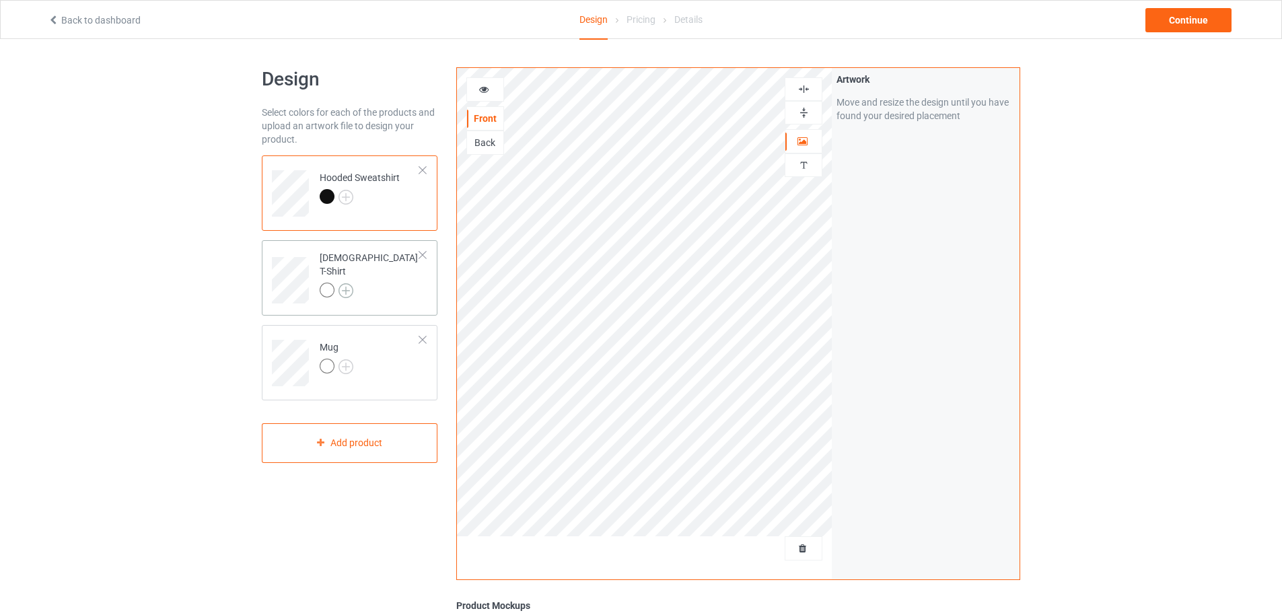
click at [349, 283] on img at bounding box center [346, 290] width 15 height 15
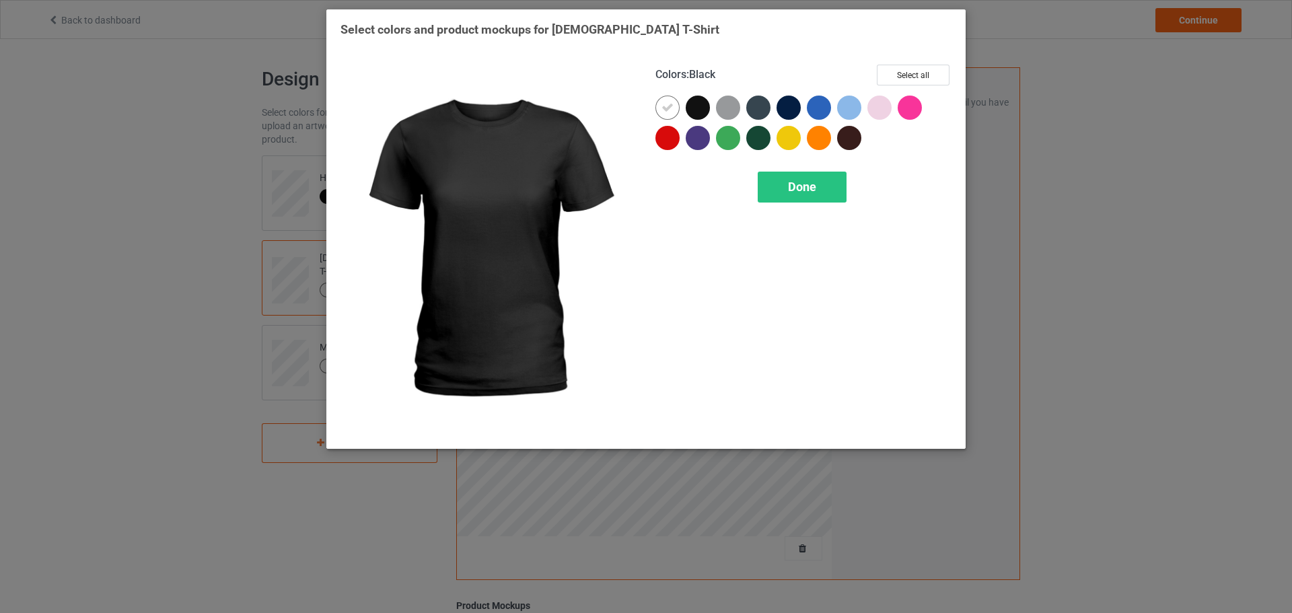
click at [691, 116] on div at bounding box center [698, 108] width 24 height 24
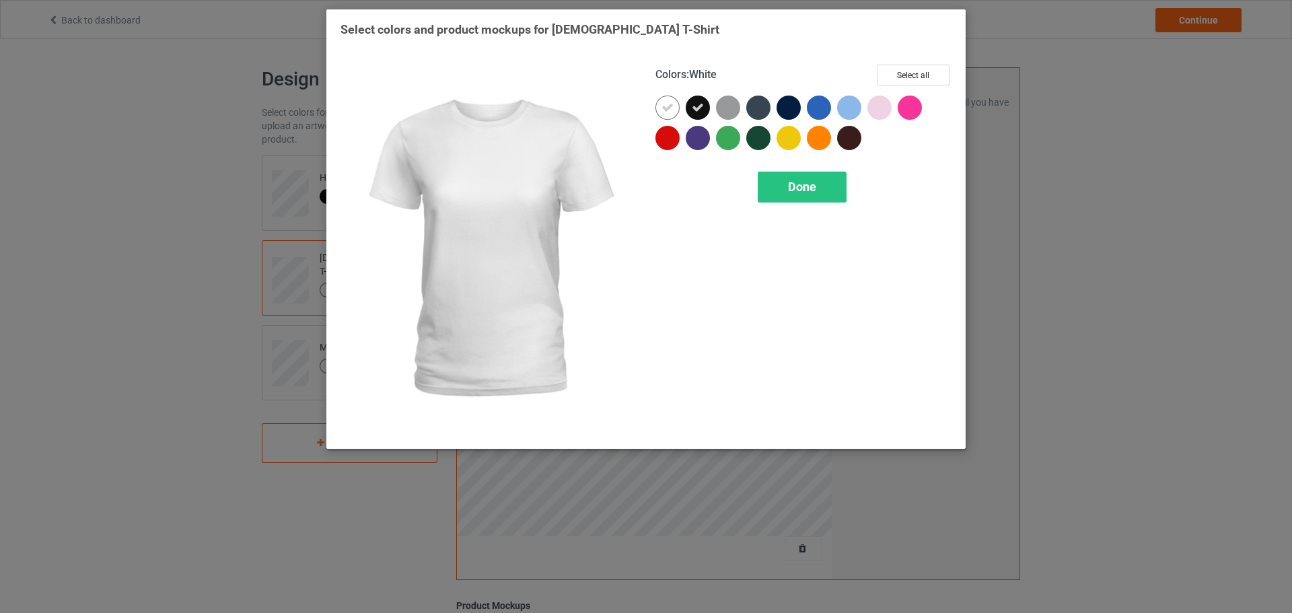
click at [672, 116] on div at bounding box center [668, 108] width 24 height 24
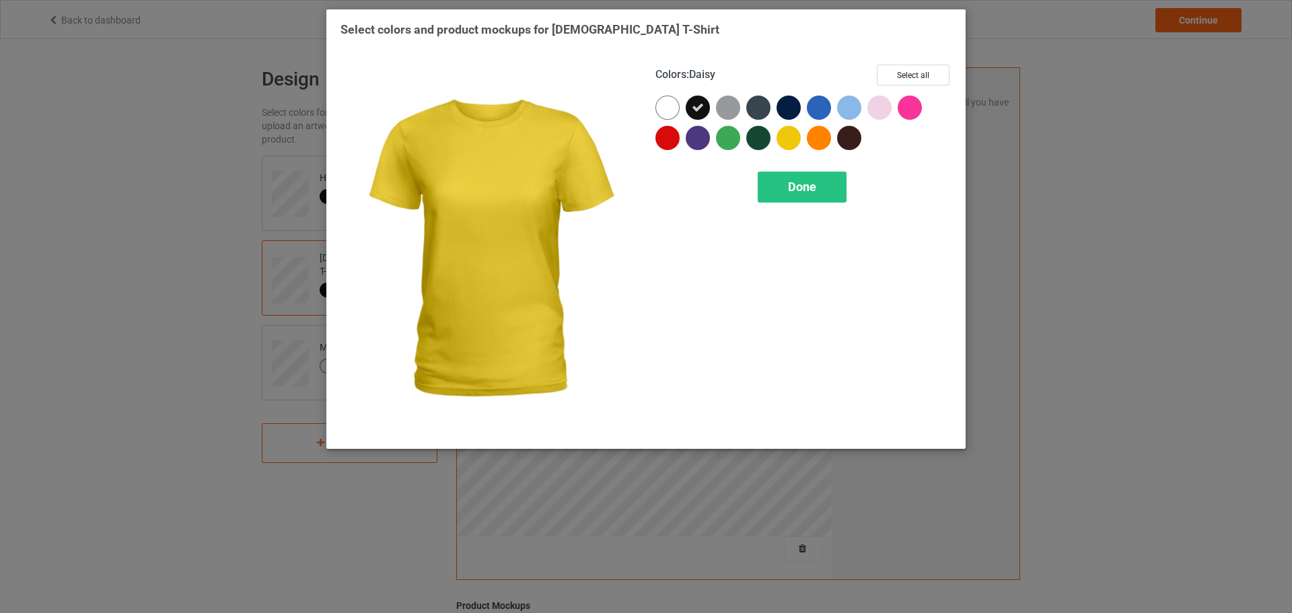
click at [794, 166] on div "Colors : Daisy Select all Done" at bounding box center [803, 249] width 315 height 389
click at [794, 176] on div "Done" at bounding box center [802, 187] width 89 height 31
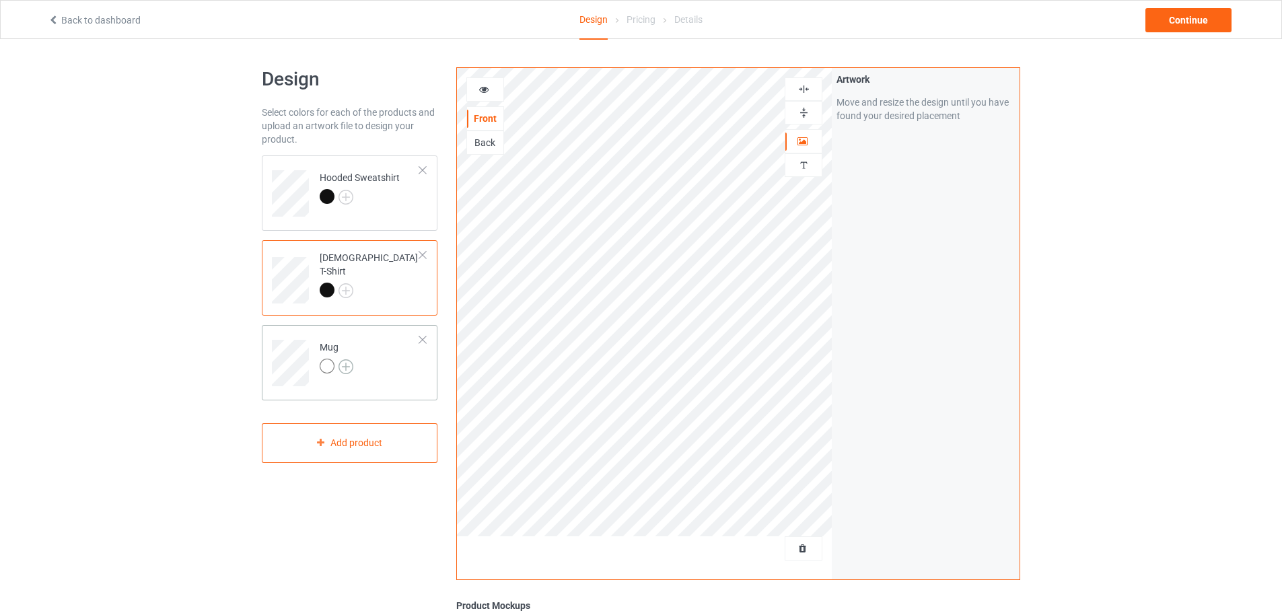
click at [349, 362] on img at bounding box center [346, 366] width 15 height 15
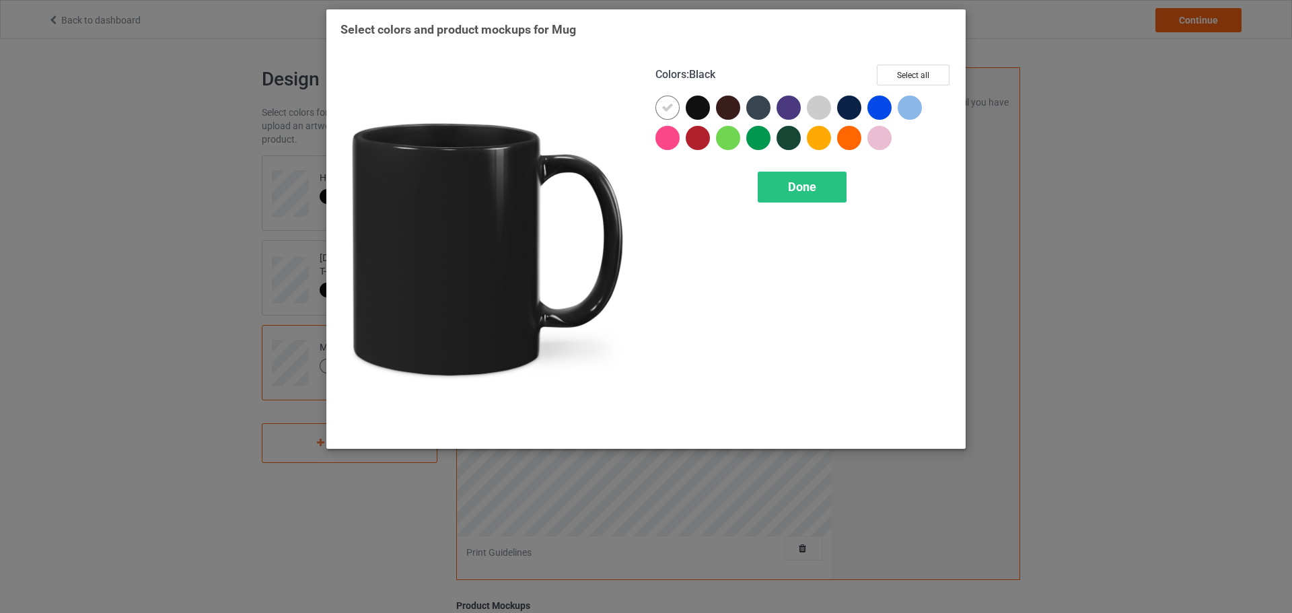
click at [702, 114] on div at bounding box center [698, 108] width 24 height 24
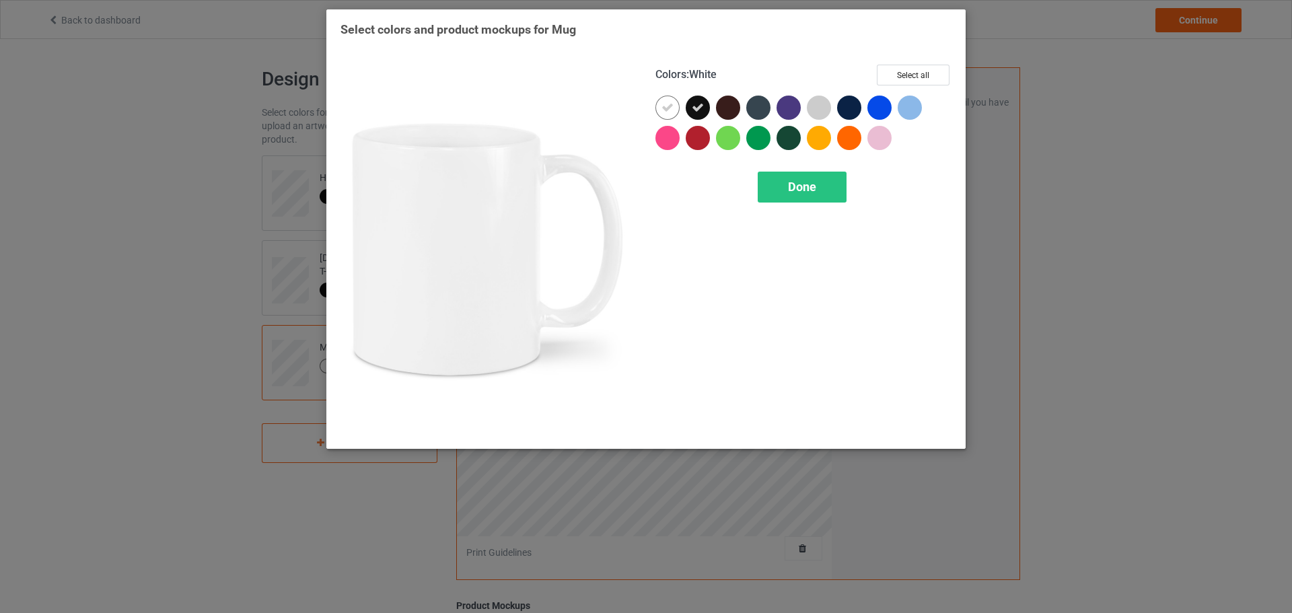
click at [672, 111] on icon at bounding box center [668, 108] width 12 height 12
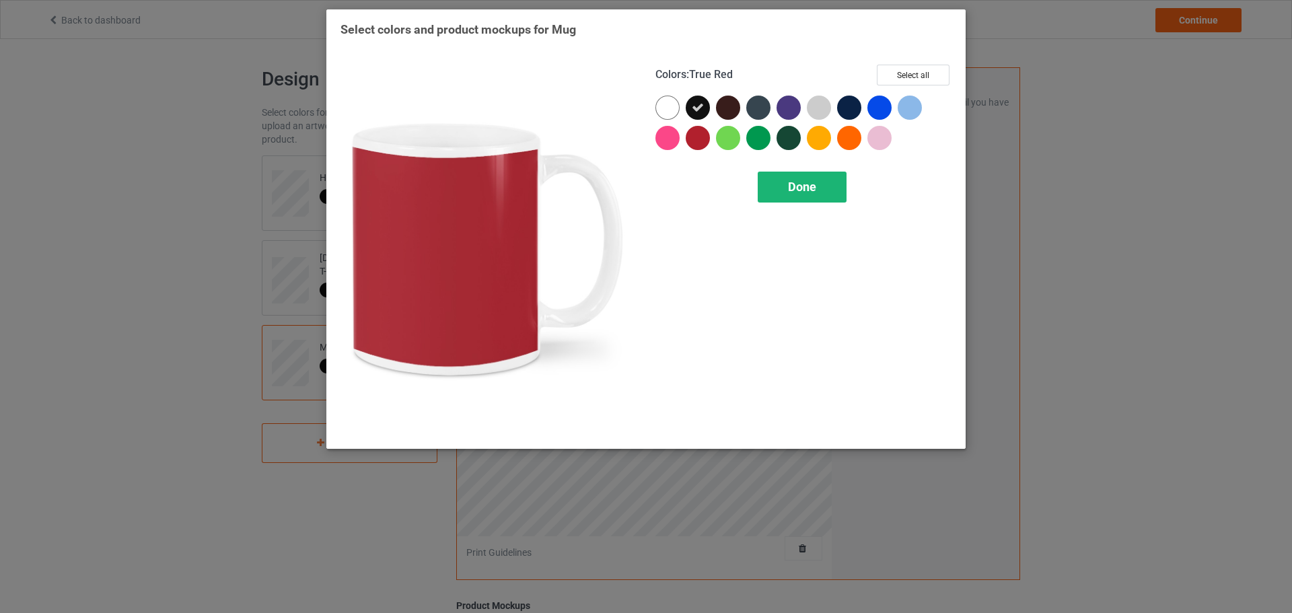
click at [775, 185] on div "Done" at bounding box center [802, 187] width 89 height 31
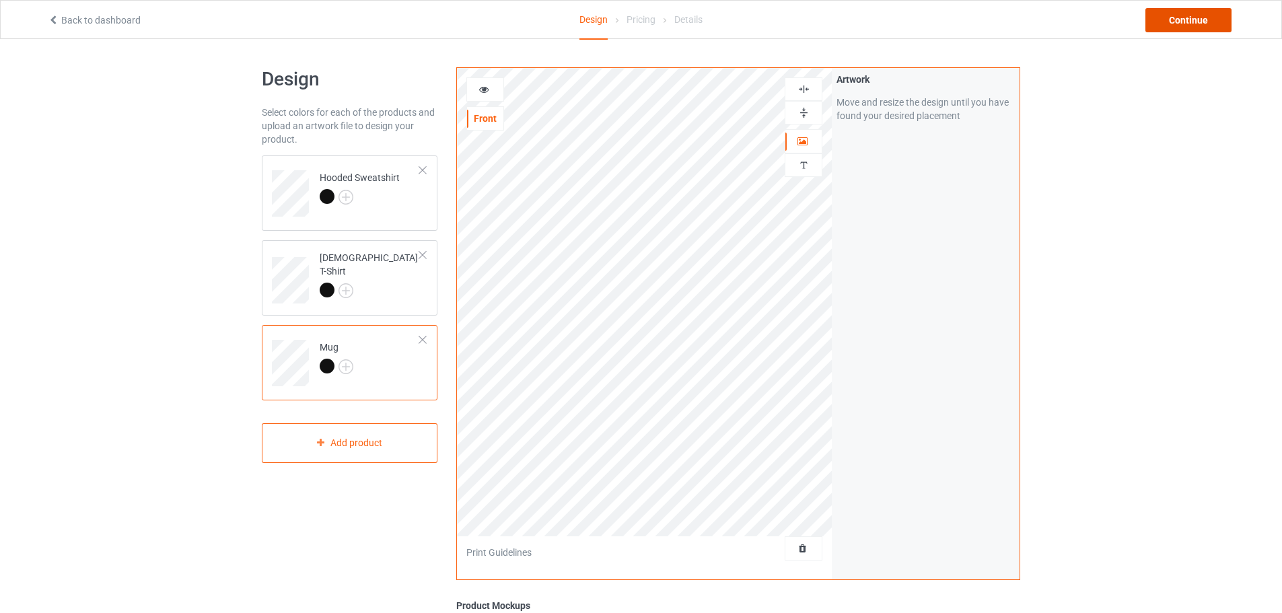
click at [1206, 21] on div "Continue" at bounding box center [1189, 20] width 86 height 24
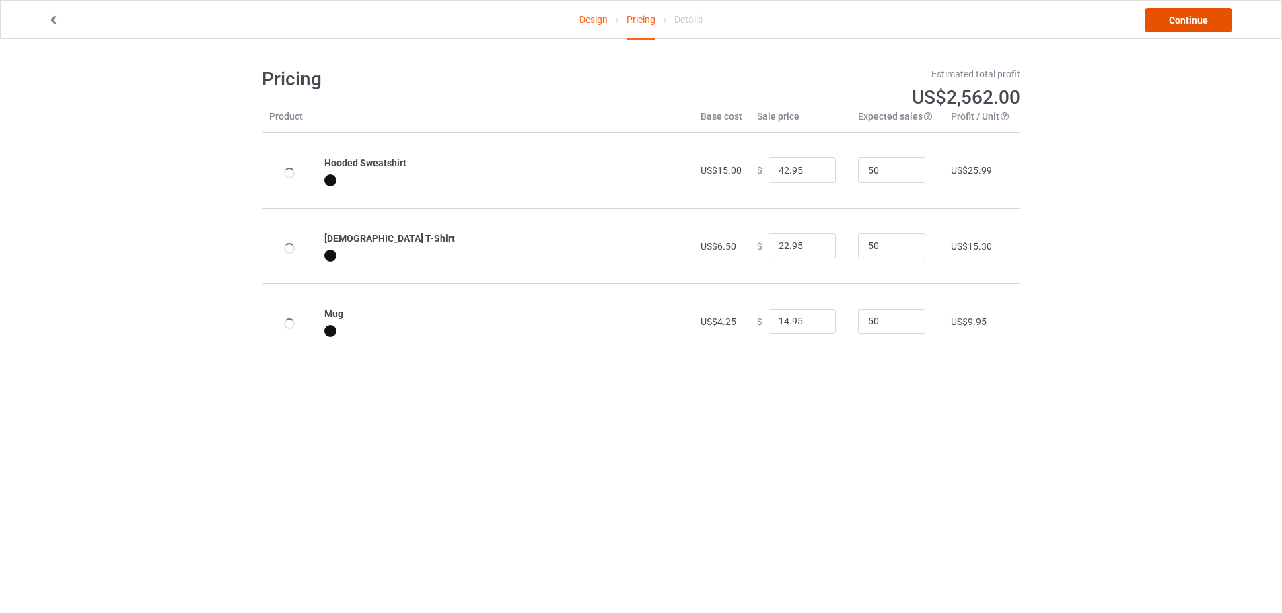
drag, startPoint x: 1206, startPoint y: 21, endPoint x: 1181, endPoint y: 22, distance: 24.9
click at [1181, 22] on link "Continue" at bounding box center [1189, 20] width 86 height 24
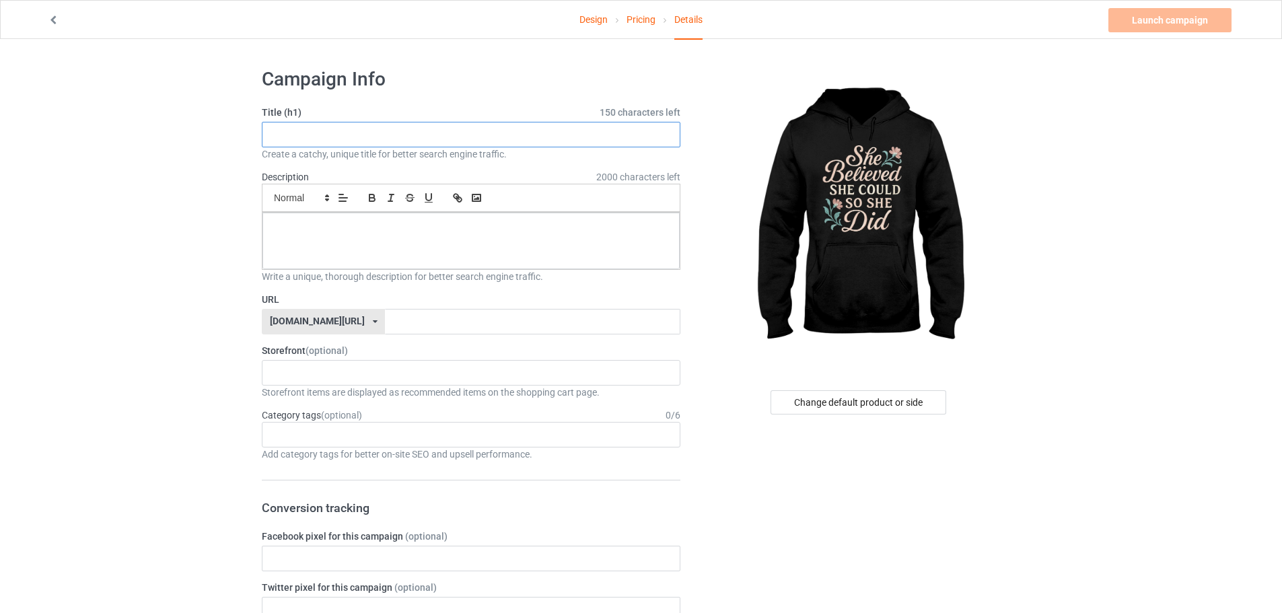
click at [320, 127] on input "text" at bounding box center [471, 135] width 419 height 26
paste input "She Believed She Could So She Did"
type input "She Believed She Could So She Did"
click at [385, 322] on input "text" at bounding box center [532, 322] width 295 height 26
paste input "She Believed She Could So She Did"
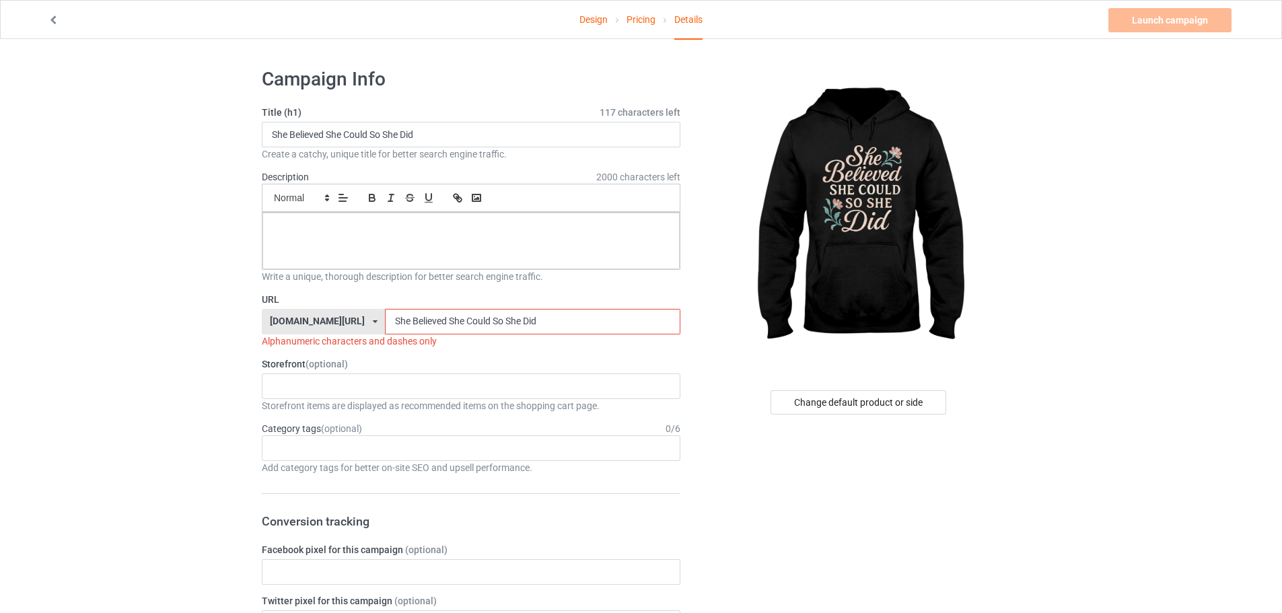
type input "She Believed She Could So She Did"
click at [371, 238] on div at bounding box center [470, 241] width 417 height 57
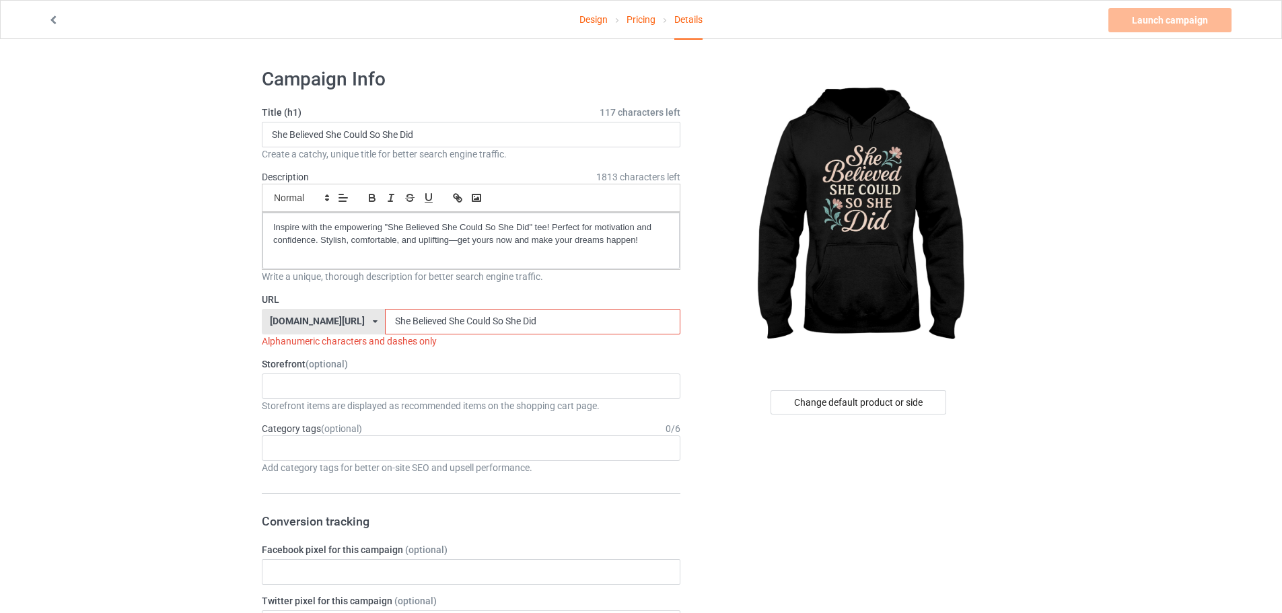
click at [267, 226] on div "Inspire with the empowering "She Believed She Could So She Did" tee! Perfect fo…" at bounding box center [470, 241] width 417 height 57
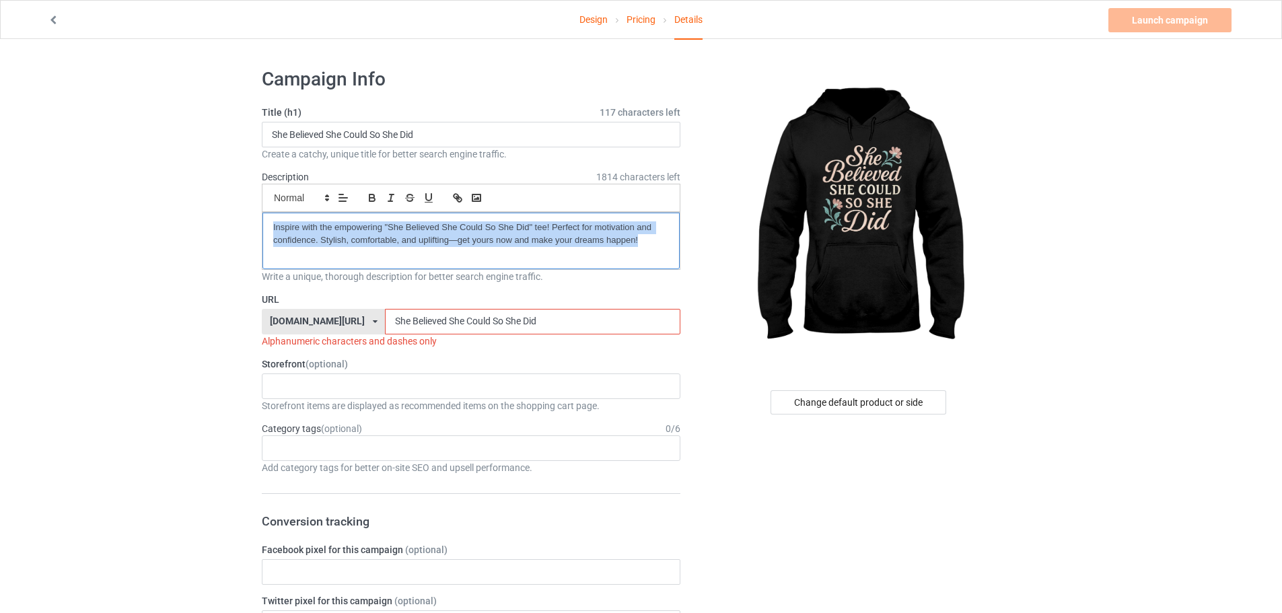
copy p "Inspire with the empowering "She Believed She Could So She Did" tee! Perfect fo…"
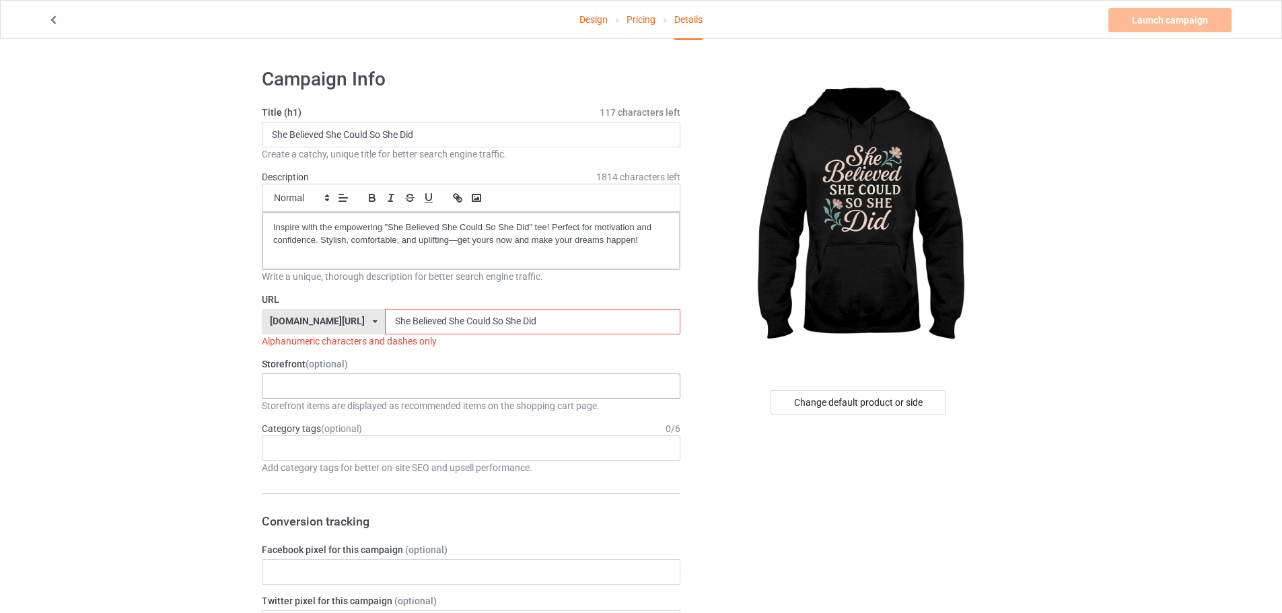
click at [347, 394] on div "KIOTA Gaming Finish Line Fitness Mi-Tees 6767c36548d7ee002e084532 651a982803c4d…" at bounding box center [471, 387] width 419 height 26
drag, startPoint x: 316, startPoint y: 444, endPoint x: 316, endPoint y: 455, distance: 10.8
click at [316, 455] on div "KIOTA Gaming Finish Line Fitness Mi-Tees" at bounding box center [471, 435] width 419 height 75
click at [316, 460] on div "Mi-Tees" at bounding box center [470, 460] width 417 height 25
click at [385, 320] on input "She Believed She Could So She Did" at bounding box center [532, 322] width 295 height 26
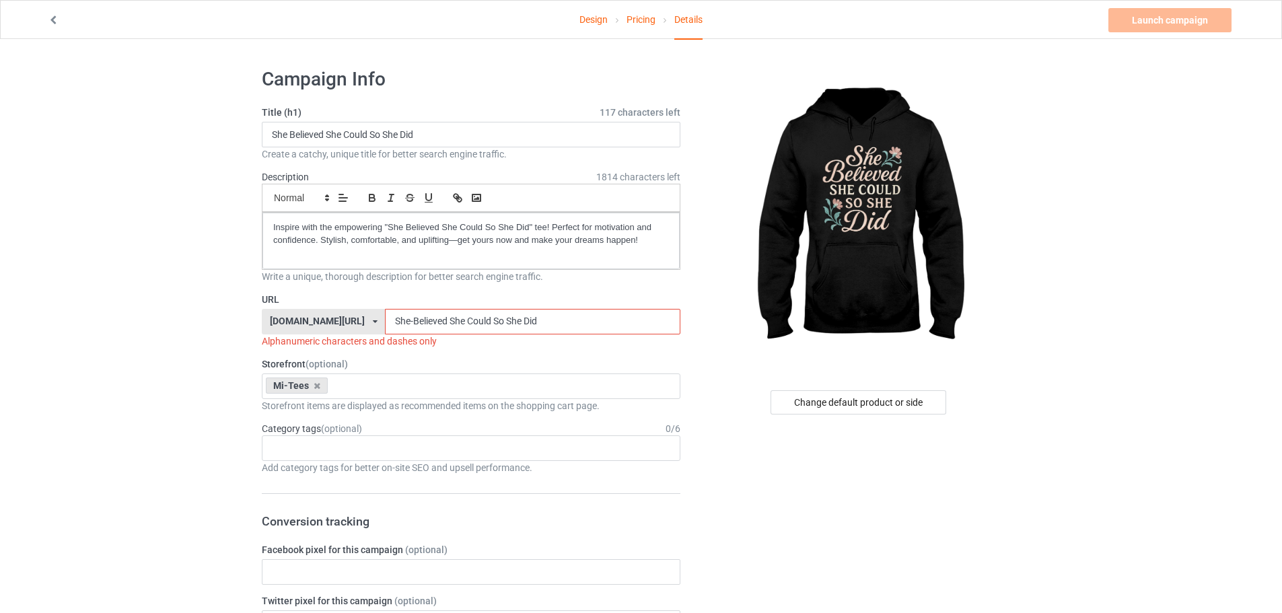
drag, startPoint x: 408, startPoint y: 320, endPoint x: 417, endPoint y: 327, distance: 11.0
click at [417, 327] on input "She-Believed She Could So She Did" at bounding box center [532, 322] width 295 height 26
click at [413, 318] on input "She-Believed She Could So She Did" at bounding box center [532, 322] width 295 height 26
drag, startPoint x: 409, startPoint y: 318, endPoint x: 413, endPoint y: 325, distance: 8.8
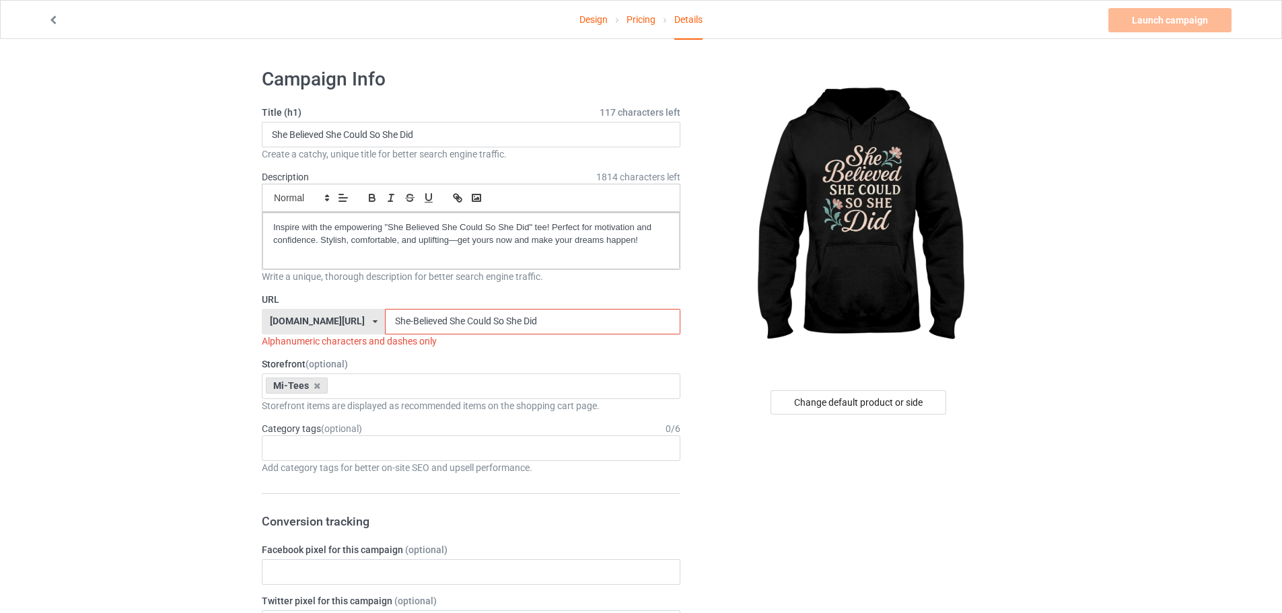
click at [413, 325] on input "She-Believed She Could So She Did" at bounding box center [532, 322] width 295 height 26
drag, startPoint x: 429, startPoint y: 315, endPoint x: 427, endPoint y: 331, distance: 16.4
click at [427, 331] on input "She-Believed-She Could So She Did" at bounding box center [532, 322] width 295 height 26
drag, startPoint x: 454, startPoint y: 318, endPoint x: 458, endPoint y: 337, distance: 18.8
click at [458, 337] on div "URL teechip.com/ teechip.com/ 587d0d41cee36fd012c64a69 She-Believed-She-Could S…" at bounding box center [471, 320] width 419 height 55
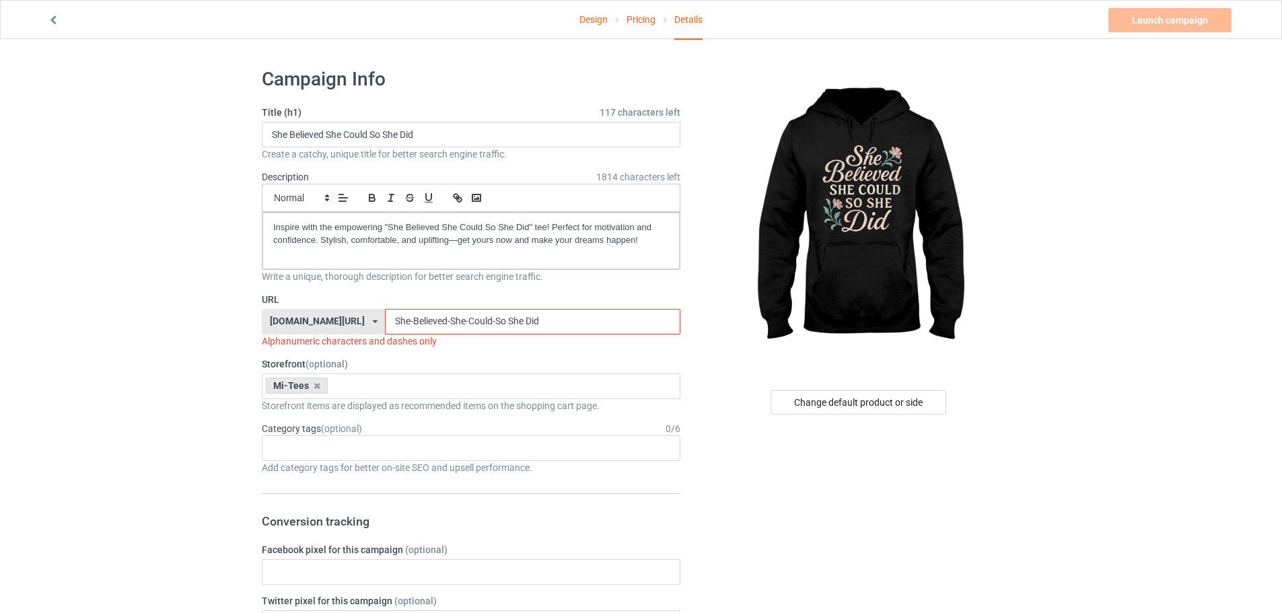
drag, startPoint x: 470, startPoint y: 322, endPoint x: 466, endPoint y: 339, distance: 16.7
click at [466, 339] on div "URL teechip.com/ teechip.com/ 587d0d41cee36fd012c64a69 She-Believed-She-Could-S…" at bounding box center [471, 320] width 419 height 55
drag, startPoint x: 485, startPoint y: 322, endPoint x: 489, endPoint y: 341, distance: 19.3
click at [489, 341] on div "URL teechip.com/ teechip.com/ 587d0d41cee36fd012c64a69 She-Believed-She-Could-S…" at bounding box center [471, 320] width 419 height 55
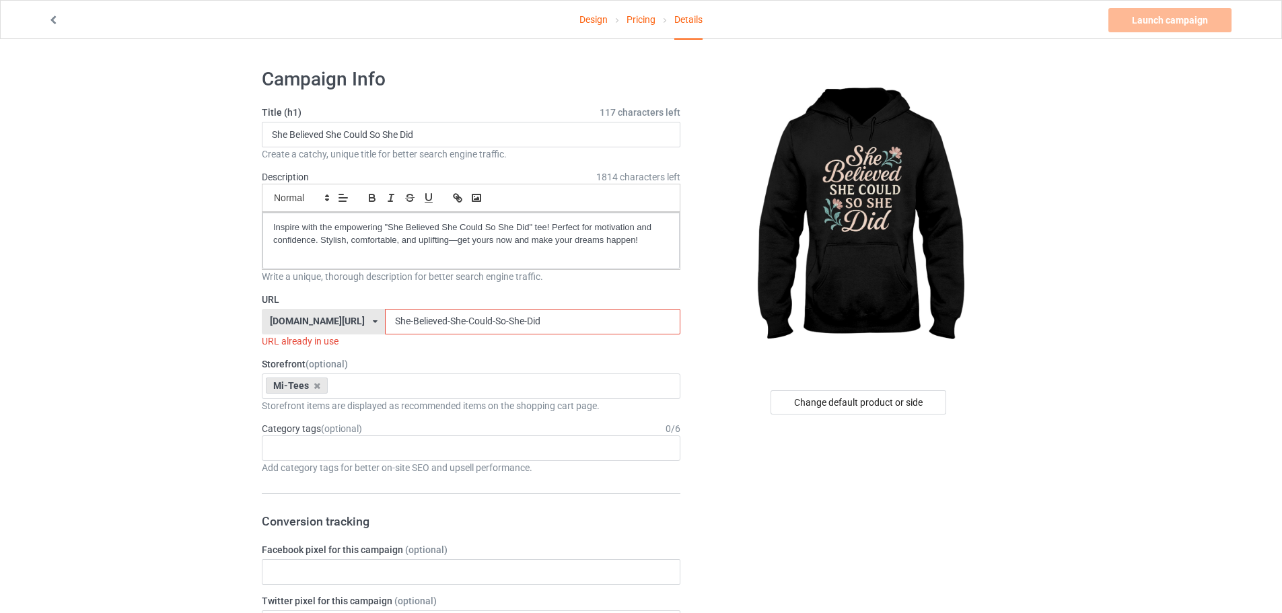
click at [531, 326] on input "She-Believed-She-Could-So-She-Did" at bounding box center [532, 322] width 295 height 26
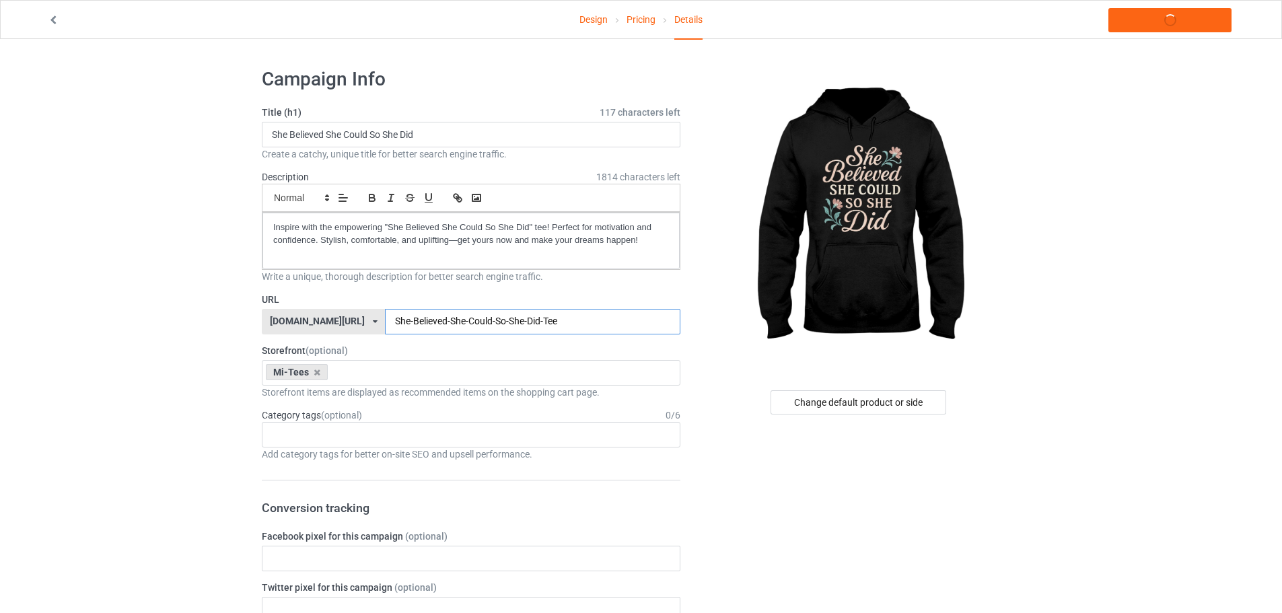
type input "She-Believed-She-Could-So-She-Did-Tee"
drag, startPoint x: 497, startPoint y: 322, endPoint x: 275, endPoint y: 320, distance: 222.1
click at [275, 320] on div "teechip.com/ teechip.com/ 587d0d41cee36fd012c64a69 She-Believed-She-Could-So-Sh…" at bounding box center [471, 322] width 419 height 26
click at [311, 427] on div "Age > [DEMOGRAPHIC_DATA] > 1 Age > [DEMOGRAPHIC_DATA] Months > 1 Month Age > [D…" at bounding box center [471, 435] width 419 height 26
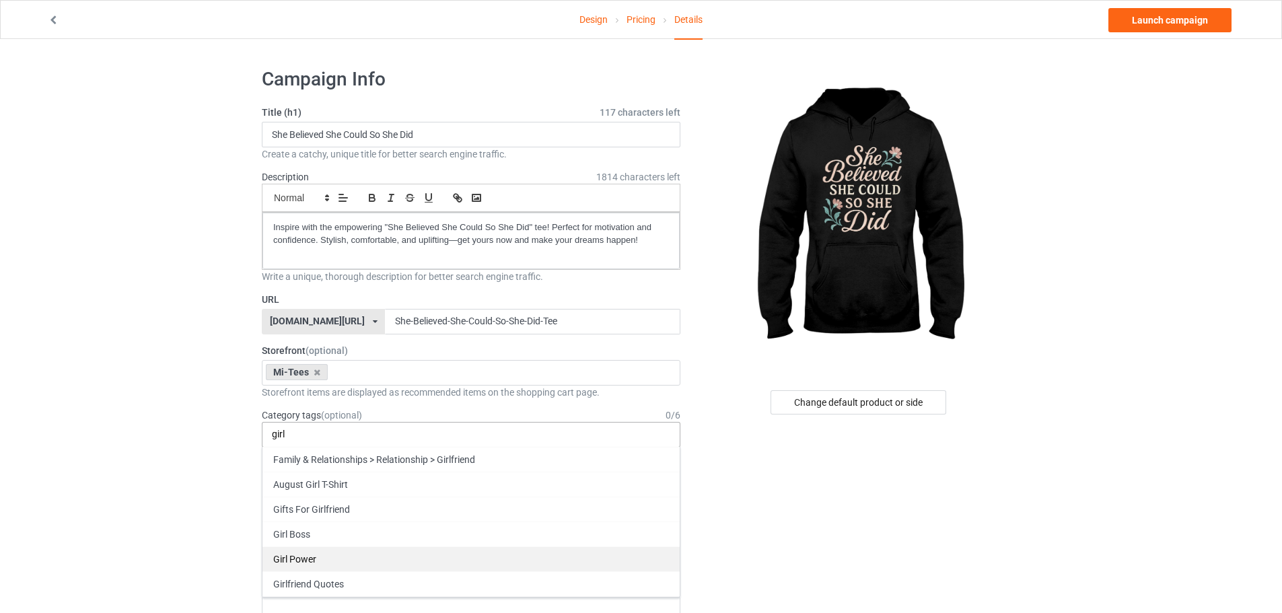
type input "girl"
click at [427, 557] on div "Girl Power" at bounding box center [470, 559] width 417 height 25
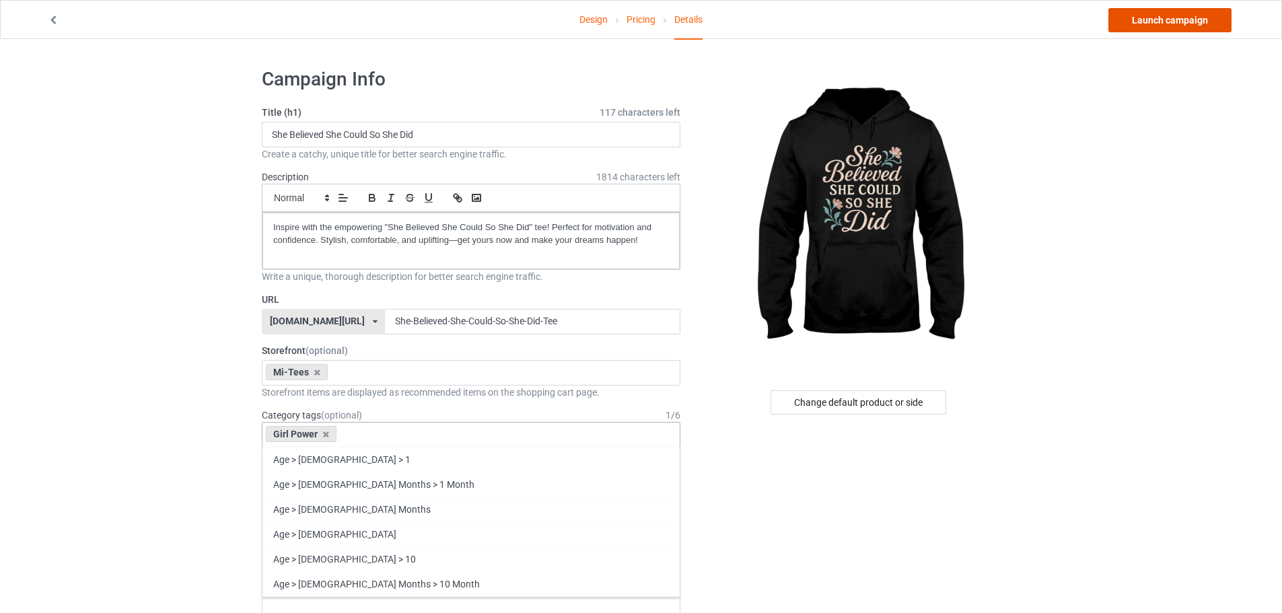
click at [1210, 24] on link "Launch campaign" at bounding box center [1169, 20] width 123 height 24
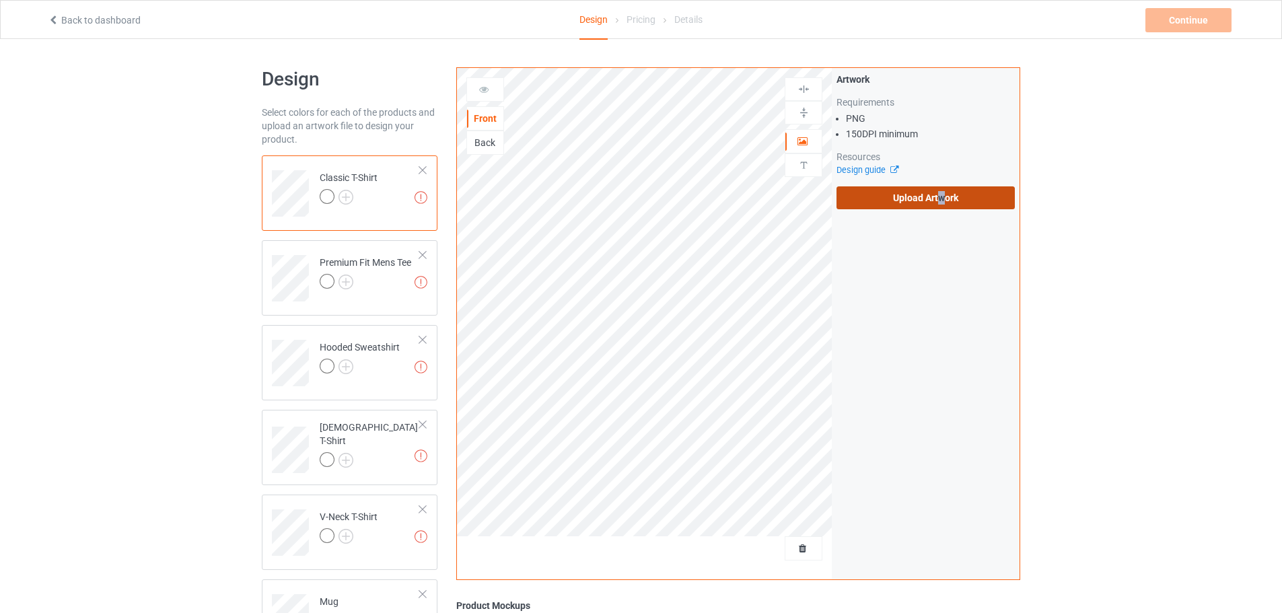
click at [942, 207] on label "Upload Artwork" at bounding box center [926, 197] width 178 height 23
click at [872, 201] on label "Upload Artwork" at bounding box center [926, 197] width 178 height 23
click at [0, 0] on input "Upload Artwork" at bounding box center [0, 0] width 0 height 0
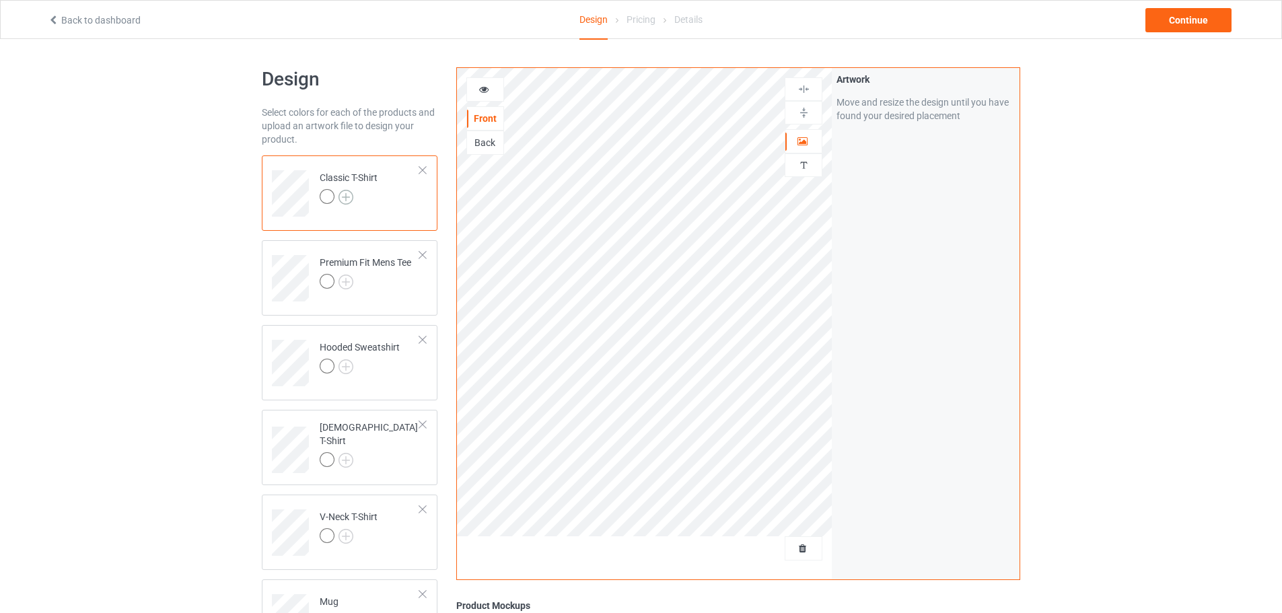
click at [344, 198] on img at bounding box center [346, 197] width 15 height 15
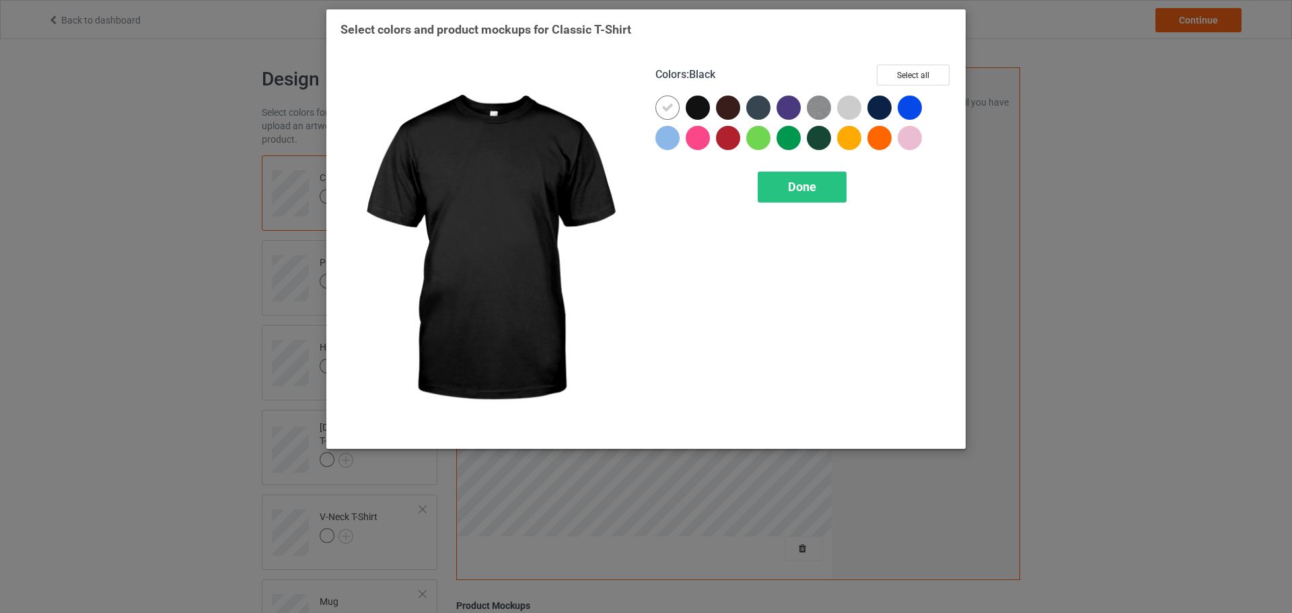
click at [687, 119] on div at bounding box center [701, 111] width 30 height 30
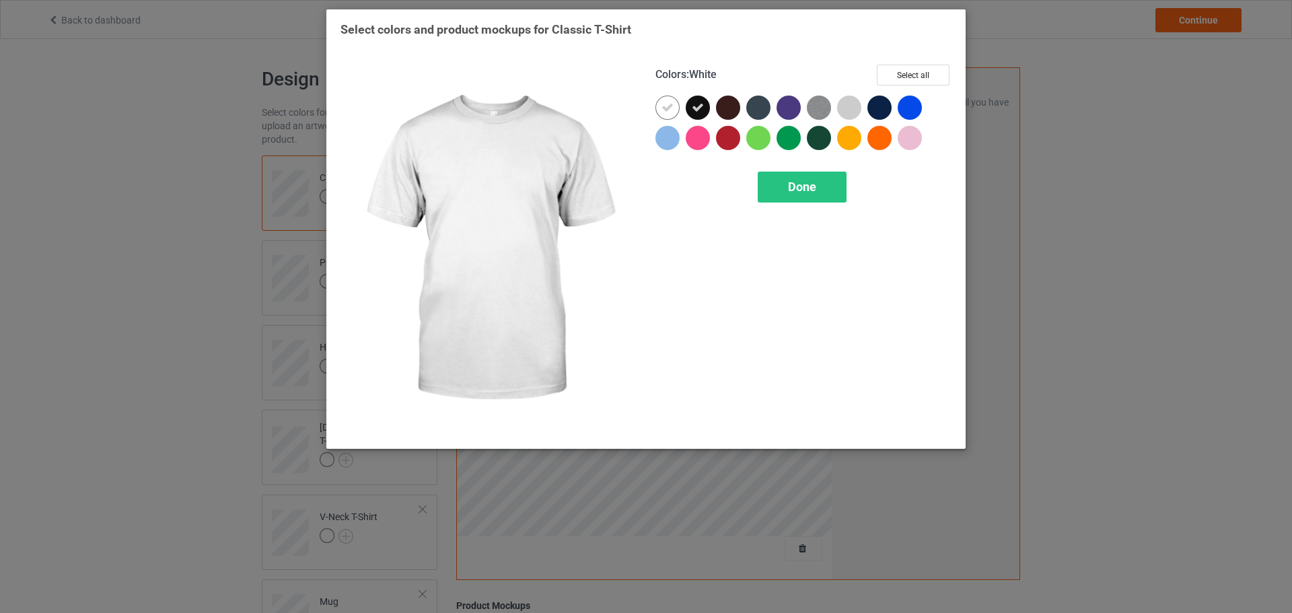
click at [665, 110] on icon at bounding box center [668, 108] width 12 height 12
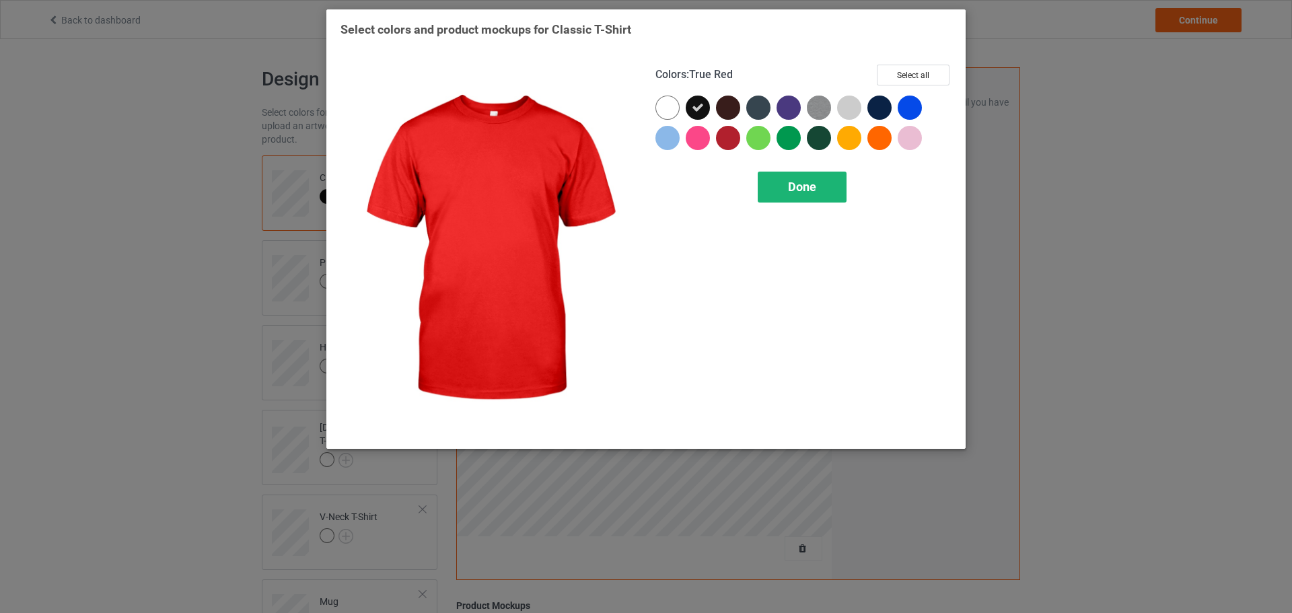
click at [782, 176] on div "Done" at bounding box center [802, 187] width 89 height 31
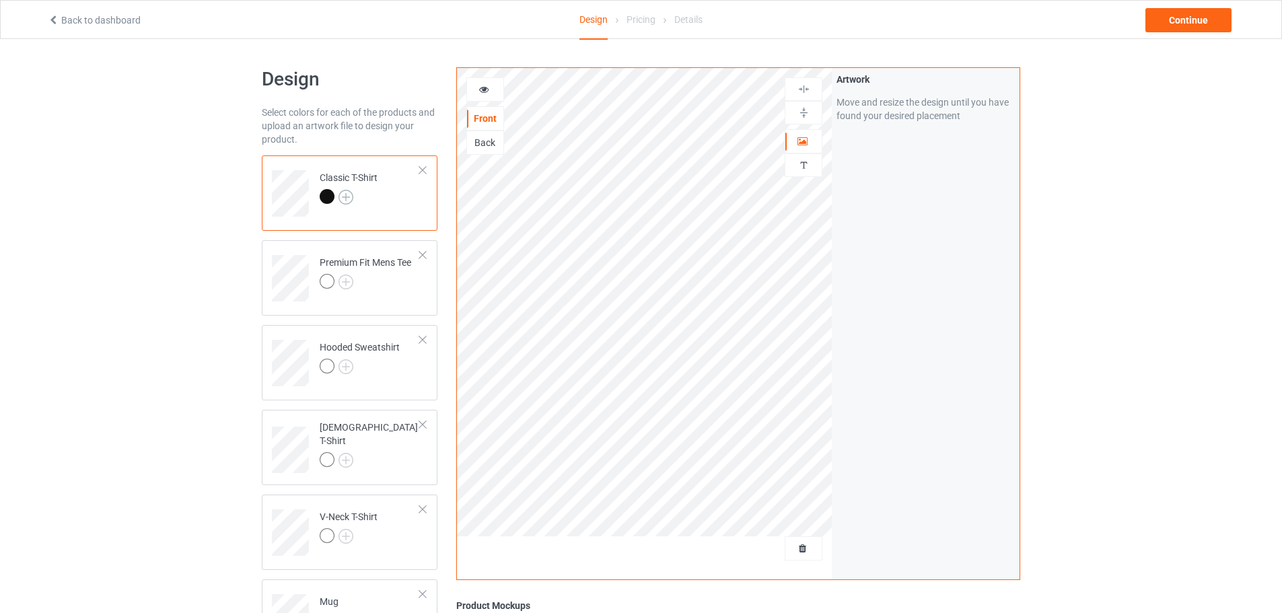
click at [349, 197] on img at bounding box center [346, 197] width 15 height 15
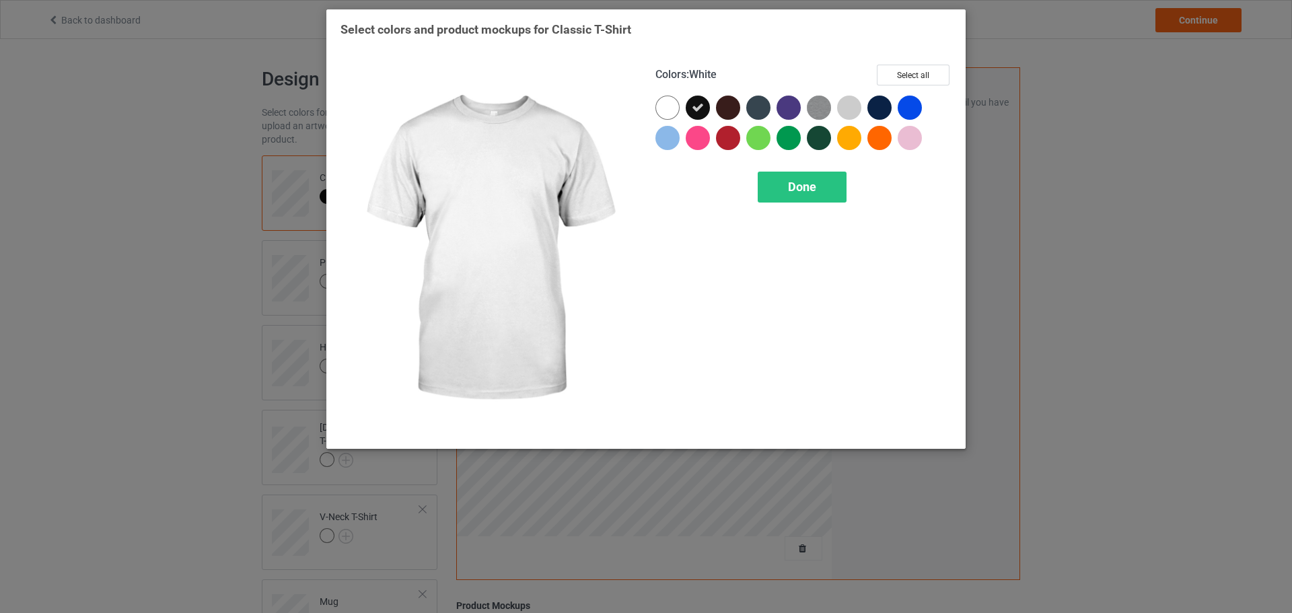
click at [671, 112] on div at bounding box center [668, 108] width 24 height 24
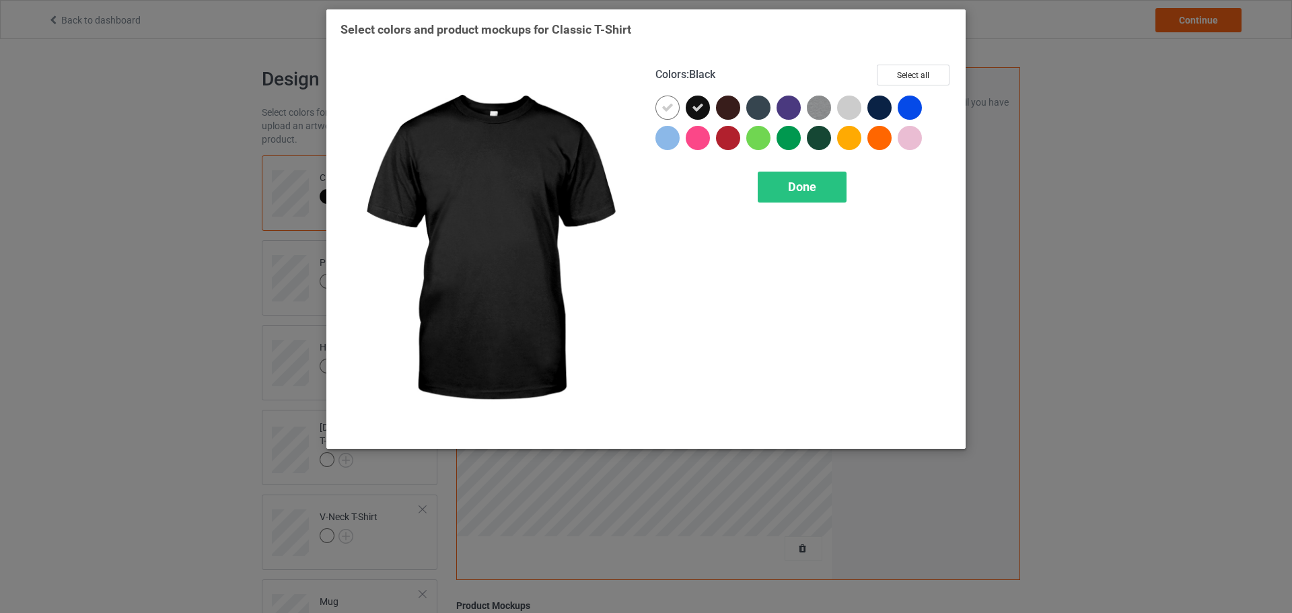
click at [698, 110] on icon at bounding box center [698, 108] width 12 height 12
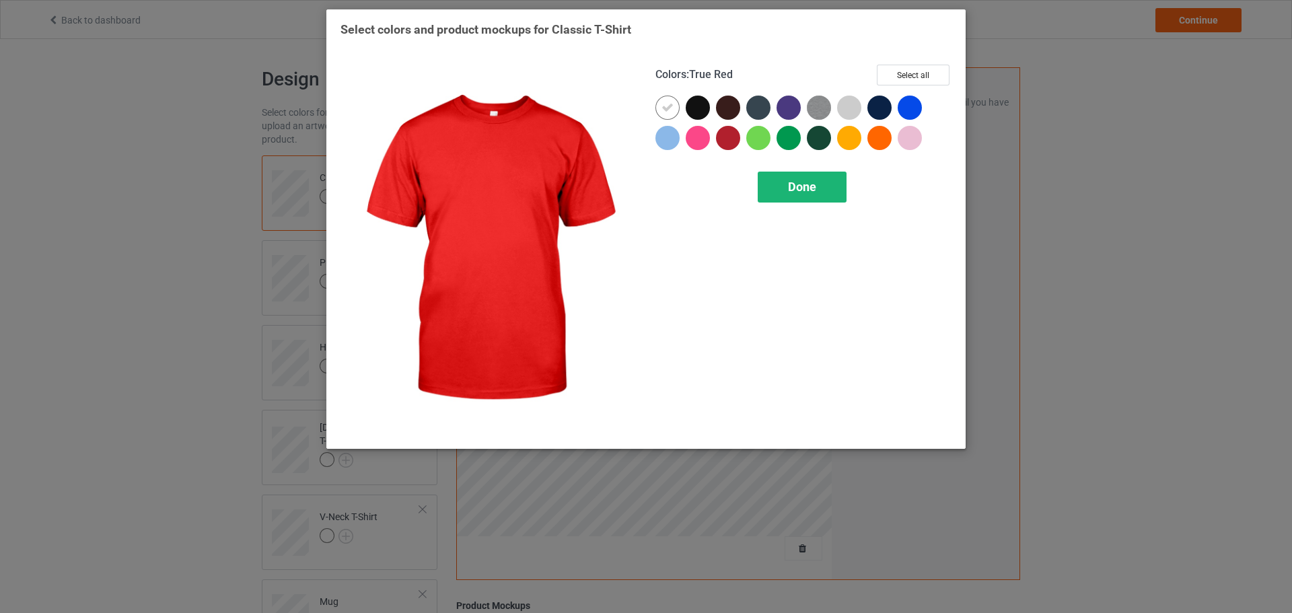
click at [799, 188] on span "Done" at bounding box center [802, 187] width 28 height 14
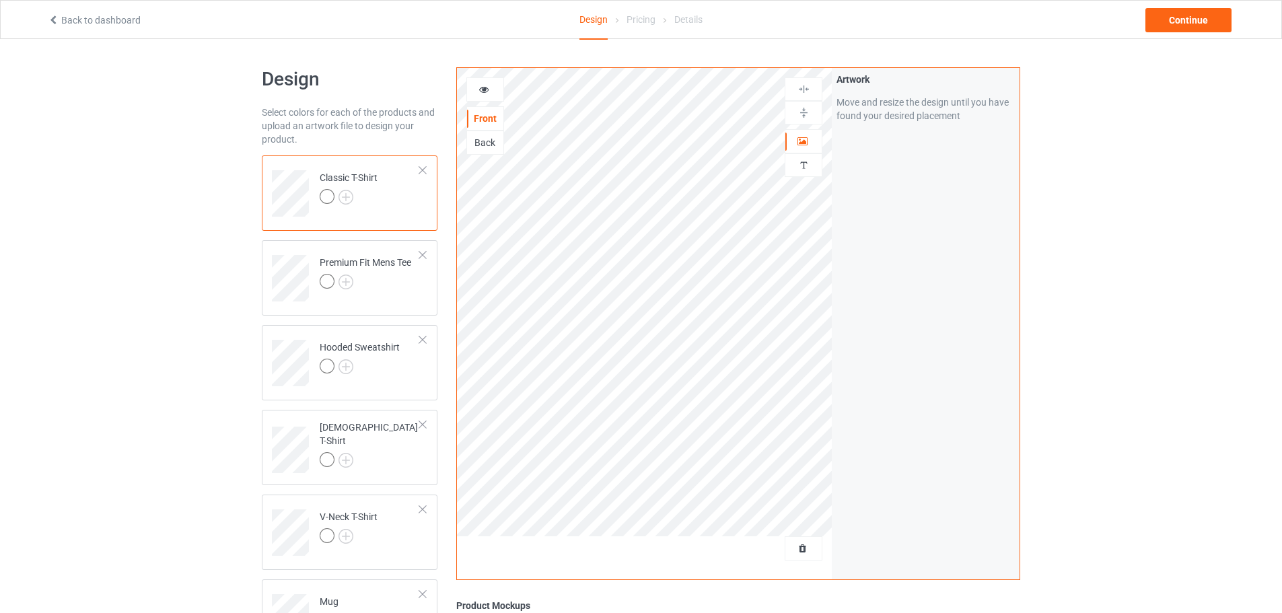
click at [425, 172] on div at bounding box center [422, 170] width 9 height 9
click at [424, 171] on div at bounding box center [422, 170] width 9 height 9
click at [423, 339] on div at bounding box center [422, 339] width 9 height 9
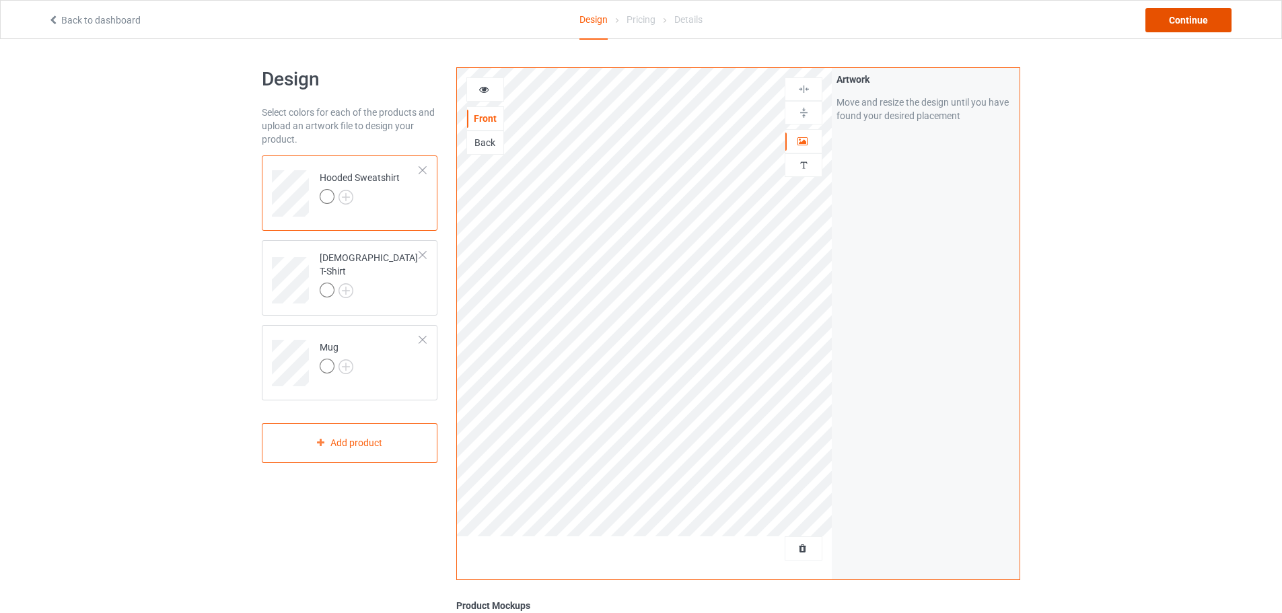
click at [1189, 24] on div "Continue" at bounding box center [1189, 20] width 86 height 24
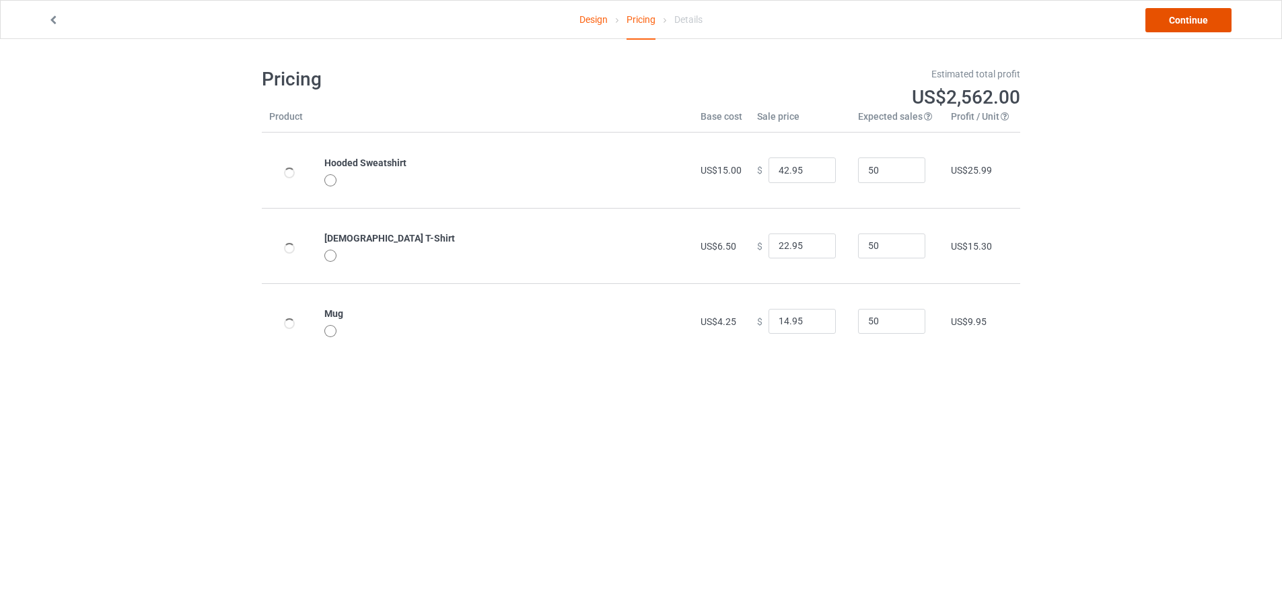
click at [1178, 18] on link "Continue" at bounding box center [1189, 20] width 86 height 24
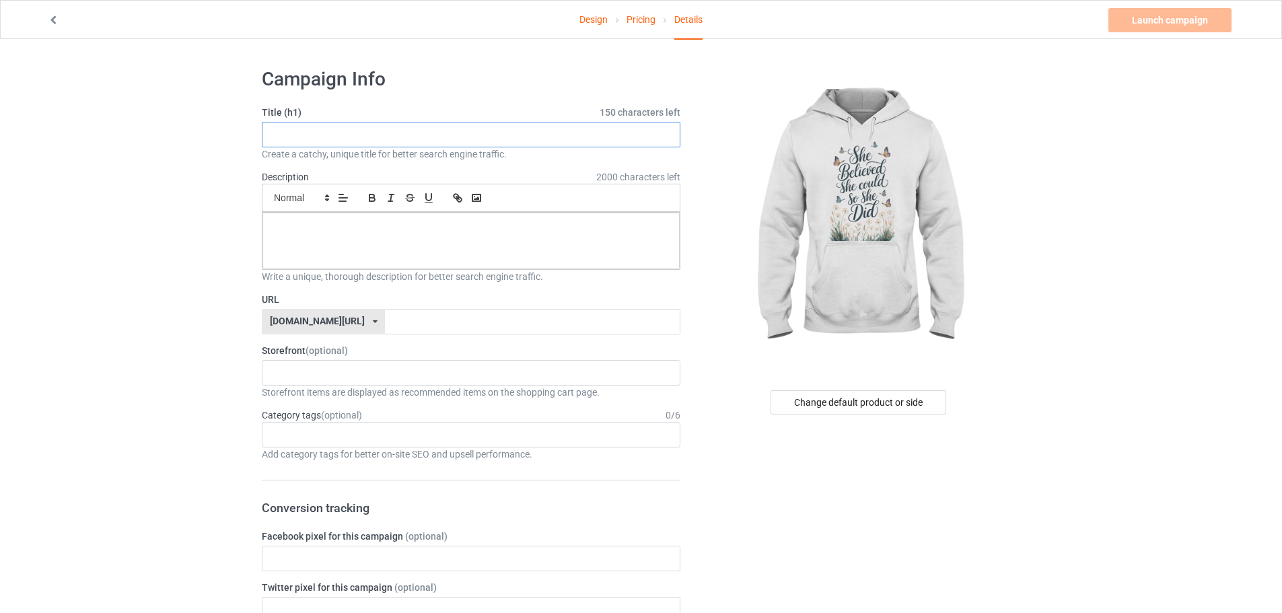
click at [432, 122] on input "text" at bounding box center [471, 135] width 419 height 26
paste input "She Believed She Could So She Did"
type input "She Believed She Could So She Did"
click at [369, 260] on div at bounding box center [470, 241] width 417 height 57
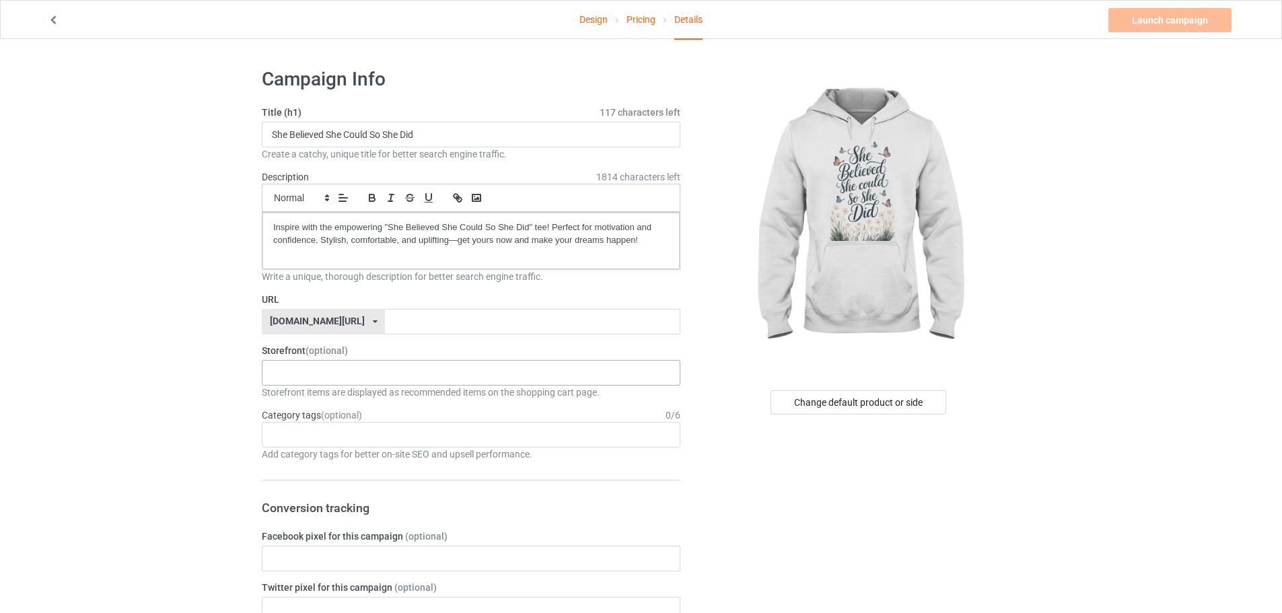
click at [354, 366] on div "KIOTA Gaming Finish Line Fitness Mi-Tees 6767c36548d7ee002e084532 651a982803c4d…" at bounding box center [471, 373] width 419 height 26
click at [324, 443] on div "Mi-Tees" at bounding box center [470, 447] width 417 height 25
click at [408, 316] on input "text" at bounding box center [532, 322] width 295 height 26
paste input "She-Believed-She-Could-So-She-Did-Tee"
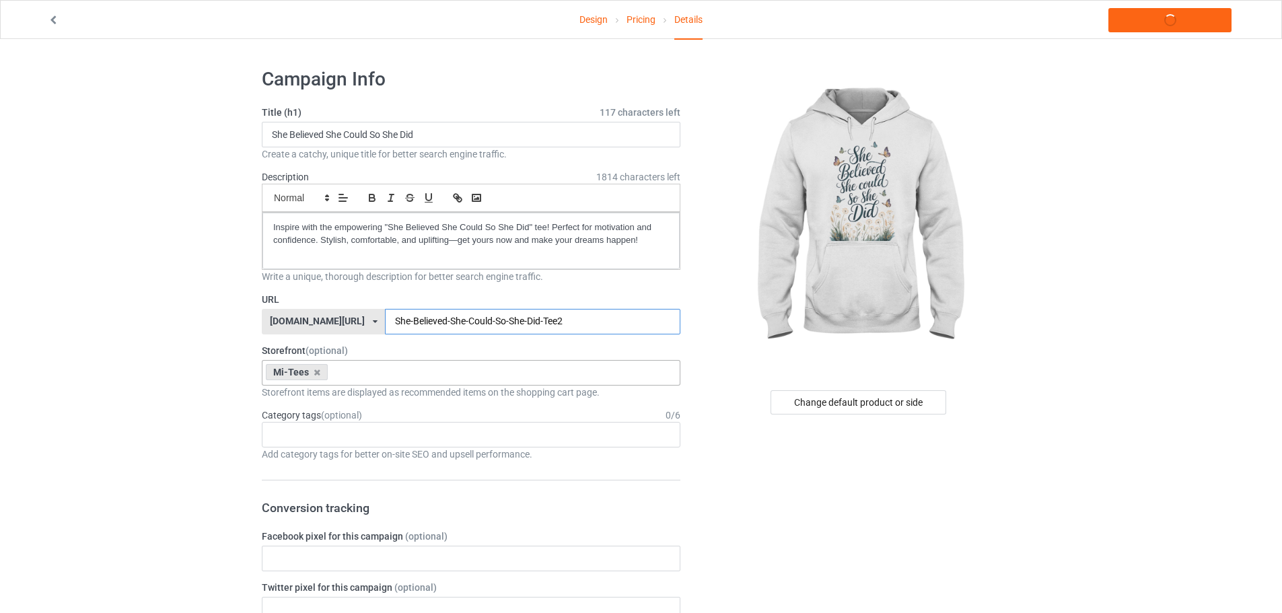
type input "She-Believed-She-Could-So-She-Did-Tee2"
click at [382, 376] on div "Mi-Tees KIOTA Gaming Finish Line Fitness 6767c36548d7ee002e084532 651a982803c4d…" at bounding box center [471, 373] width 419 height 26
click at [312, 450] on div "Add category tags for better on-site SEO and upsell performance." at bounding box center [471, 454] width 419 height 13
click at [301, 440] on div "Age > [DEMOGRAPHIC_DATA] > 1 Age > [DEMOGRAPHIC_DATA] Months > 1 Month Age > [D…" at bounding box center [471, 435] width 419 height 26
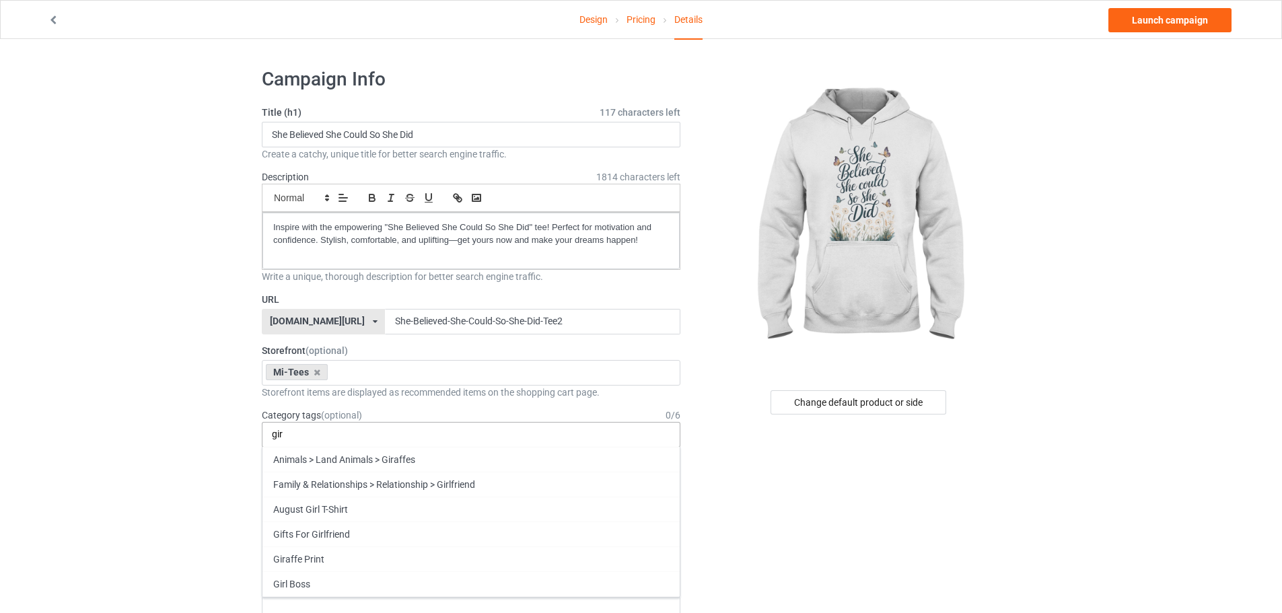
type input "gir"
click at [327, 598] on div "Girl Power" at bounding box center [470, 608] width 417 height 25
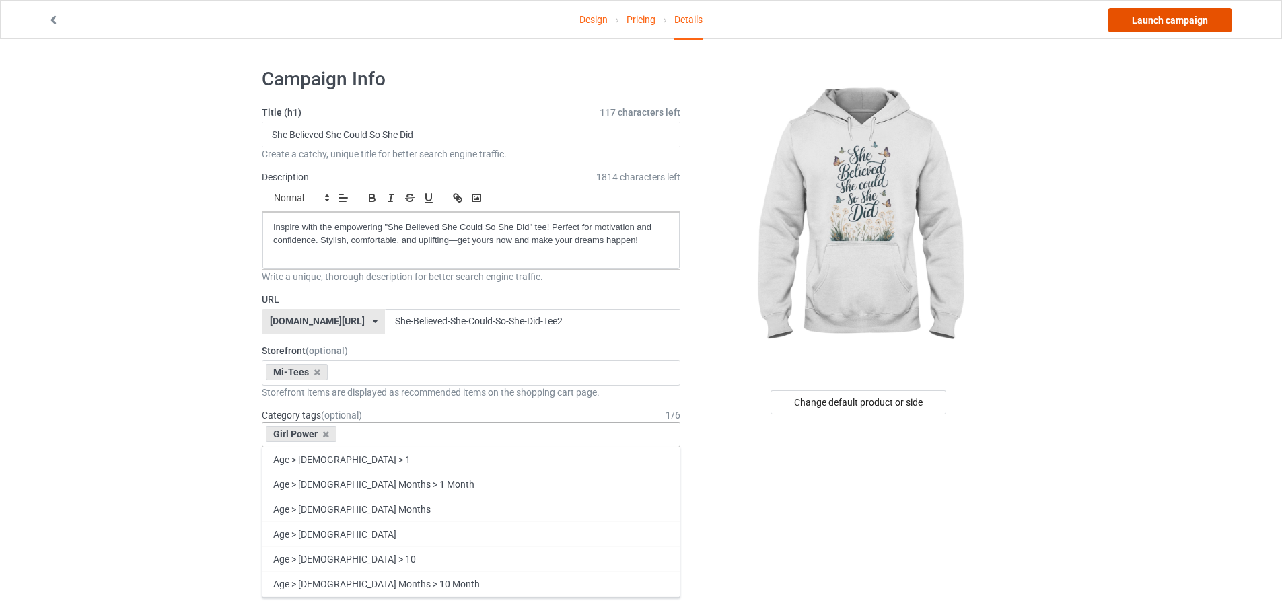
click at [1133, 22] on link "Launch campaign" at bounding box center [1169, 20] width 123 height 24
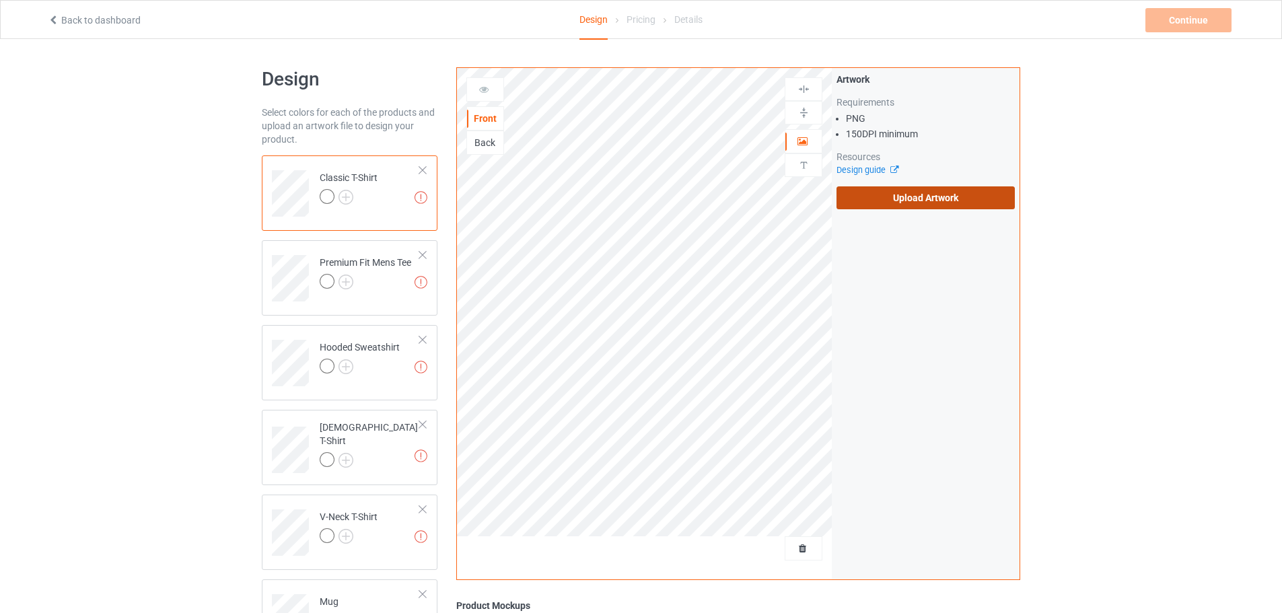
click at [901, 190] on label "Upload Artwork" at bounding box center [926, 197] width 178 height 23
click at [0, 0] on input "Upload Artwork" at bounding box center [0, 0] width 0 height 0
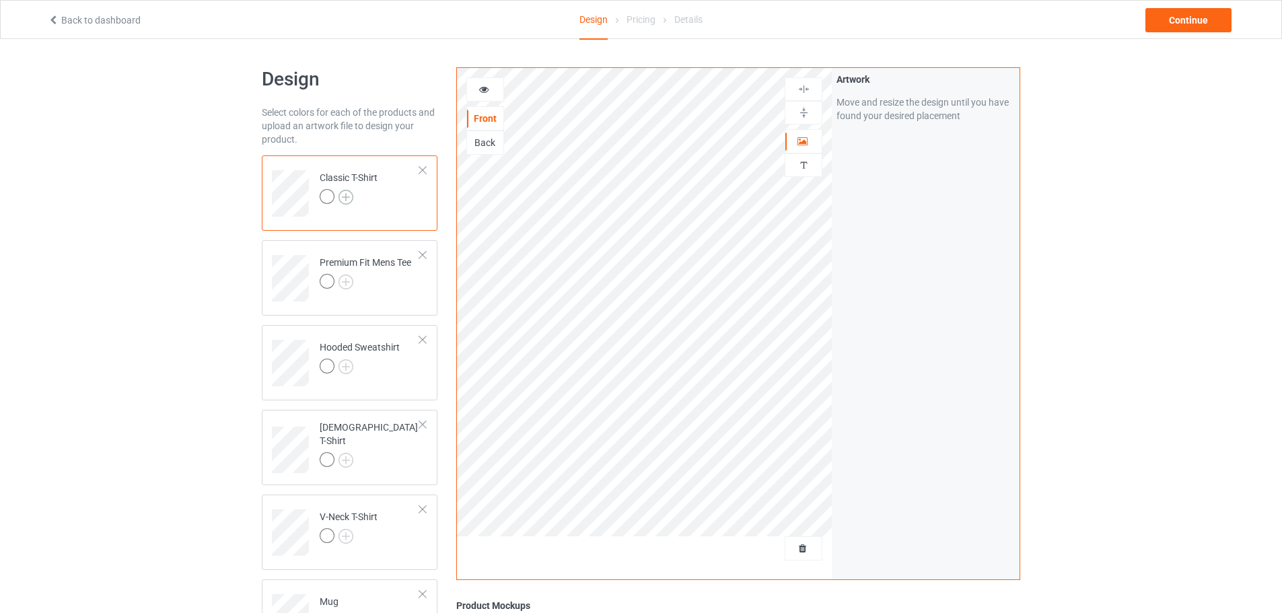
click at [351, 197] on img at bounding box center [346, 197] width 15 height 15
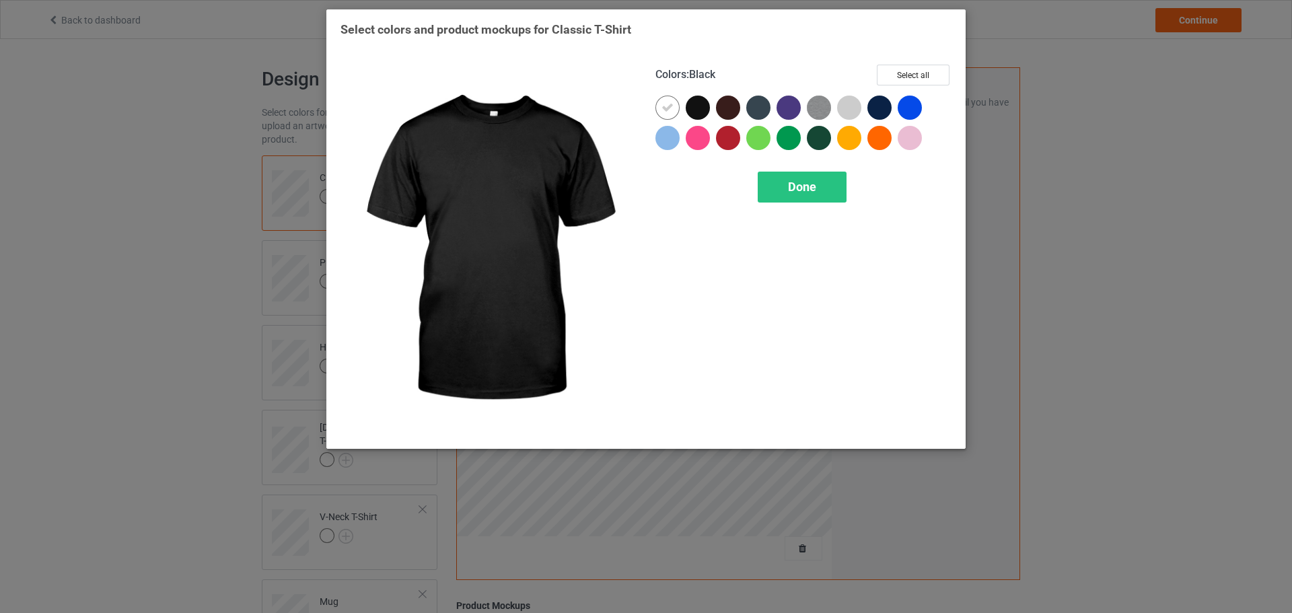
click at [710, 115] on div at bounding box center [701, 111] width 30 height 30
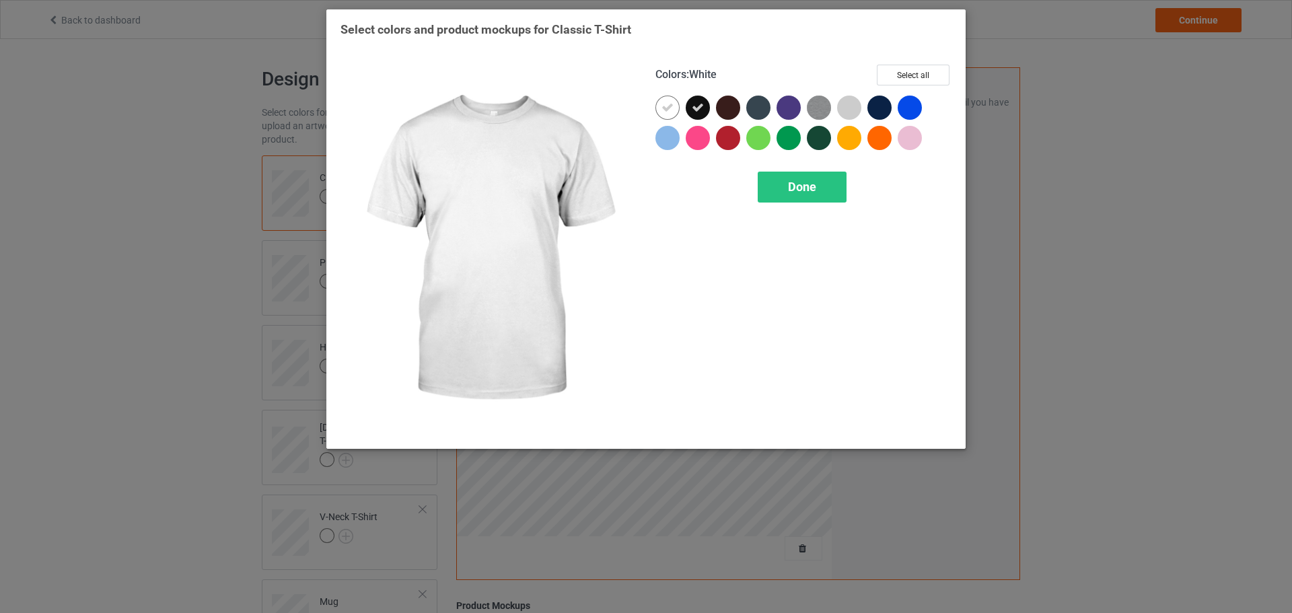
click at [669, 115] on div at bounding box center [668, 108] width 24 height 24
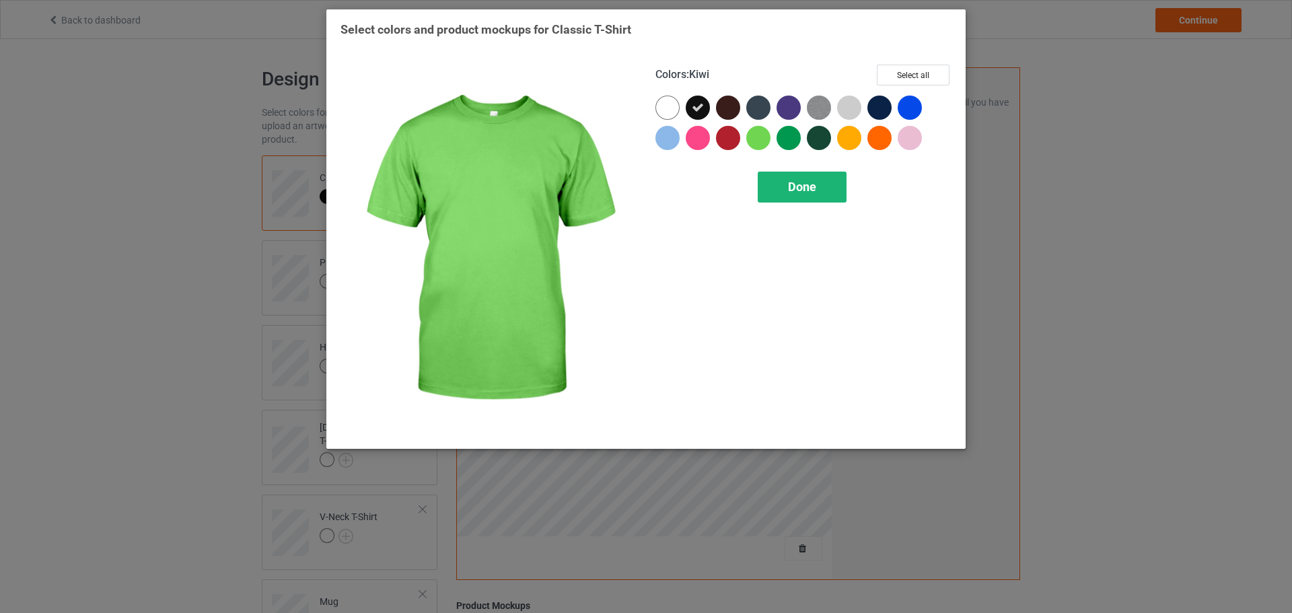
click at [796, 194] on span "Done" at bounding box center [802, 187] width 28 height 14
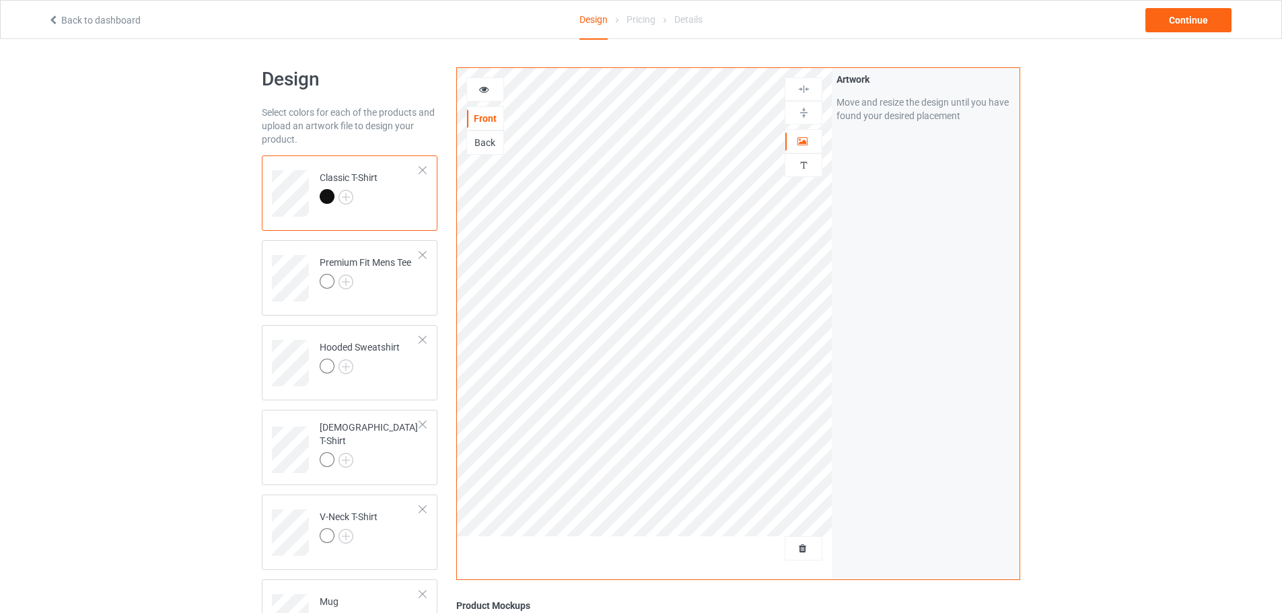
click at [425, 172] on div at bounding box center [422, 170] width 9 height 9
click at [427, 172] on div "Premium Fit Mens Tee" at bounding box center [350, 192] width 176 height 75
click at [426, 168] on div at bounding box center [422, 170] width 9 height 9
click at [423, 345] on td "V-Neck T-Shirt" at bounding box center [369, 358] width 115 height 56
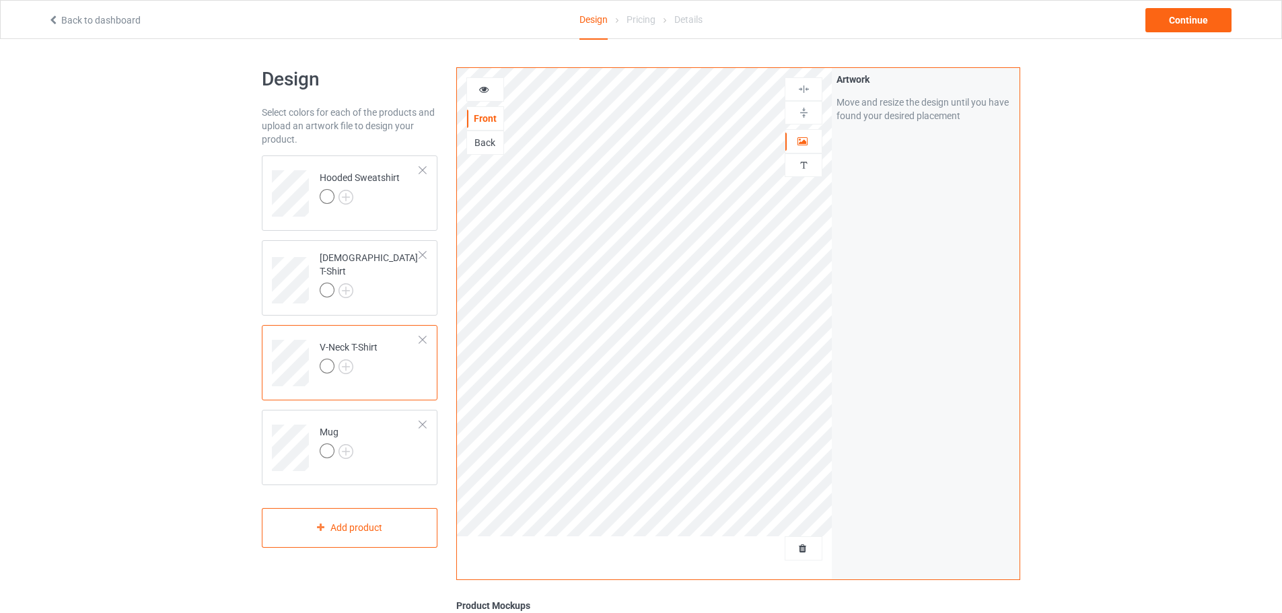
click at [423, 338] on div at bounding box center [422, 339] width 9 height 9
click at [351, 194] on img at bounding box center [346, 197] width 15 height 15
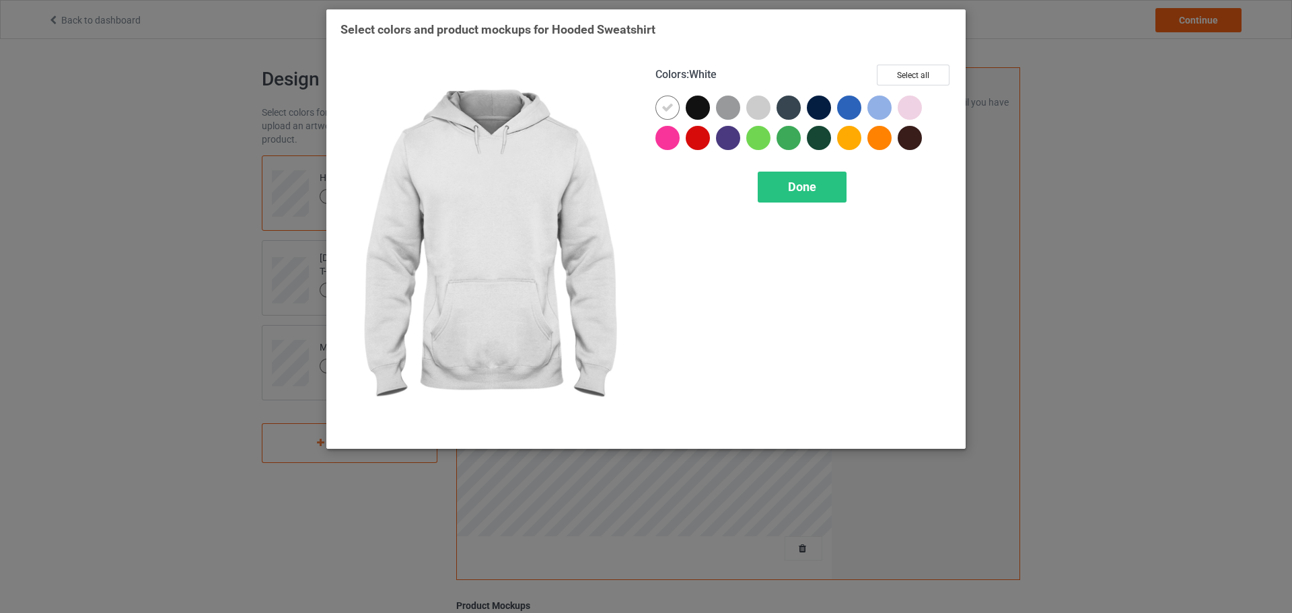
click at [685, 120] on div at bounding box center [671, 111] width 30 height 30
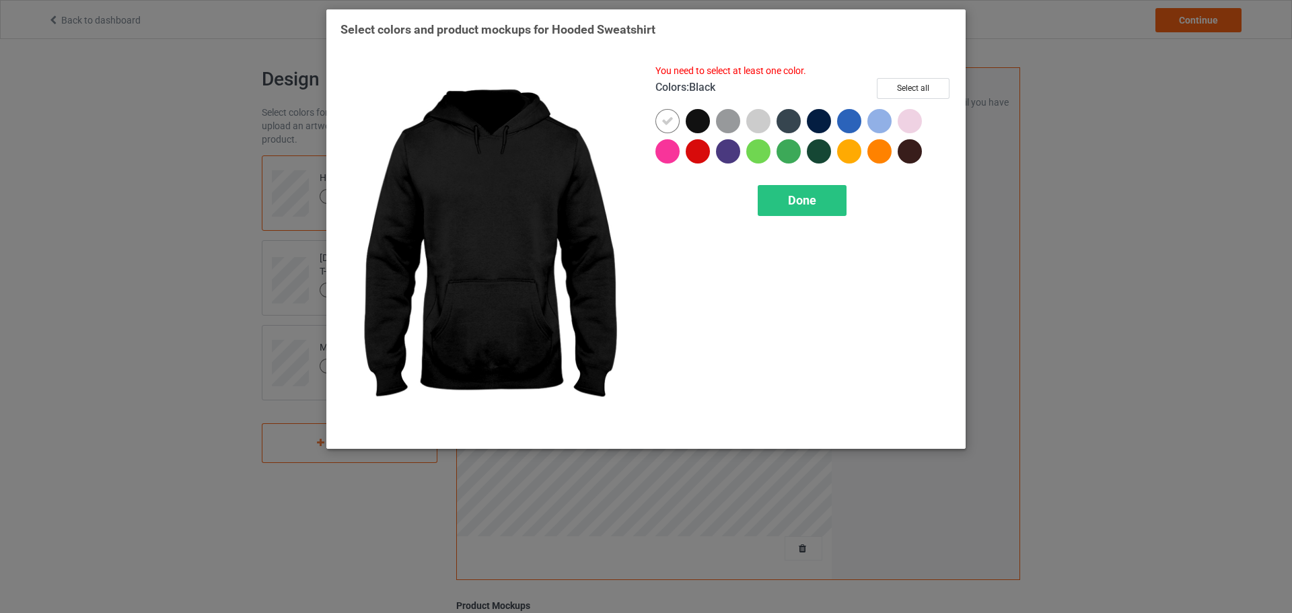
click at [693, 120] on div at bounding box center [698, 121] width 24 height 24
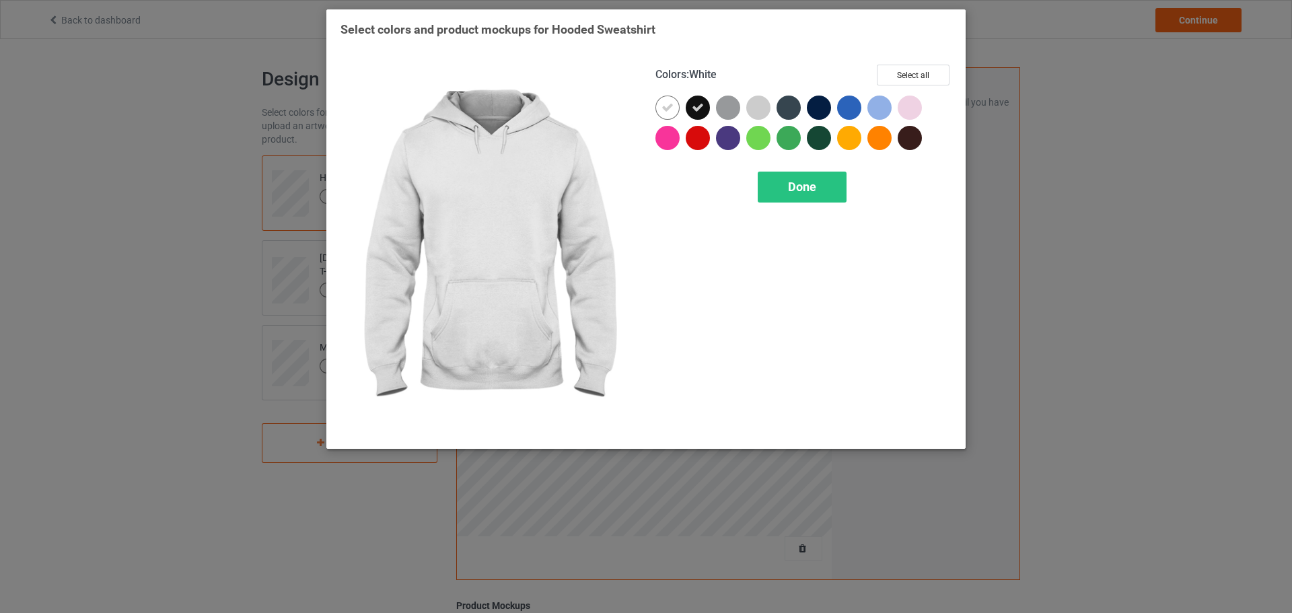
click at [664, 117] on div at bounding box center [668, 108] width 24 height 24
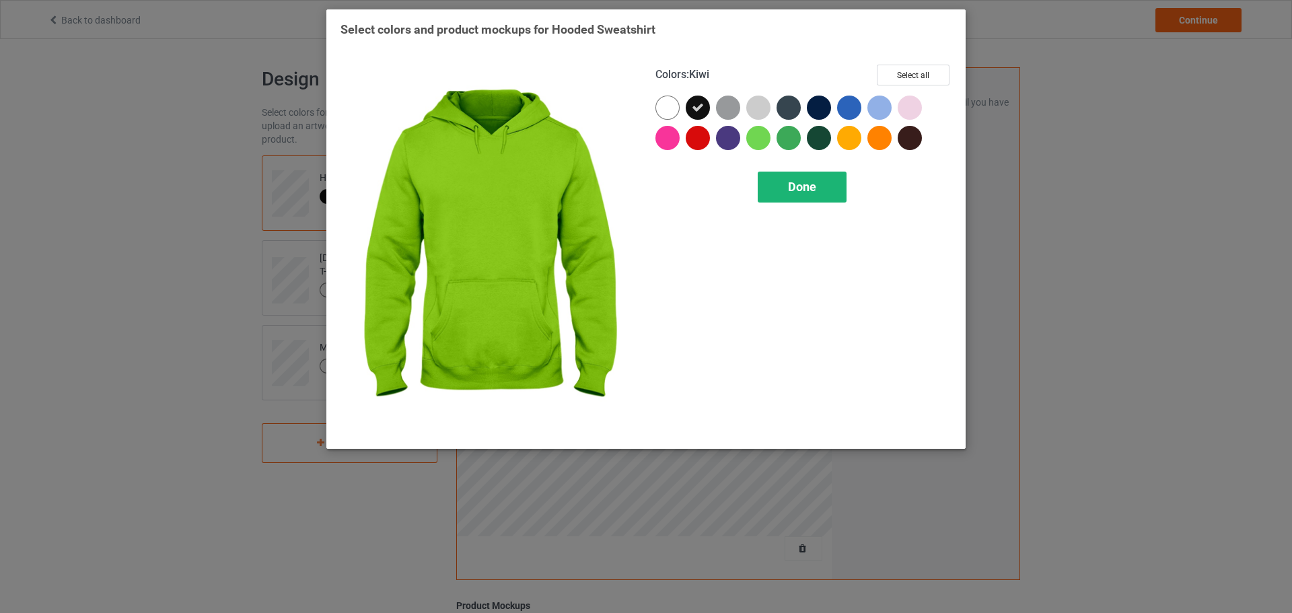
click at [783, 179] on div "Done" at bounding box center [802, 187] width 89 height 31
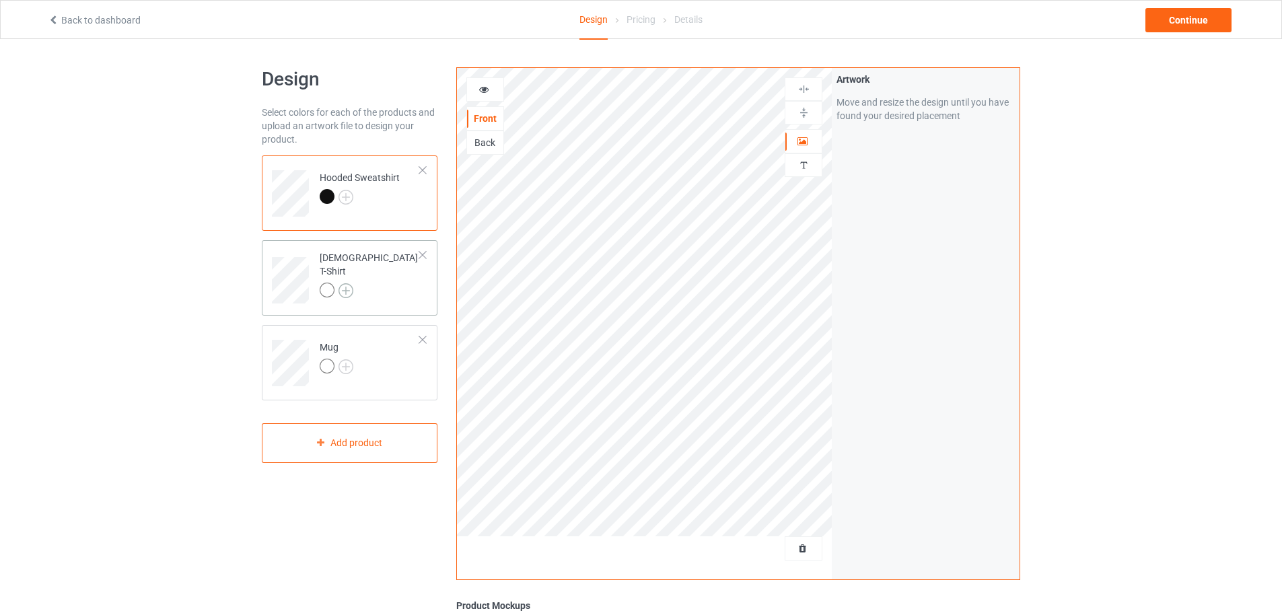
click at [345, 284] on img at bounding box center [346, 290] width 15 height 15
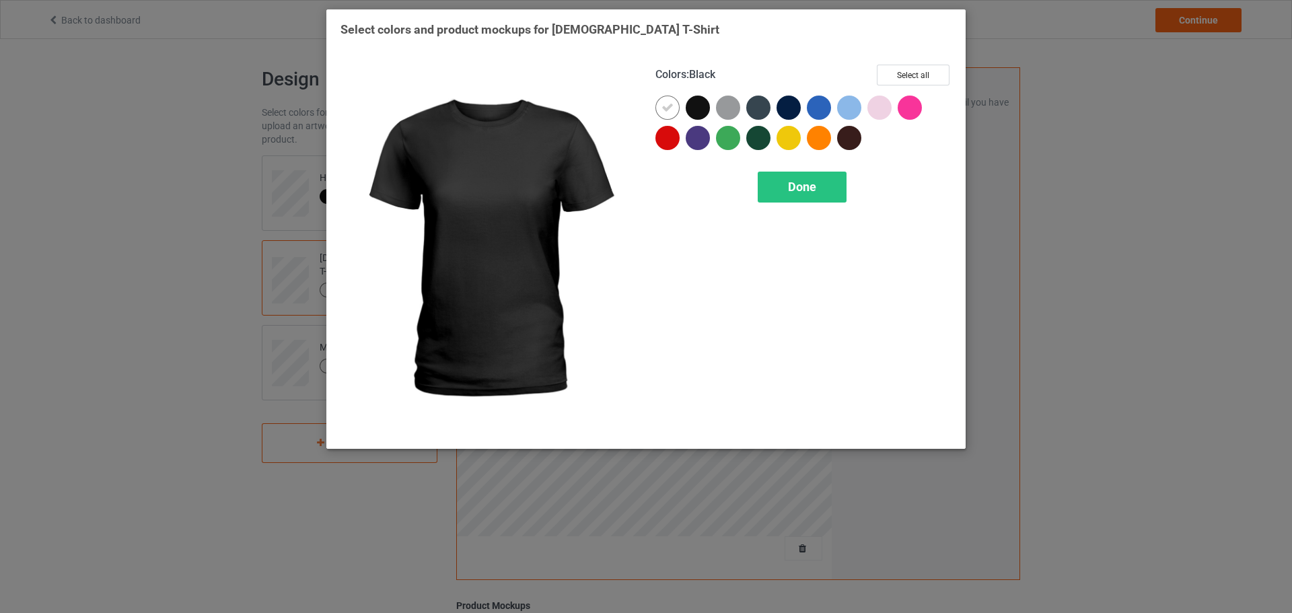
click at [697, 112] on div at bounding box center [698, 108] width 24 height 24
click at [668, 111] on icon at bounding box center [668, 108] width 12 height 12
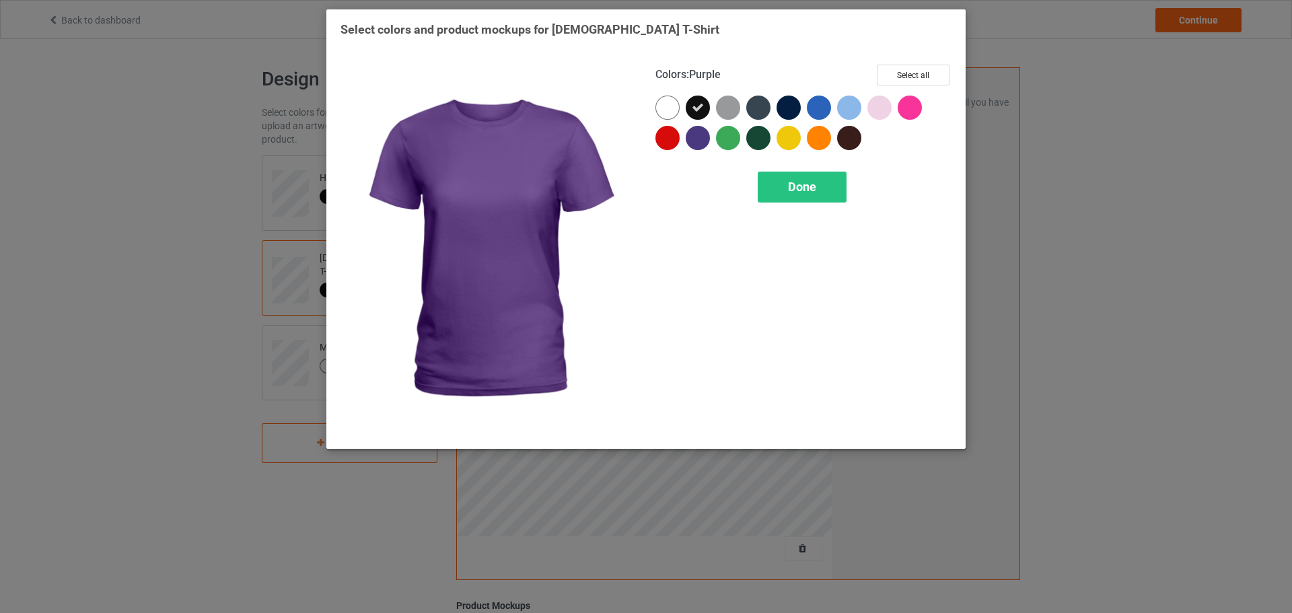
click at [795, 210] on div "Colors : Purple Select all Done" at bounding box center [803, 249] width 315 height 389
click at [792, 188] on span "Done" at bounding box center [802, 187] width 28 height 14
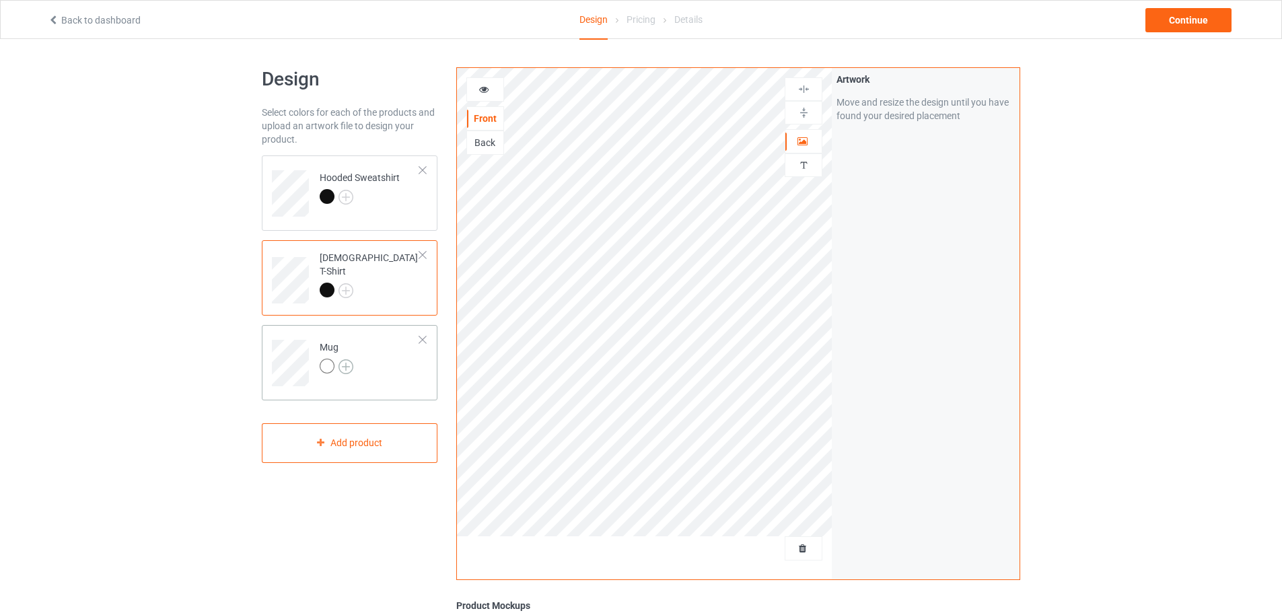
click at [347, 367] on img at bounding box center [346, 366] width 15 height 15
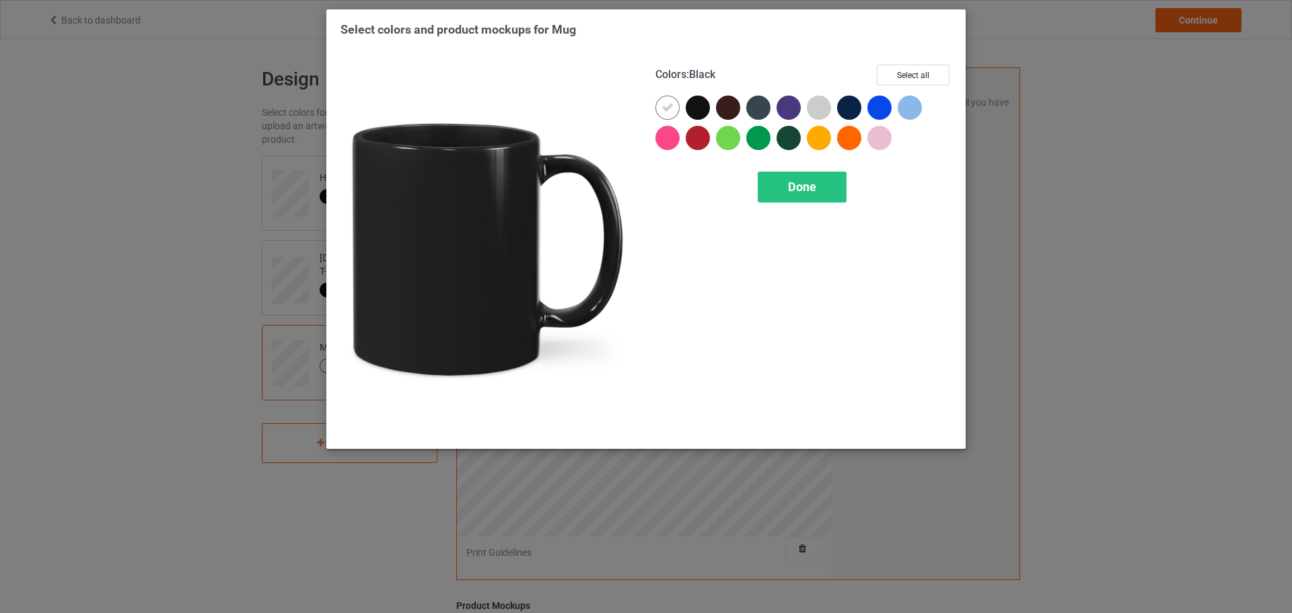
click at [702, 100] on div at bounding box center [698, 108] width 24 height 24
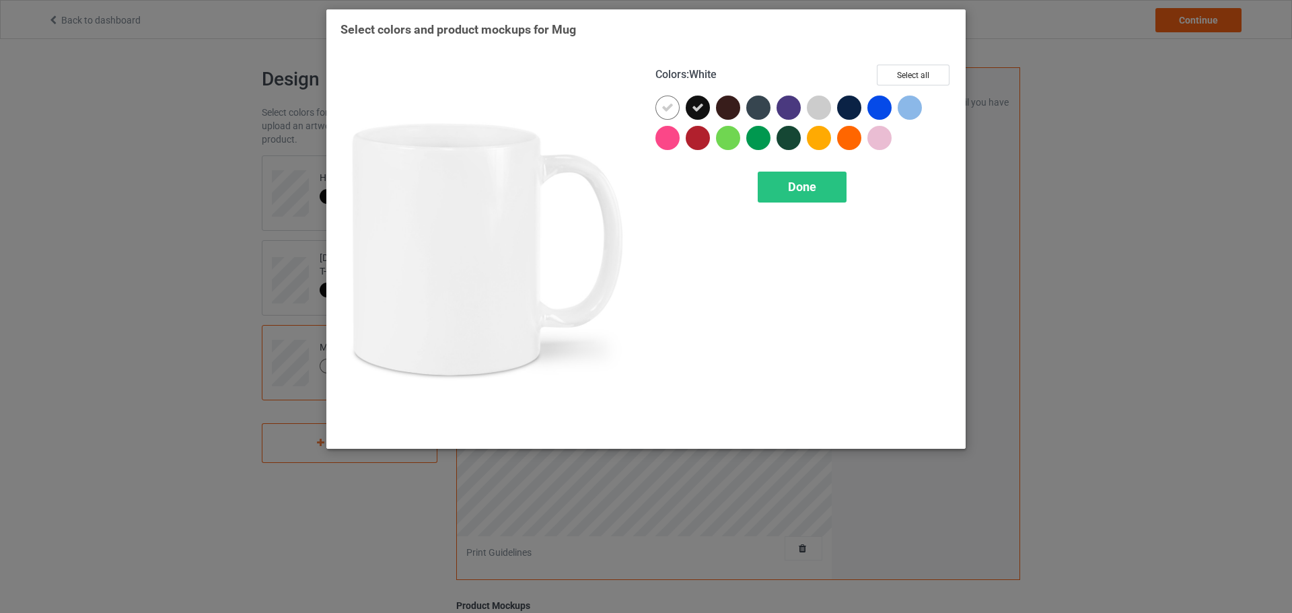
click at [669, 110] on icon at bounding box center [668, 108] width 12 height 12
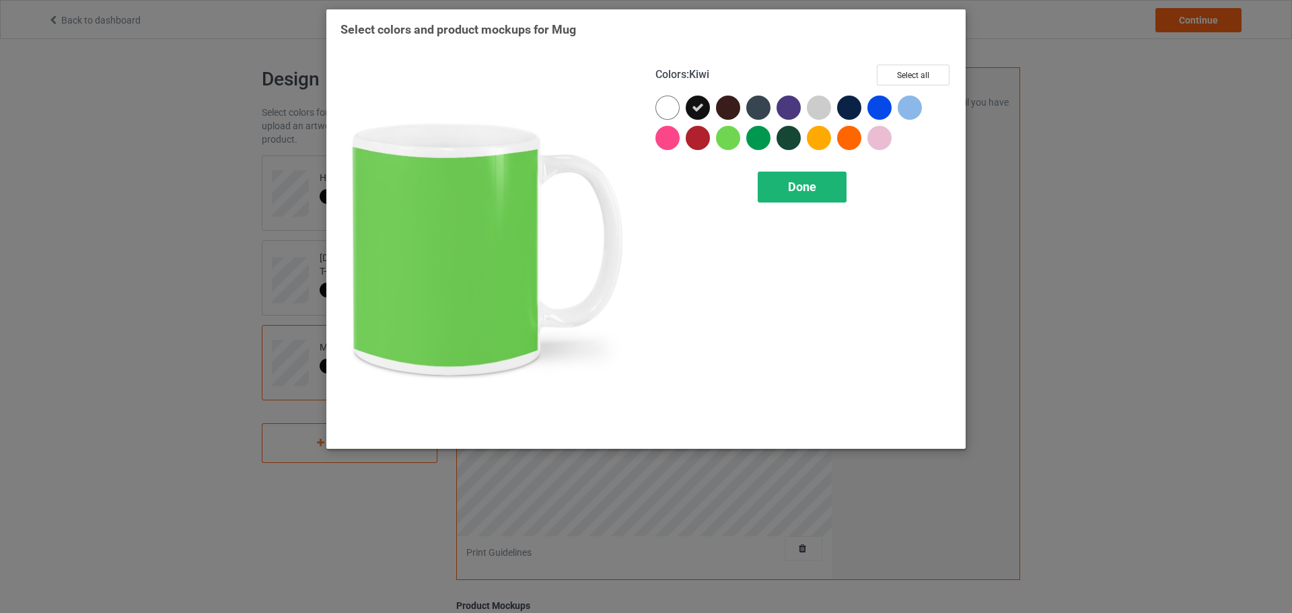
click at [769, 188] on div "Done" at bounding box center [802, 187] width 89 height 31
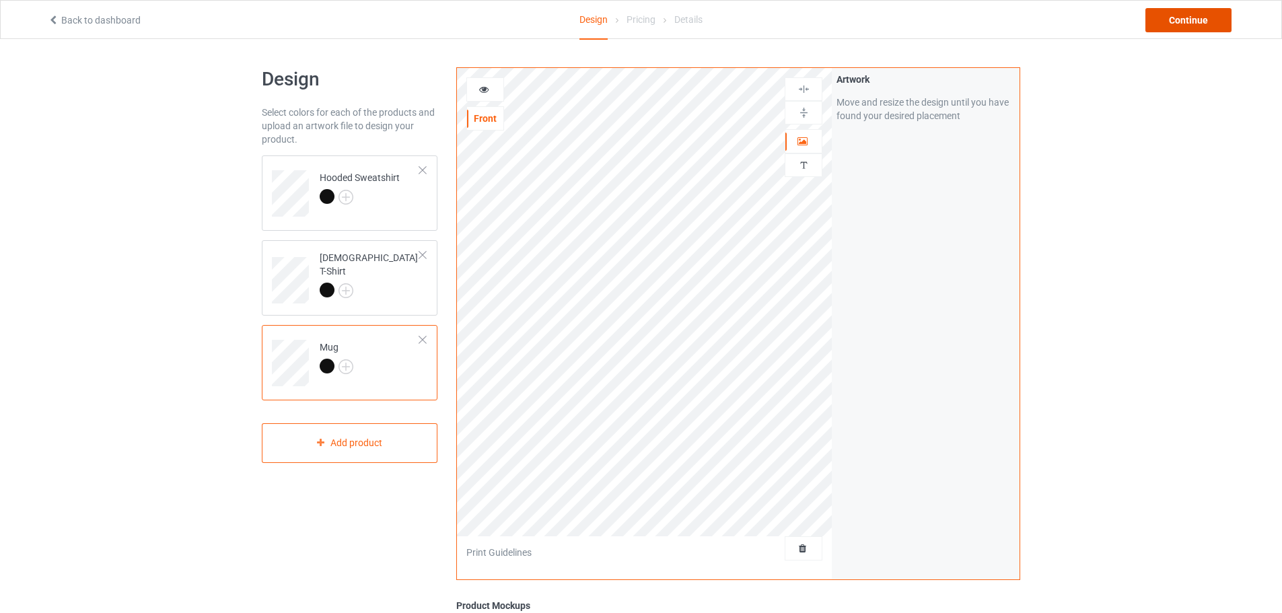
click at [1202, 26] on div "Continue" at bounding box center [1189, 20] width 86 height 24
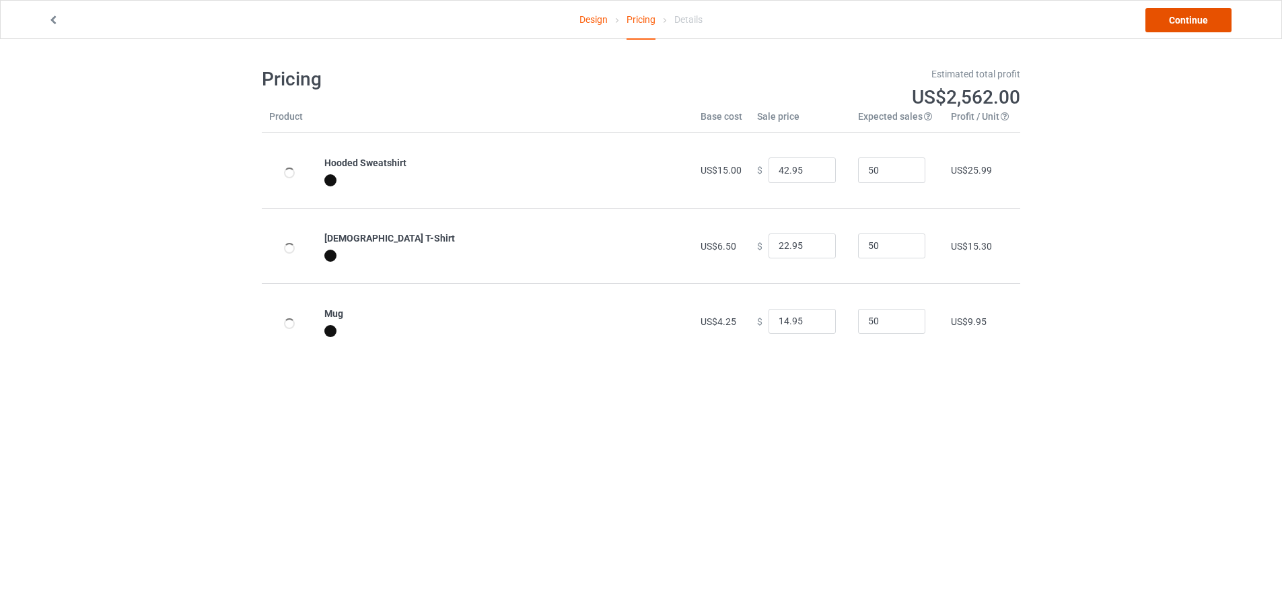
click at [1201, 26] on link "Continue" at bounding box center [1189, 20] width 86 height 24
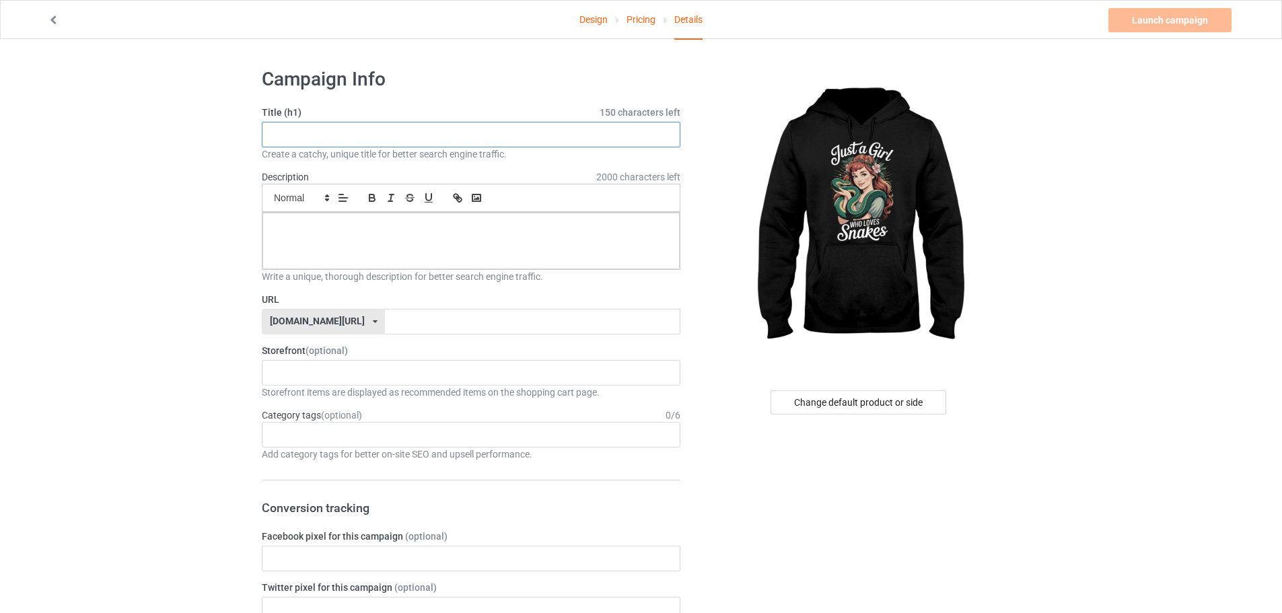
click at [391, 137] on input "text" at bounding box center [471, 135] width 419 height 26
paste input "Just A Girl Who Loves Snakes"
type input "Just A Girl Who Loves Snakes"
click at [360, 257] on div at bounding box center [470, 241] width 417 height 57
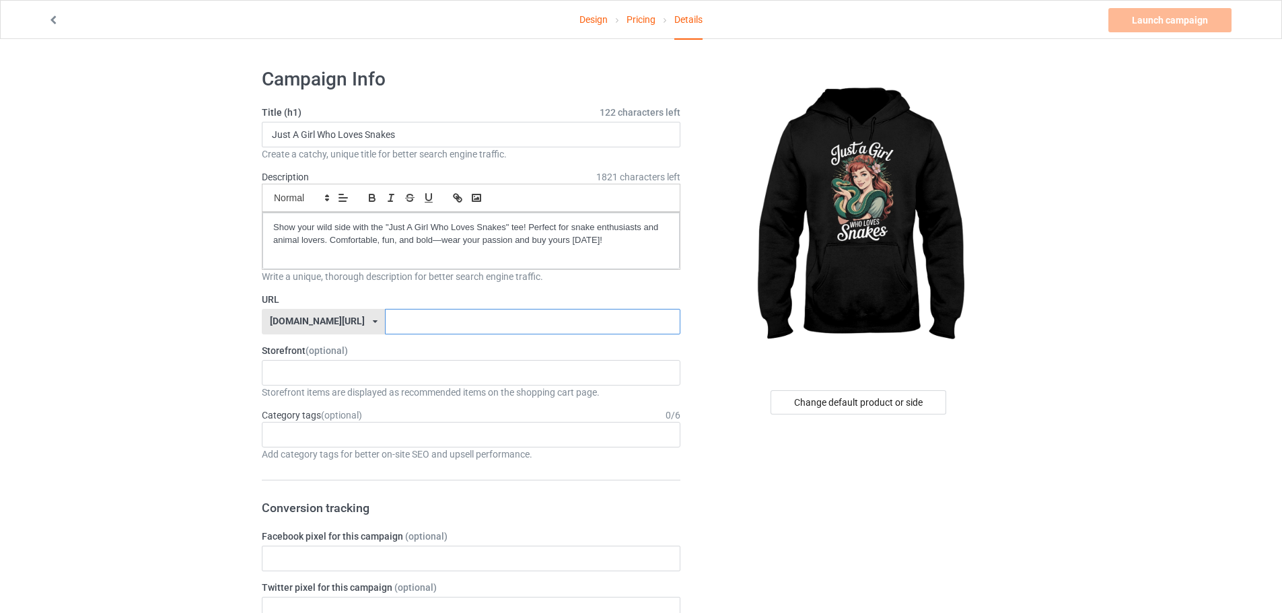
click at [398, 333] on input "text" at bounding box center [532, 322] width 295 height 26
paste input "Just-A-Girl-Who-Loves-Snakes-Tee"
type input "Just-A-Girl-Who-Loves-Snakes-Tee"
click at [345, 369] on div "KIOTA Gaming Finish Line Fitness Mi-Tees 6767c36548d7ee002e084532 651a982803c4d…" at bounding box center [471, 373] width 419 height 26
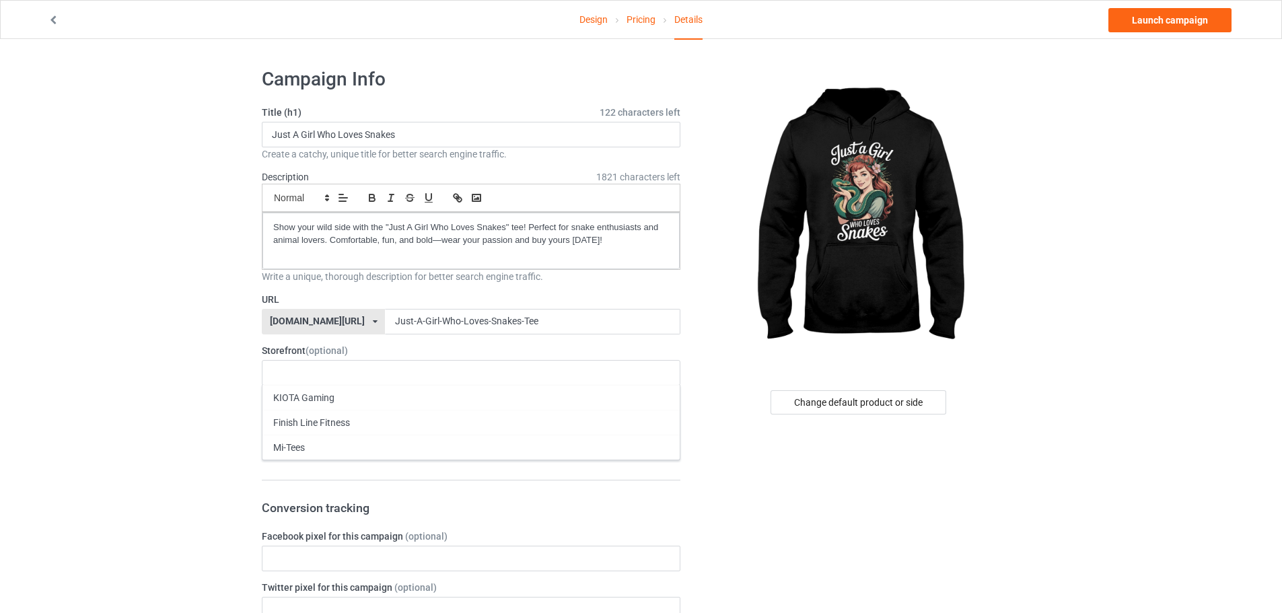
click at [314, 444] on div "Mi-Tees" at bounding box center [470, 447] width 417 height 25
click at [312, 445] on div "Age > [DEMOGRAPHIC_DATA] > 1 Age > [DEMOGRAPHIC_DATA] Months > 1 Month Age > [D…" at bounding box center [471, 435] width 419 height 26
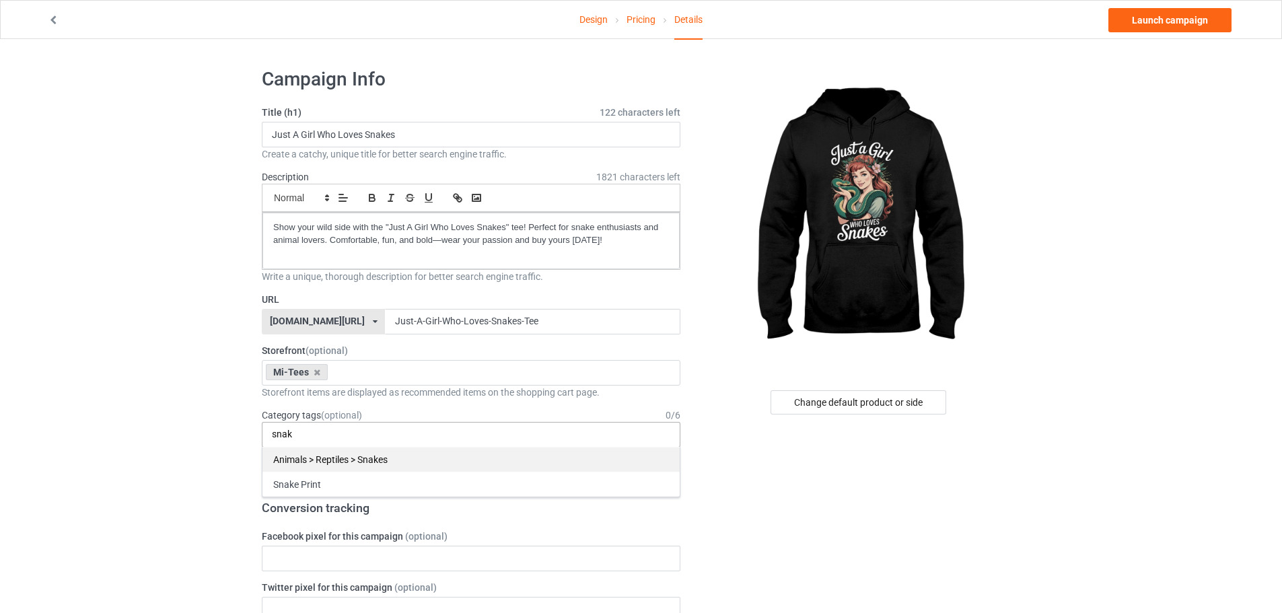
type input "snak"
click at [382, 459] on div "Animals > Reptiles > Snakes" at bounding box center [470, 459] width 417 height 25
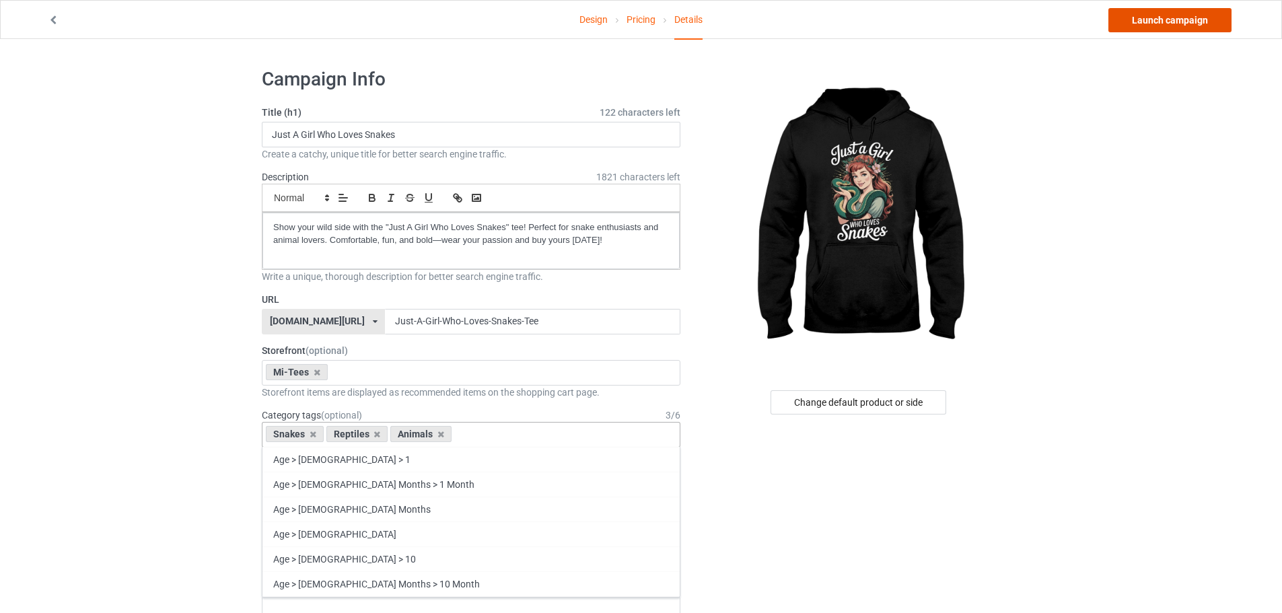
click at [1147, 24] on link "Launch campaign" at bounding box center [1169, 20] width 123 height 24
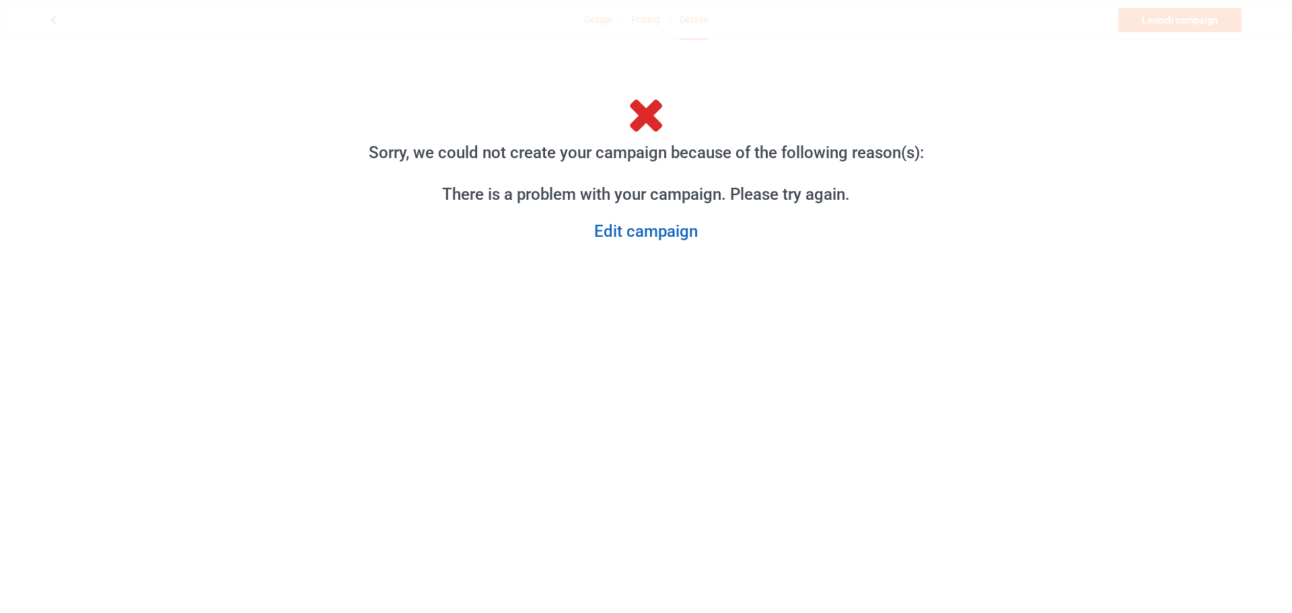
click at [625, 232] on link "Edit campaign" at bounding box center [646, 231] width 611 height 21
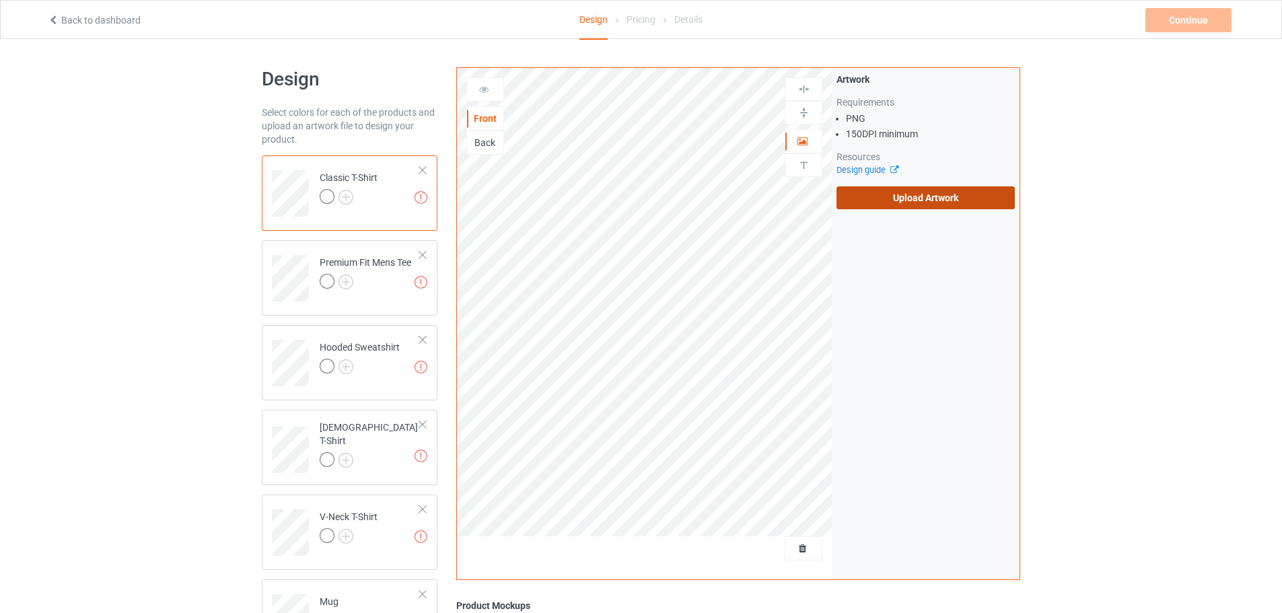
click at [950, 195] on label "Upload Artwork" at bounding box center [926, 197] width 178 height 23
click at [0, 0] on input "Upload Artwork" at bounding box center [0, 0] width 0 height 0
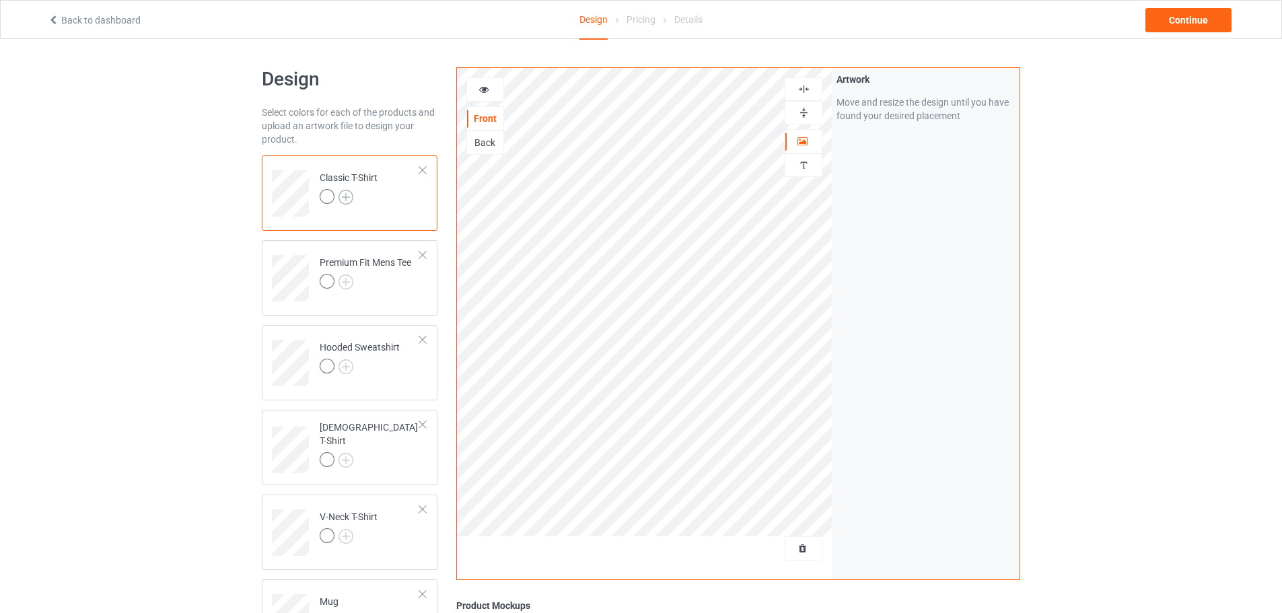
click at [347, 200] on img at bounding box center [346, 197] width 15 height 15
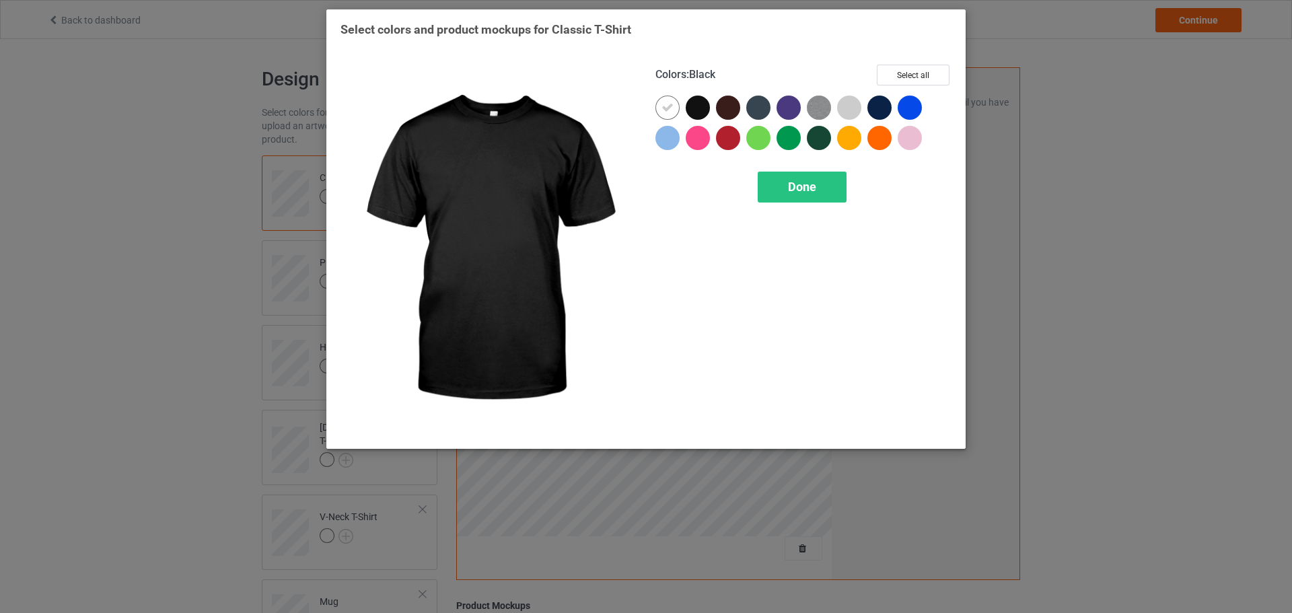
click at [703, 114] on div at bounding box center [698, 108] width 24 height 24
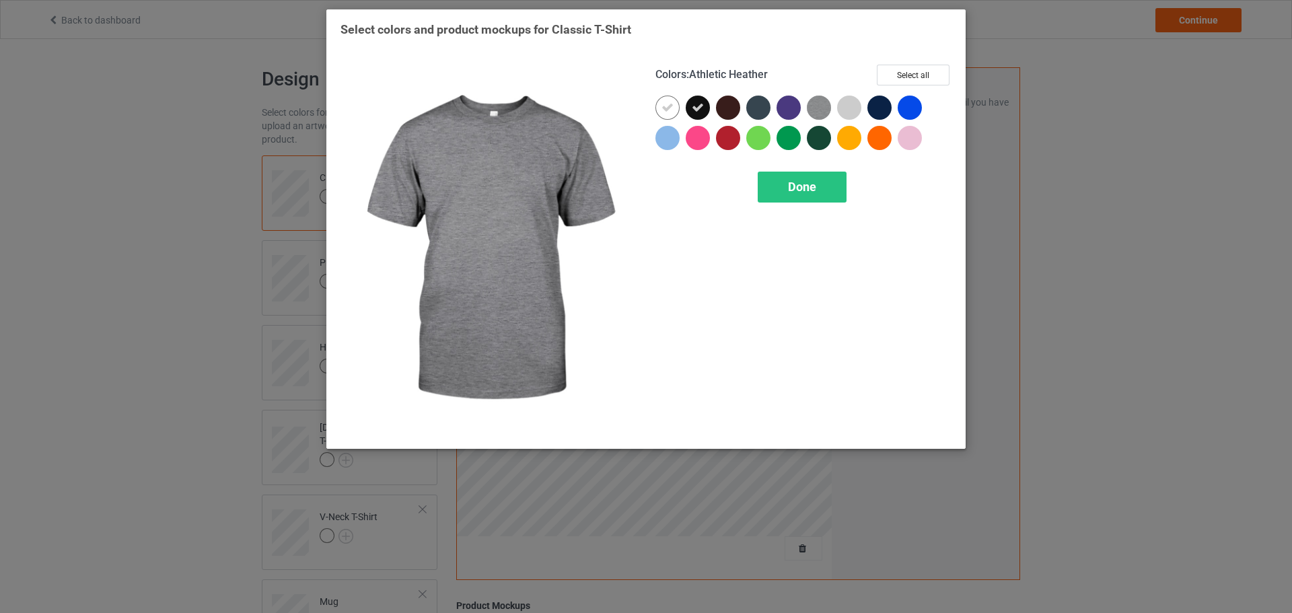
click at [829, 109] on img at bounding box center [819, 108] width 24 height 24
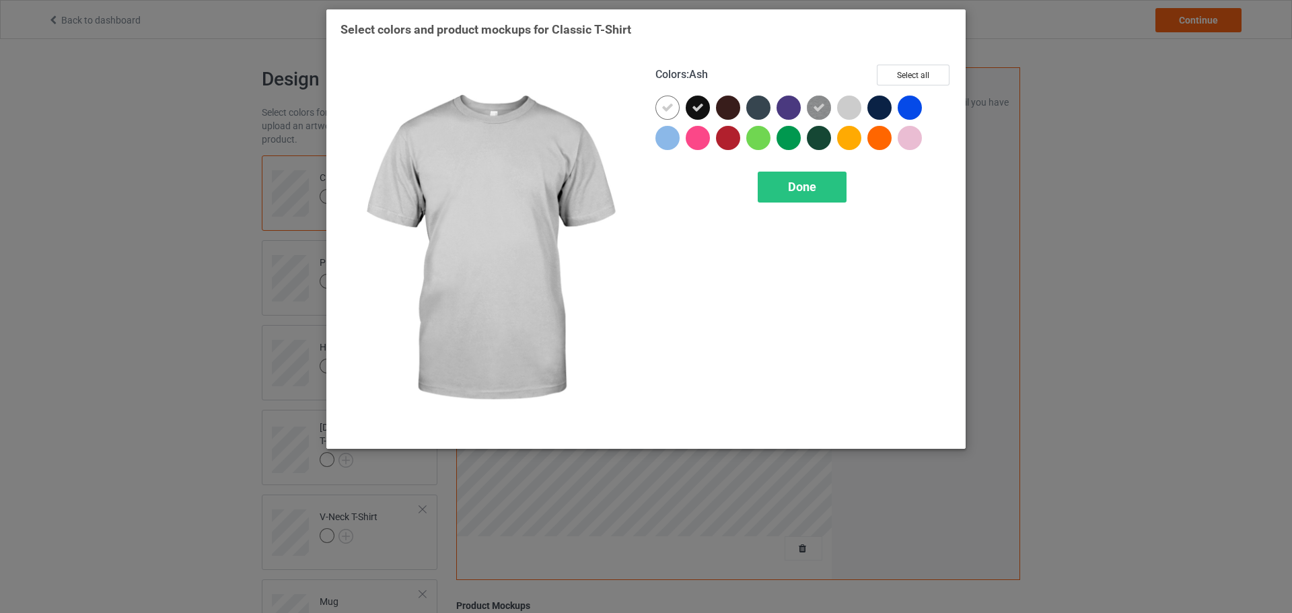
click at [845, 108] on div at bounding box center [849, 108] width 24 height 24
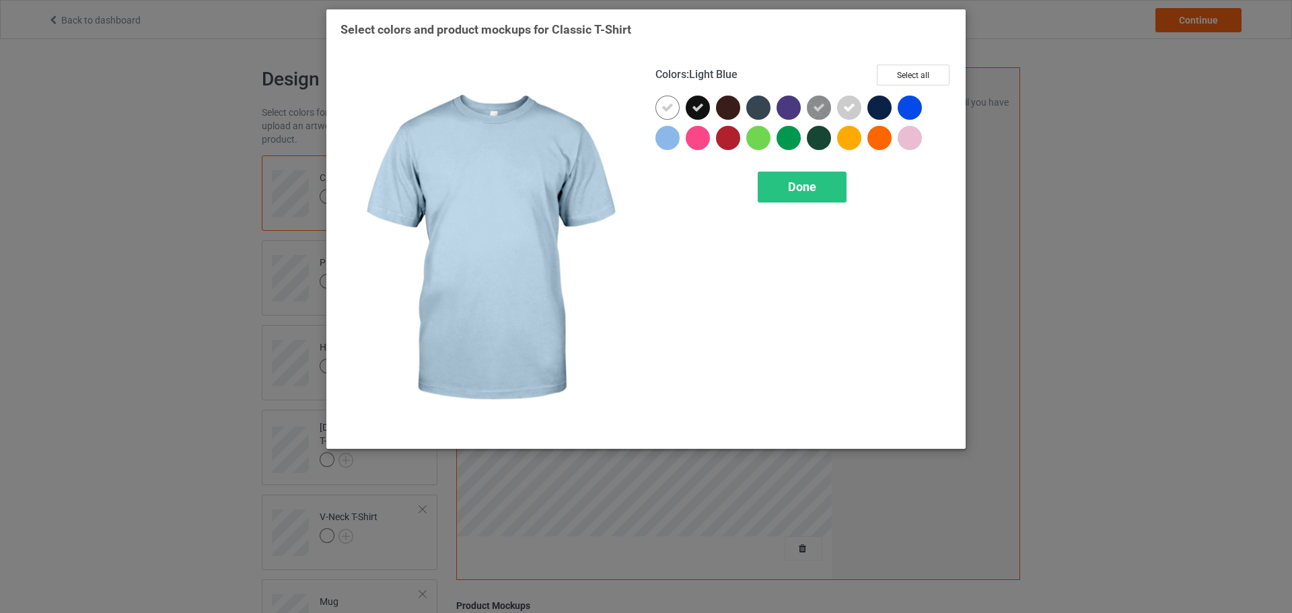
click at [666, 141] on div at bounding box center [668, 138] width 24 height 24
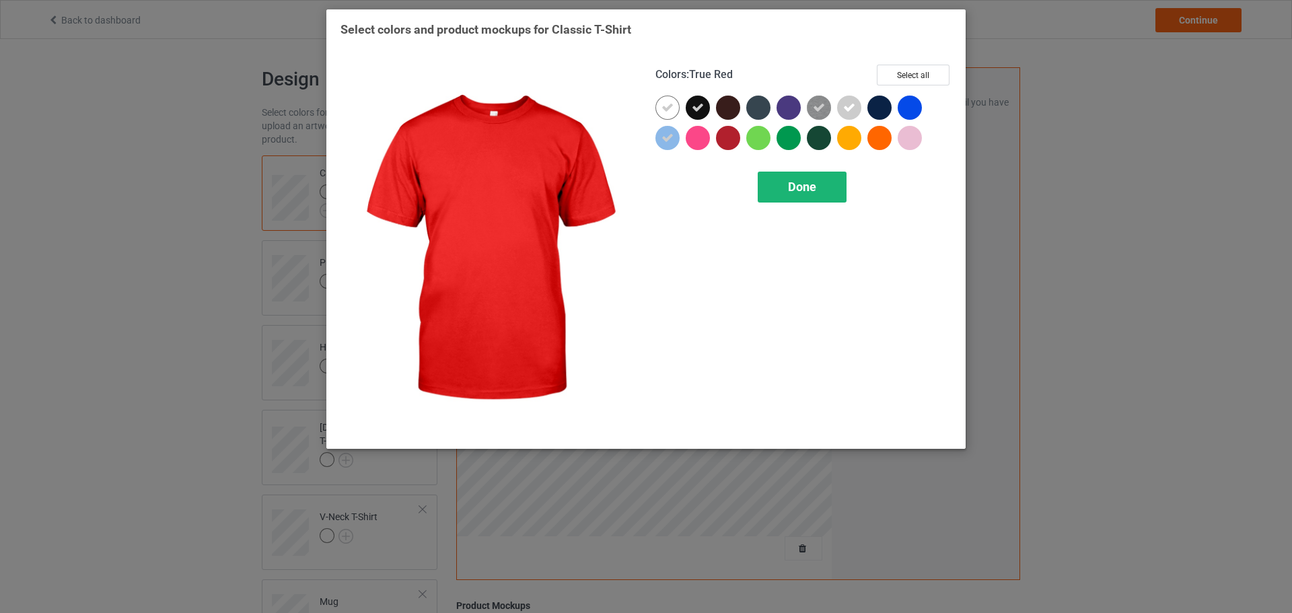
click at [814, 172] on div "Done" at bounding box center [802, 187] width 89 height 31
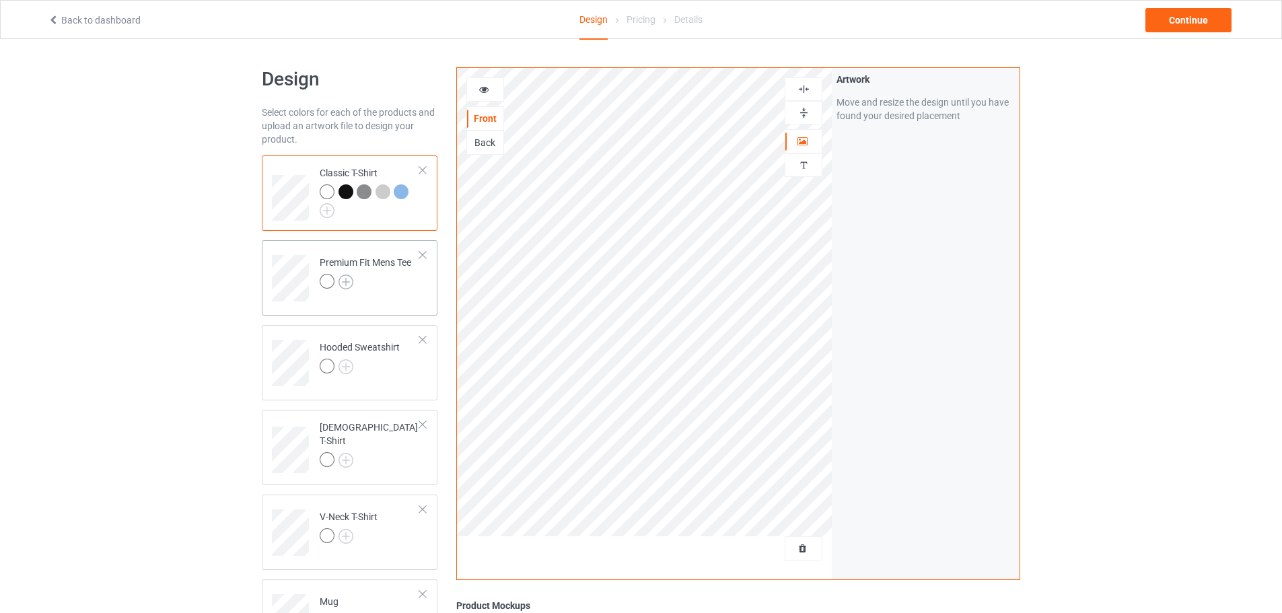
click at [349, 283] on img at bounding box center [346, 282] width 15 height 15
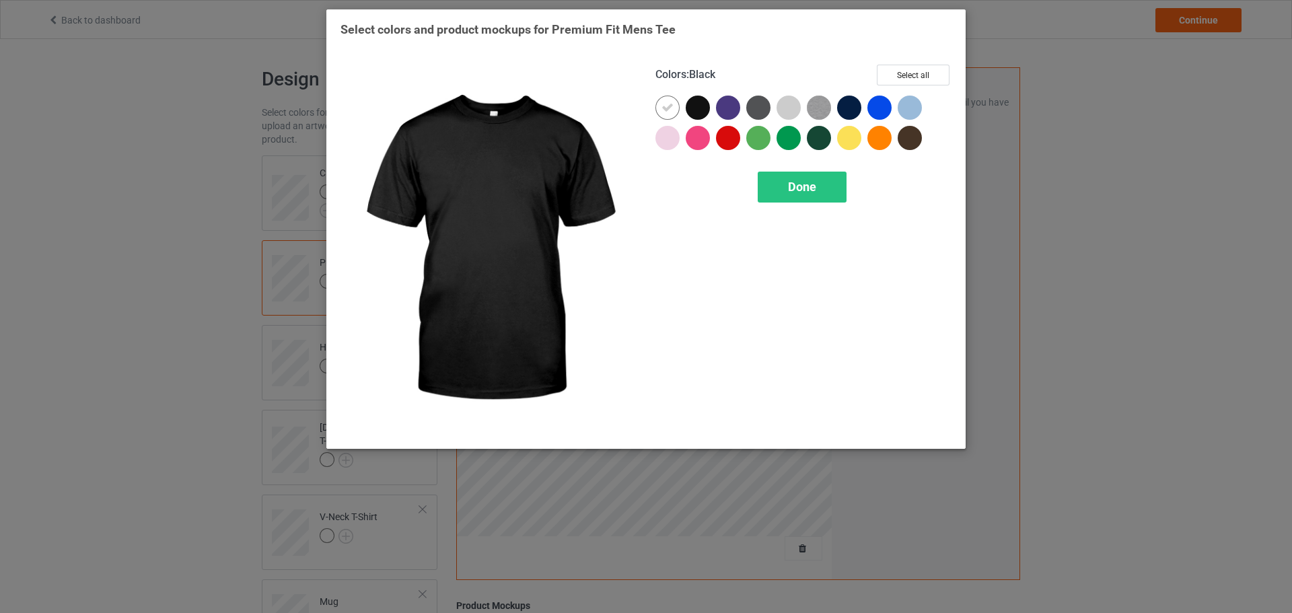
click at [693, 106] on div at bounding box center [698, 108] width 24 height 24
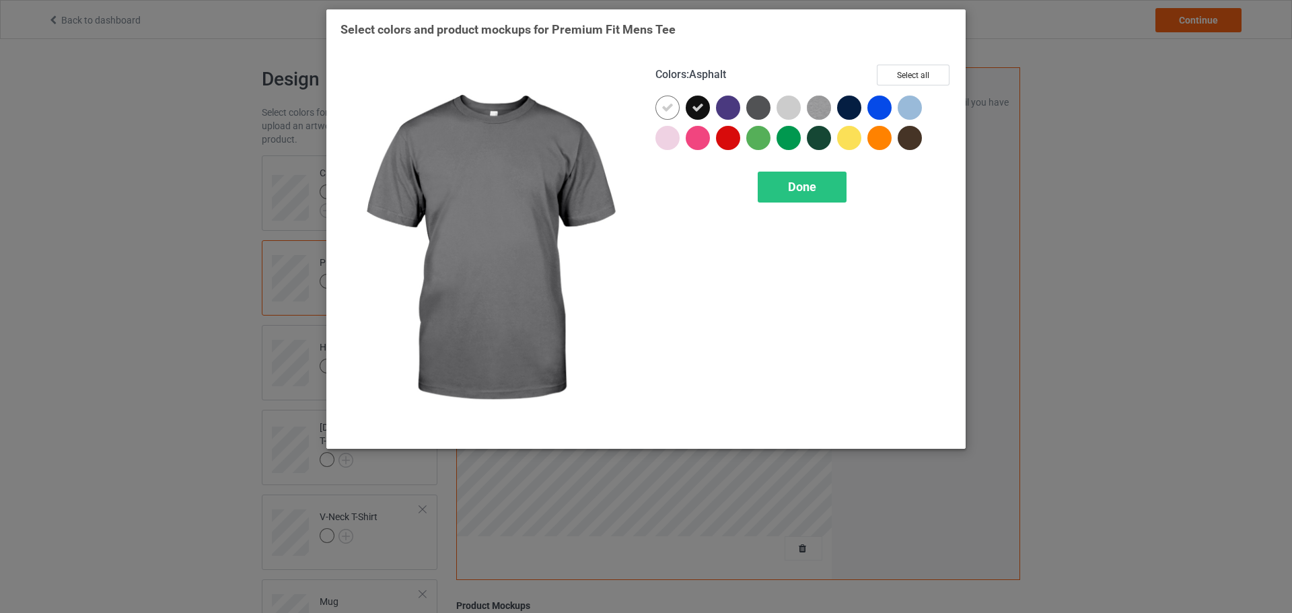
click at [765, 106] on div at bounding box center [758, 108] width 24 height 24
click at [799, 108] on div at bounding box center [789, 108] width 24 height 24
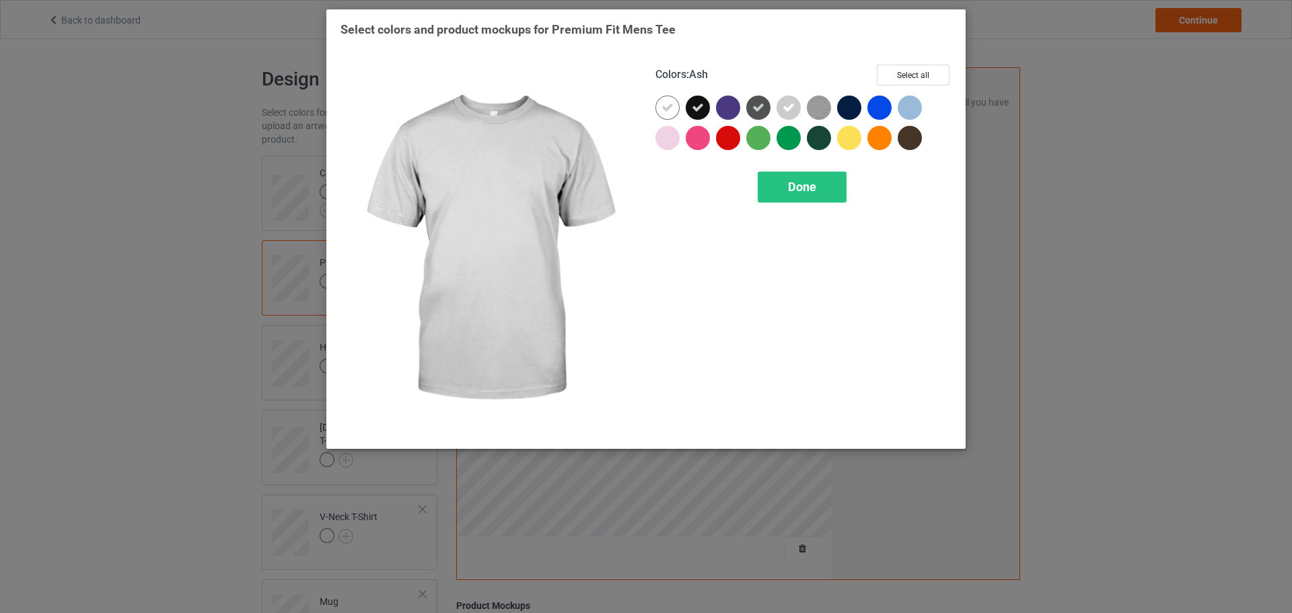
click at [806, 108] on div at bounding box center [792, 111] width 30 height 30
drag, startPoint x: 796, startPoint y: 110, endPoint x: 841, endPoint y: 111, distance: 45.1
click at [798, 110] on div at bounding box center [789, 108] width 24 height 24
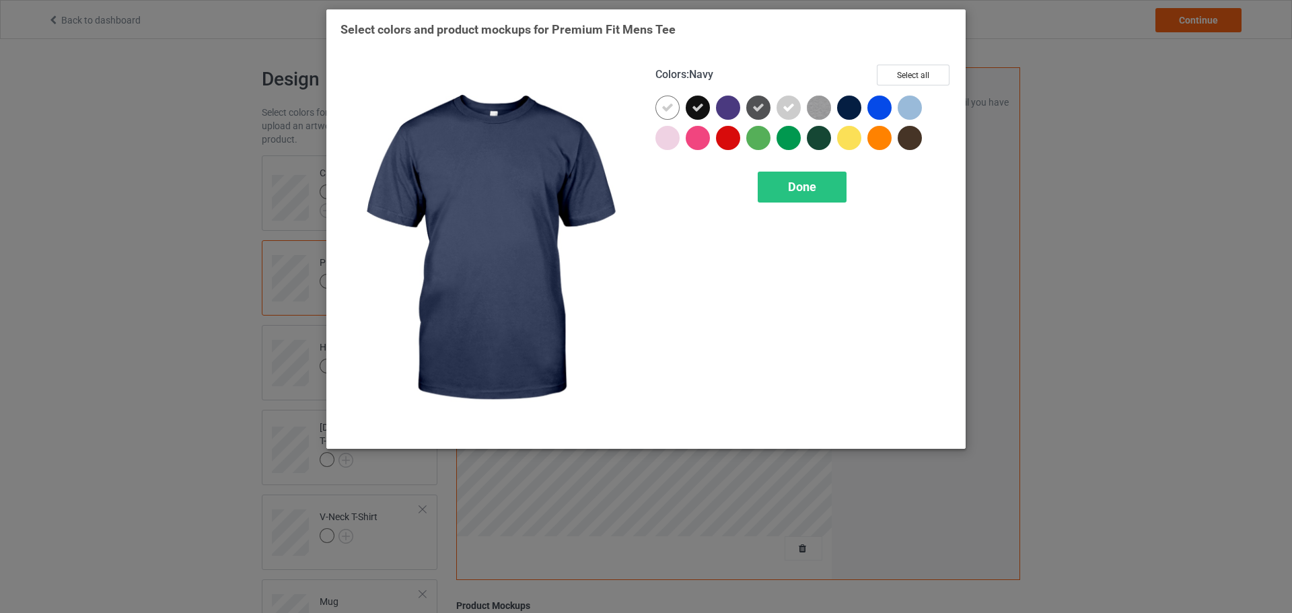
click at [841, 111] on div at bounding box center [849, 108] width 24 height 24
click at [846, 106] on icon at bounding box center [849, 108] width 12 height 12
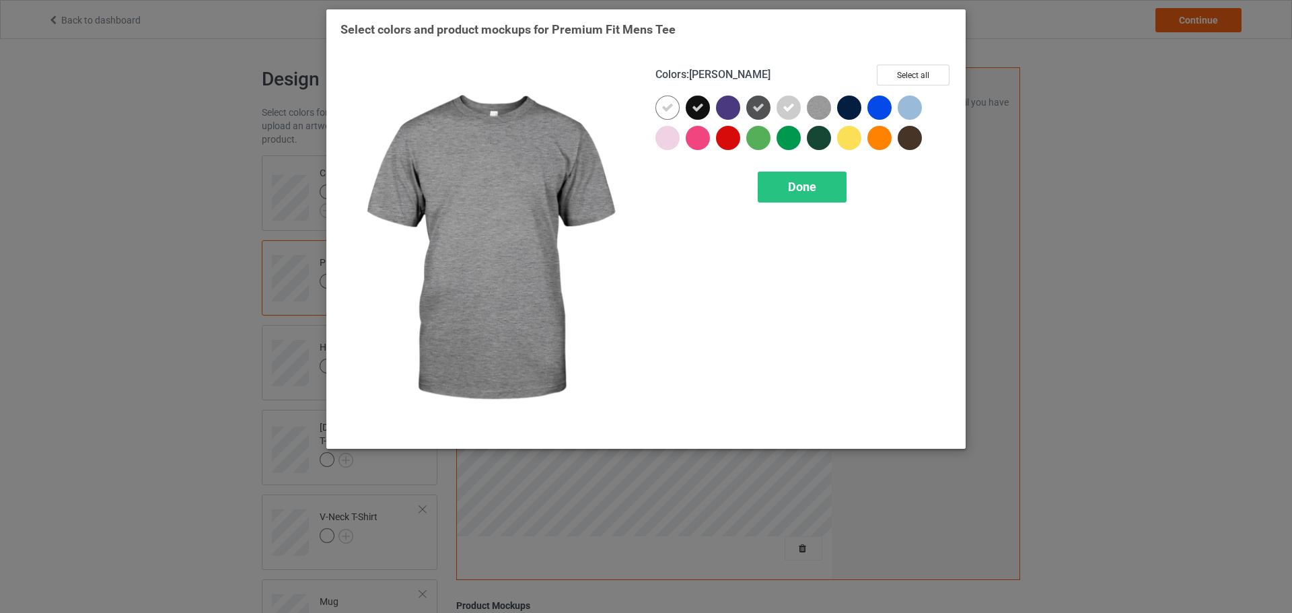
click at [819, 104] on img at bounding box center [819, 108] width 24 height 24
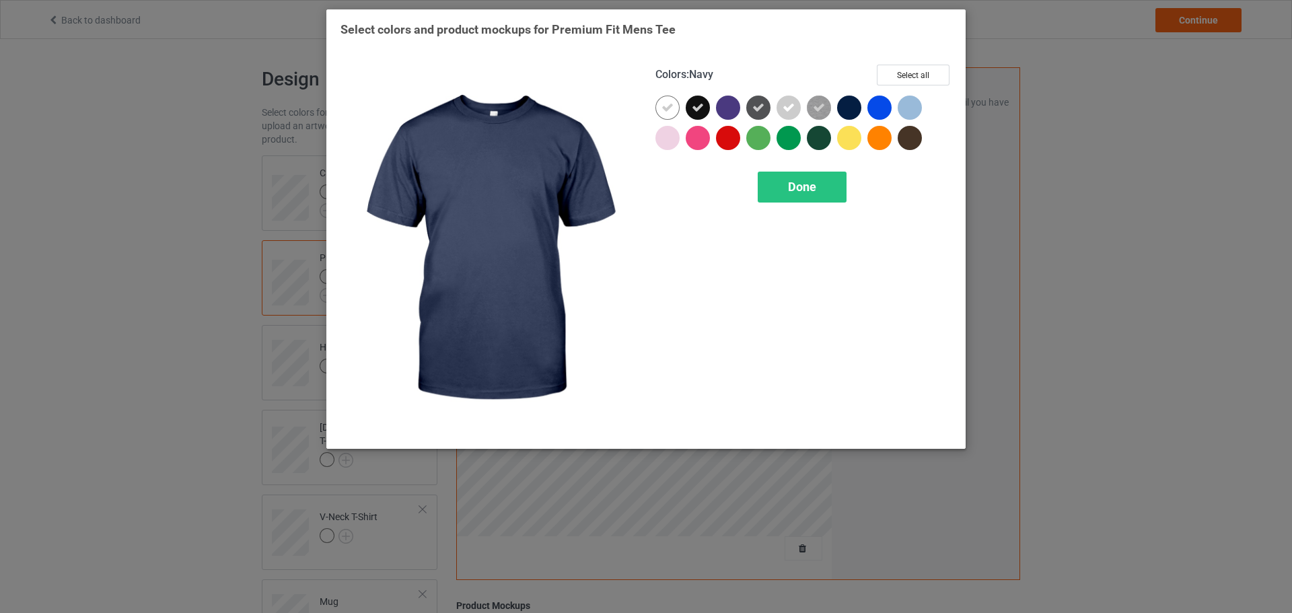
drag, startPoint x: 859, startPoint y: 104, endPoint x: 878, endPoint y: 103, distance: 18.9
click at [855, 104] on div at bounding box center [849, 108] width 24 height 24
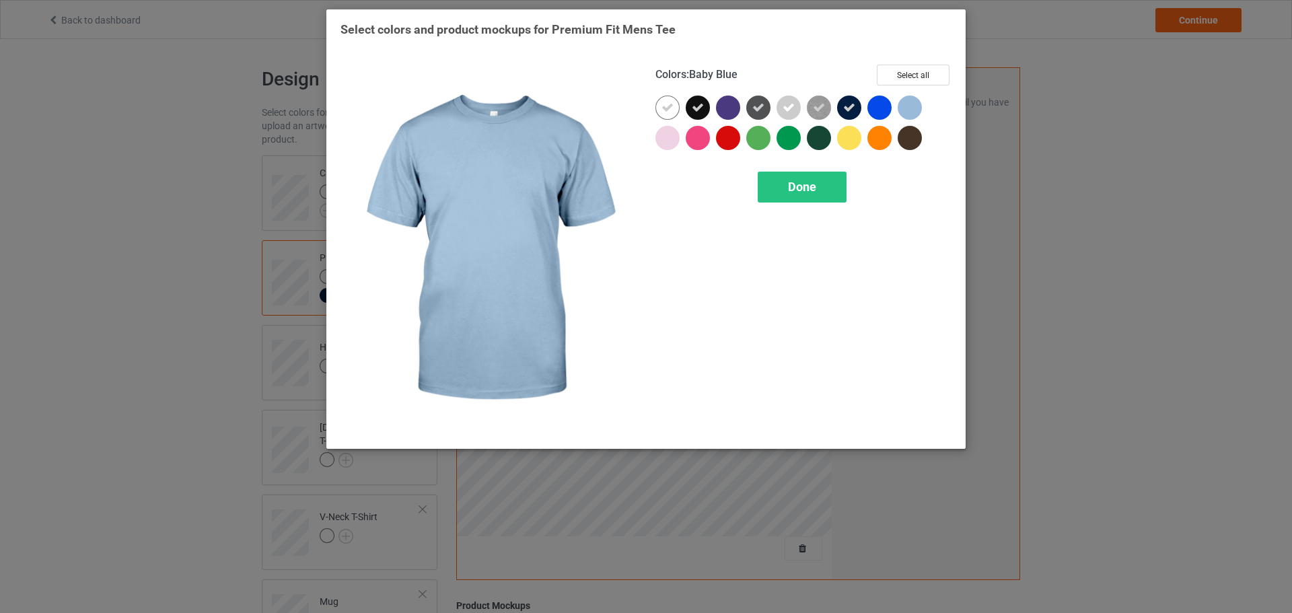
click at [913, 102] on div at bounding box center [910, 108] width 24 height 24
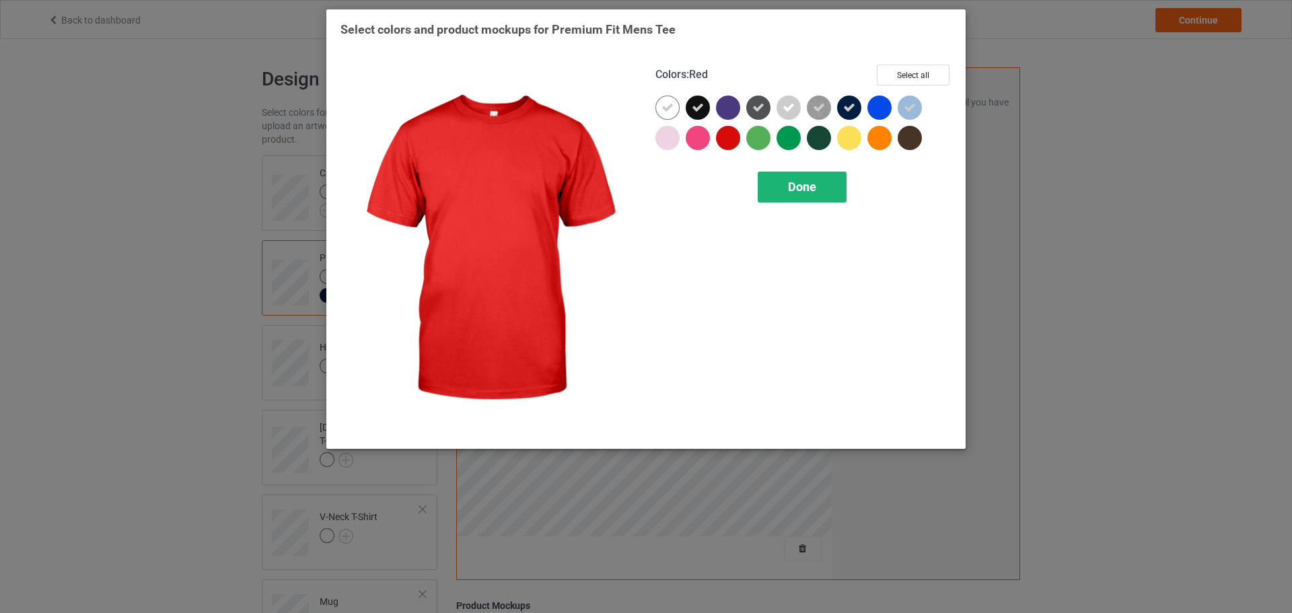
click at [814, 186] on span "Done" at bounding box center [802, 187] width 28 height 14
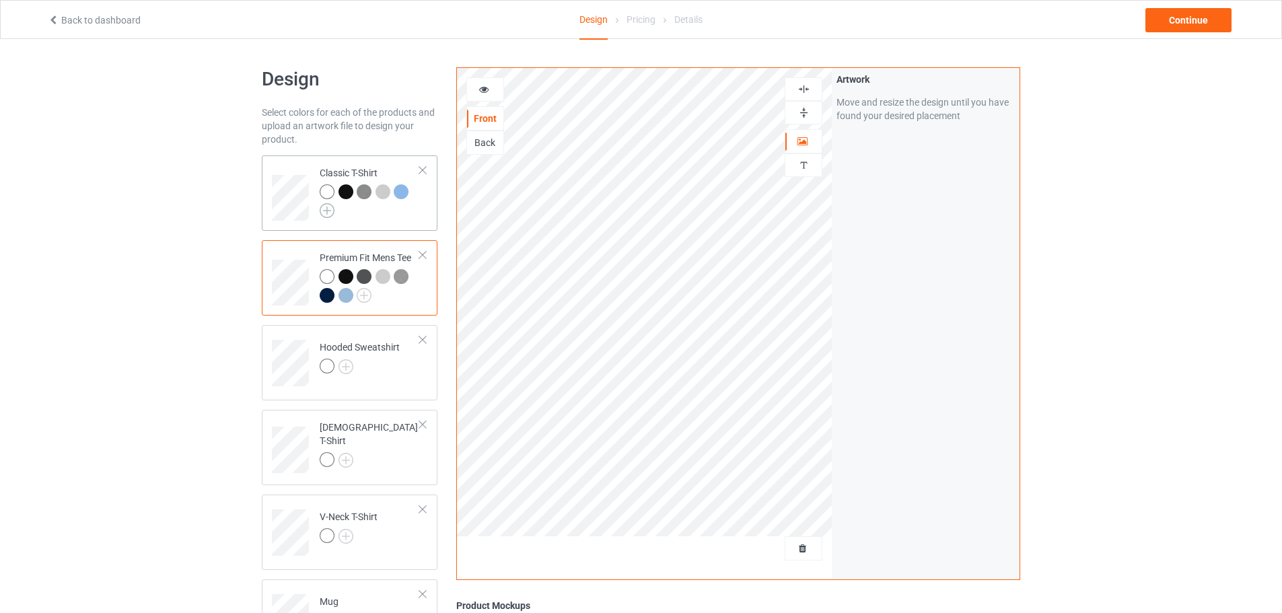
click at [330, 215] on img at bounding box center [327, 210] width 15 height 15
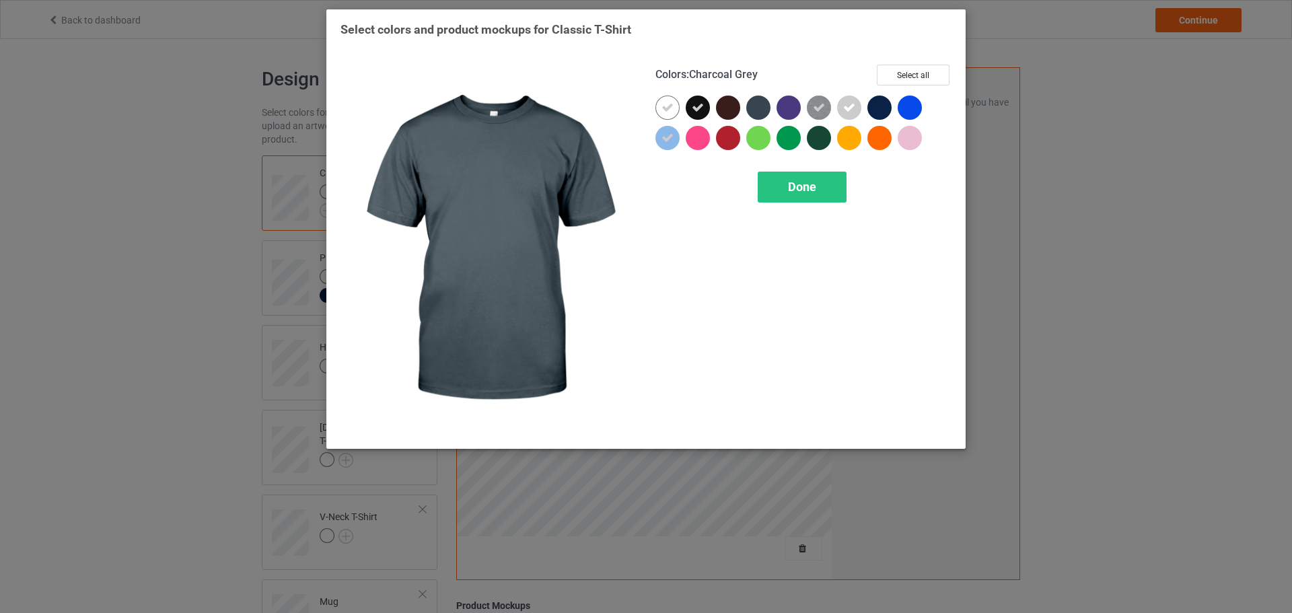
click at [753, 105] on div at bounding box center [758, 108] width 24 height 24
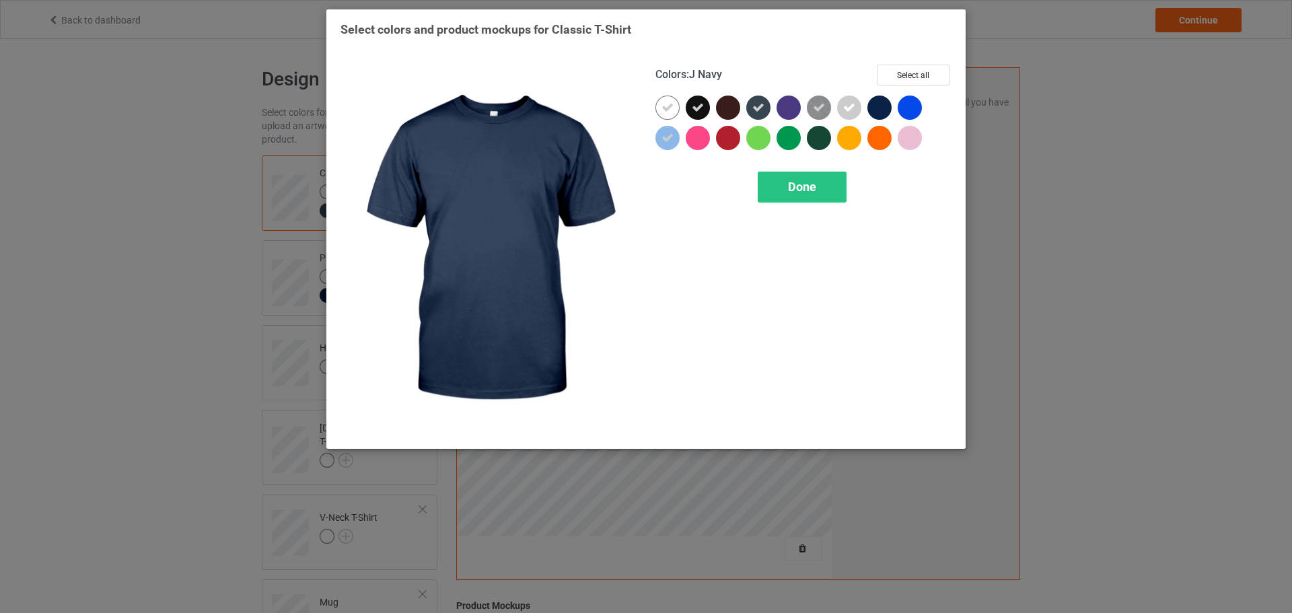
click at [885, 104] on div at bounding box center [880, 108] width 24 height 24
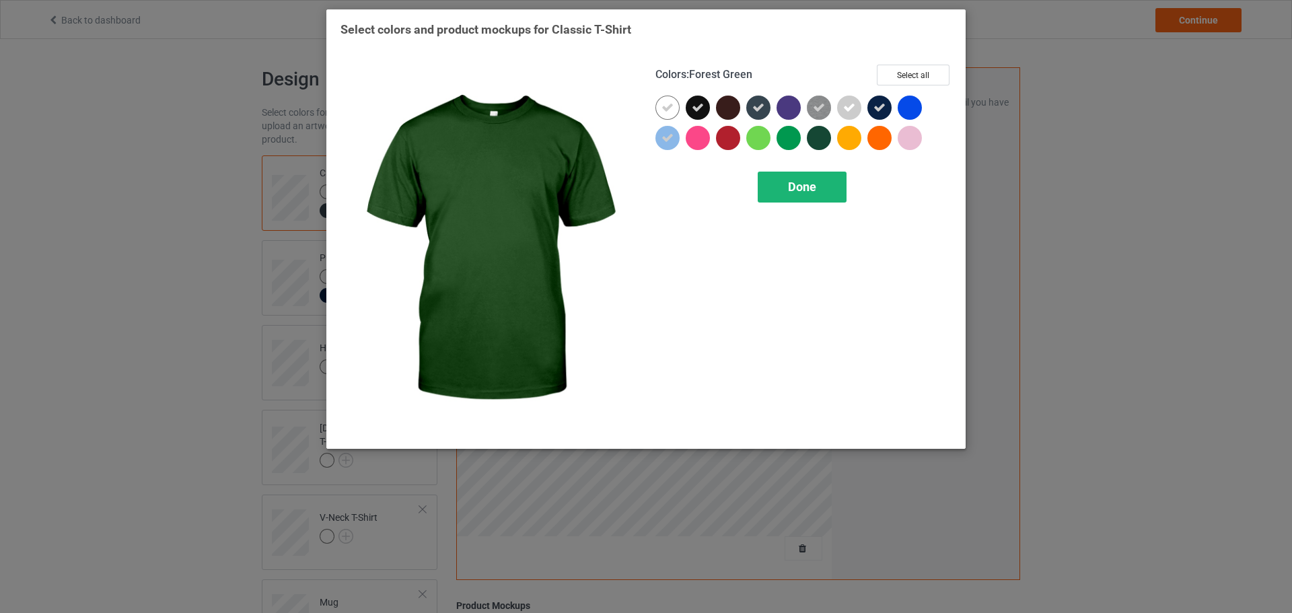
click at [812, 182] on span "Done" at bounding box center [802, 187] width 28 height 14
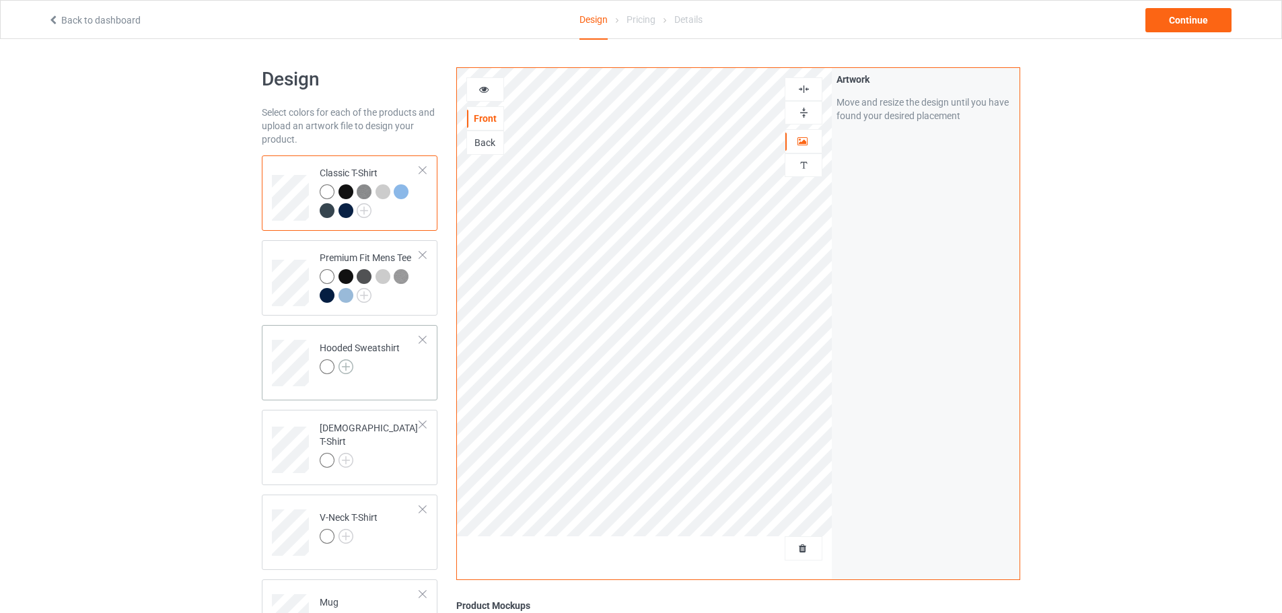
click at [349, 373] on img at bounding box center [346, 366] width 15 height 15
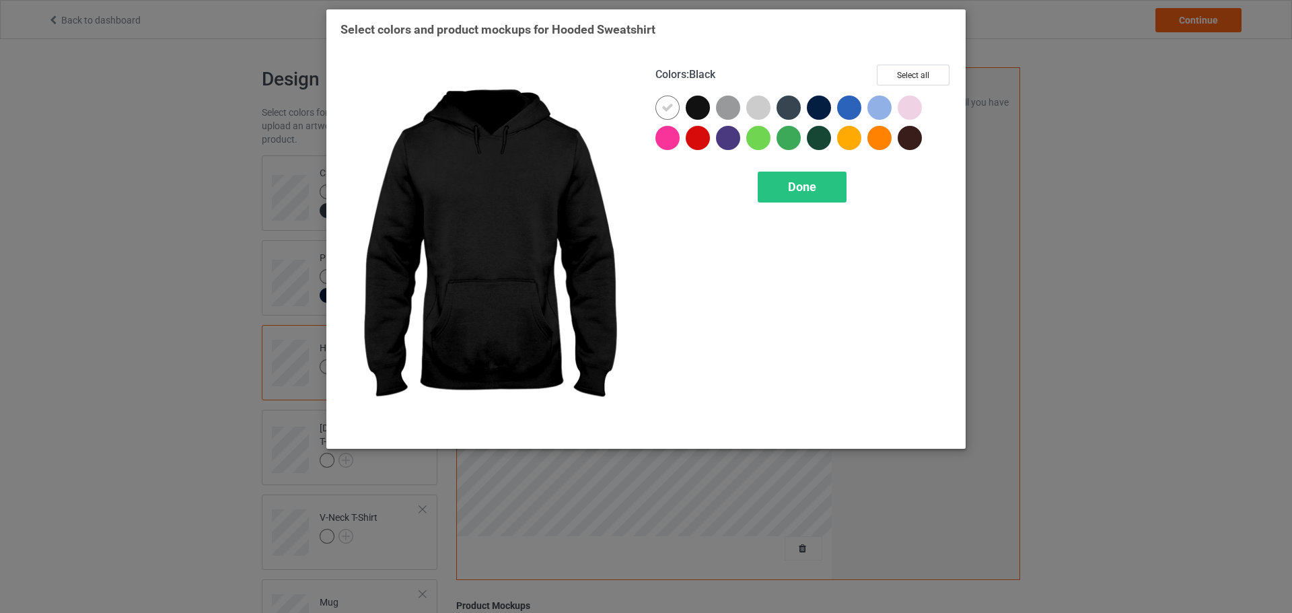
click at [701, 114] on div at bounding box center [698, 108] width 24 height 24
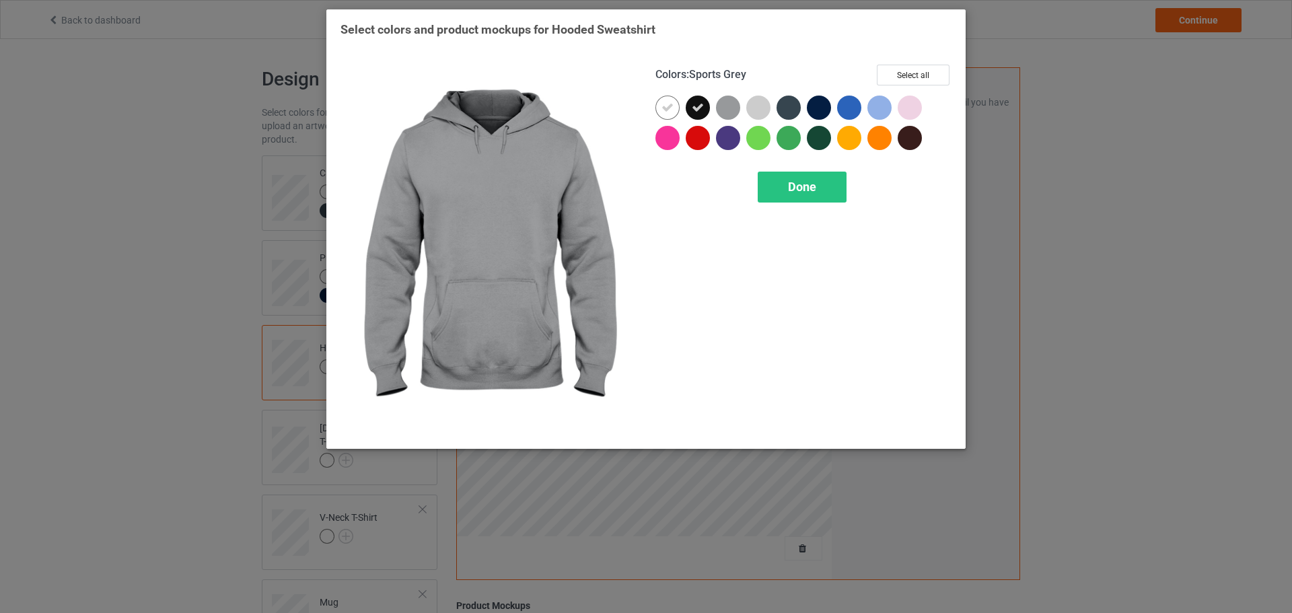
click at [726, 110] on div at bounding box center [728, 108] width 24 height 24
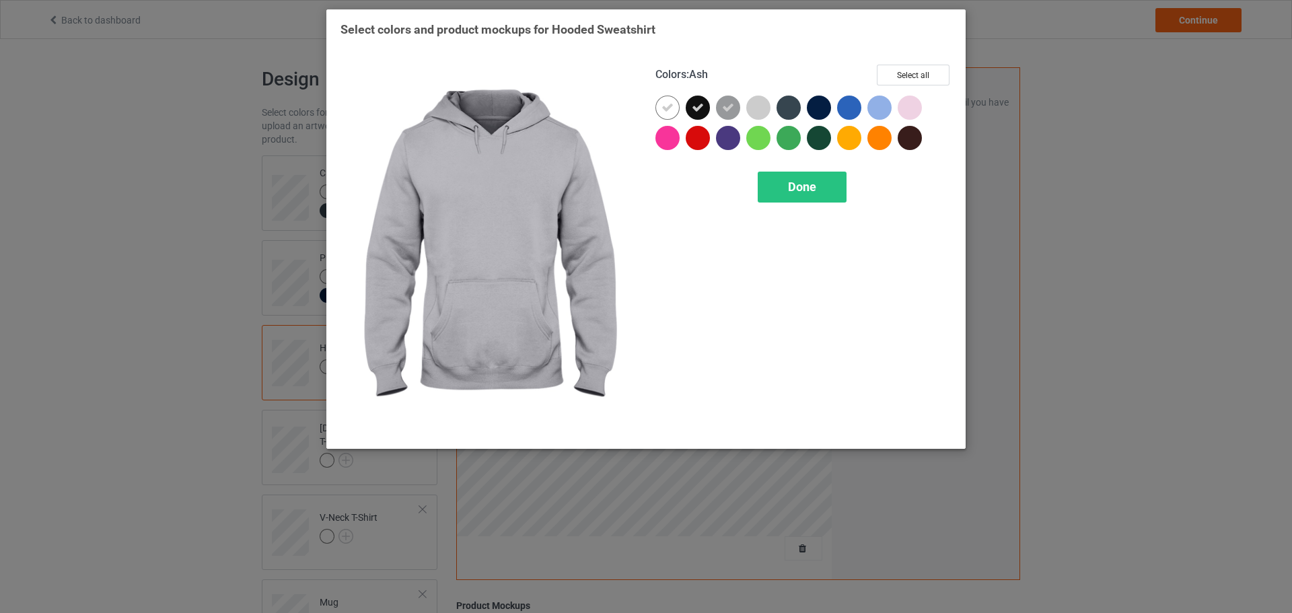
click at [763, 110] on div at bounding box center [758, 108] width 24 height 24
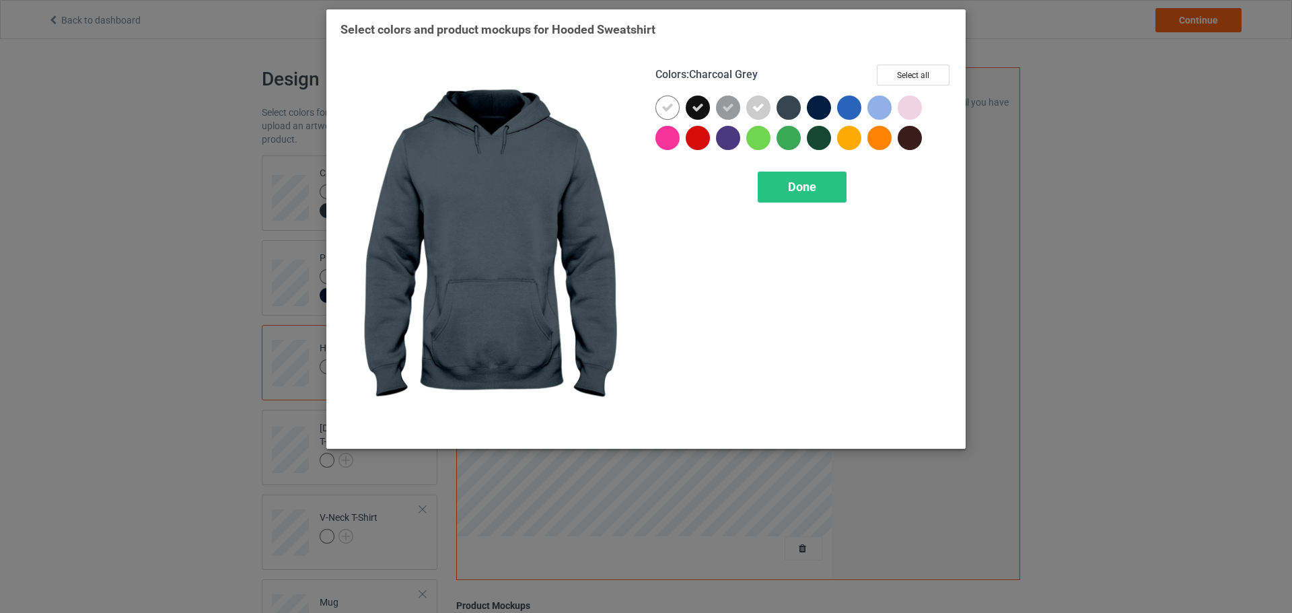
click at [786, 108] on div at bounding box center [789, 108] width 24 height 24
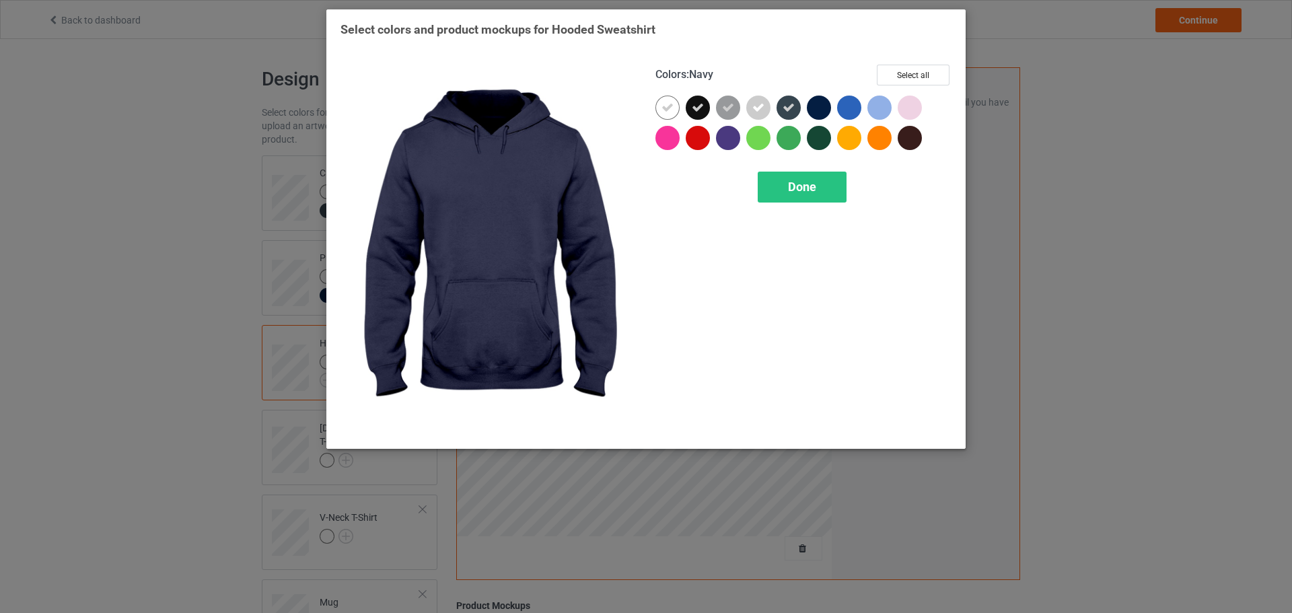
click at [810, 108] on div at bounding box center [819, 108] width 24 height 24
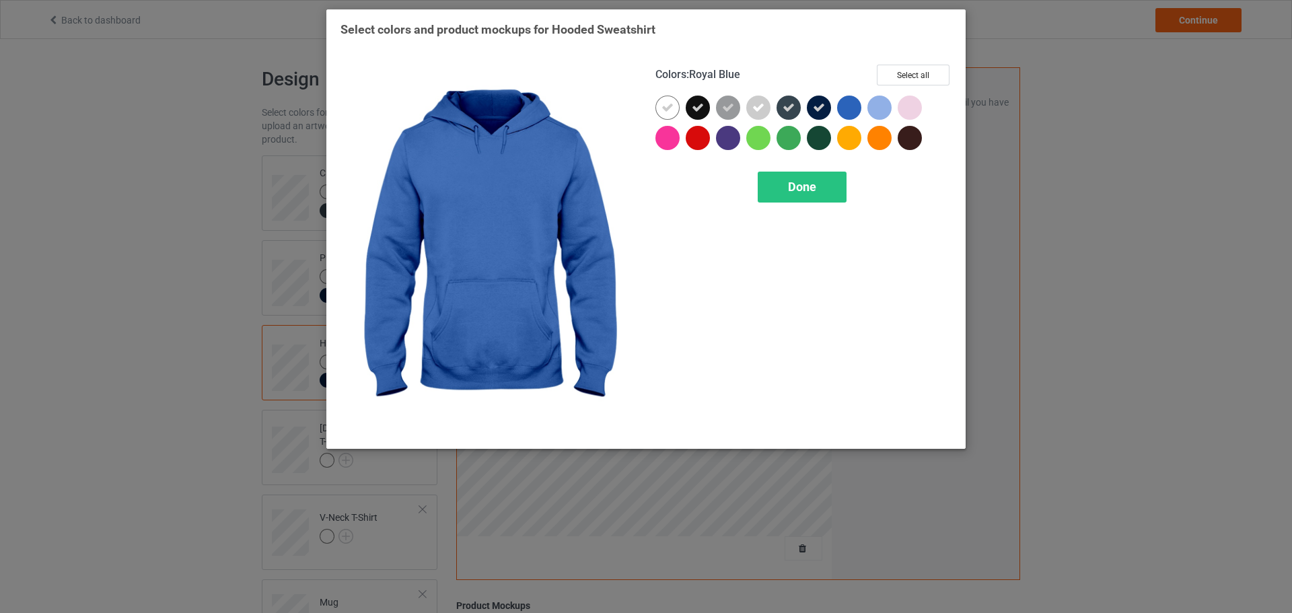
click at [850, 108] on div at bounding box center [849, 108] width 24 height 24
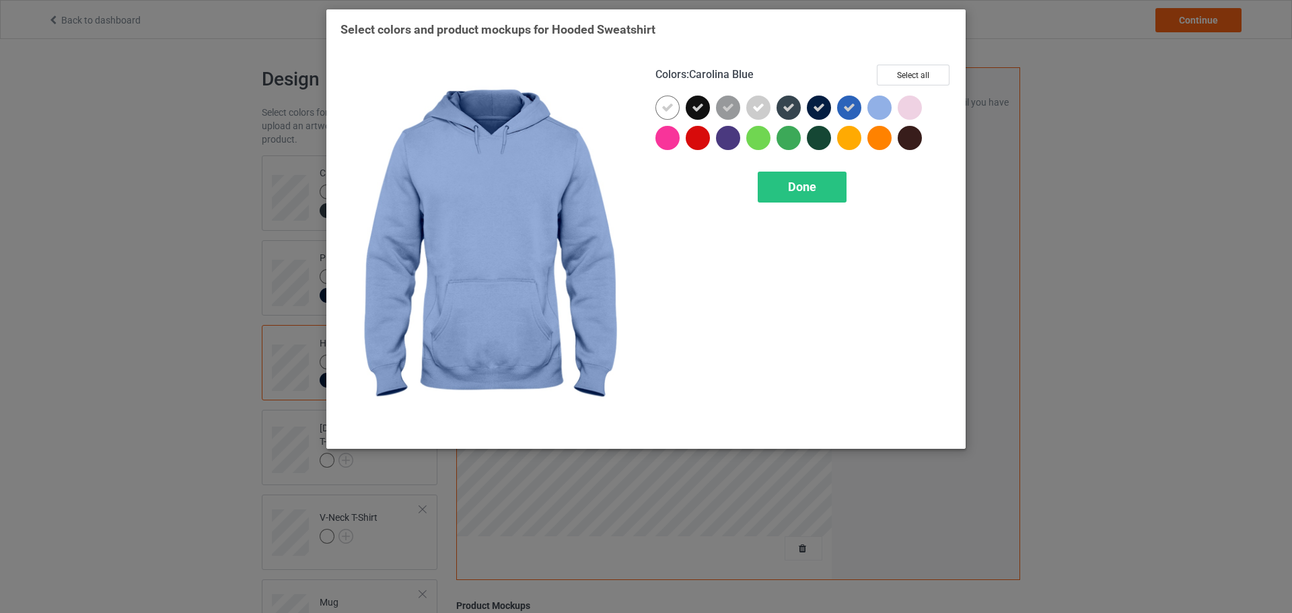
click at [876, 110] on div at bounding box center [880, 108] width 24 height 24
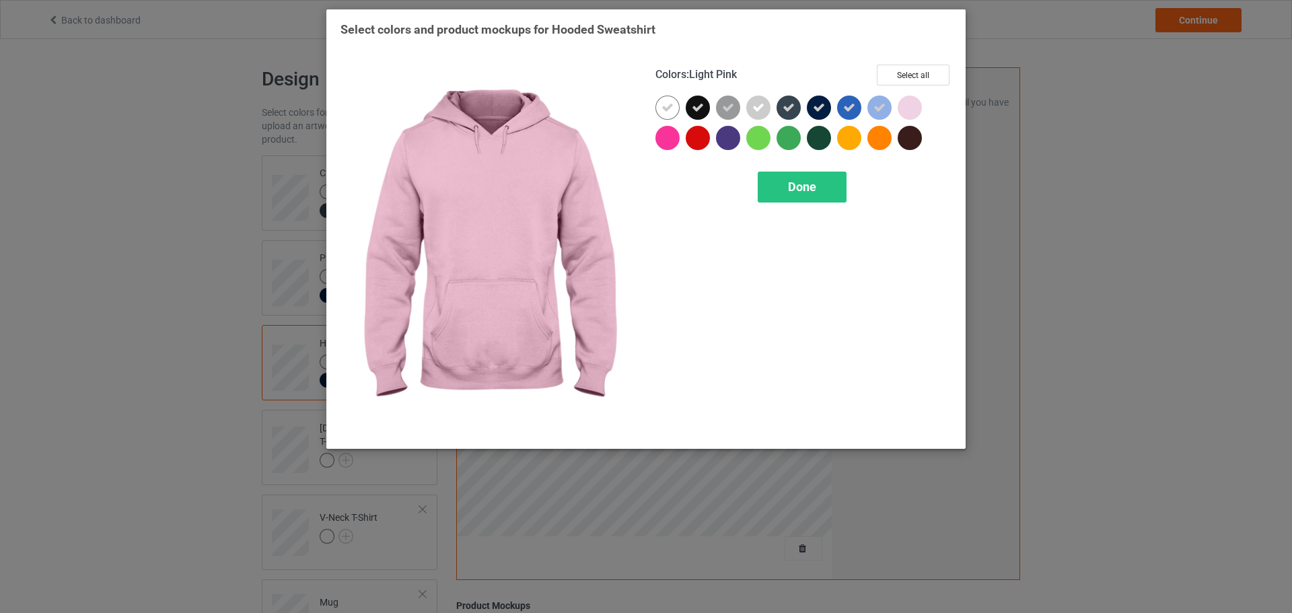
click at [907, 110] on div at bounding box center [910, 108] width 24 height 24
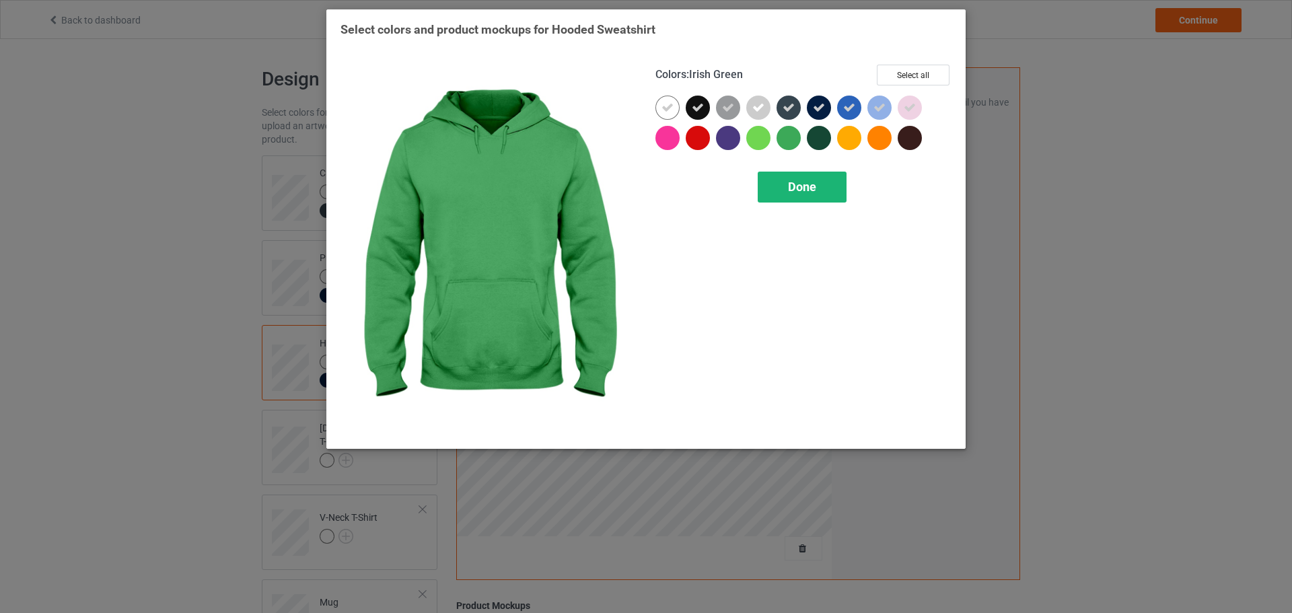
click at [793, 176] on div "Done" at bounding box center [802, 187] width 89 height 31
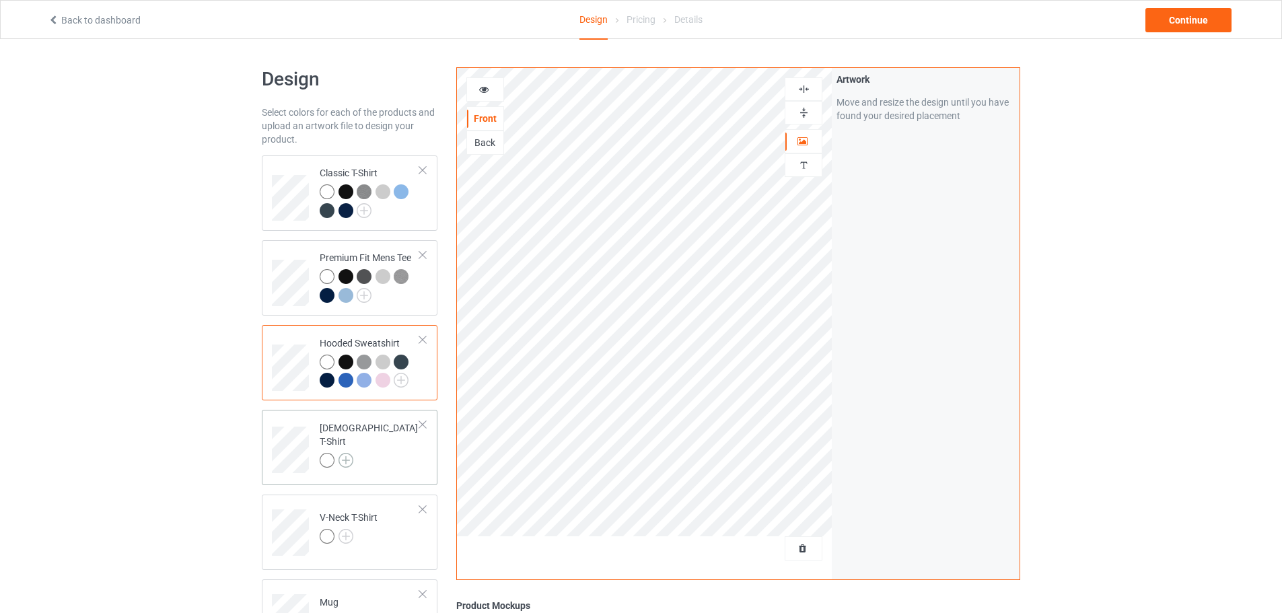
click at [347, 456] on img at bounding box center [346, 460] width 15 height 15
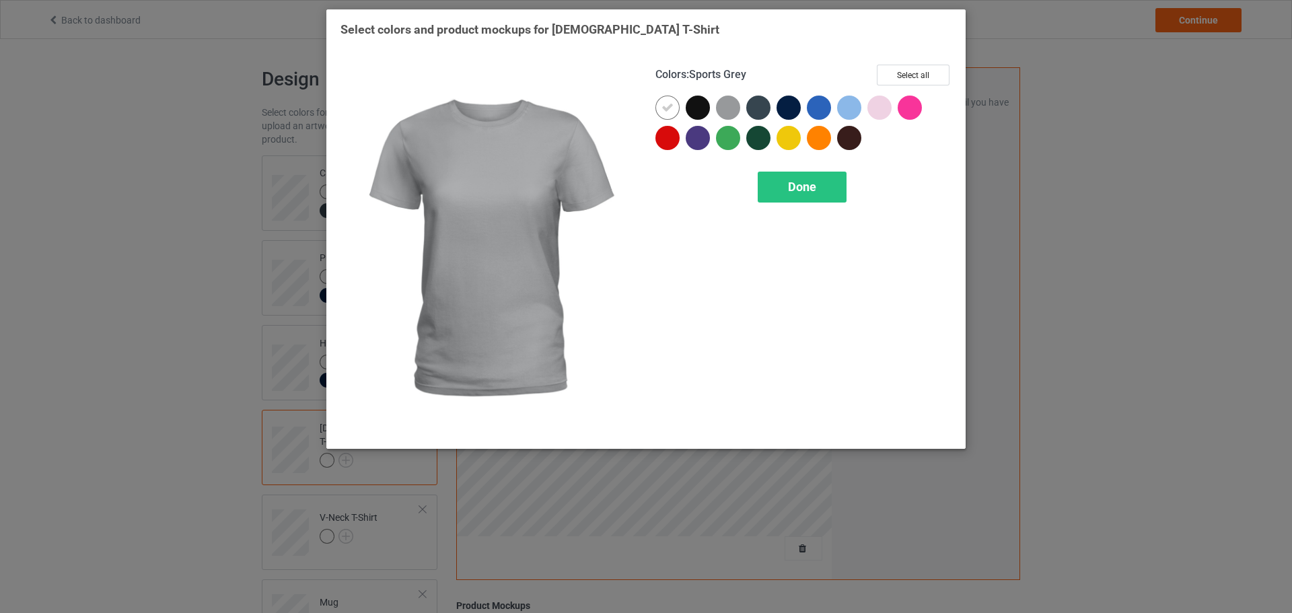
click at [729, 106] on div at bounding box center [728, 108] width 24 height 24
click at [701, 107] on div at bounding box center [698, 108] width 24 height 24
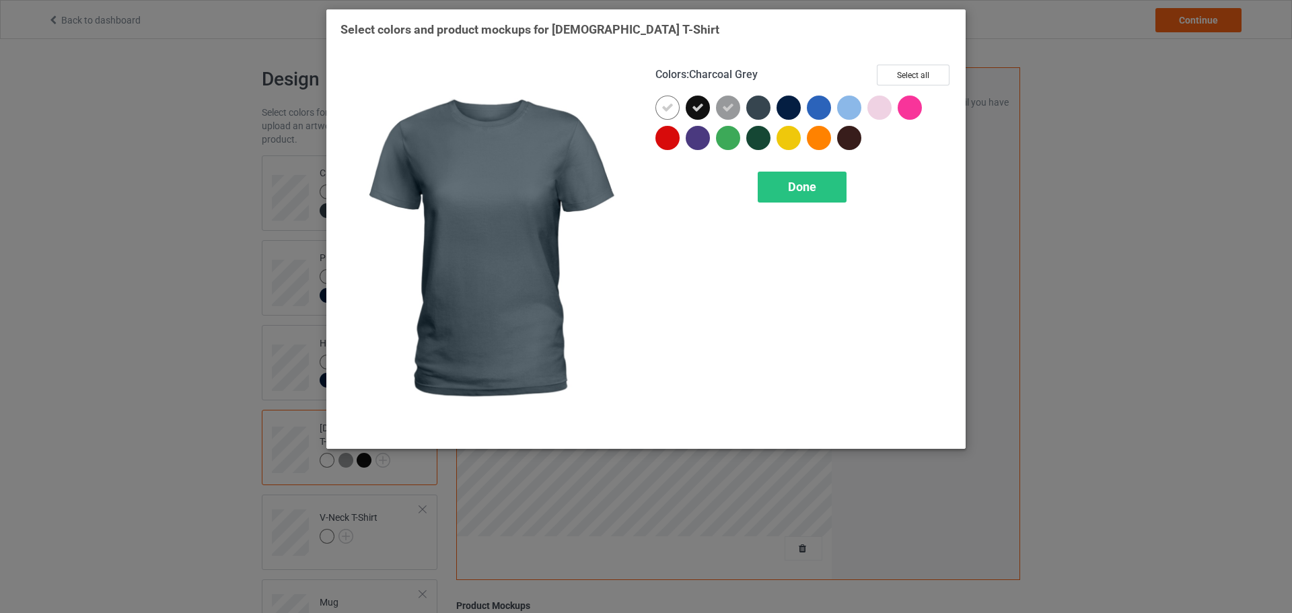
click at [766, 107] on div at bounding box center [758, 108] width 24 height 24
click at [782, 105] on div at bounding box center [789, 108] width 24 height 24
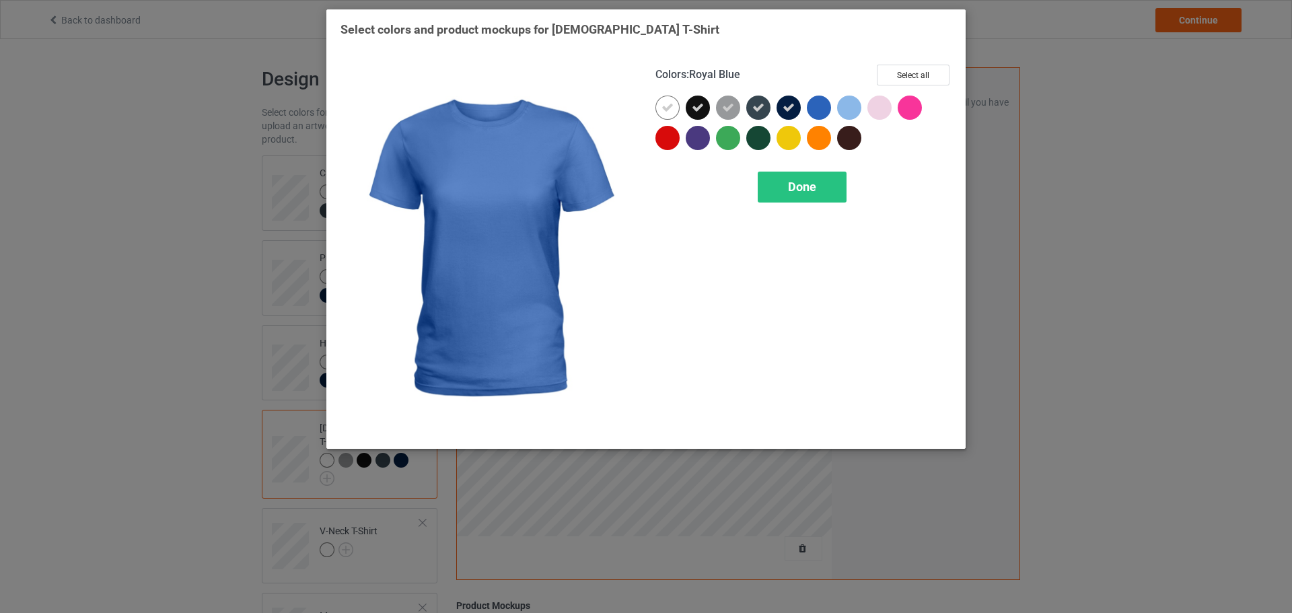
click at [820, 104] on div at bounding box center [819, 108] width 24 height 24
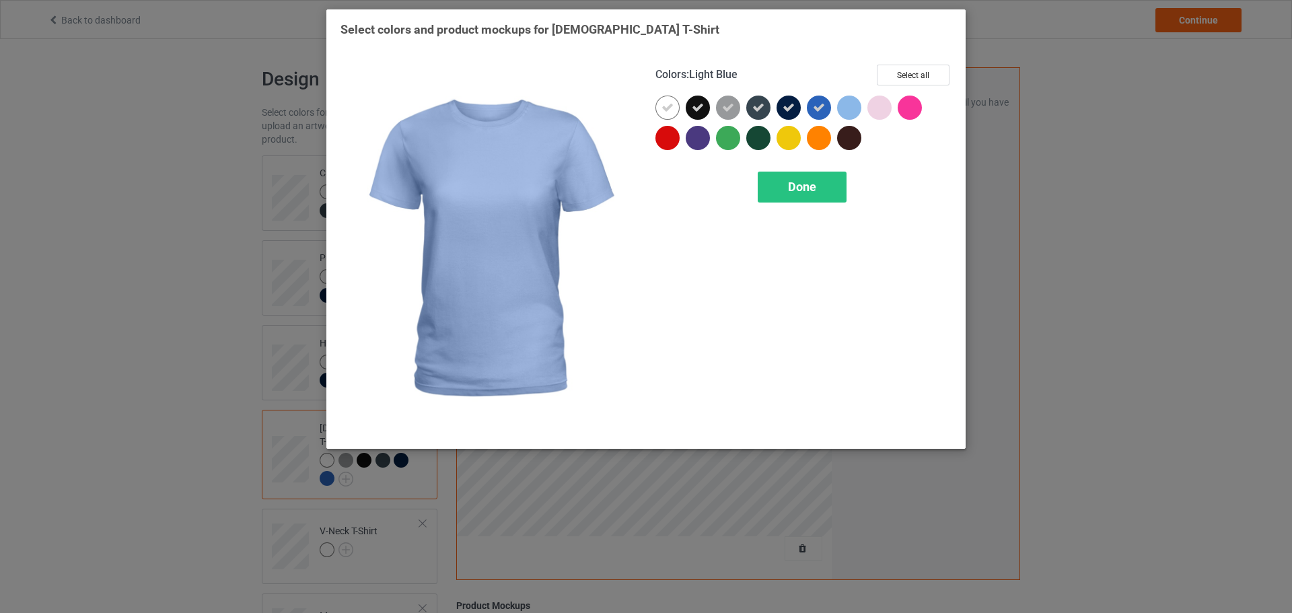
click at [843, 105] on div at bounding box center [849, 108] width 24 height 24
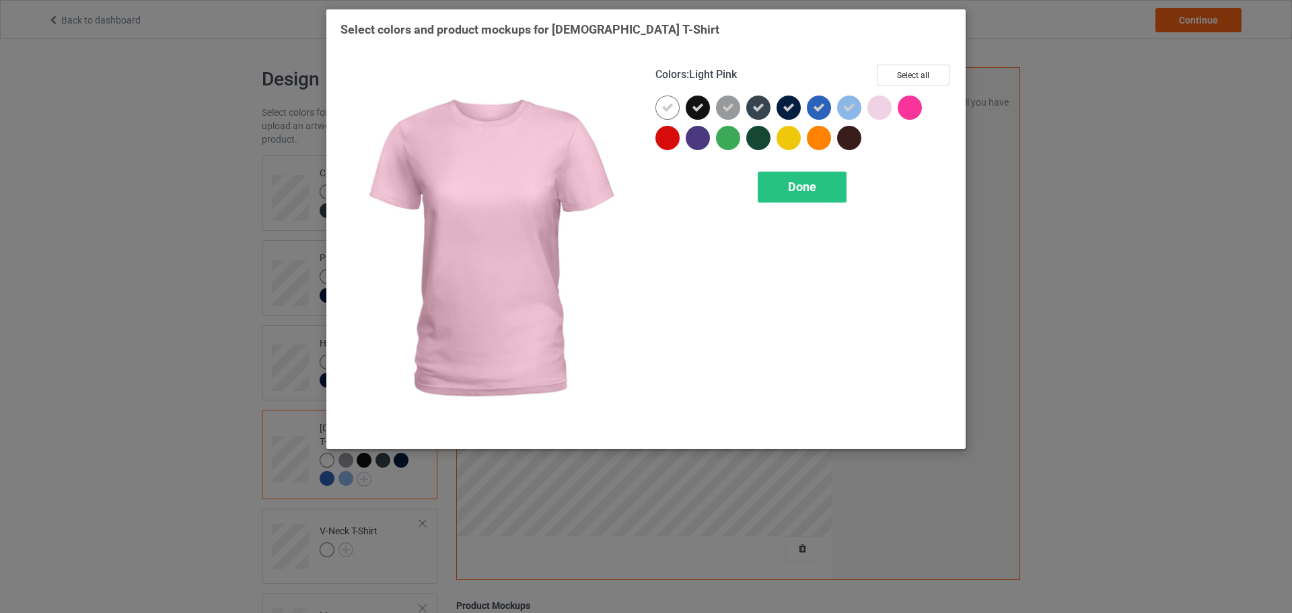
click at [869, 106] on div at bounding box center [880, 108] width 24 height 24
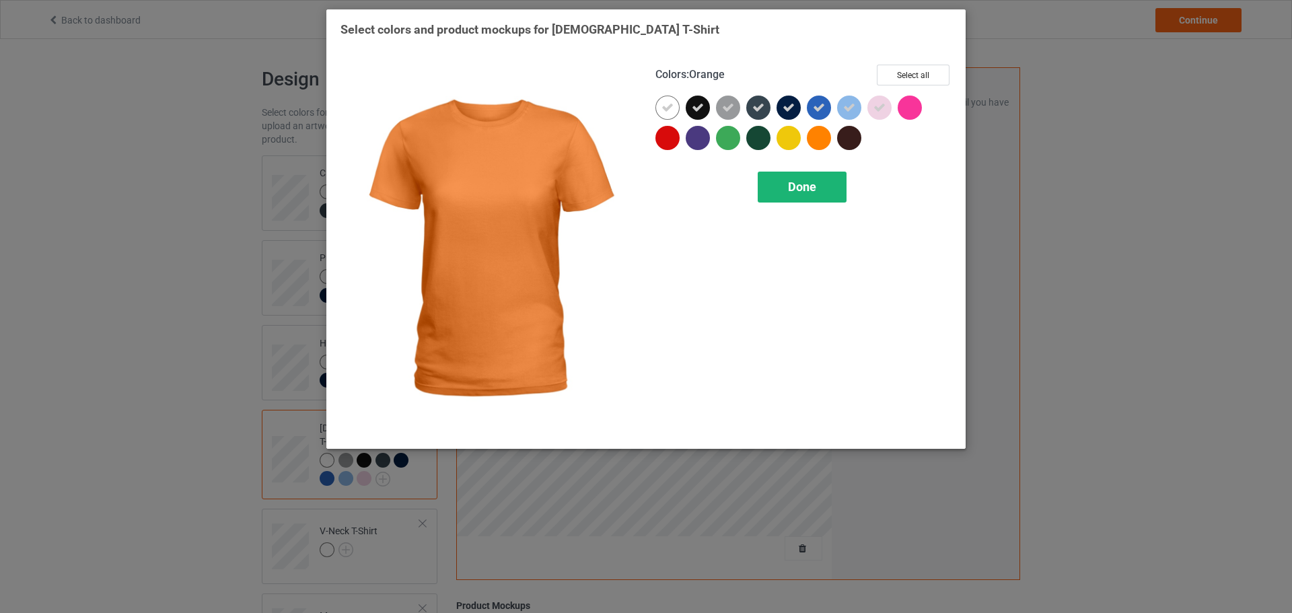
click at [802, 182] on span "Done" at bounding box center [802, 187] width 28 height 14
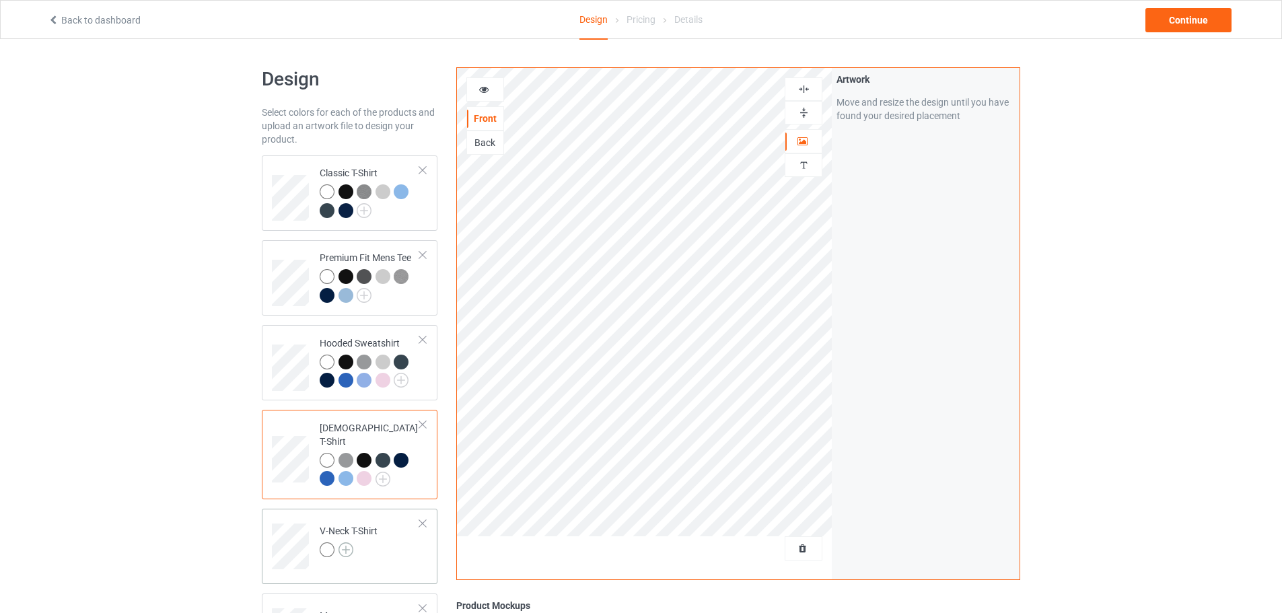
click at [346, 542] on img at bounding box center [346, 549] width 15 height 15
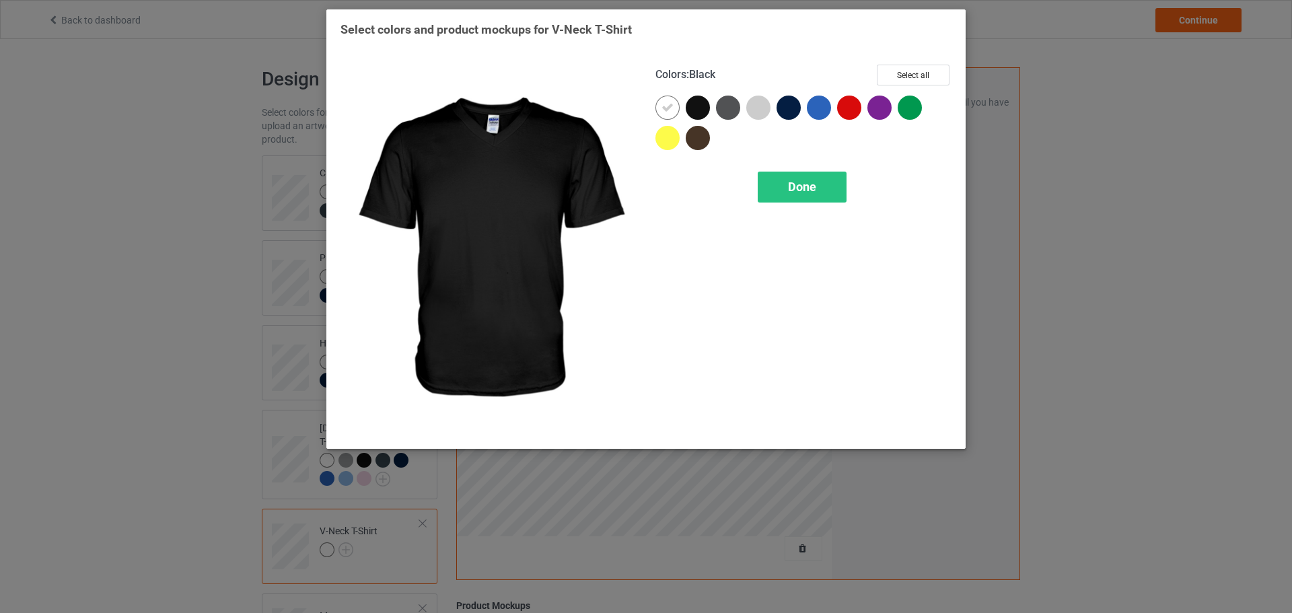
click at [703, 107] on div at bounding box center [698, 108] width 24 height 24
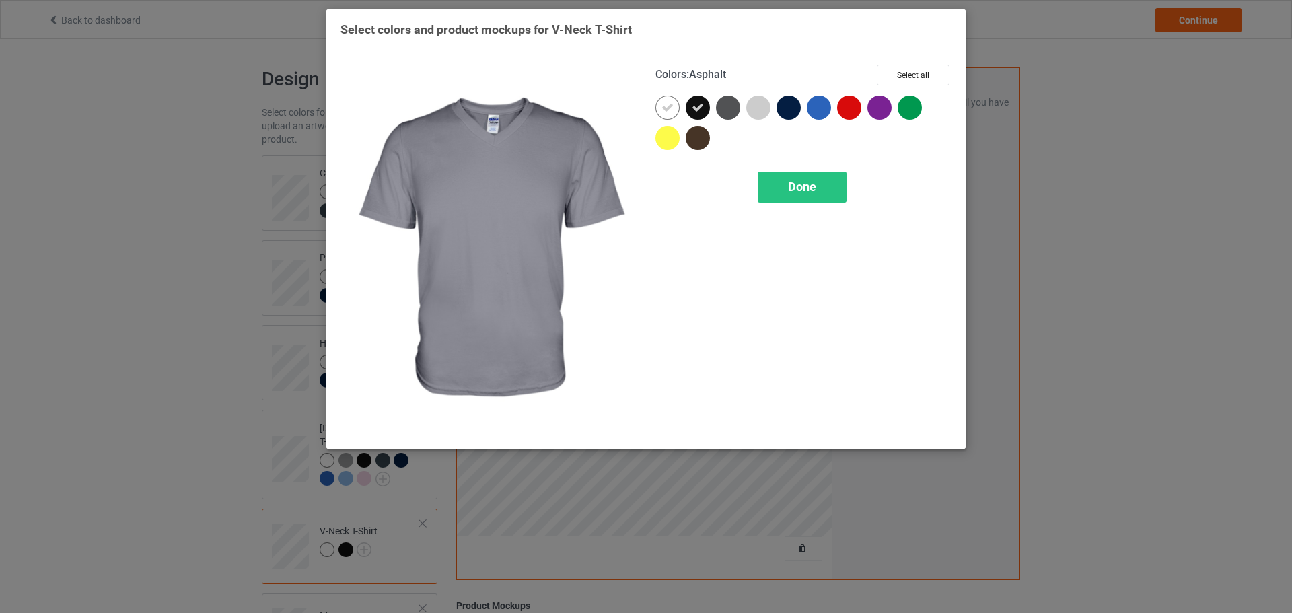
click at [731, 105] on div at bounding box center [728, 108] width 24 height 24
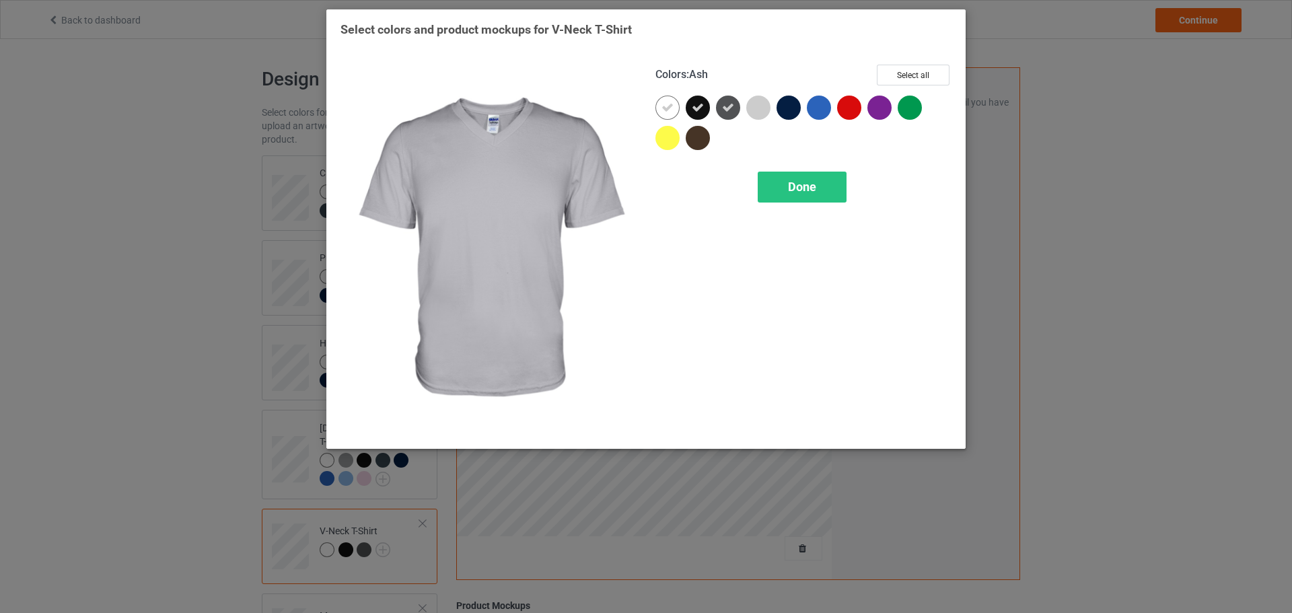
click at [747, 105] on div at bounding box center [758, 108] width 24 height 24
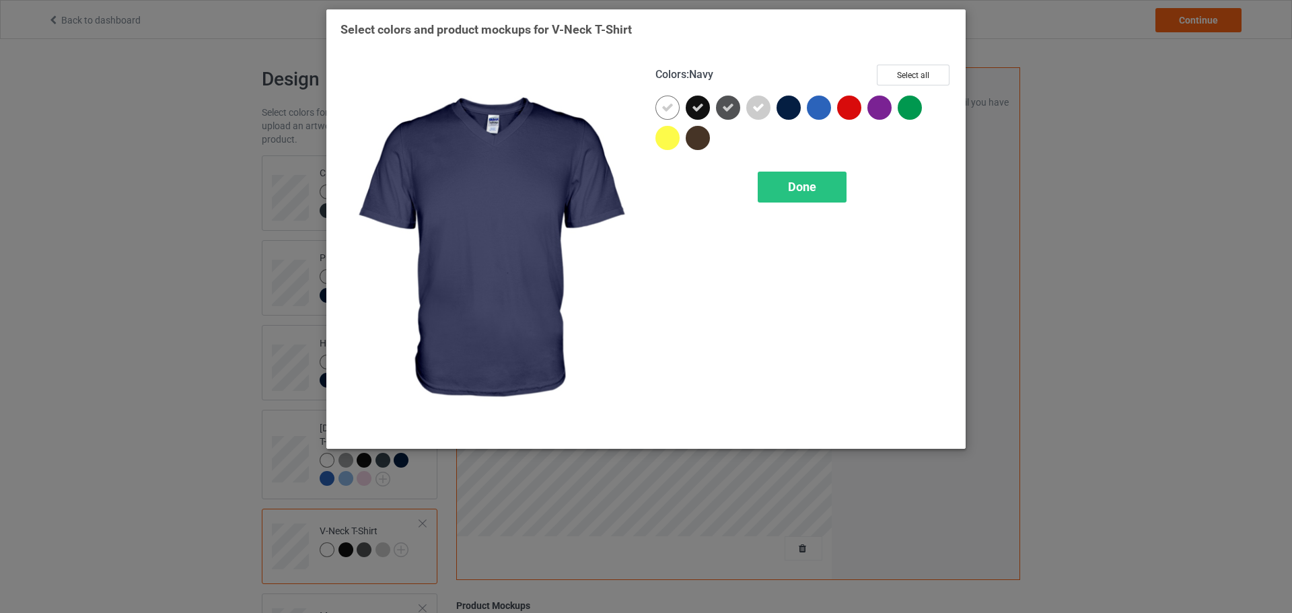
click at [784, 104] on div at bounding box center [789, 108] width 24 height 24
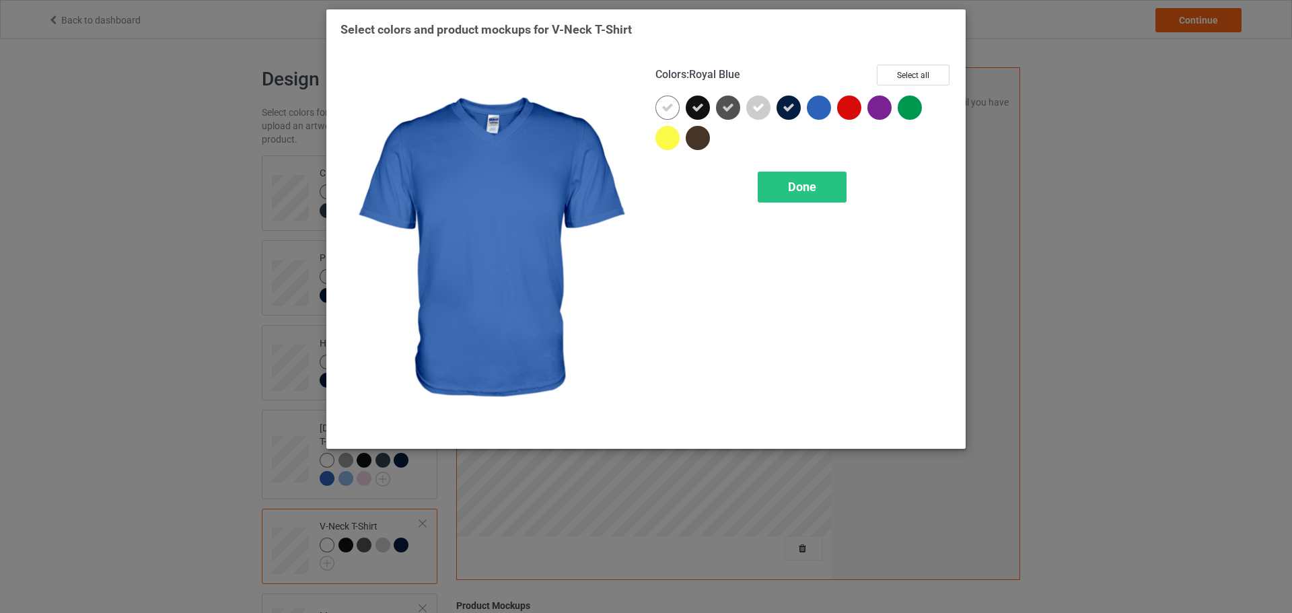
click at [811, 106] on div at bounding box center [819, 108] width 24 height 24
click at [828, 182] on div "Done" at bounding box center [802, 187] width 89 height 31
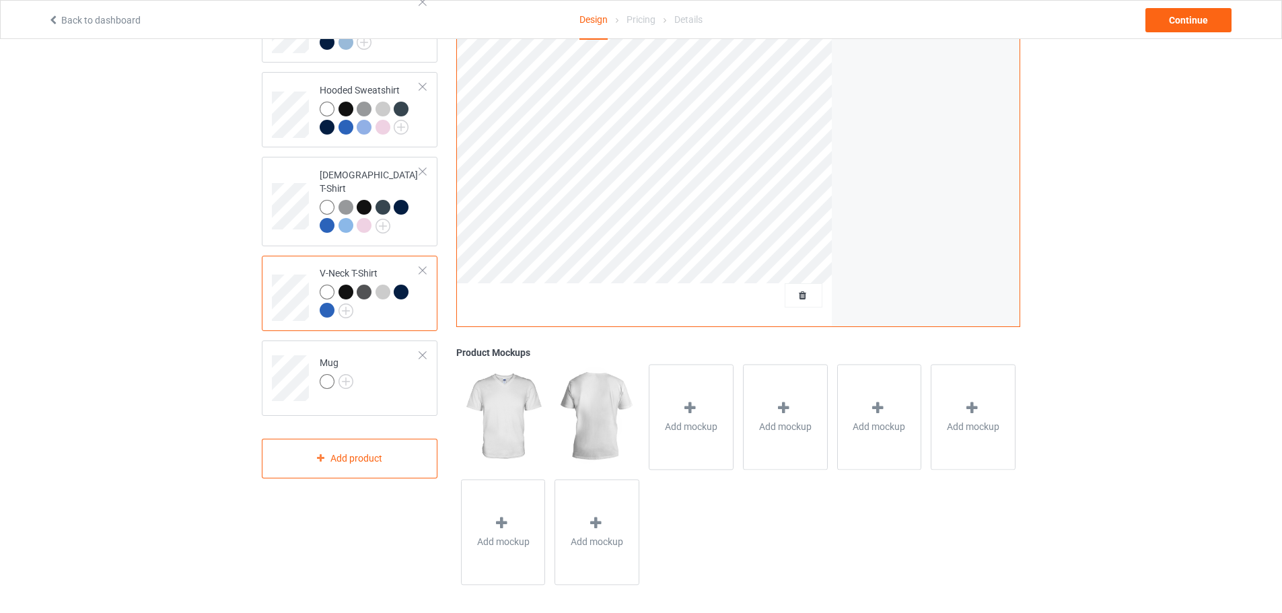
scroll to position [259, 0]
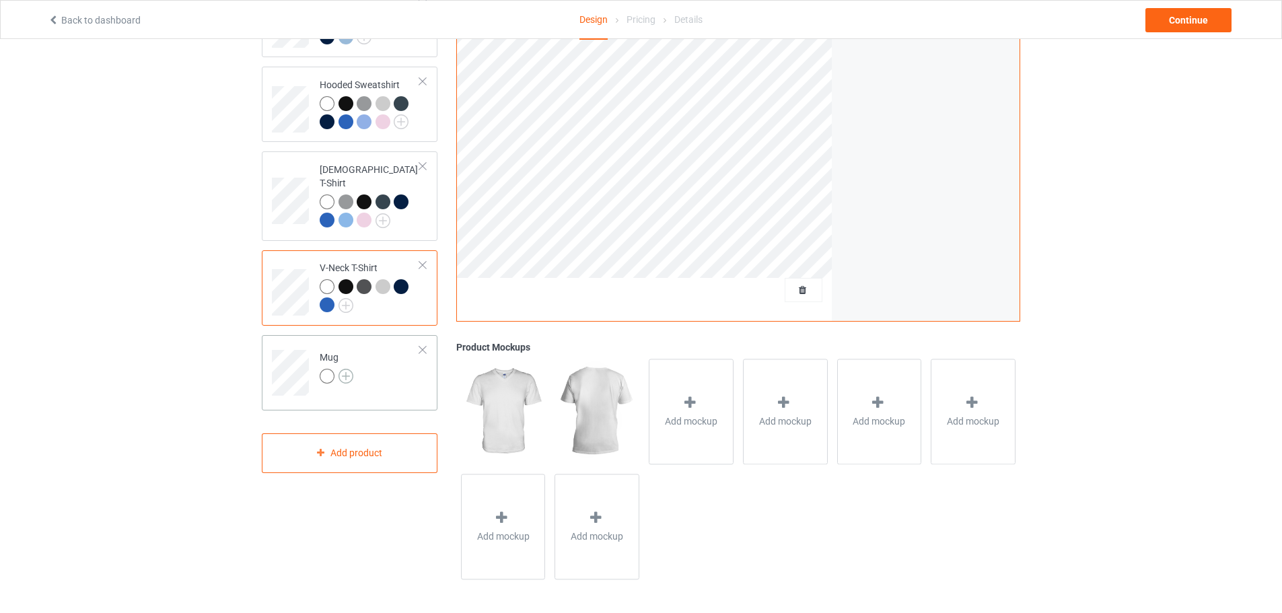
click at [350, 369] on img at bounding box center [346, 376] width 15 height 15
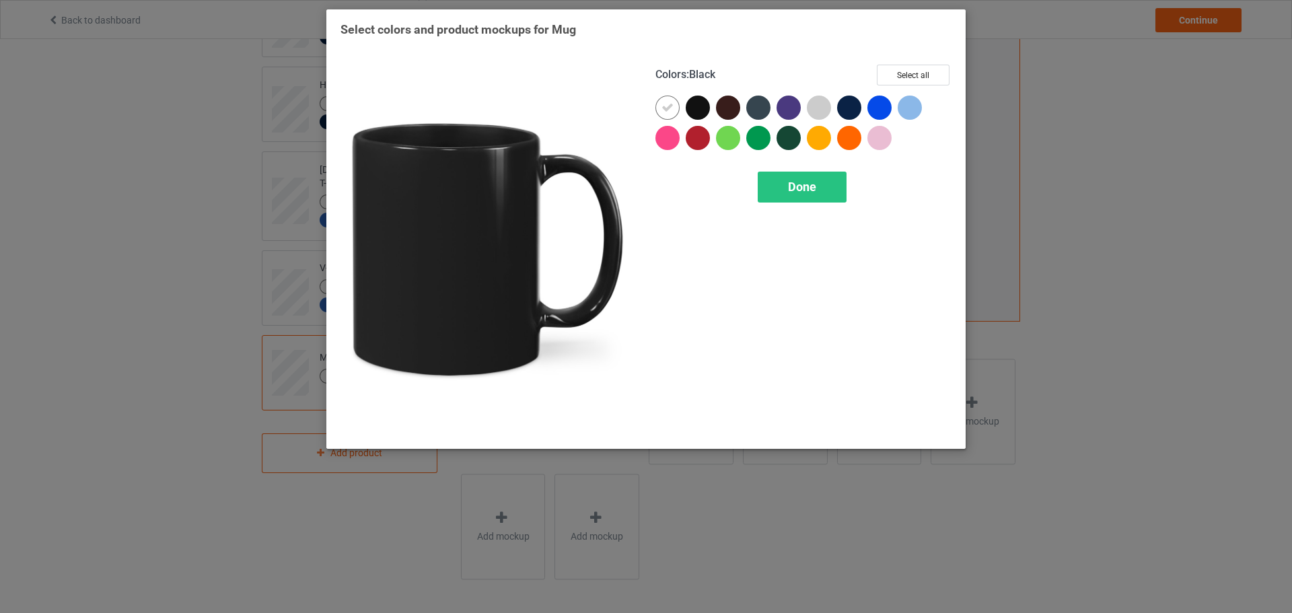
click at [701, 114] on div at bounding box center [698, 108] width 24 height 24
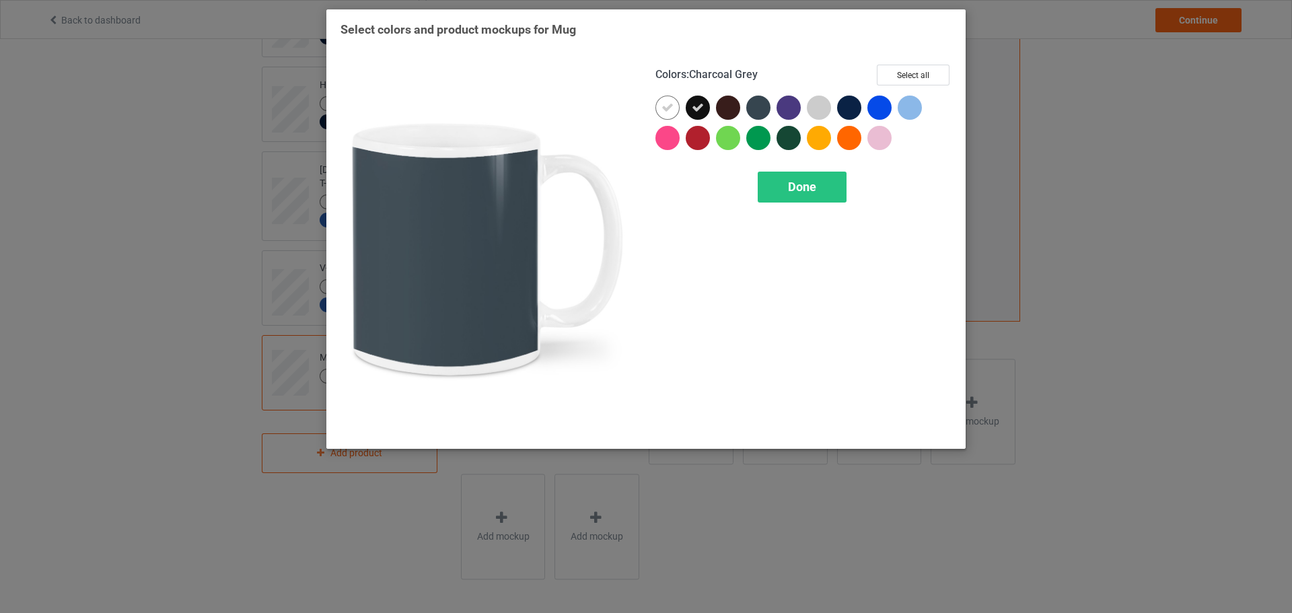
click at [765, 110] on div at bounding box center [758, 108] width 24 height 24
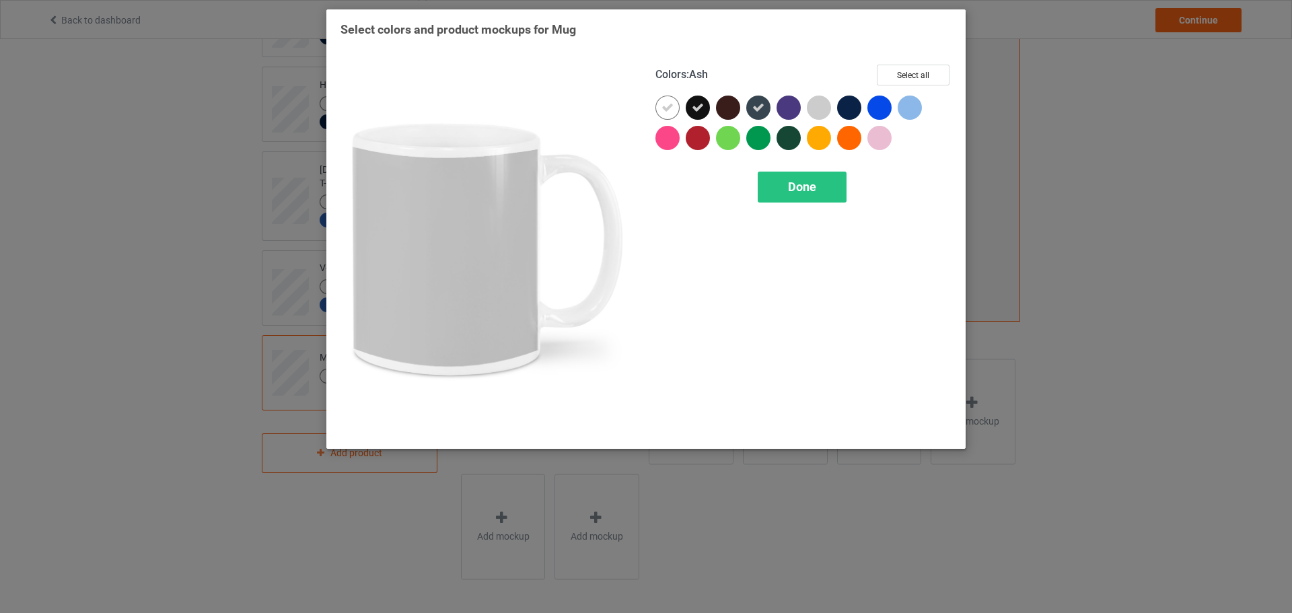
click at [820, 108] on div at bounding box center [819, 108] width 24 height 24
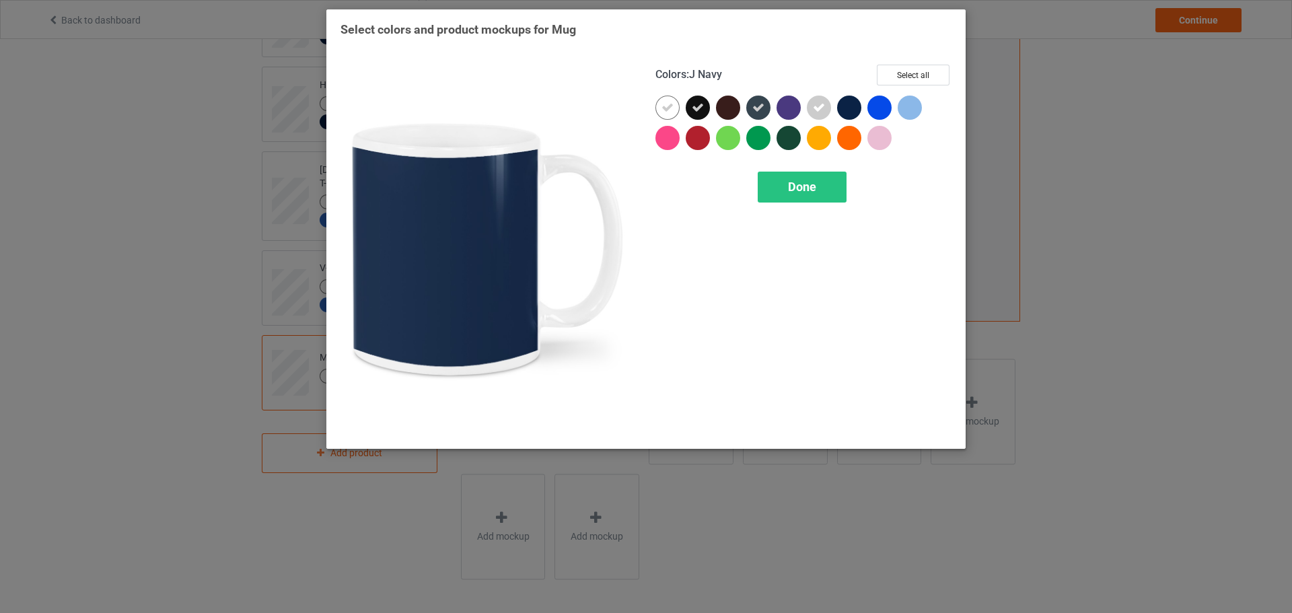
click at [838, 108] on div at bounding box center [849, 108] width 24 height 24
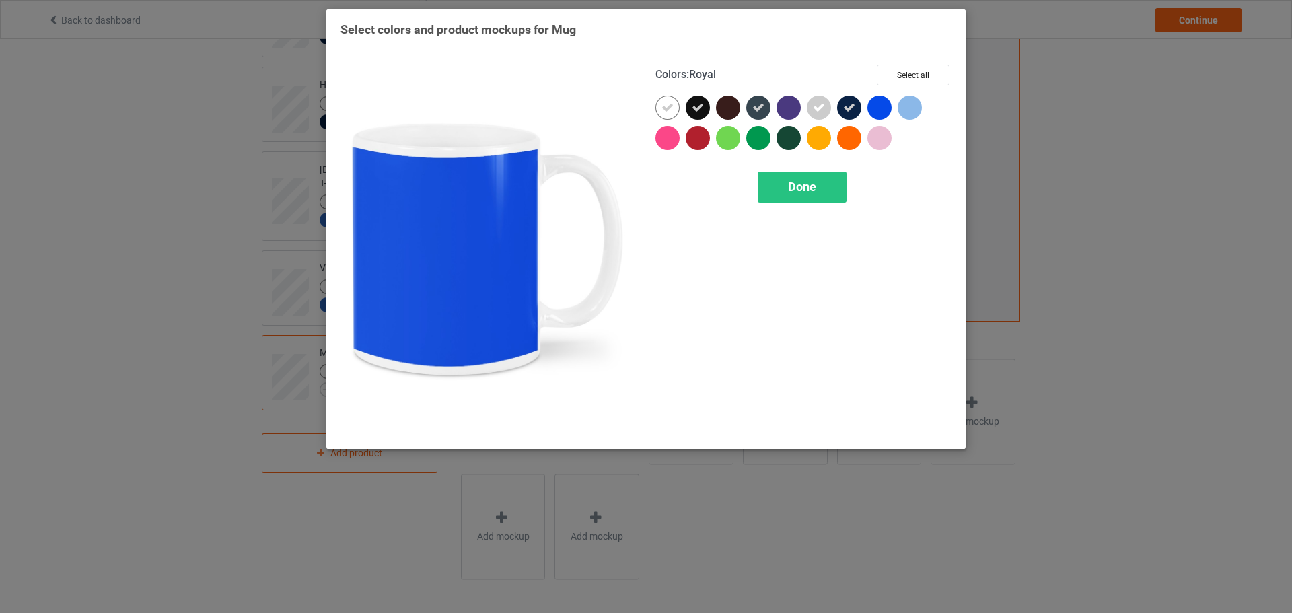
click at [883, 106] on div at bounding box center [880, 108] width 24 height 24
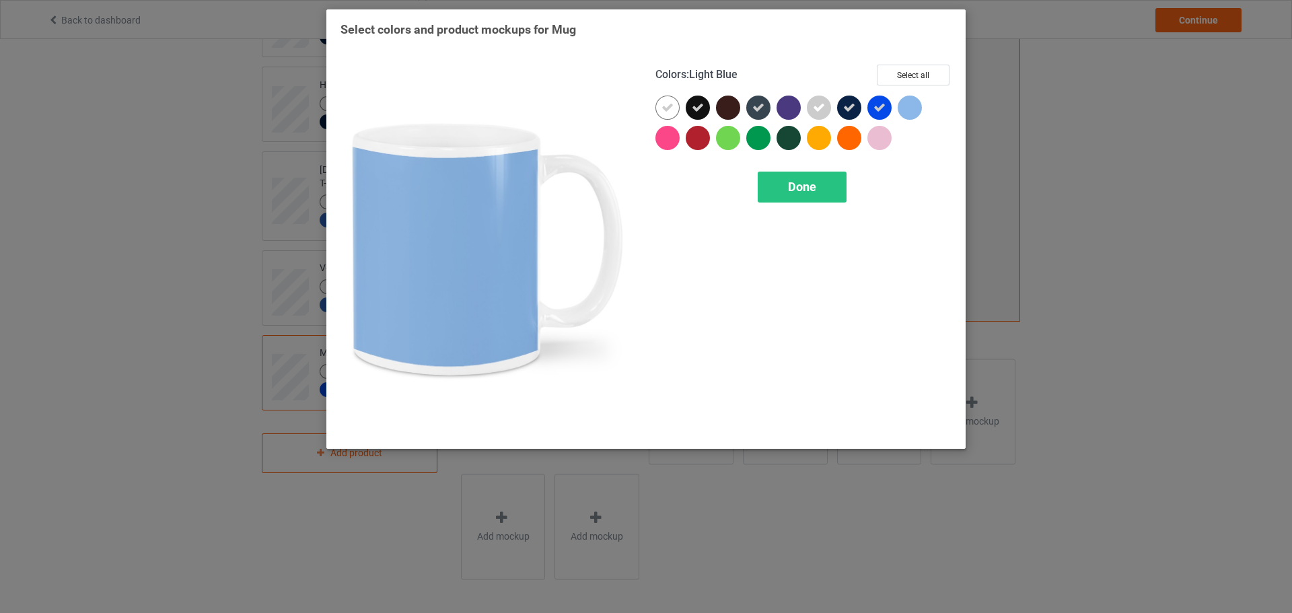
click at [908, 106] on div at bounding box center [910, 108] width 24 height 24
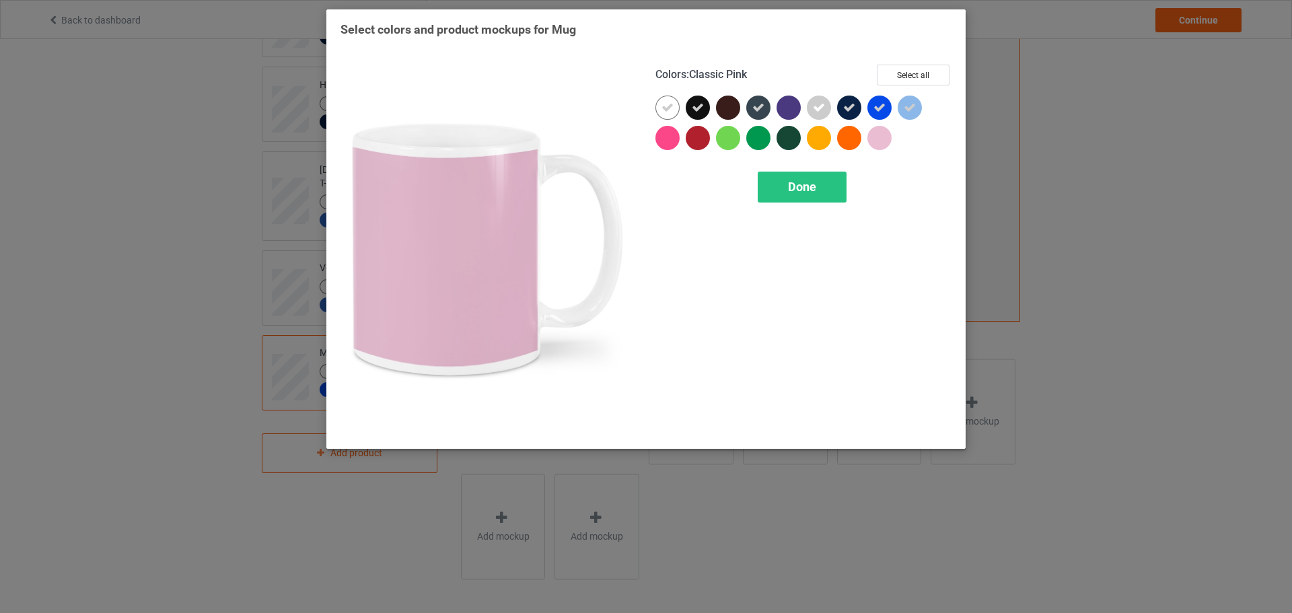
click at [885, 147] on div at bounding box center [880, 138] width 24 height 24
click at [793, 190] on span "Done" at bounding box center [802, 187] width 28 height 14
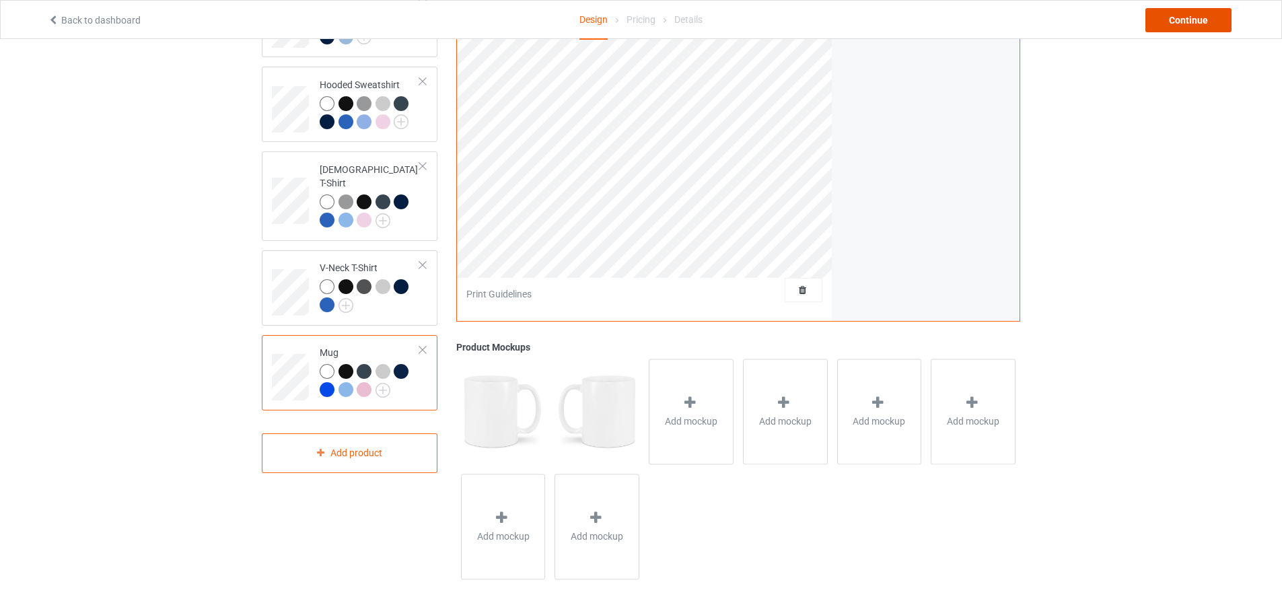
click at [1214, 28] on div "Continue" at bounding box center [1189, 20] width 86 height 24
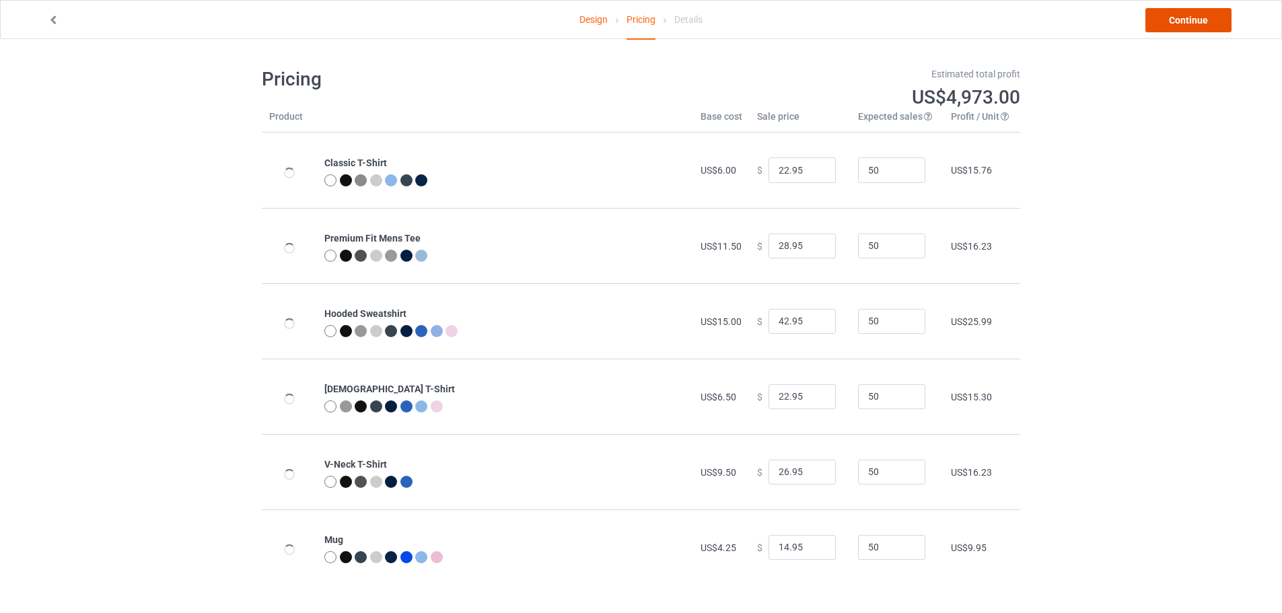
click at [1203, 26] on link "Continue" at bounding box center [1189, 20] width 86 height 24
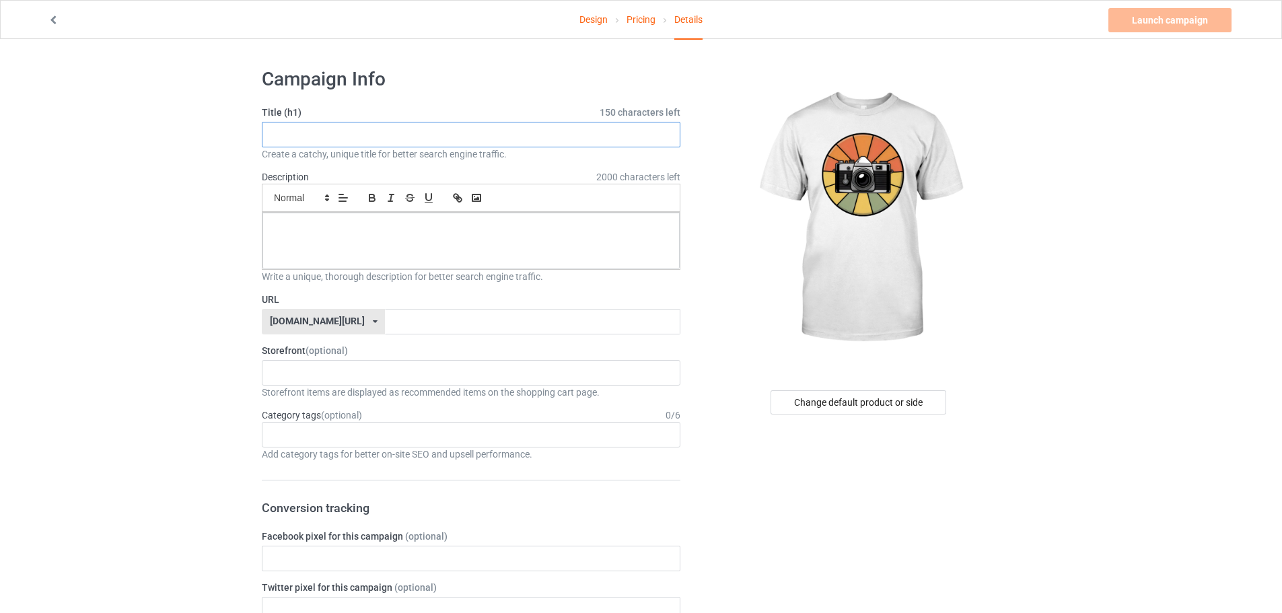
paste input "Retro Camera Badge Tee"
type input "Retro Camera Badge Tee"
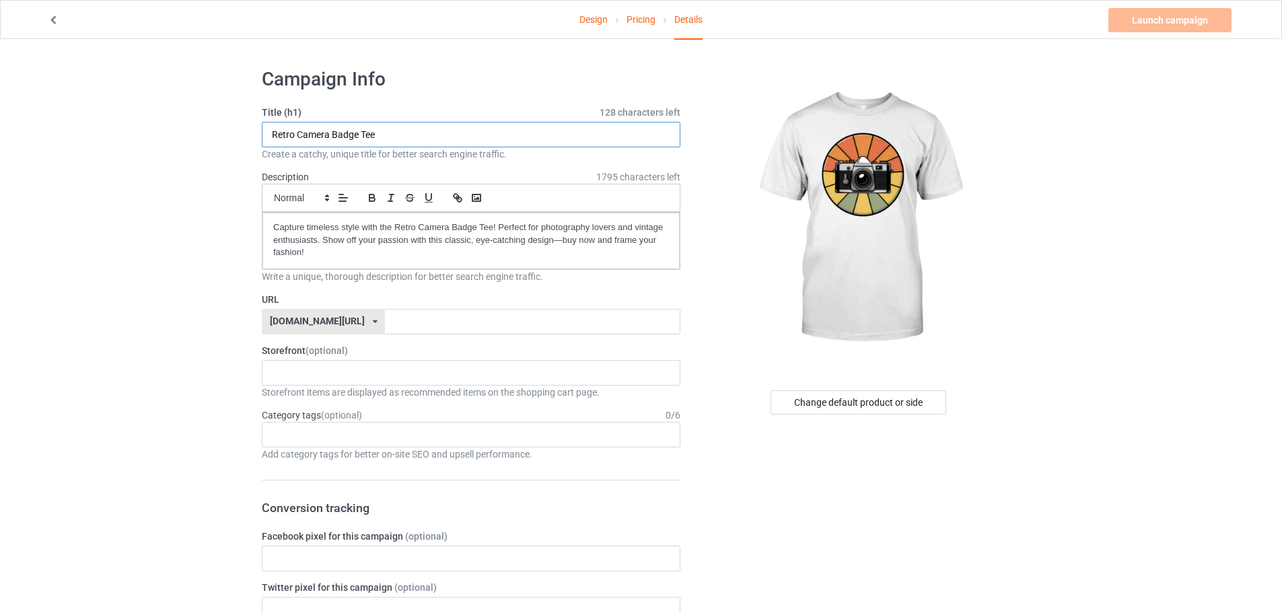
drag, startPoint x: 402, startPoint y: 131, endPoint x: 203, endPoint y: 143, distance: 199.6
click at [402, 319] on input "text" at bounding box center [532, 322] width 295 height 26
paste input "Retro Camera Badge Tee"
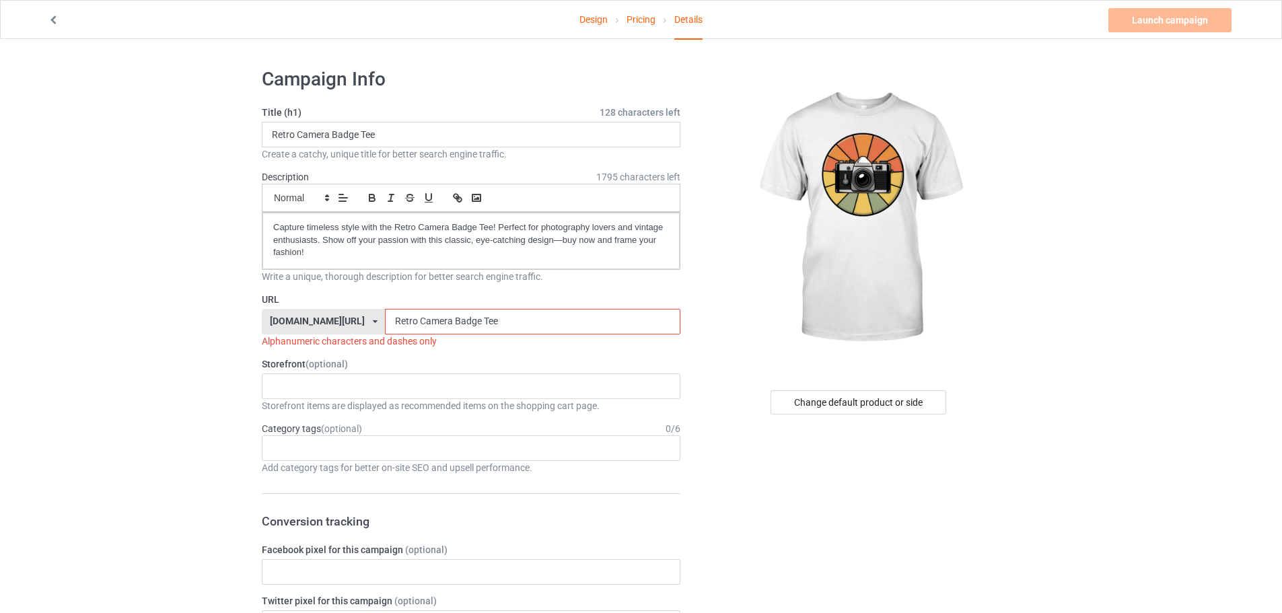
drag, startPoint x: 381, startPoint y: 322, endPoint x: 376, endPoint y: 337, distance: 15.5
click at [376, 337] on div "URL [DOMAIN_NAME][URL] [DOMAIN_NAME][URL] 587d0d41cee36fd012c64a69 Retro Camera…" at bounding box center [471, 320] width 419 height 55
drag, startPoint x: 414, startPoint y: 321, endPoint x: 417, endPoint y: 340, distance: 19.0
click at [417, 340] on div "URL [DOMAIN_NAME][URL] [DOMAIN_NAME][URL] 587d0d41cee36fd012c64a69 Retro-Camera…" at bounding box center [471, 320] width 419 height 55
drag, startPoint x: 442, startPoint y: 318, endPoint x: 446, endPoint y: 338, distance: 19.9
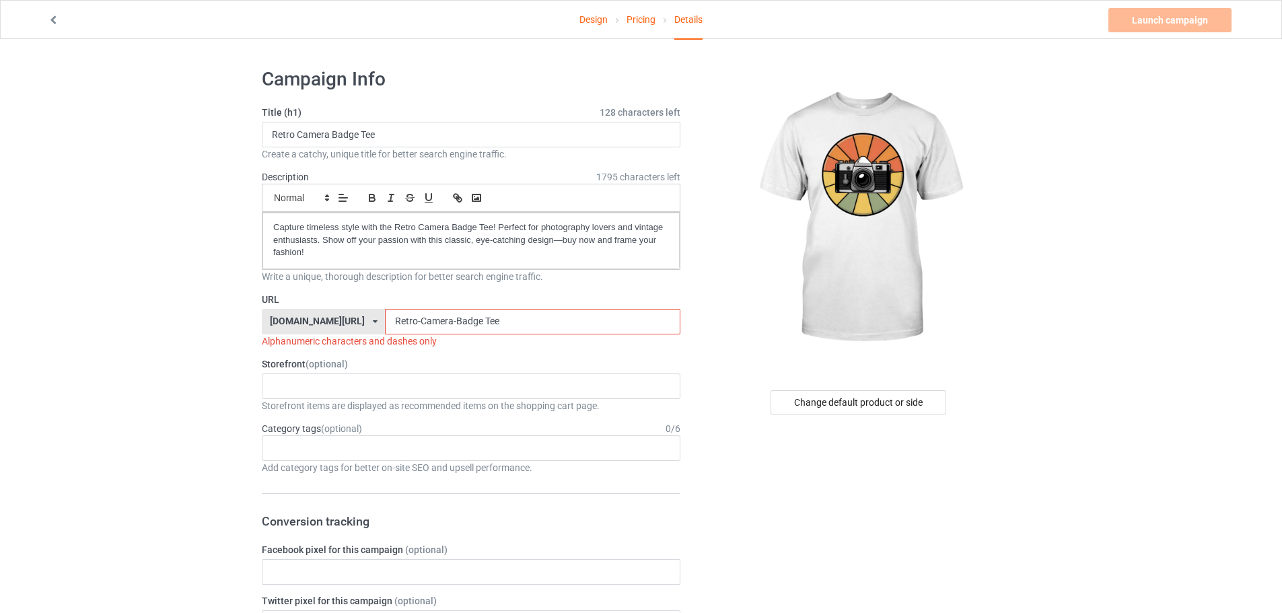
click at [446, 338] on div "URL [DOMAIN_NAME][URL] [DOMAIN_NAME][URL] 587d0d41cee36fd012c64a69 Retro-Camera…" at bounding box center [471, 320] width 419 height 55
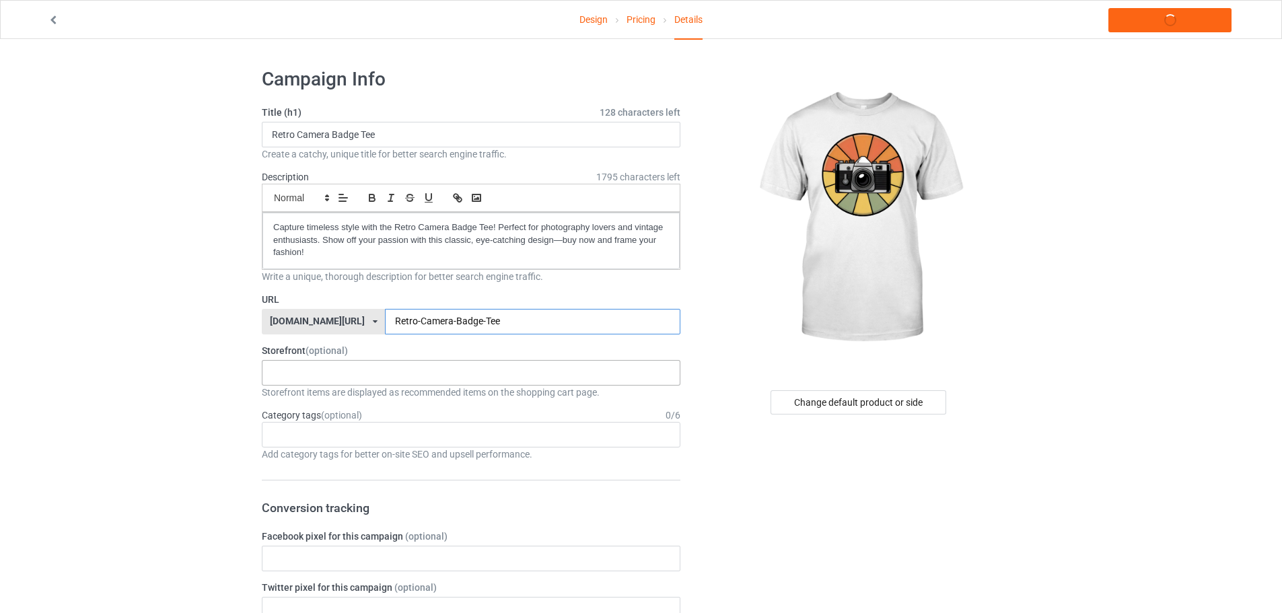
type input "Retro-Camera-Badge-Tee"
click at [314, 363] on div "KIOTA Gaming Finish Line Fitness Mi-Tees 6767c36548d7ee002e084532 651a982803c4d…" at bounding box center [471, 373] width 419 height 26
click at [314, 445] on div "Mi-Tees" at bounding box center [470, 447] width 417 height 25
click at [304, 448] on div "Add category tags for better on-site SEO and upsell performance." at bounding box center [471, 454] width 419 height 13
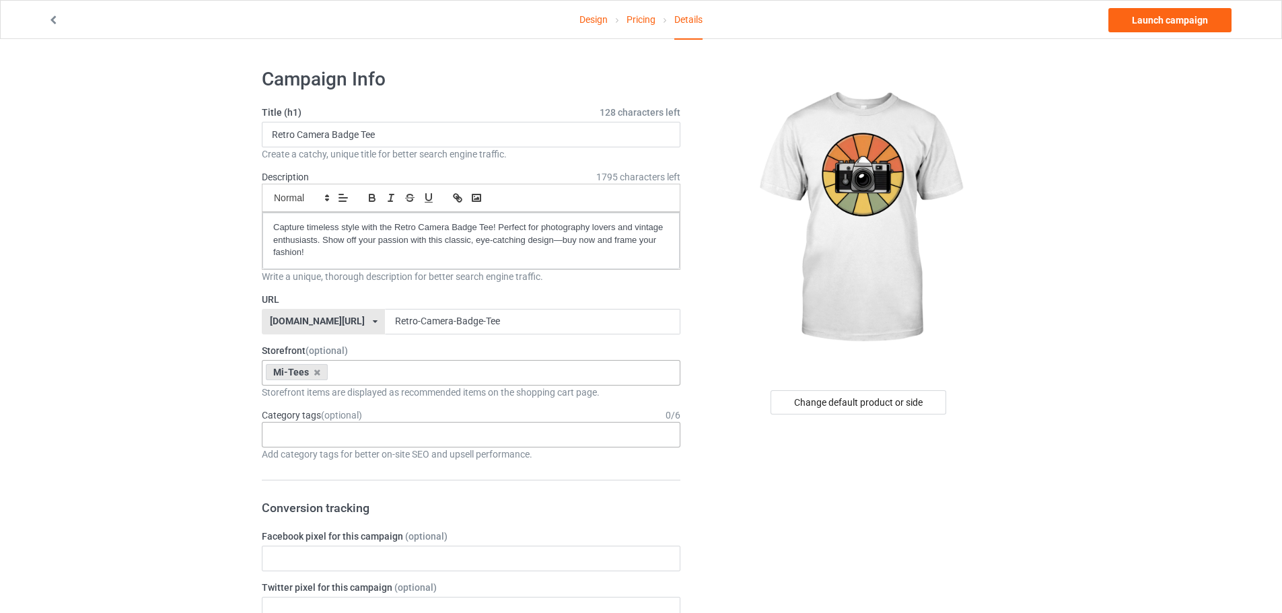
click at [320, 439] on div "Age > [DEMOGRAPHIC_DATA] > 1 Age > [DEMOGRAPHIC_DATA] Months > 1 Month Age > [D…" at bounding box center [471, 435] width 419 height 26
type input "c"
type input "p"
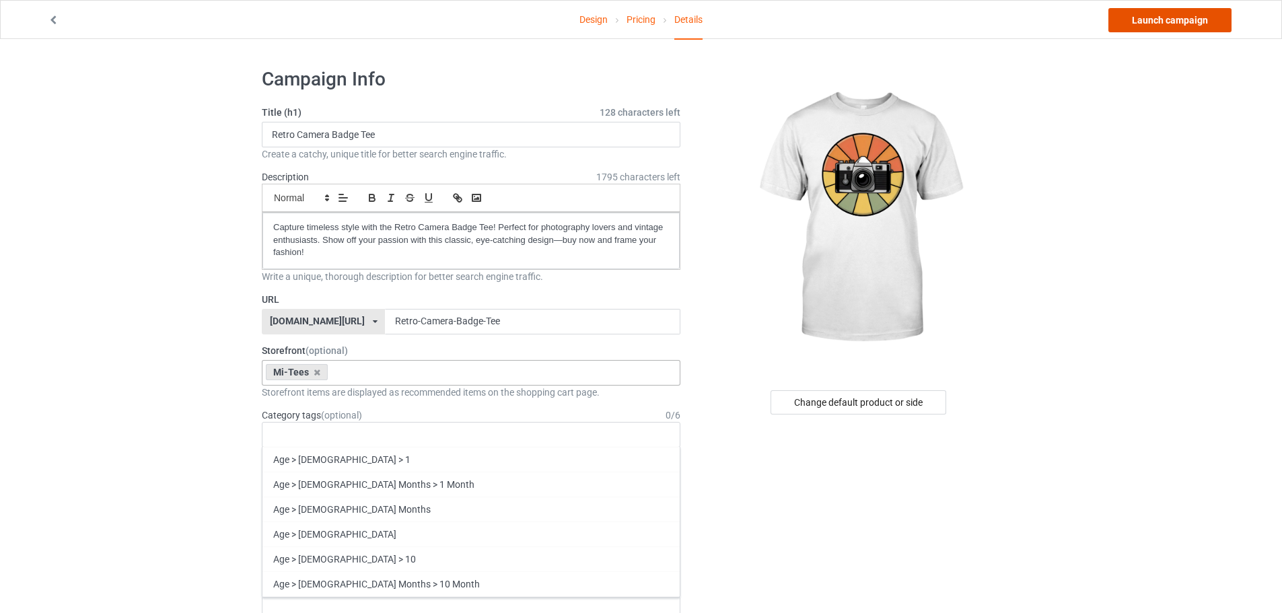
click at [1192, 13] on link "Launch campaign" at bounding box center [1169, 20] width 123 height 24
